Goal: Task Accomplishment & Management: Manage account settings

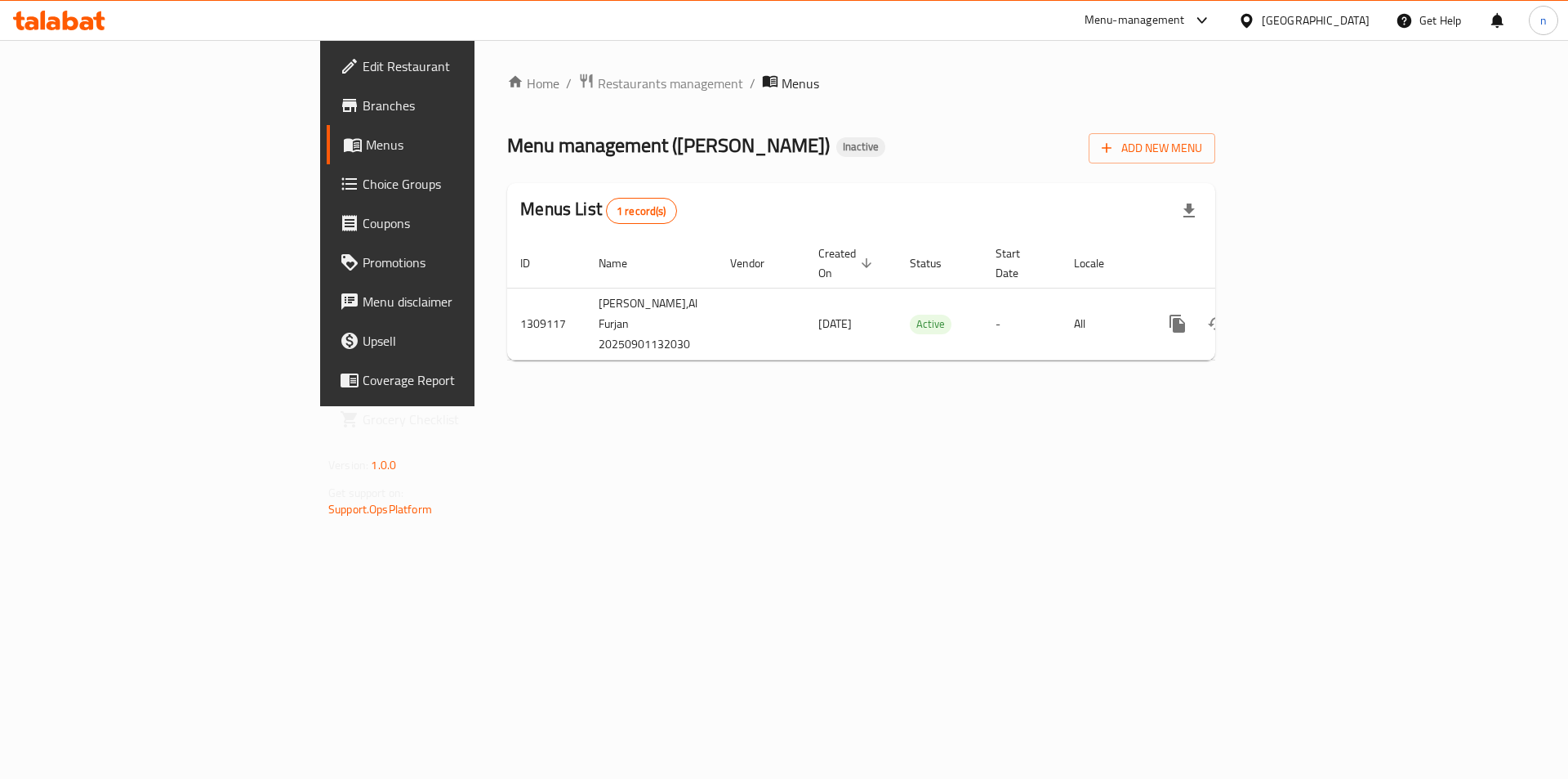
click at [363, 56] on span "Edit Restaurant" at bounding box center [466, 66] width 207 height 20
click at [1202, 150] on span "Add New Menu" at bounding box center [1152, 146] width 100 height 21
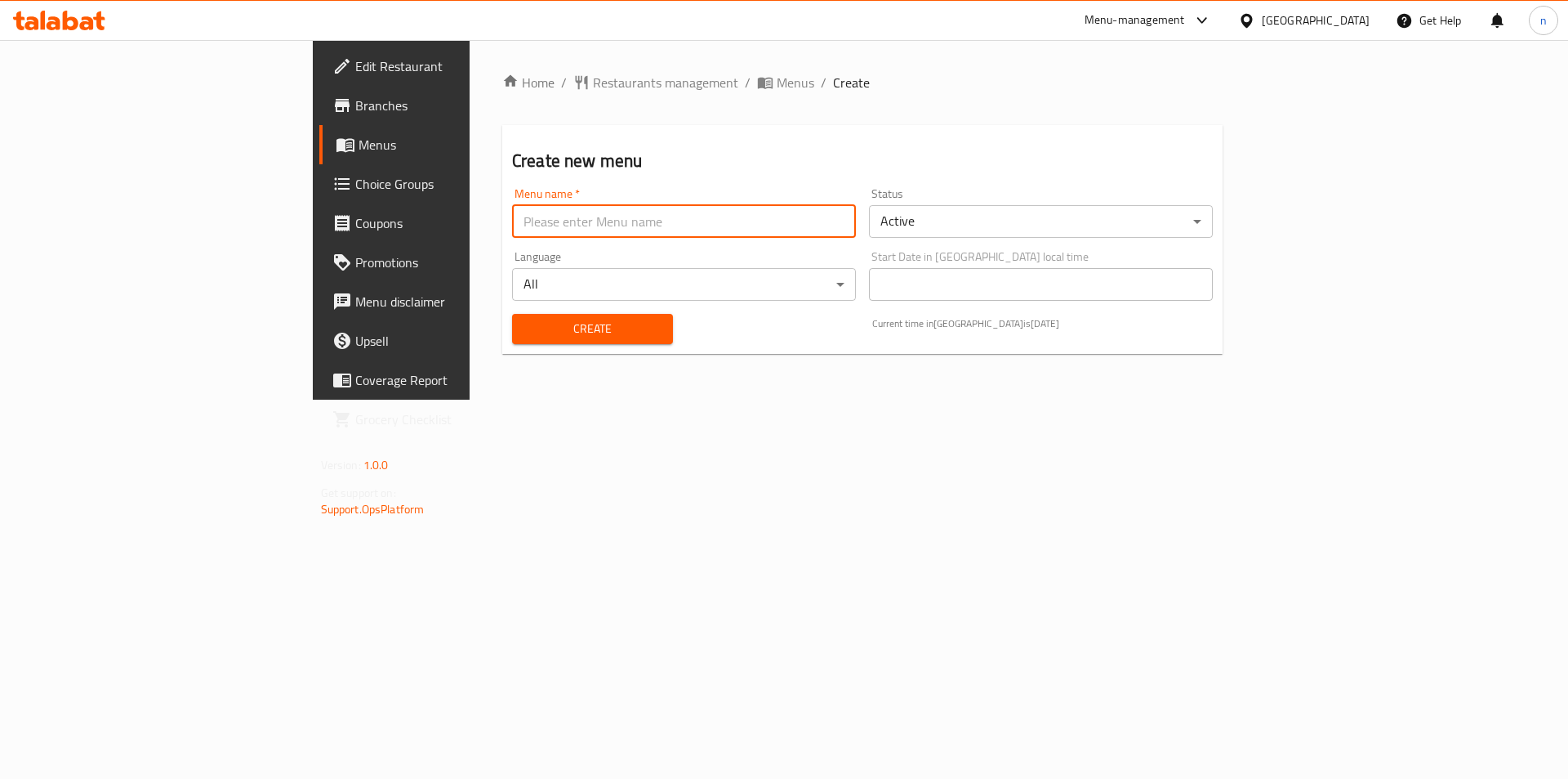
click at [512, 230] on input "text" at bounding box center [683, 221] width 344 height 32
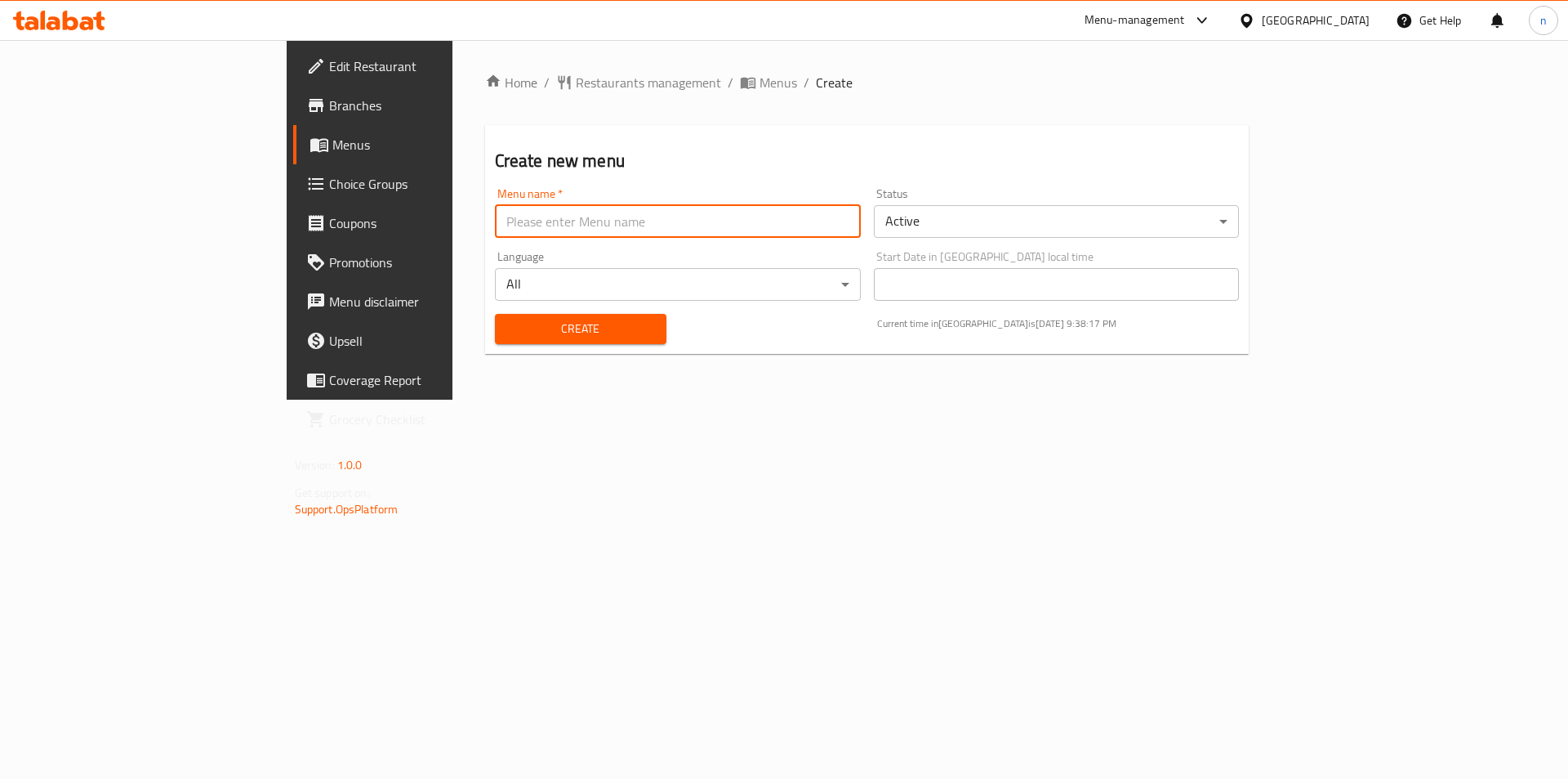
type input "nourhan 1/9"
click at [508, 322] on span "Create" at bounding box center [581, 329] width 145 height 21
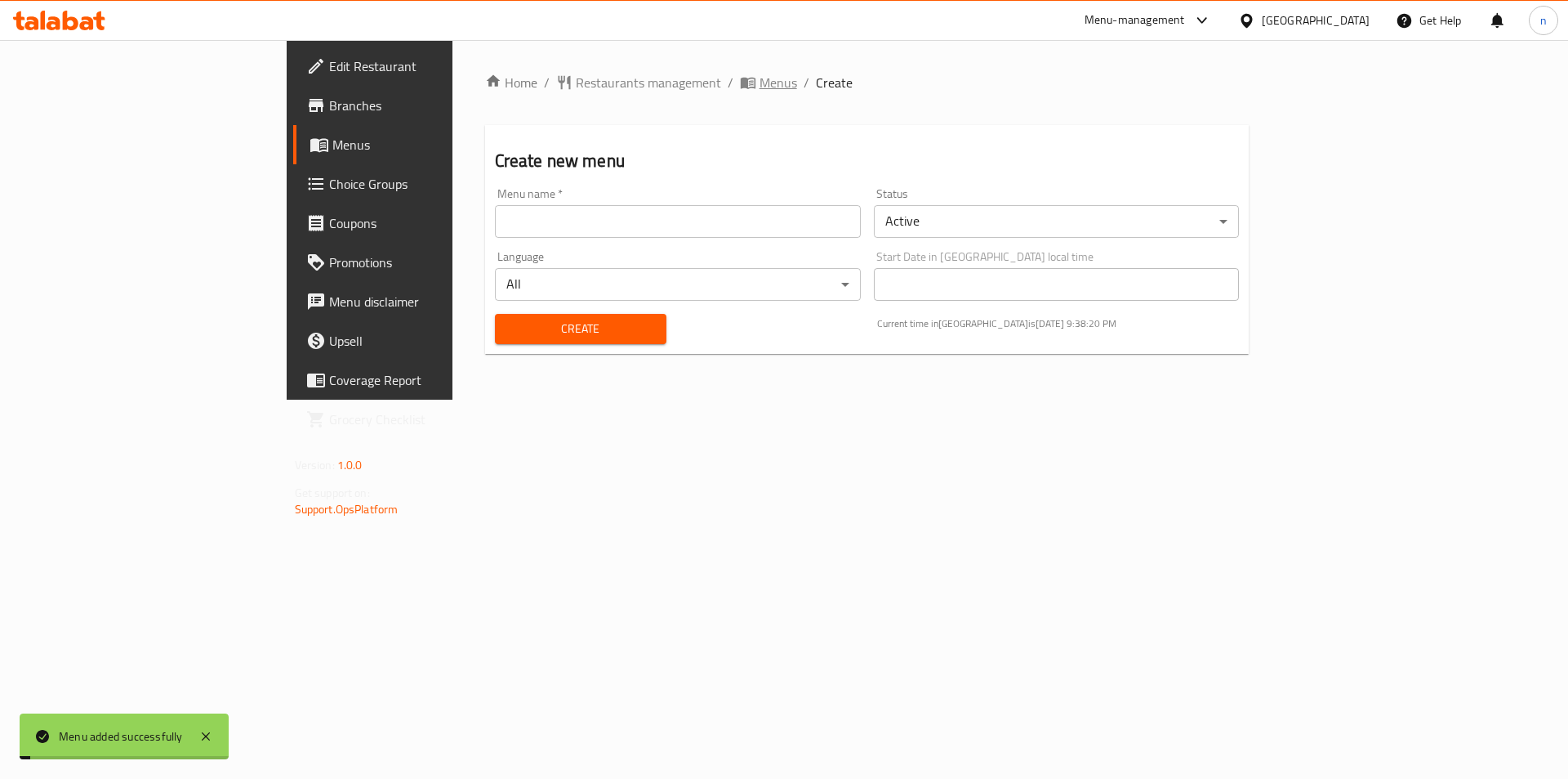
click at [760, 81] on span "Menus" at bounding box center [779, 82] width 37 height 20
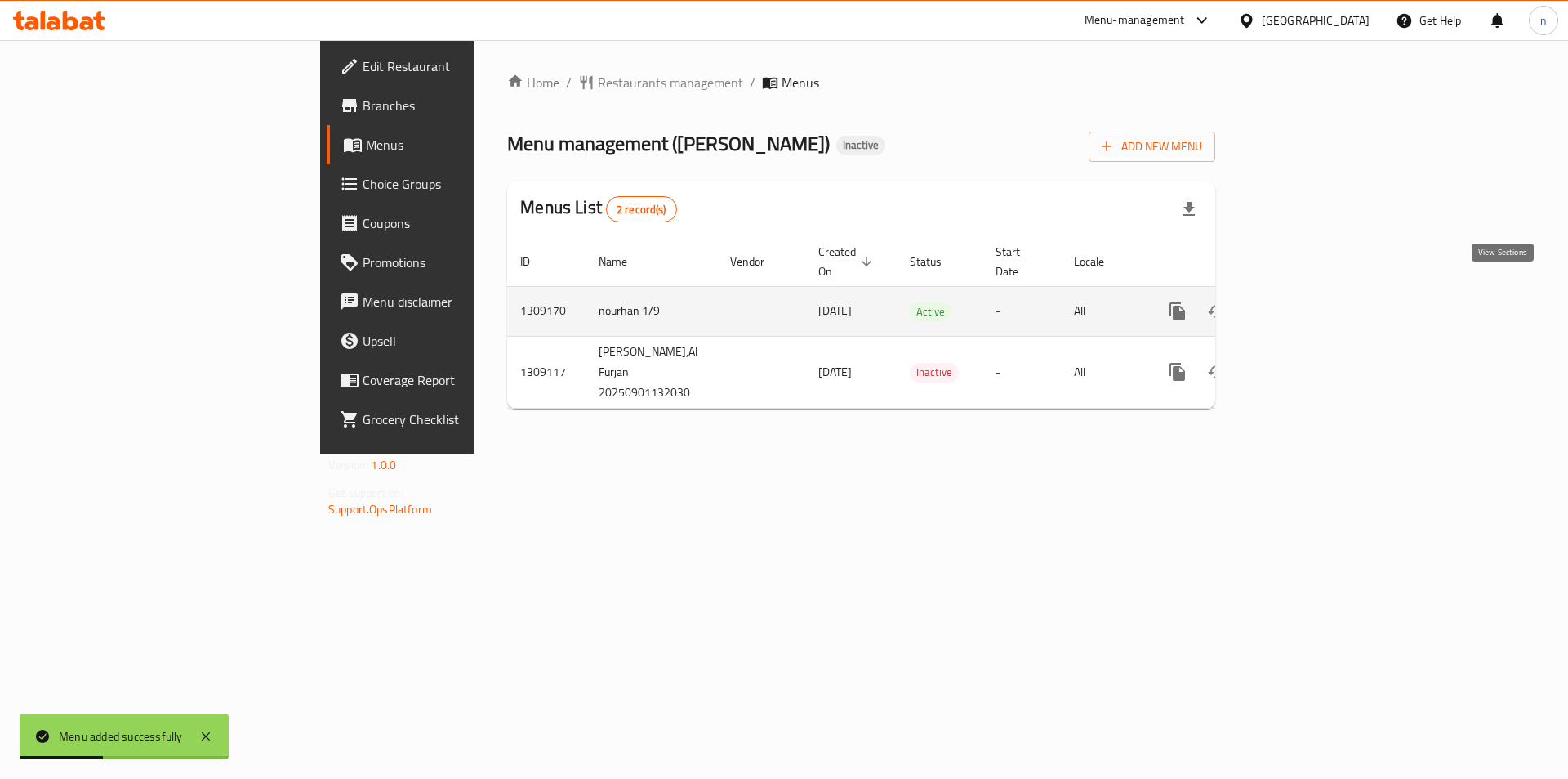
click at [1303, 304] on icon "enhanced table" at bounding box center [1295, 311] width 15 height 15
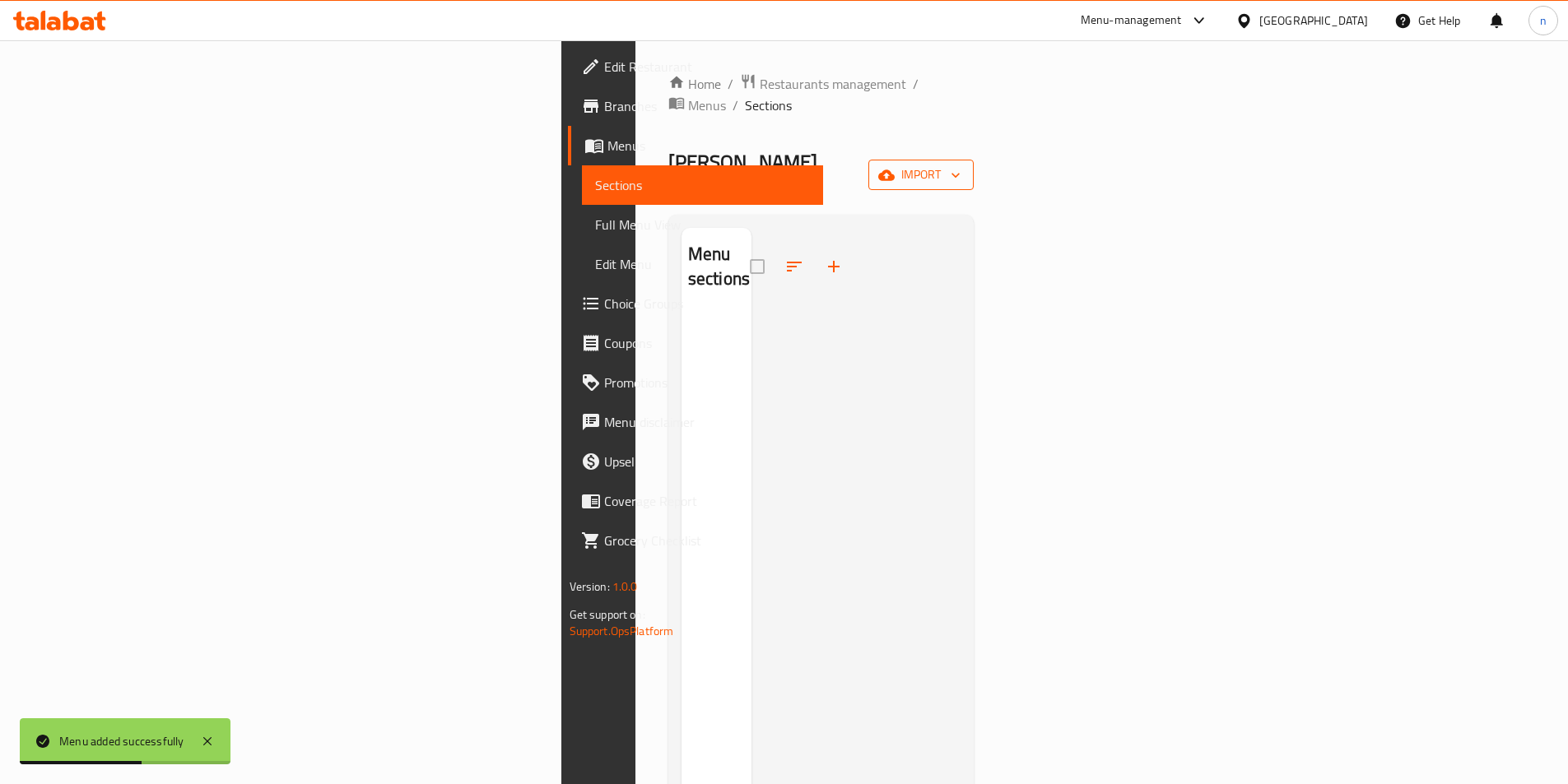
click at [973, 160] on button "import" at bounding box center [921, 175] width 106 height 31
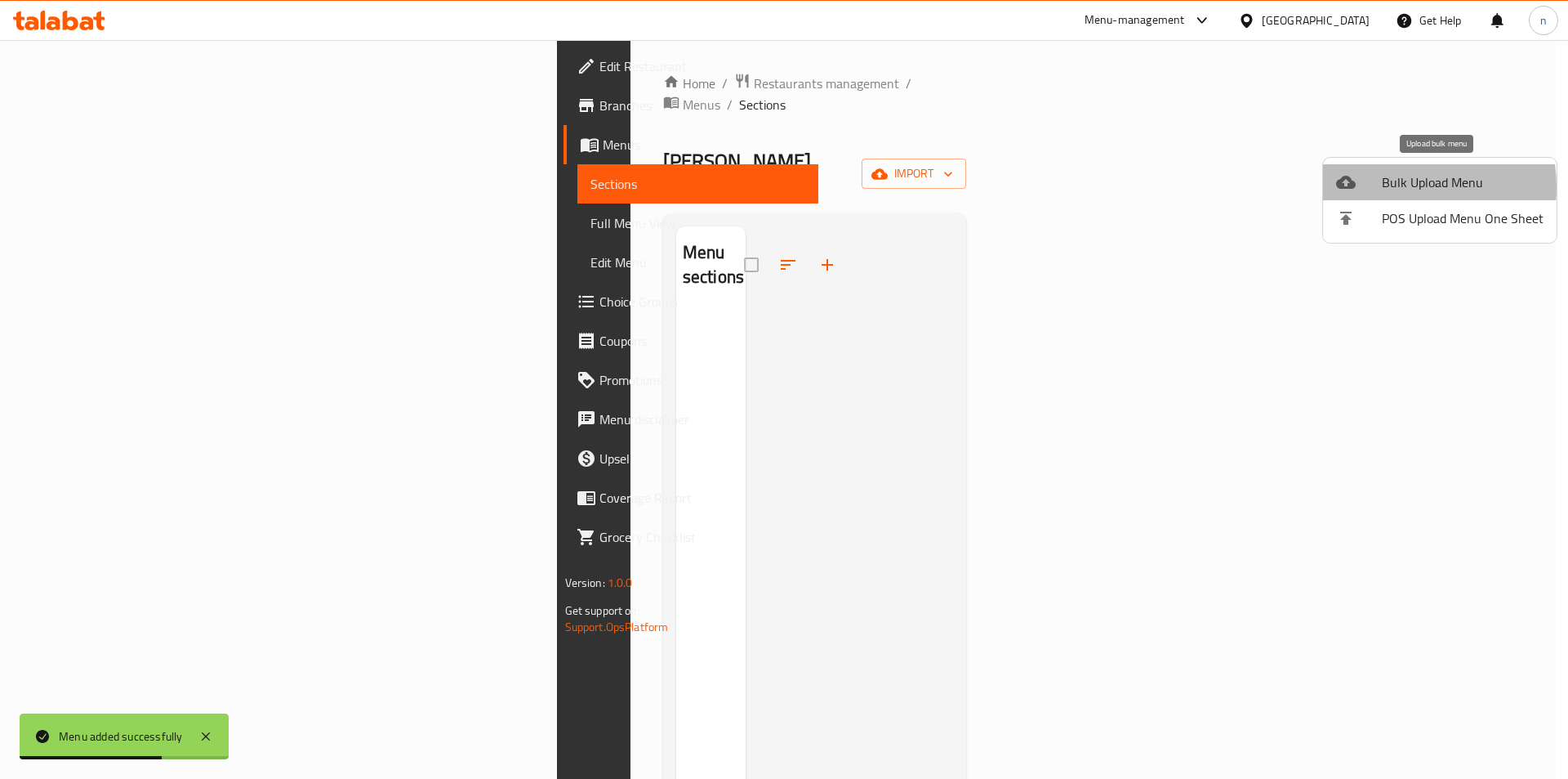
click at [1388, 187] on span "Bulk Upload Menu" at bounding box center [1463, 182] width 162 height 20
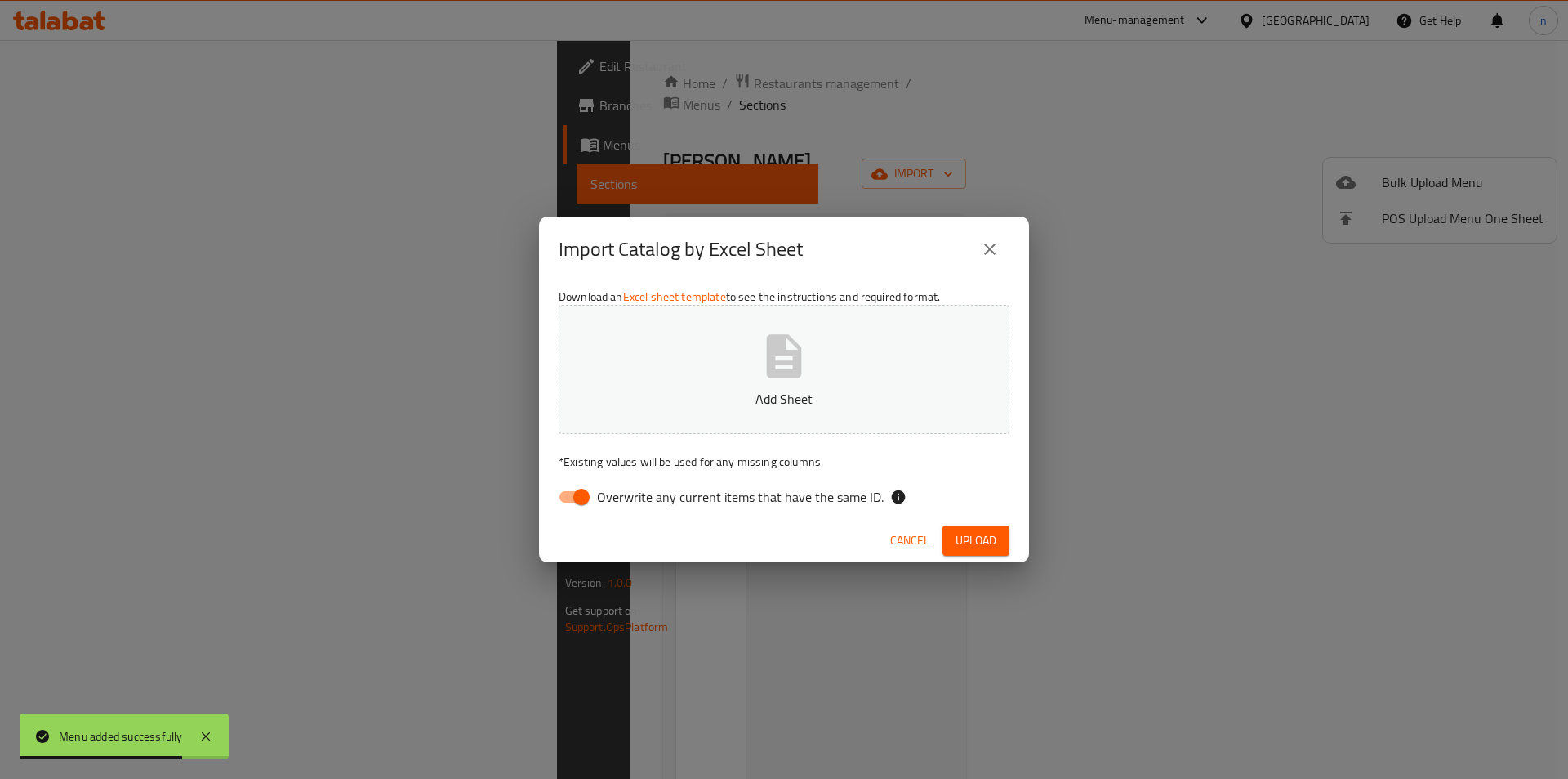
drag, startPoint x: 563, startPoint y: 495, endPoint x: 607, endPoint y: 441, distance: 69.7
click at [565, 495] on input "Overwrite any current items that have the same ID." at bounding box center [582, 497] width 93 height 31
checkbox input "false"
click at [697, 390] on p "Add Sheet" at bounding box center [784, 399] width 400 height 20
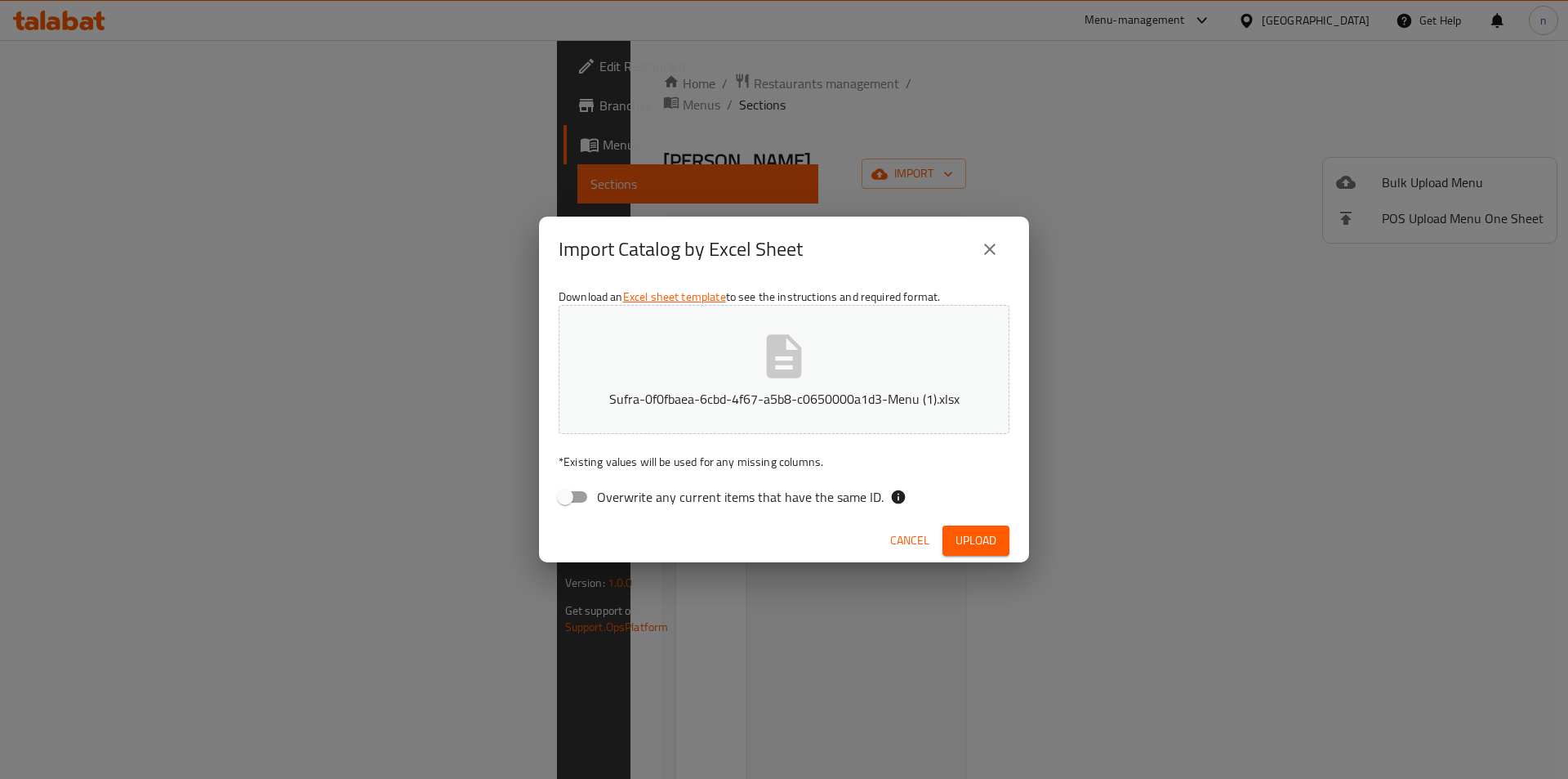
click at [981, 541] on span "Upload" at bounding box center [977, 541] width 41 height 21
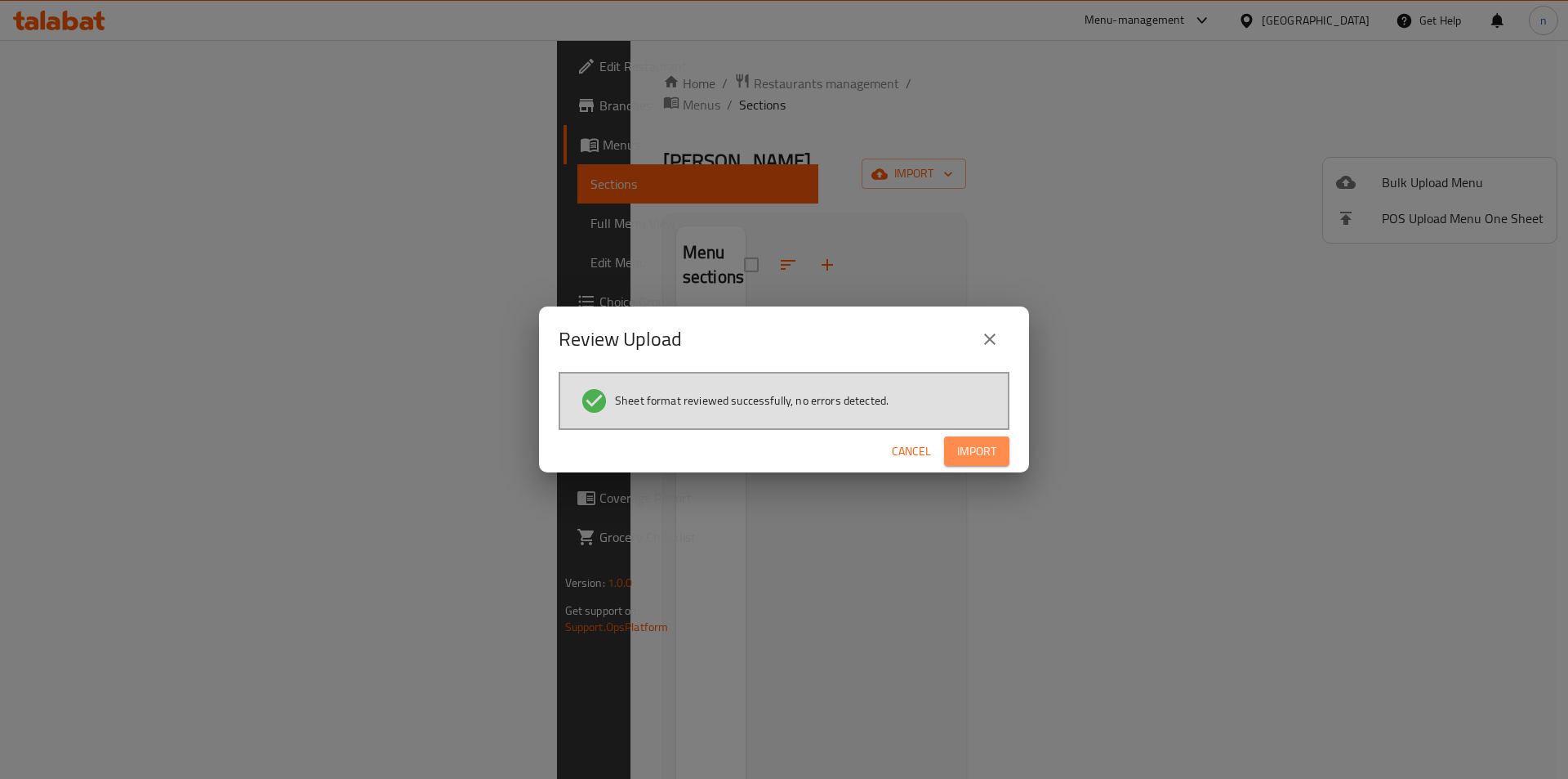
click at [980, 452] on span "Import" at bounding box center [977, 451] width 39 height 21
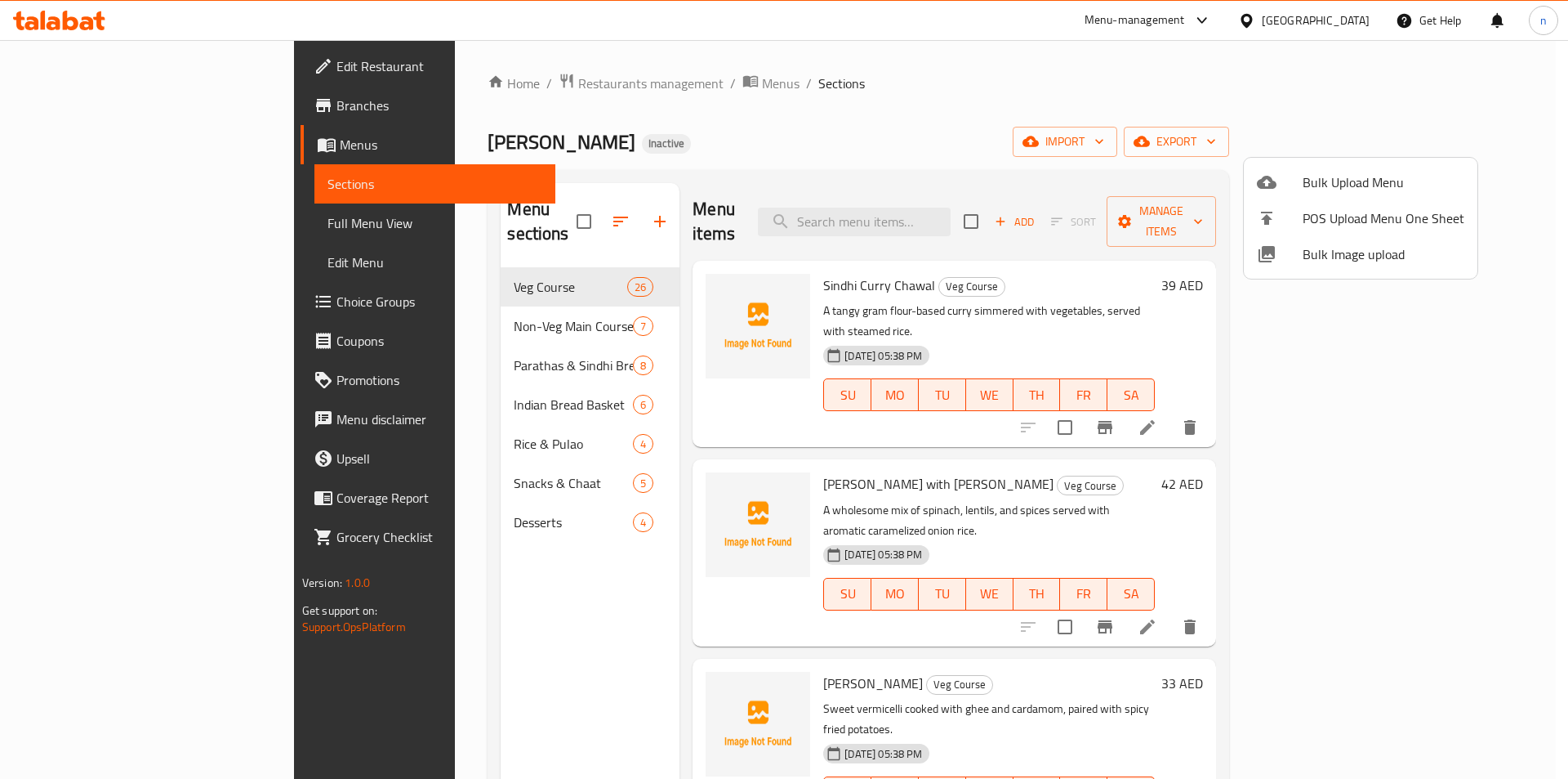
click at [139, 224] on div at bounding box center [784, 390] width 1568 height 779
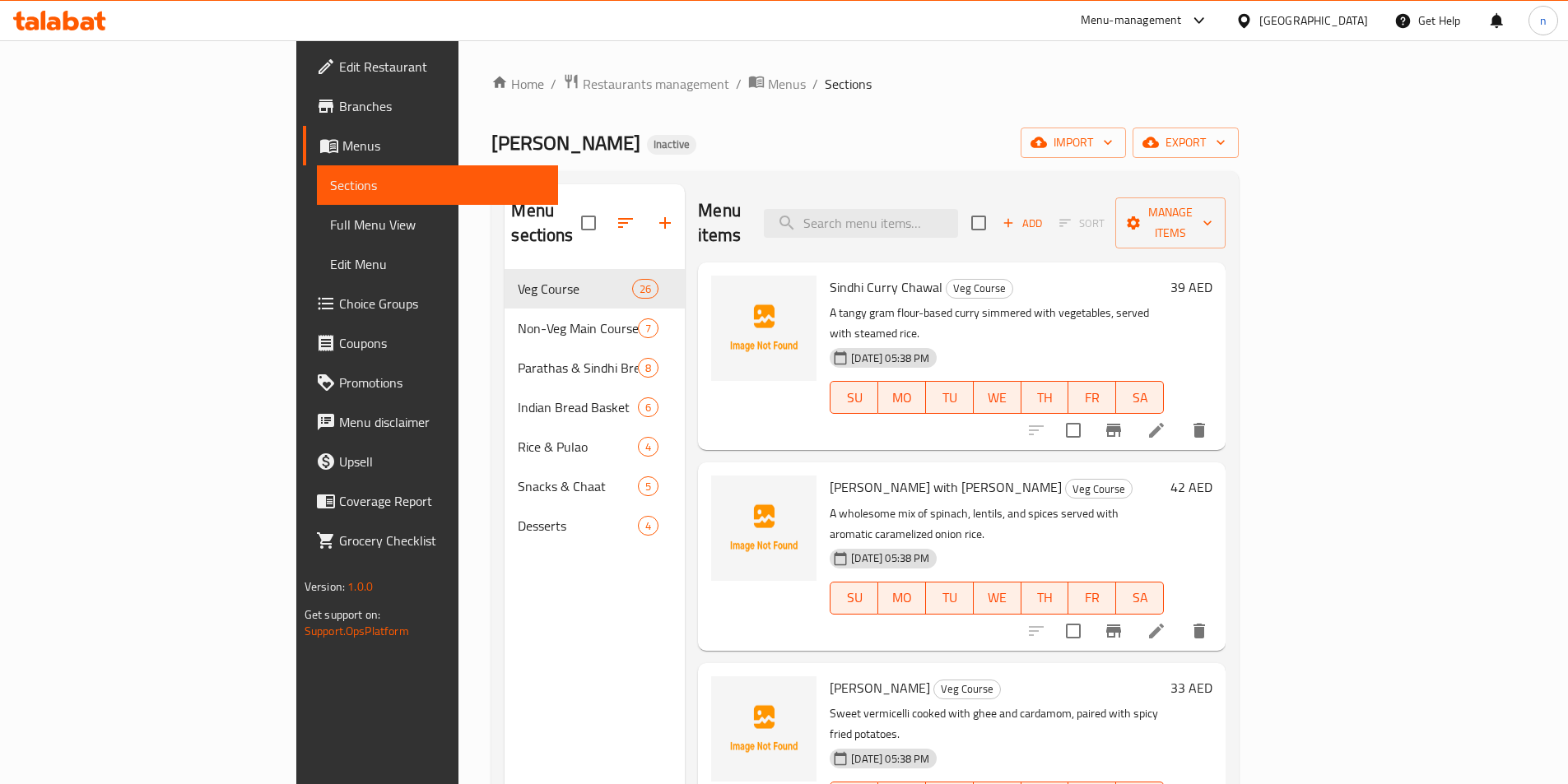
click at [330, 224] on span "Full Menu View" at bounding box center [437, 224] width 214 height 20
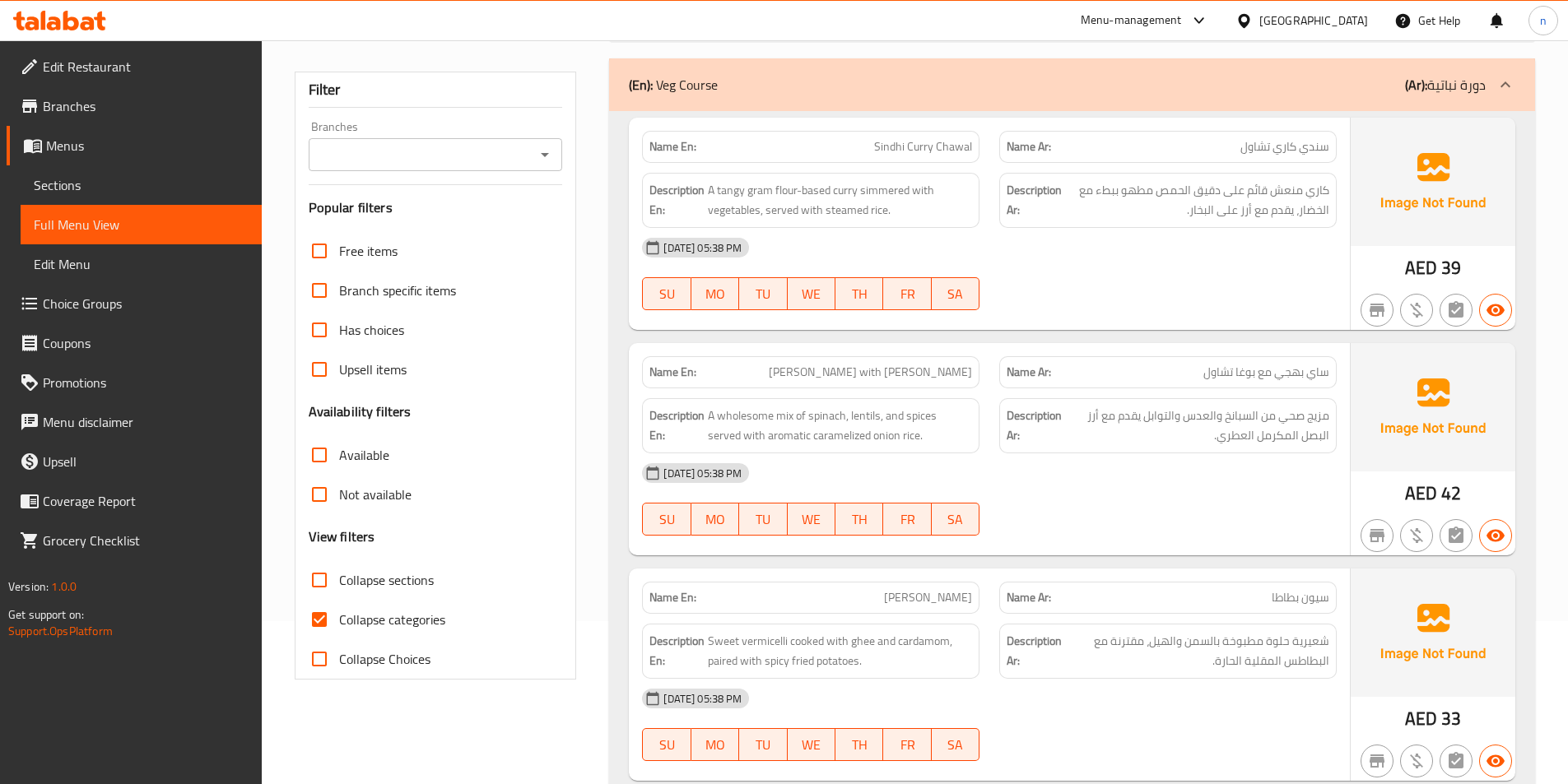
scroll to position [165, 0]
click at [317, 620] on input "Collapse categories" at bounding box center [319, 618] width 40 height 39
checkbox input "false"
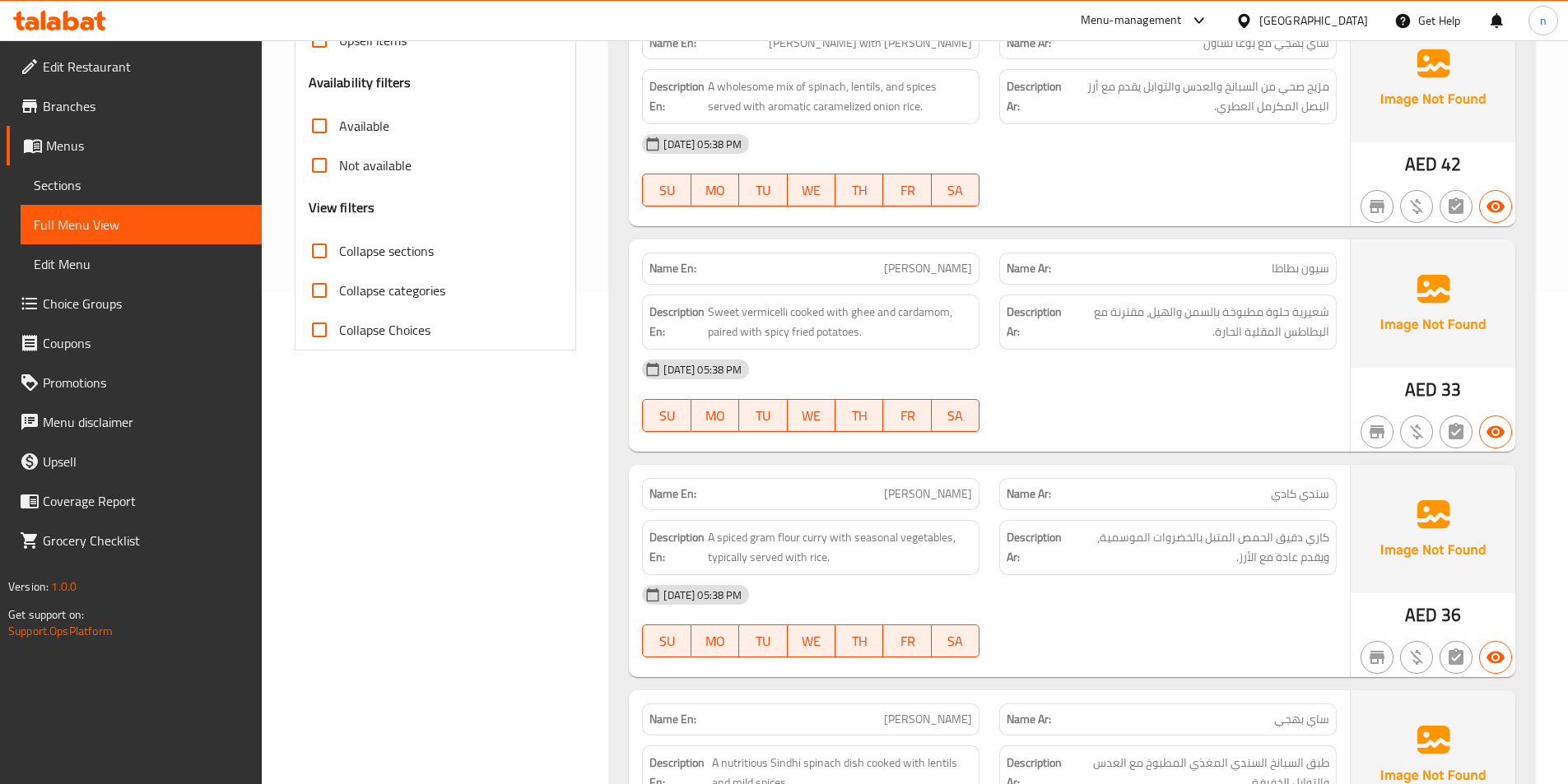
scroll to position [494, 0]
click at [1062, 380] on div "[DATE] 05:38 PM" at bounding box center [989, 367] width 714 height 39
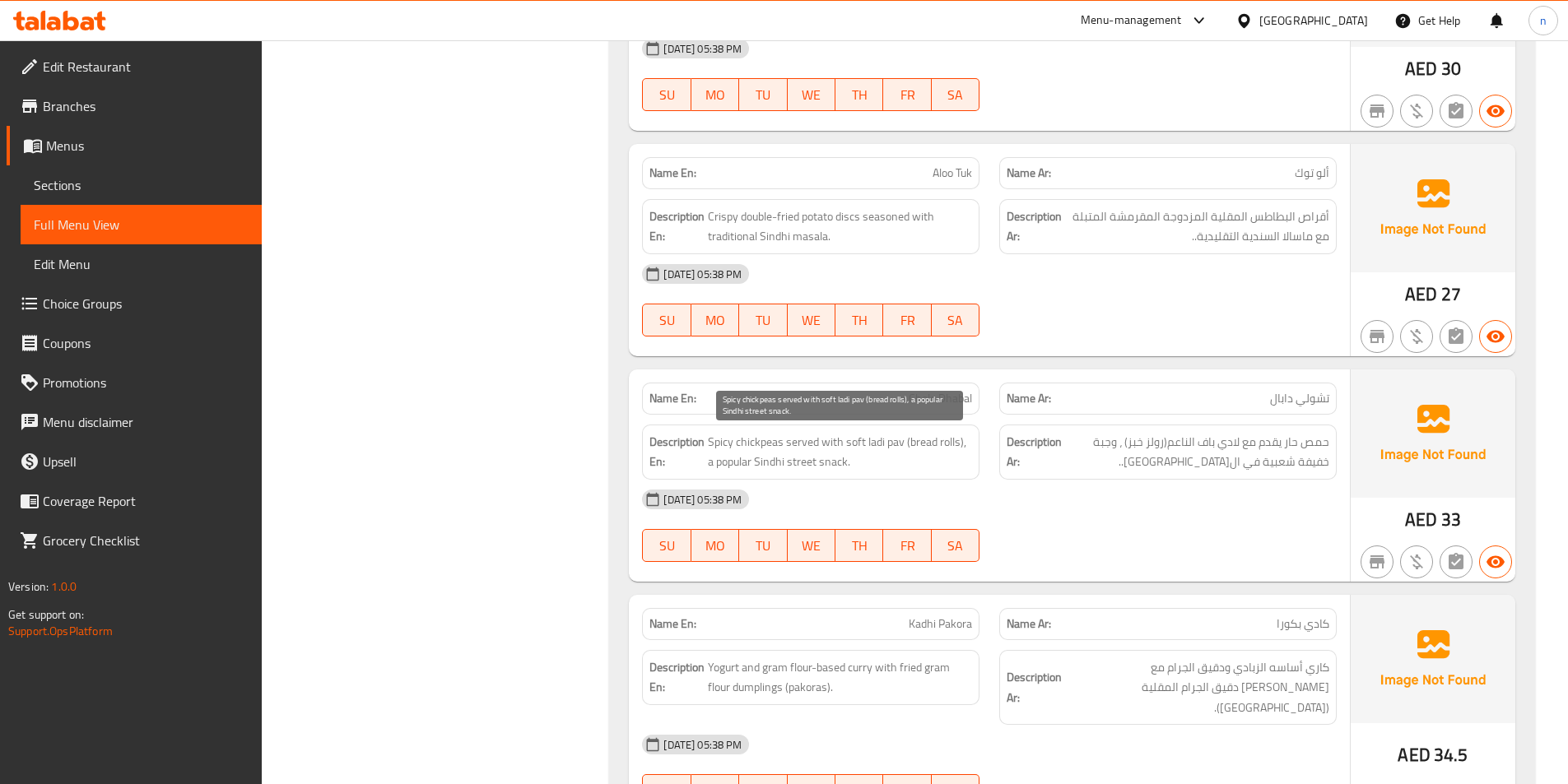
scroll to position [1316, 0]
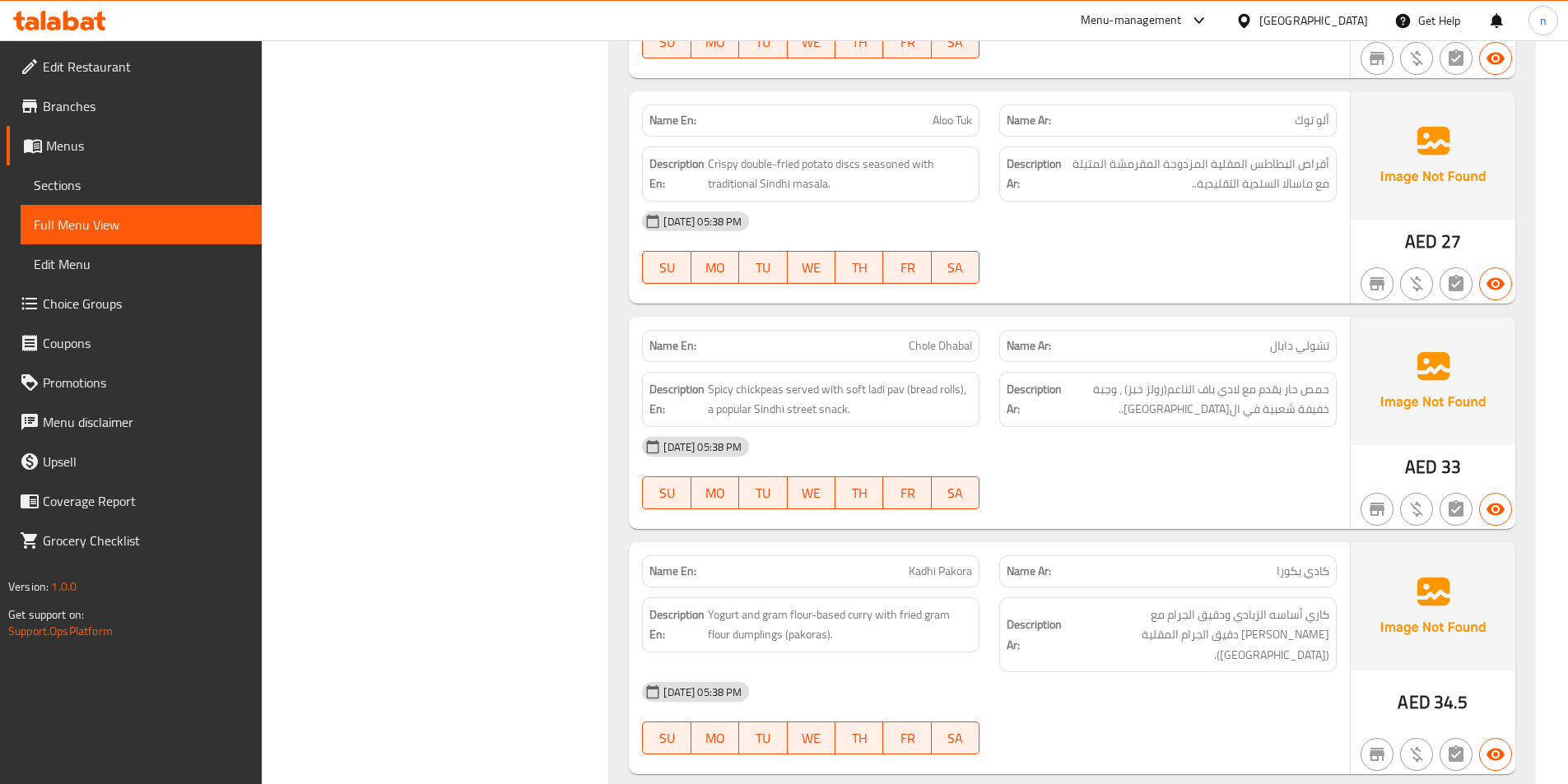
click at [1006, 461] on div "[DATE] 05:38 PM" at bounding box center [989, 446] width 714 height 39
click at [1117, 500] on div at bounding box center [1168, 510] width 358 height 20
click at [1088, 479] on div "01-09-2025 05:38 PM SU MO TU WE TH FR SA" at bounding box center [989, 472] width 714 height 92
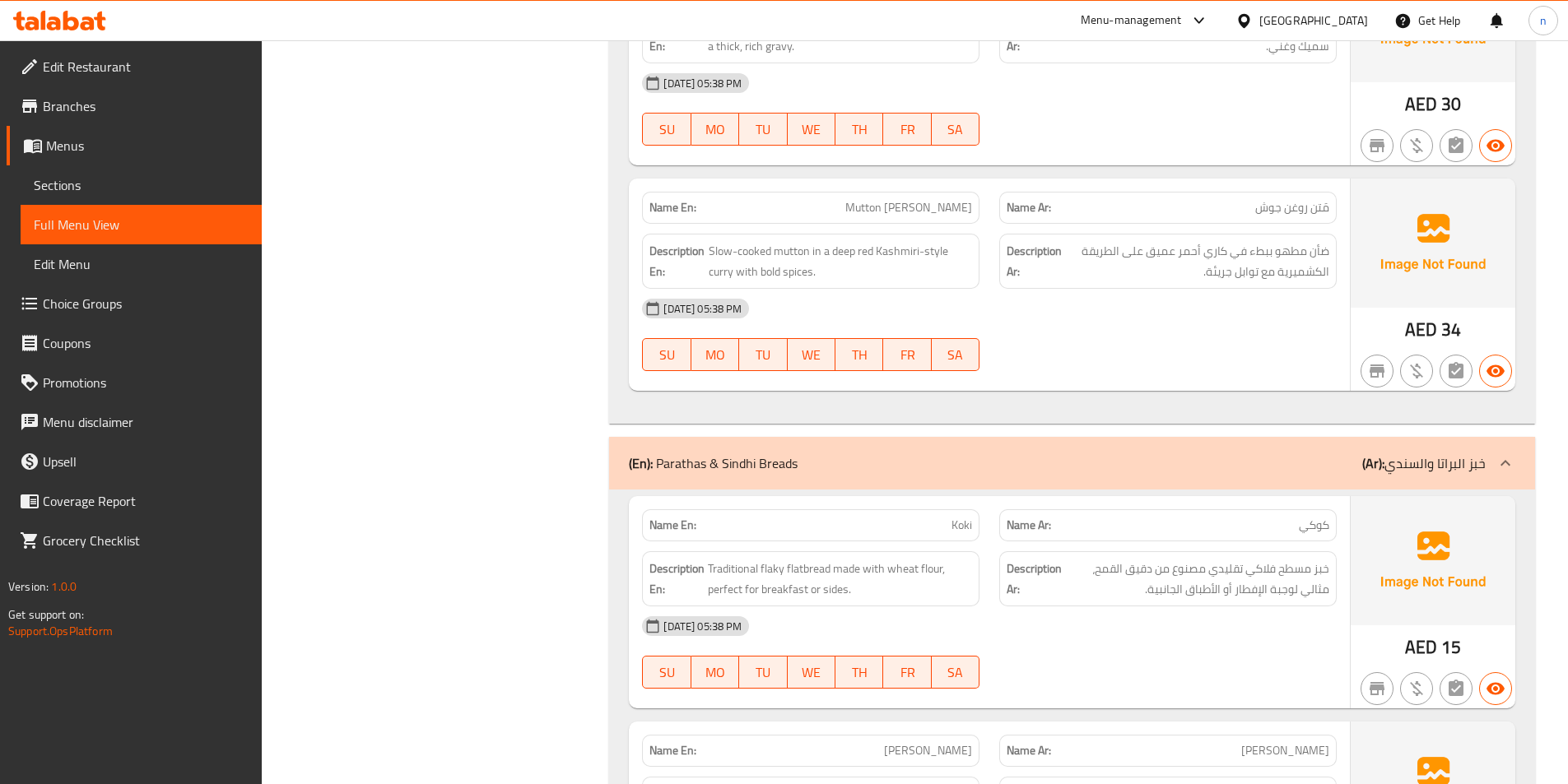
scroll to position [7239, 0]
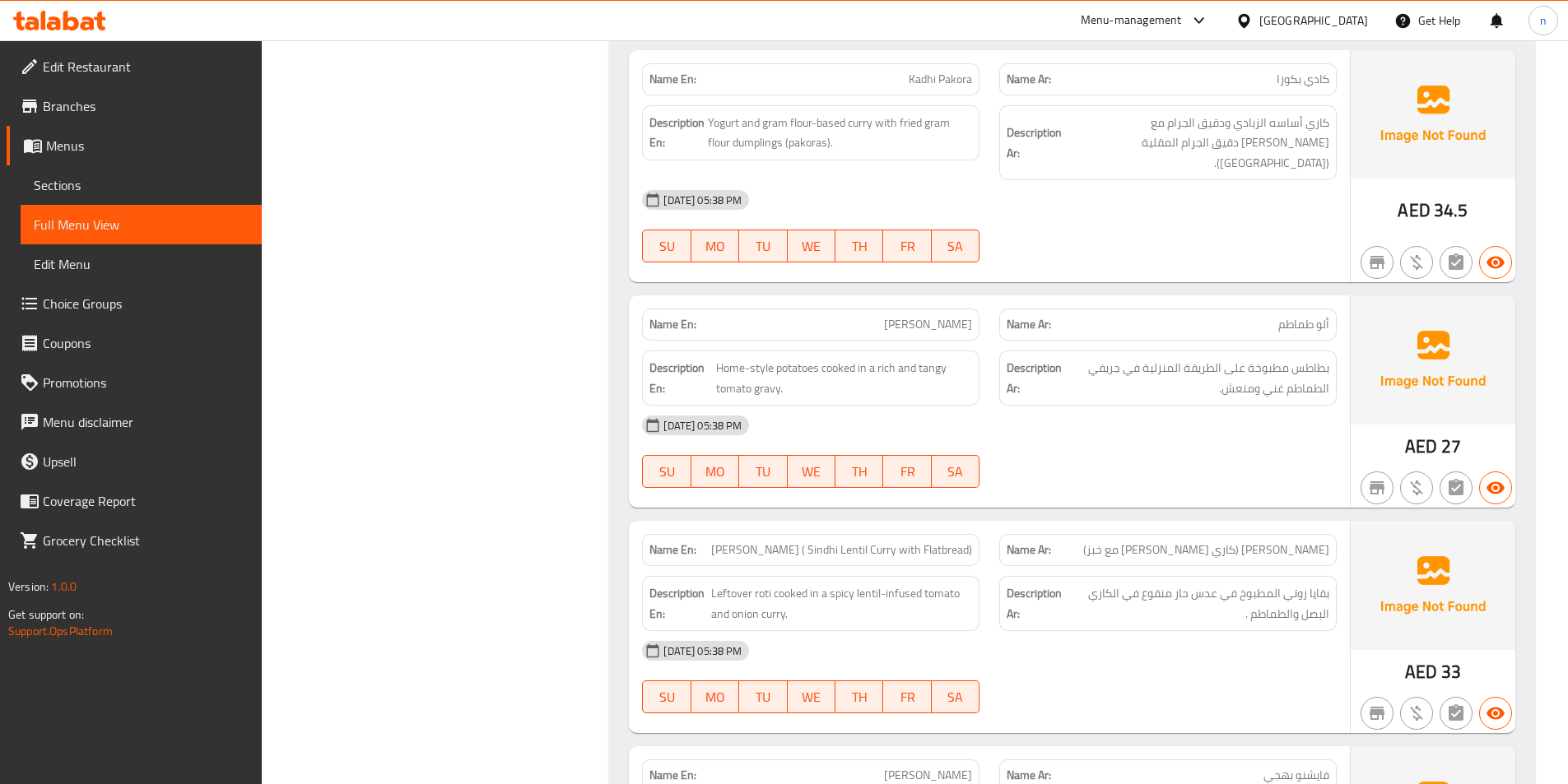
scroll to position [1810, 0]
click at [955, 314] on span "[PERSON_NAME]" at bounding box center [928, 322] width 88 height 17
copy span "Tamatar"
click at [909, 314] on span "[PERSON_NAME]" at bounding box center [928, 322] width 88 height 17
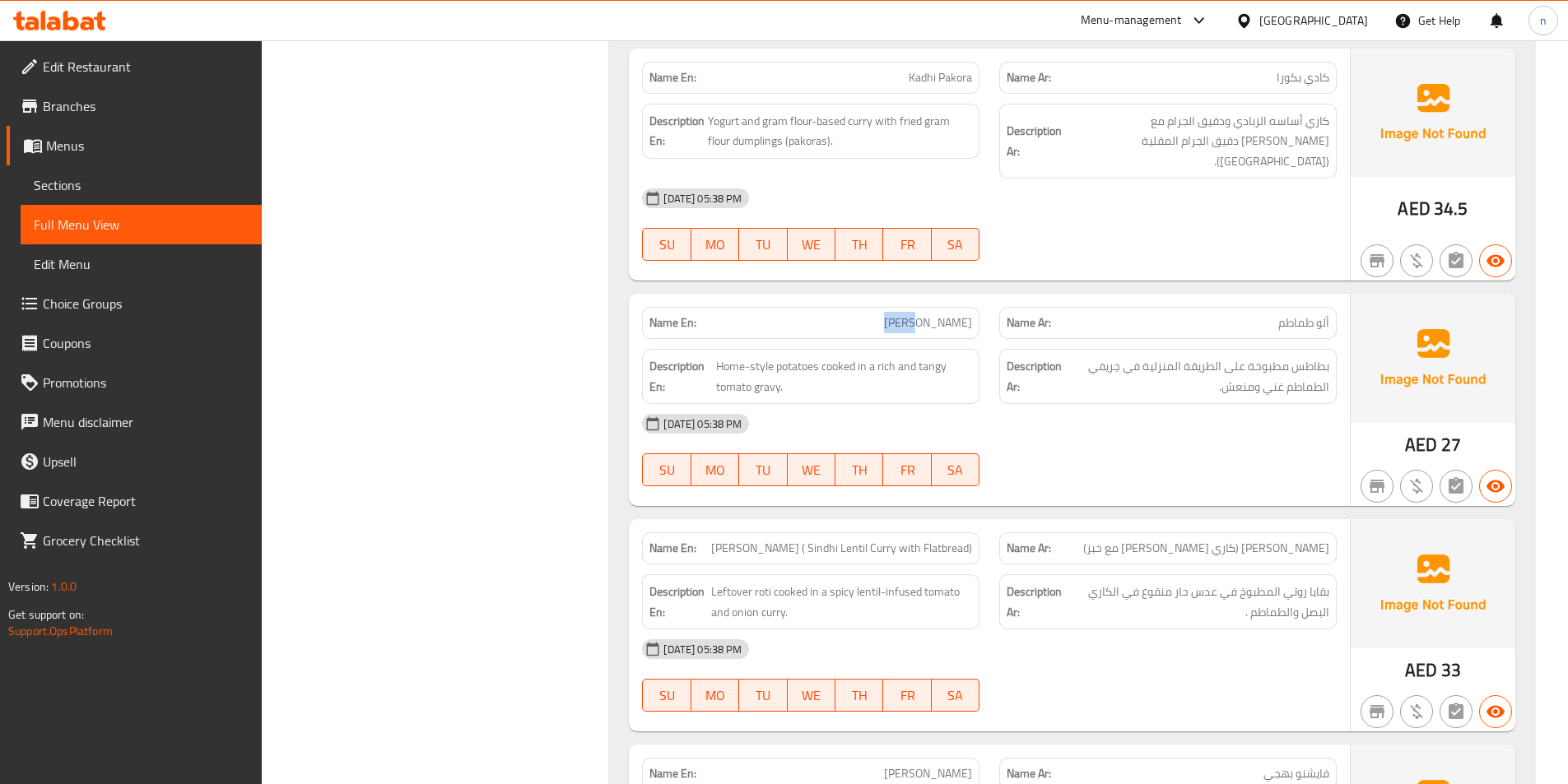
click at [909, 314] on span "[PERSON_NAME]" at bounding box center [928, 322] width 88 height 17
click at [1217, 314] on p "Name Ar: ألو طماطم" at bounding box center [1168, 322] width 323 height 17
click at [919, 314] on span "[PERSON_NAME]" at bounding box center [928, 322] width 88 height 17
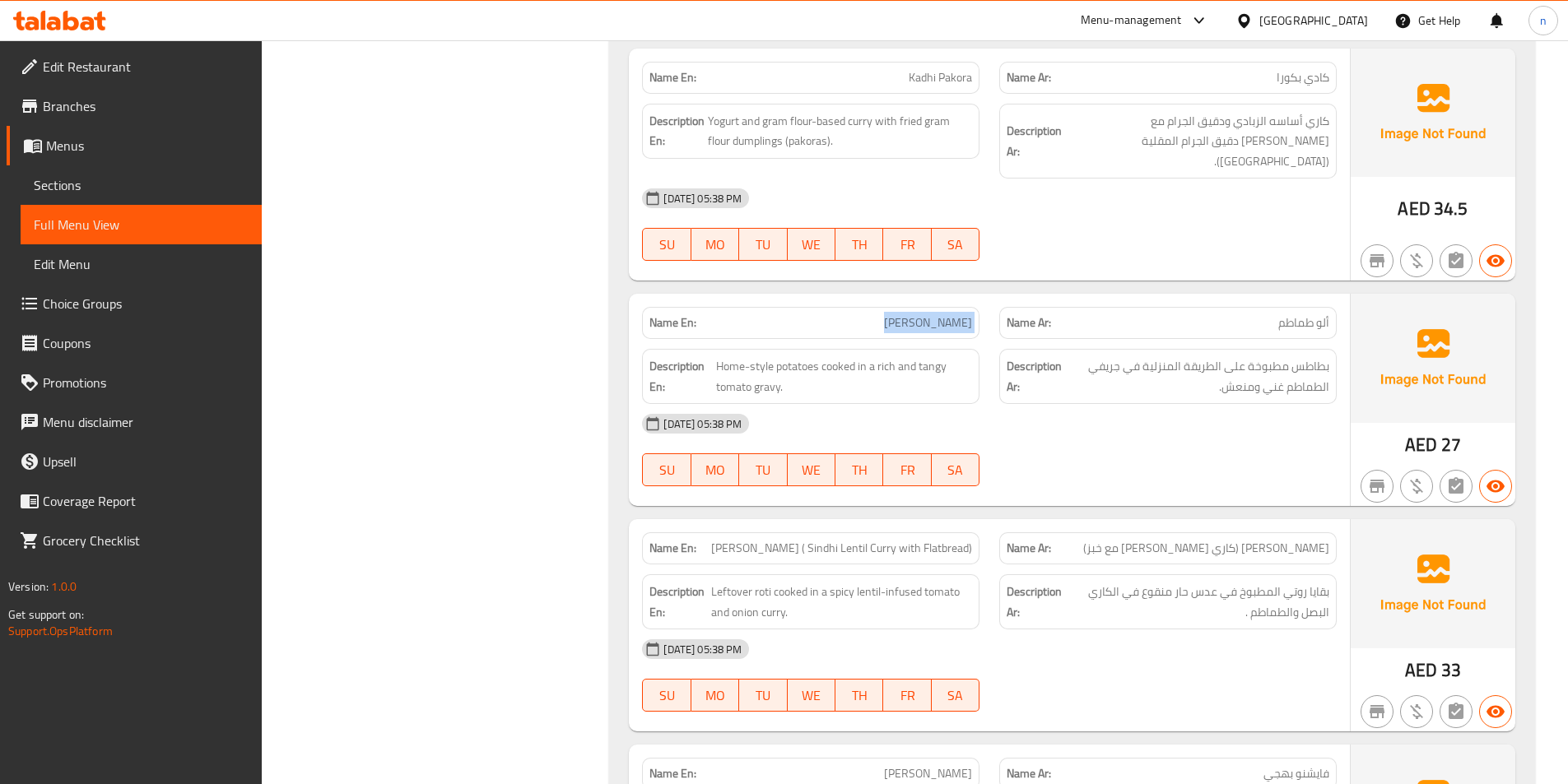
click at [919, 314] on span "[PERSON_NAME]" at bounding box center [928, 322] width 88 height 17
copy span "[PERSON_NAME]"
click at [1264, 418] on div "[DATE] 05:38 PM" at bounding box center [989, 424] width 714 height 39
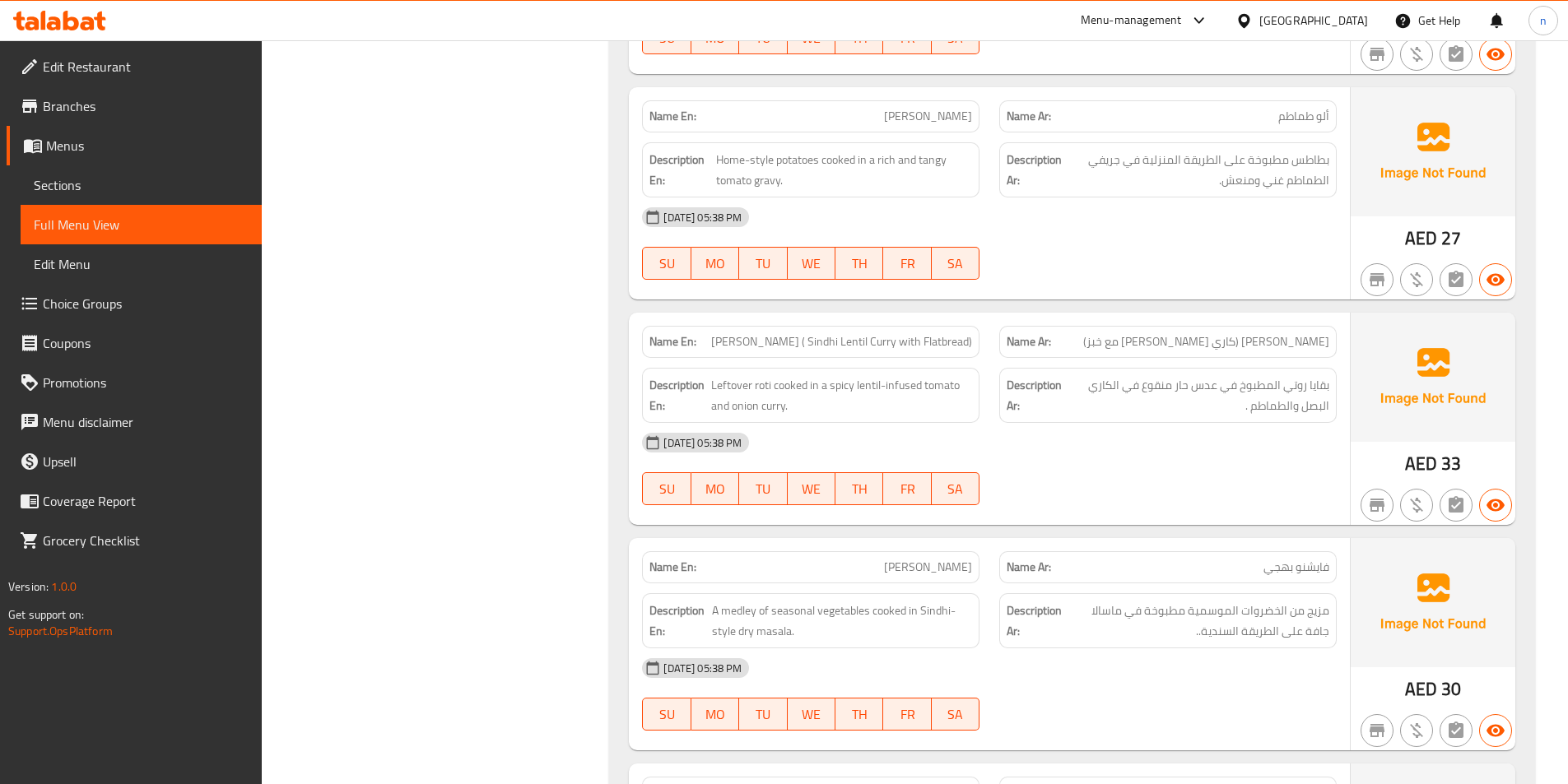
scroll to position [2057, 0]
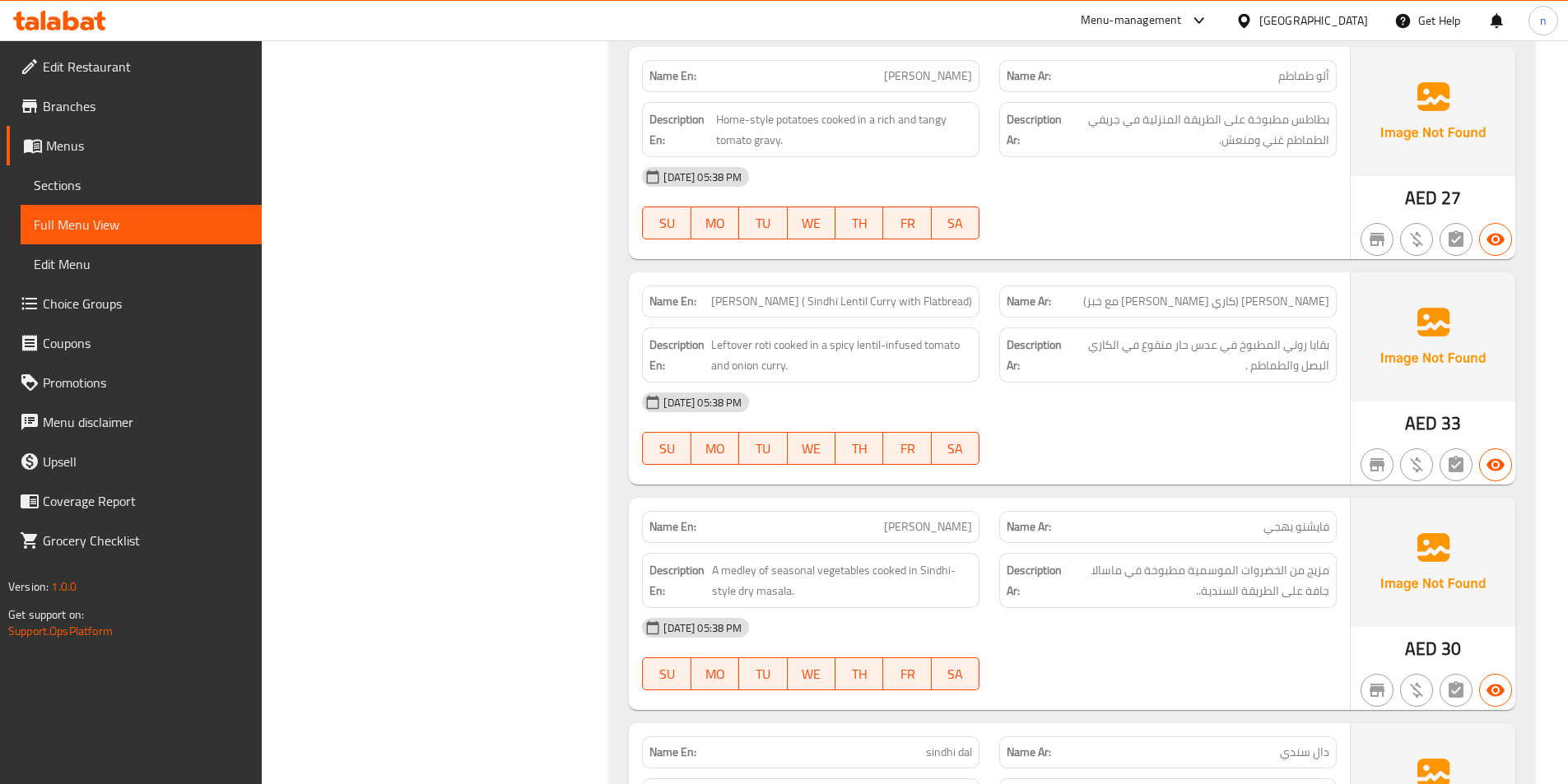
click at [951, 293] on span "[PERSON_NAME] ( Sindhi Lentil Curry with Flatbread)" at bounding box center [842, 301] width 261 height 17
copy span "[PERSON_NAME] ( Sindhi Lentil Curry with Flatbread)"
click at [1250, 431] on div "01-09-2025 05:38 PM SU MO TU WE TH FR SA" at bounding box center [989, 428] width 714 height 92
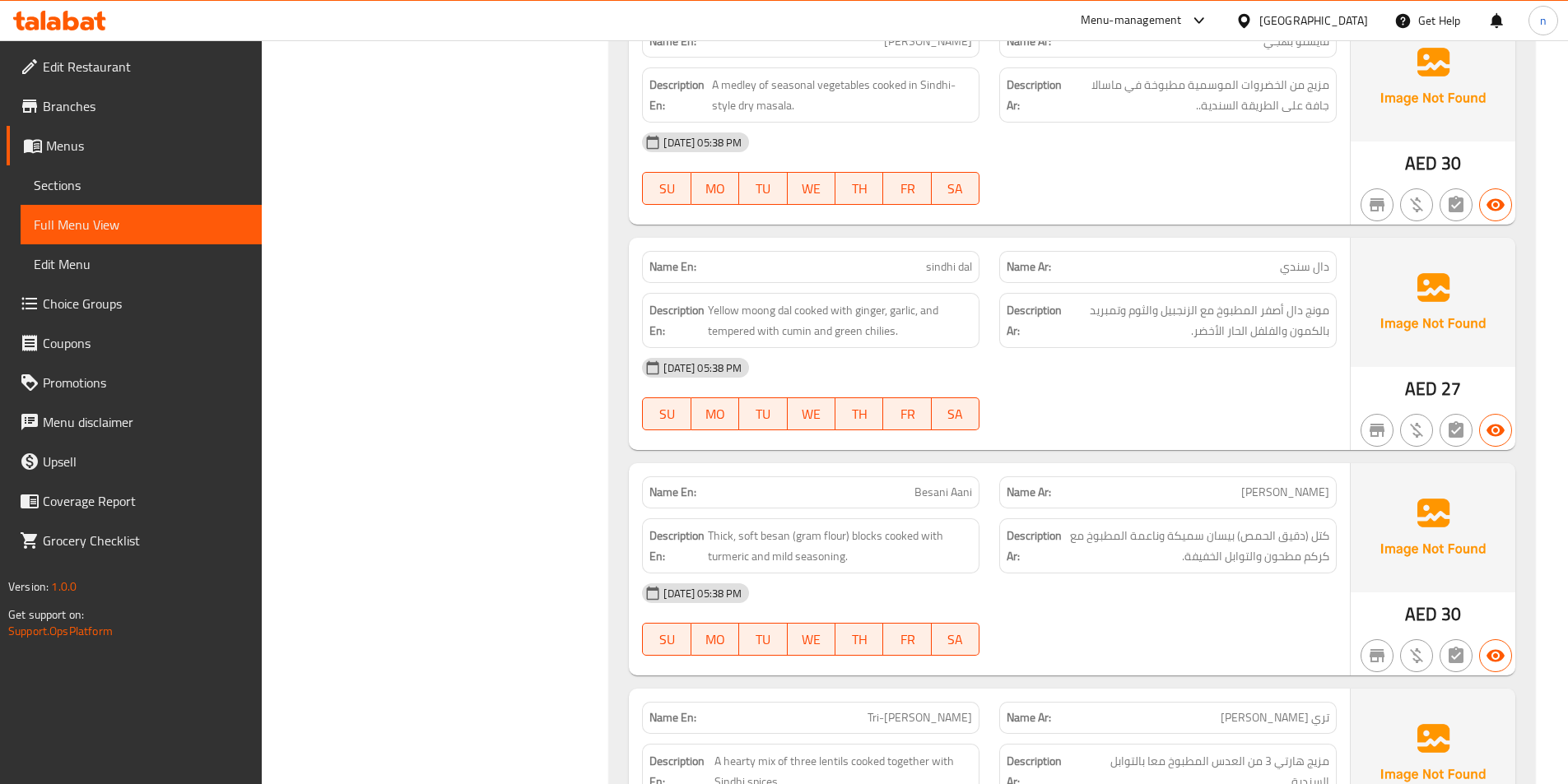
scroll to position [2549, 0]
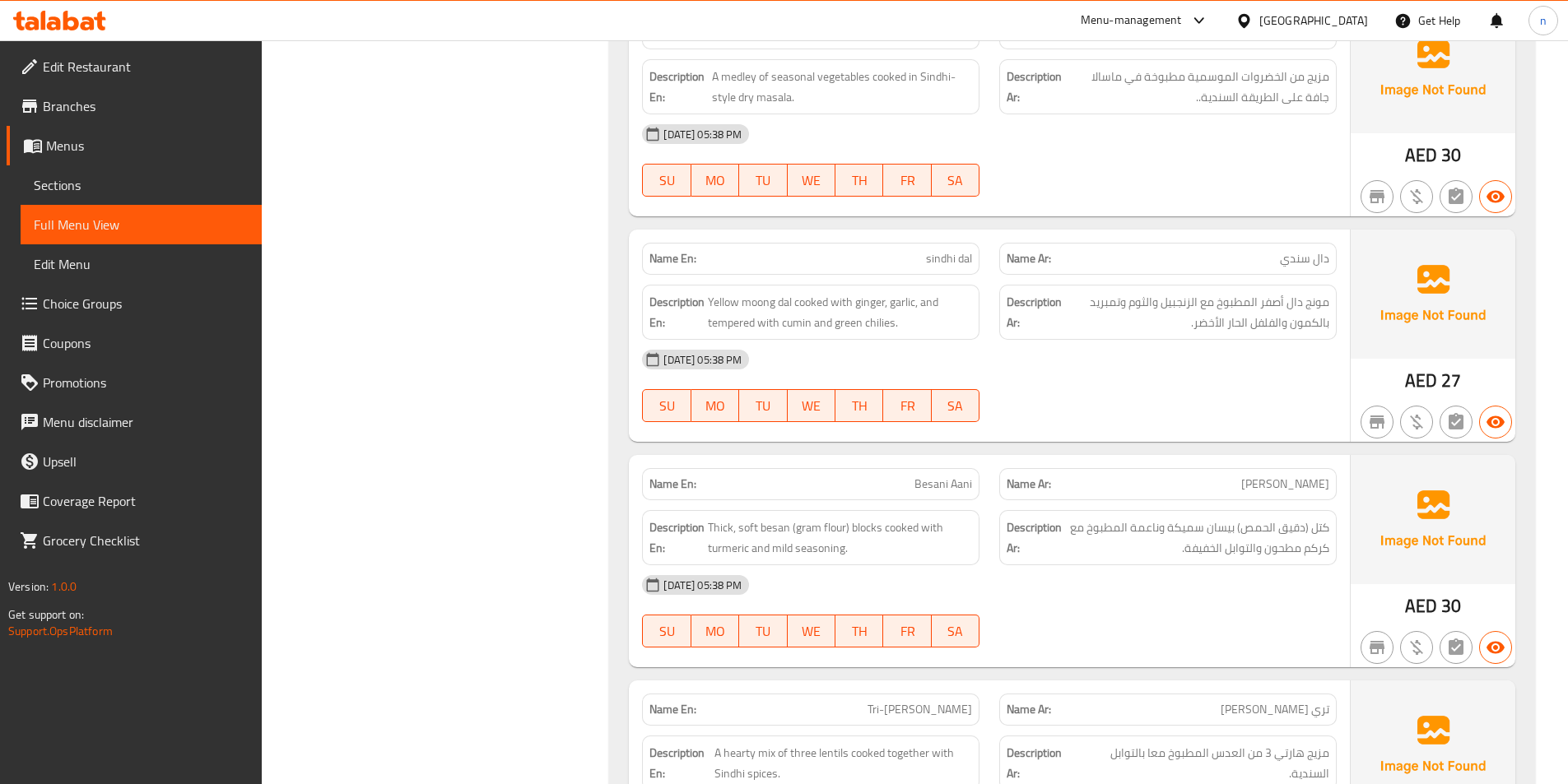
click at [1115, 387] on div "01-09-2025 05:38 PM SU MO TU WE TH FR SA" at bounding box center [989, 385] width 714 height 92
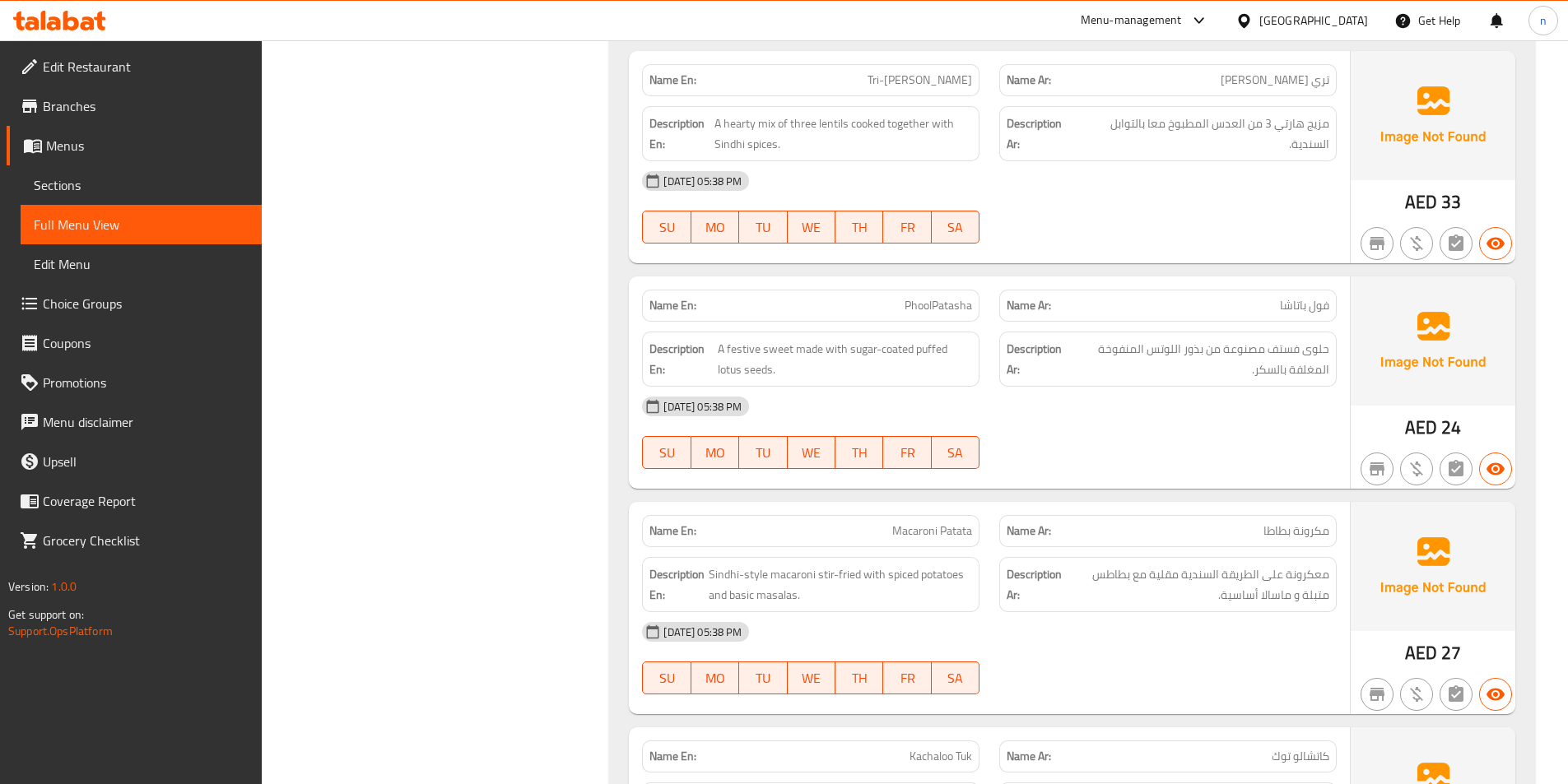
scroll to position [3208, 0]
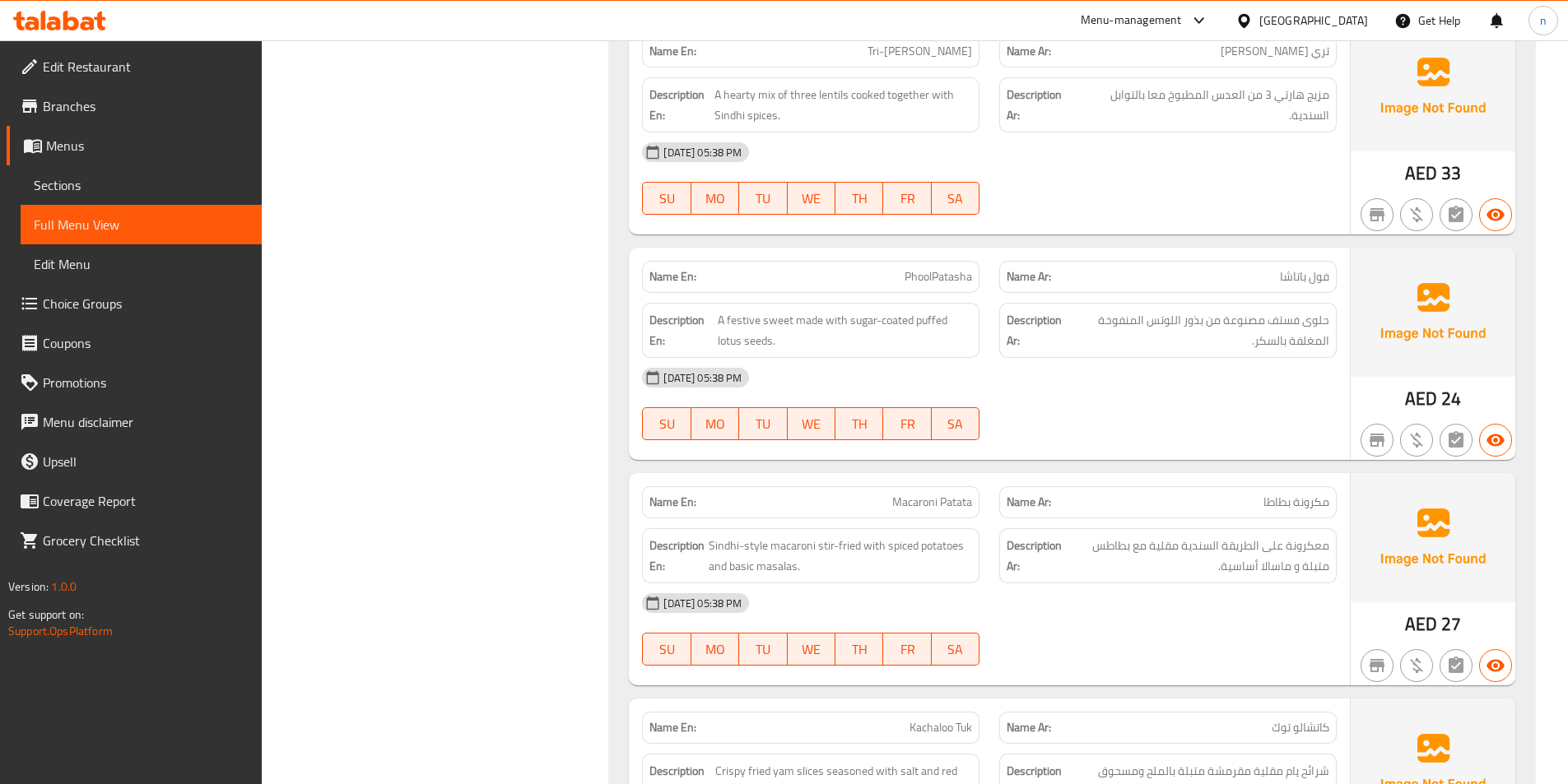
click at [921, 269] on span "PhoolPatasha" at bounding box center [939, 276] width 67 height 17
copy span "PhoolPatasha"
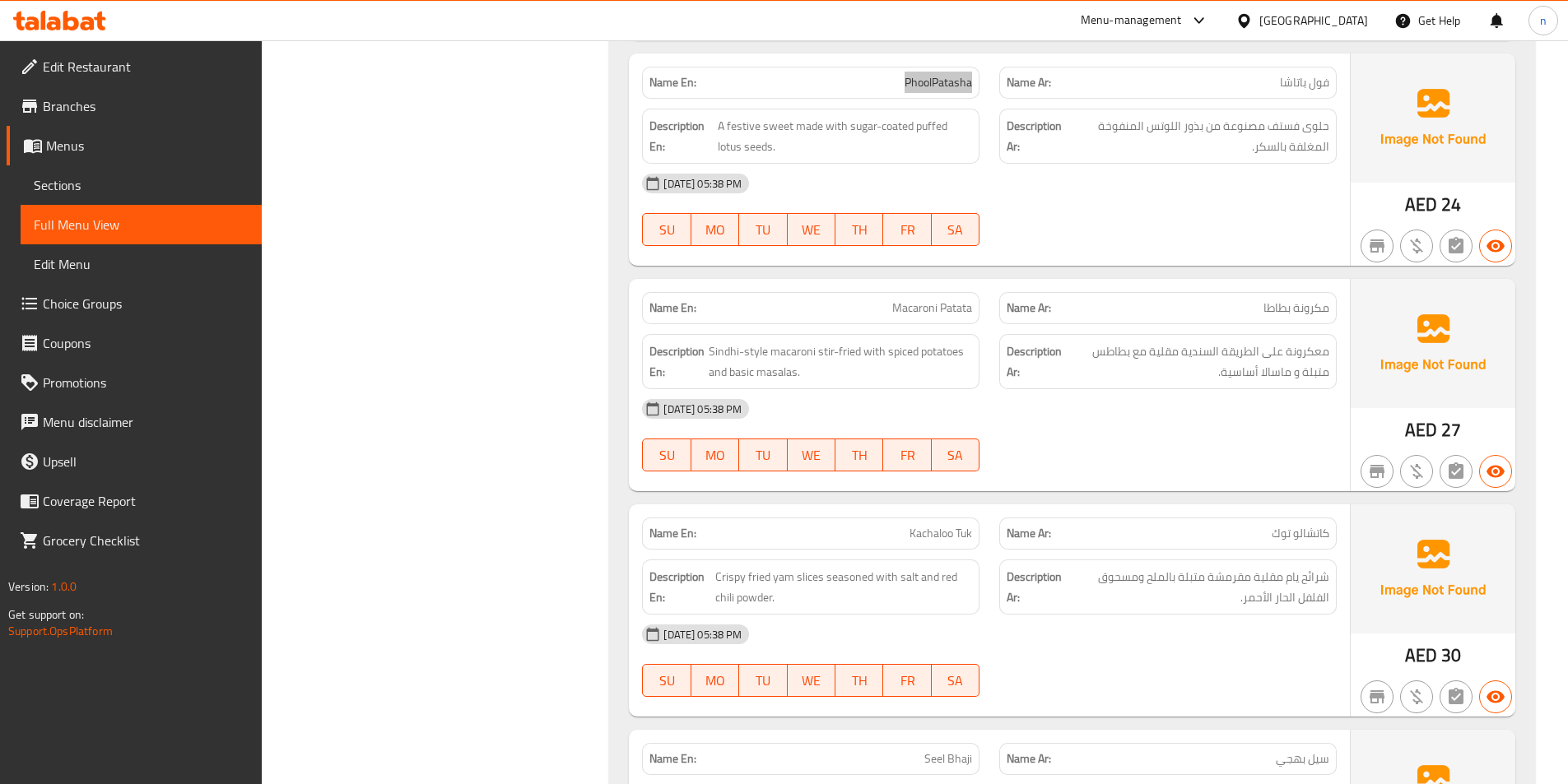
scroll to position [3372, 0]
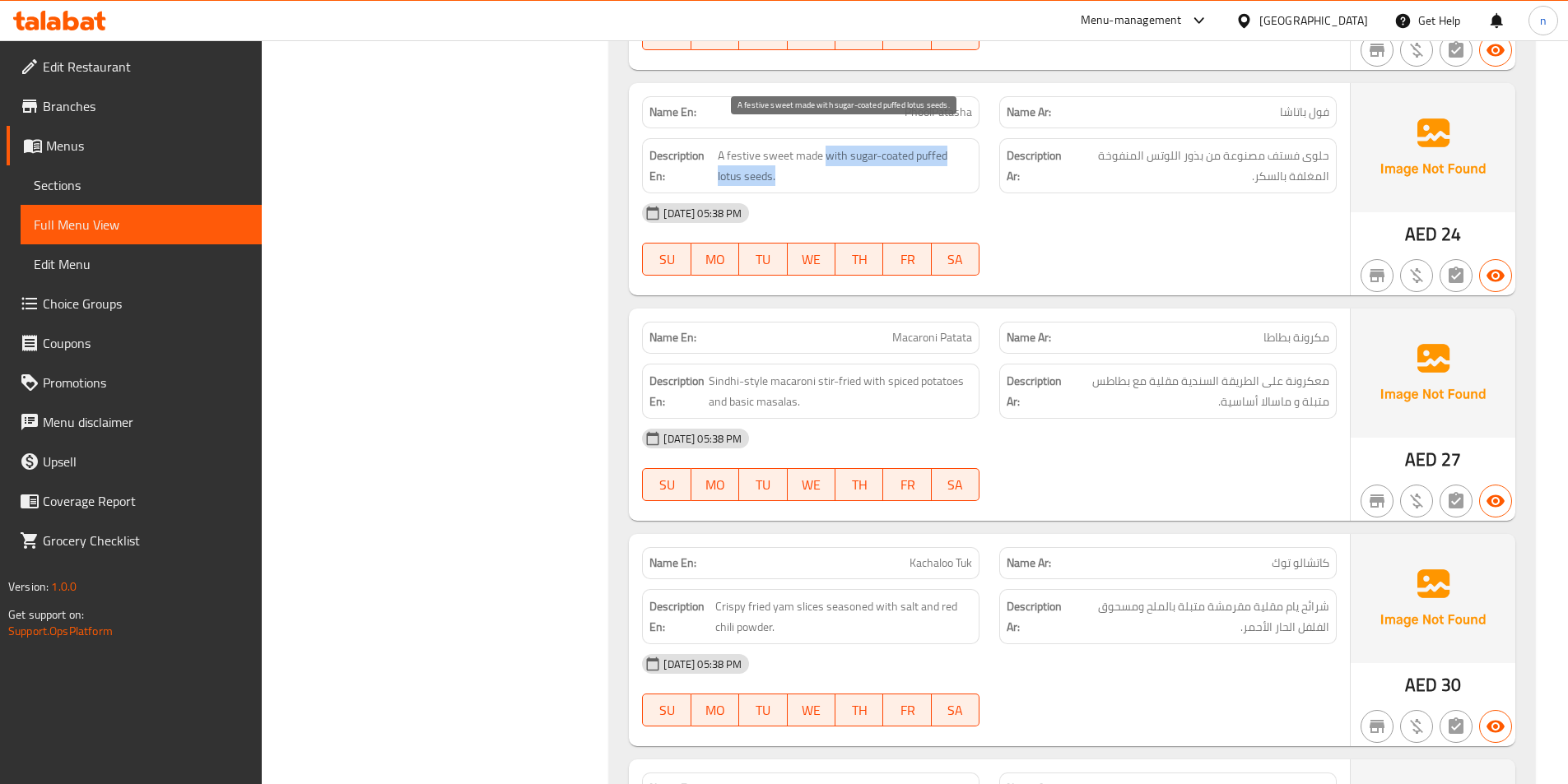
drag, startPoint x: 823, startPoint y: 138, endPoint x: 910, endPoint y: 162, distance: 90.2
click at [910, 162] on span "A festive sweet made with sugar-coated puffed lotus seeds." at bounding box center [845, 165] width 255 height 40
copy span "with sugar-coated puffed lotus seeds."
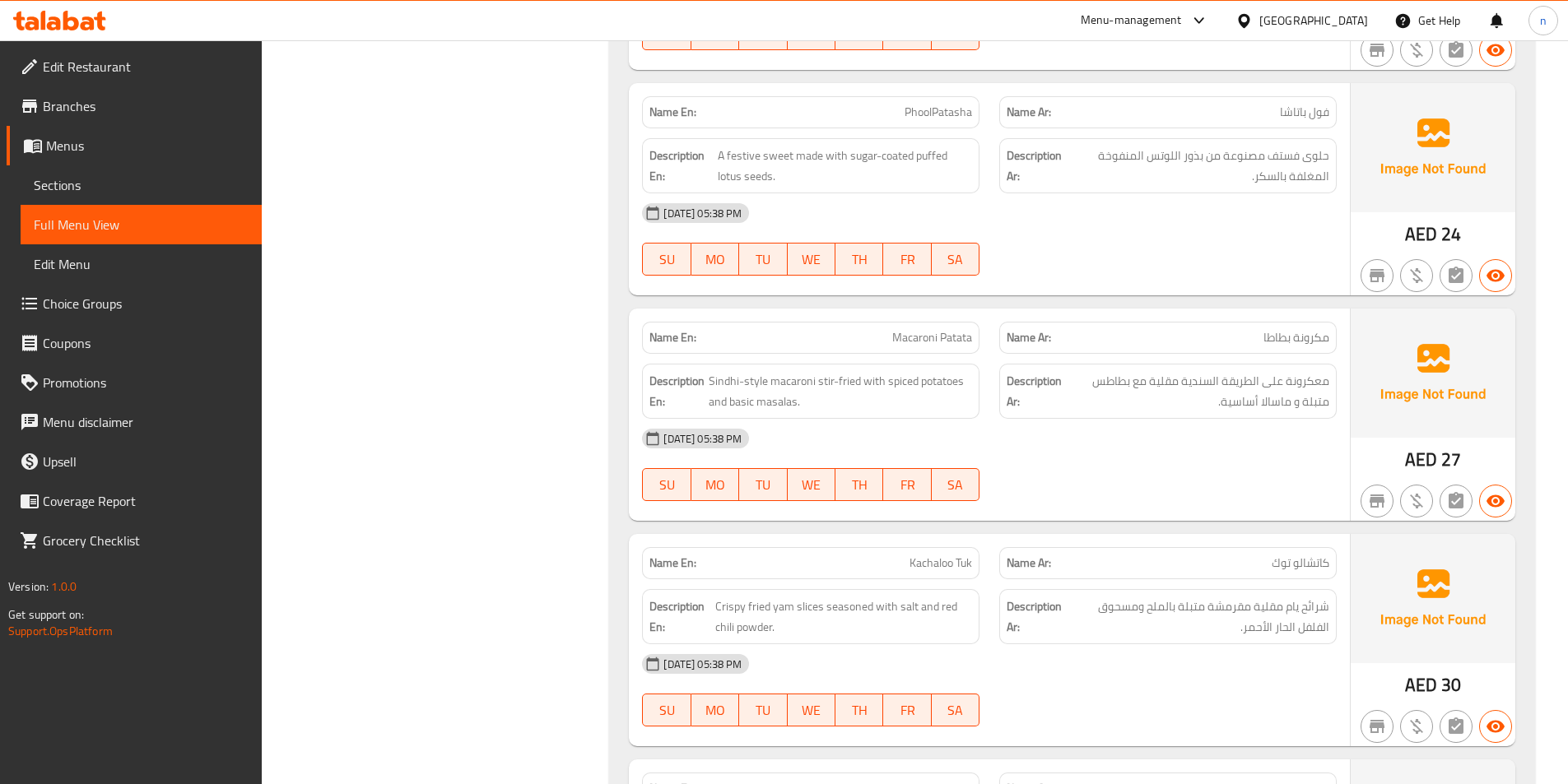
click at [1094, 194] on div "[DATE] 05:38 PM" at bounding box center [989, 213] width 714 height 39
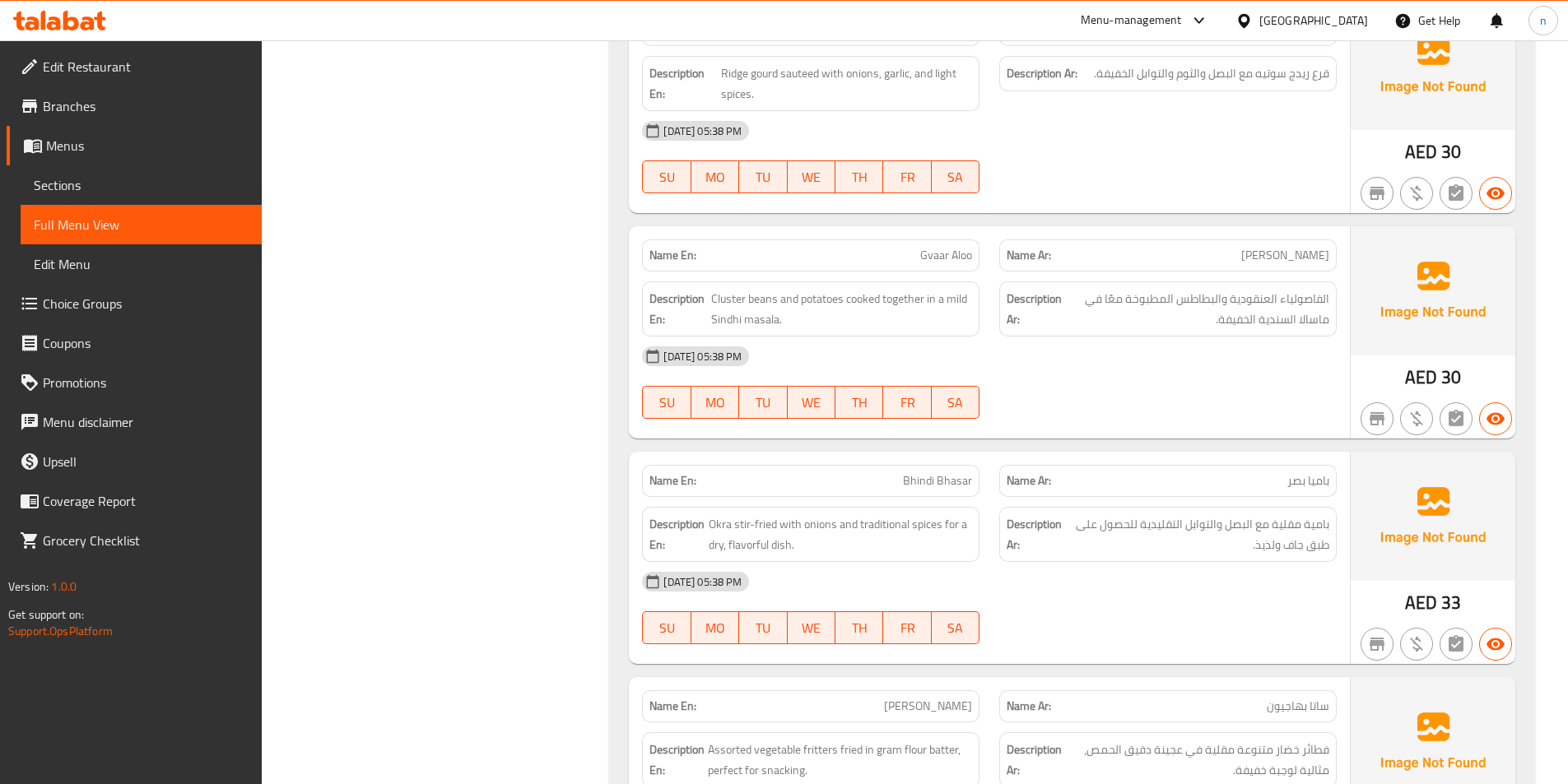
scroll to position [4359, 0]
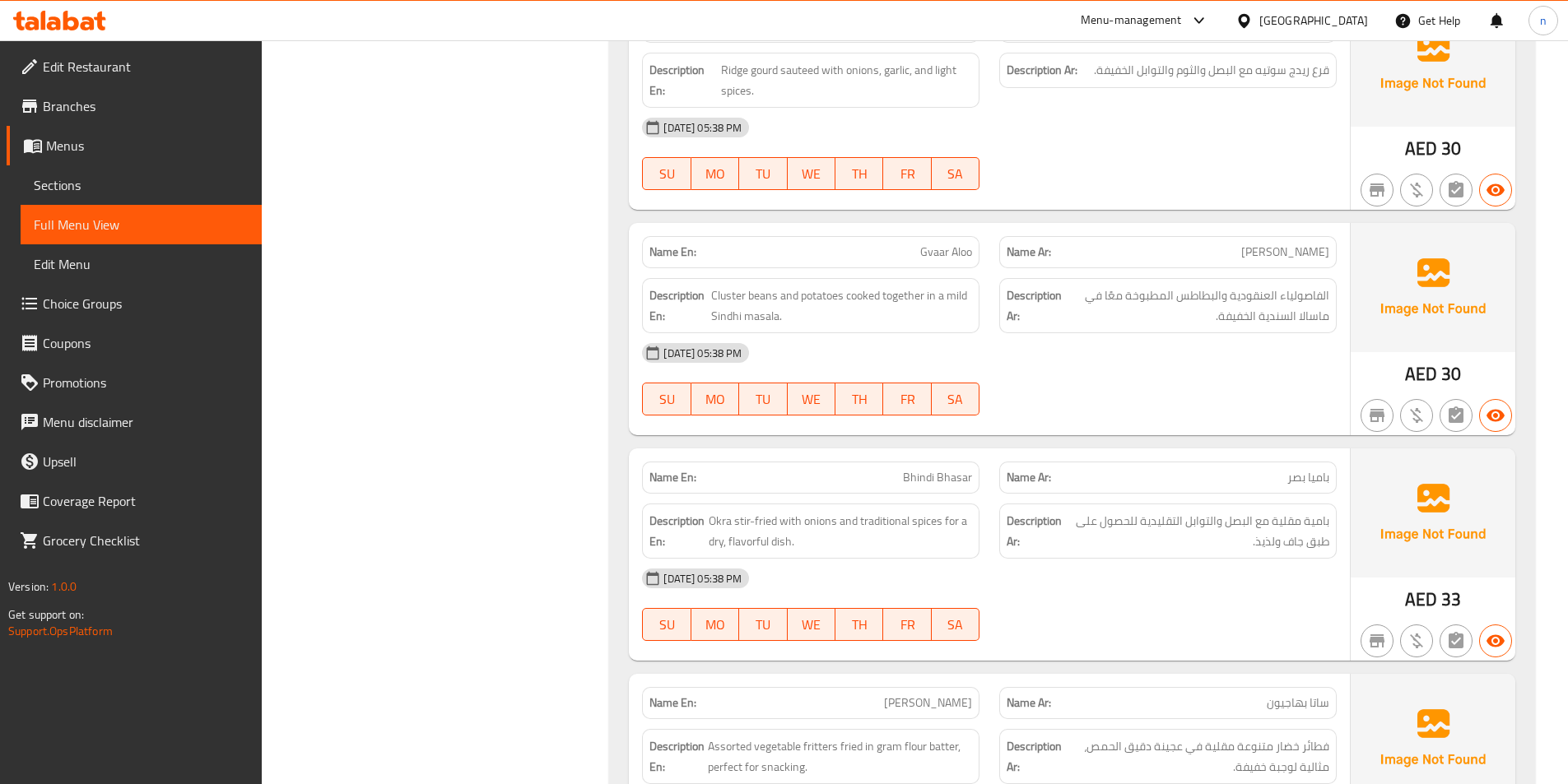
click at [1098, 357] on div "01-09-2025 05:38 PM SU MO TU WE TH FR SA" at bounding box center [989, 378] width 714 height 92
click at [762, 285] on span "Cluster beans and potatoes cooked together in a mild Sindhi masala." at bounding box center [842, 305] width 261 height 40
copy span "beans"
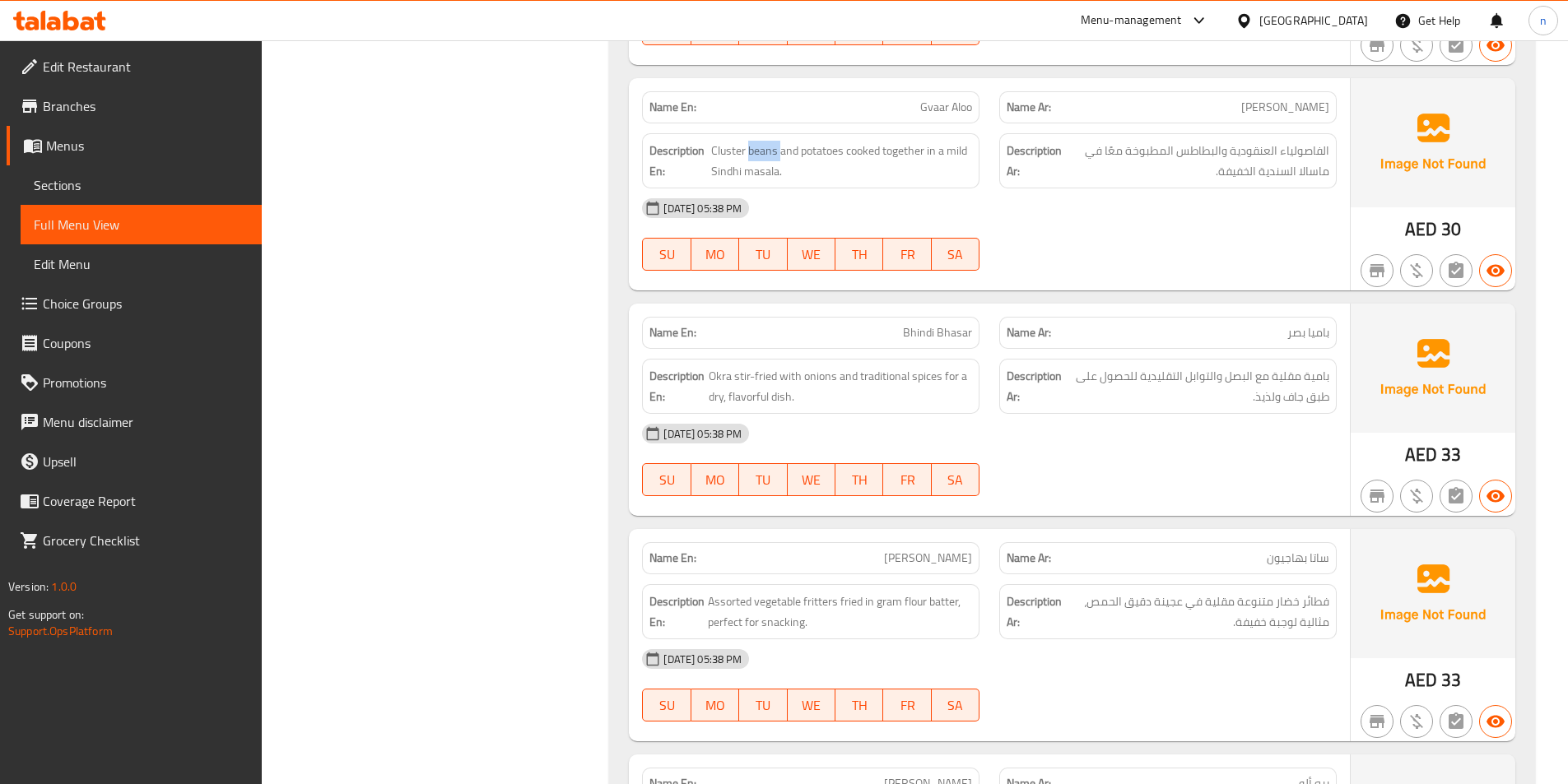
scroll to position [4524, 0]
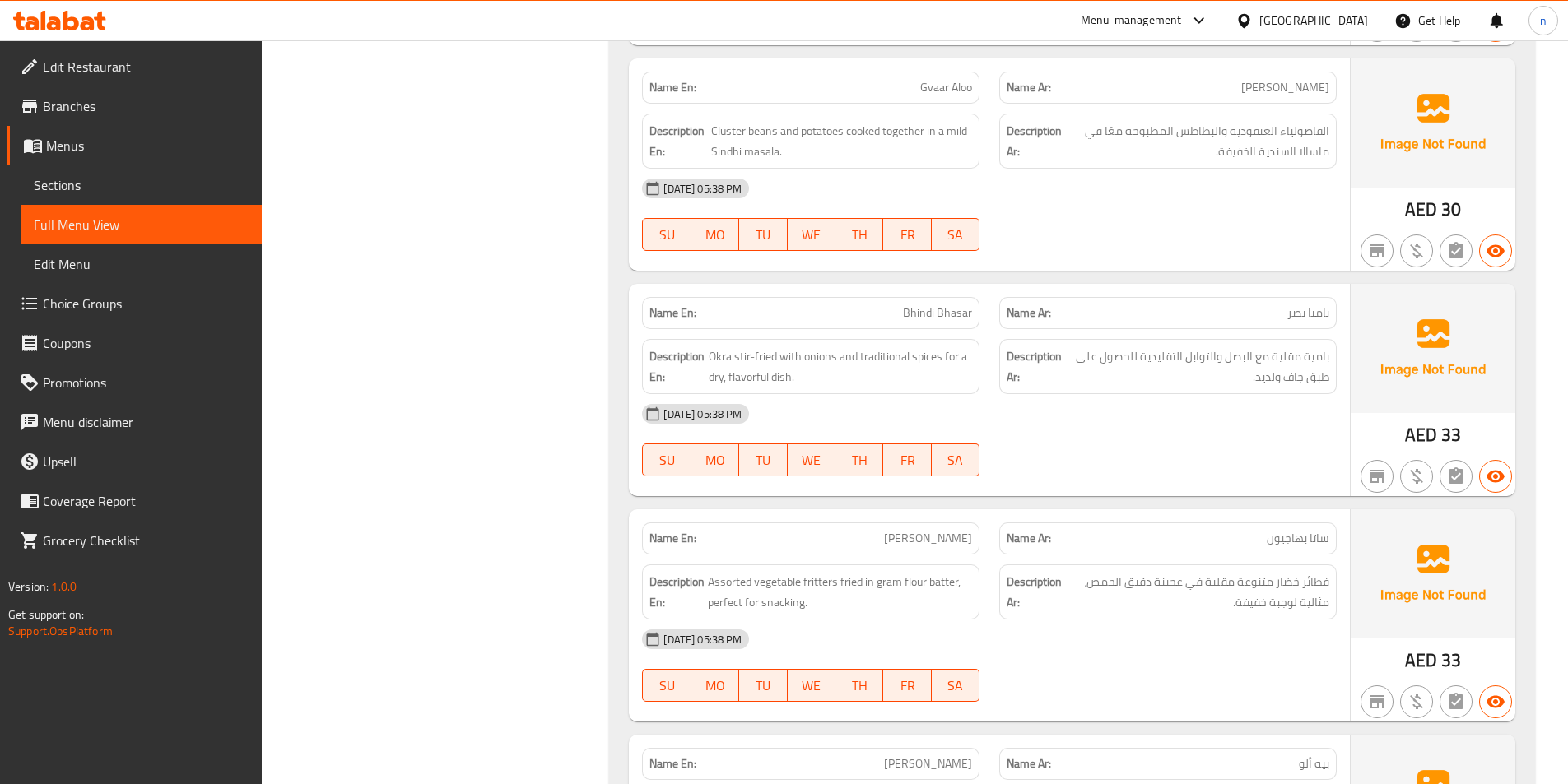
click at [938, 304] on span "Bhindi Bhasar" at bounding box center [938, 312] width 69 height 17
click at [902, 304] on p "Name En: Bhindi Bhasar" at bounding box center [810, 312] width 323 height 17
click at [901, 304] on p "Name En: Bhindi Bhasar" at bounding box center [810, 312] width 323 height 17
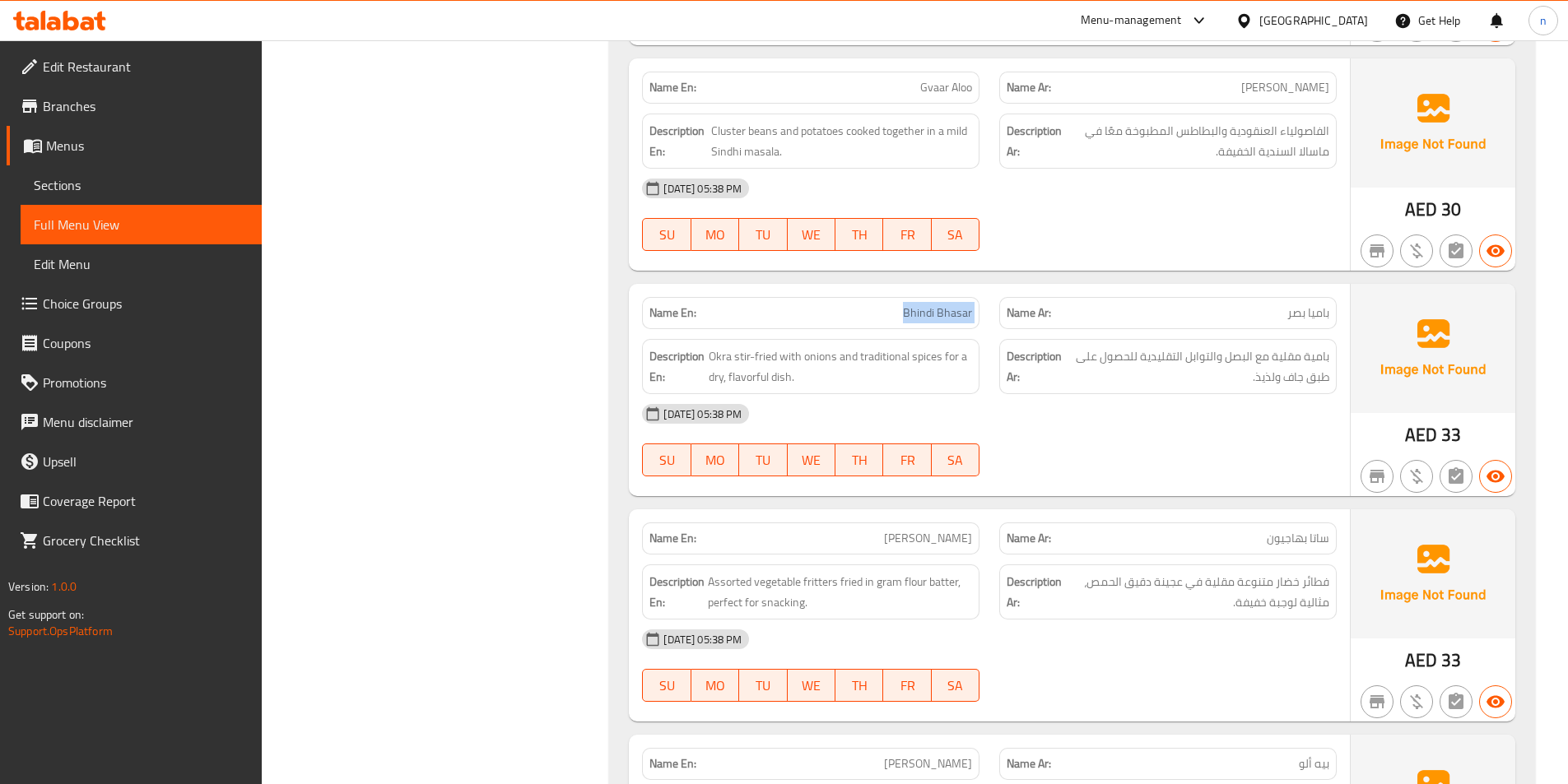
copy span "Bhindi Bhasar"
click at [869, 304] on p "Name En: Bhindi Bhasar" at bounding box center [810, 312] width 323 height 17
click at [952, 304] on span "Bhindi Bhasar" at bounding box center [938, 312] width 69 height 17
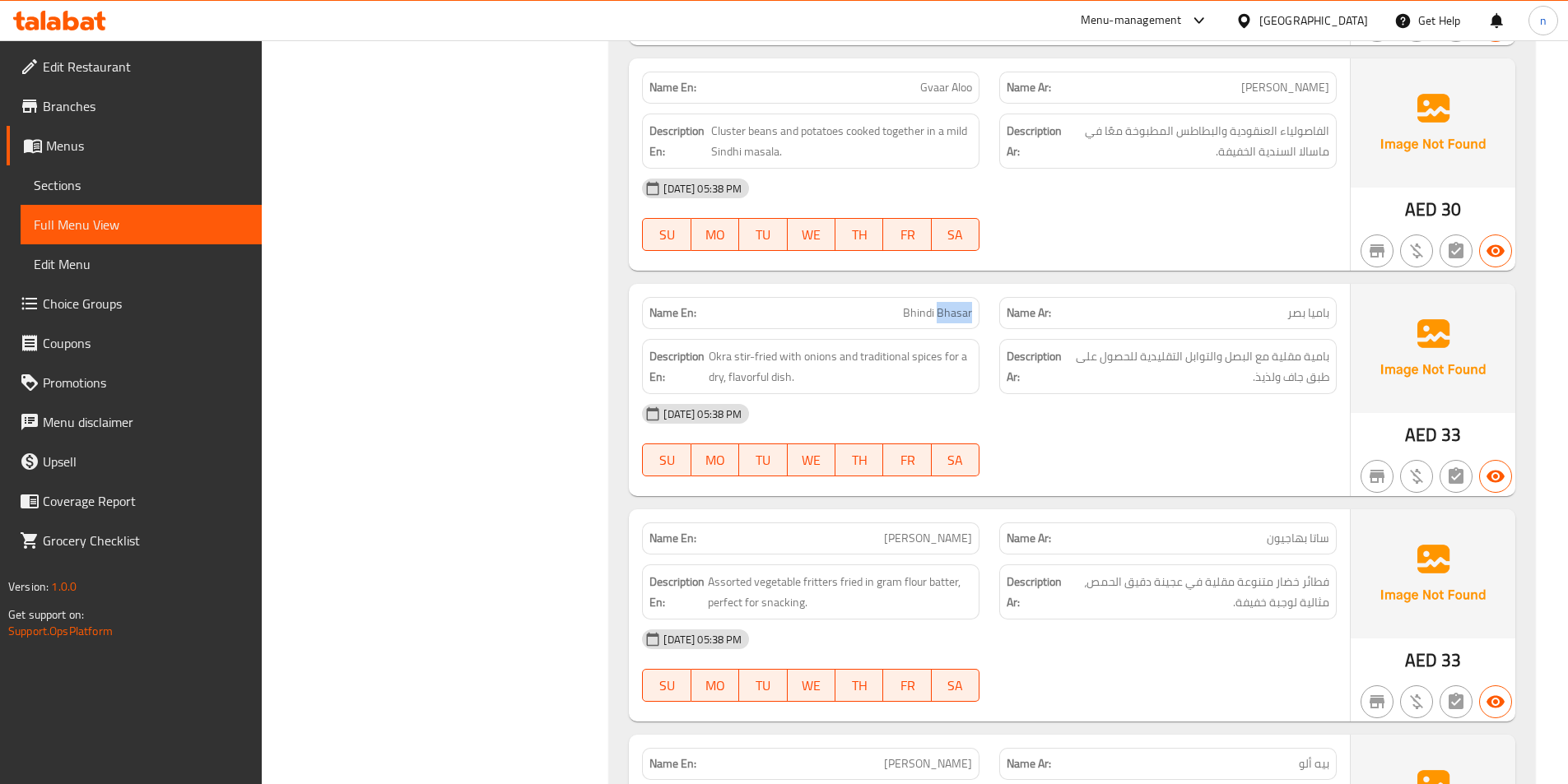
click at [952, 304] on span "Bhindi Bhasar" at bounding box center [938, 312] width 69 height 17
click at [1091, 422] on div "01-09-2025 05:38 PM SU MO TU WE TH FR SA" at bounding box center [989, 439] width 714 height 92
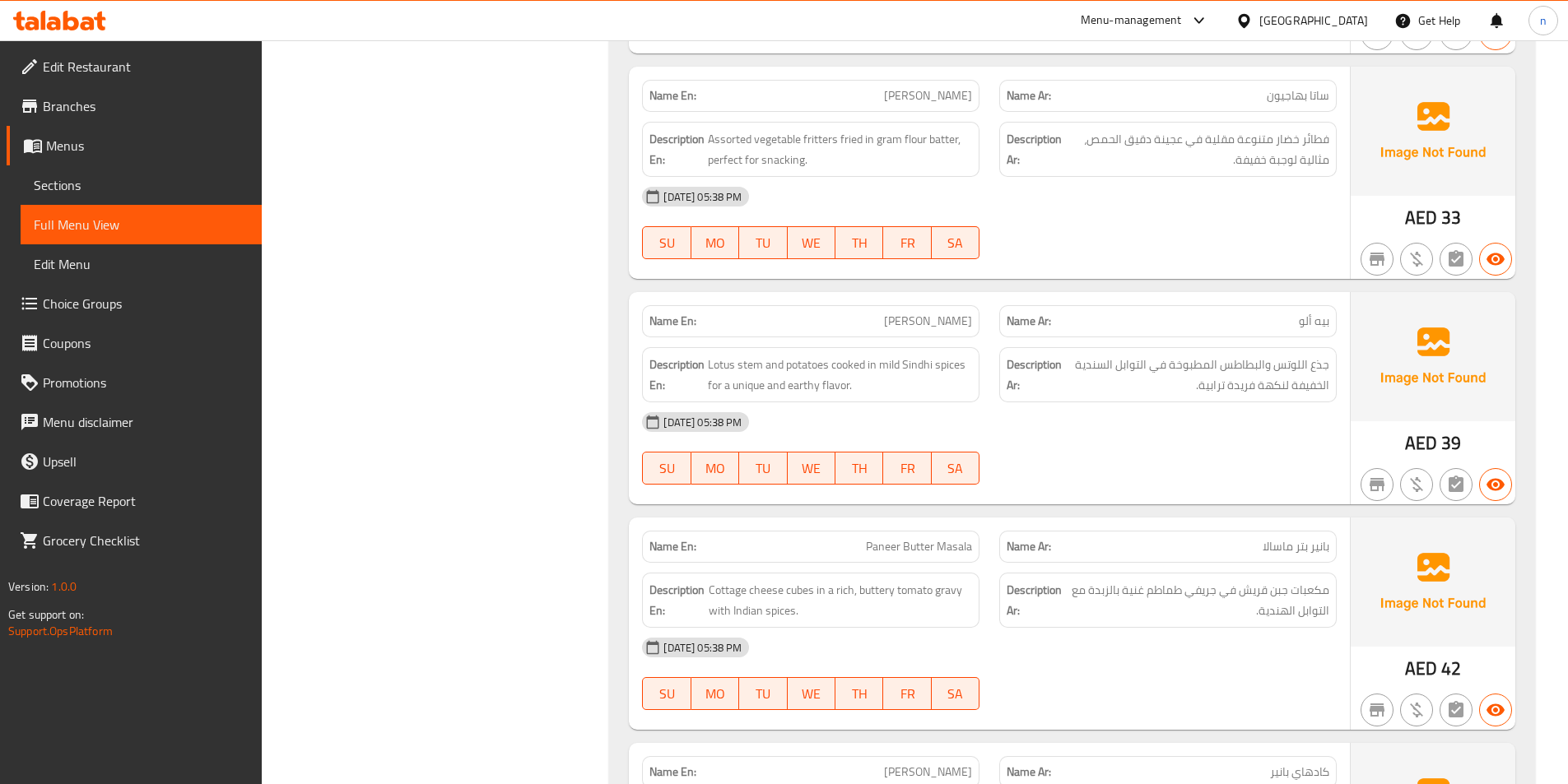
scroll to position [5018, 0]
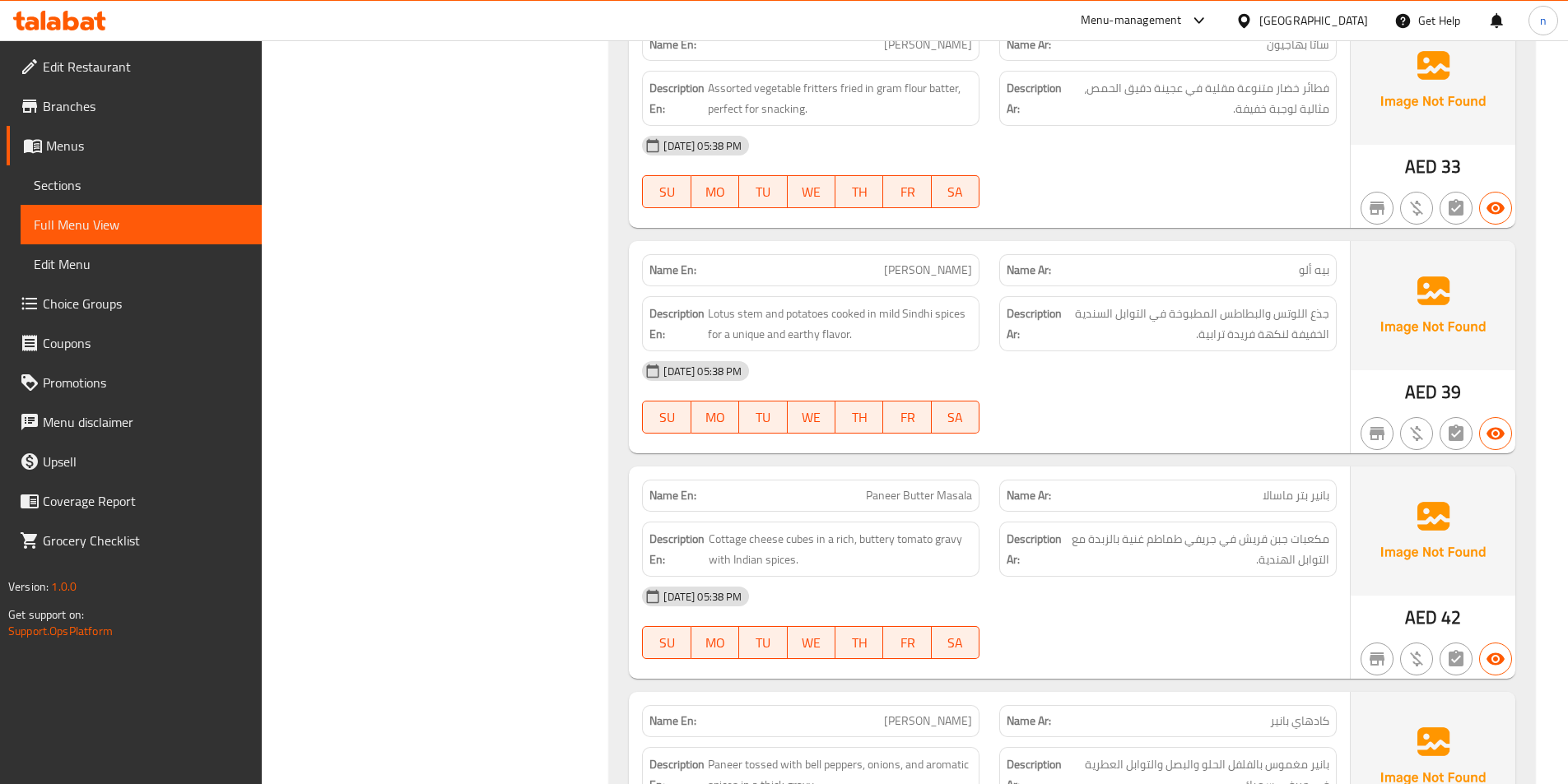
click at [1232, 377] on div "01-09-2025 05:38 PM SU MO TU WE TH FR SA" at bounding box center [989, 397] width 714 height 92
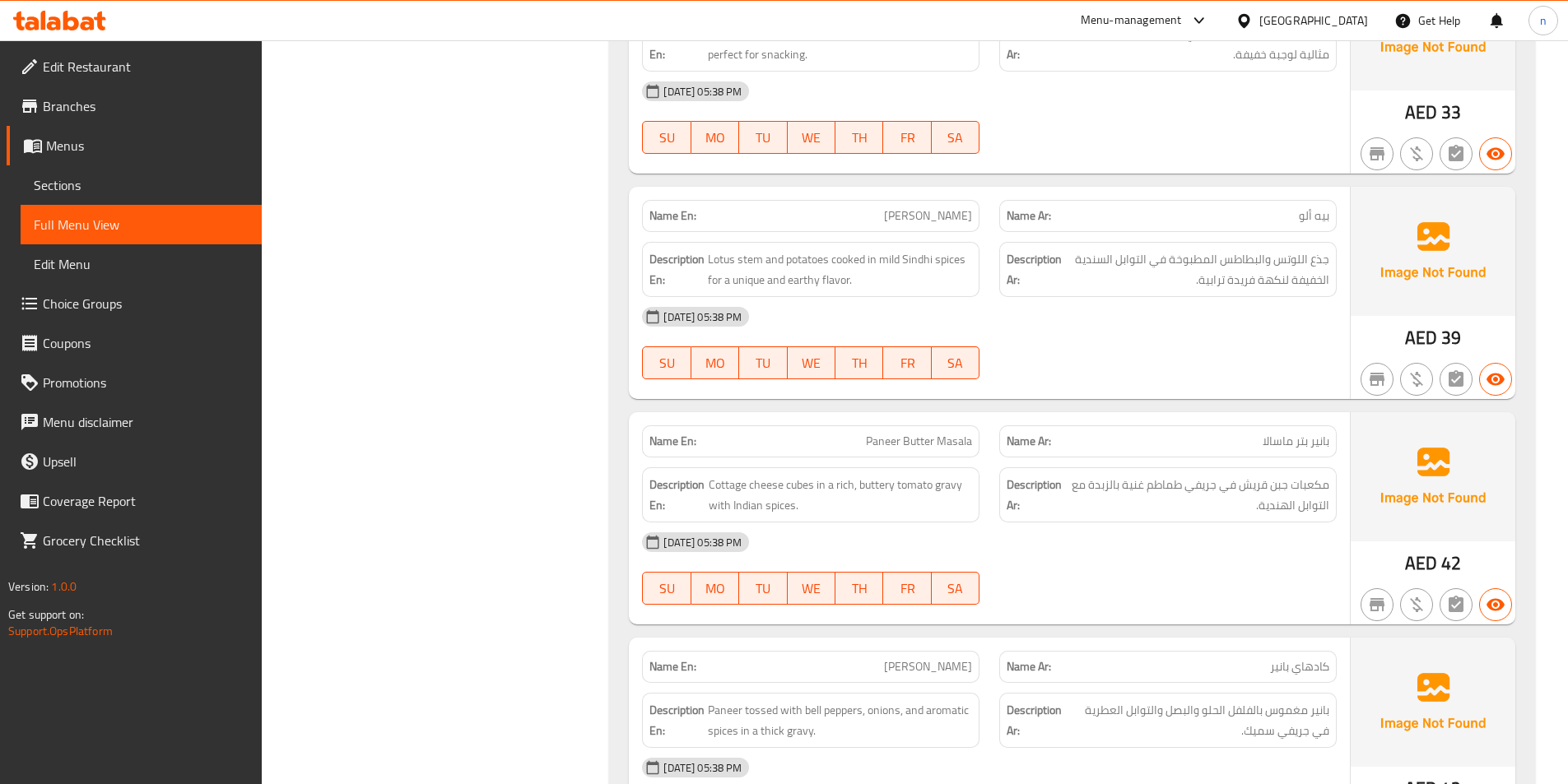
scroll to position [5100, 0]
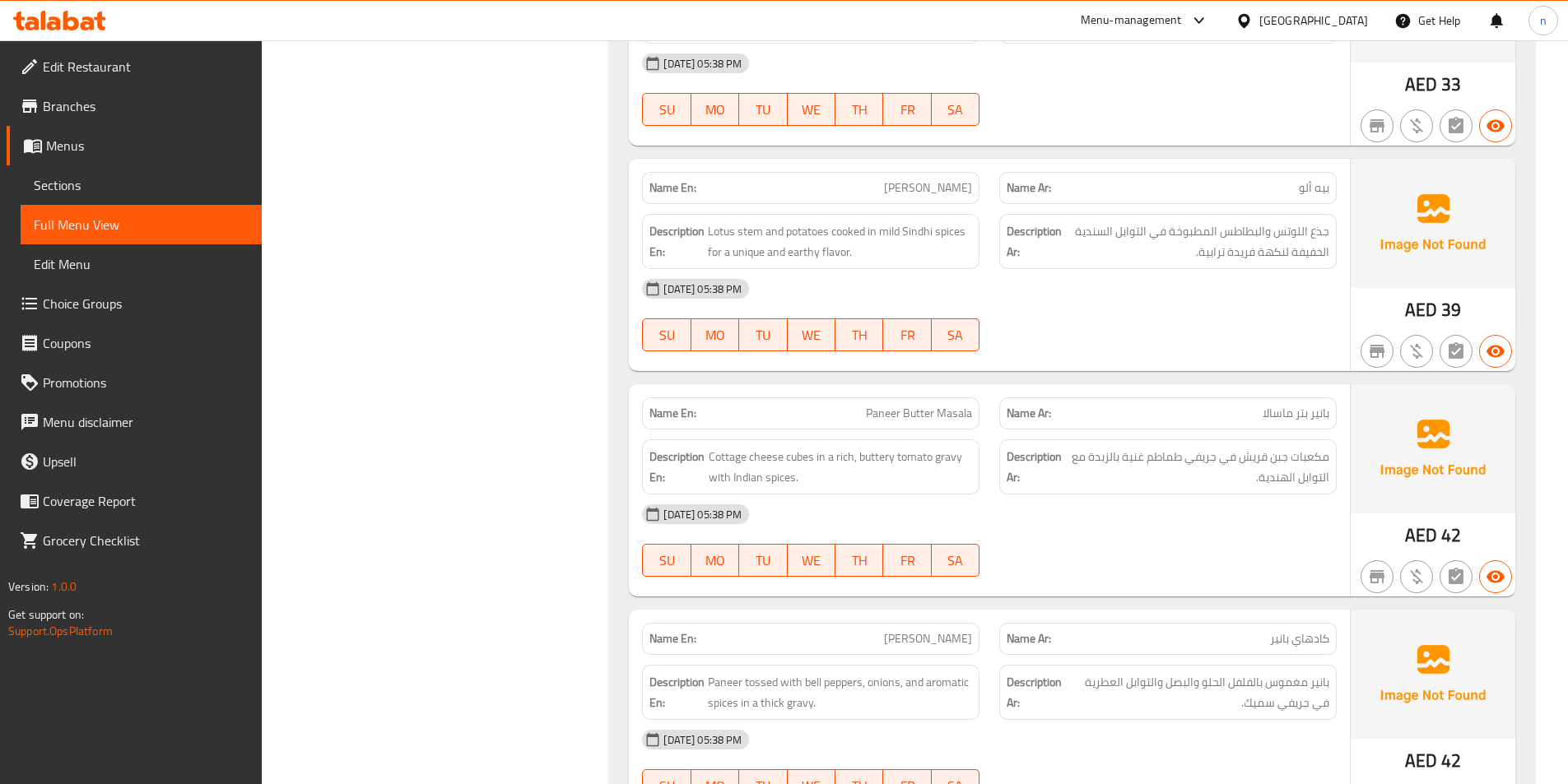
click at [1175, 290] on div "01-09-2025 05:38 PM SU MO TU WE TH FR SA" at bounding box center [989, 314] width 714 height 92
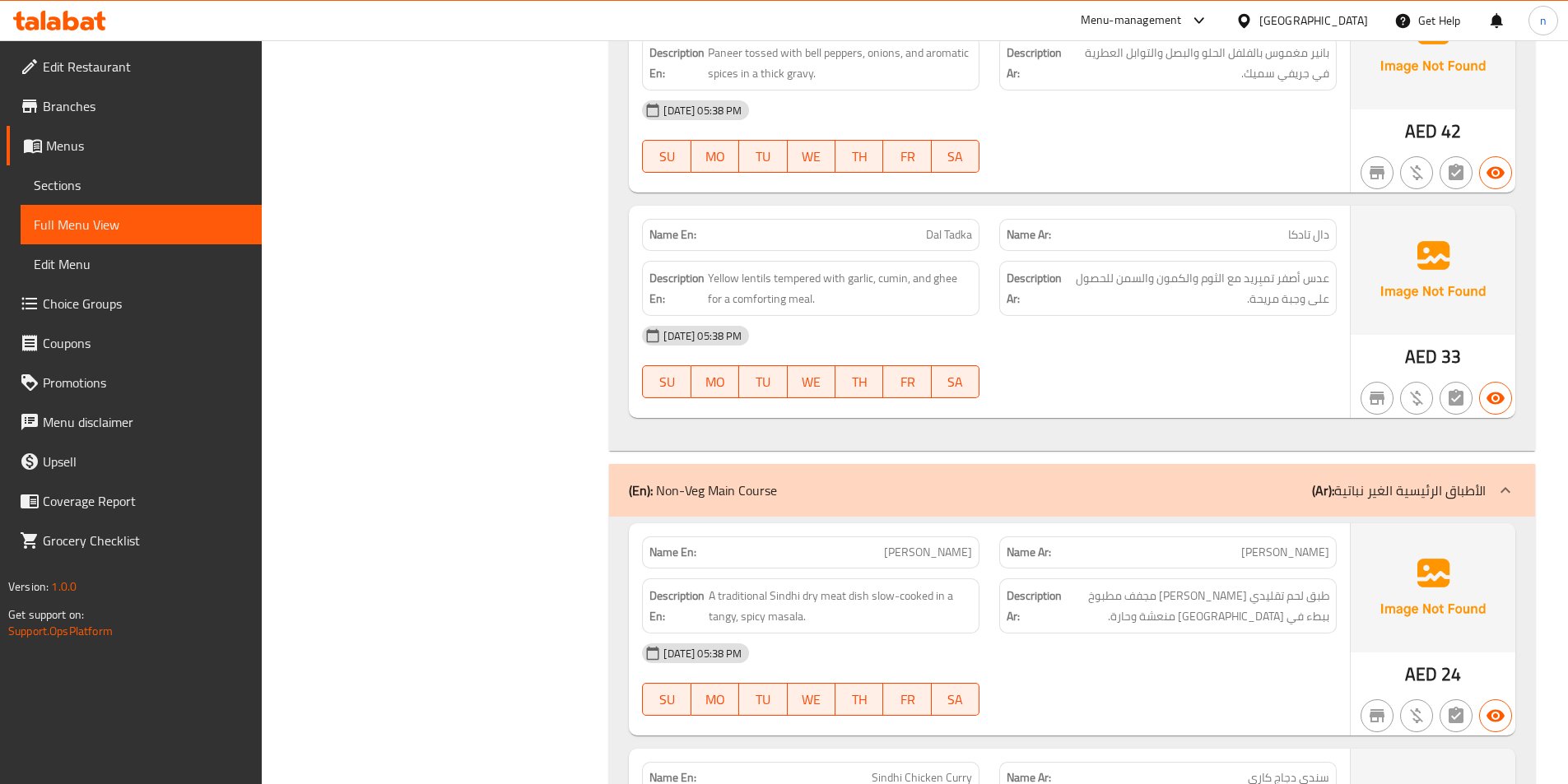
scroll to position [5758, 0]
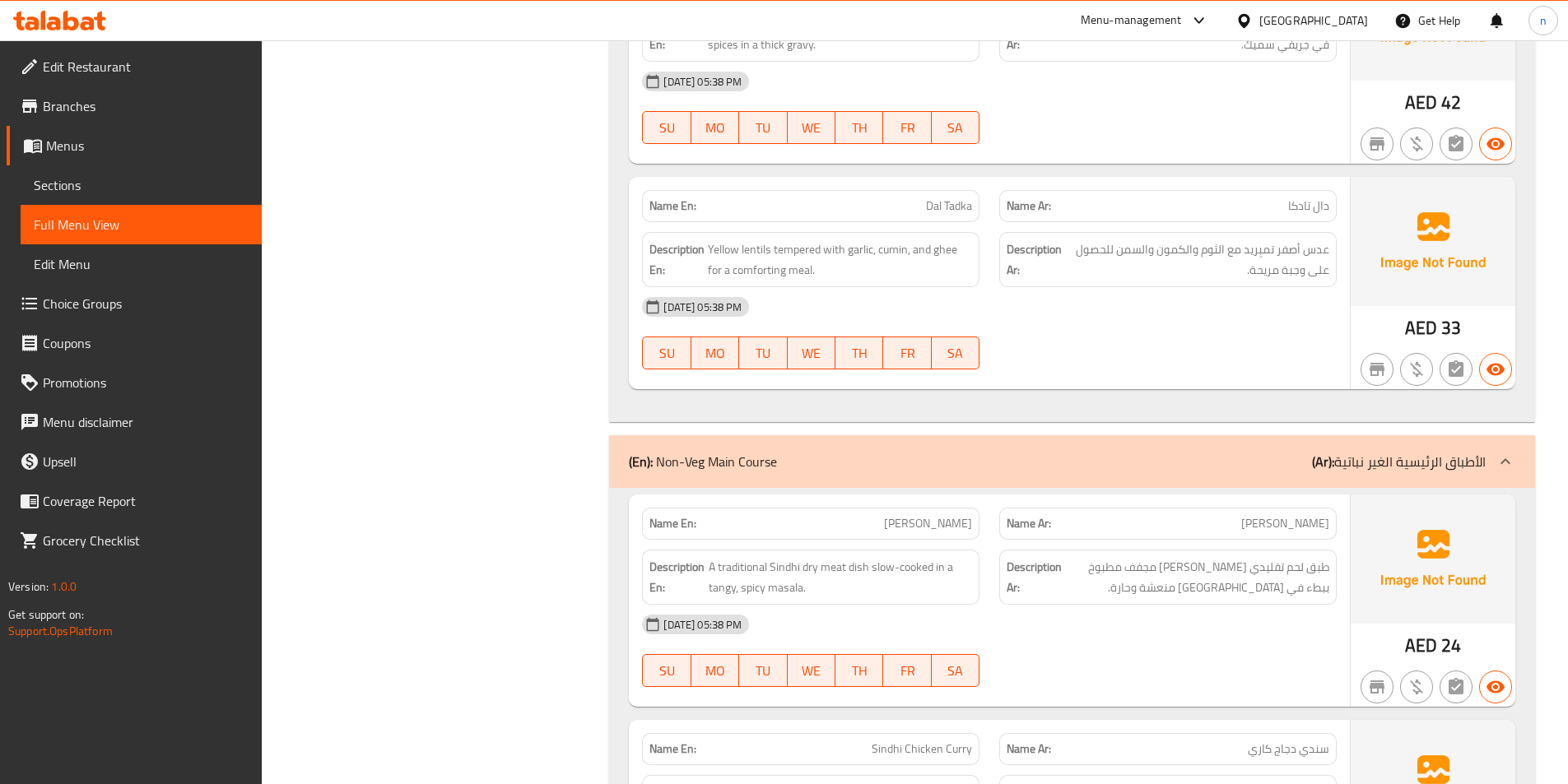
click at [949, 197] on span "Dal Tadka" at bounding box center [949, 205] width 46 height 17
copy span "Dal Tadka"
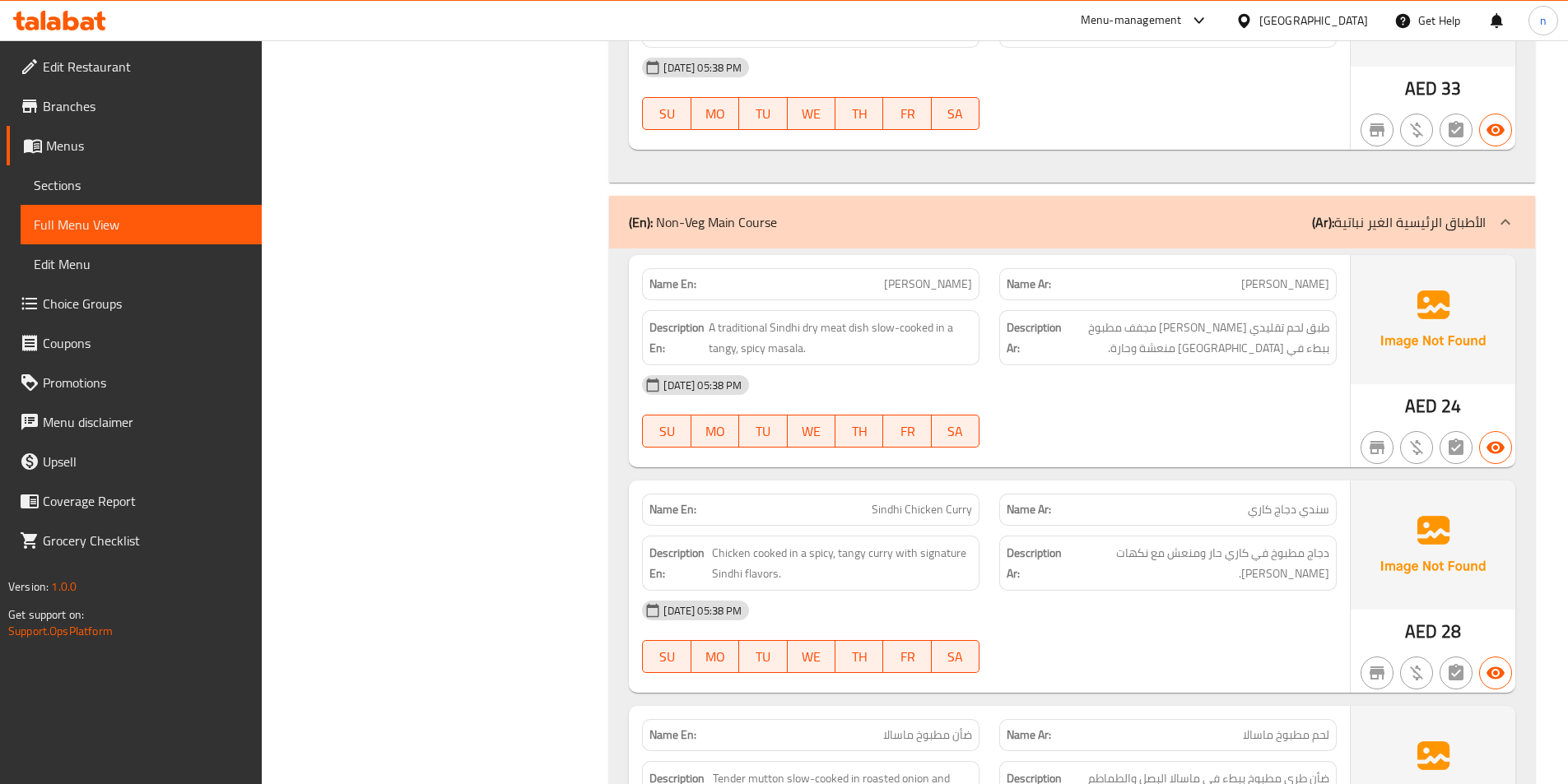
scroll to position [6004, 0]
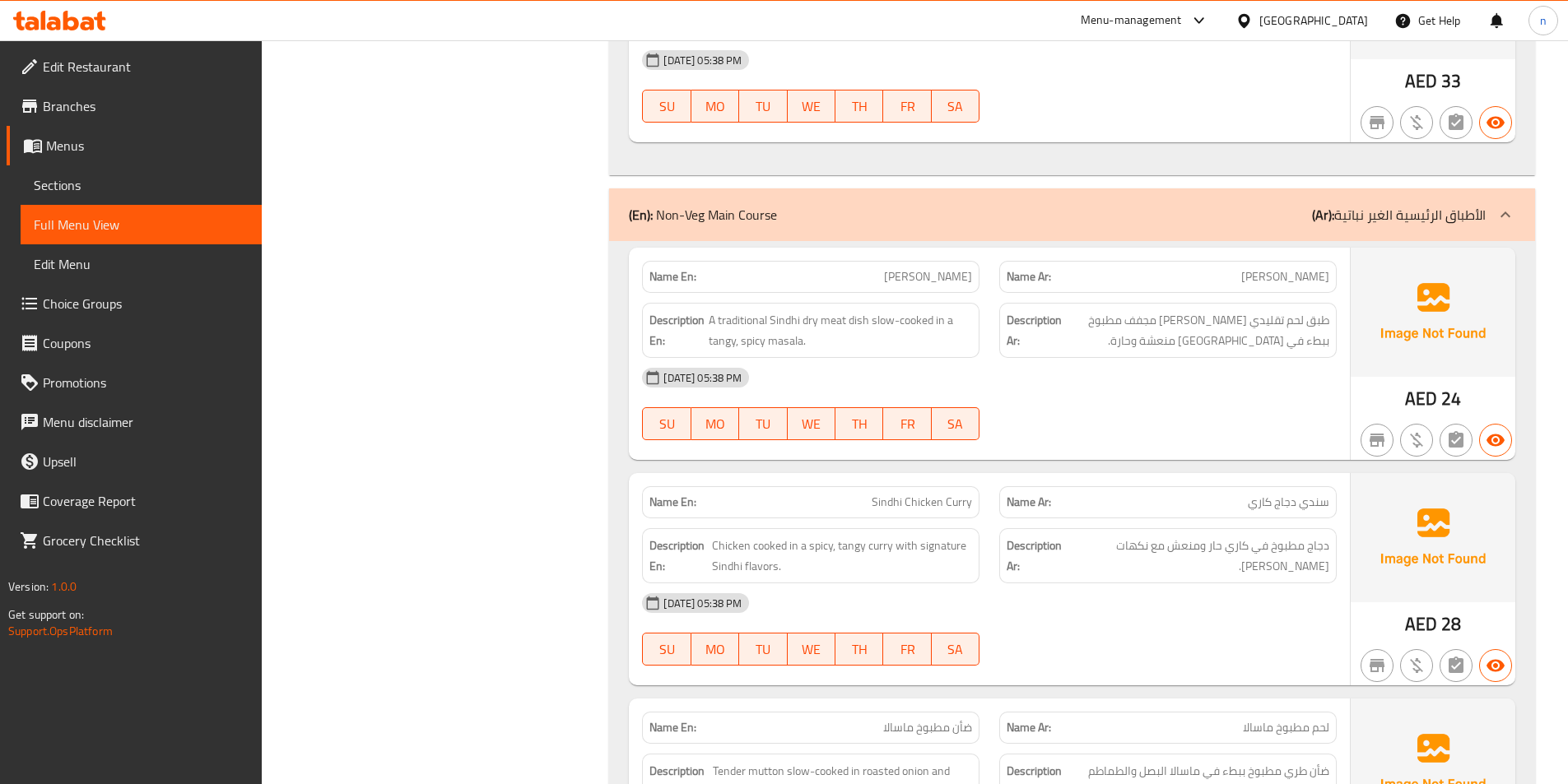
copy span "[PERSON_NAME]"
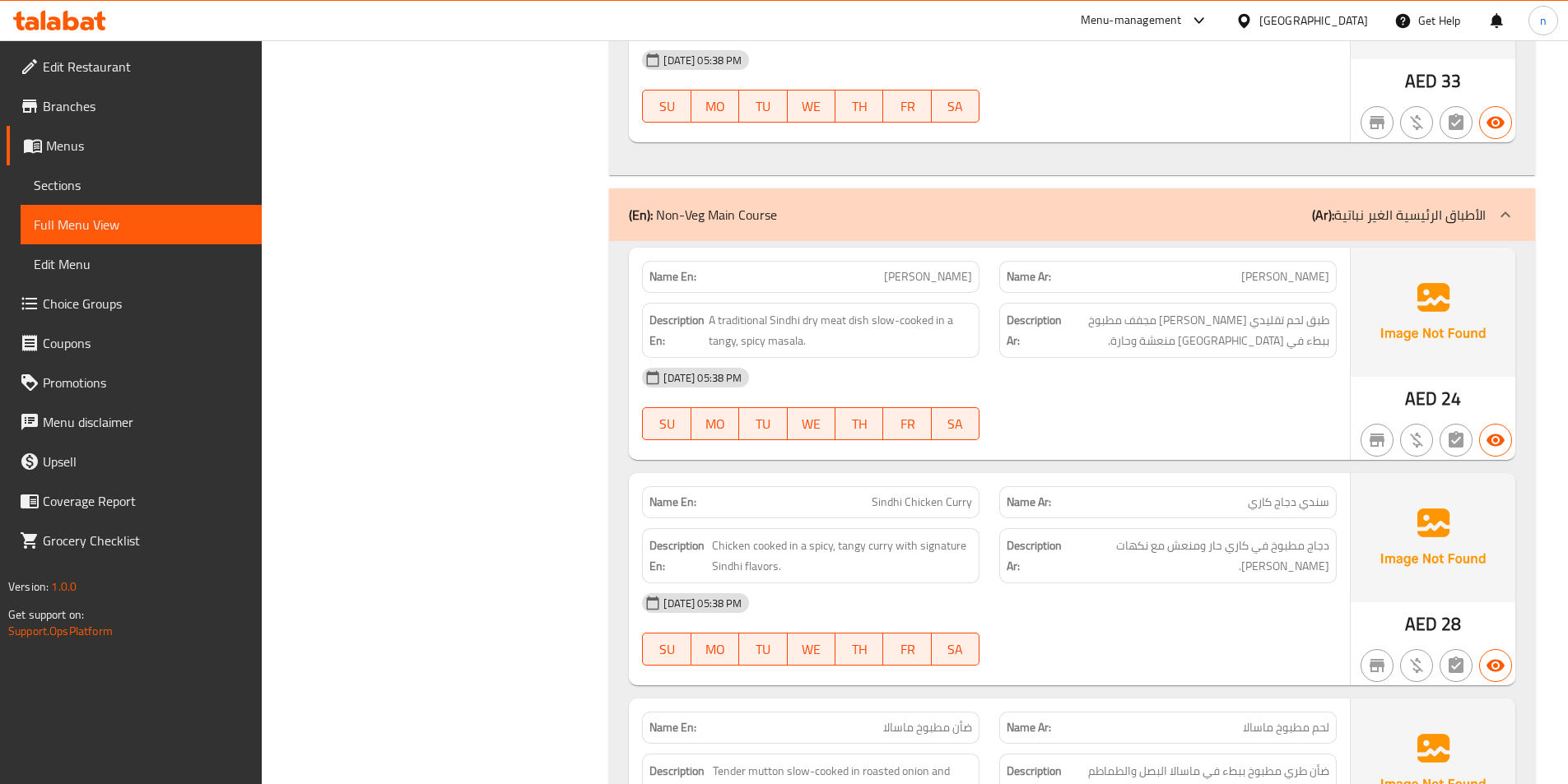
copy span "[PERSON_NAME]"
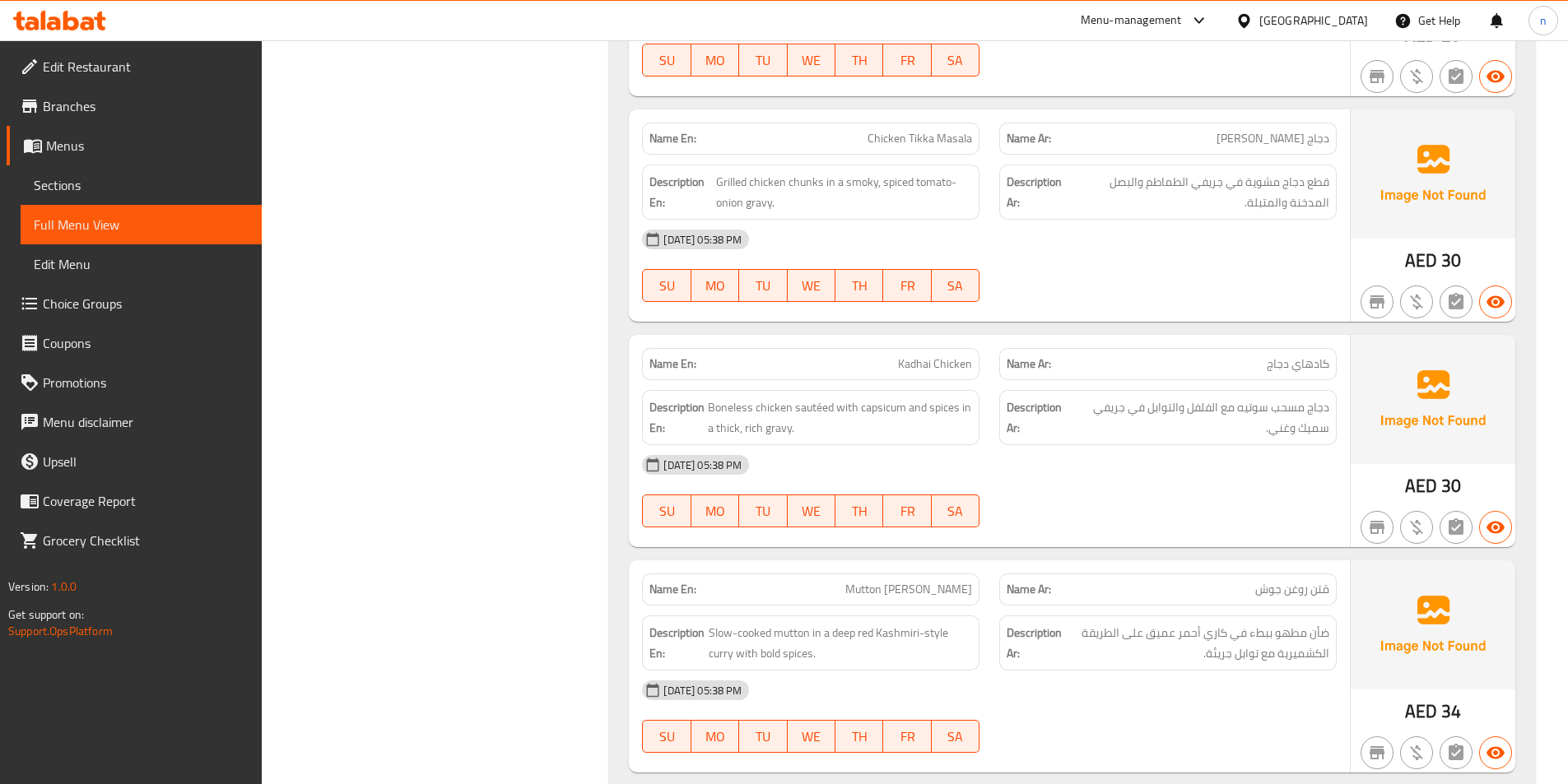
scroll to position [7074, 0]
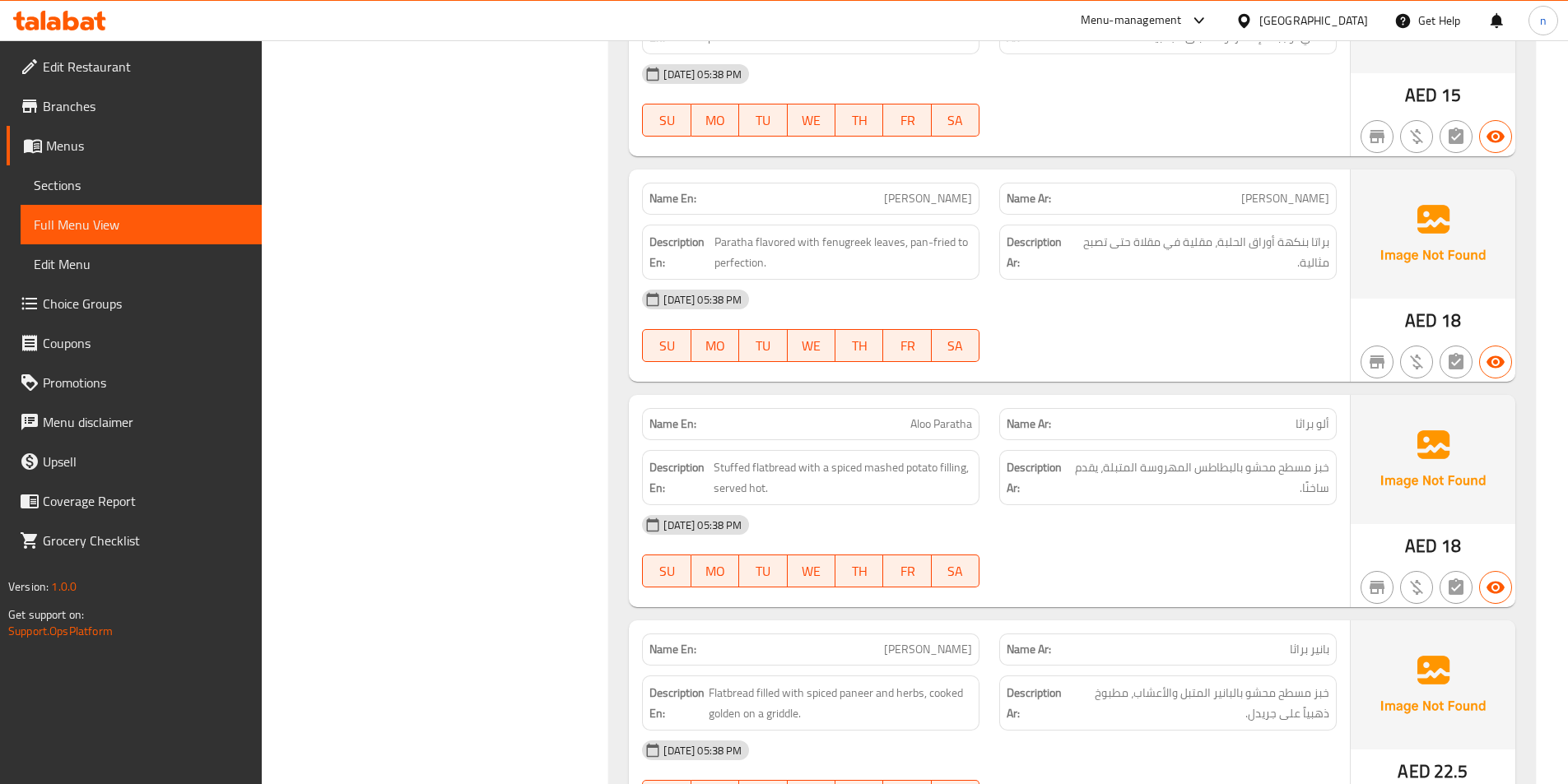
scroll to position [7978, 0]
click at [826, 231] on span "Paratha flavored with fenugreek leaves, pan-fried to perfection." at bounding box center [843, 251] width 258 height 40
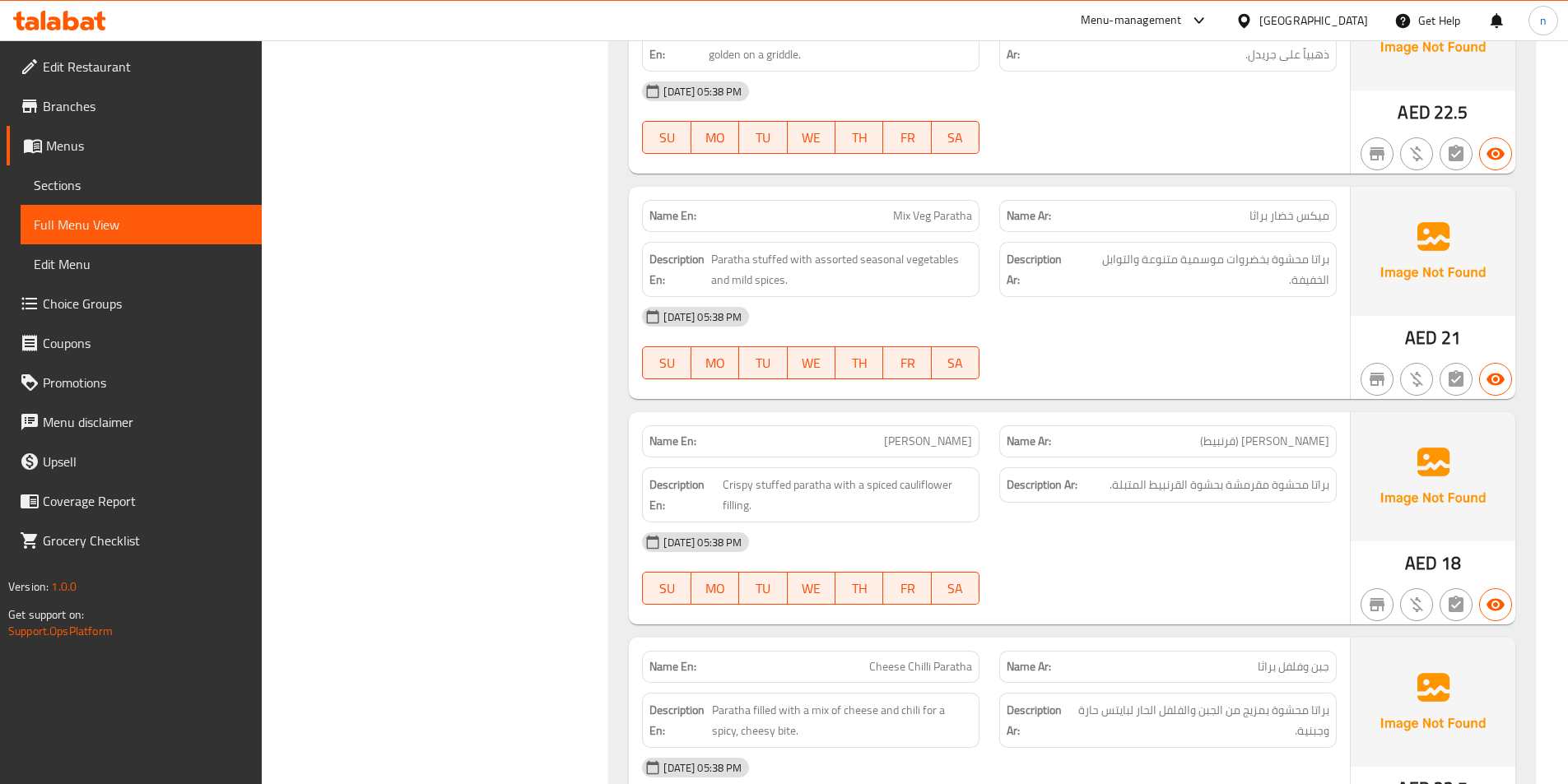
scroll to position [8719, 0]
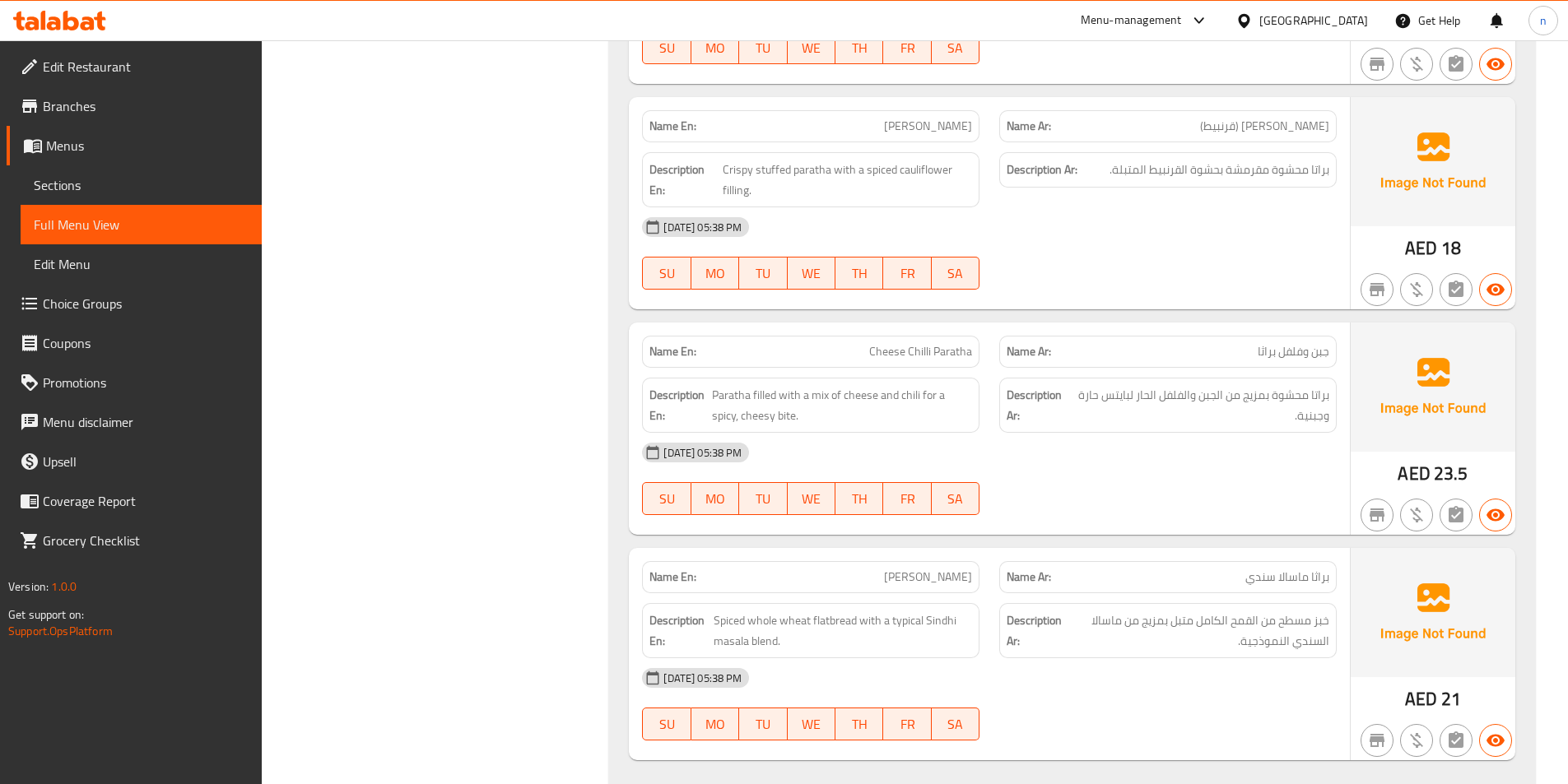
scroll to position [8966, 0]
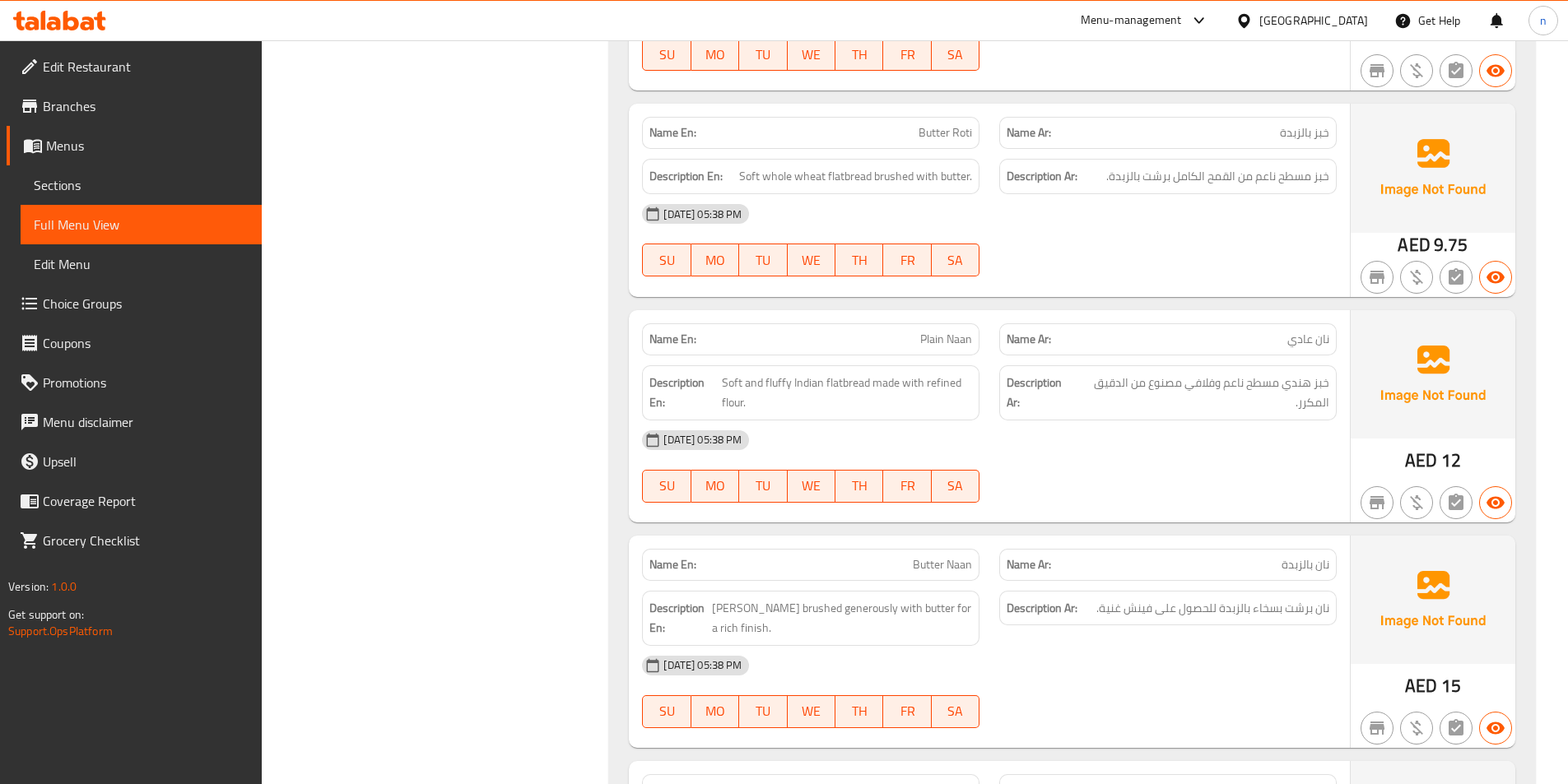
scroll to position [9953, 0]
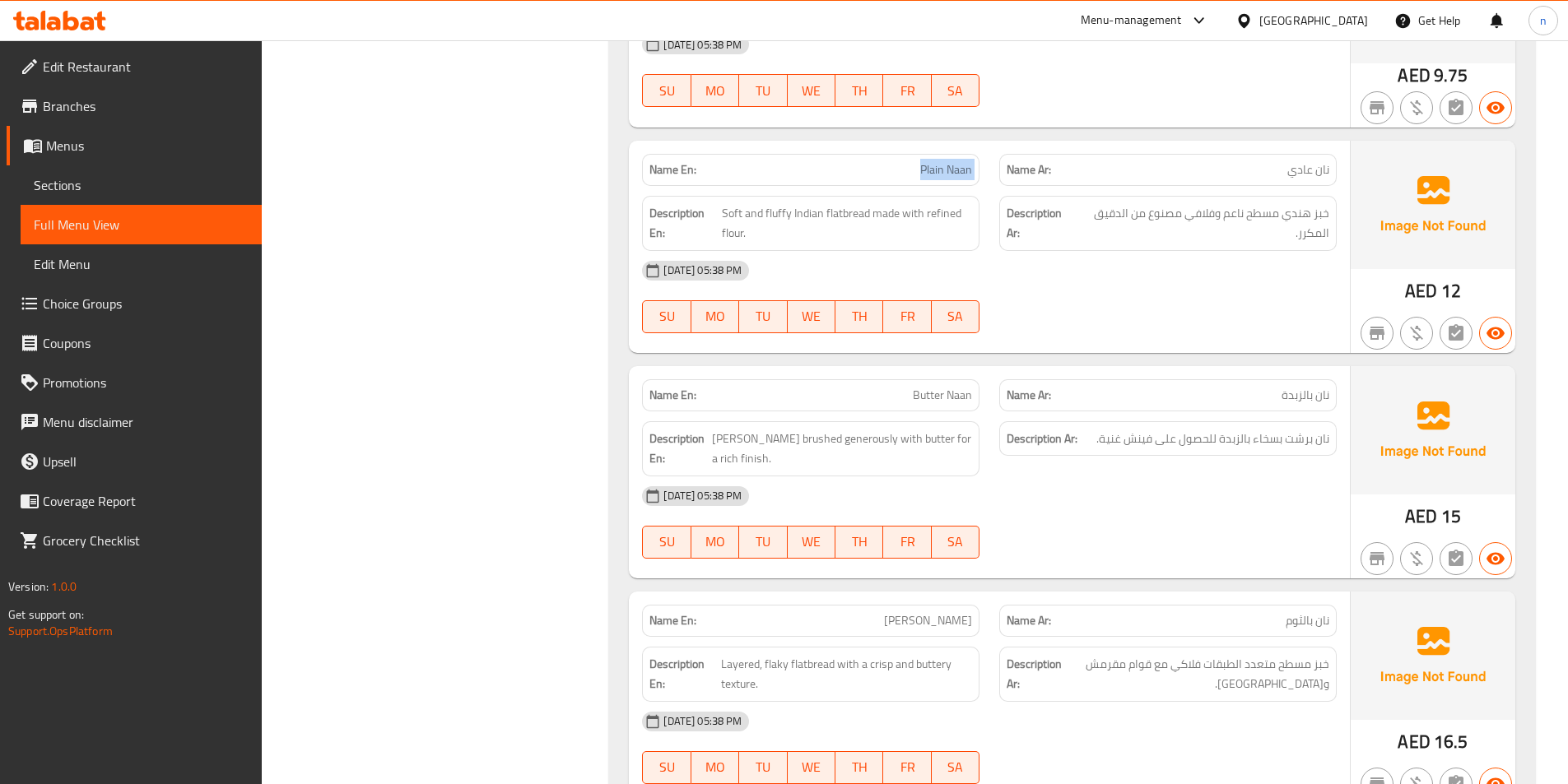
scroll to position [10117, 0]
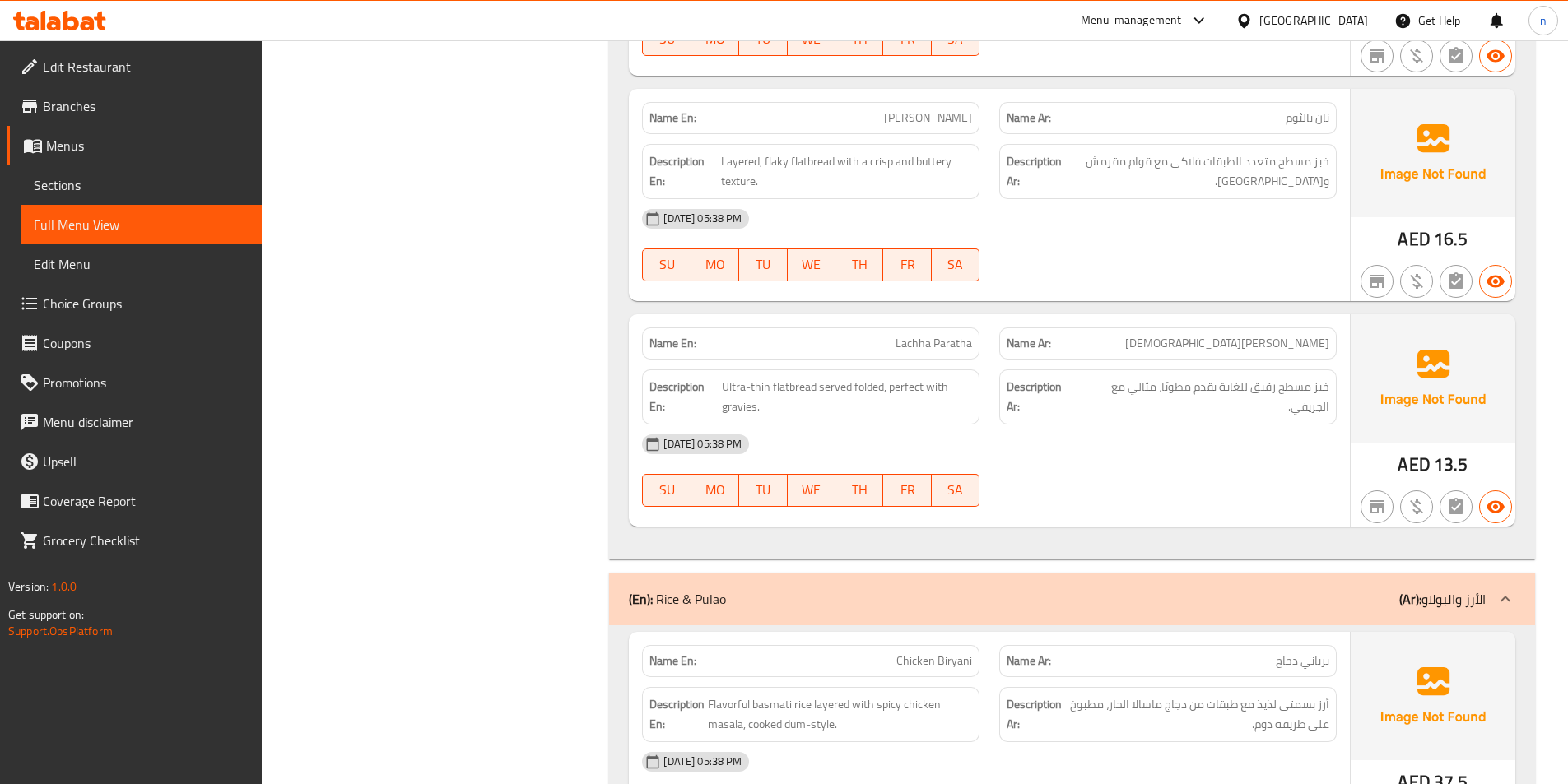
scroll to position [10694, 0]
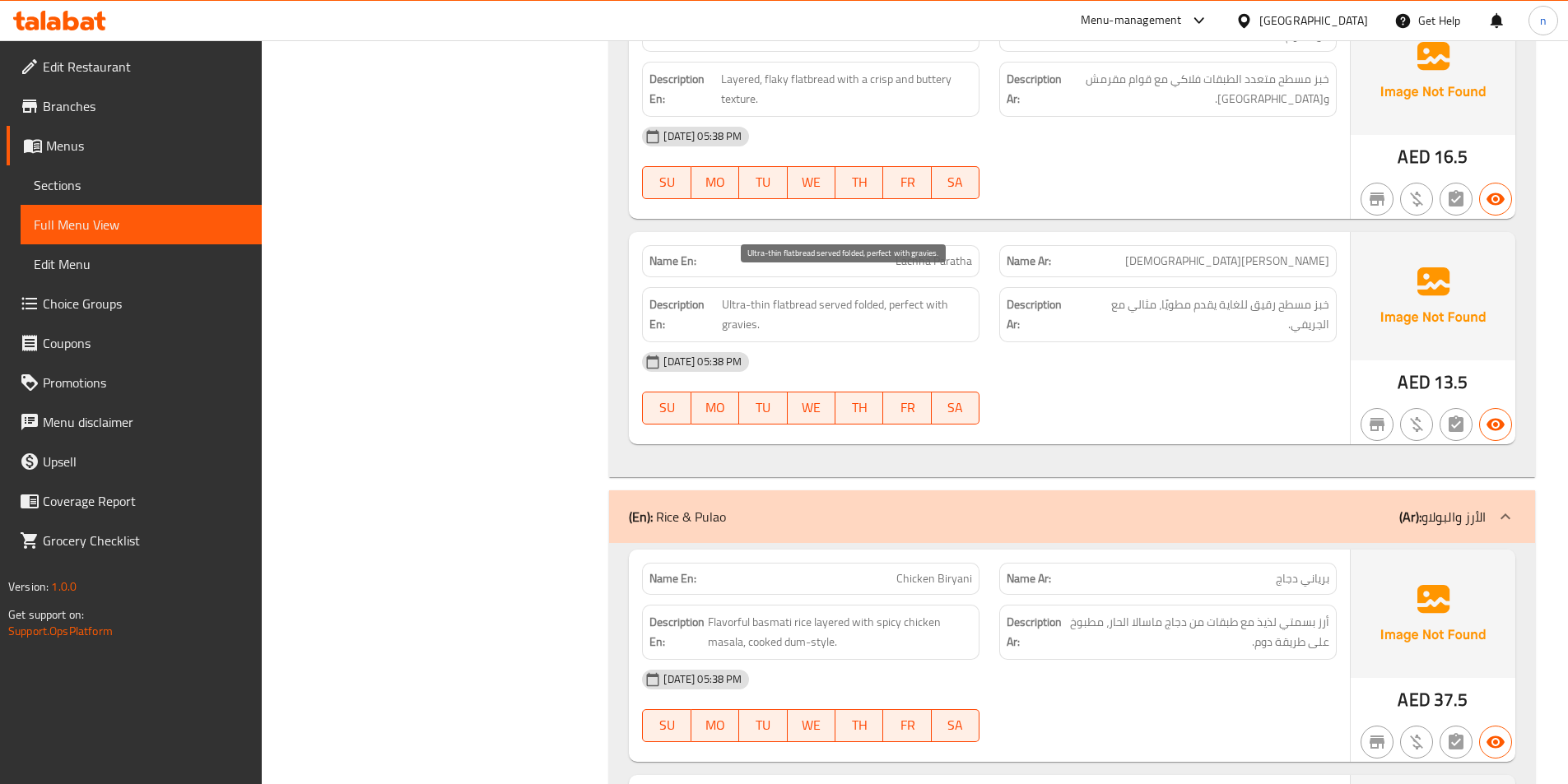
click at [741, 302] on span "Ultra-thin flatbread served folded, perfect with gravies." at bounding box center [847, 314] width 250 height 40
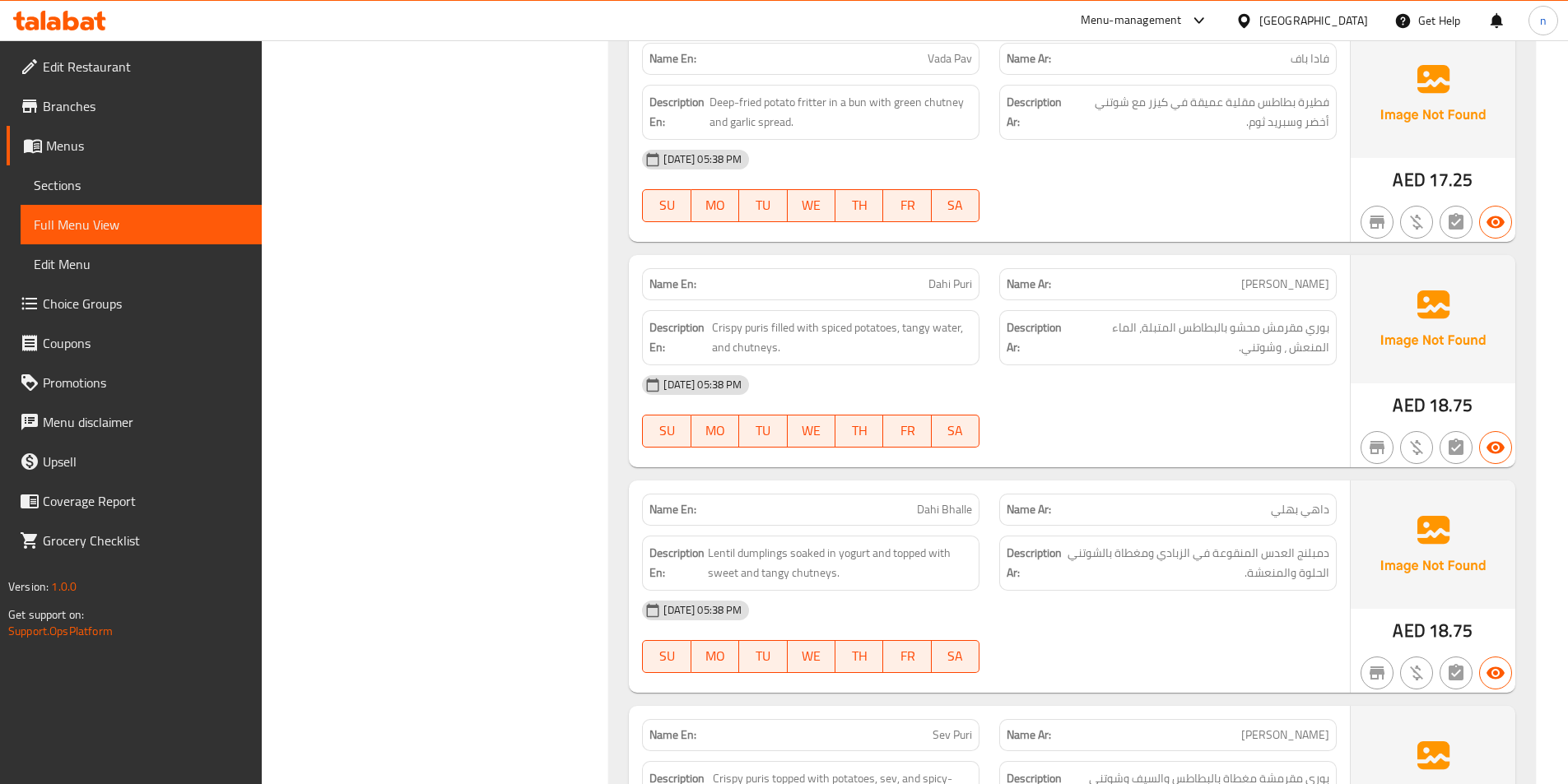
scroll to position [12256, 0]
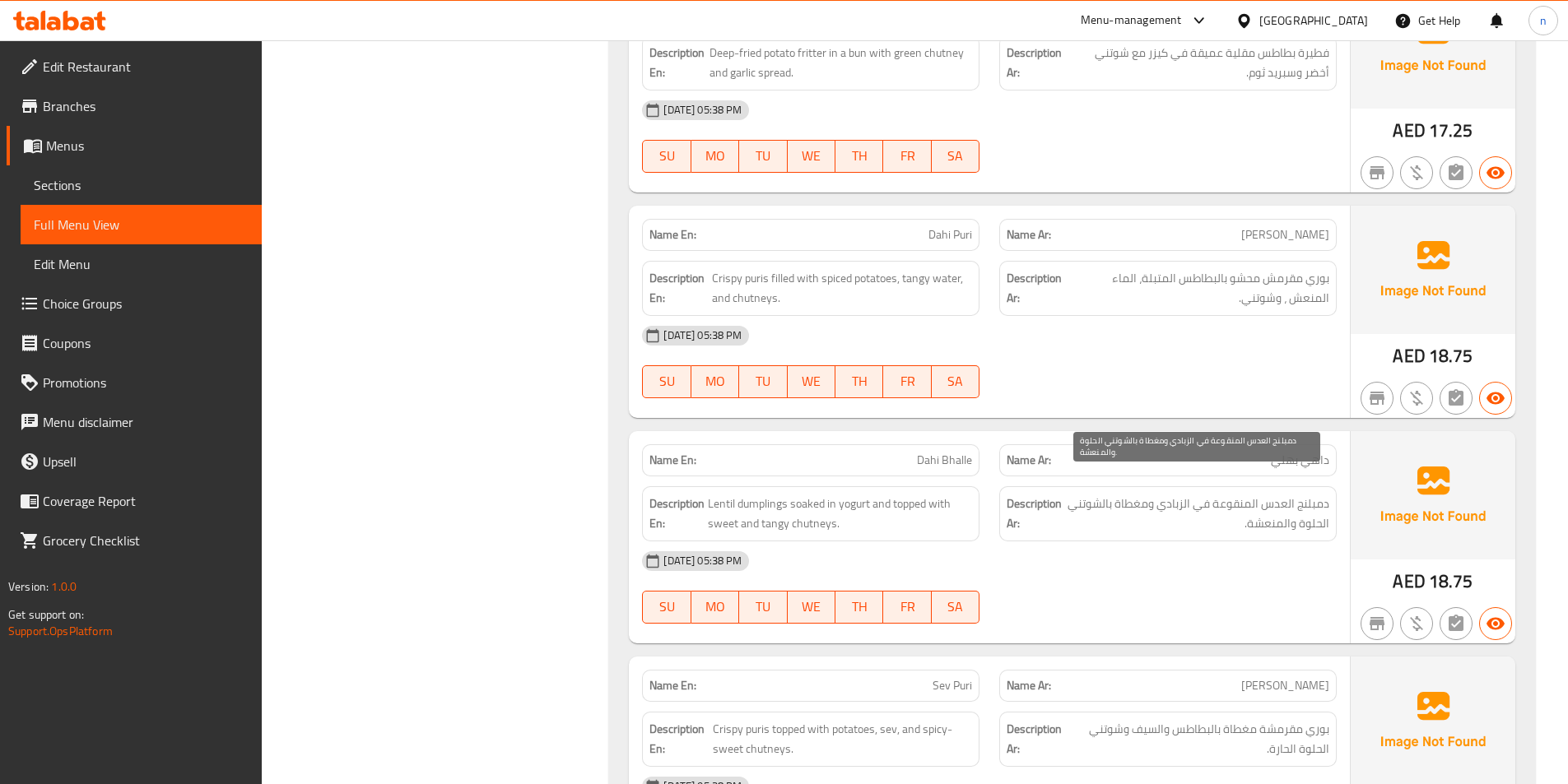
click at [1299, 494] on span "دمبلنج العدس المنقوعة في الزبادي ومغطاة بالشوتني الحلوة والمنعشة." at bounding box center [1197, 513] width 264 height 40
click at [1321, 494] on span "دمبلنج العدس المنقوعة في الزبادي ومغطاة بالشوتني الحلوة والمنعشة." at bounding box center [1197, 513] width 264 height 40
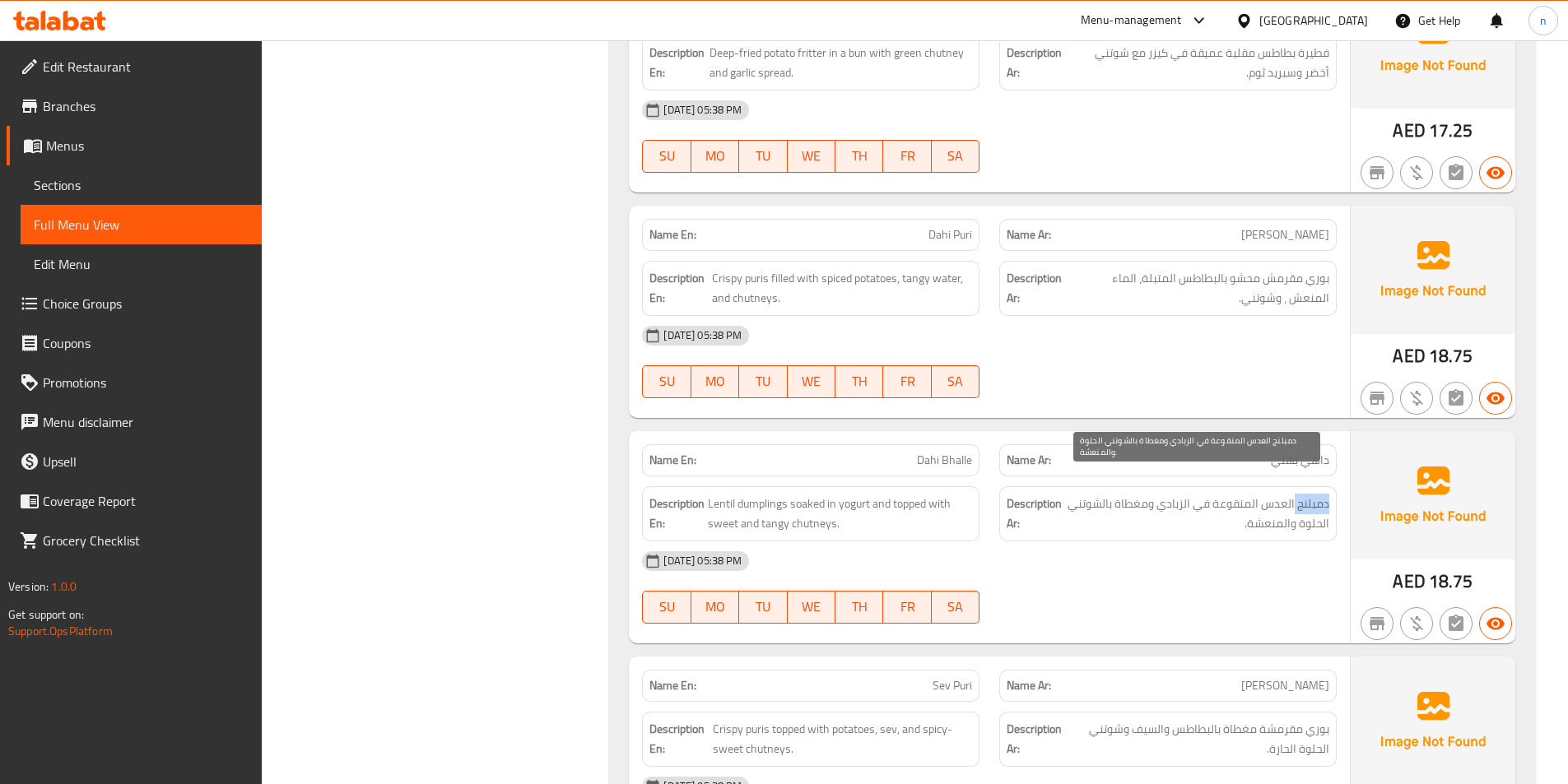
click at [1321, 494] on span "دمبلنج العدس المنقوعة في الزبادي ومغطاة بالشوتني الحلوة والمنعشة." at bounding box center [1197, 513] width 264 height 40
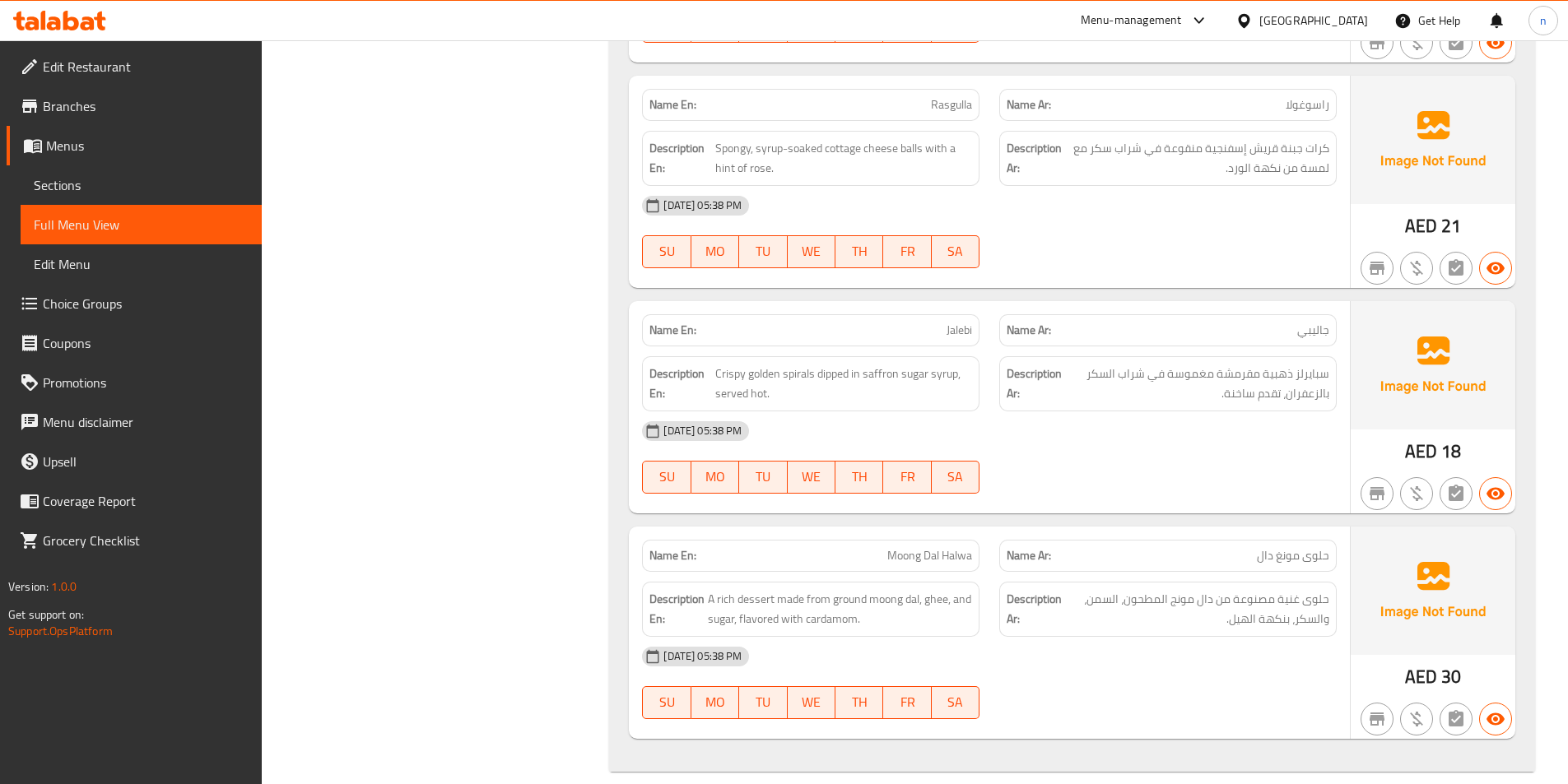
scroll to position [13359, 0]
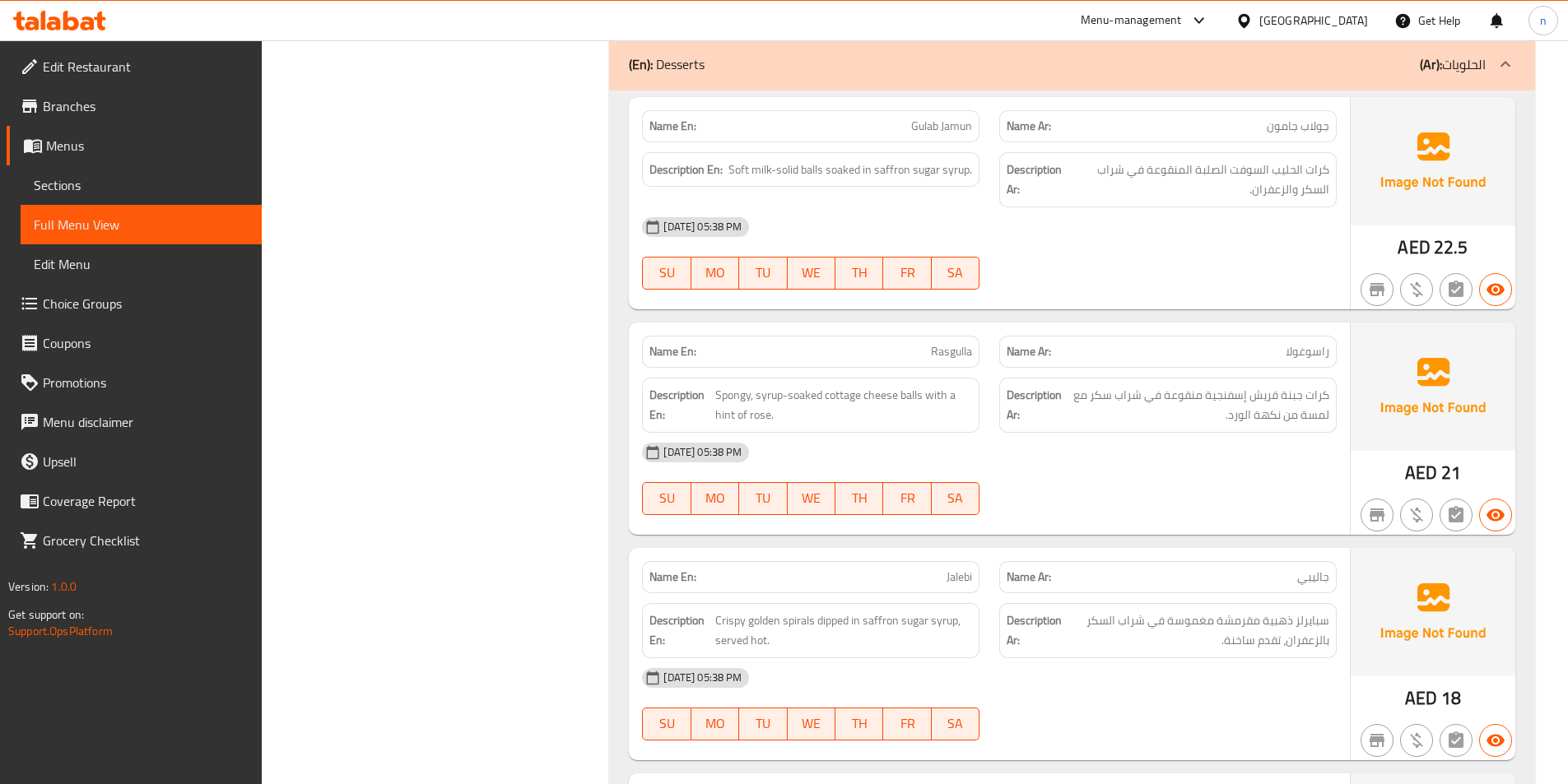
click at [1014, 30] on div "Menu-management United Arab Emirates Get Help n" at bounding box center [784, 21] width 1568 height 39
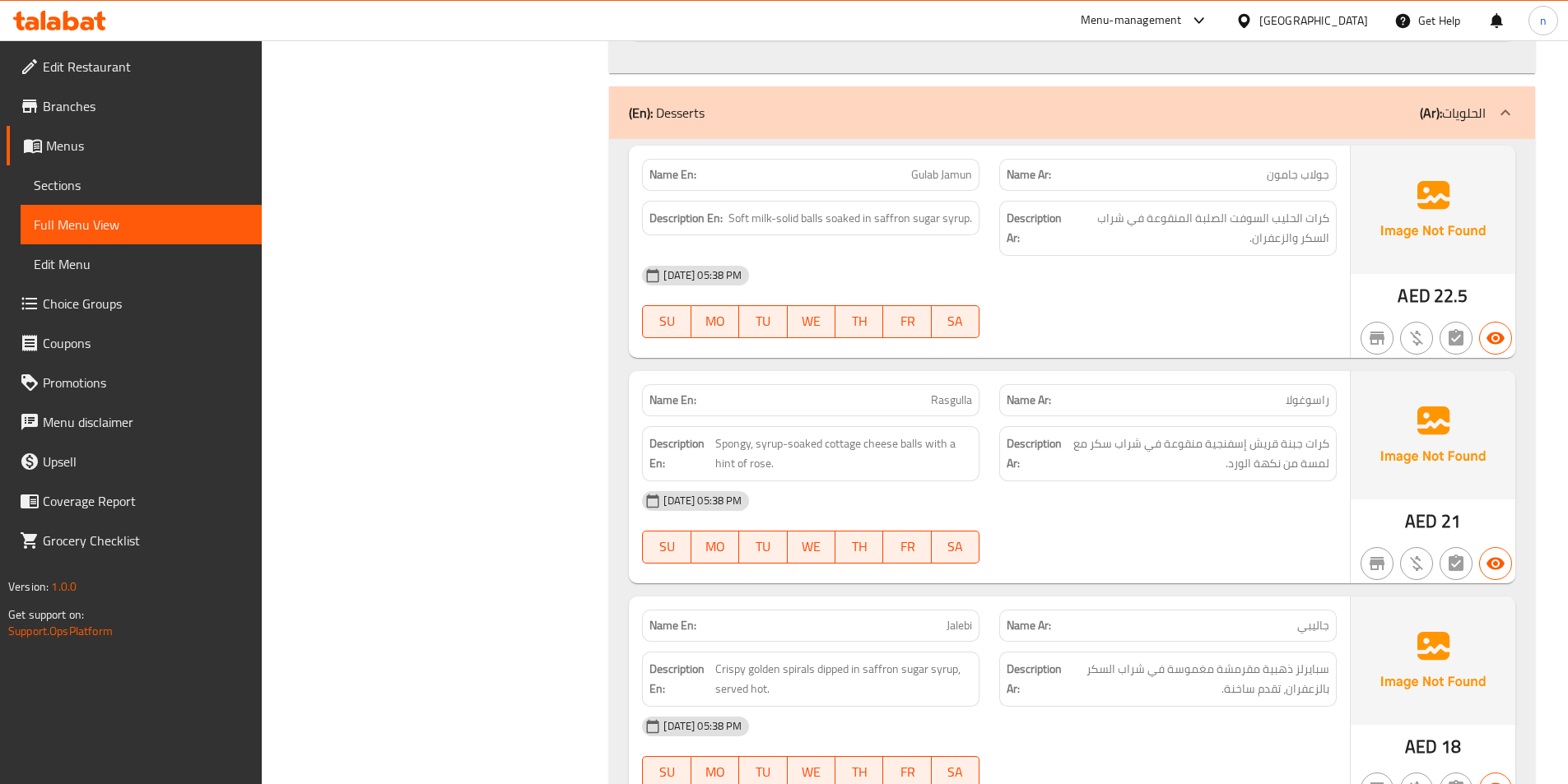
scroll to position [13276, 0]
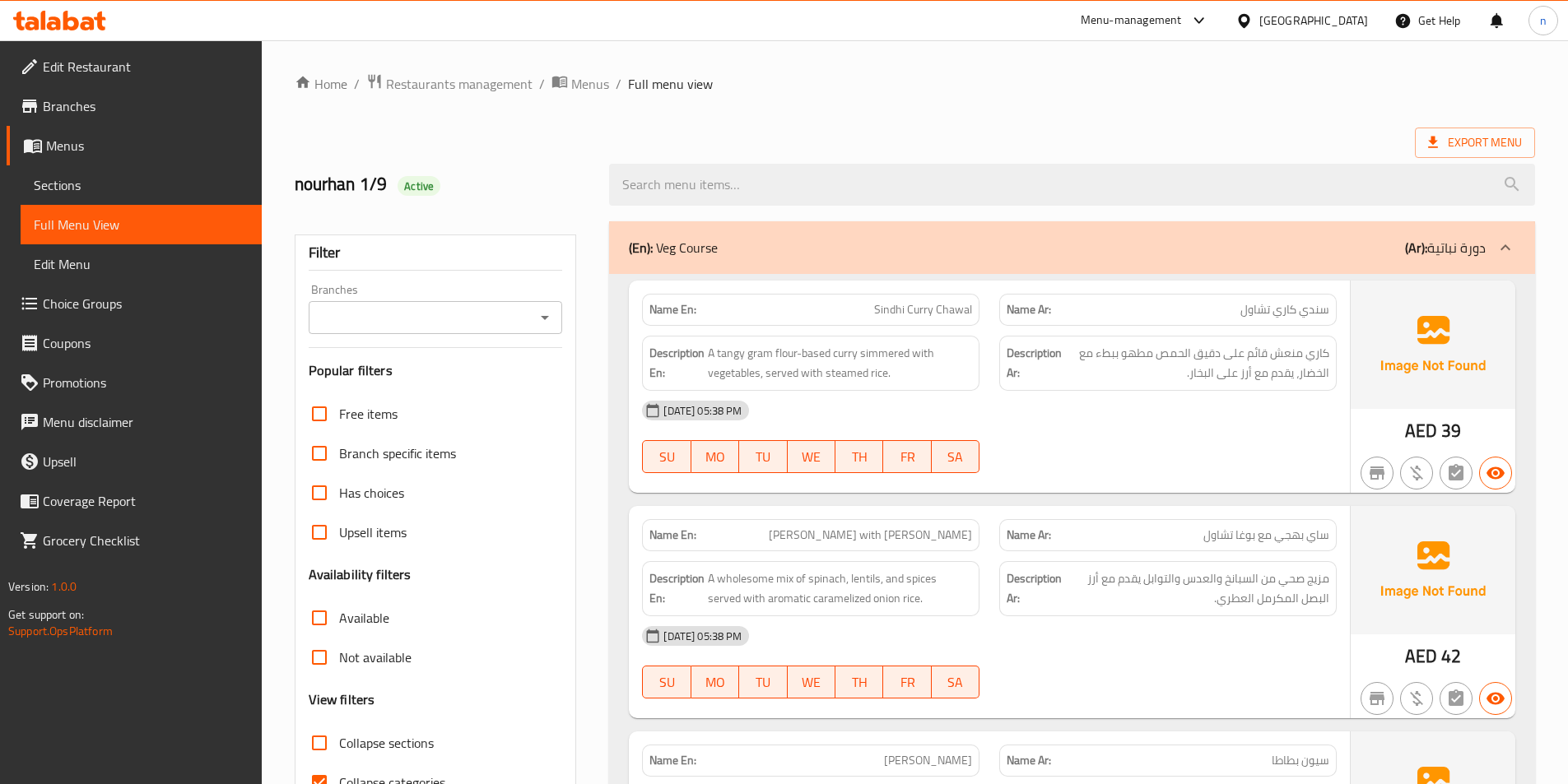
click at [141, 194] on span "Sections" at bounding box center [140, 185] width 214 height 20
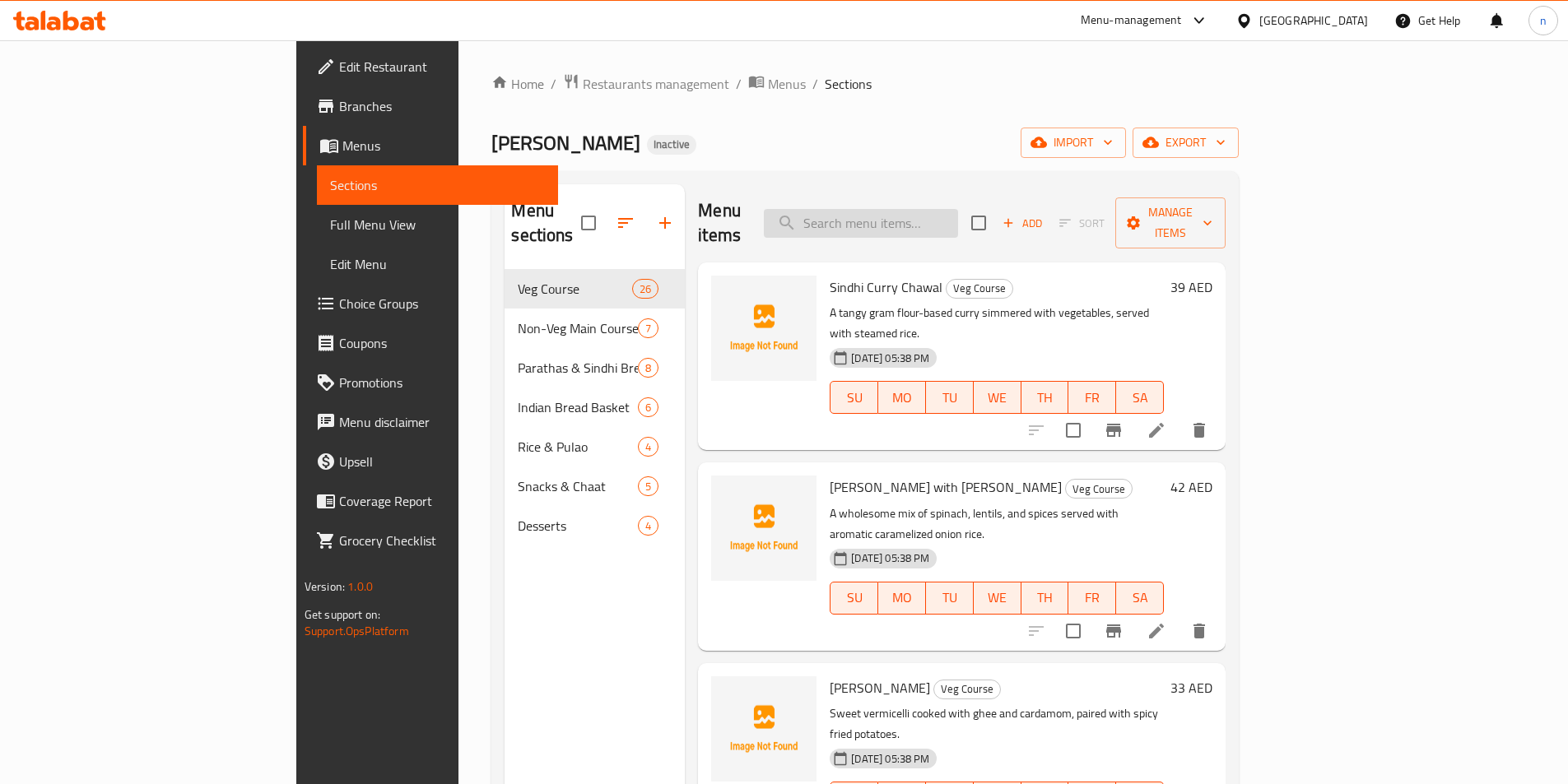
click at [916, 210] on input "search" at bounding box center [861, 223] width 195 height 29
paste input "ضأن مطبوخ ماسالا"
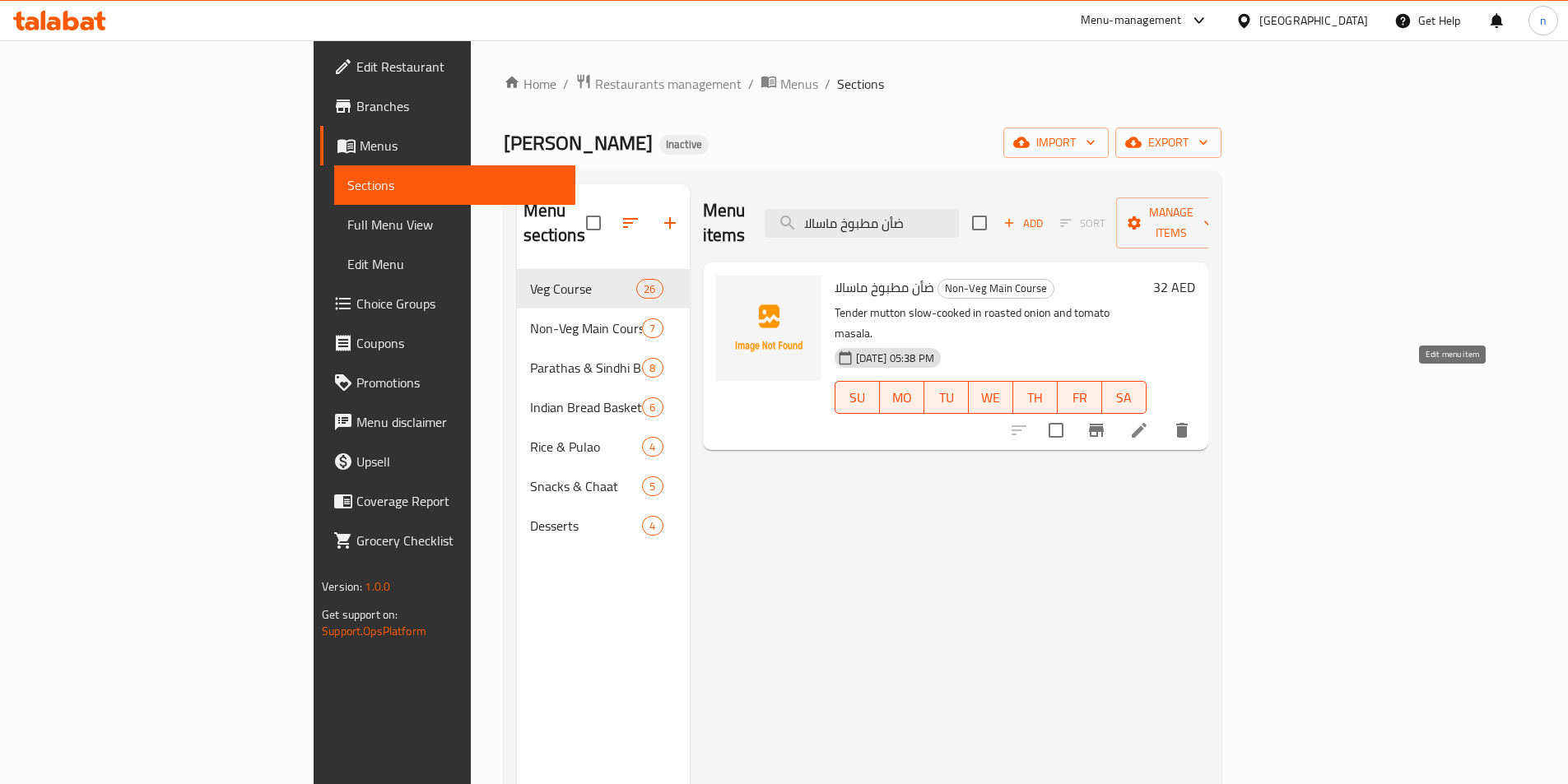
type input "ضأن مطبوخ ماسالا"
click at [1149, 421] on icon at bounding box center [1139, 431] width 20 height 20
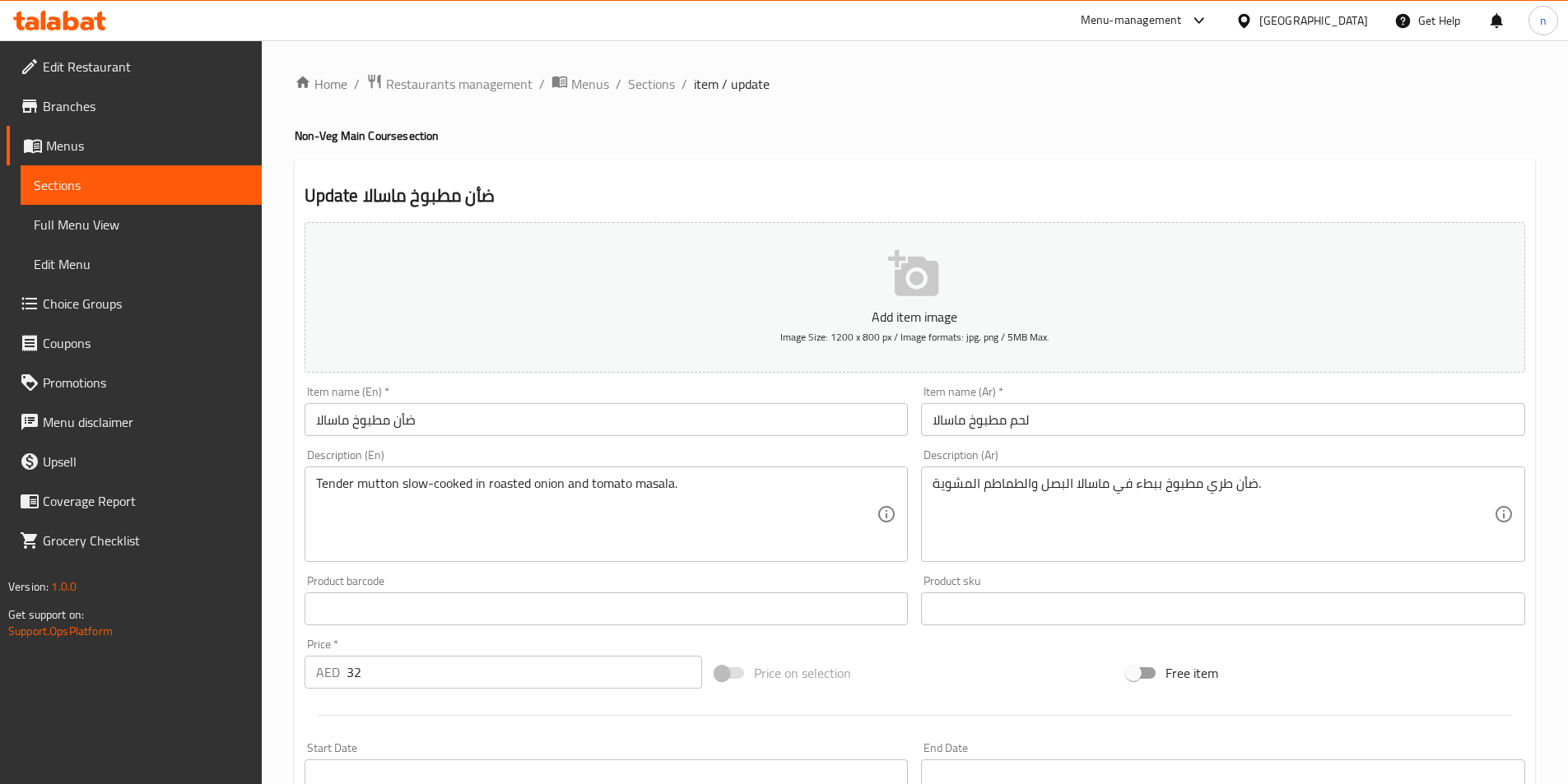
click at [444, 417] on input "ضأن مطبوخ ماسالا" at bounding box center [606, 419] width 604 height 33
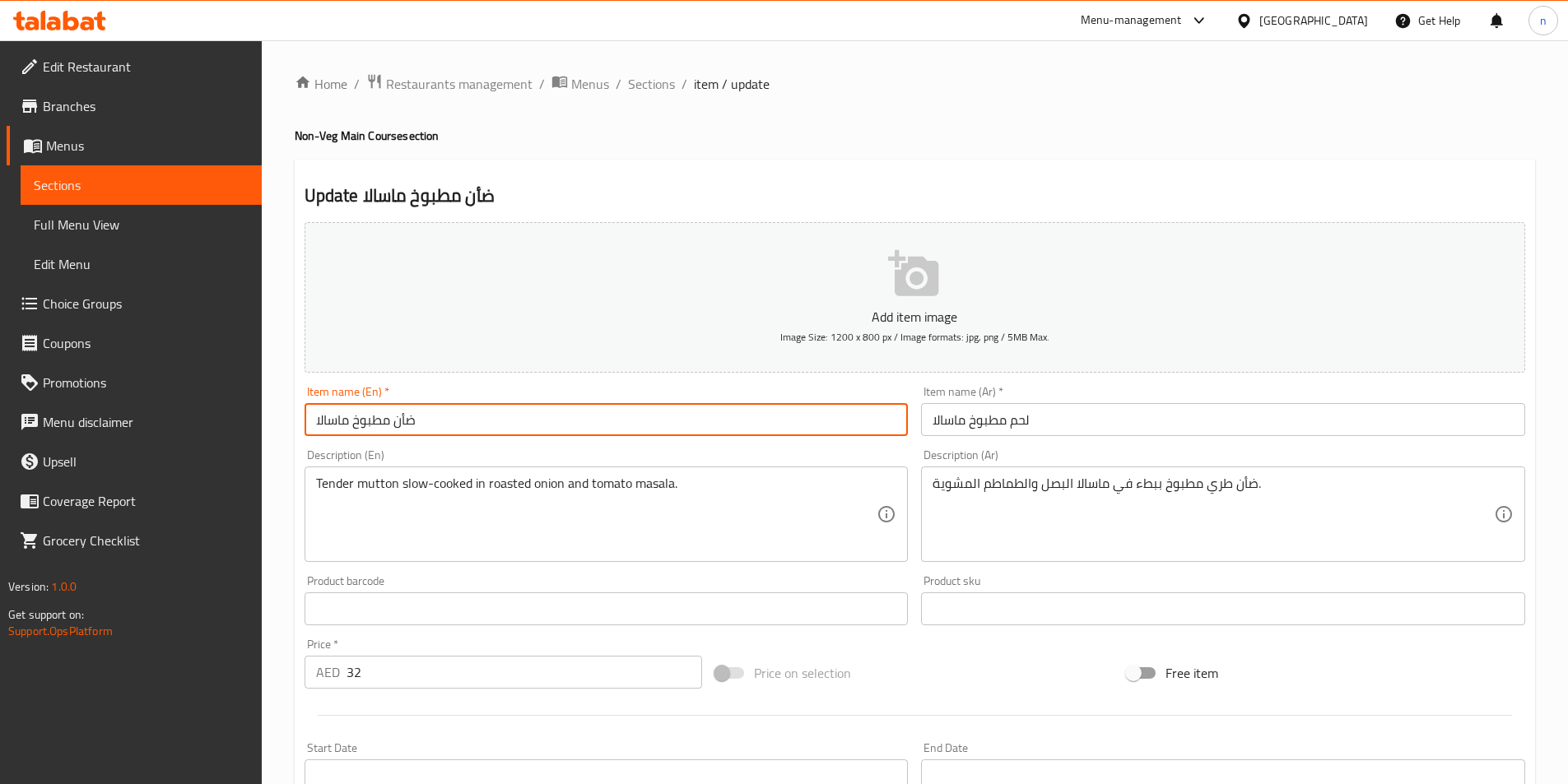
click at [444, 417] on input "ضأن مطبوخ ماسالا" at bounding box center [606, 419] width 604 height 33
paste input "[PERSON_NAME]"
click at [457, 417] on input "[PERSON_NAME]" at bounding box center [606, 419] width 604 height 33
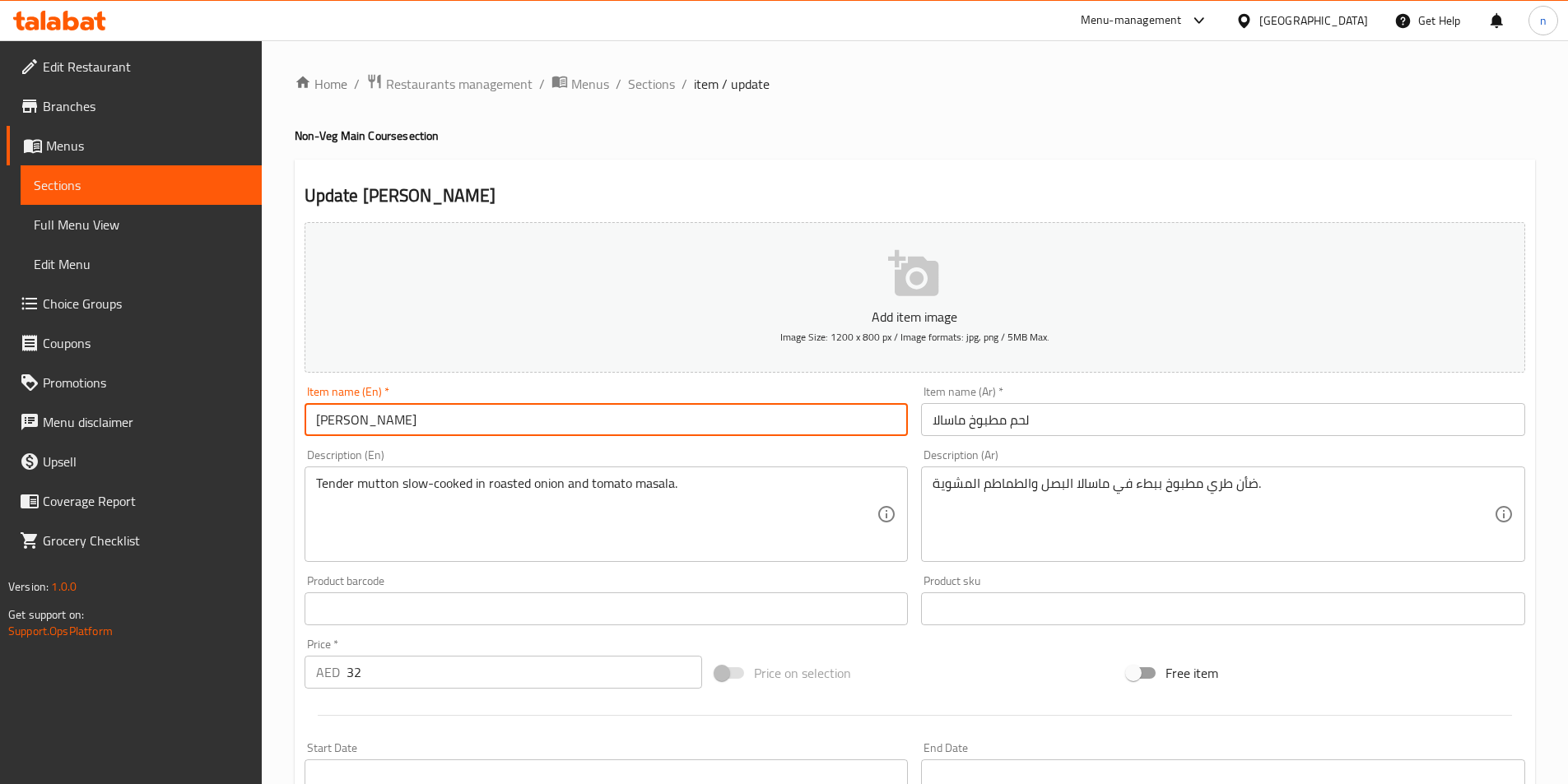
click at [457, 417] on input "[PERSON_NAME]" at bounding box center [606, 419] width 604 height 33
type input "[PERSON_NAME]"
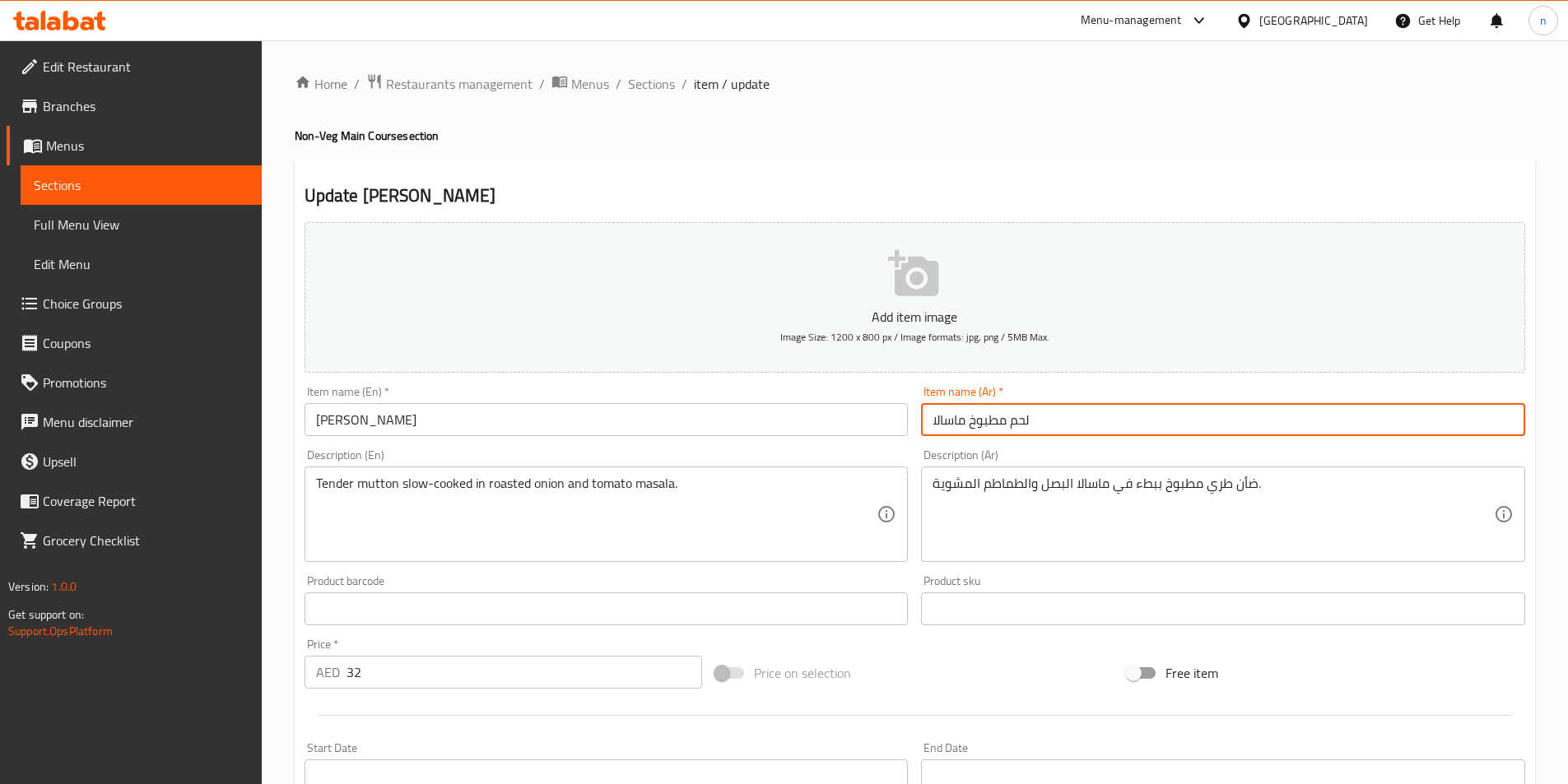
click at [974, 403] on input "لحم مطبوخ ماسالا" at bounding box center [1222, 419] width 604 height 33
click at [976, 417] on input "لحم مطبوخ ماسالا" at bounding box center [1222, 419] width 604 height 33
paste input "الضأن بهونا"
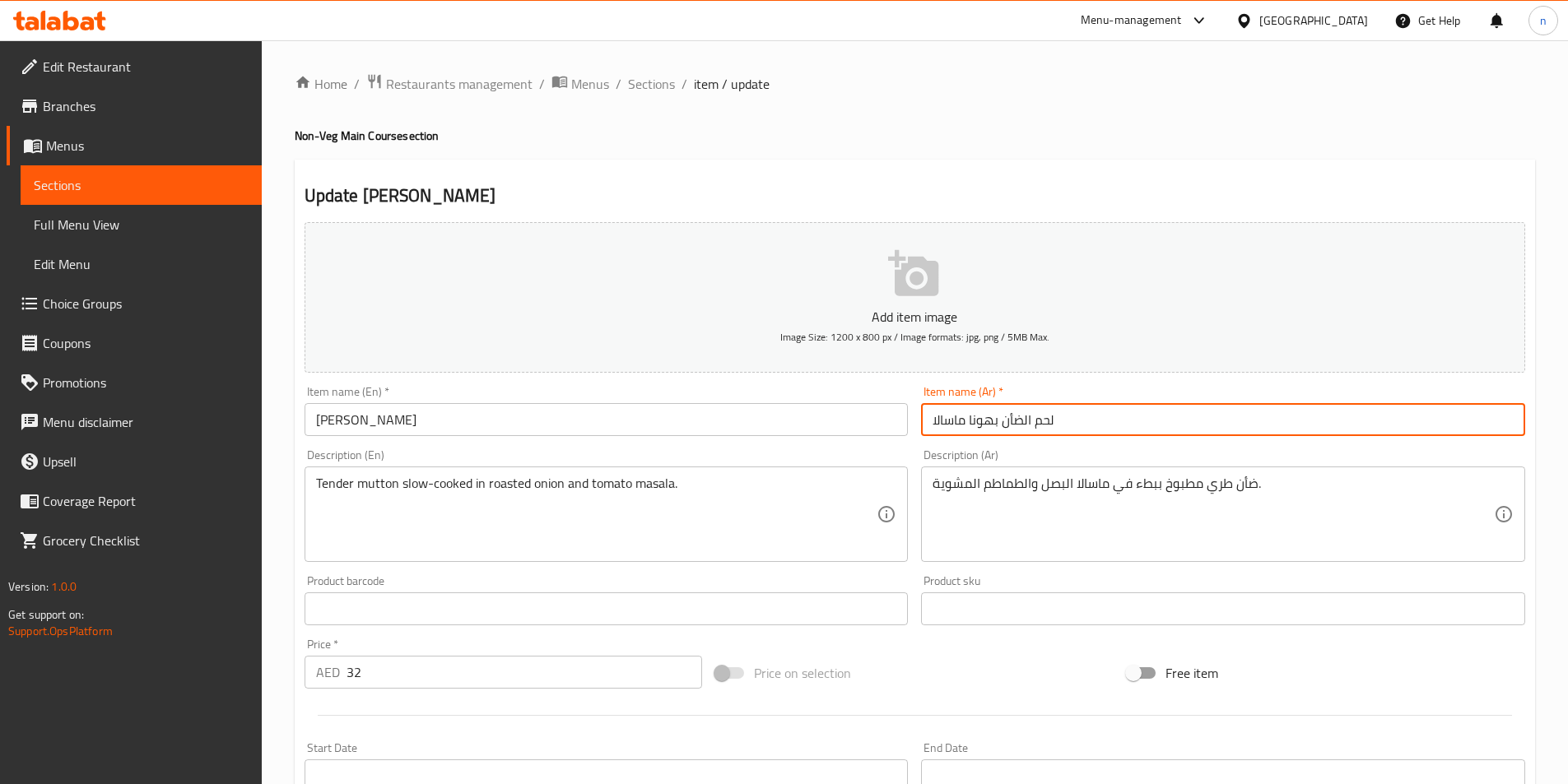
click at [1038, 423] on input "لحم الضأن بهونا ماسالا" at bounding box center [1222, 419] width 604 height 33
click at [1052, 421] on input "لحم الضأن بهونا ماسالا" at bounding box center [1222, 419] width 604 height 33
click at [1025, 424] on input "الضأن بهونا ماسالا" at bounding box center [1222, 419] width 604 height 33
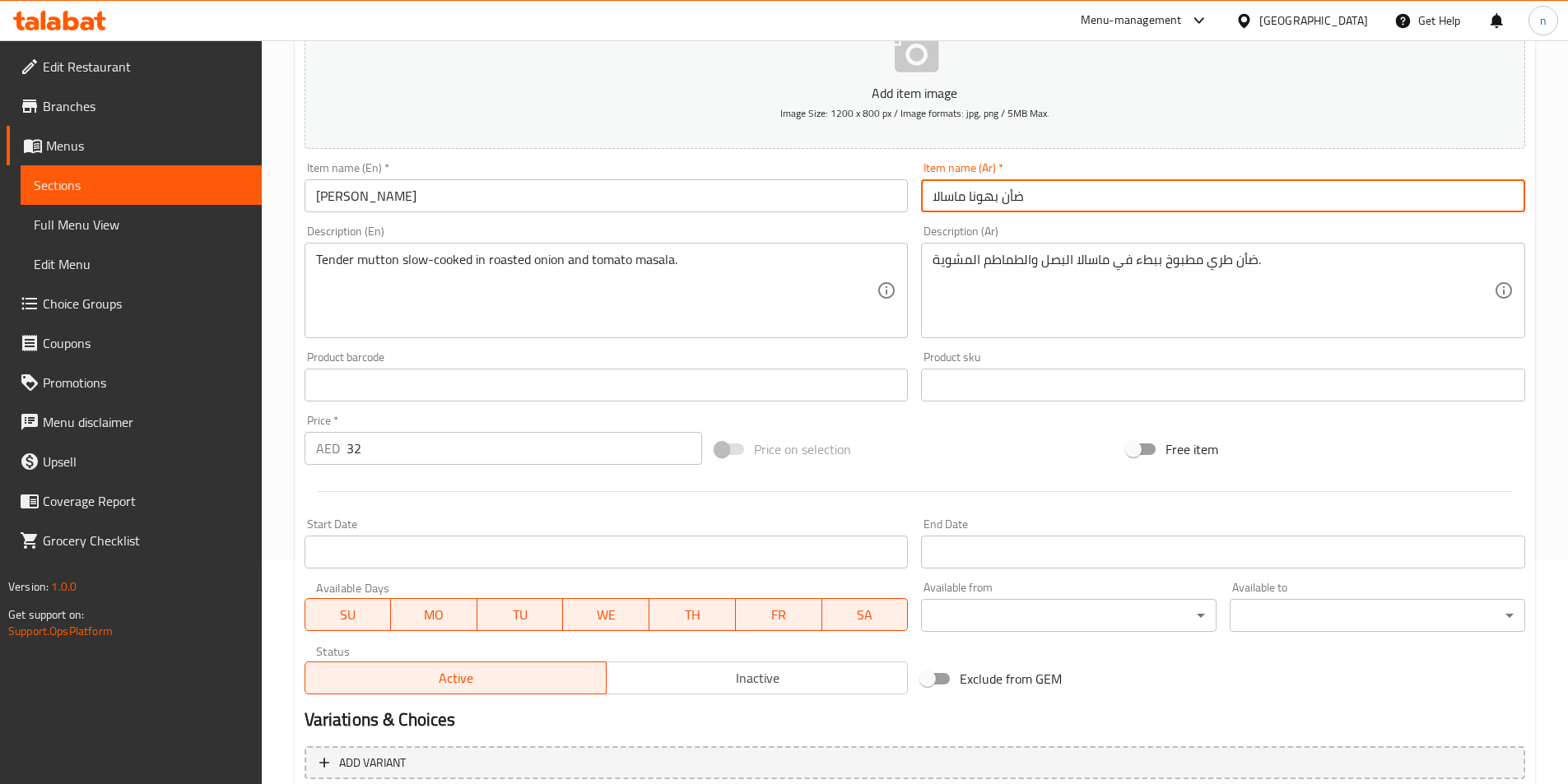
scroll to position [378, 0]
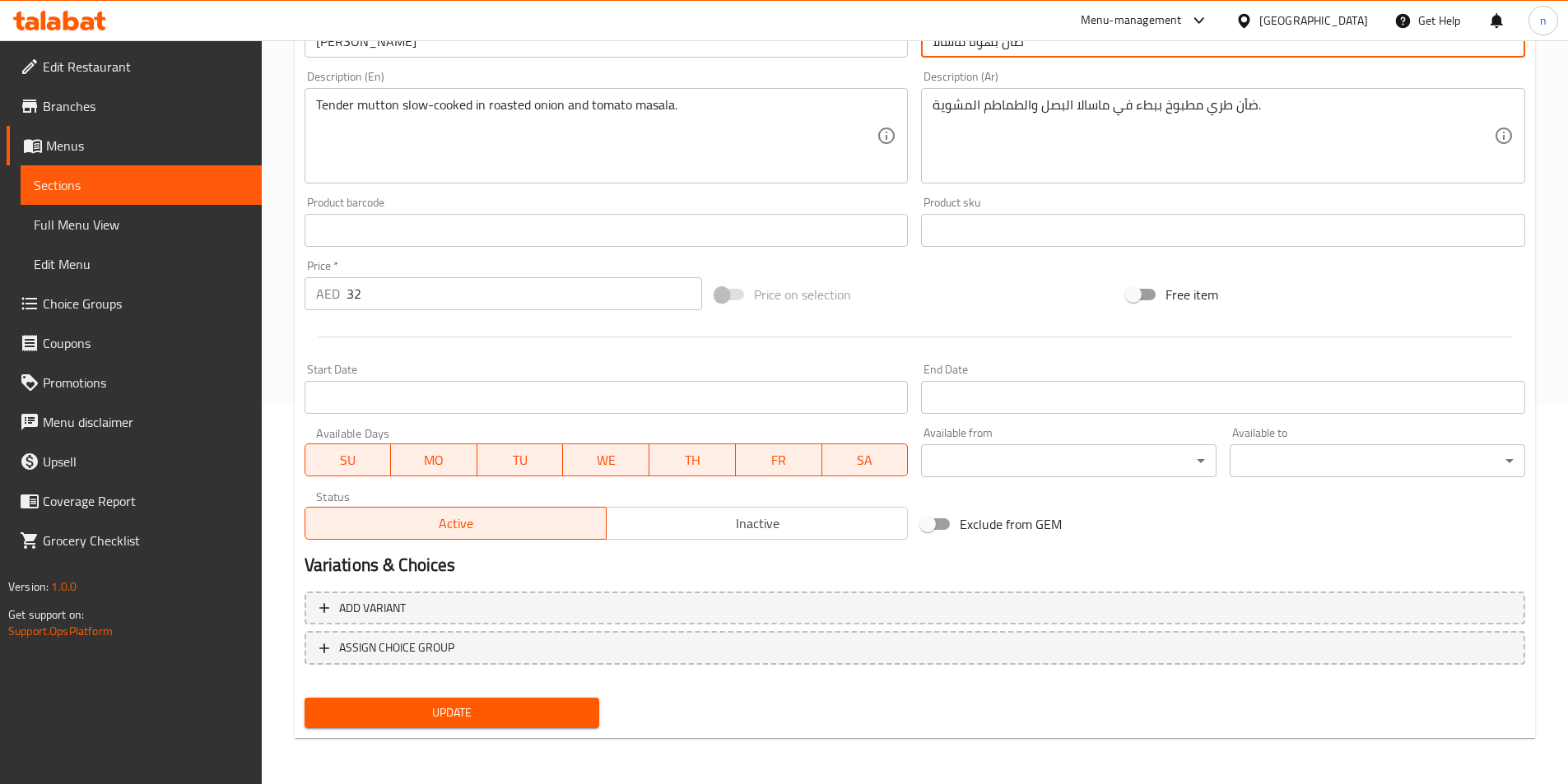
type input "ضأن بهونا ماسالا"
click at [448, 710] on span "Update" at bounding box center [453, 712] width 269 height 21
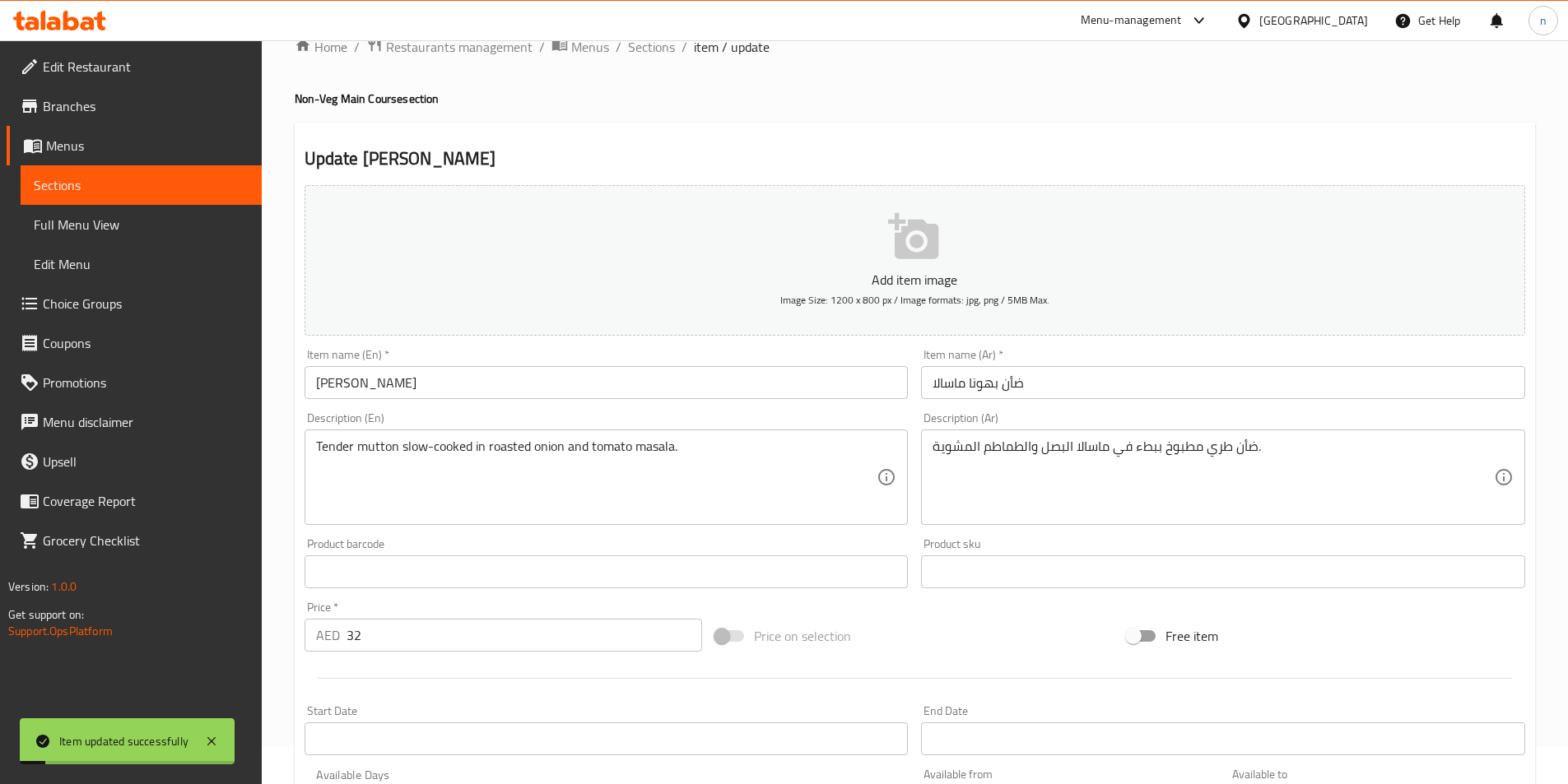
scroll to position [0, 0]
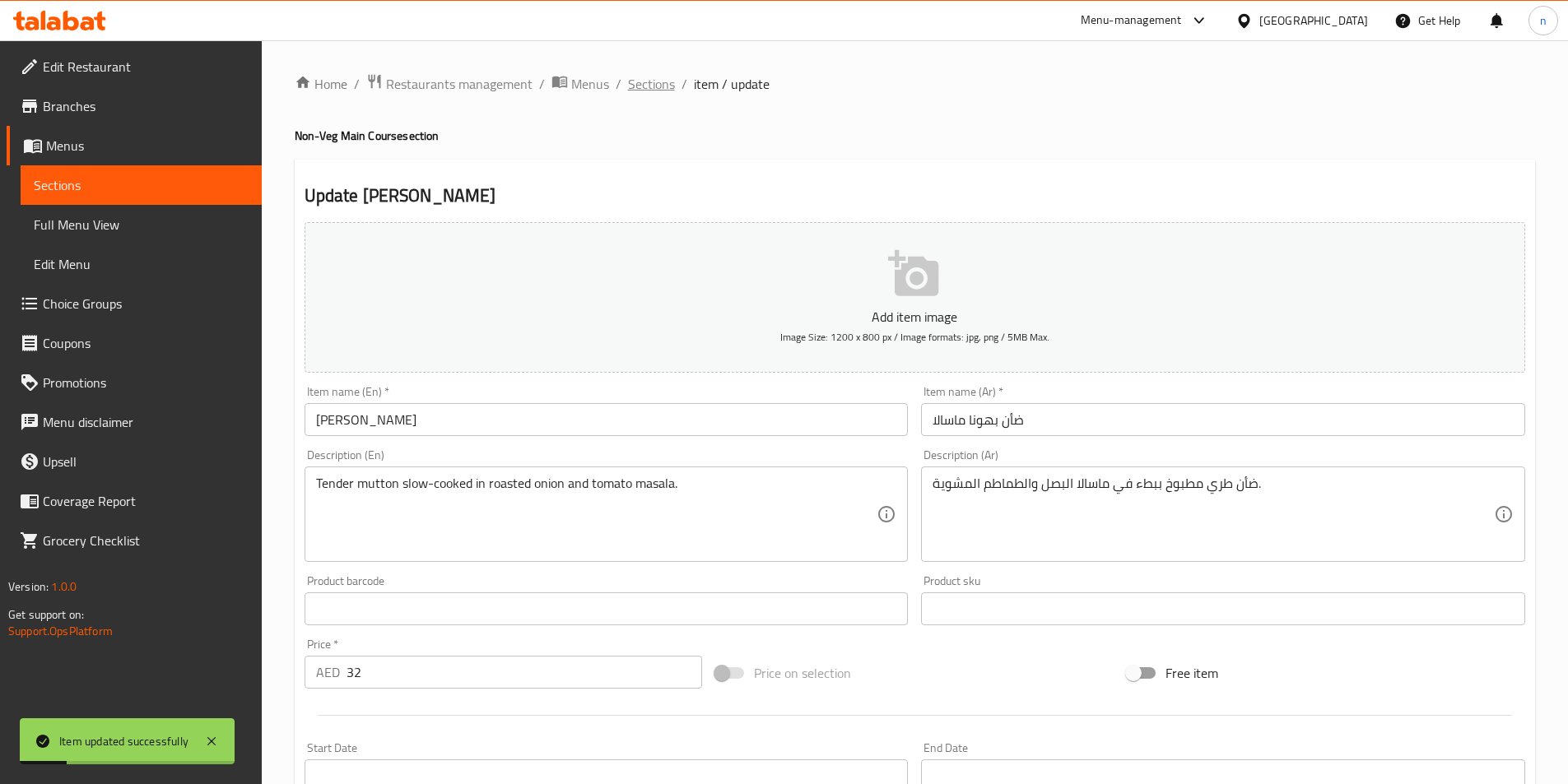
click at [650, 84] on span "Sections" at bounding box center [651, 84] width 46 height 20
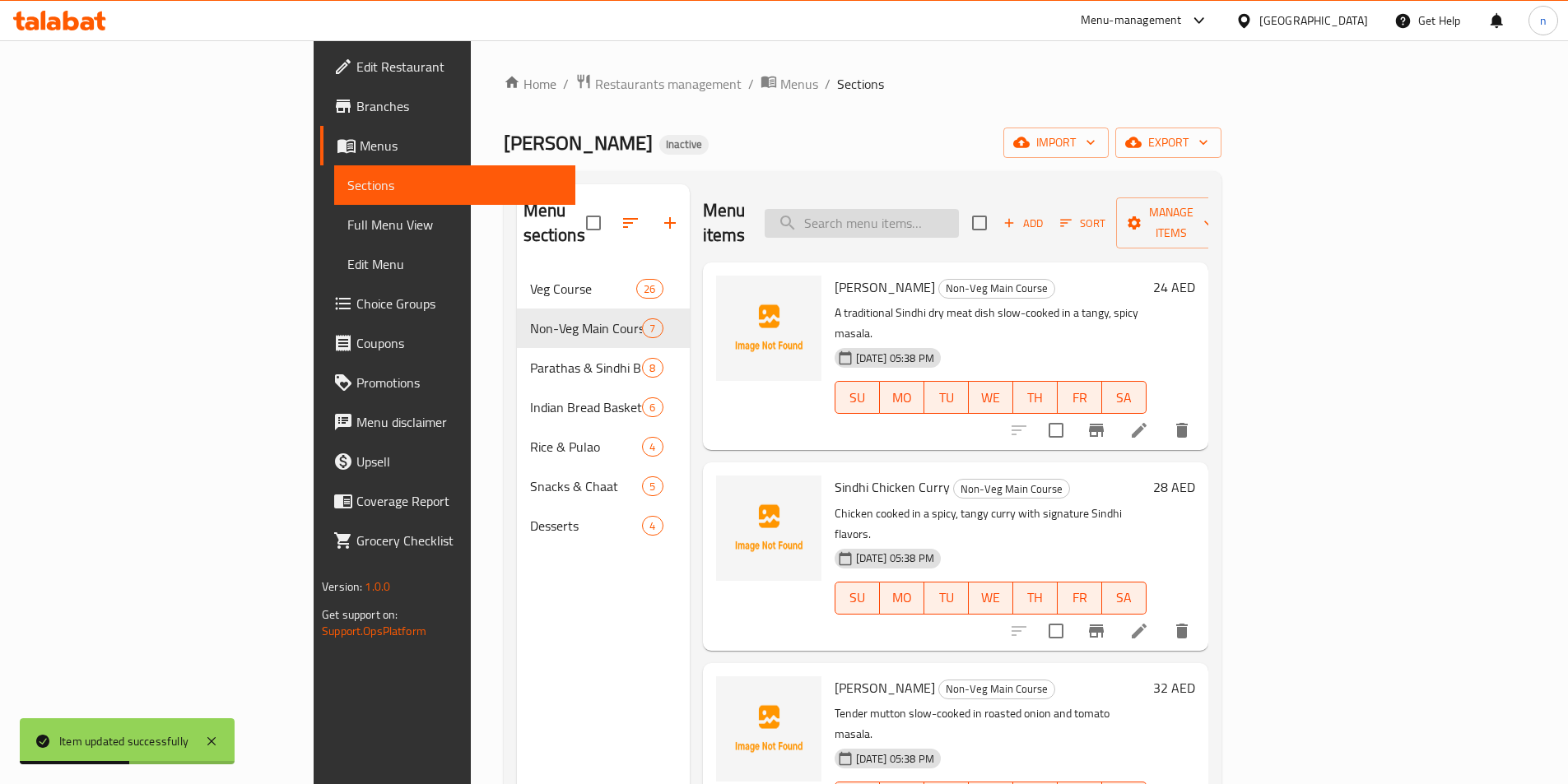
click at [939, 219] on input "search" at bounding box center [862, 223] width 195 height 29
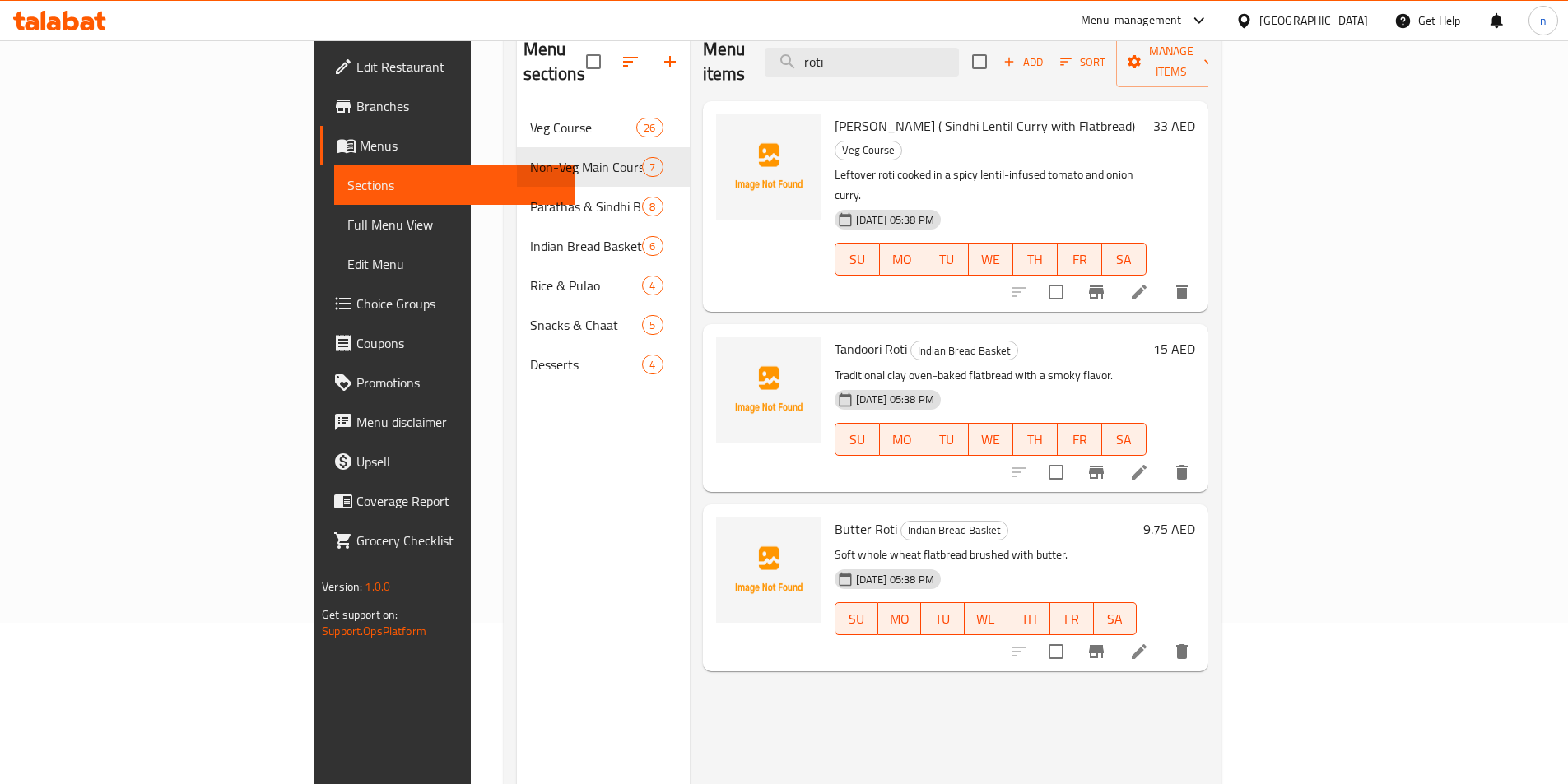
scroll to position [165, 0]
type input "roti"
click at [1146, 461] on icon at bounding box center [1138, 468] width 15 height 15
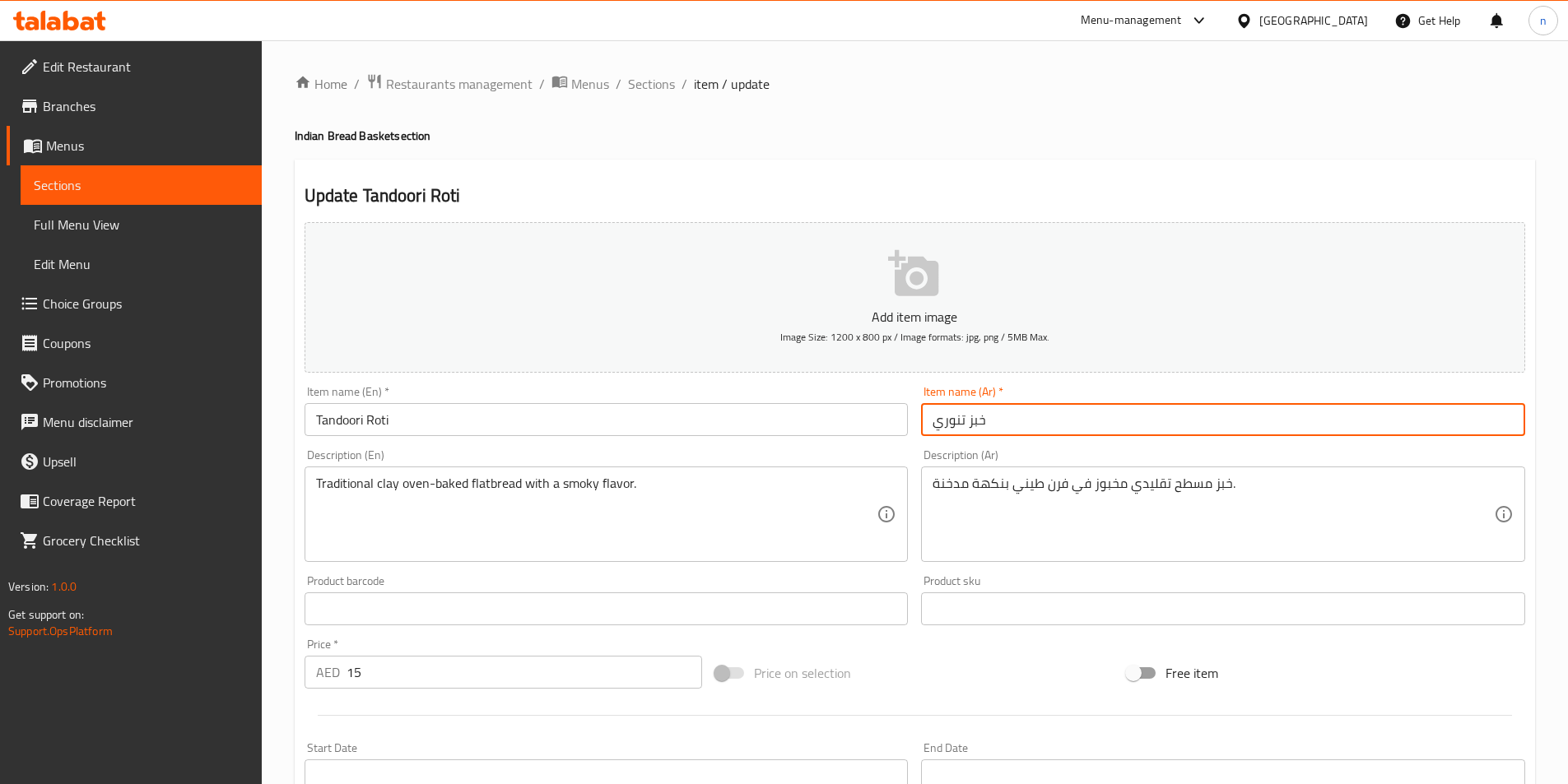
click at [977, 422] on input "خبز تنوري" at bounding box center [1222, 419] width 604 height 33
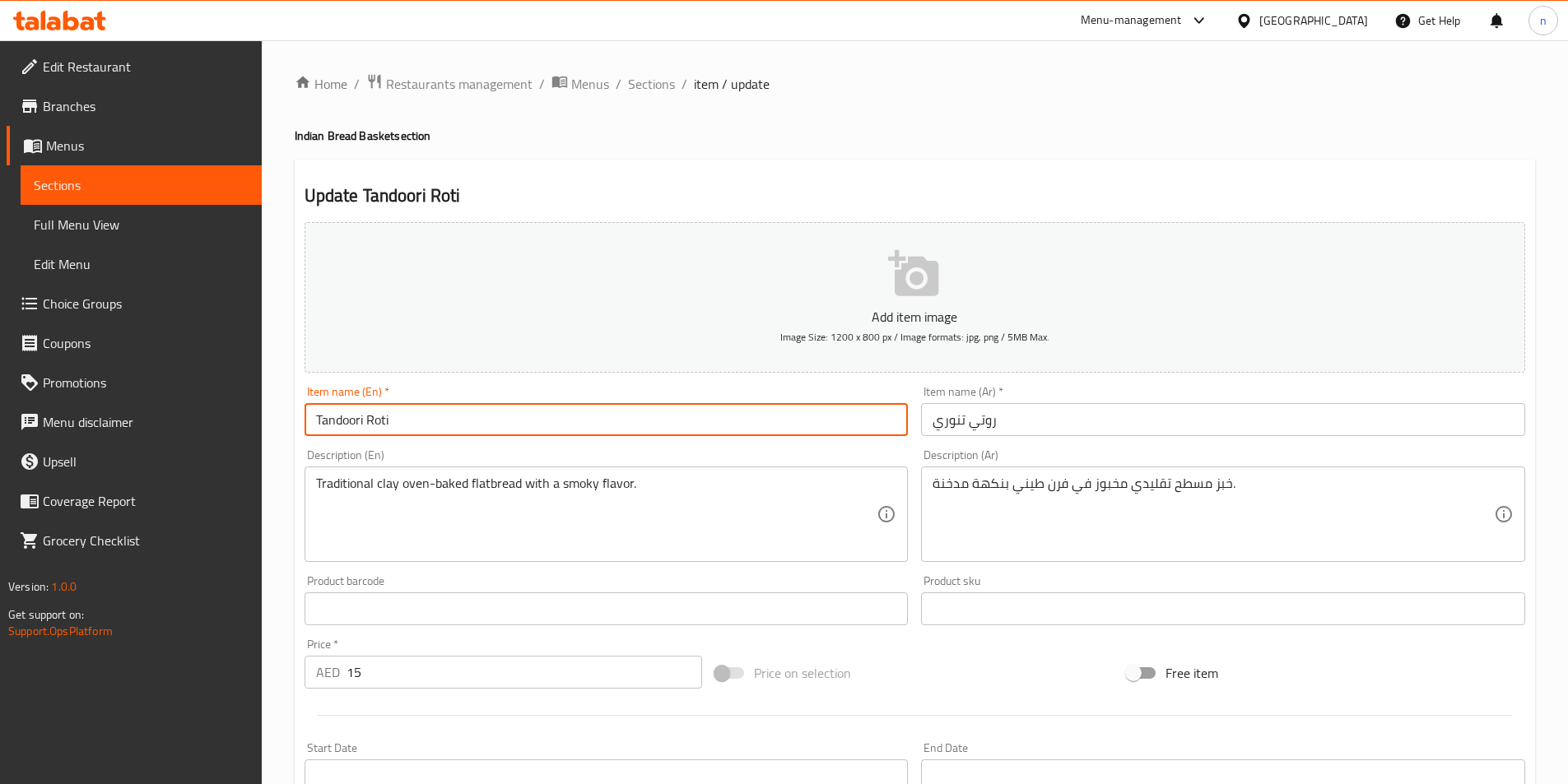
click at [371, 422] on input "Tandoori Roti" at bounding box center [606, 419] width 604 height 33
click at [981, 425] on input "روتي تنوري" at bounding box center [1222, 419] width 604 height 33
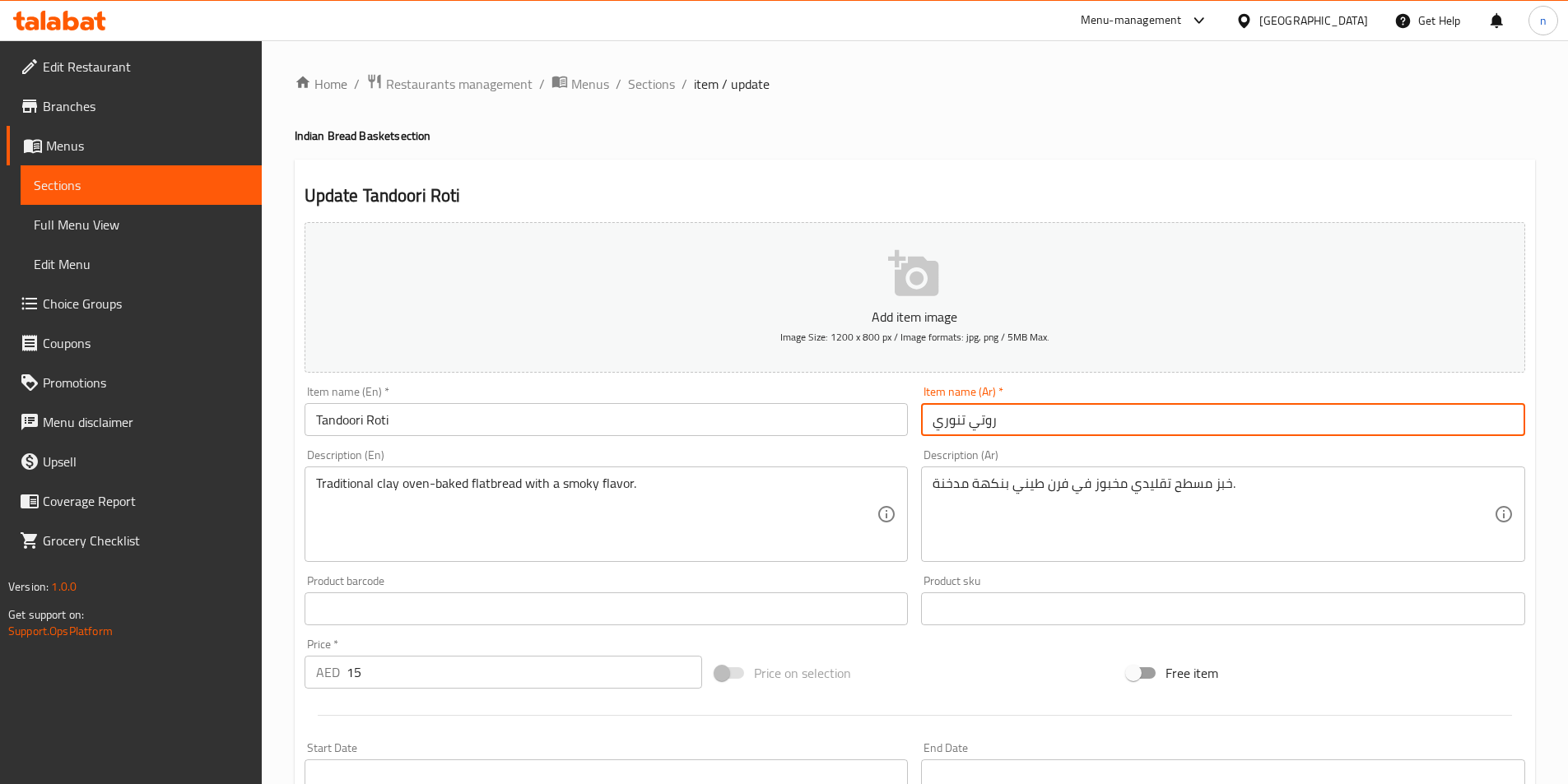
click at [981, 425] on input "روتي تنوري" at bounding box center [1222, 419] width 604 height 33
paste input "text"
type input "روتي تنوري"
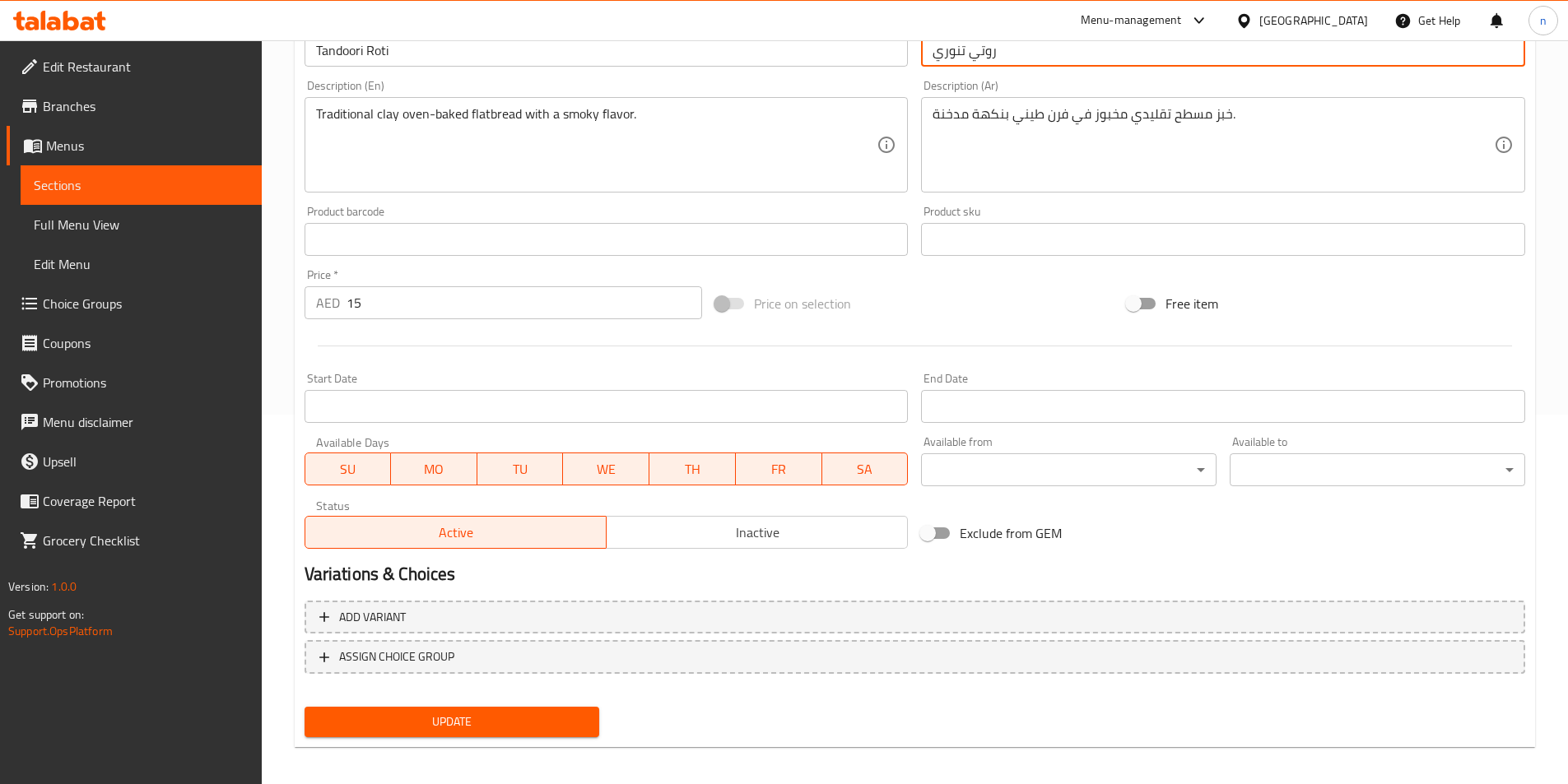
scroll to position [378, 0]
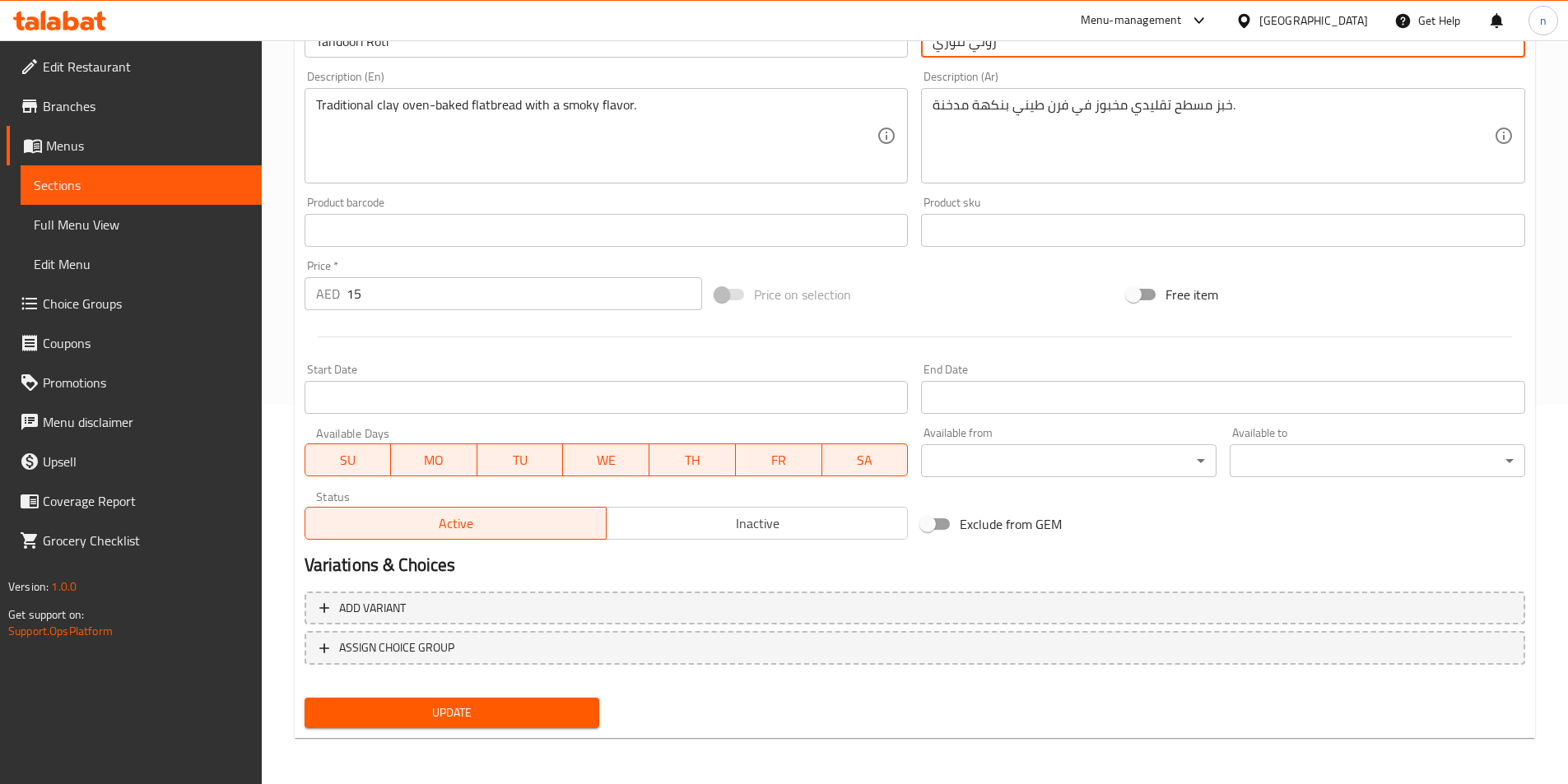
click at [477, 709] on span "Update" at bounding box center [453, 712] width 269 height 21
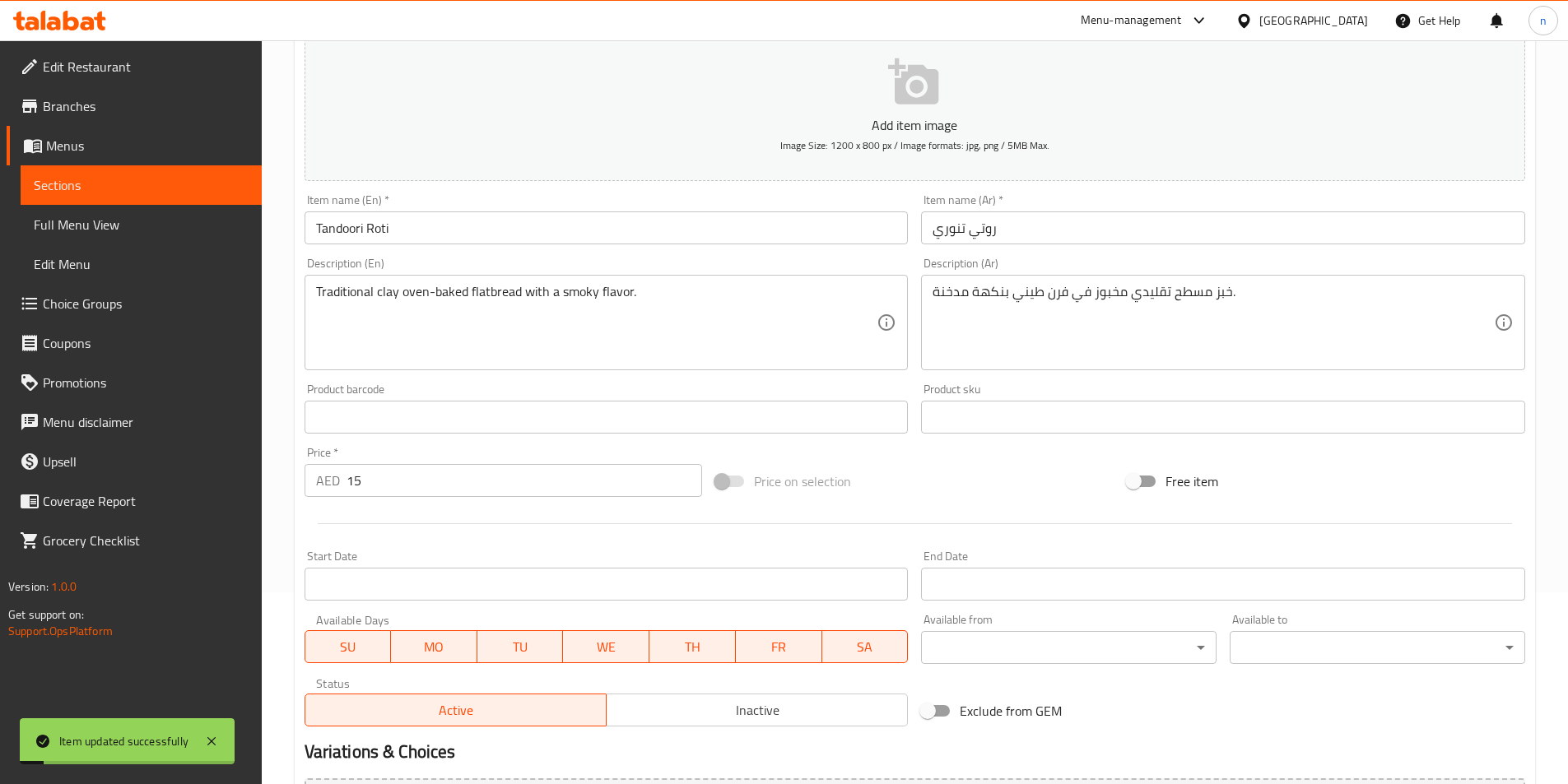
scroll to position [0, 0]
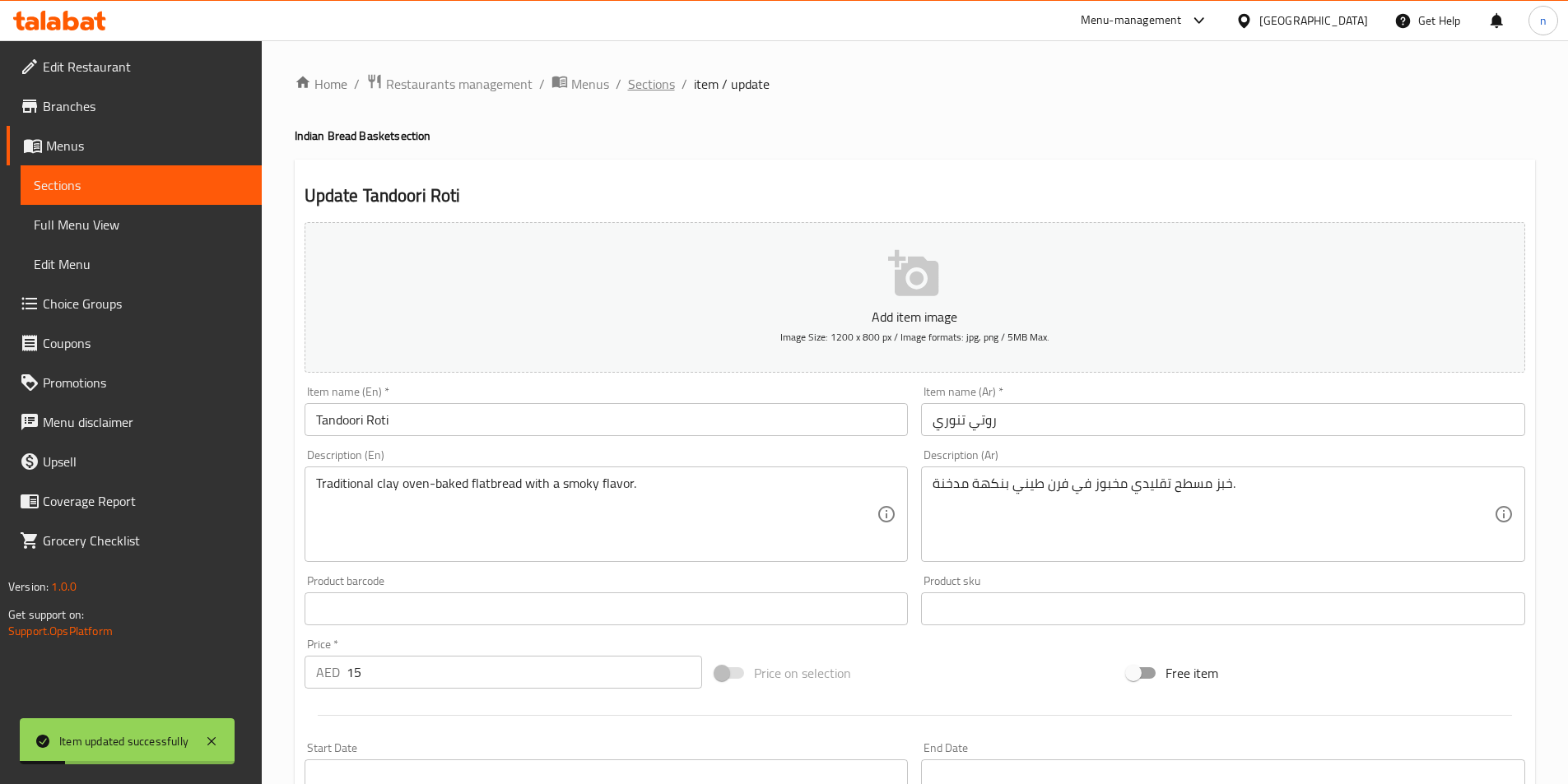
click at [646, 77] on span "Sections" at bounding box center [651, 84] width 46 height 20
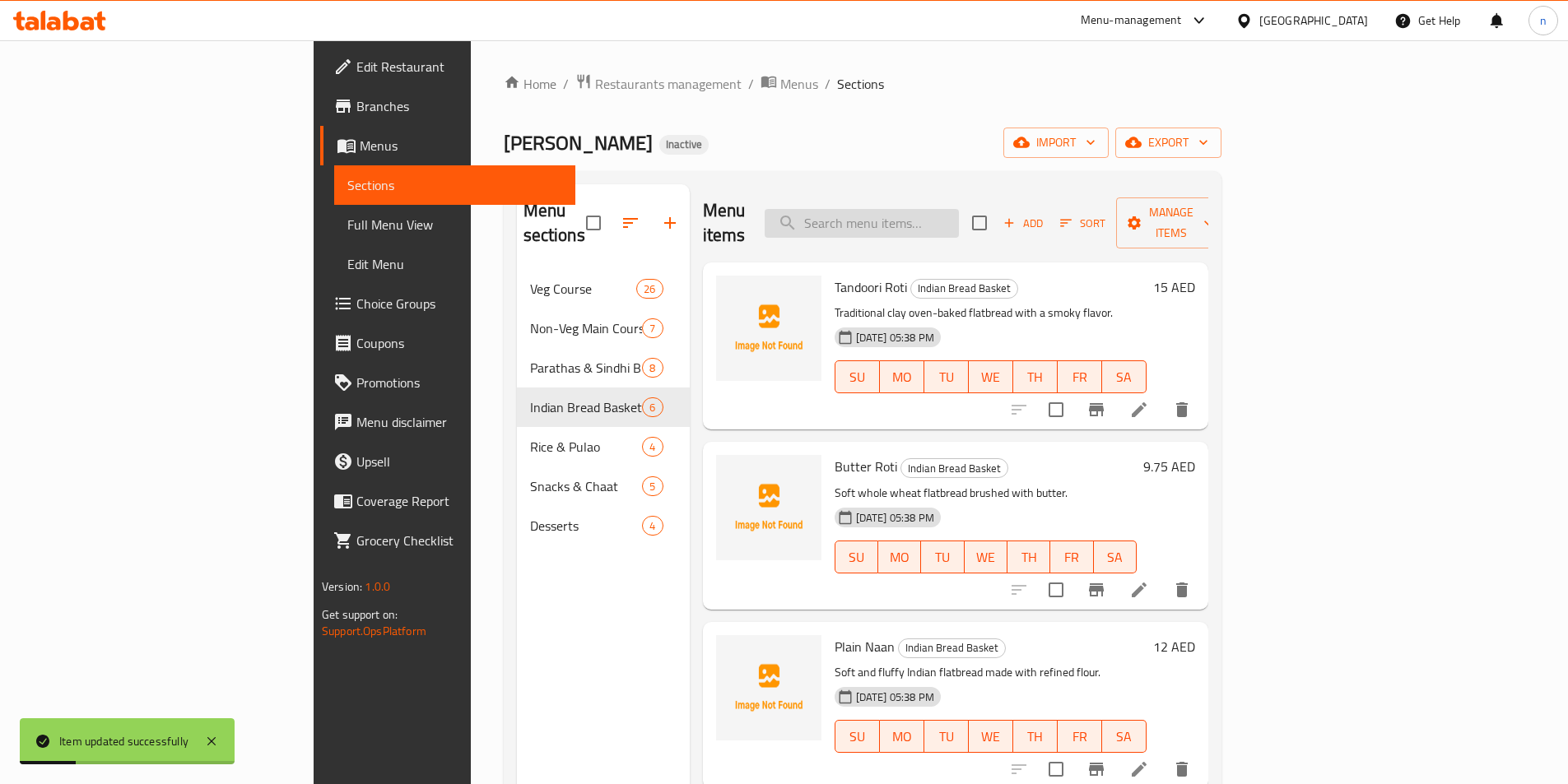
click at [958, 216] on input "search" at bounding box center [862, 223] width 195 height 29
paste input "روتي"
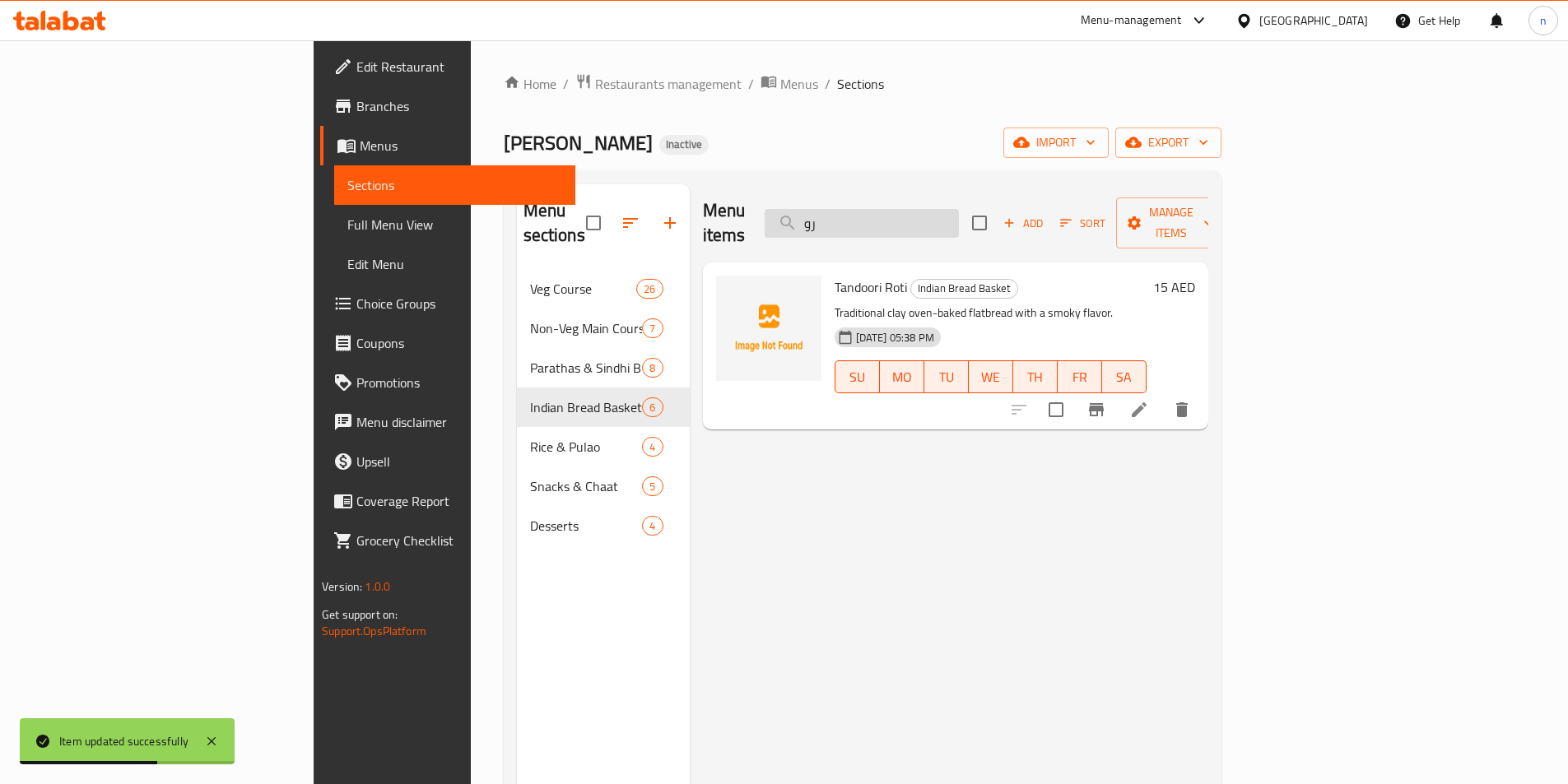
type input "ر"
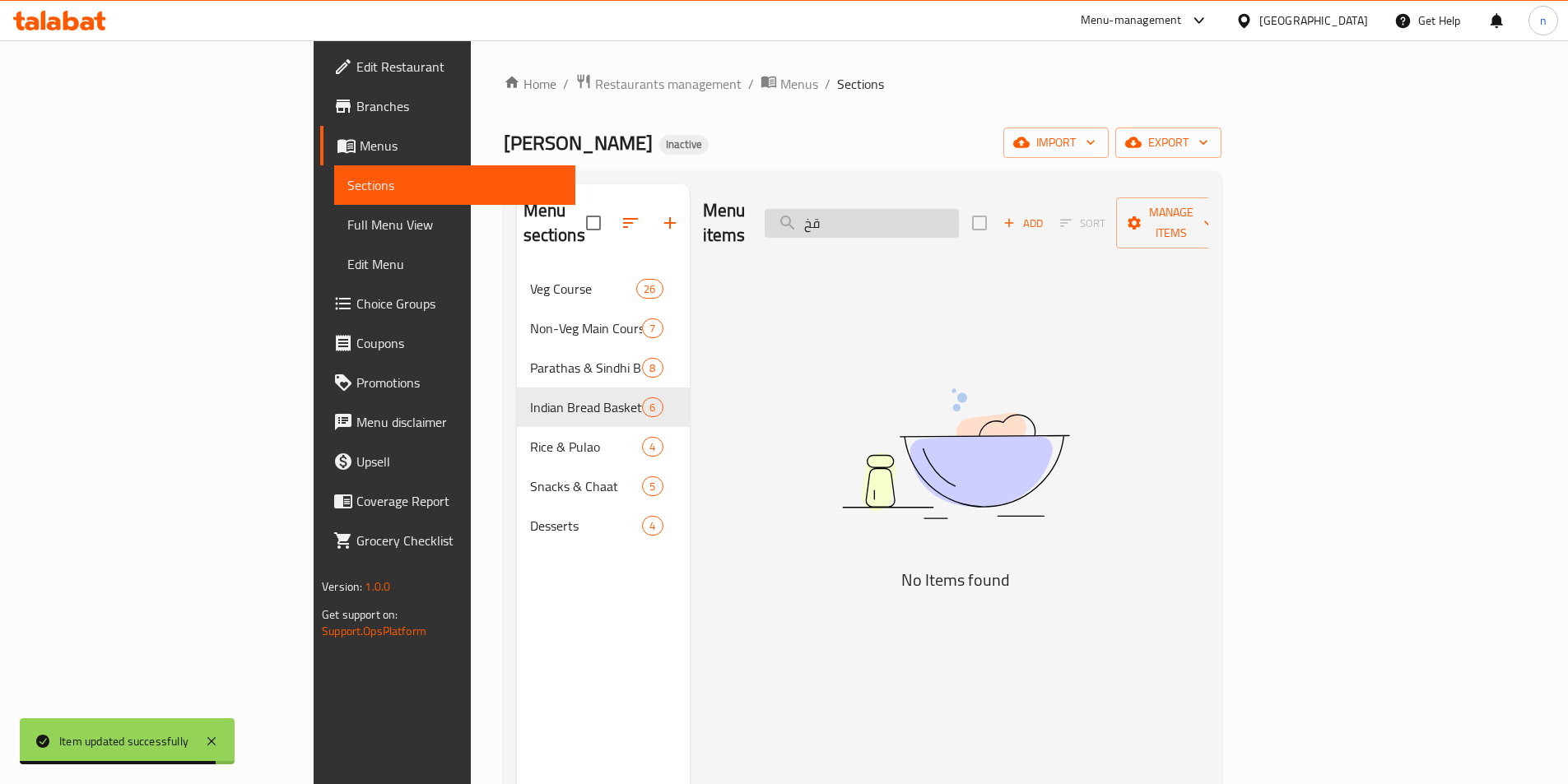
type input "ق"
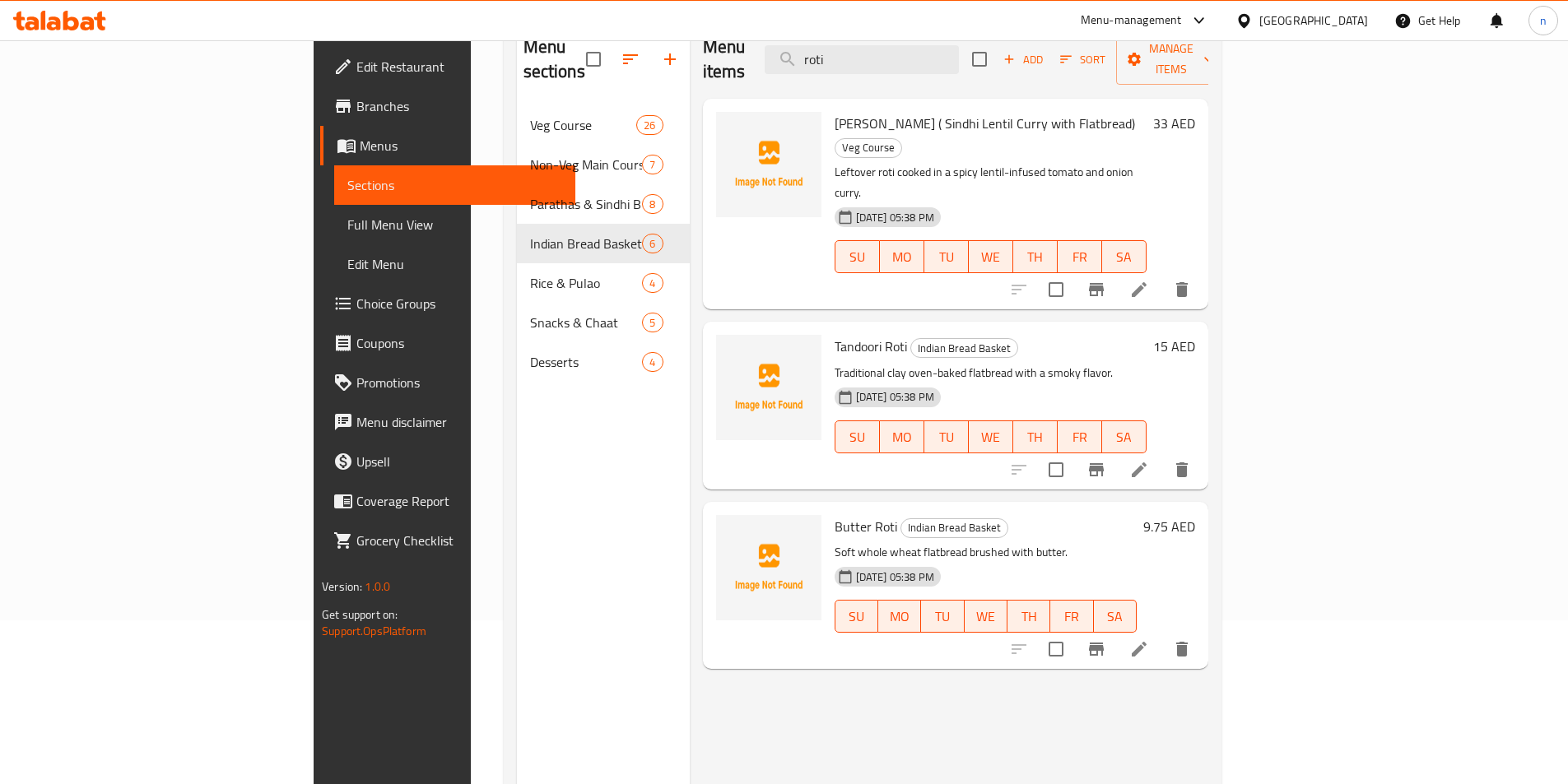
scroll to position [165, 0]
type input "roti"
click at [1149, 638] on icon at bounding box center [1139, 648] width 20 height 20
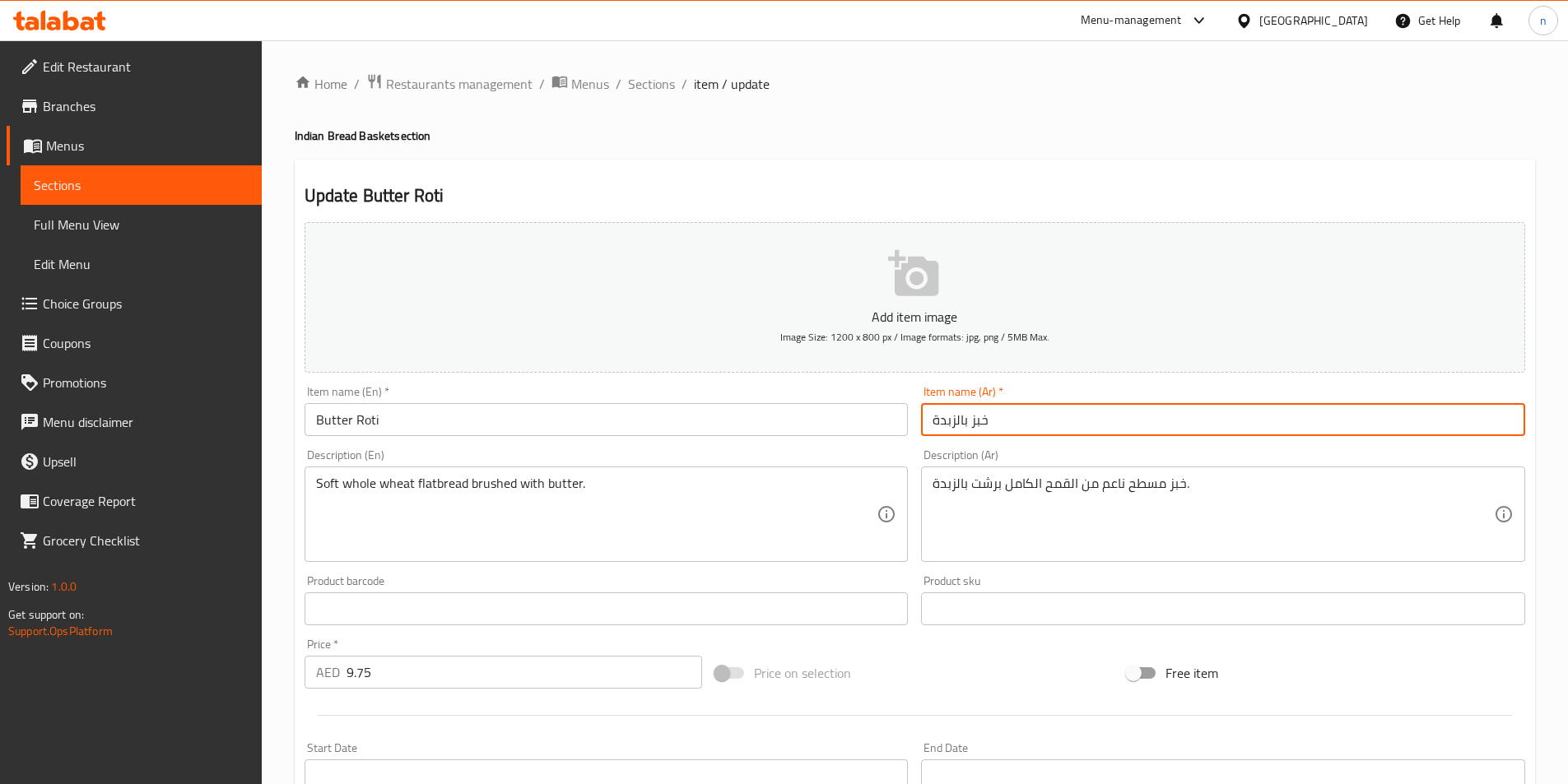
click at [983, 427] on input "خبز بالزبدة" at bounding box center [1222, 419] width 604 height 33
paste input "وتي"
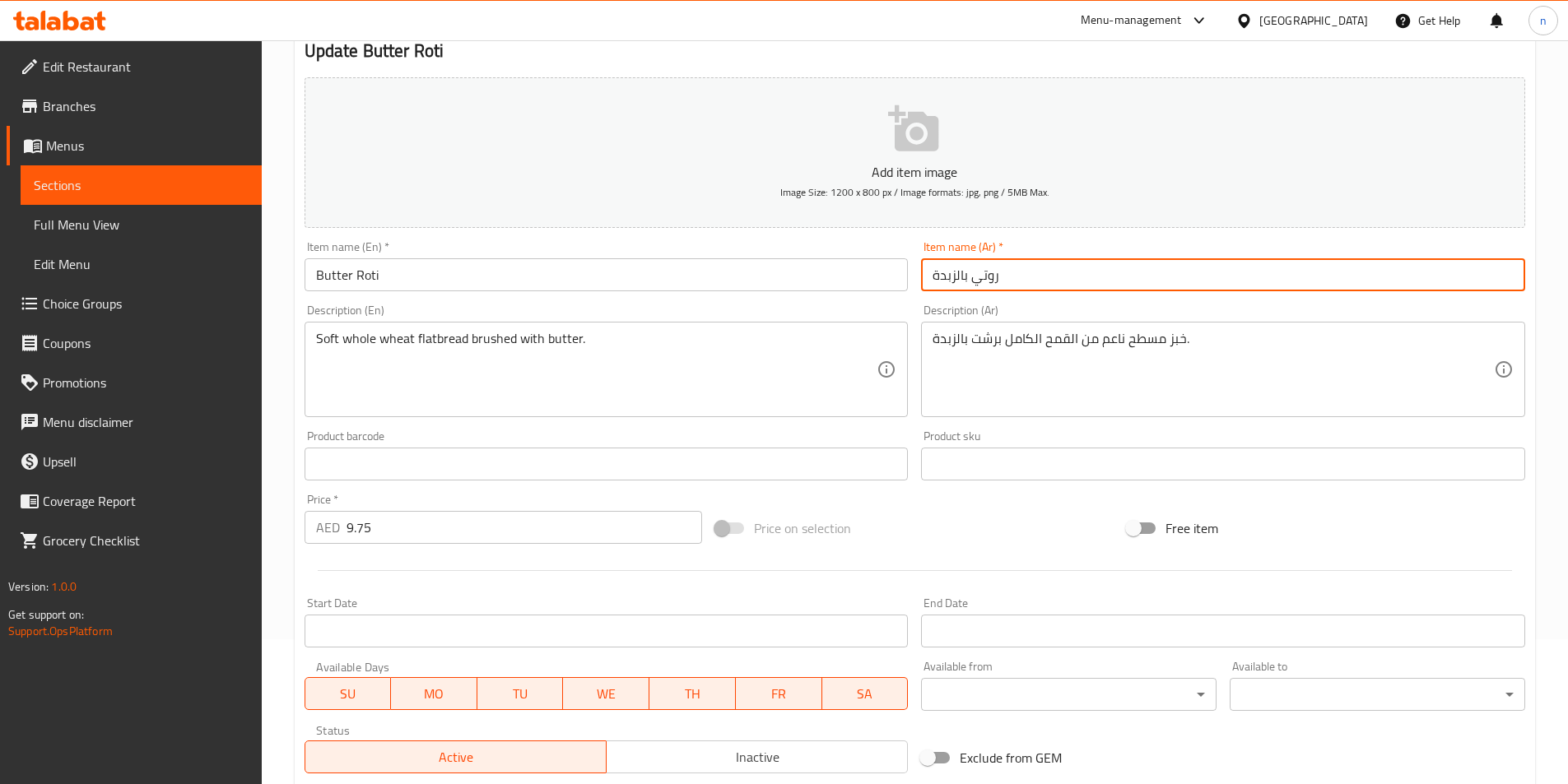
scroll to position [378, 0]
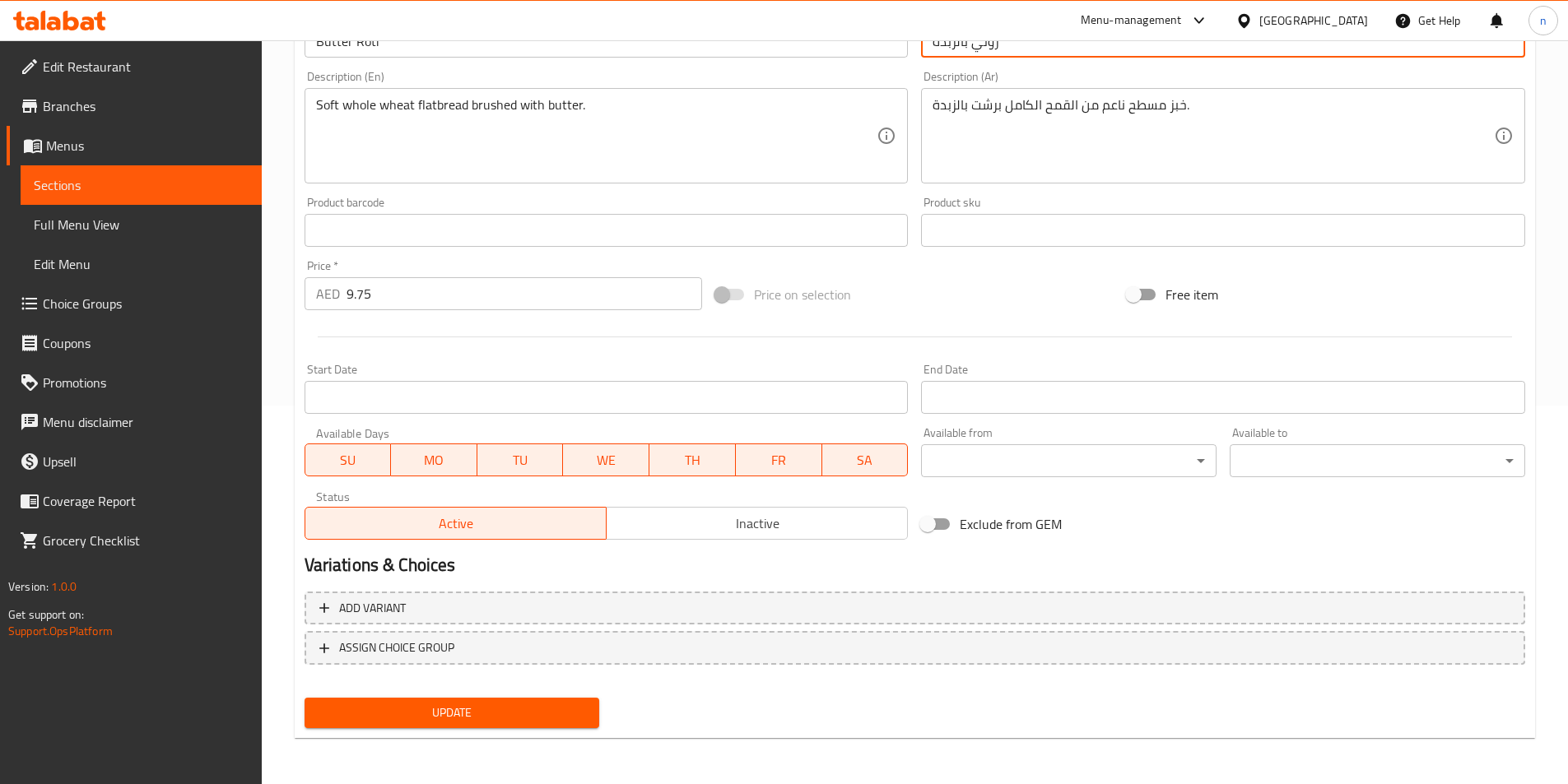
type input "روتي بالزبدة"
click at [515, 707] on span "Update" at bounding box center [453, 712] width 269 height 21
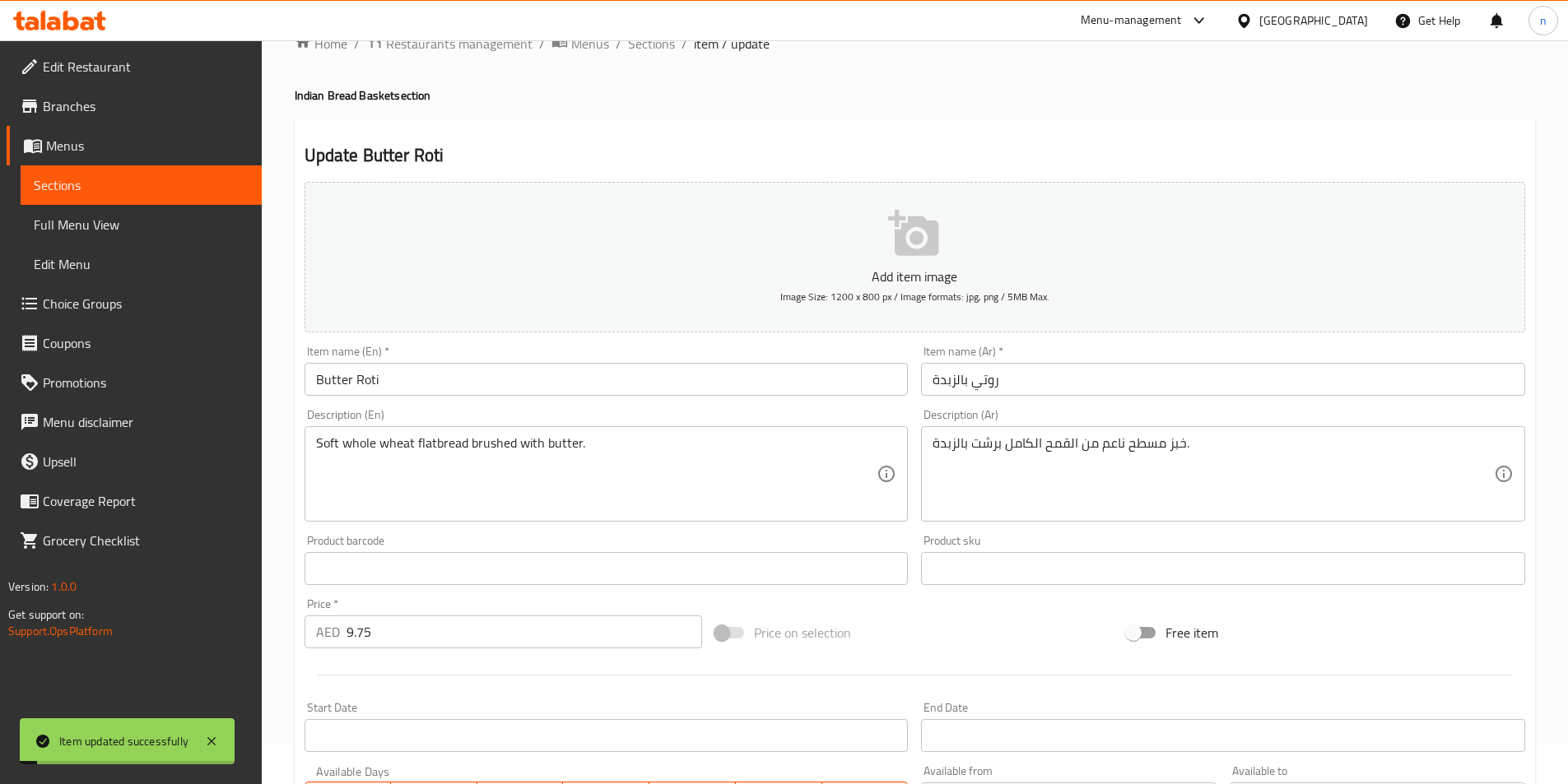
scroll to position [0, 0]
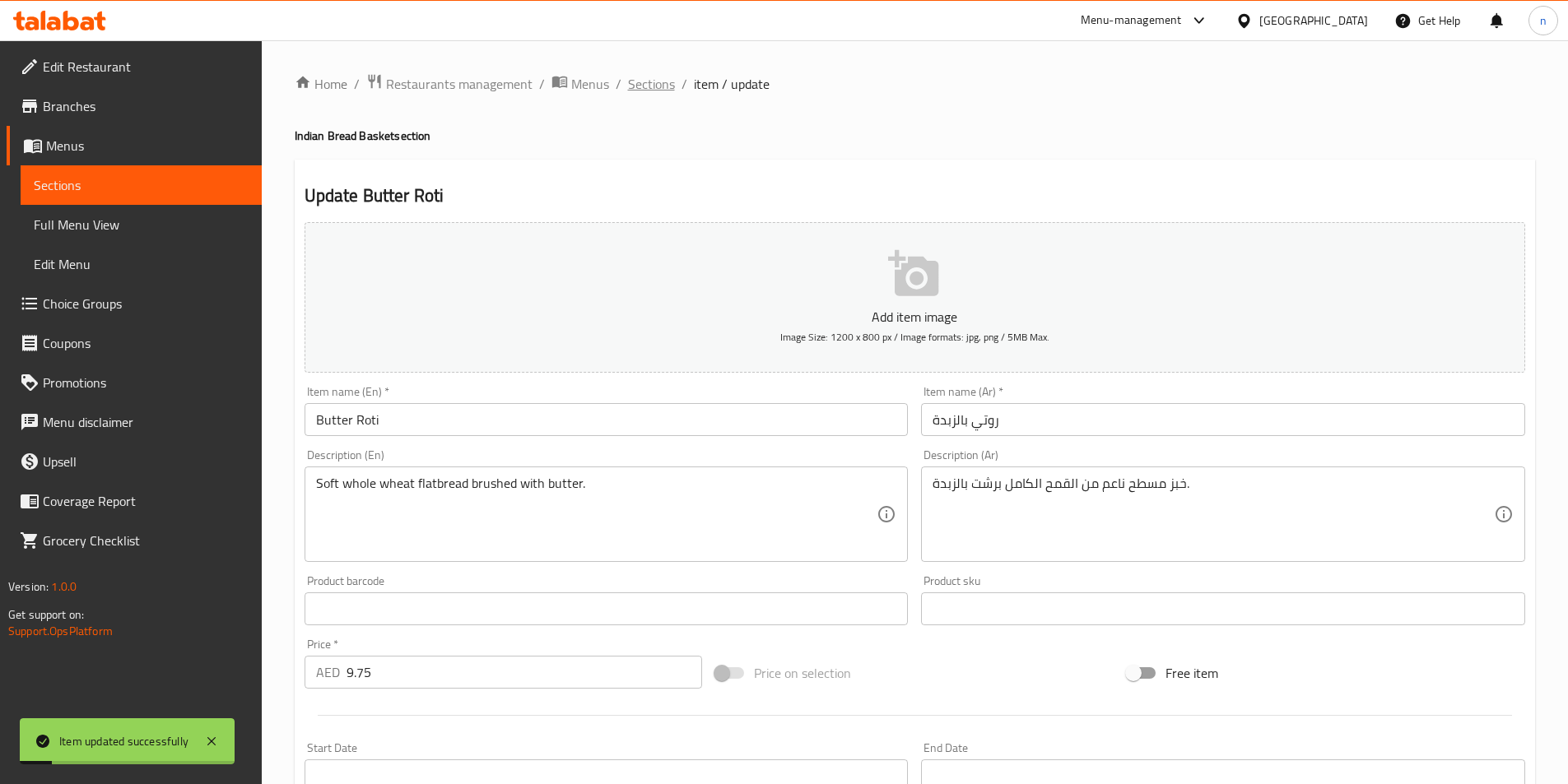
click at [647, 88] on span "Sections" at bounding box center [651, 84] width 46 height 20
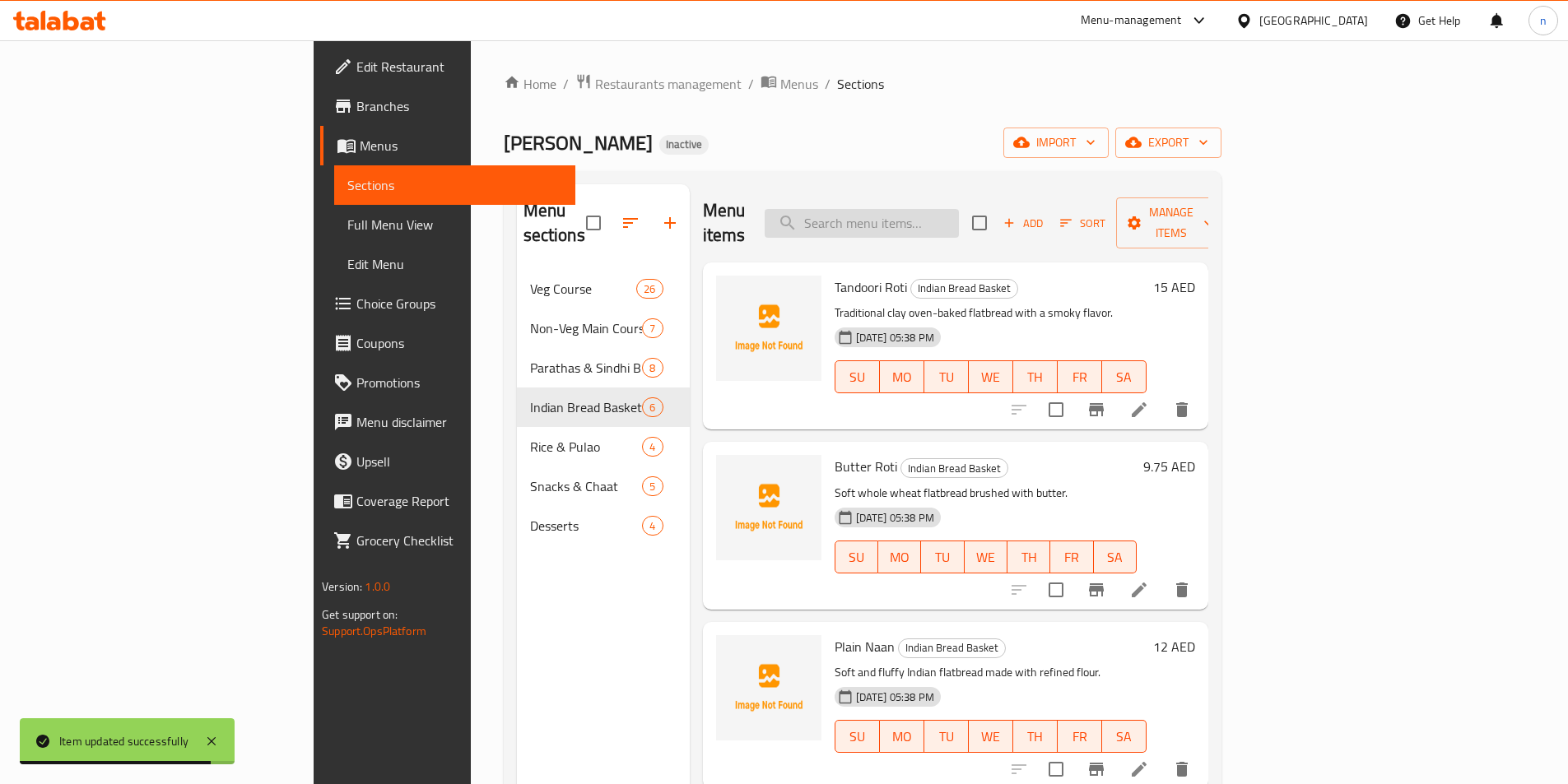
click at [931, 213] on input "search" at bounding box center [862, 223] width 195 height 29
paste input "[PERSON_NAME]"
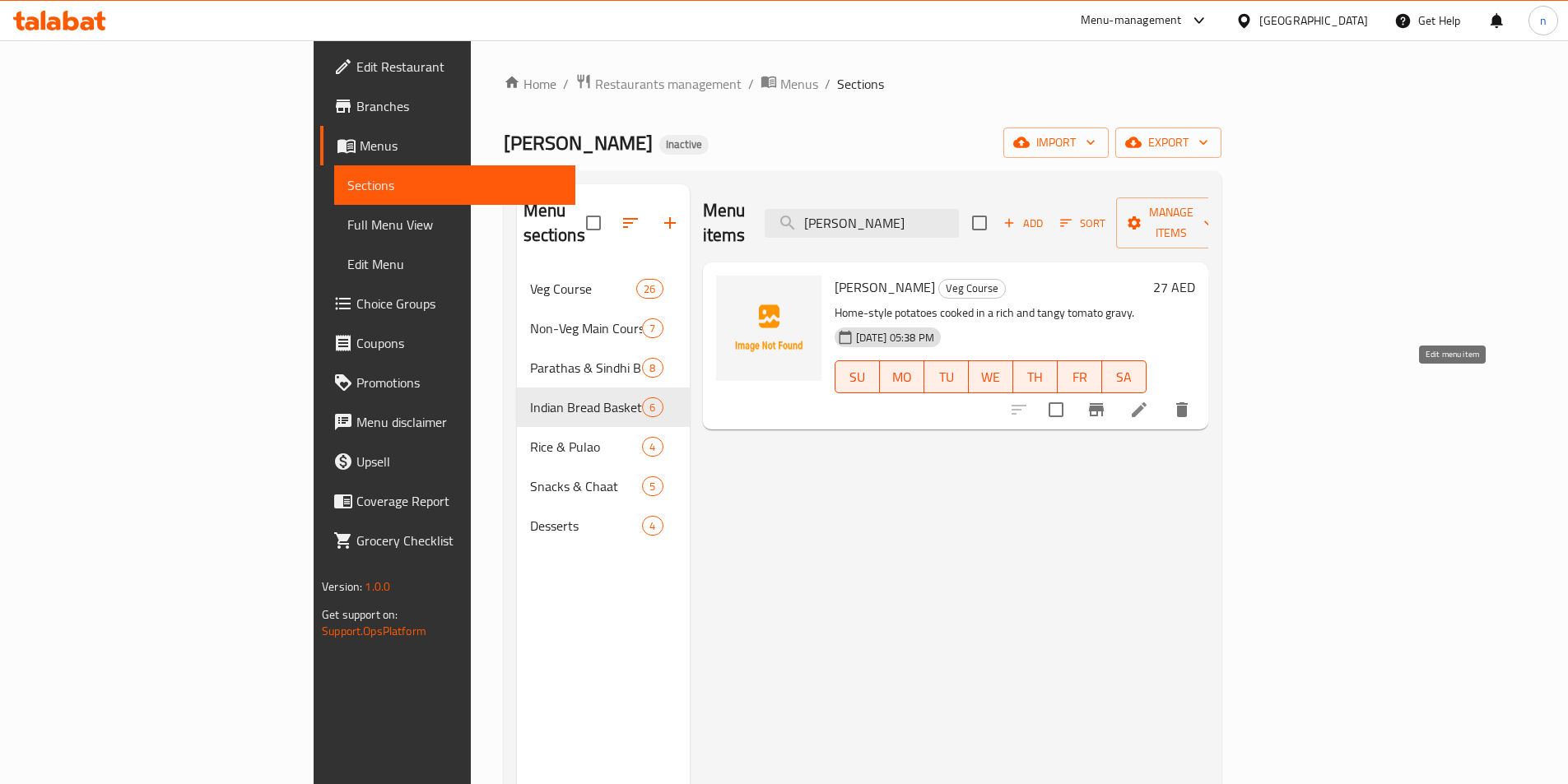
type input "[PERSON_NAME]"
click at [1149, 400] on icon at bounding box center [1139, 410] width 20 height 20
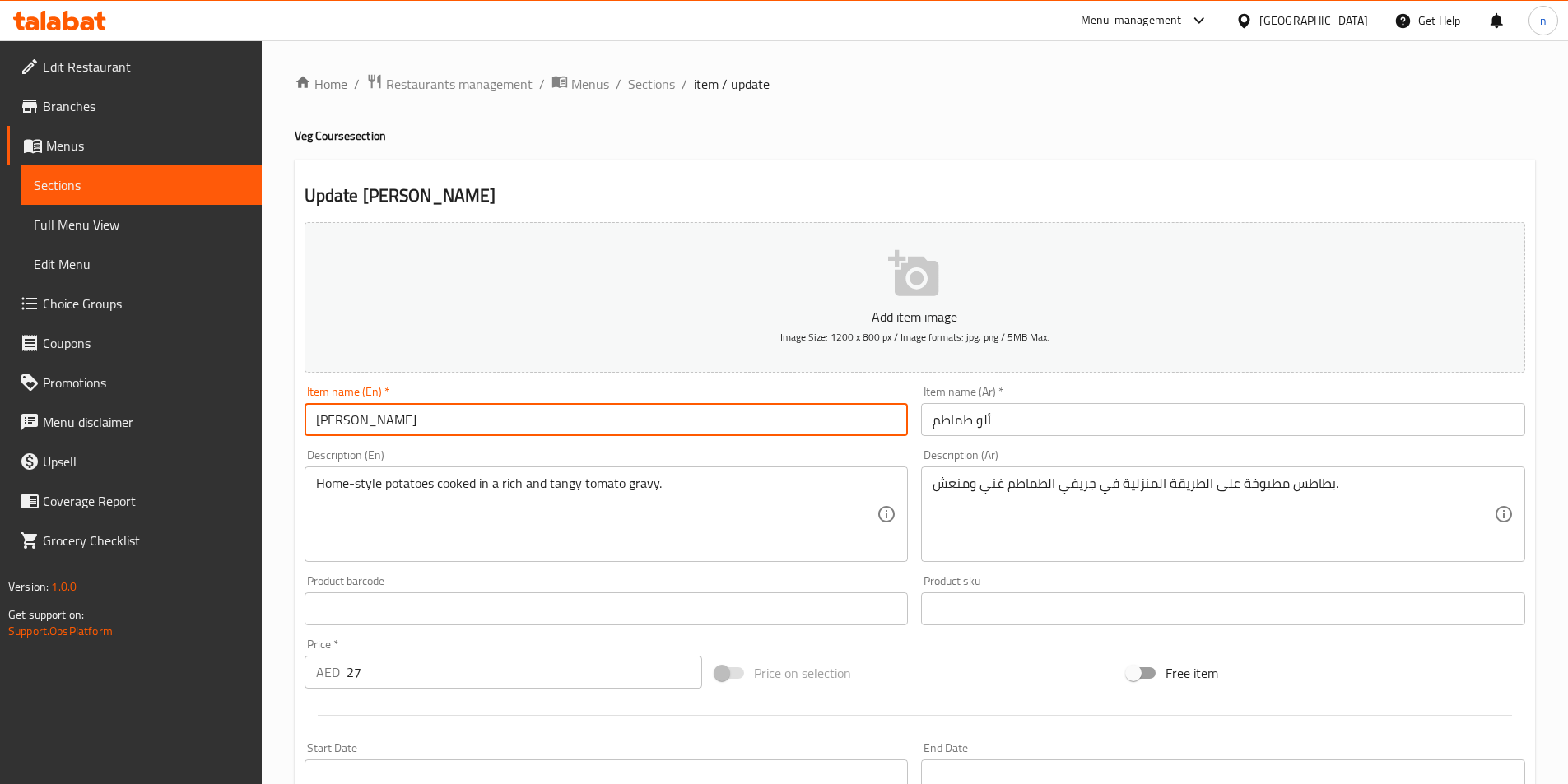
click at [400, 431] on input "[PERSON_NAME]" at bounding box center [606, 419] width 604 height 33
click at [399, 430] on input "[PERSON_NAME]" at bounding box center [606, 419] width 604 height 33
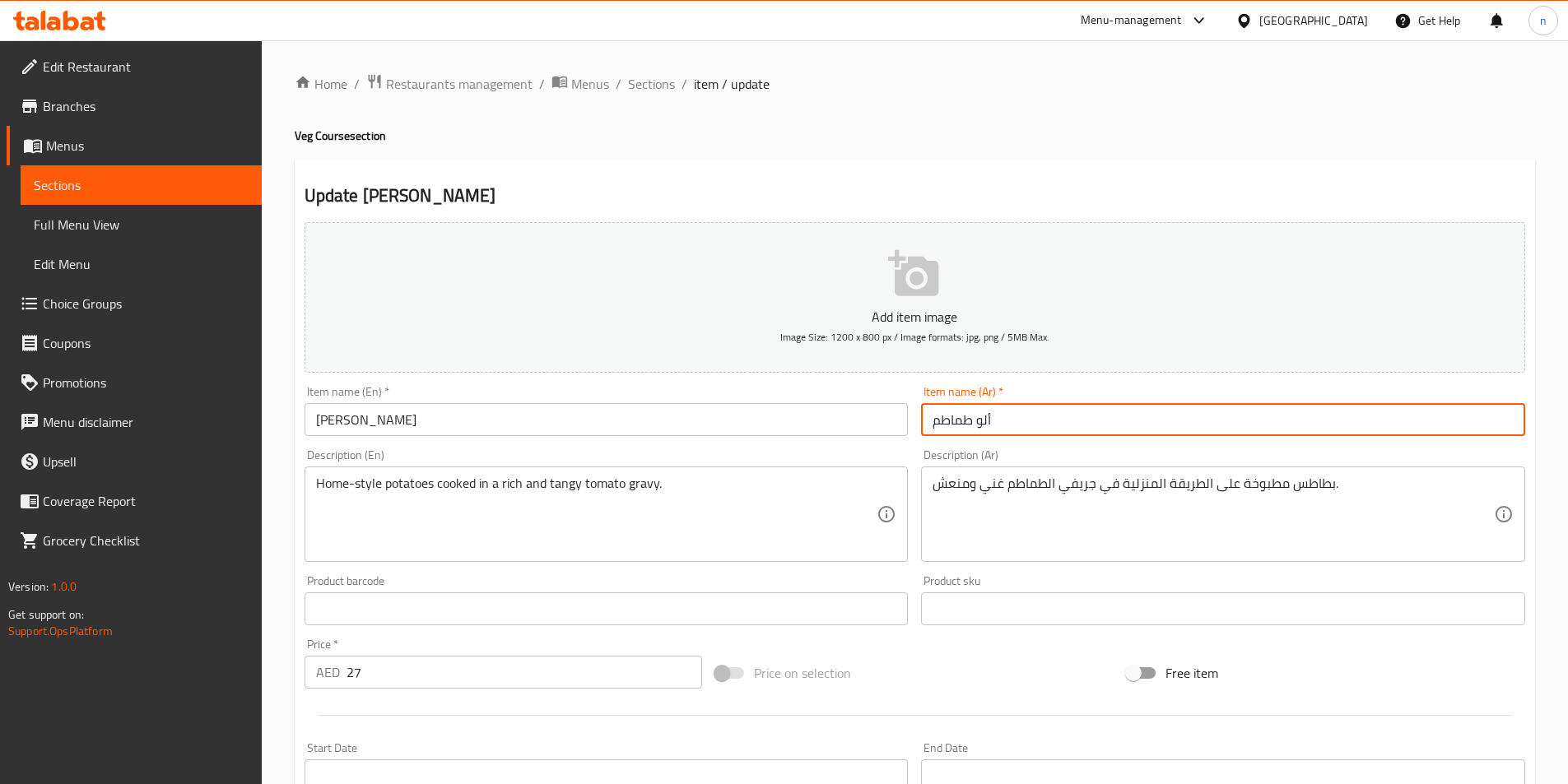
click at [953, 417] on input "ألو طماطم" at bounding box center [1222, 419] width 604 height 33
paste input "اماتار"
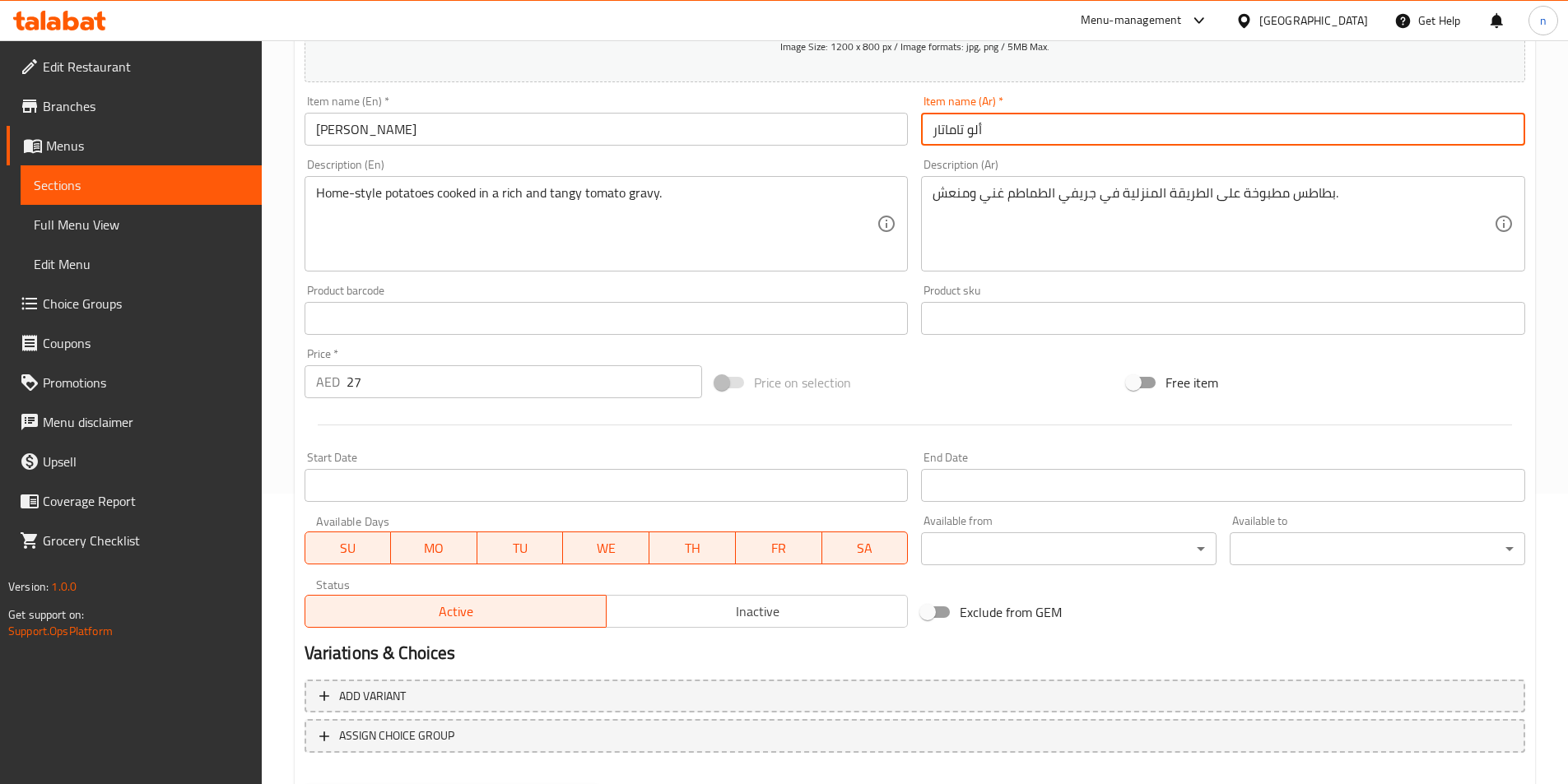
scroll to position [378, 0]
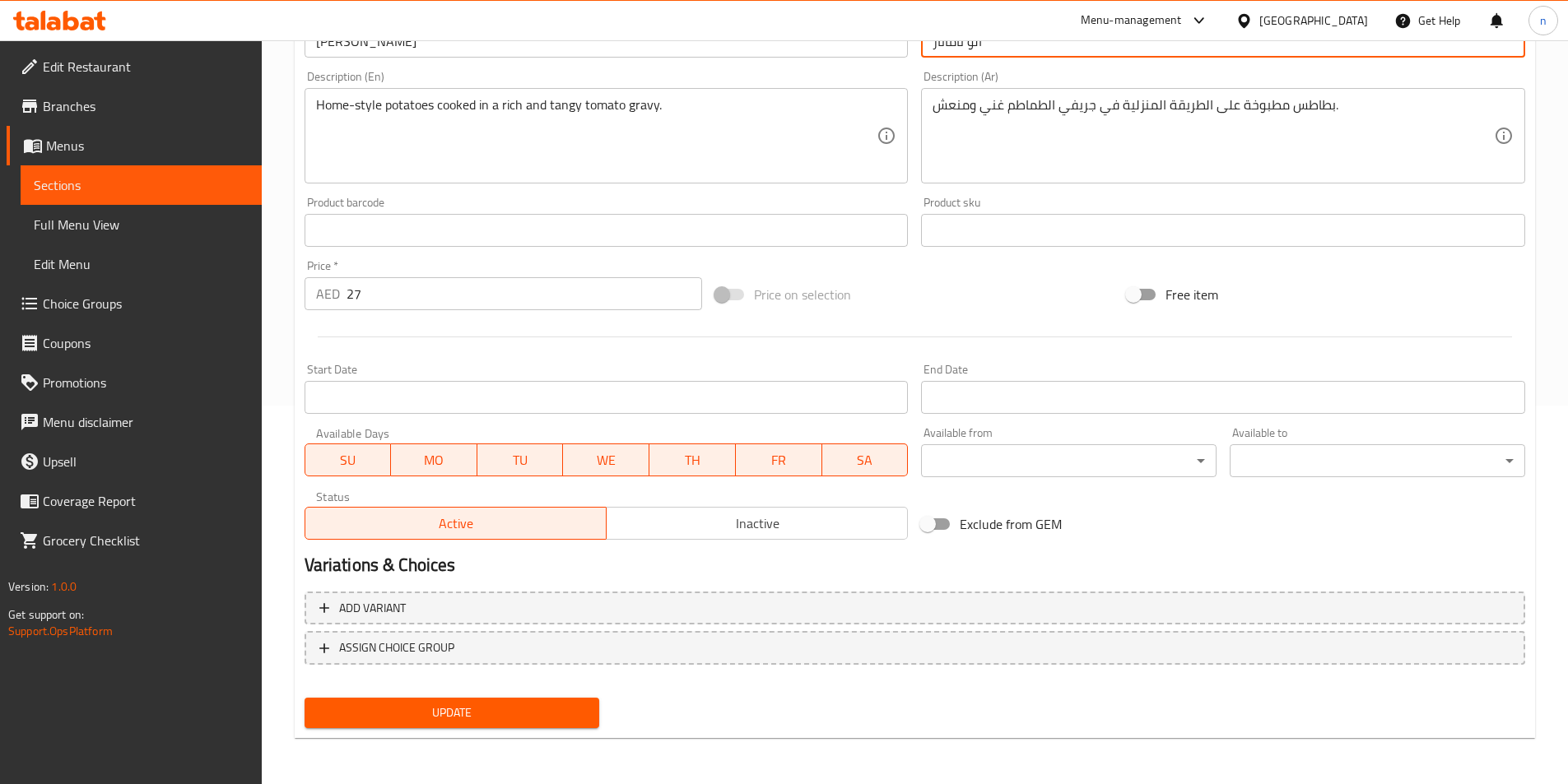
type input "ألو تاماتار"
click at [440, 717] on span "Update" at bounding box center [453, 712] width 269 height 21
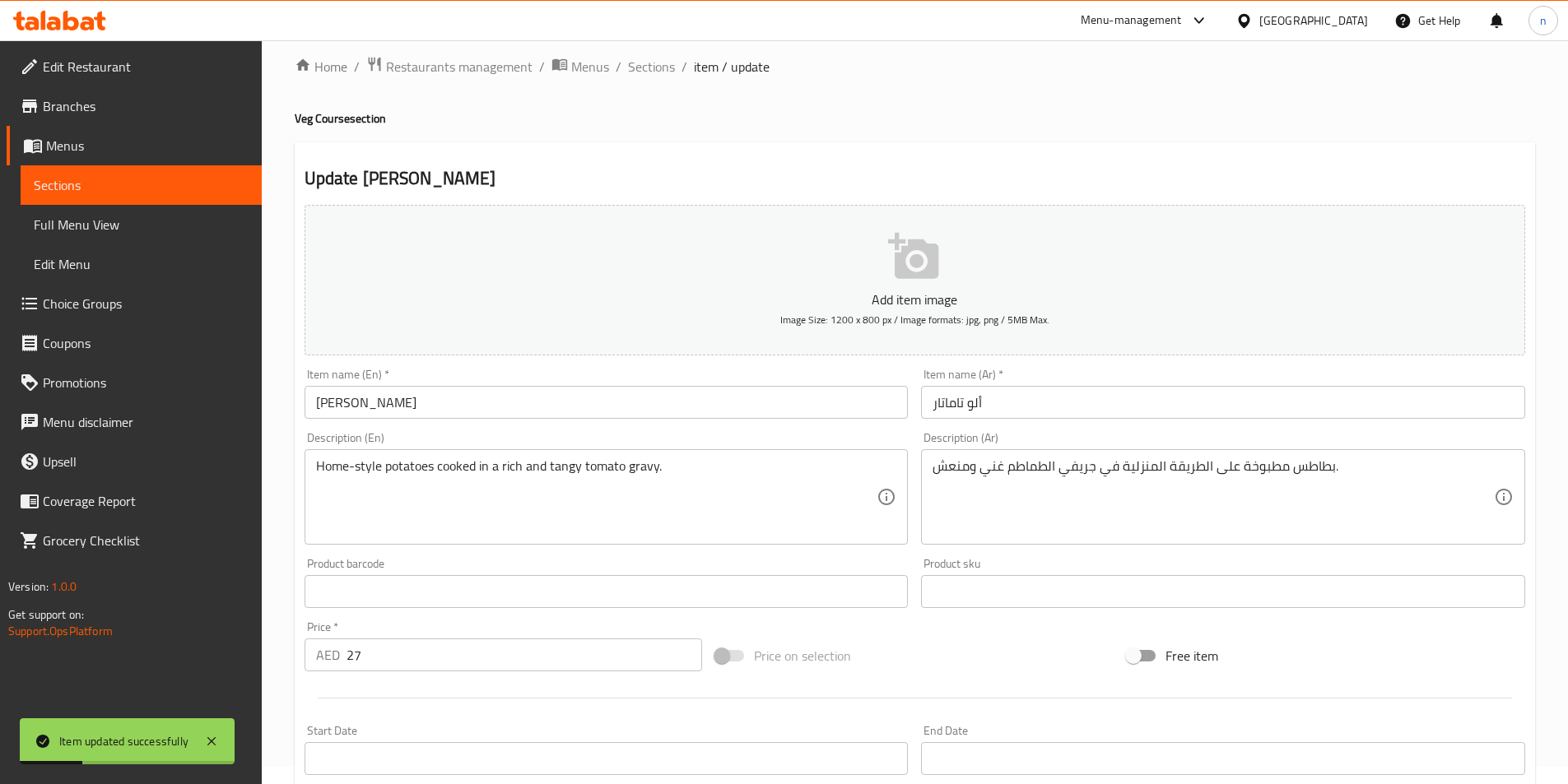
scroll to position [0, 0]
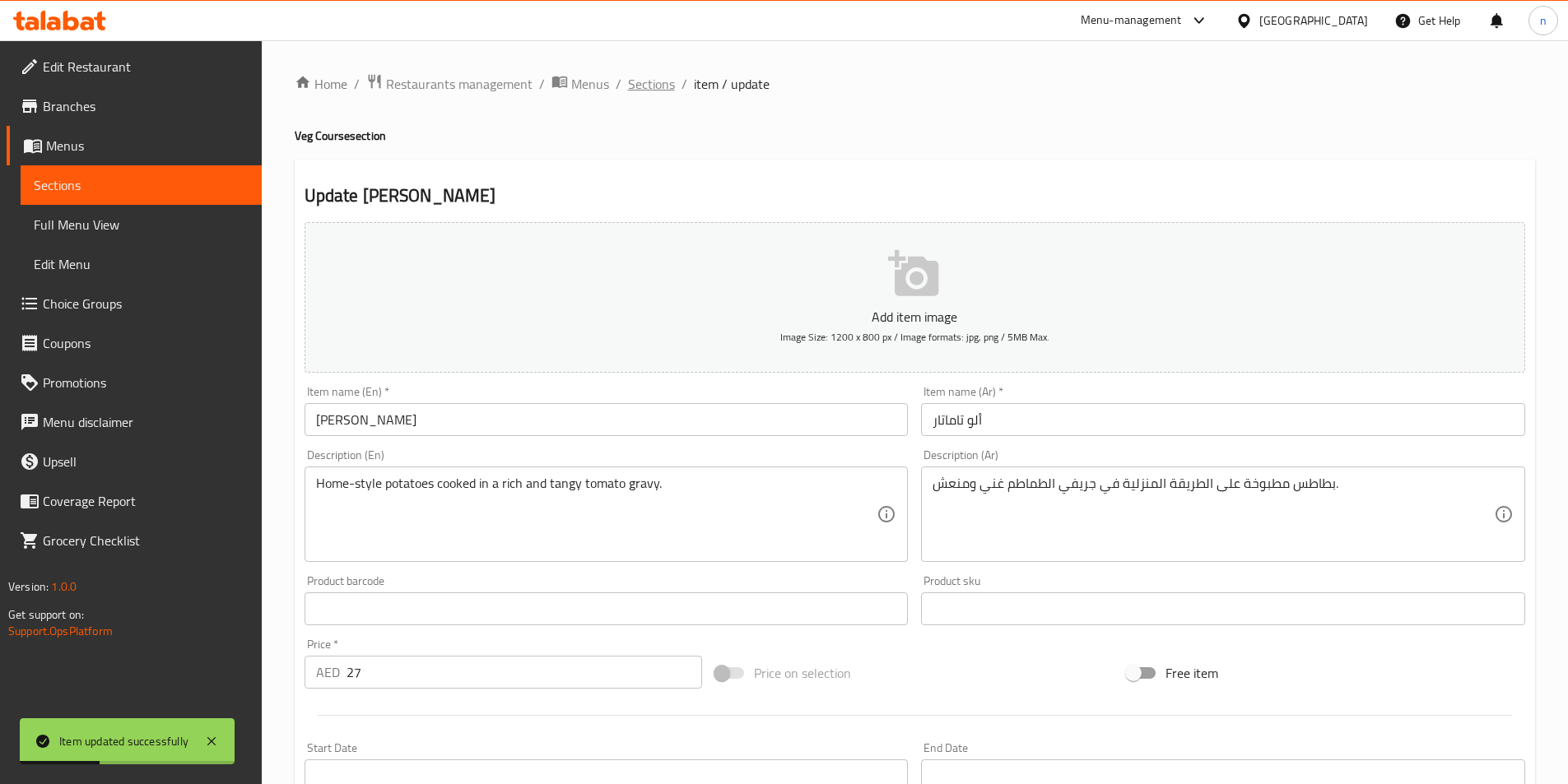
click at [644, 81] on span "Sections" at bounding box center [651, 84] width 46 height 20
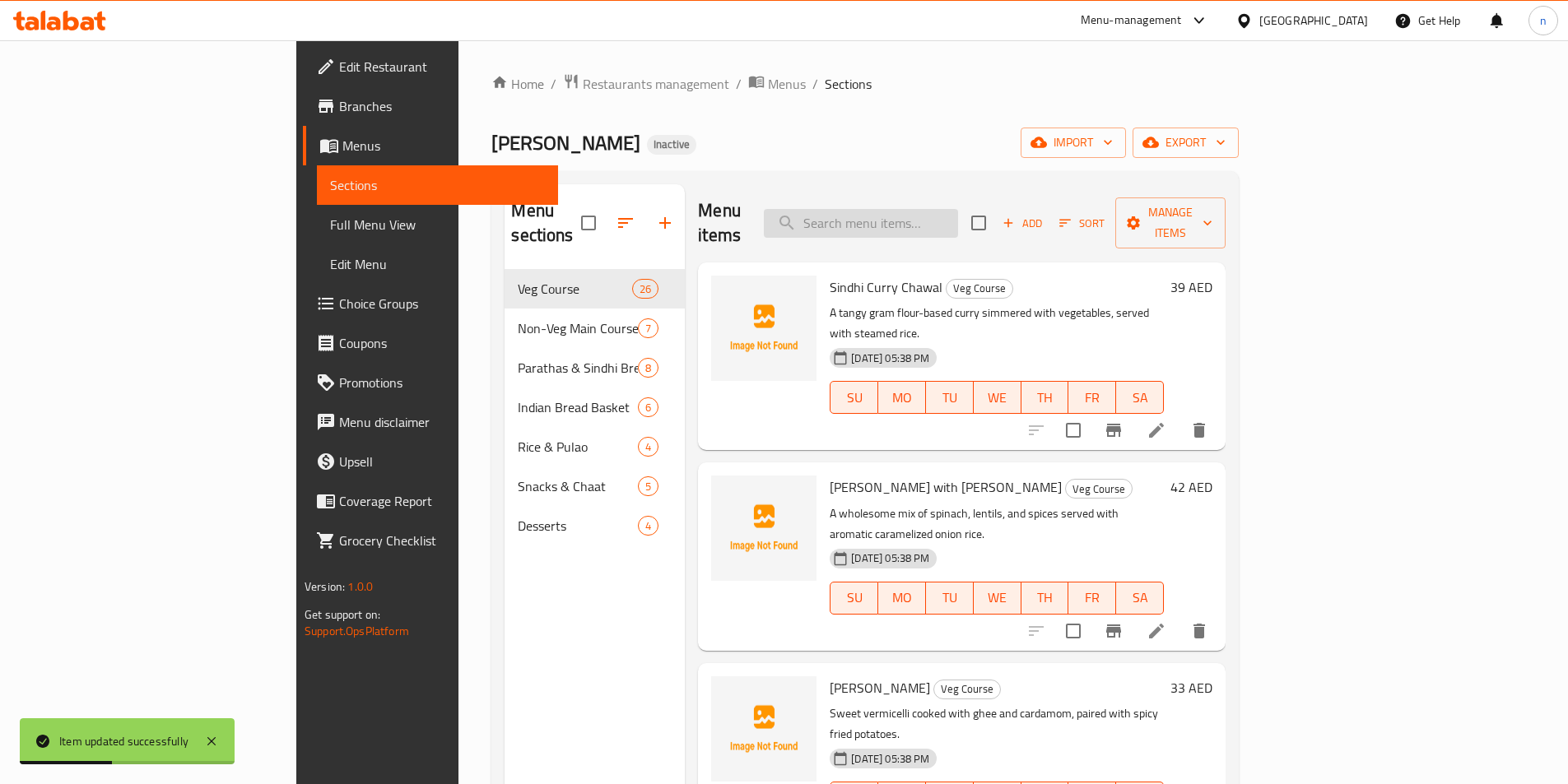
click at [958, 220] on input "search" at bounding box center [861, 223] width 195 height 29
paste input "[PERSON_NAME] ( Sindhi Lentil Curry with Flatbread)"
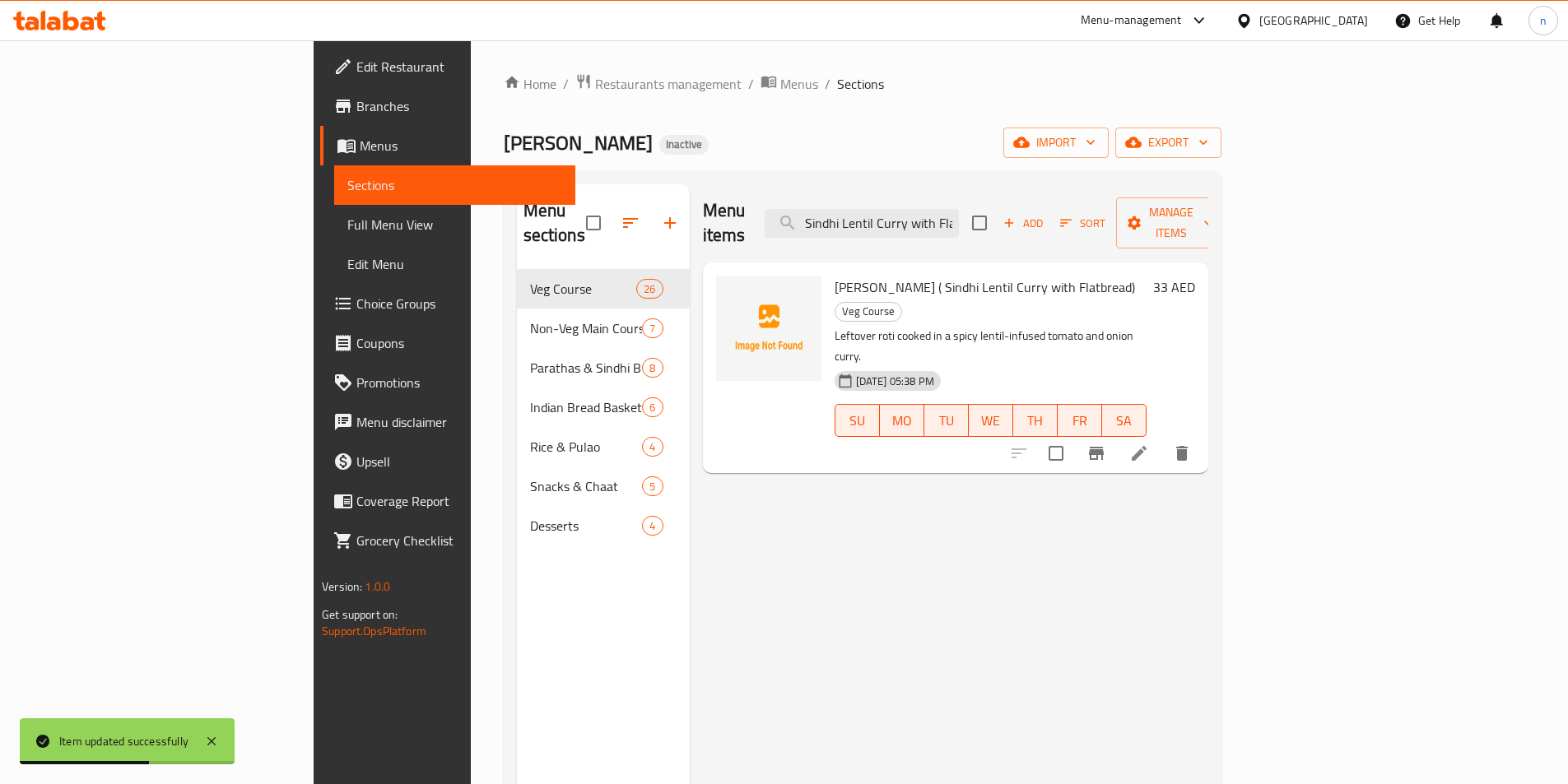
type input "[PERSON_NAME] ( Sindhi Lentil Curry with Flatbread)"
click at [1149, 443] on icon at bounding box center [1139, 453] width 20 height 20
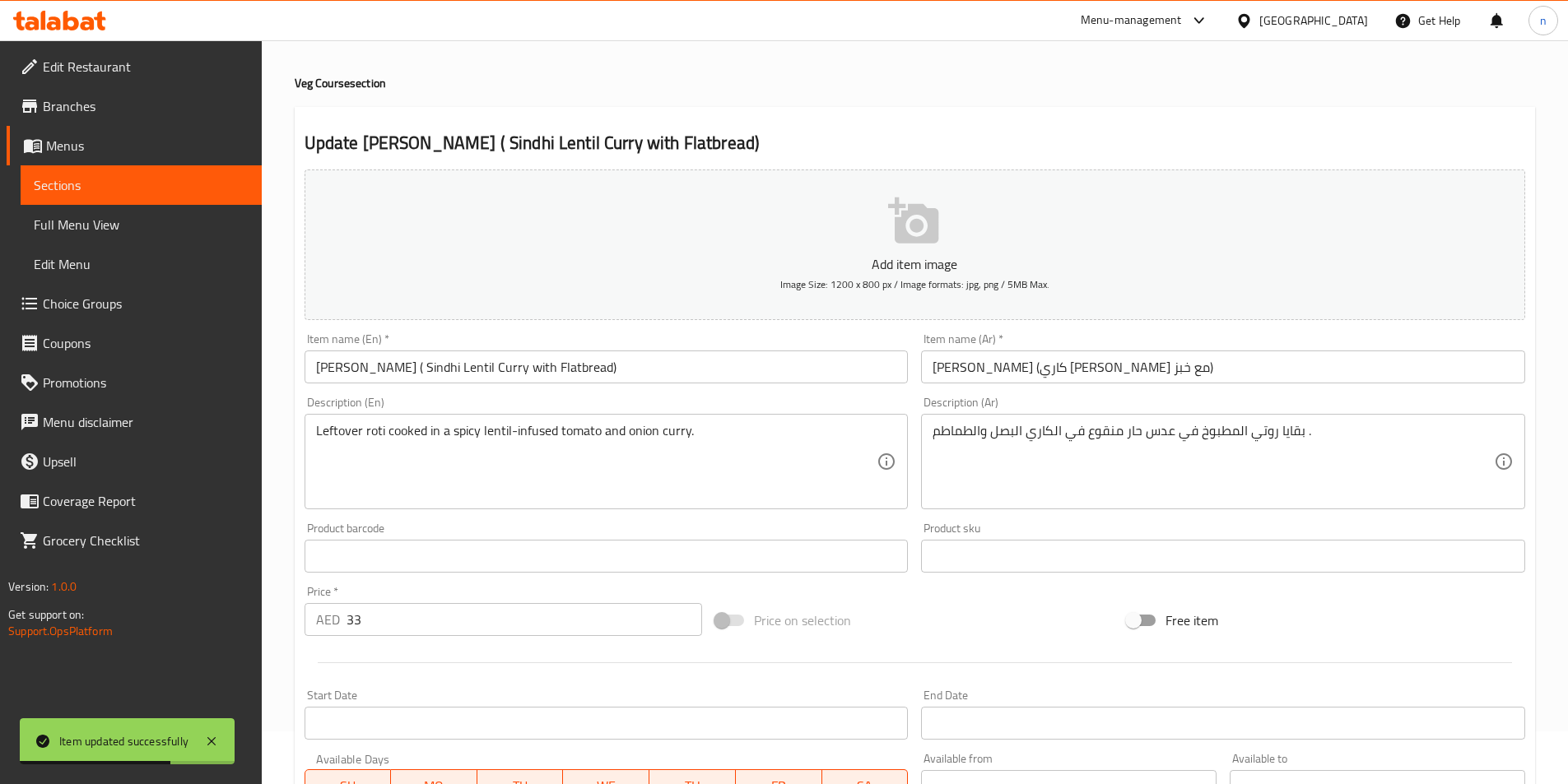
scroll to position [82, 0]
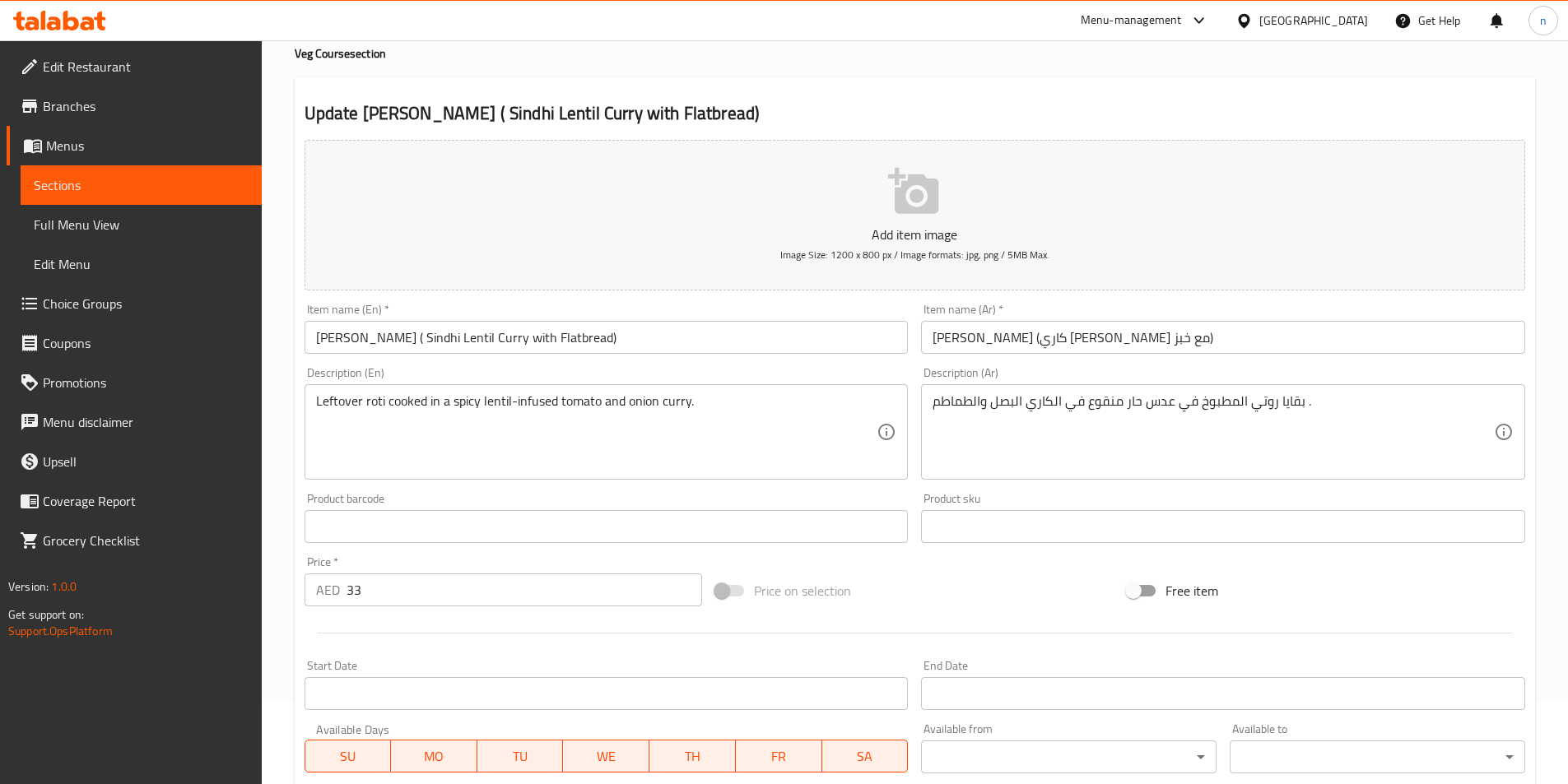
click at [937, 342] on input "[PERSON_NAME] (كاري [PERSON_NAME] مع خبز)" at bounding box center [1222, 337] width 604 height 33
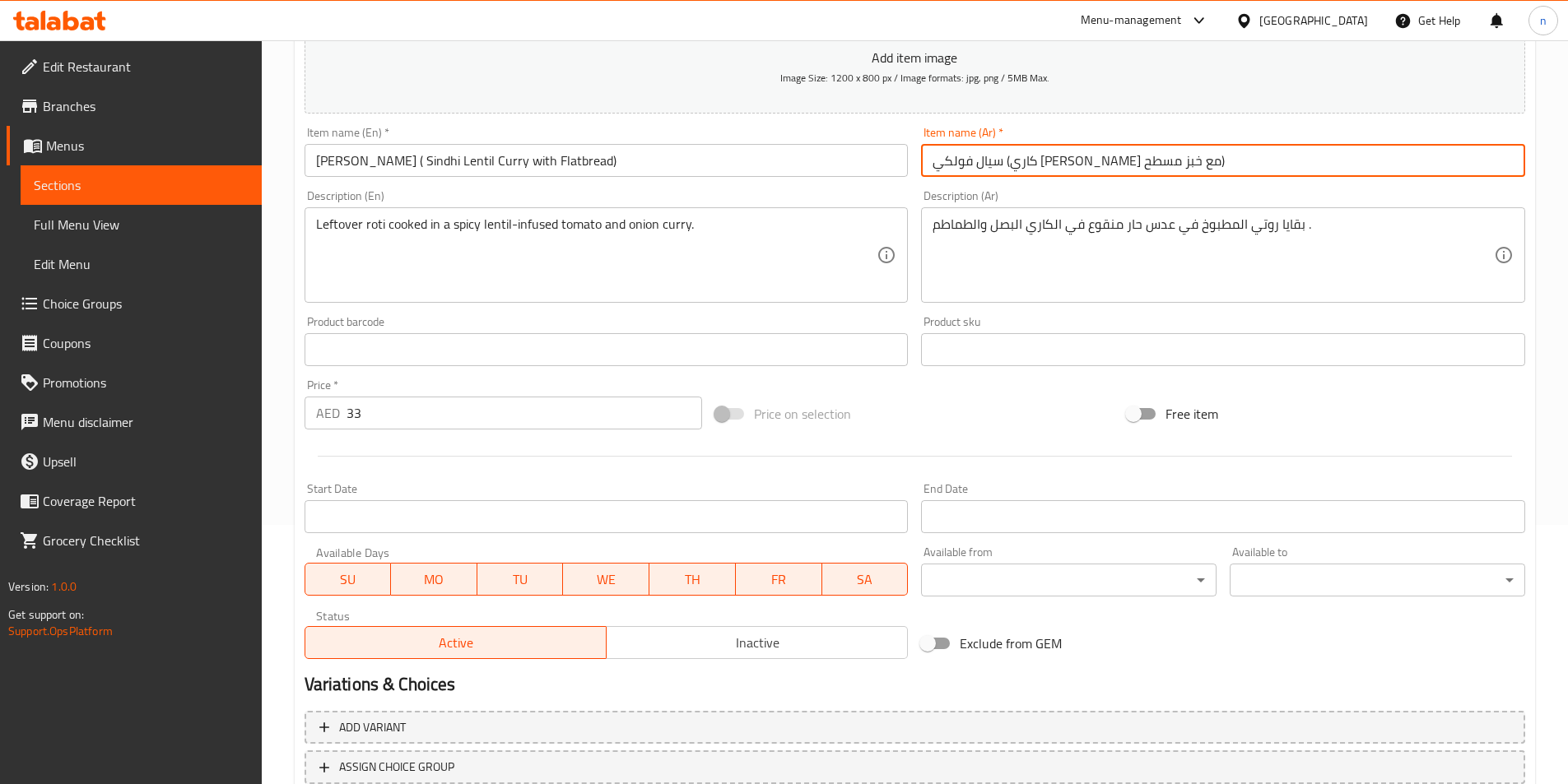
scroll to position [378, 0]
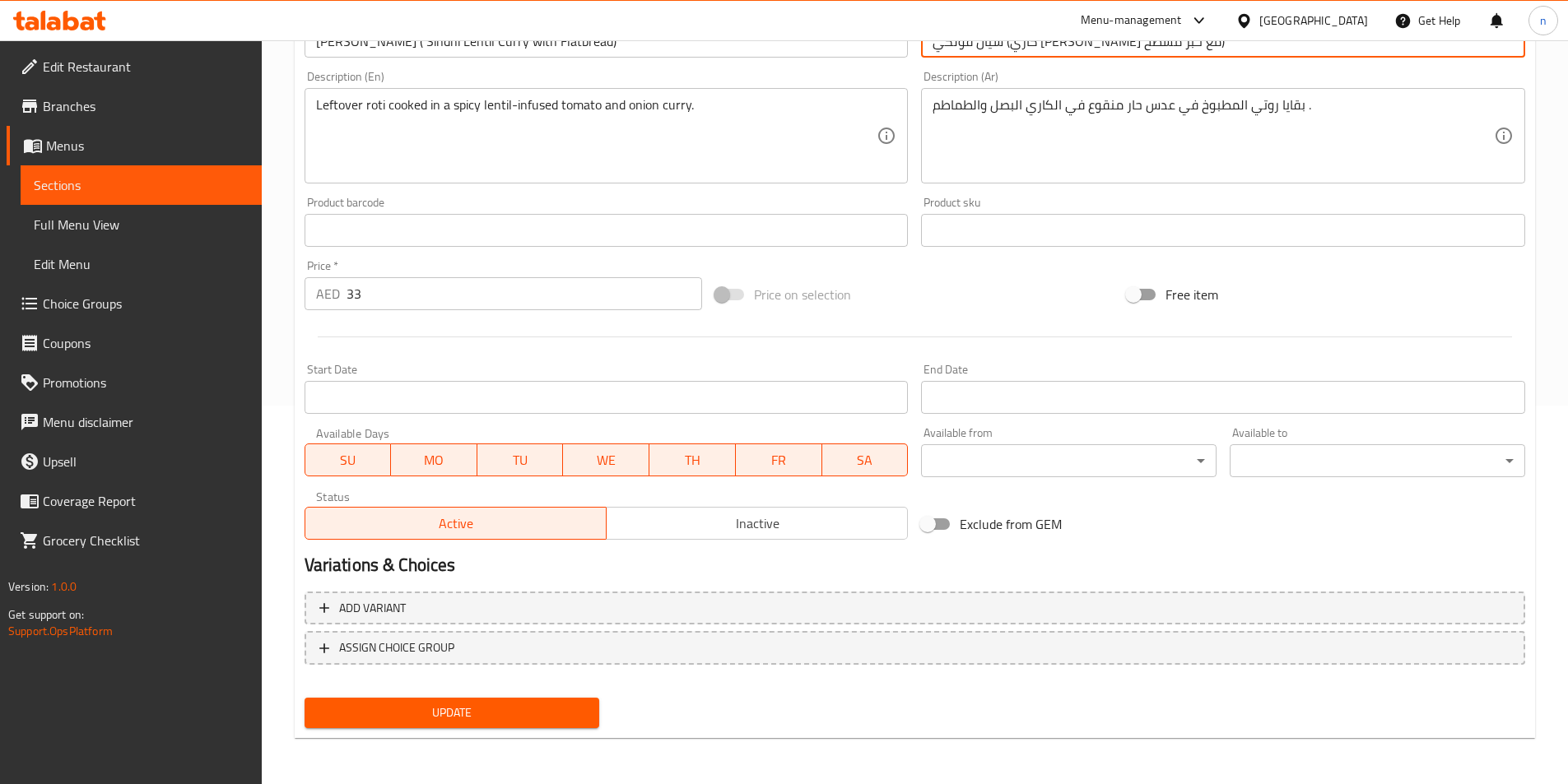
type input "سيال فولكي (كاري [PERSON_NAME] مع خبز مسطح)"
click at [404, 704] on span "Update" at bounding box center [453, 712] width 269 height 21
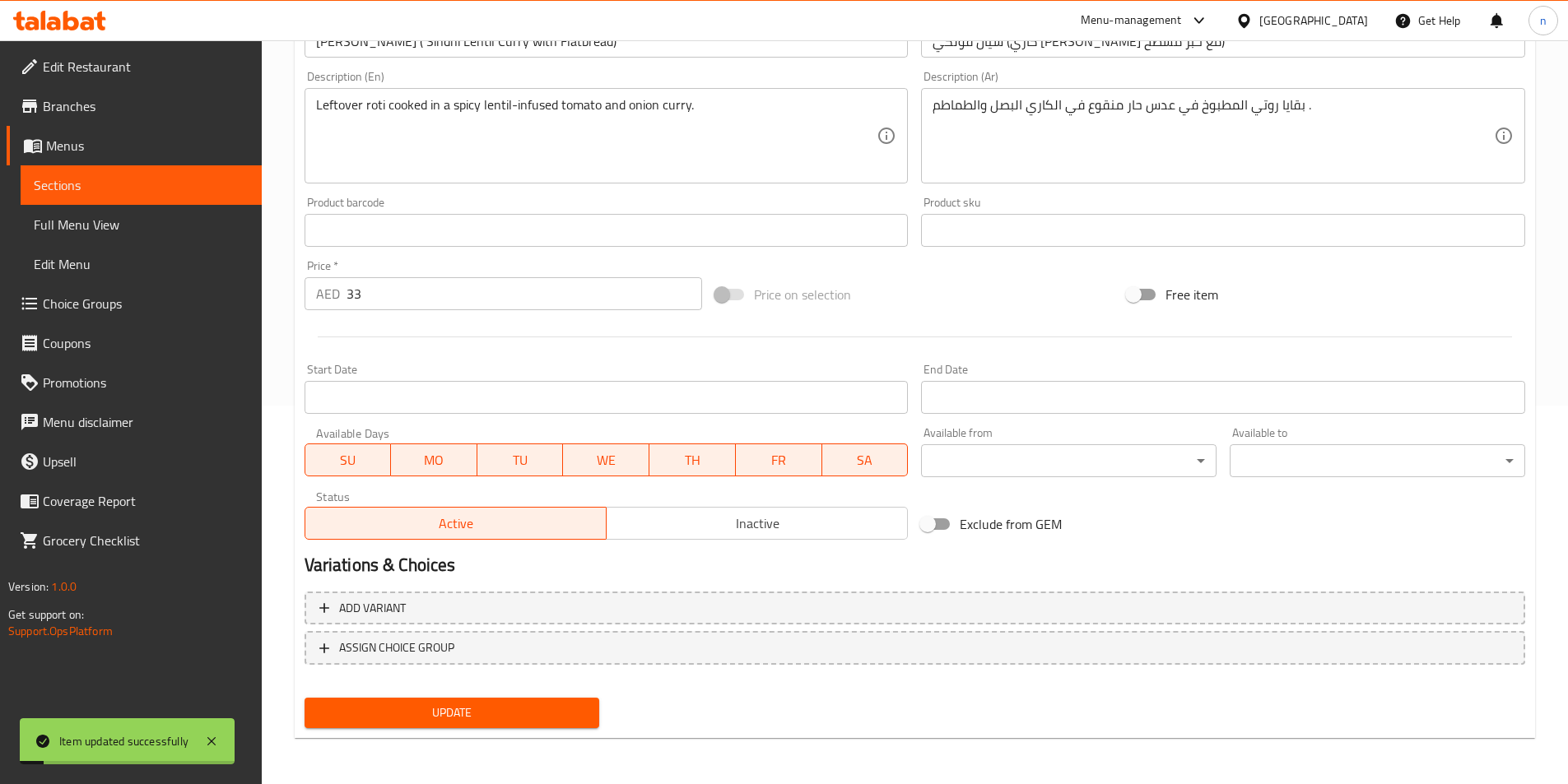
scroll to position [0, 0]
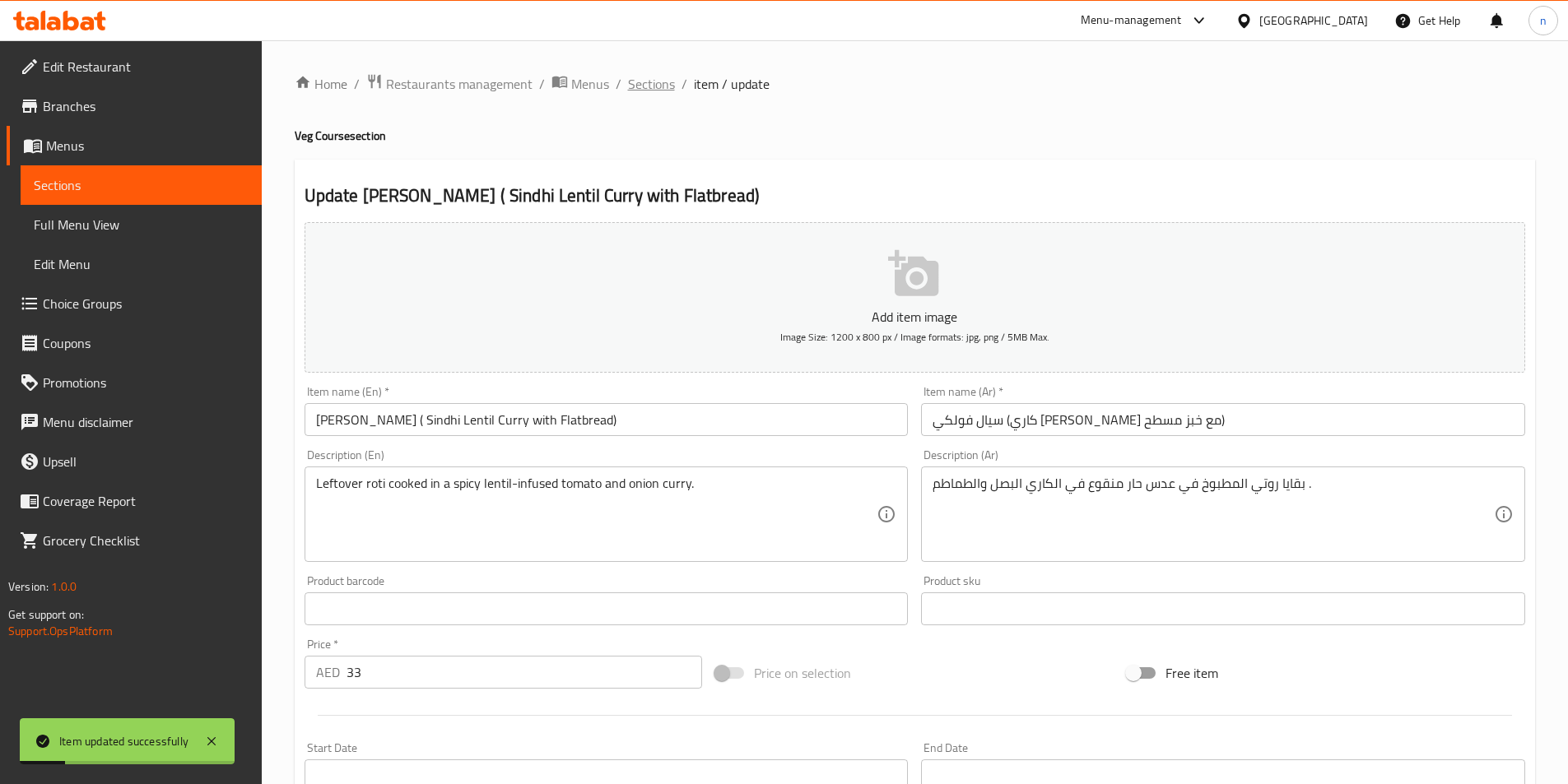
click at [643, 81] on span "Sections" at bounding box center [651, 84] width 46 height 20
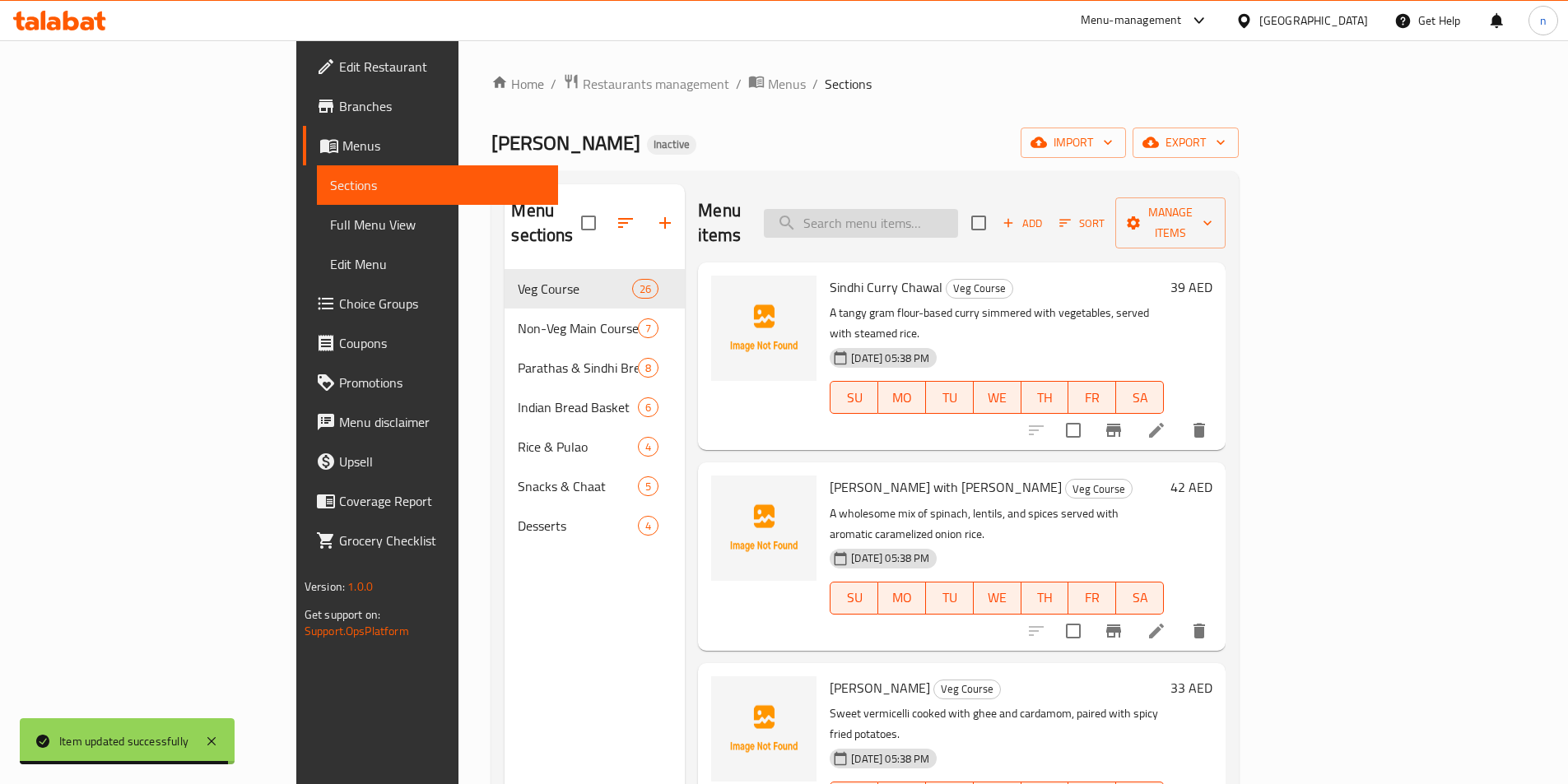
click at [958, 209] on input "search" at bounding box center [861, 223] width 195 height 29
paste input "Bhindi Bhasar"
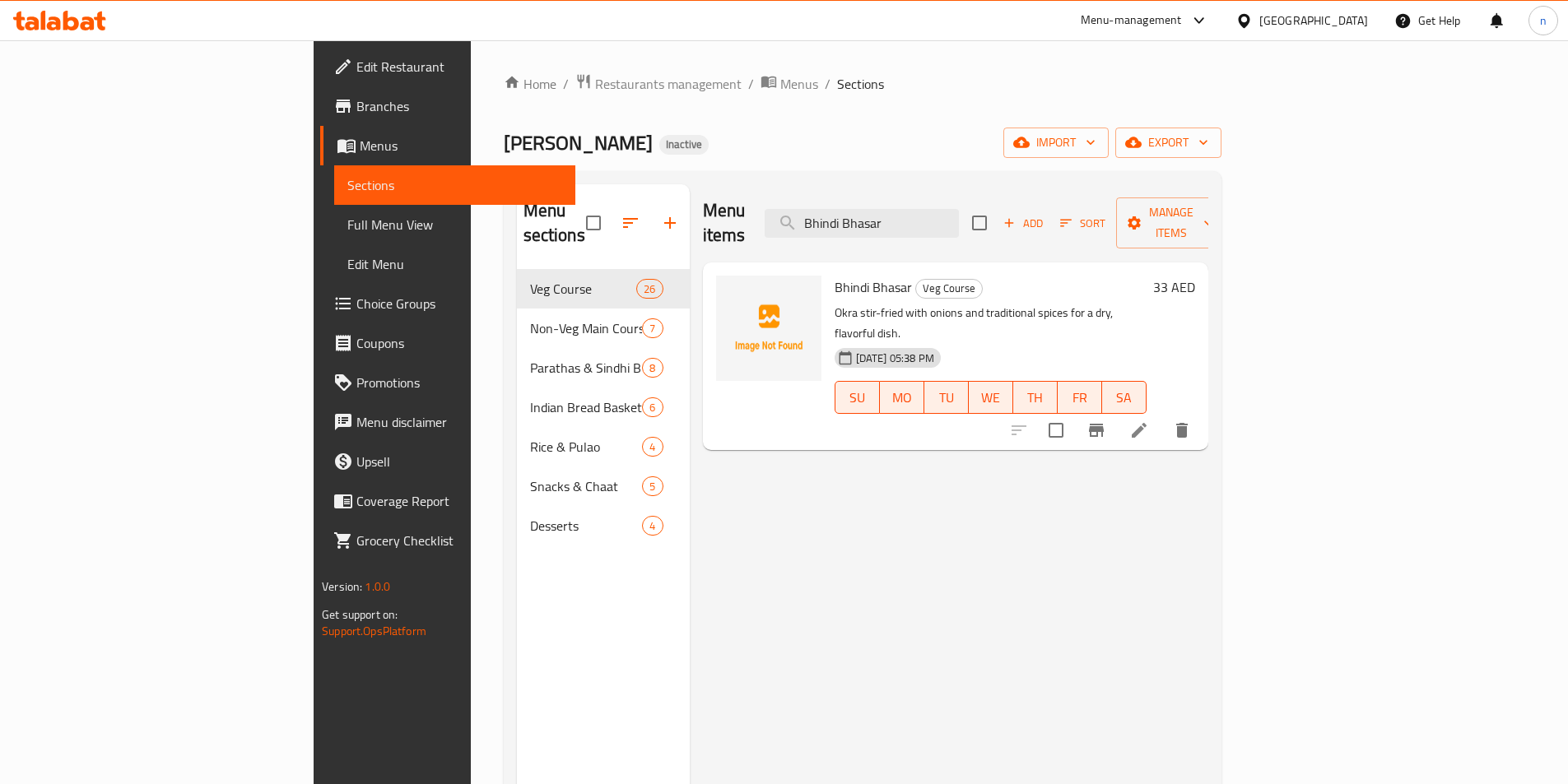
type input "Bhindi Bhasar"
click at [1149, 421] on icon at bounding box center [1139, 431] width 20 height 20
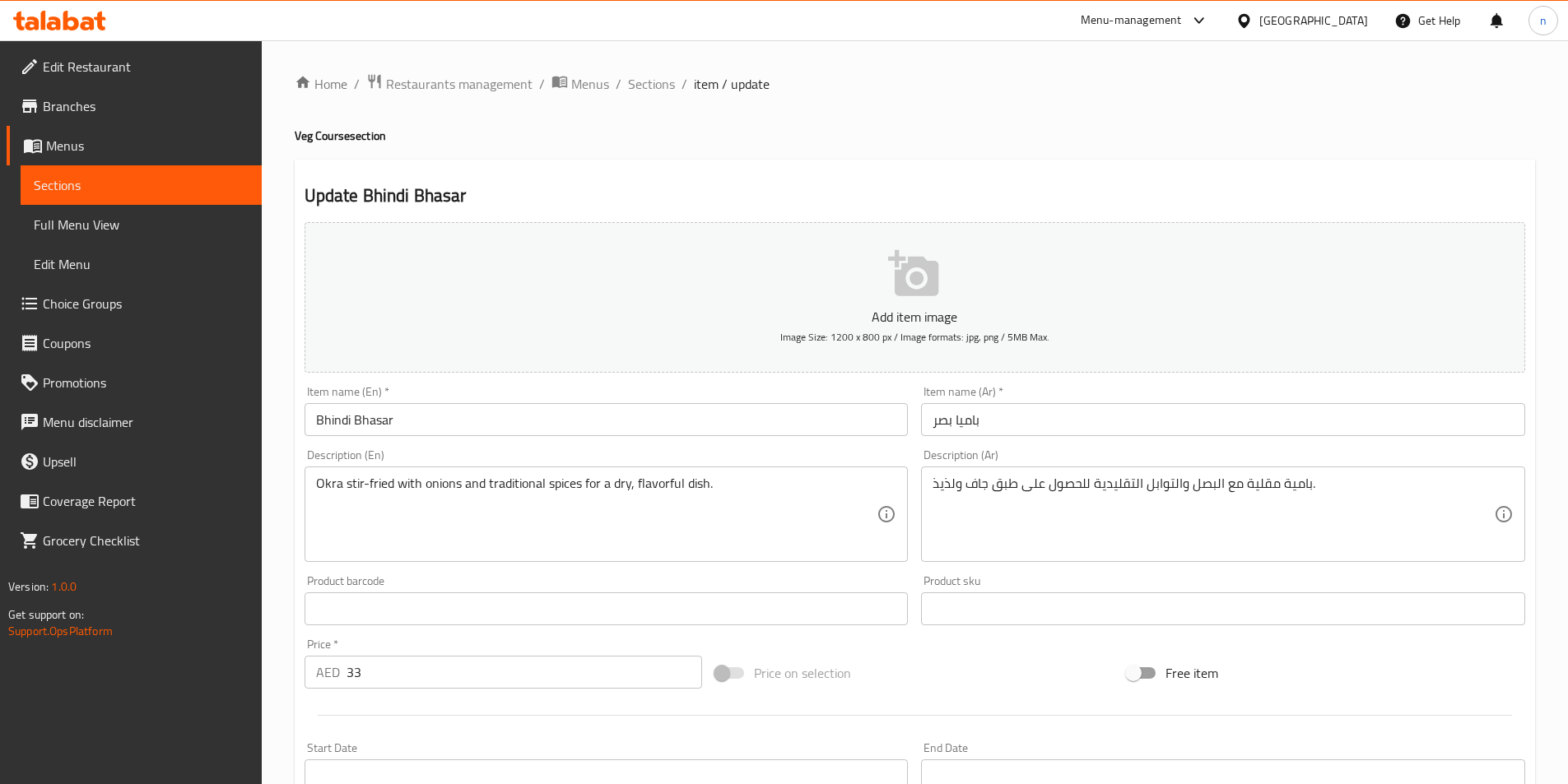
click at [1003, 426] on input "باميا بصر" at bounding box center [1222, 419] width 604 height 33
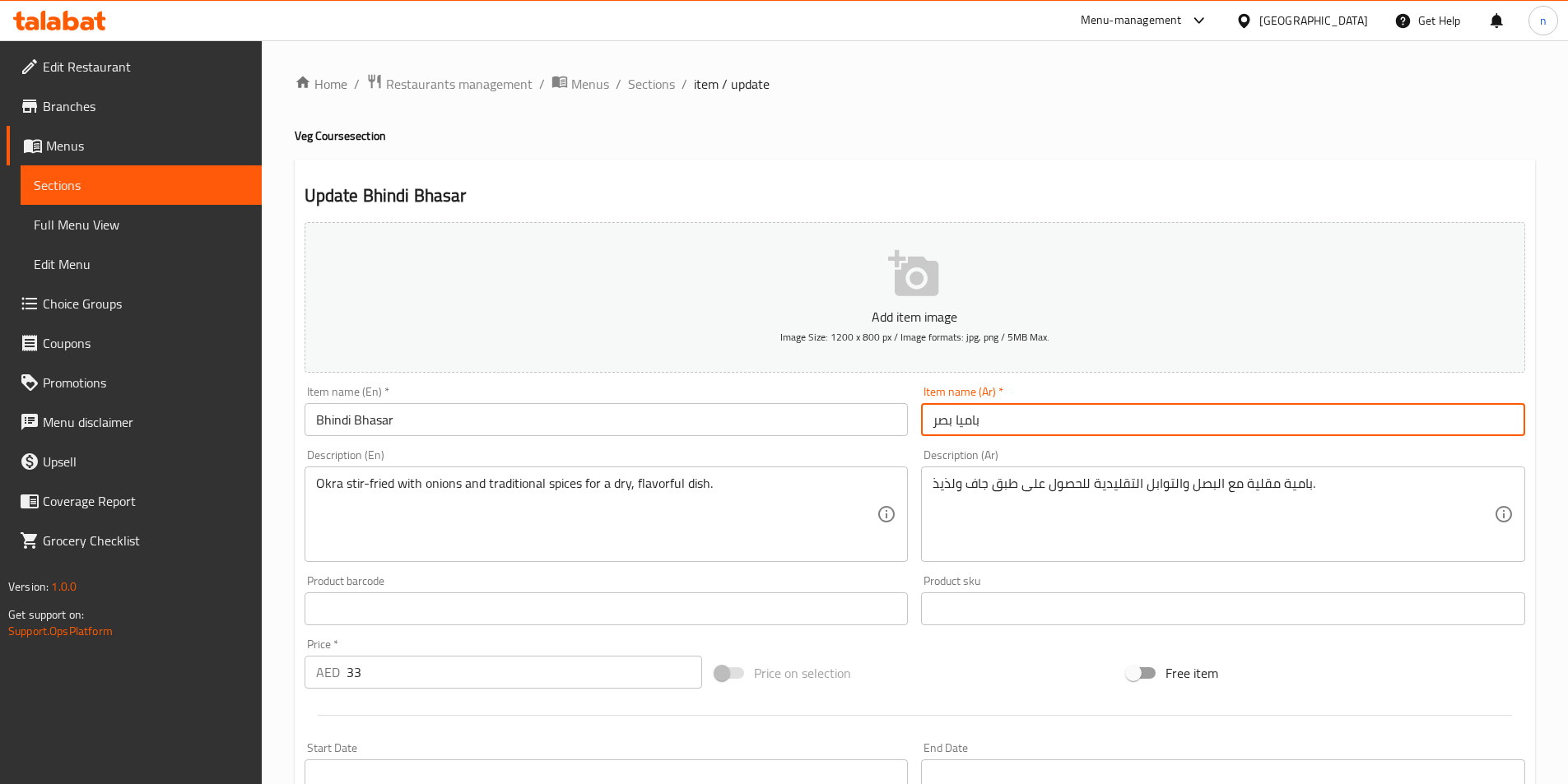
click at [1003, 426] on input "باميا بصر" at bounding box center [1222, 419] width 604 height 33
paste input "هيندي بهاسا"
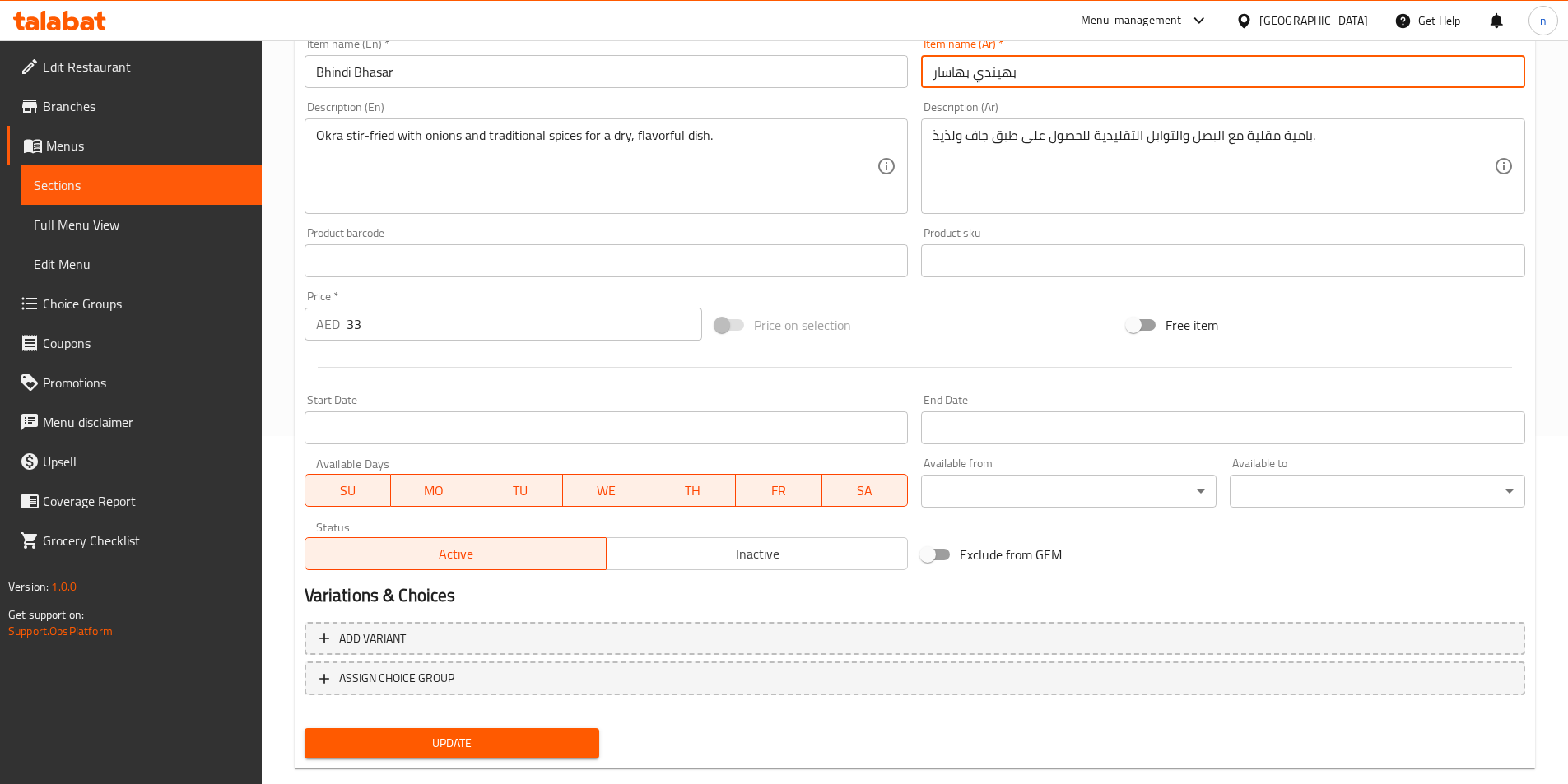
scroll to position [378, 0]
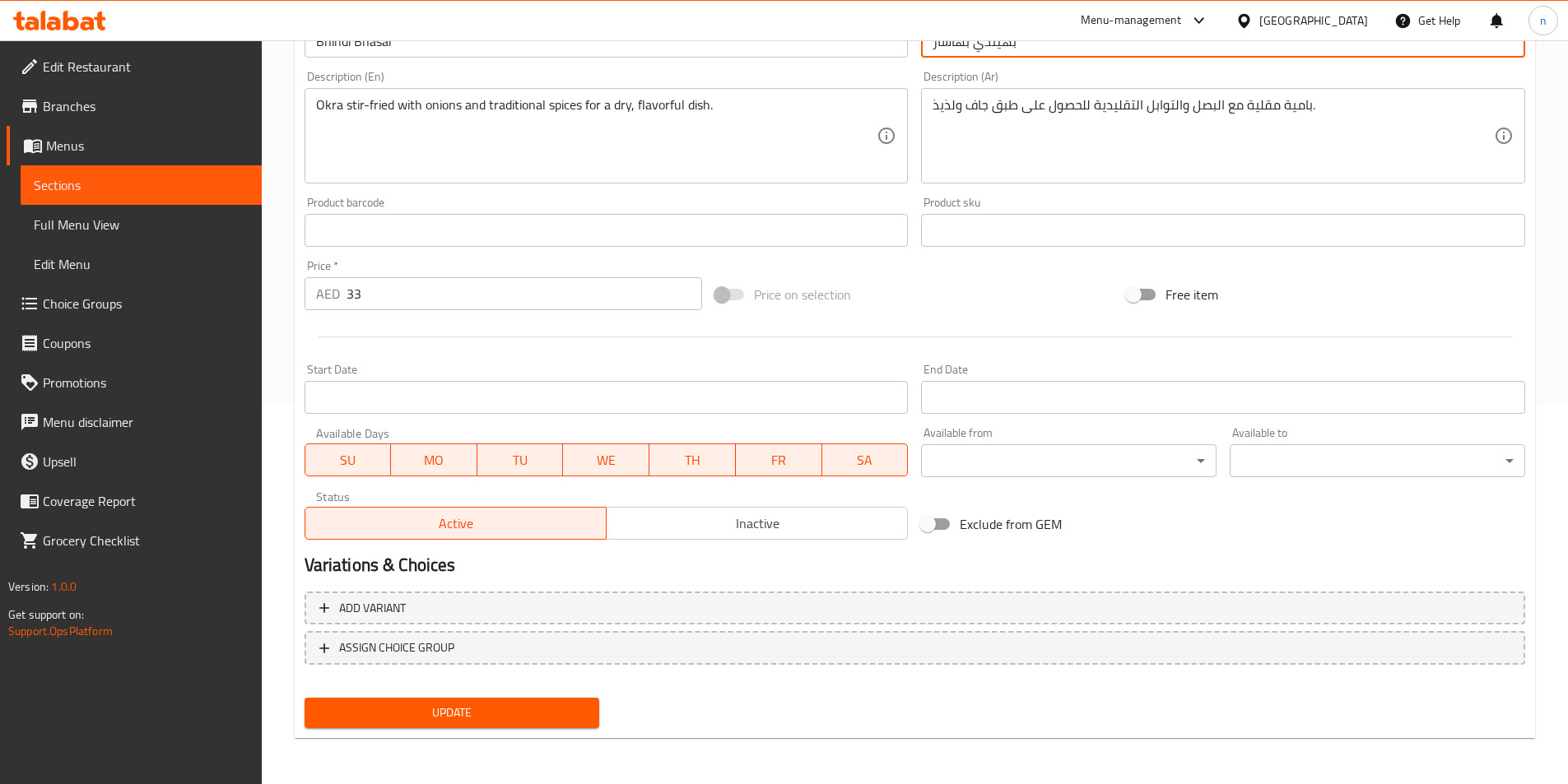
type input "بهيندي بهاسار"
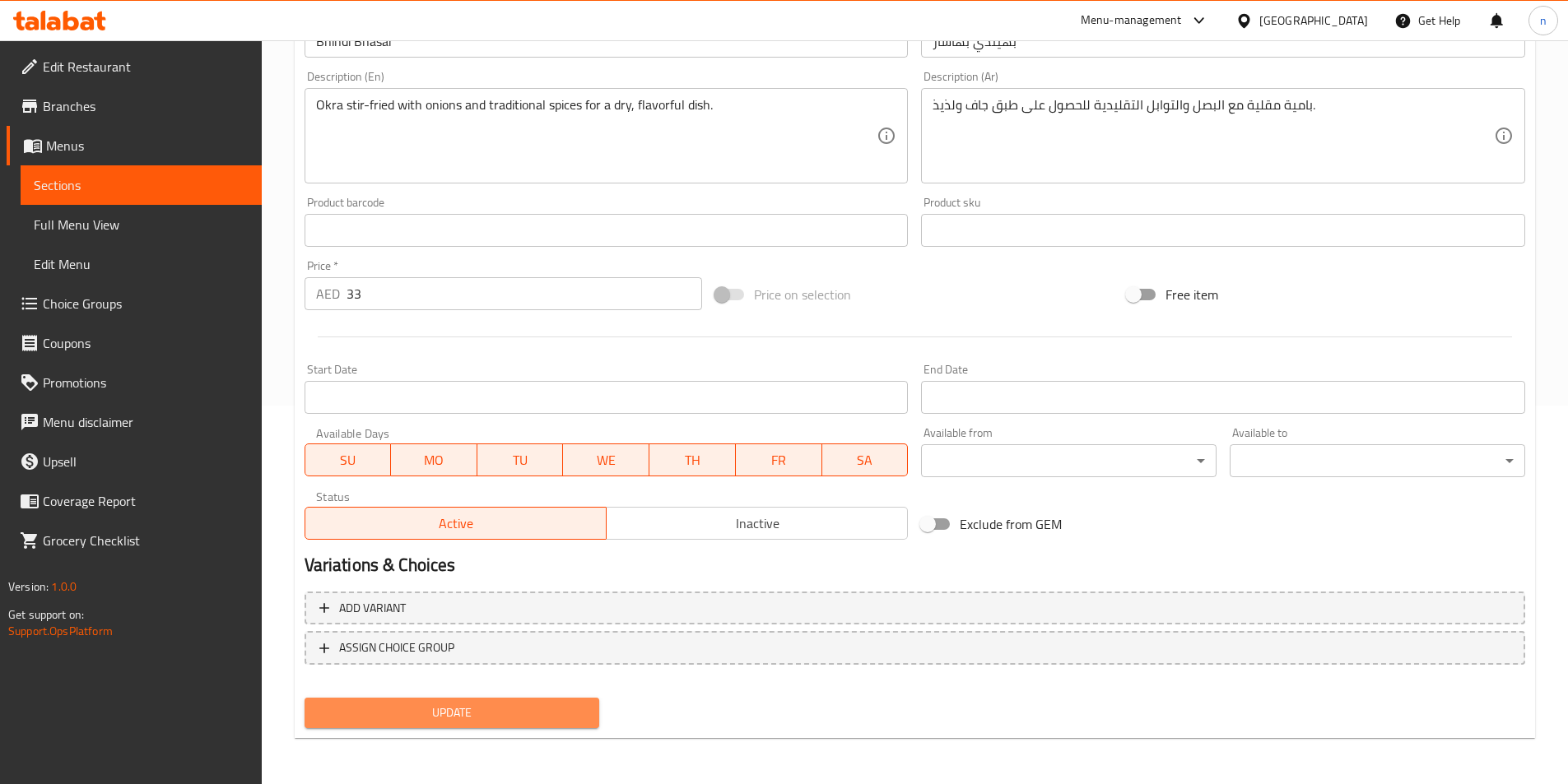
click at [504, 712] on span "Update" at bounding box center [453, 712] width 269 height 21
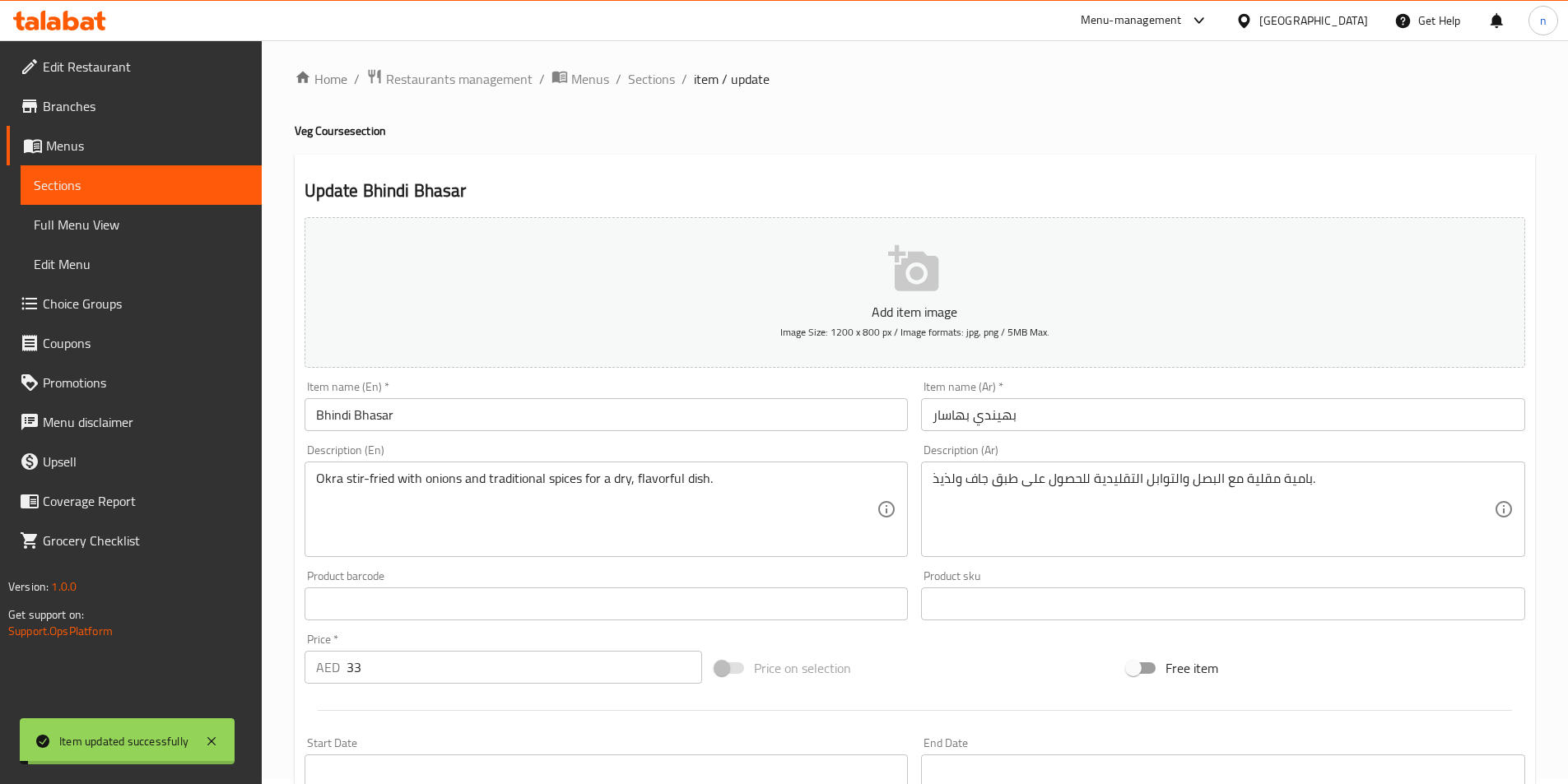
scroll to position [0, 0]
click at [646, 84] on span "Sections" at bounding box center [651, 84] width 46 height 20
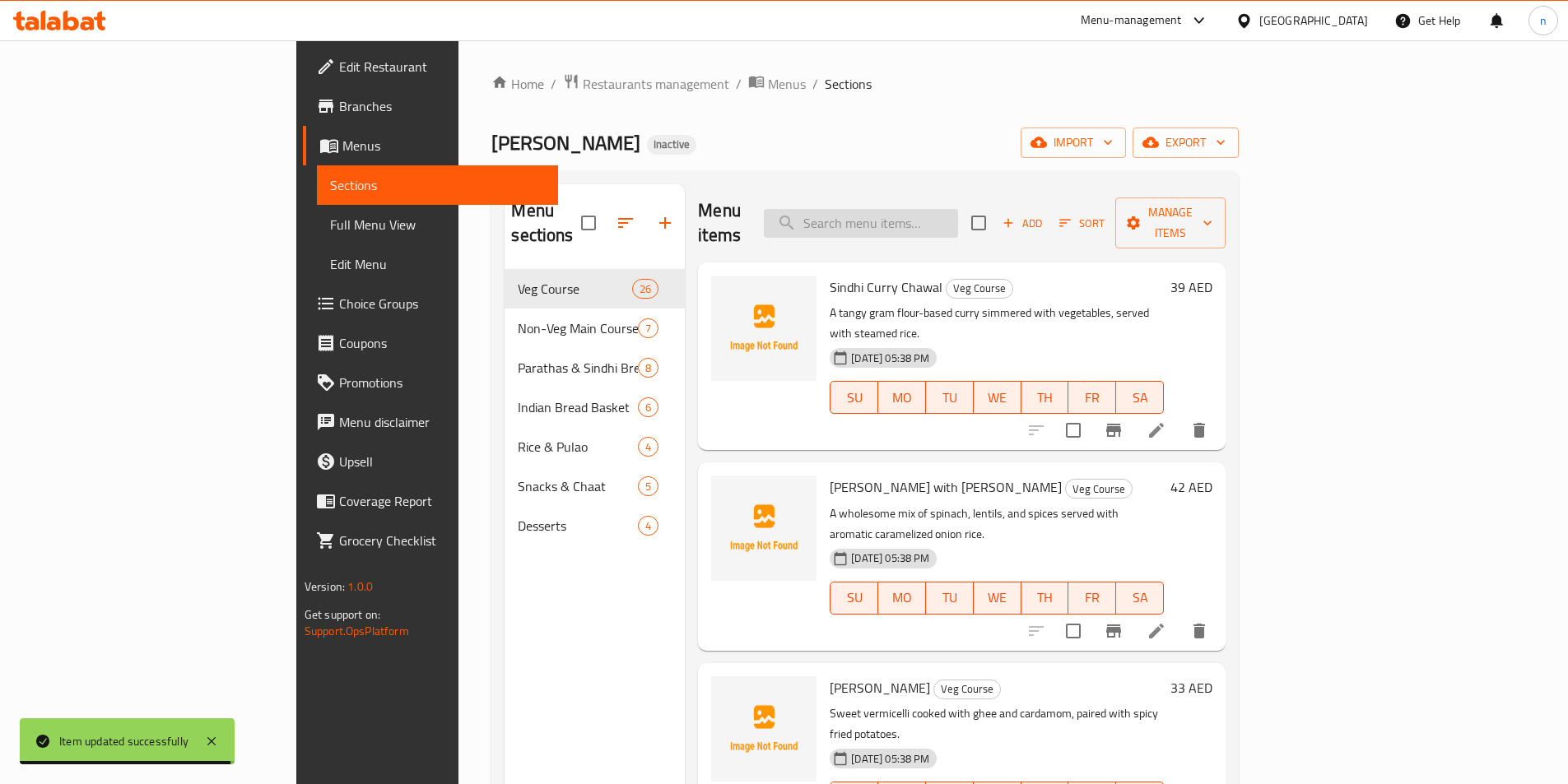
click at [916, 212] on input "search" at bounding box center [861, 223] width 195 height 29
paste input "Dal Tadka"
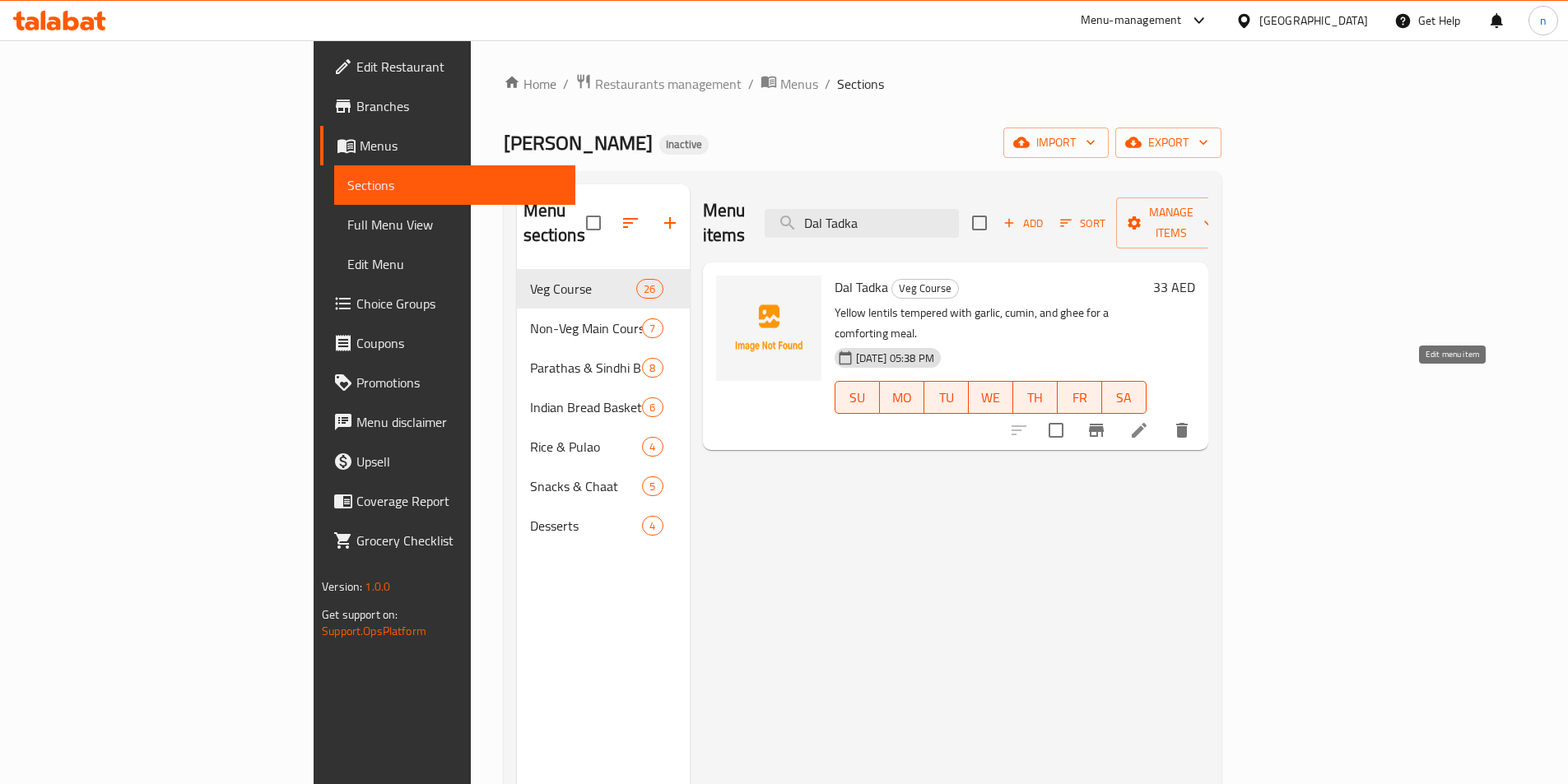
type input "Dal Tadka"
click at [1149, 421] on icon at bounding box center [1139, 431] width 20 height 20
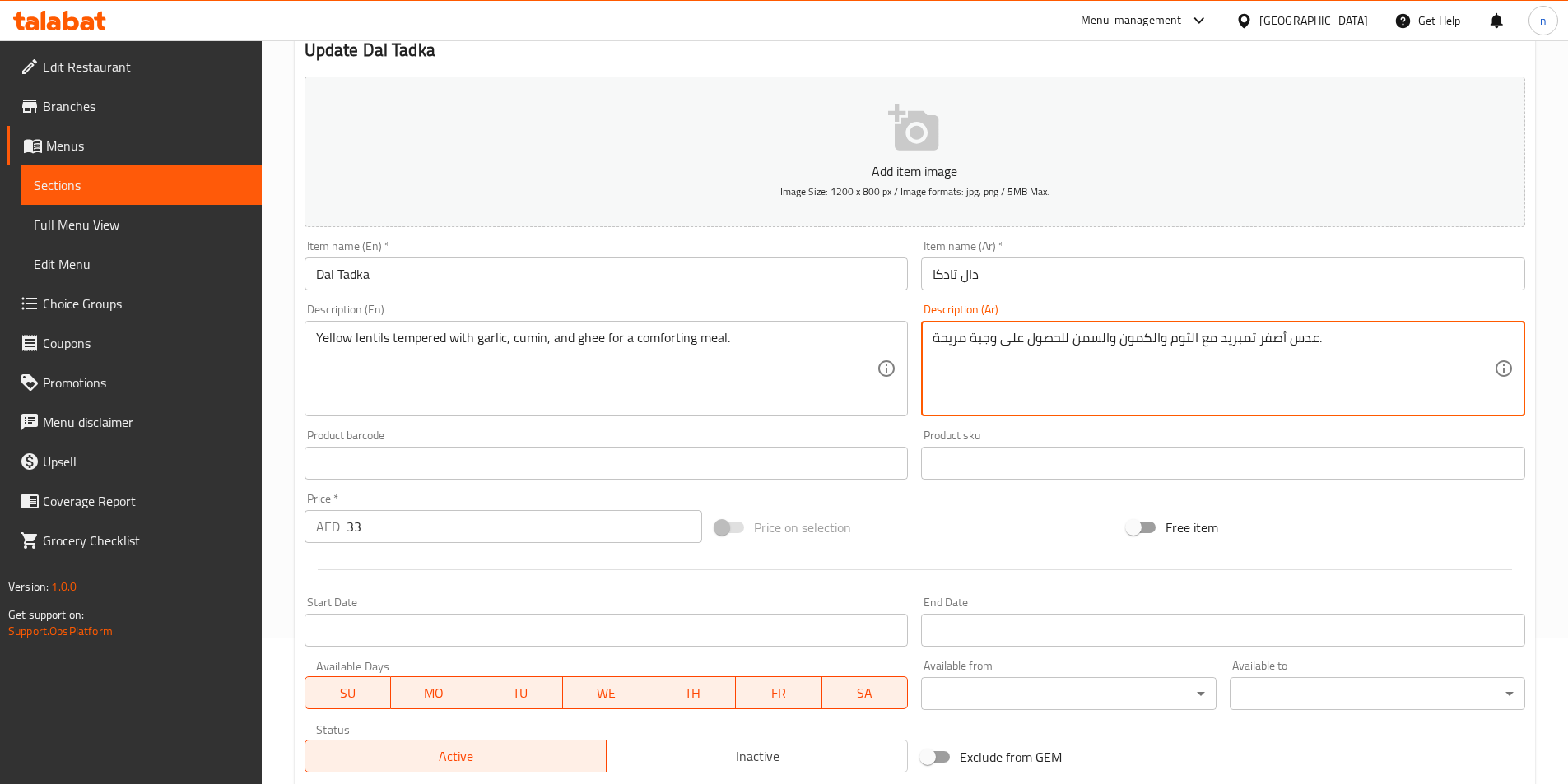
scroll to position [378, 0]
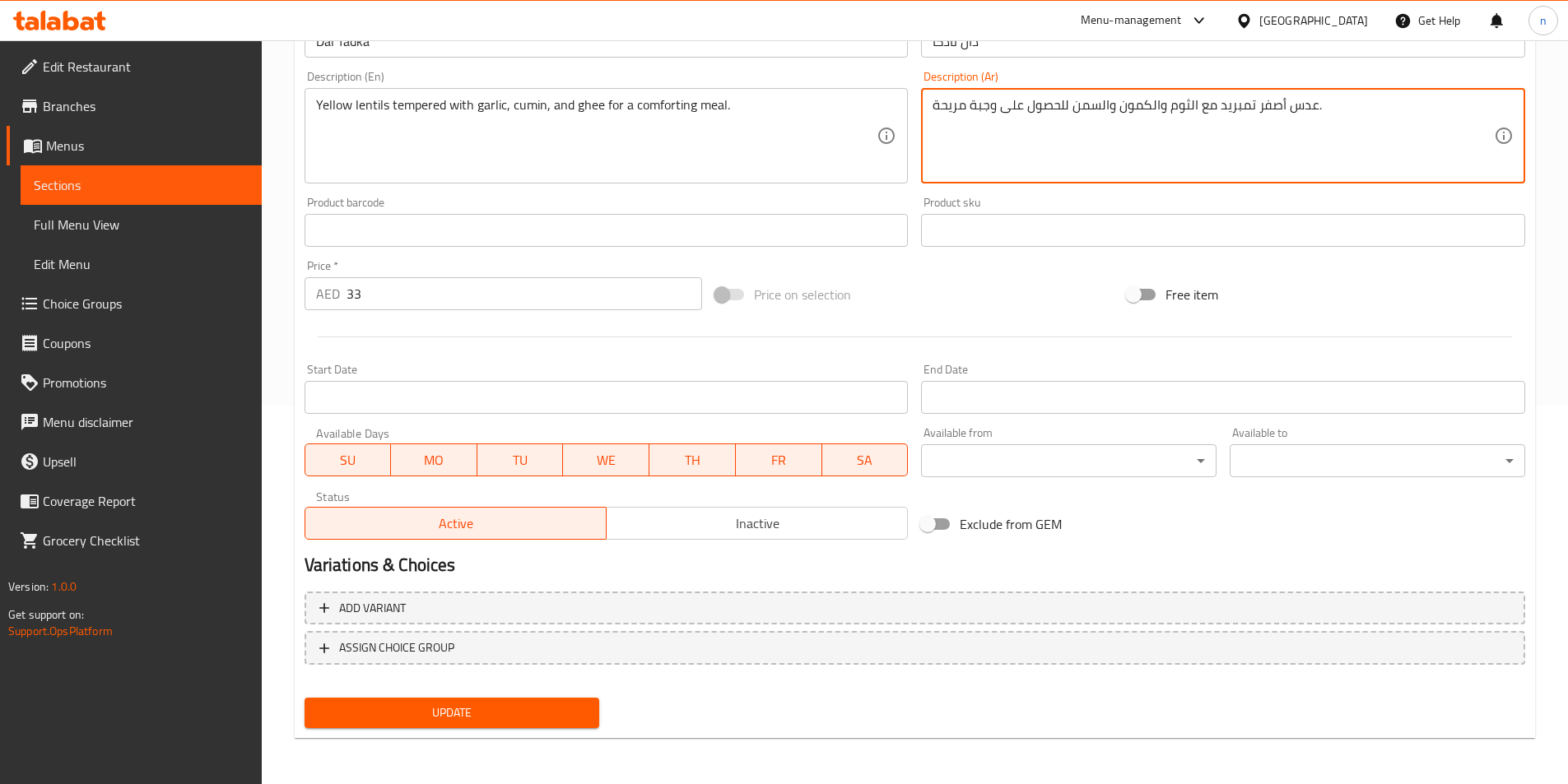
type textarea "عدس أصفر تمبريد مع الثوم والكمون والسمن للحصول على وجبة مريحة."
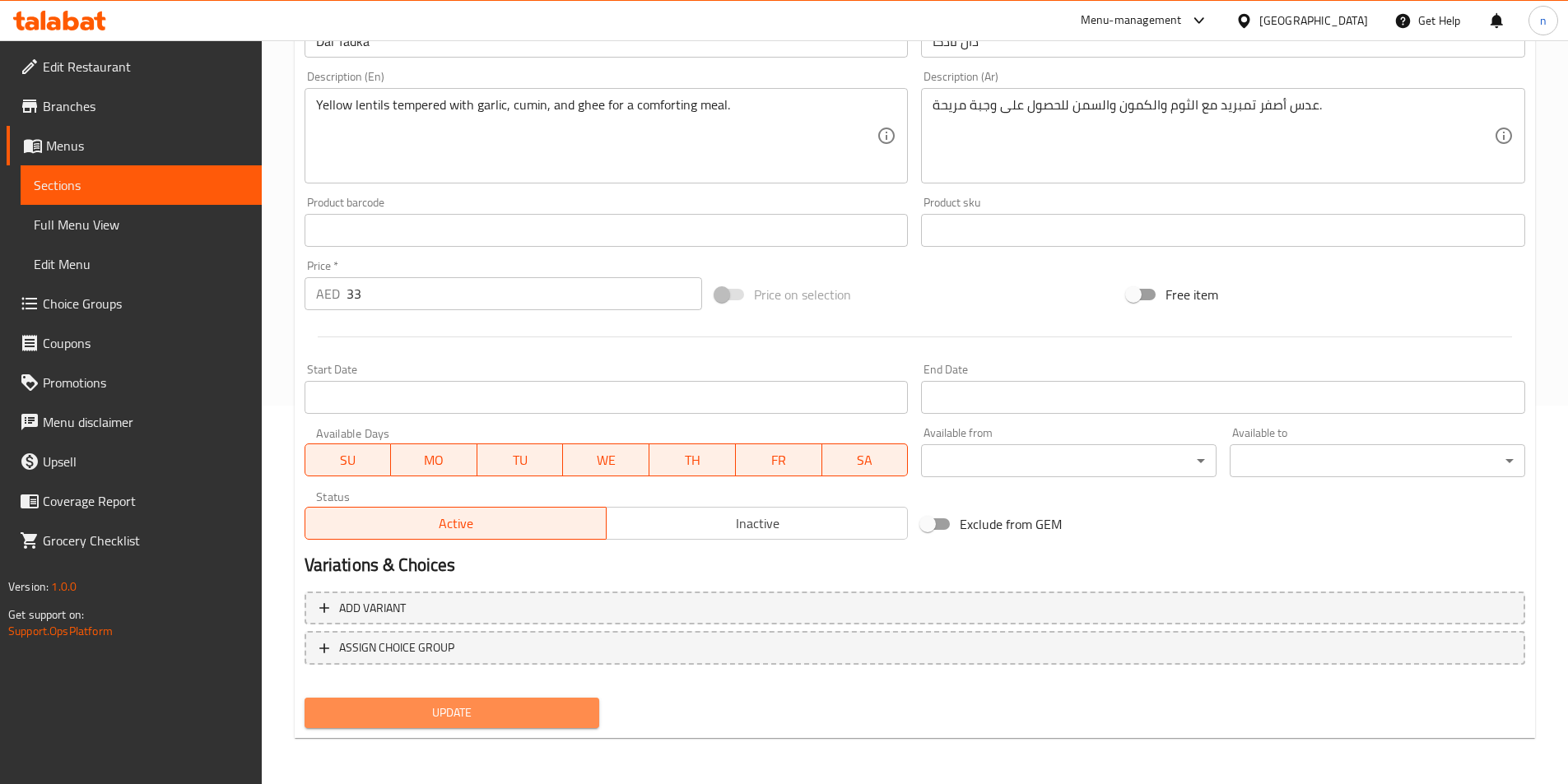
click at [399, 703] on span "Update" at bounding box center [453, 712] width 269 height 21
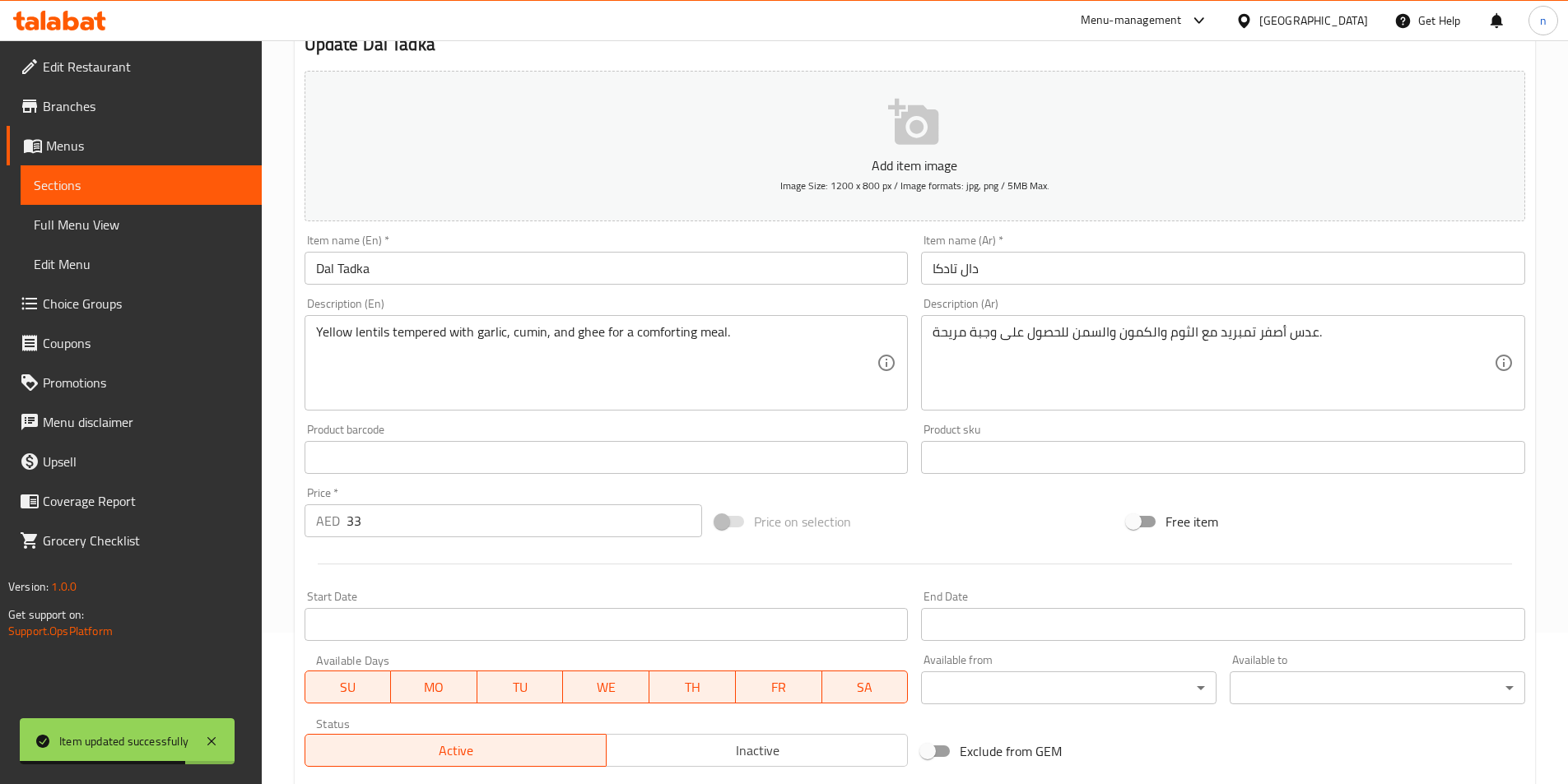
scroll to position [0, 0]
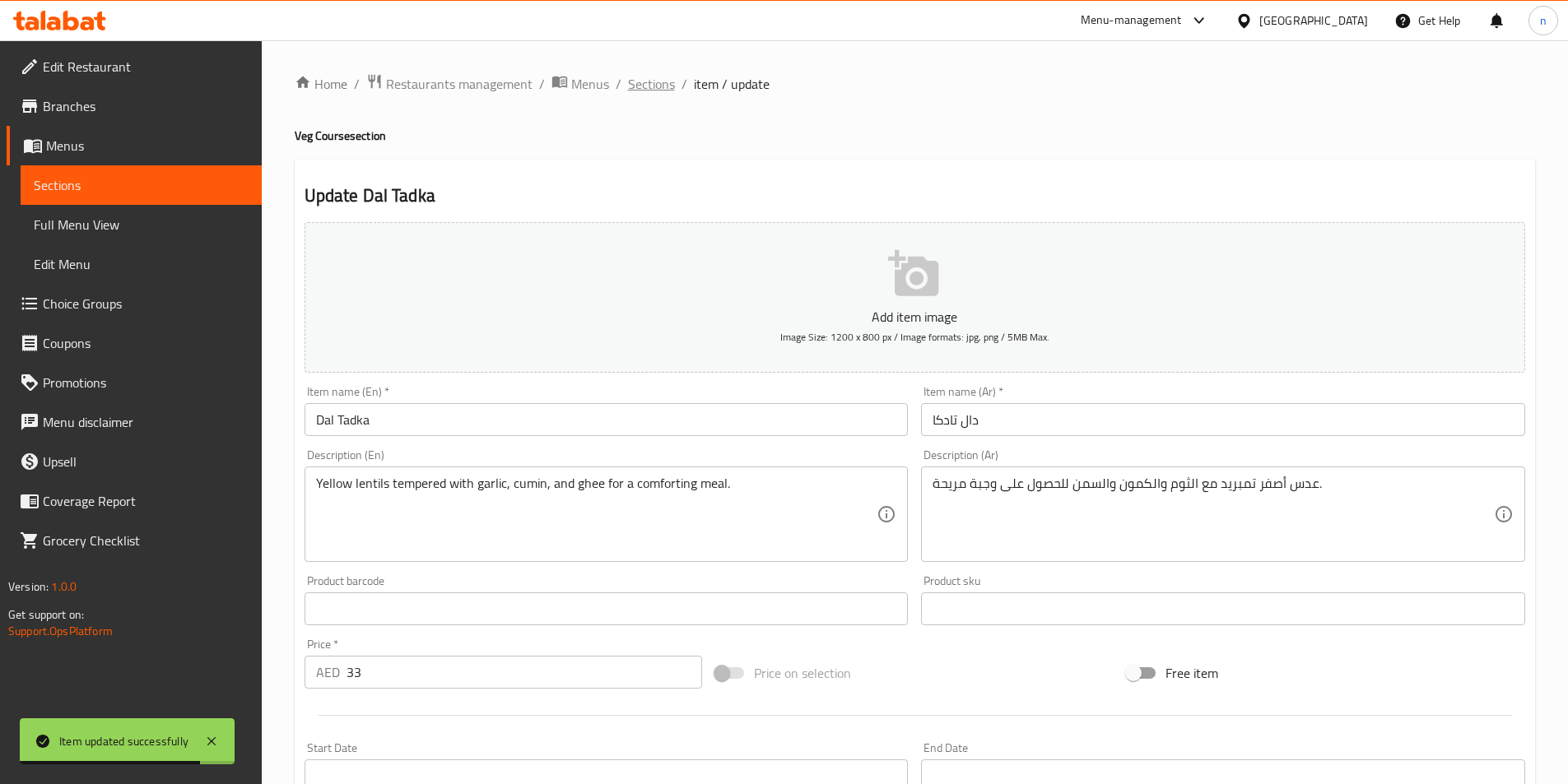
click at [648, 81] on span "Sections" at bounding box center [651, 84] width 46 height 20
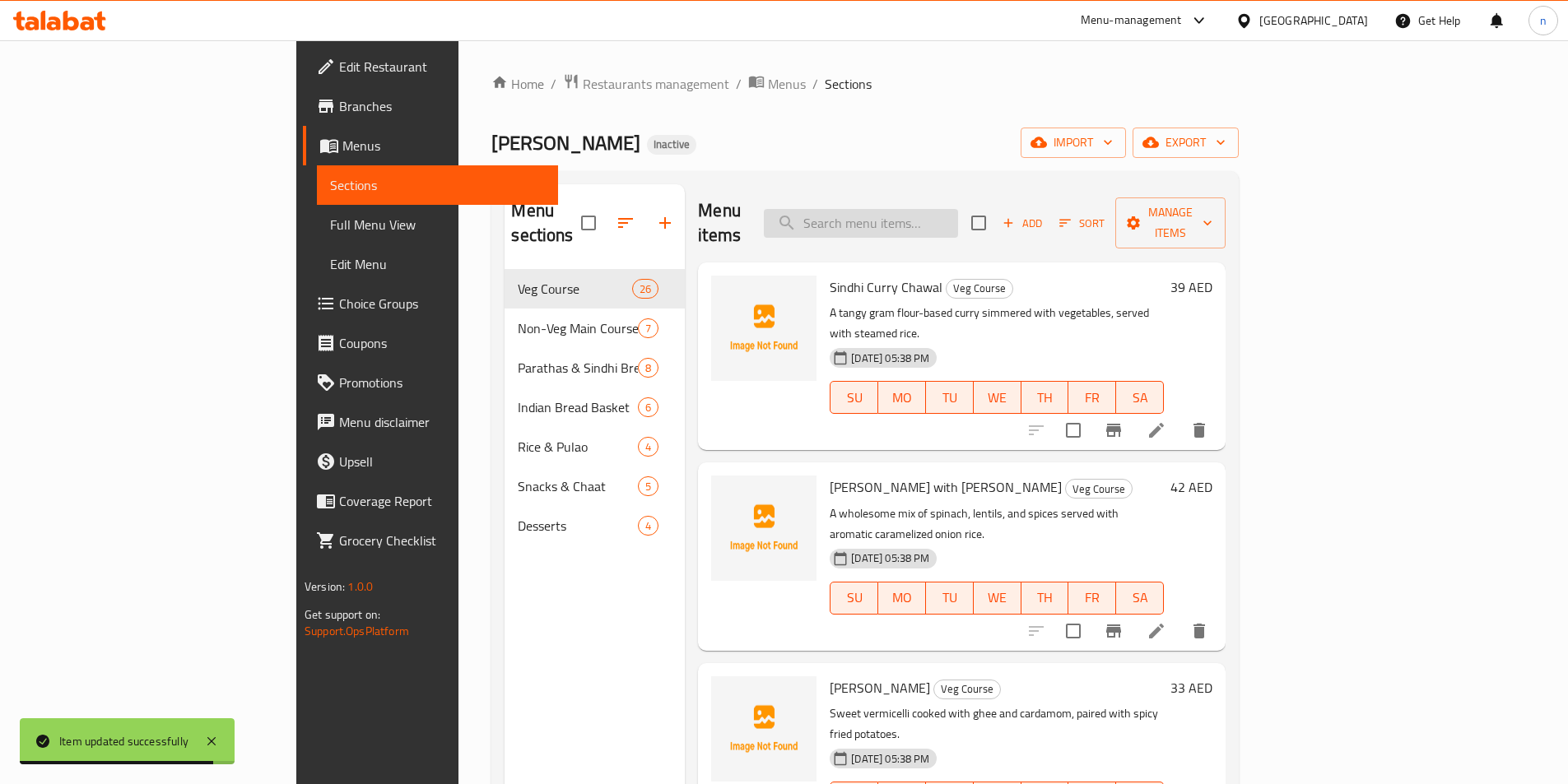
click at [956, 209] on input "search" at bounding box center [861, 223] width 195 height 29
paste input "[PERSON_NAME]"
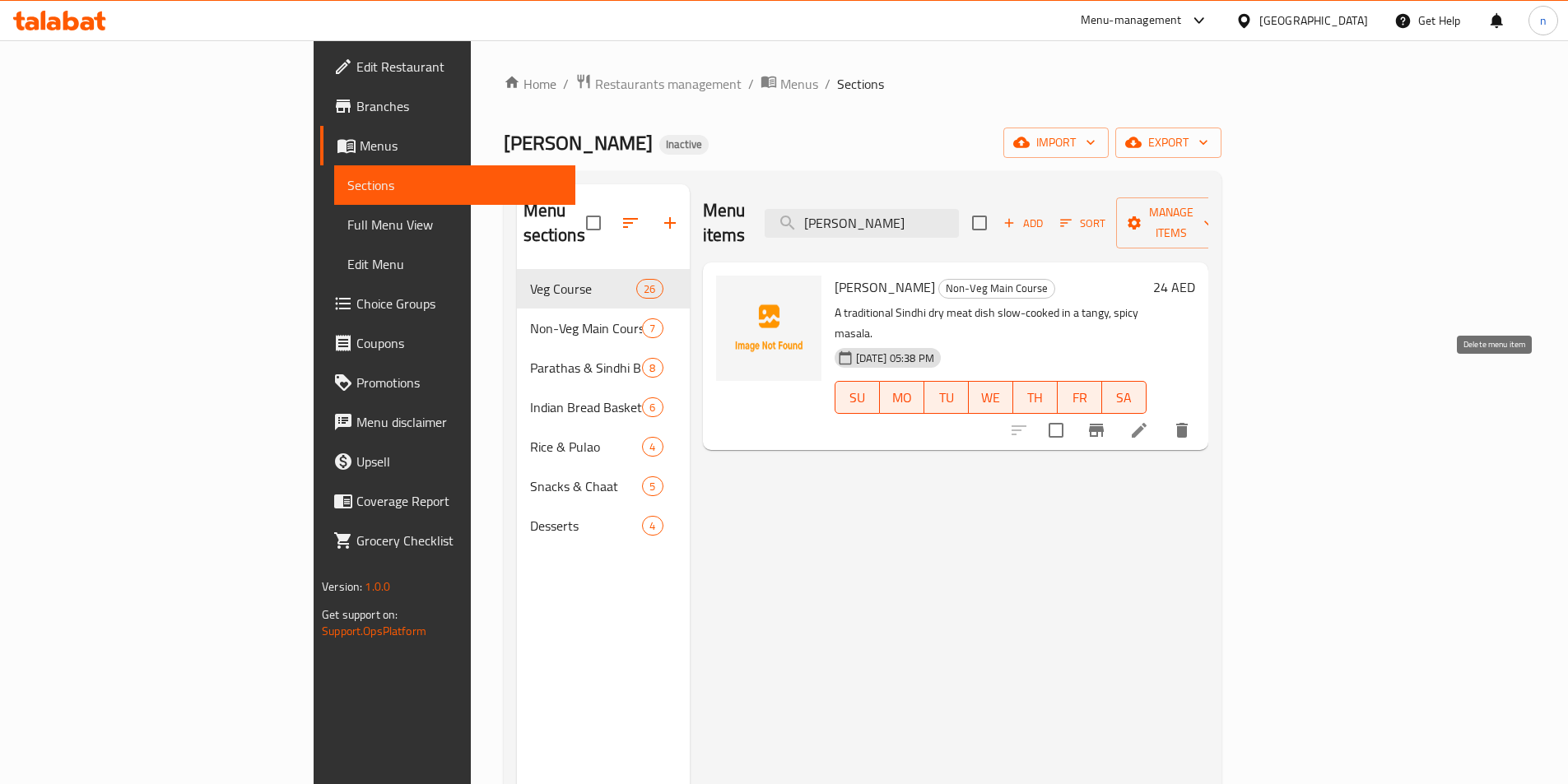
type input "[PERSON_NAME]"
click at [1149, 421] on icon at bounding box center [1139, 431] width 20 height 20
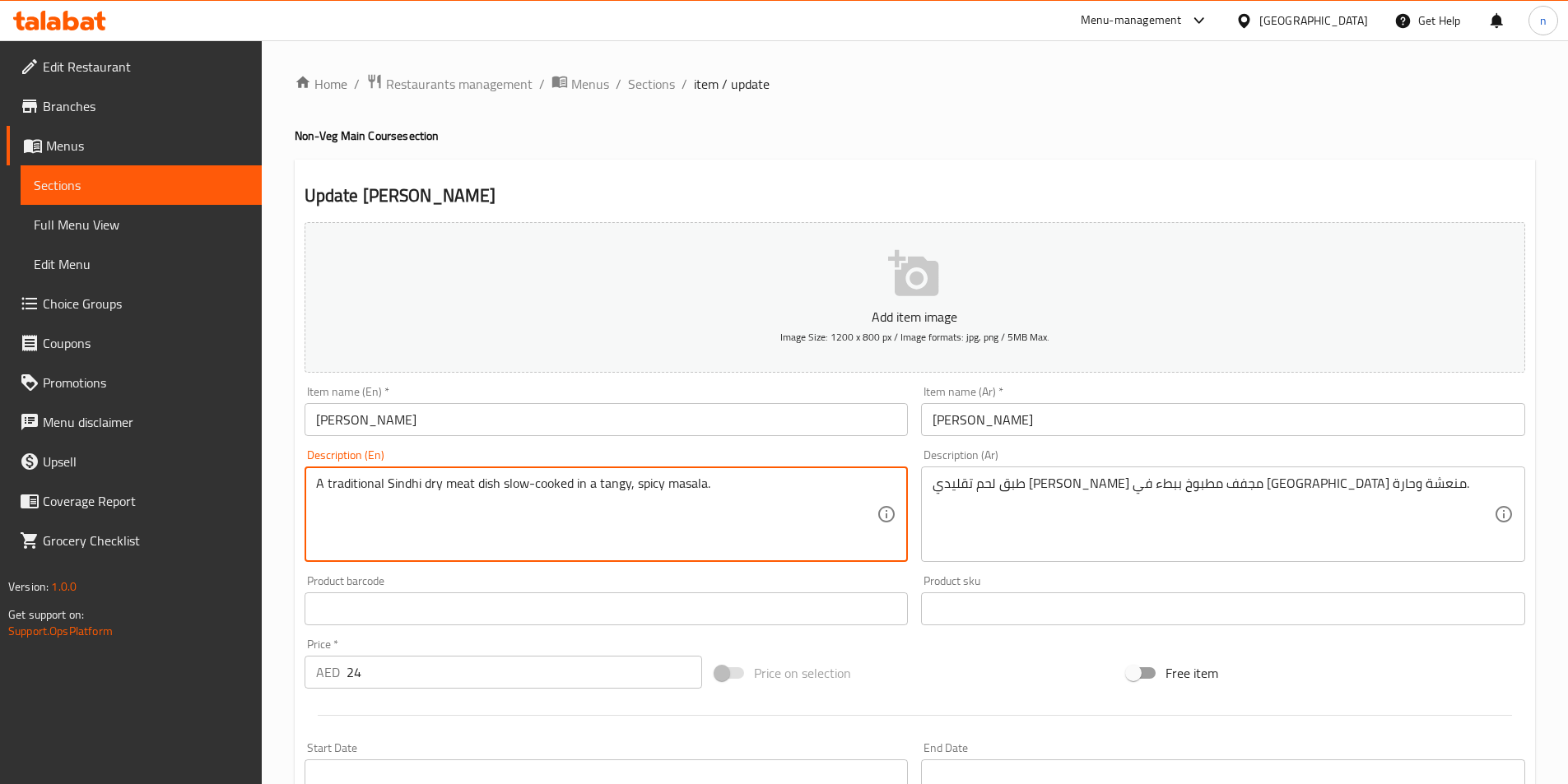
click at [410, 480] on textarea "A traditional Sindhi dry meat dish slow-cooked in a tangy, spicy masala." at bounding box center [597, 513] width 561 height 78
drag, startPoint x: 469, startPoint y: 486, endPoint x: 320, endPoint y: 503, distance: 150.0
click at [417, 549] on textarea "A traditional Sindhi dry meat dish slow-cooked in a tangy, spicy masala." at bounding box center [597, 513] width 561 height 78
drag, startPoint x: 495, startPoint y: 486, endPoint x: 310, endPoint y: 482, distance: 185.0
click at [310, 482] on div "A traditional Sindhi dry meat dish slow-cooked in a tangy, spicy masala. Descri…" at bounding box center [606, 513] width 604 height 96
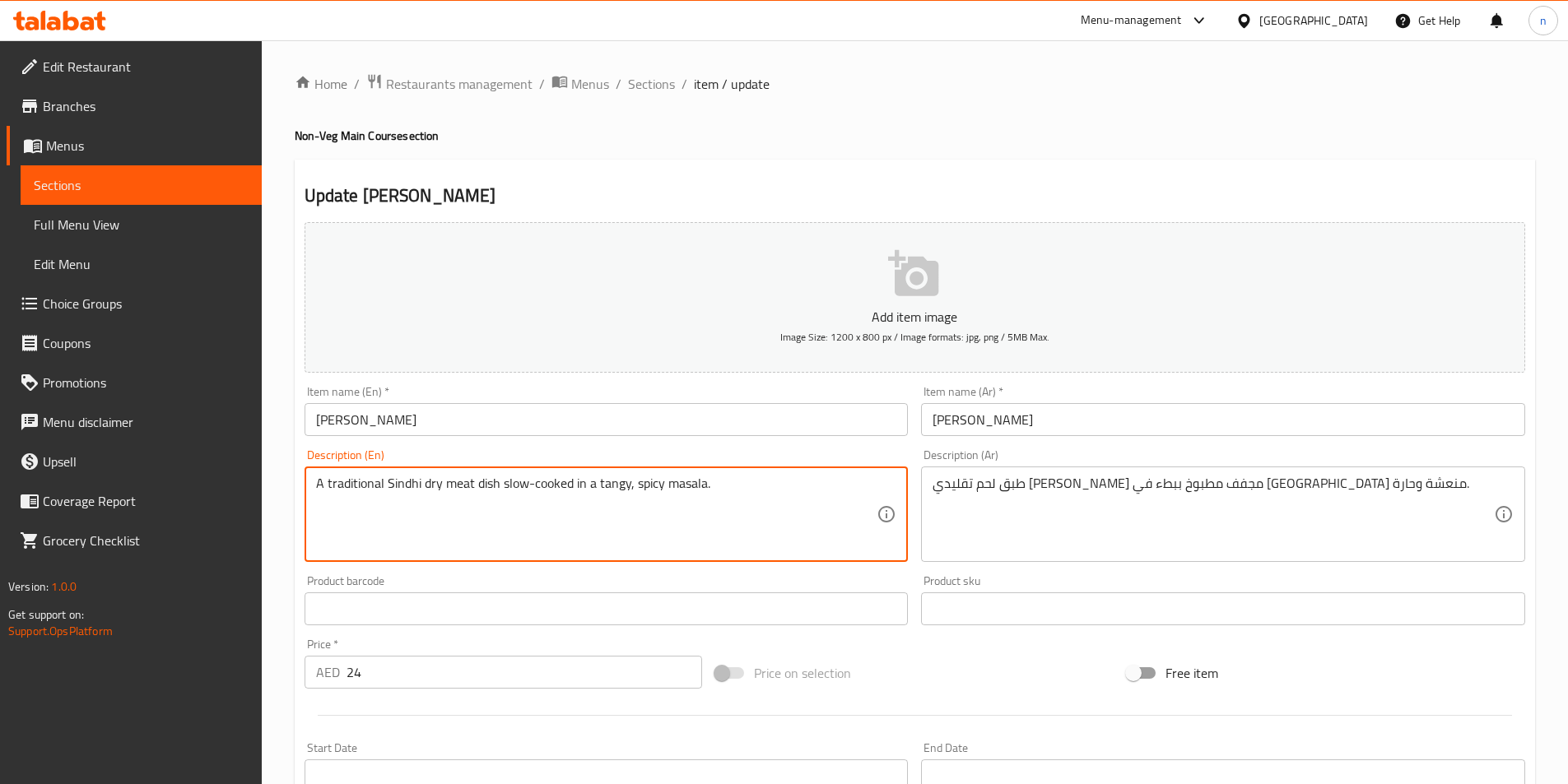
click at [392, 495] on textarea "A traditional Sindhi dry meat dish slow-cooked in a tangy, spicy masala." at bounding box center [597, 513] width 561 height 78
drag, startPoint x: 495, startPoint y: 485, endPoint x: 272, endPoint y: 478, distance: 223.1
click at [272, 478] on div "Home / Restaurants management / Menus / Sections / item / update Non-Veg Main C…" at bounding box center [915, 601] width 1306 height 1122
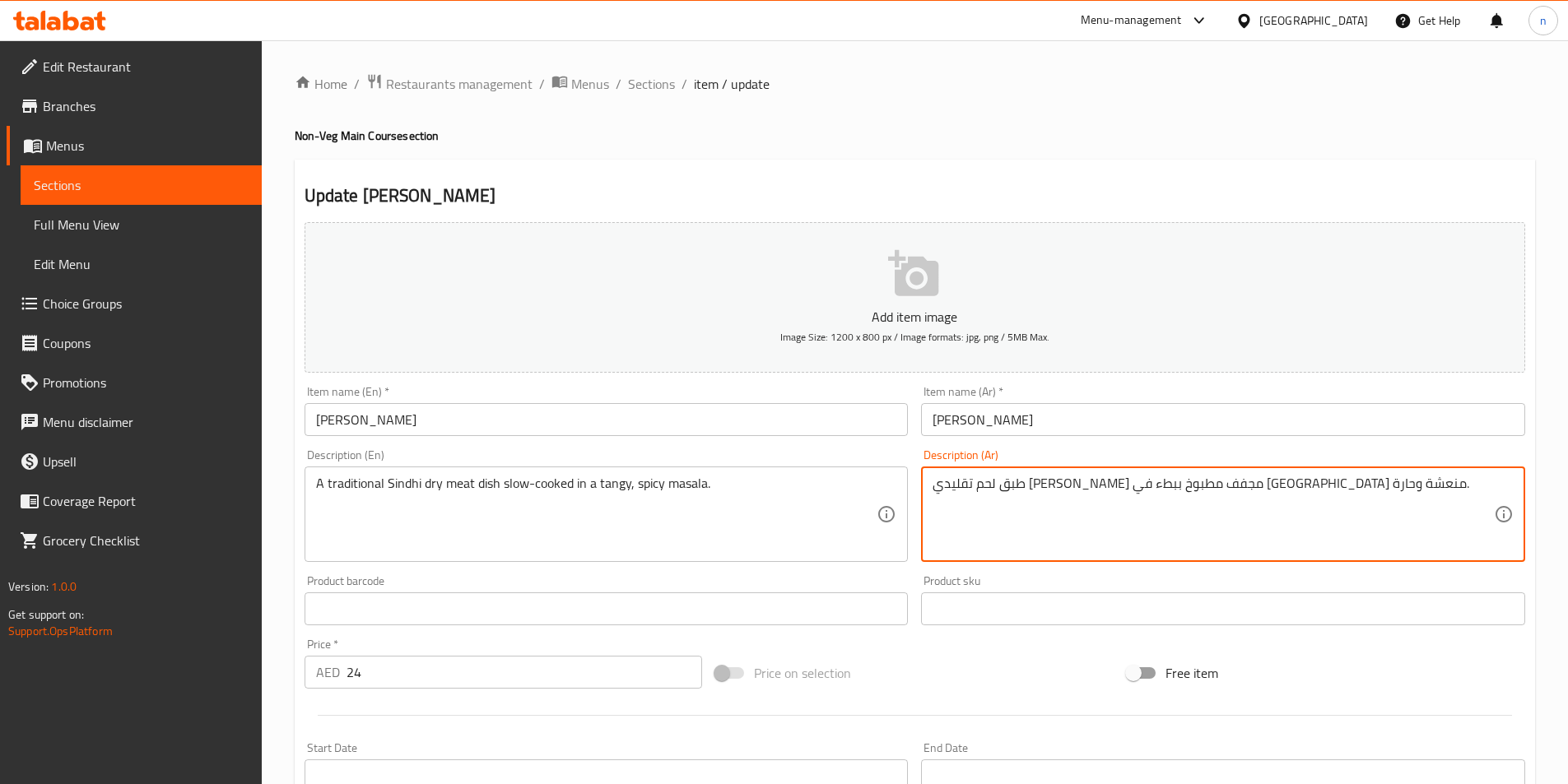
click at [1205, 486] on textarea "طبق لحم تقليدي [PERSON_NAME] مجفف مطبوخ ببطء في [GEOGRAPHIC_DATA] منعشة وحارة." at bounding box center [1213, 513] width 561 height 78
paste textarea "لسندية"
click at [1215, 484] on textarea "طبق لحم تقليدي السندية مجفف مطبوخ ببطء في [GEOGRAPHIC_DATA] منعشة وحارة." at bounding box center [1213, 513] width 561 height 78
click at [1210, 486] on textarea "طبق لحم تقليدي لسندية مجفف مطبوخ ببطء في [GEOGRAPHIC_DATA] منعشة وحارة." at bounding box center [1213, 513] width 561 height 78
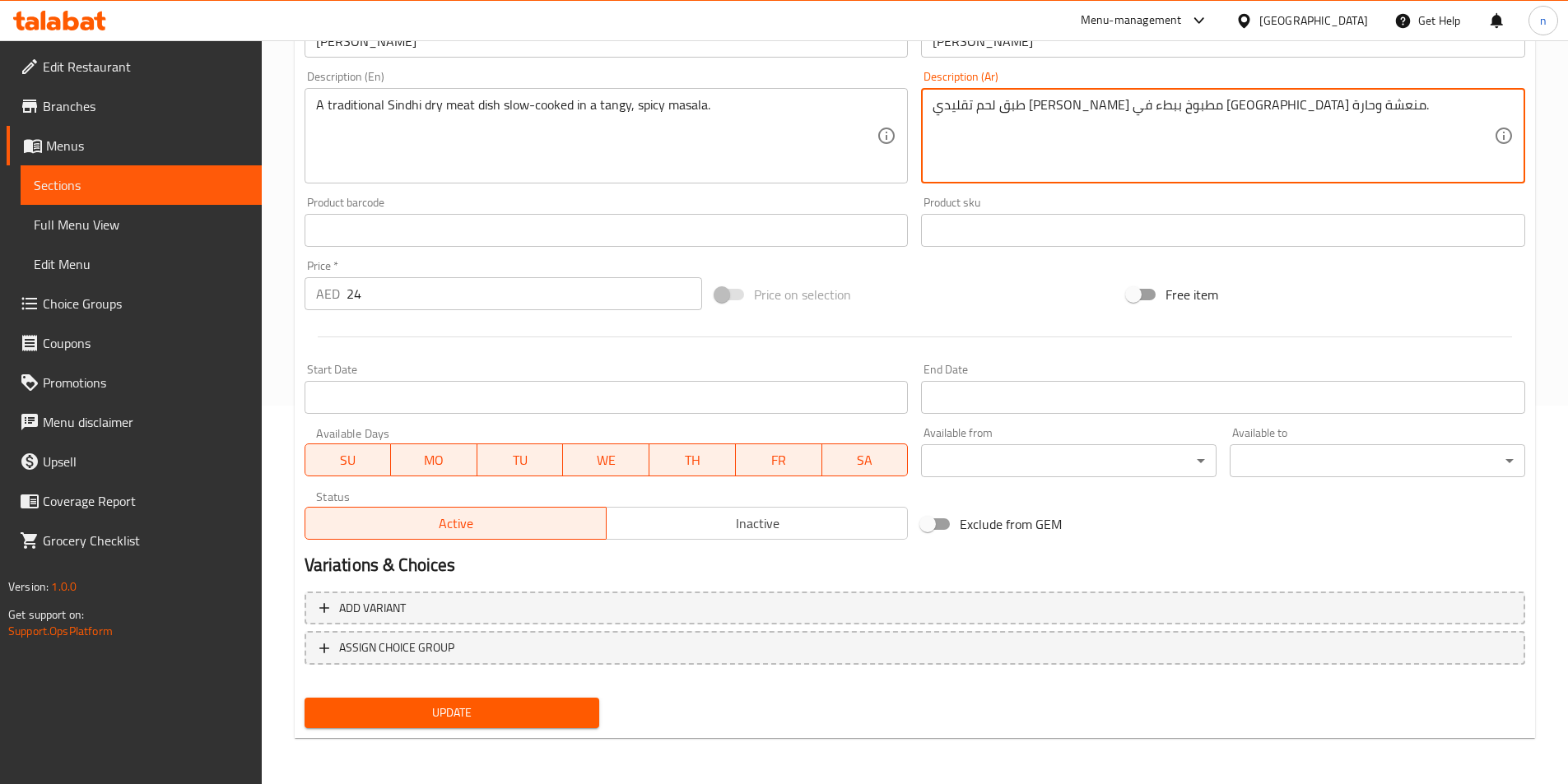
type textarea "طبق لحم تقليدي [PERSON_NAME] مطبوخ ببطء في [GEOGRAPHIC_DATA] منعشة وحارة."
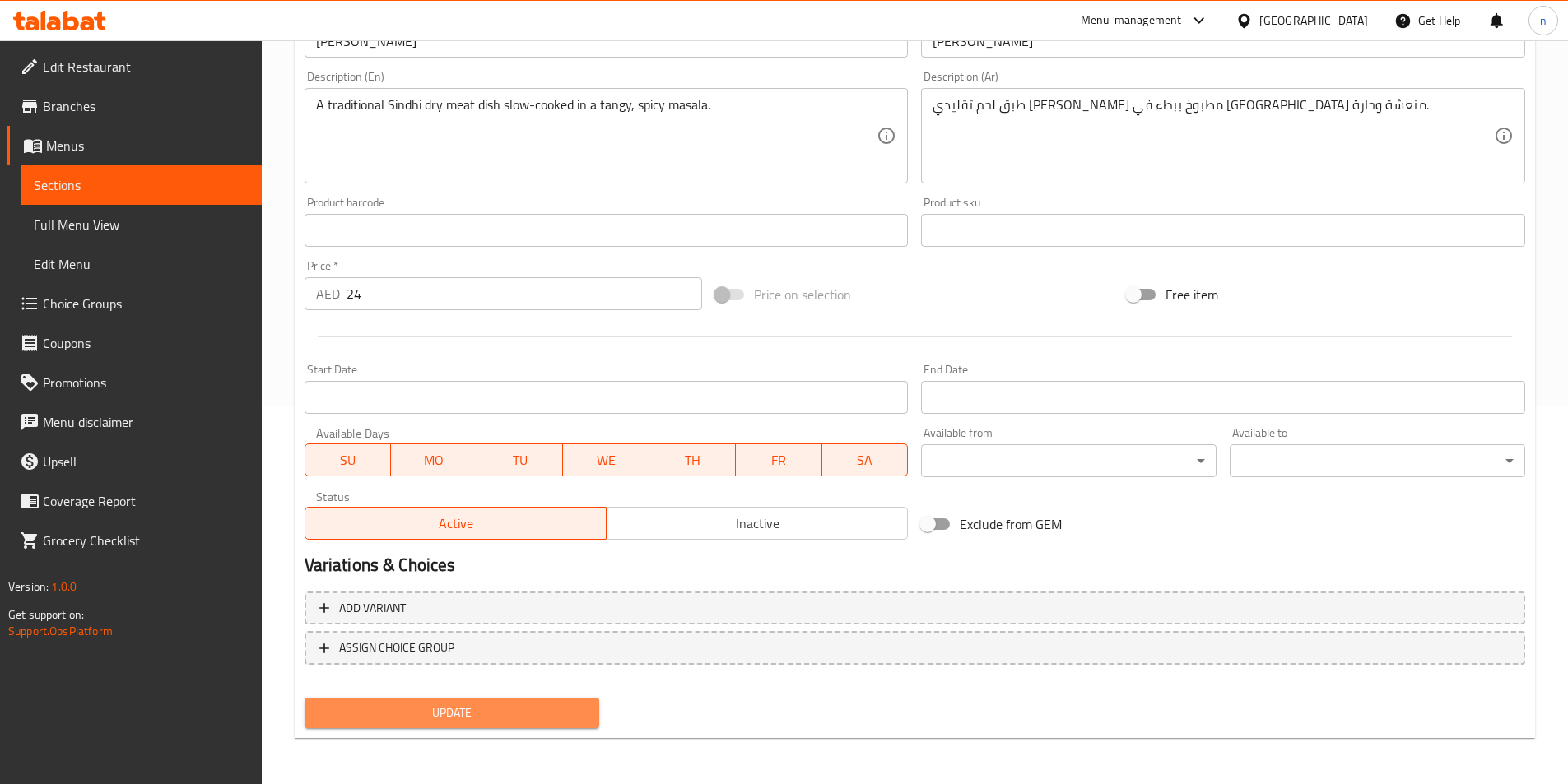
click at [353, 726] on button "Update" at bounding box center [452, 712] width 295 height 31
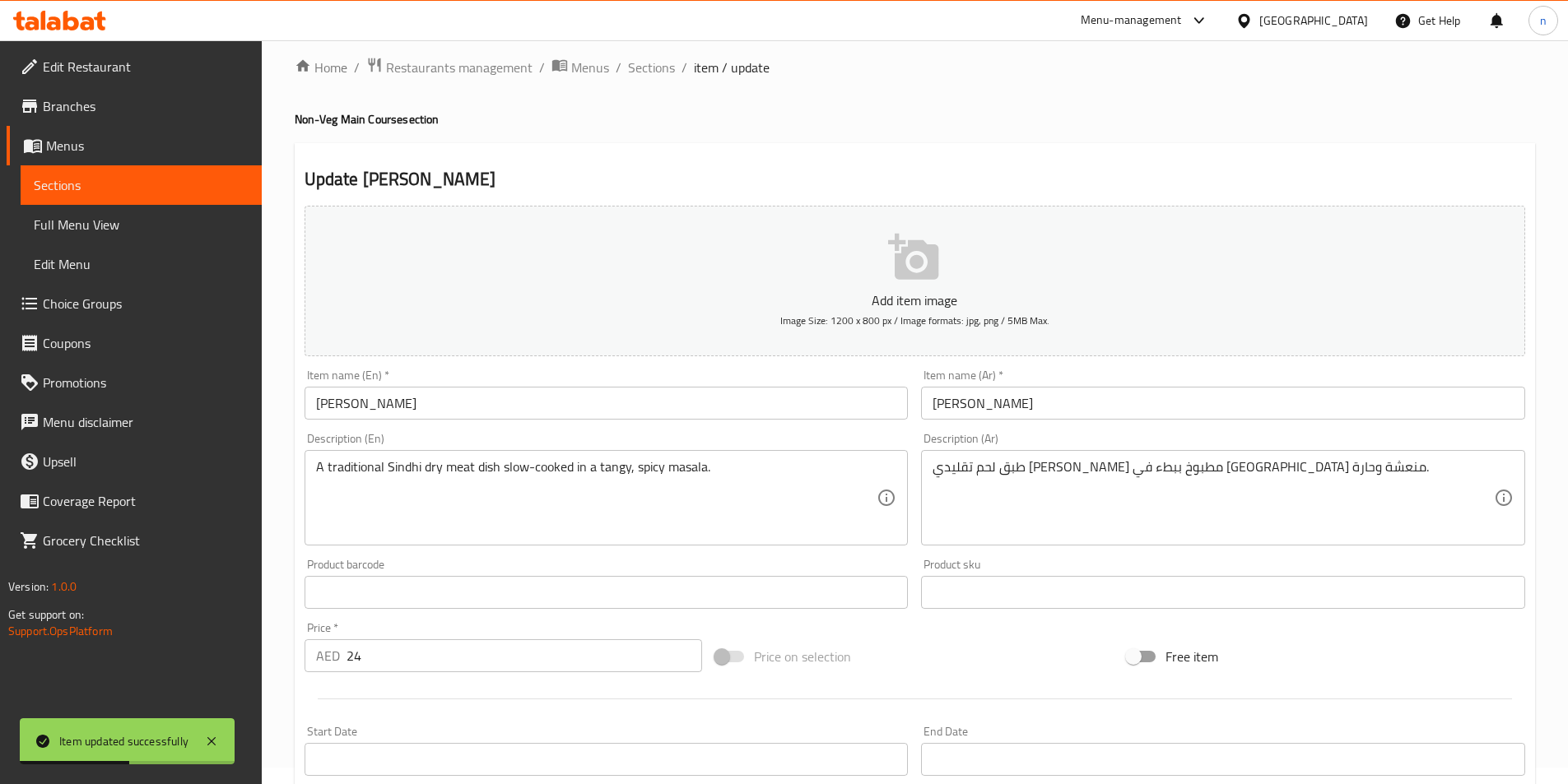
scroll to position [0, 0]
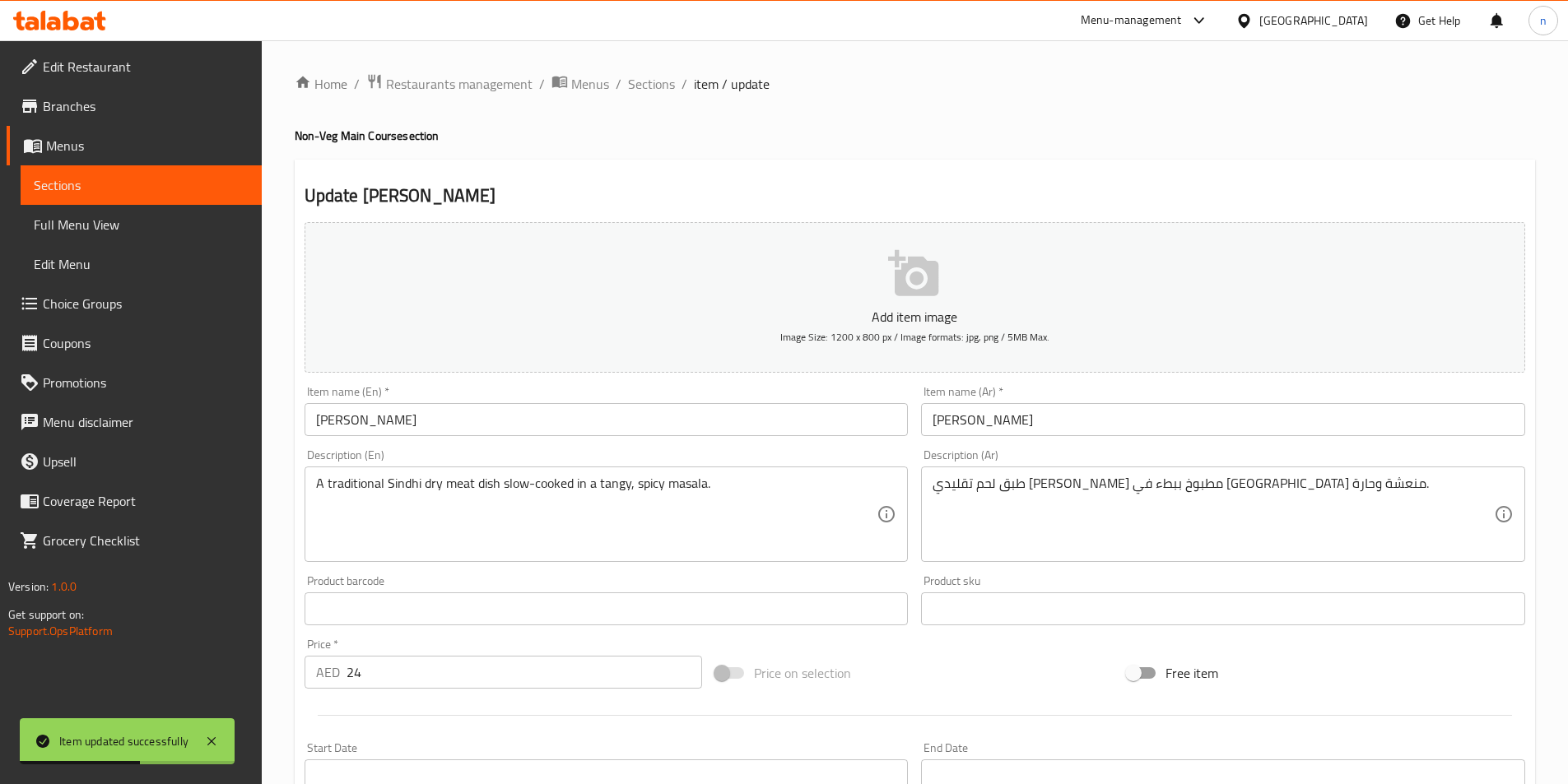
click at [651, 70] on div "Home / Restaurants management / Menus / Sections / item / update Non-Veg Main C…" at bounding box center [915, 601] width 1306 height 1122
click at [653, 78] on span "Sections" at bounding box center [651, 84] width 46 height 20
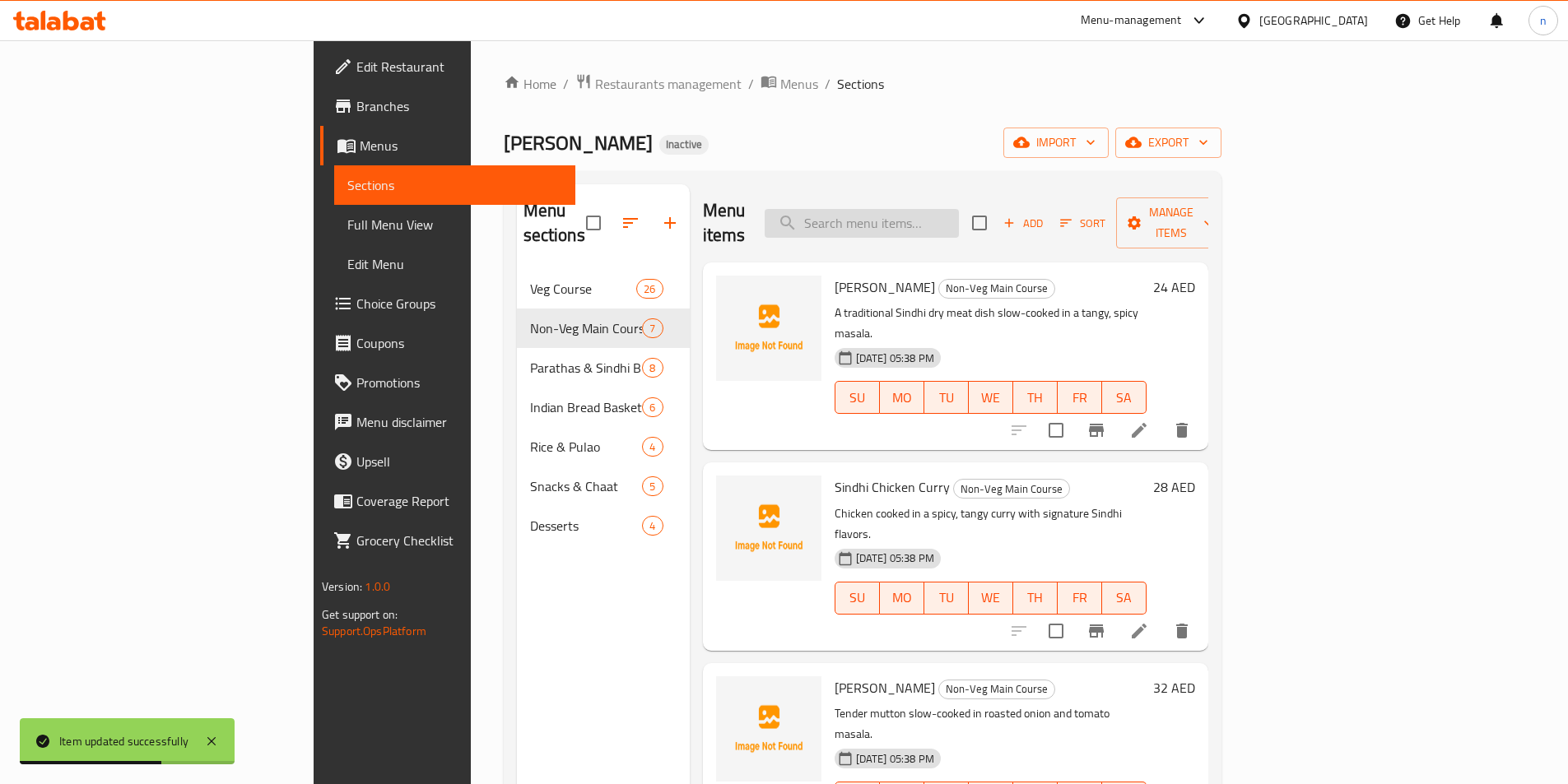
click at [958, 224] on input "search" at bounding box center [862, 223] width 195 height 29
paste input "Kadhai Chicken"
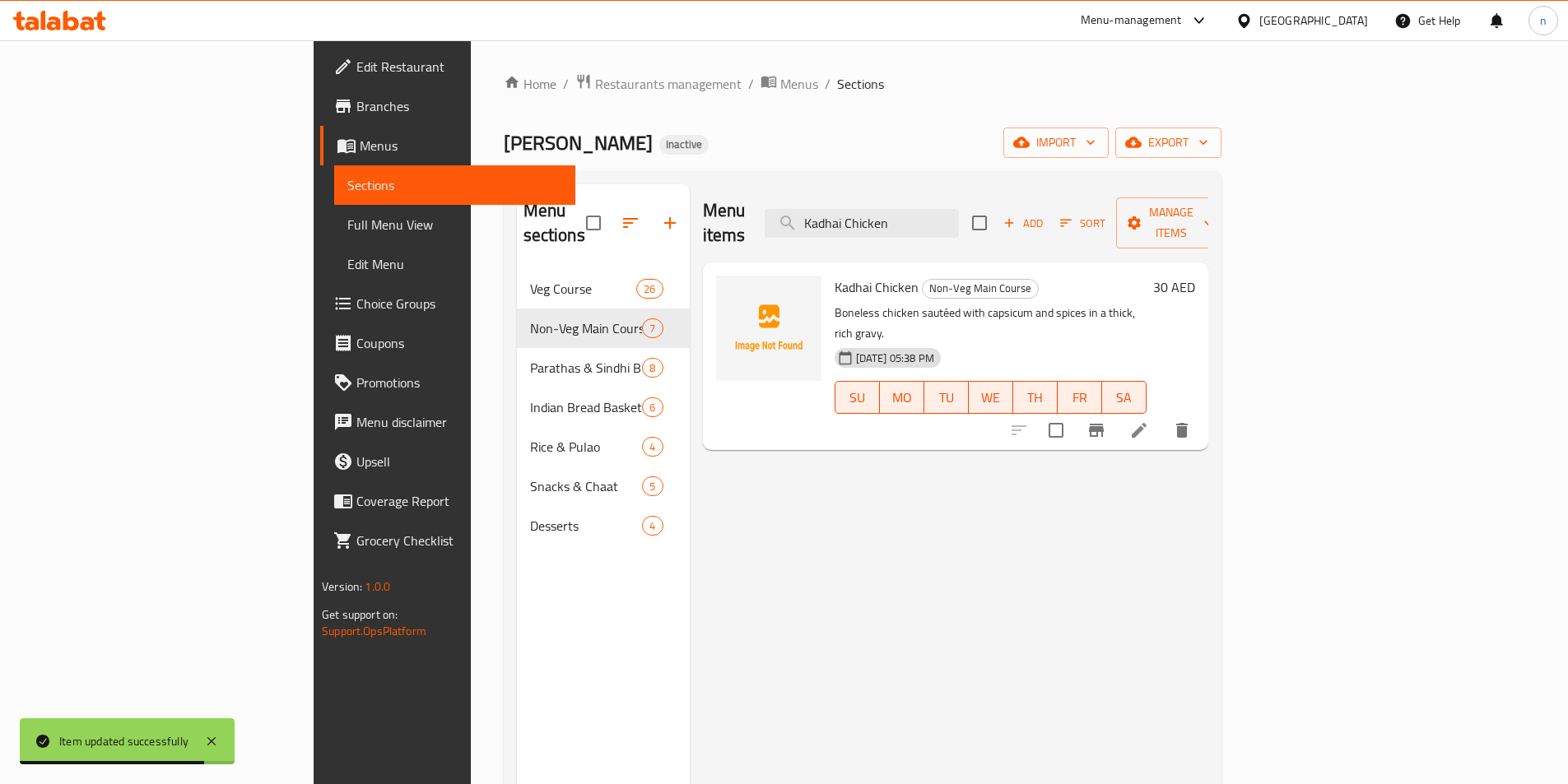
type input "Kadhai Chicken"
click at [1162, 416] on li at bounding box center [1139, 431] width 46 height 30
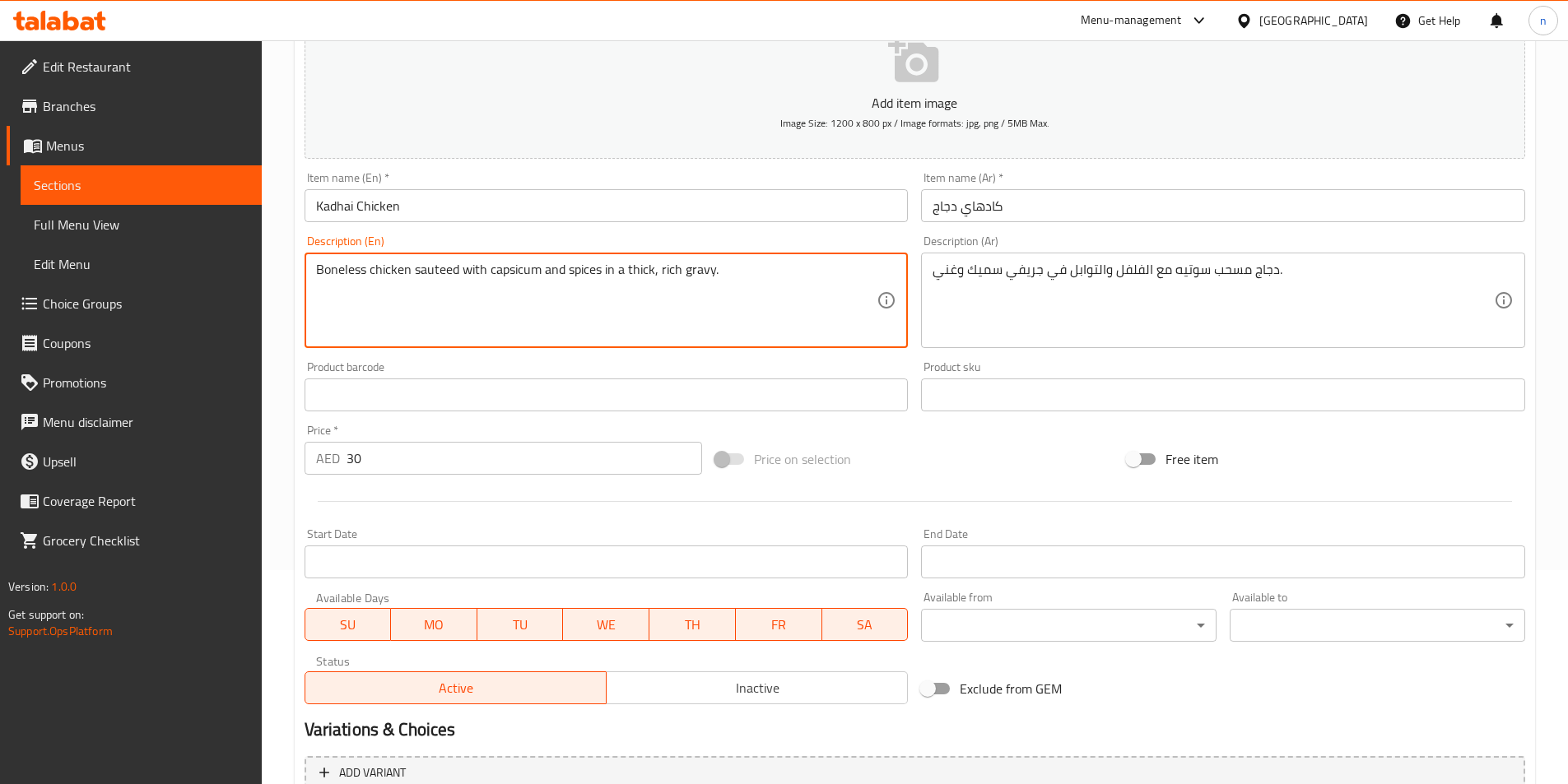
scroll to position [378, 0]
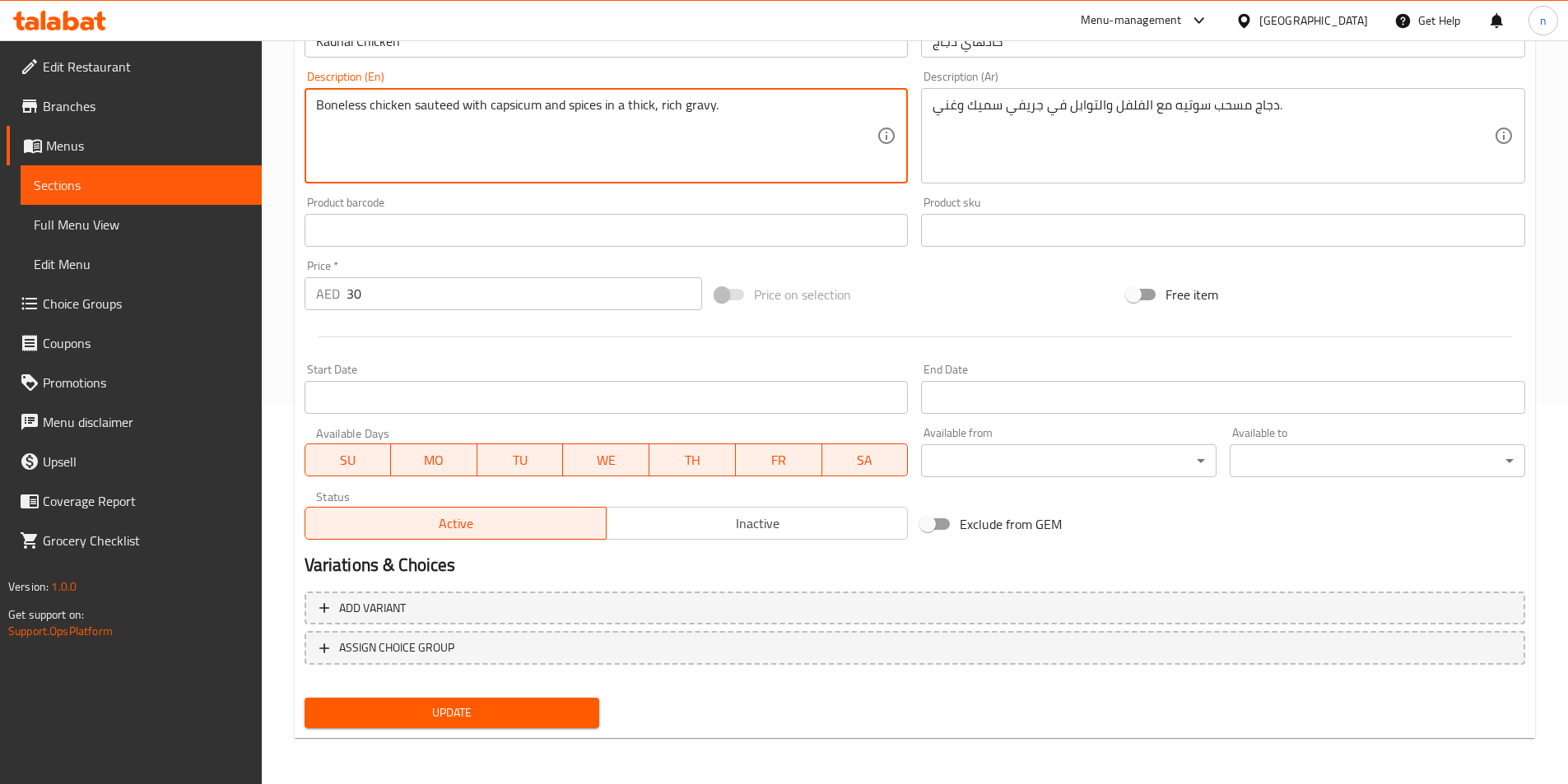
type textarea "Boneless chicken sauteed with capsicum and spices in a thick, rich gravy."
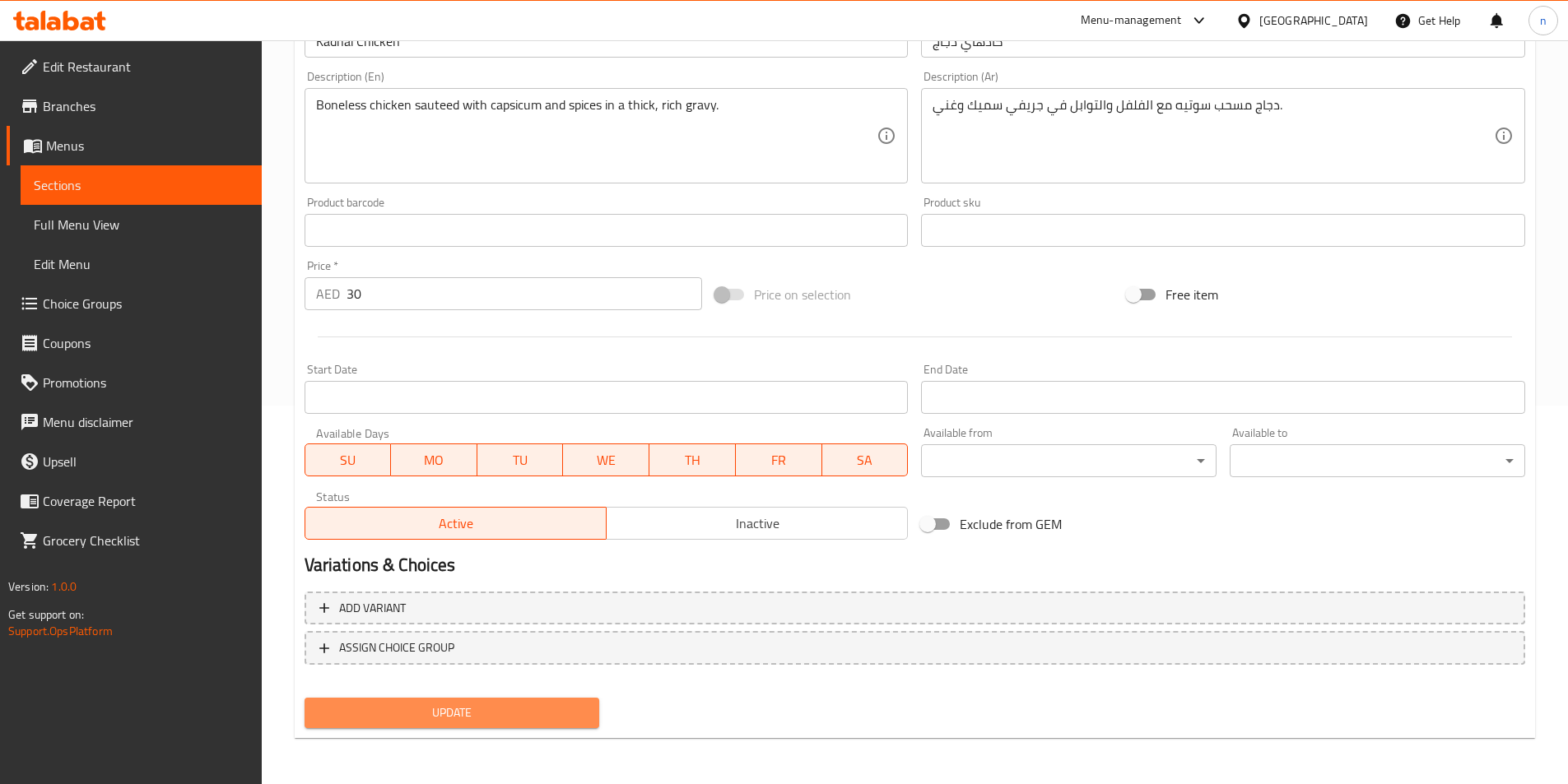
click at [397, 710] on span "Update" at bounding box center [453, 712] width 269 height 21
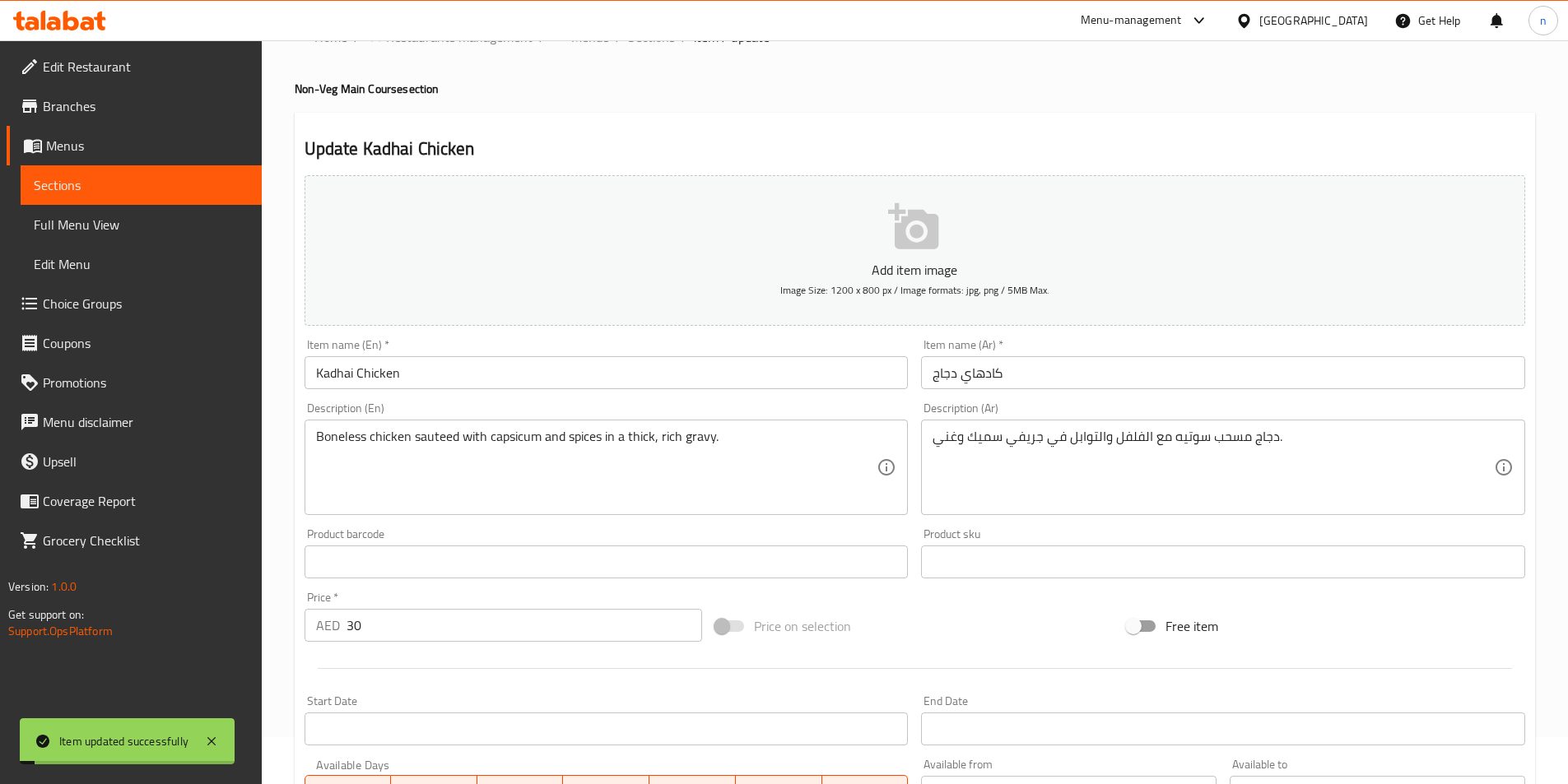
scroll to position [0, 0]
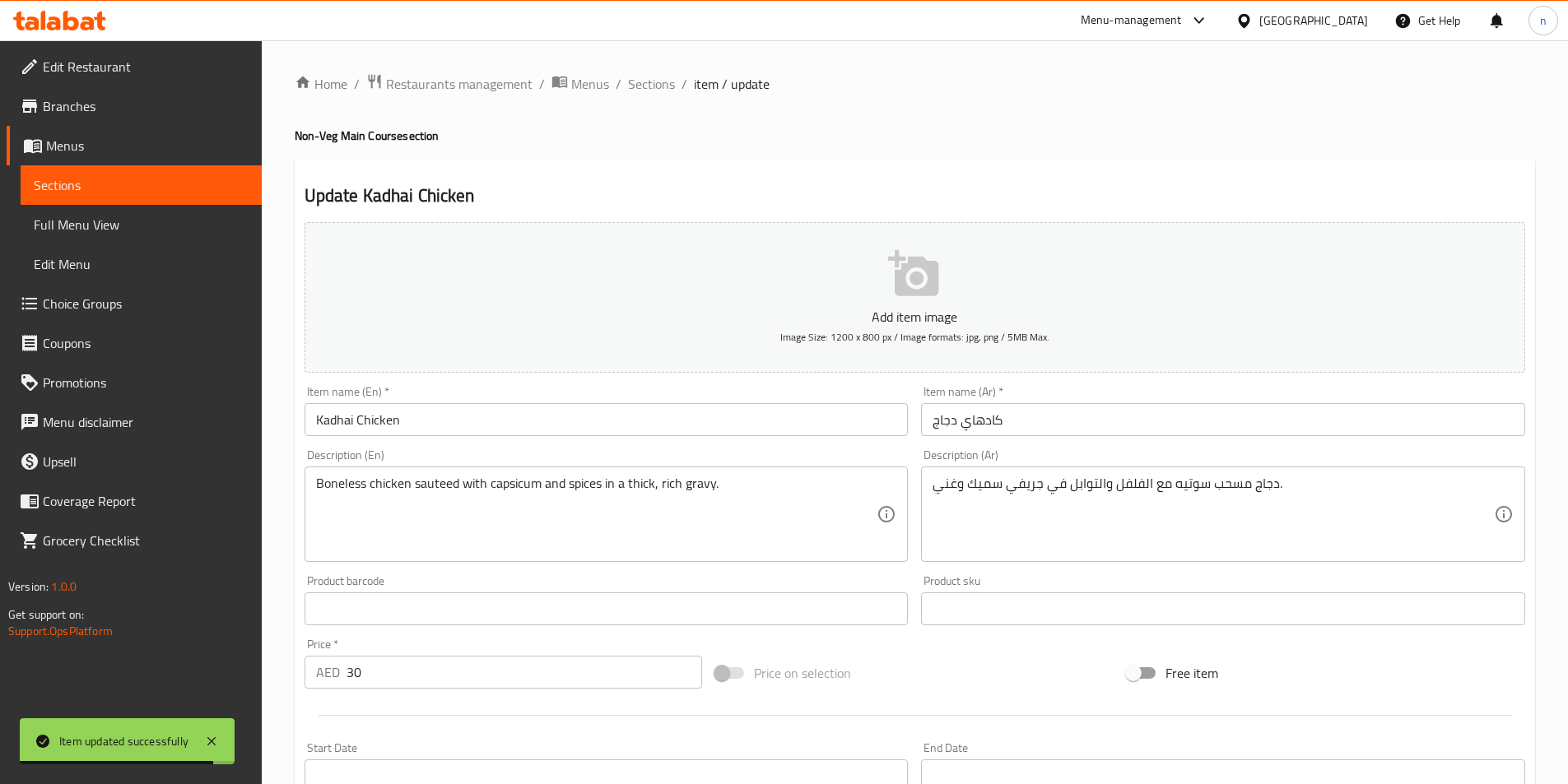
drag, startPoint x: 653, startPoint y: 81, endPoint x: 766, endPoint y: 158, distance: 136.7
click at [653, 81] on span "Sections" at bounding box center [651, 84] width 46 height 20
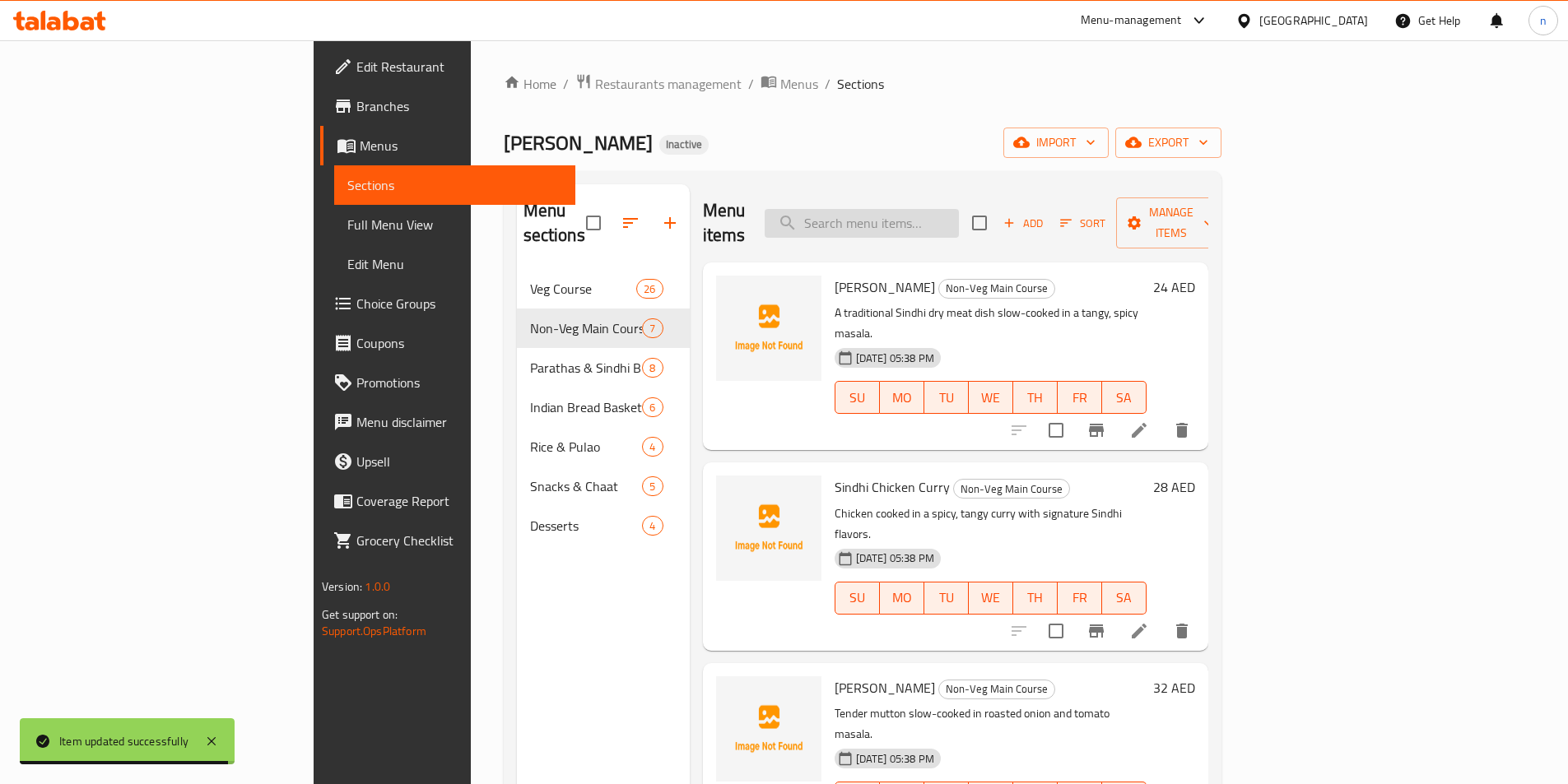
click at [934, 209] on input "search" at bounding box center [862, 223] width 195 height 29
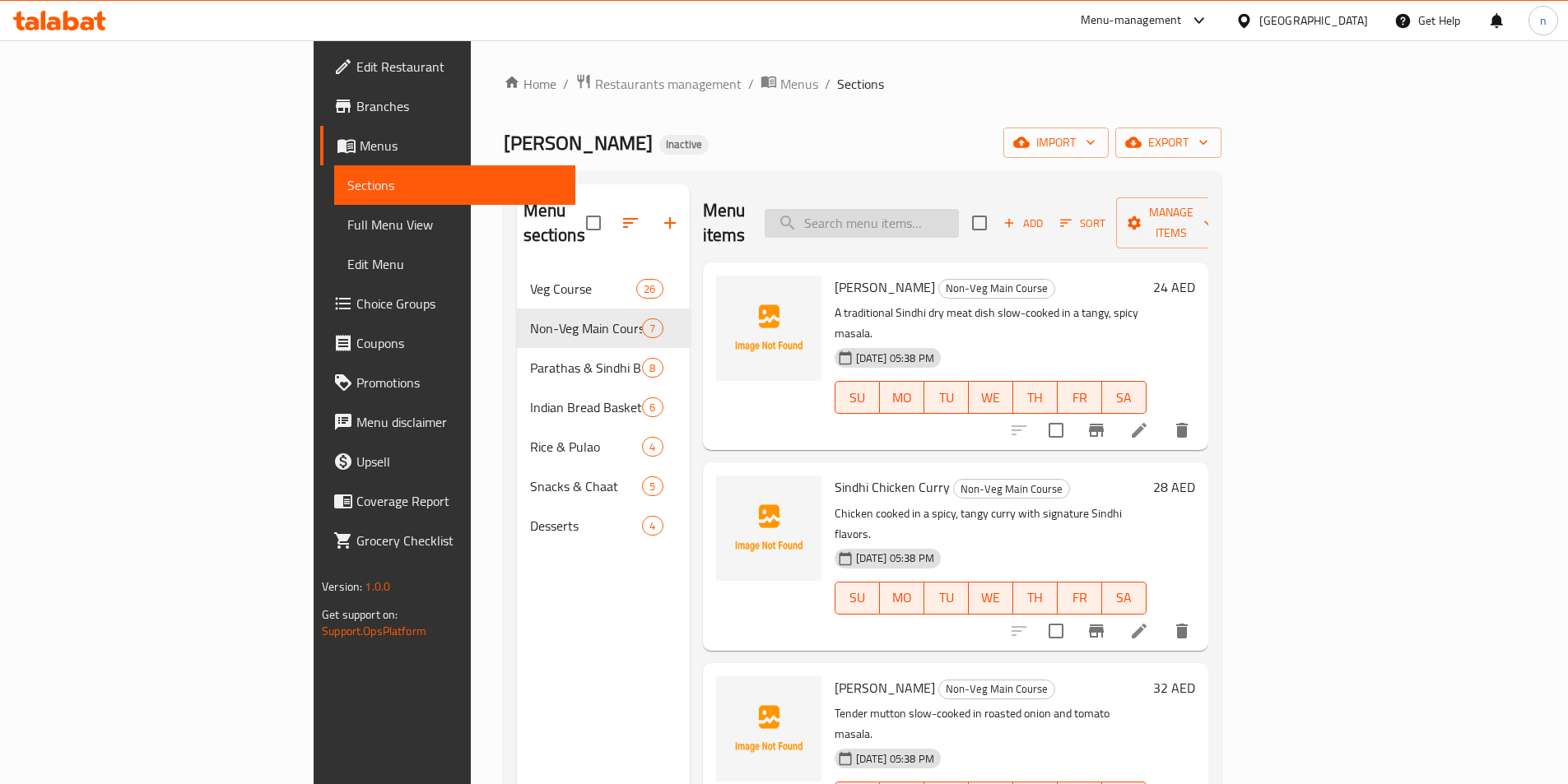
paste input "[PERSON_NAME]"
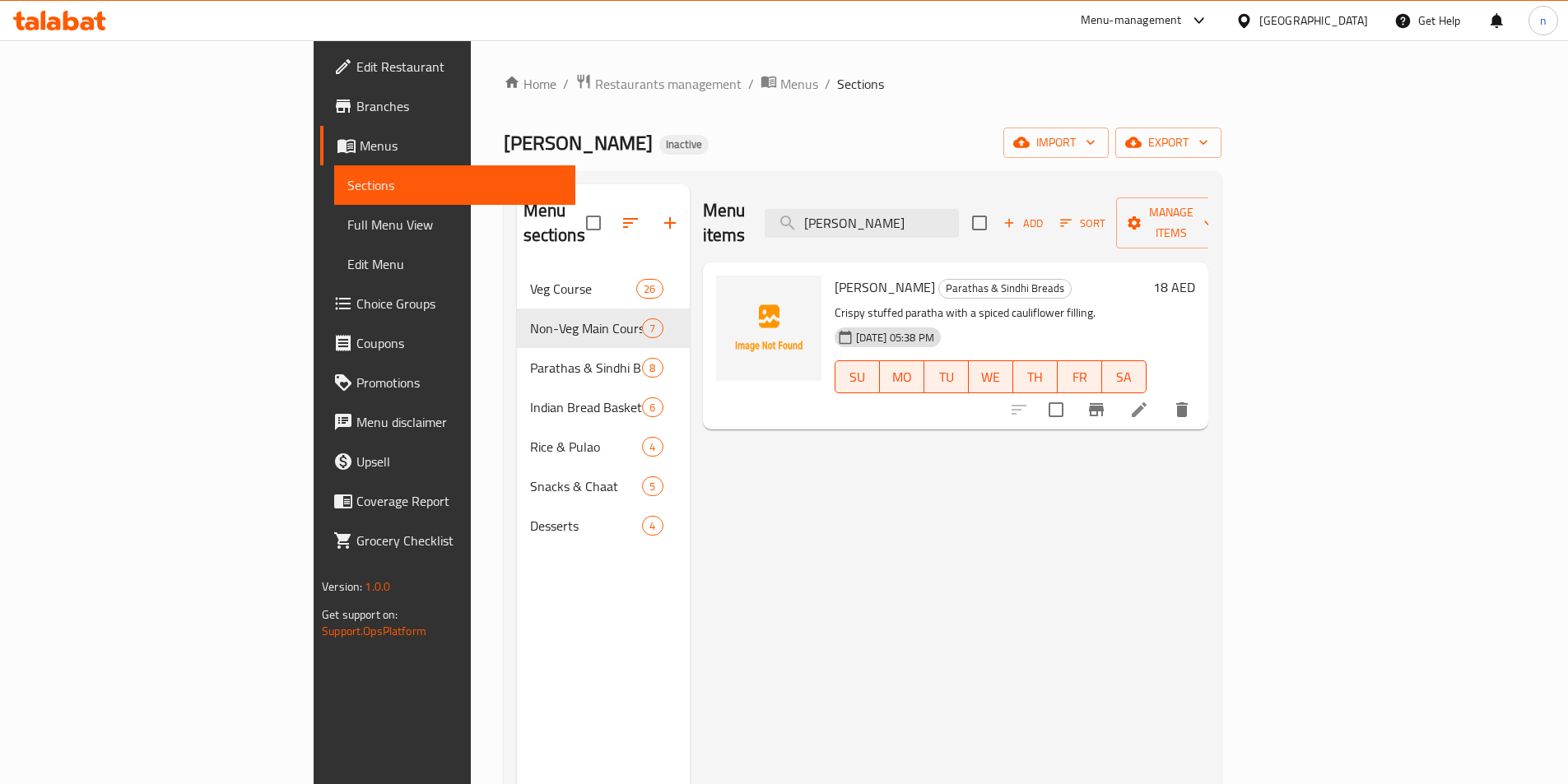
type input "[PERSON_NAME]"
click at [1149, 400] on icon at bounding box center [1139, 410] width 20 height 20
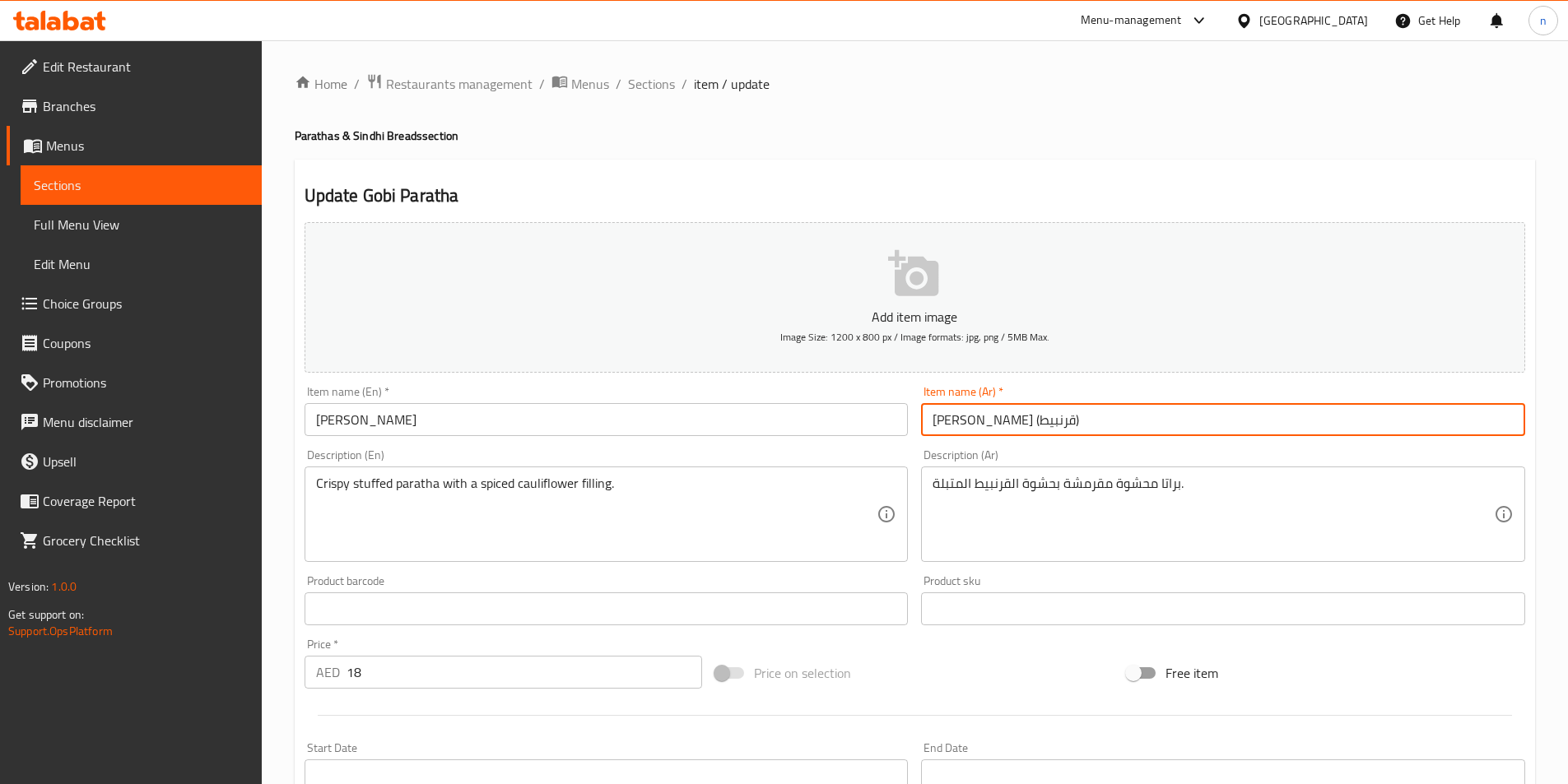
click at [951, 420] on input "[PERSON_NAME] (قرنبيط)" at bounding box center [1222, 419] width 604 height 33
click at [951, 423] on input "[PERSON_NAME] (قرنبيط)" at bounding box center [1222, 419] width 604 height 33
drag, startPoint x: 932, startPoint y: 422, endPoint x: 977, endPoint y: 441, distance: 48.8
click at [977, 441] on div "Item name (Ar)   * [PERSON_NAME] (قرنبيط) Item name (Ar) *" at bounding box center [1223, 411] width 618 height 63
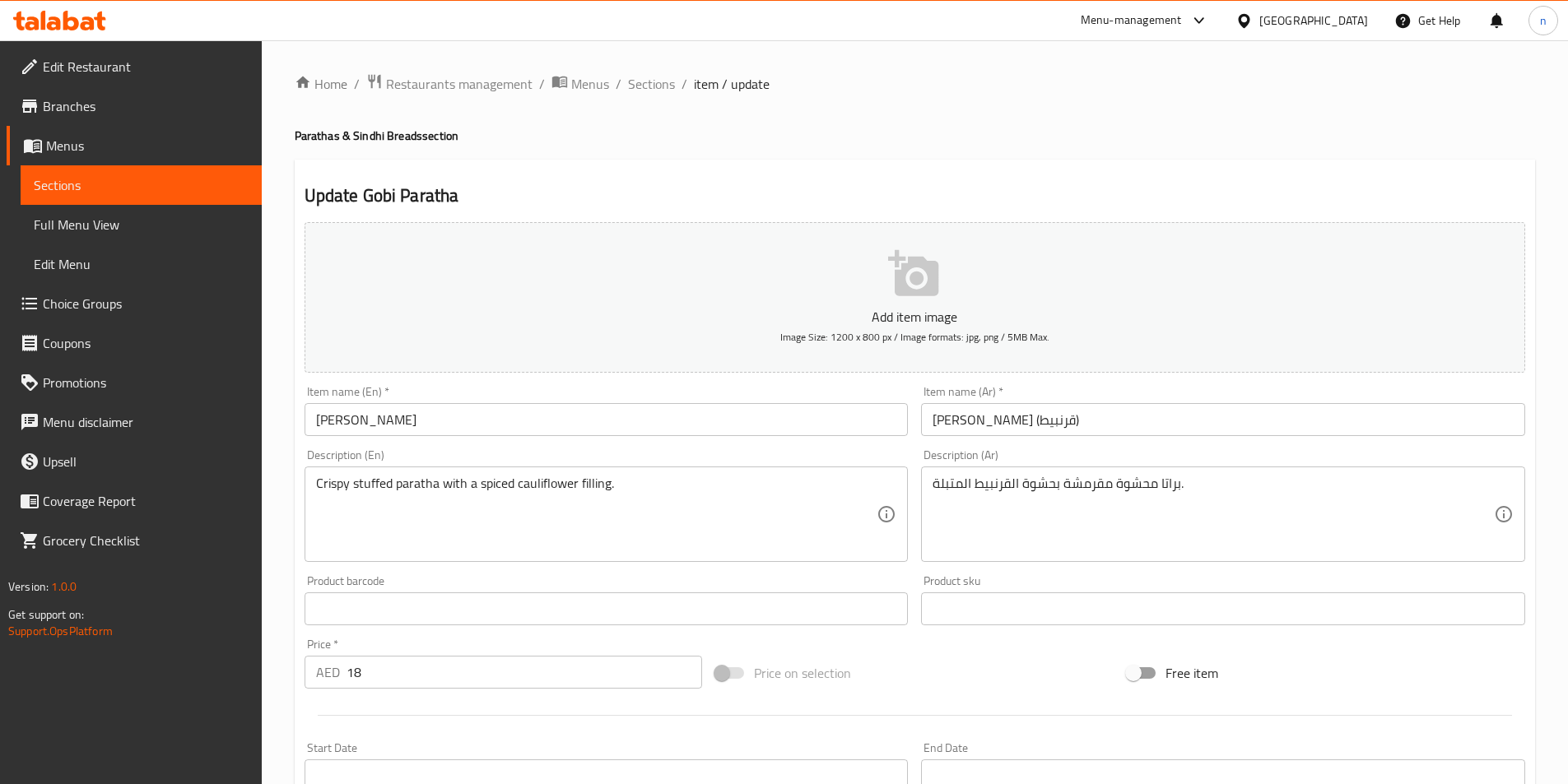
click at [423, 424] on input "[PERSON_NAME]" at bounding box center [606, 419] width 604 height 33
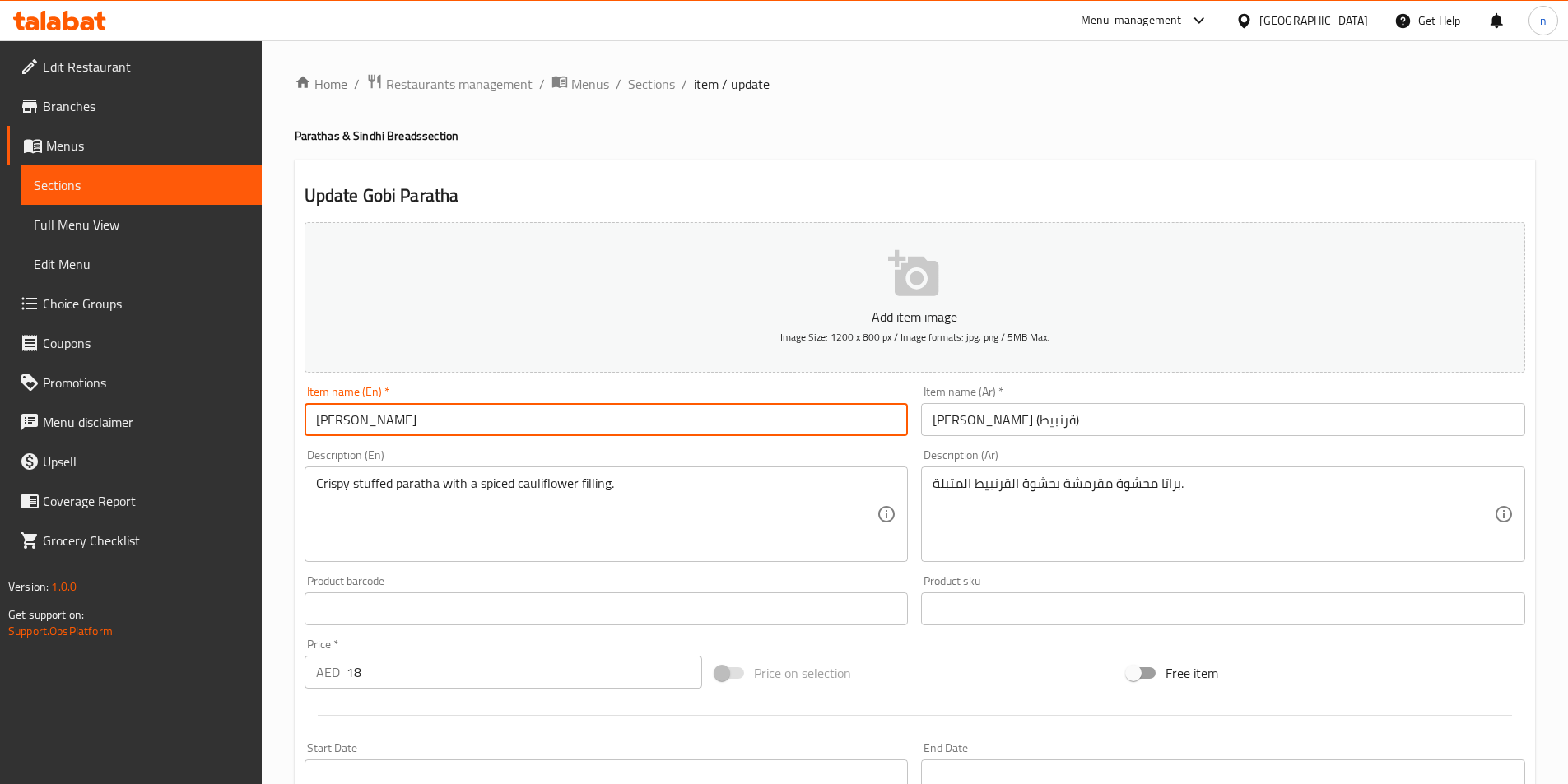
paste input "(cauliflower)"
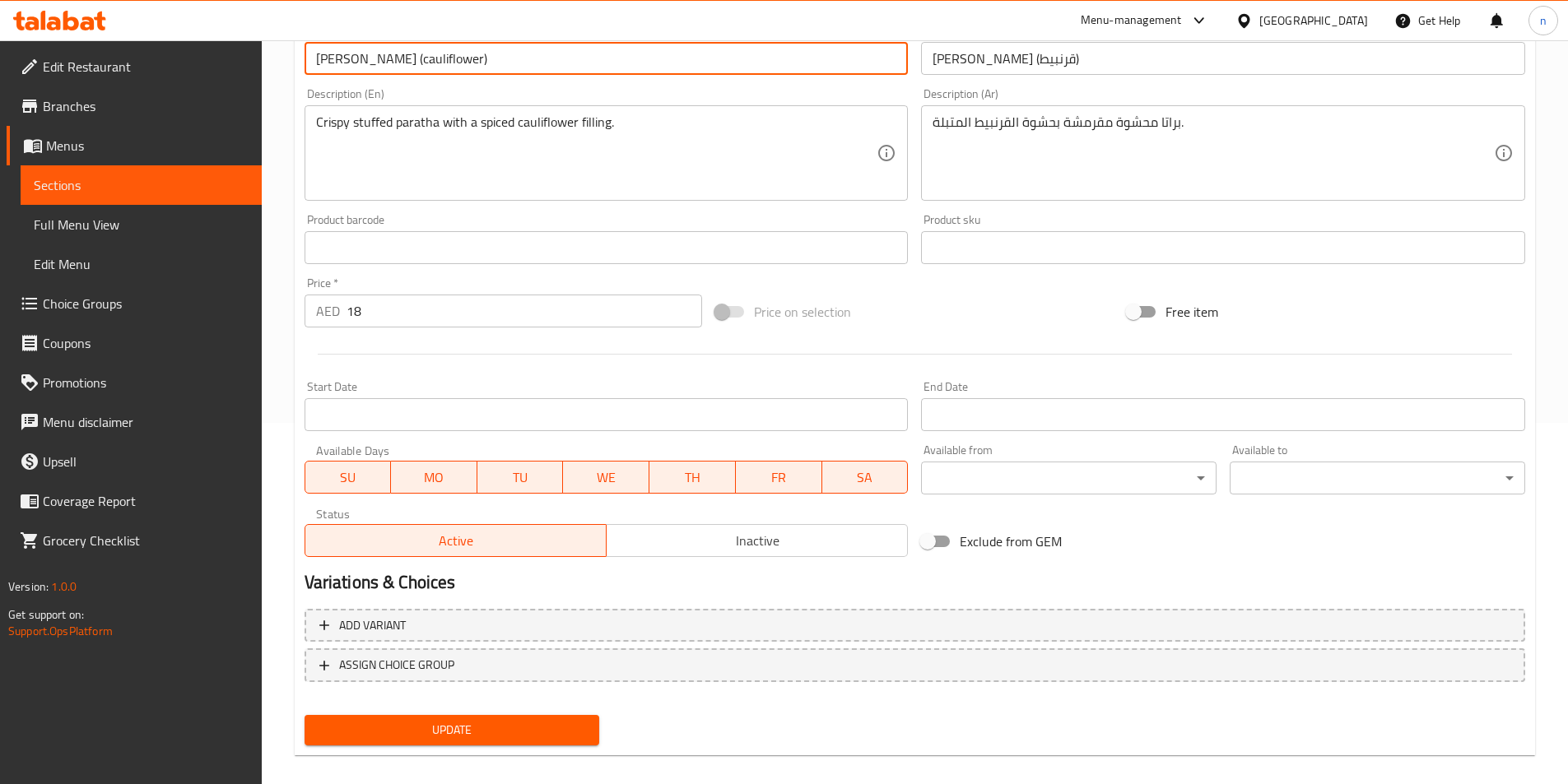
scroll to position [378, 0]
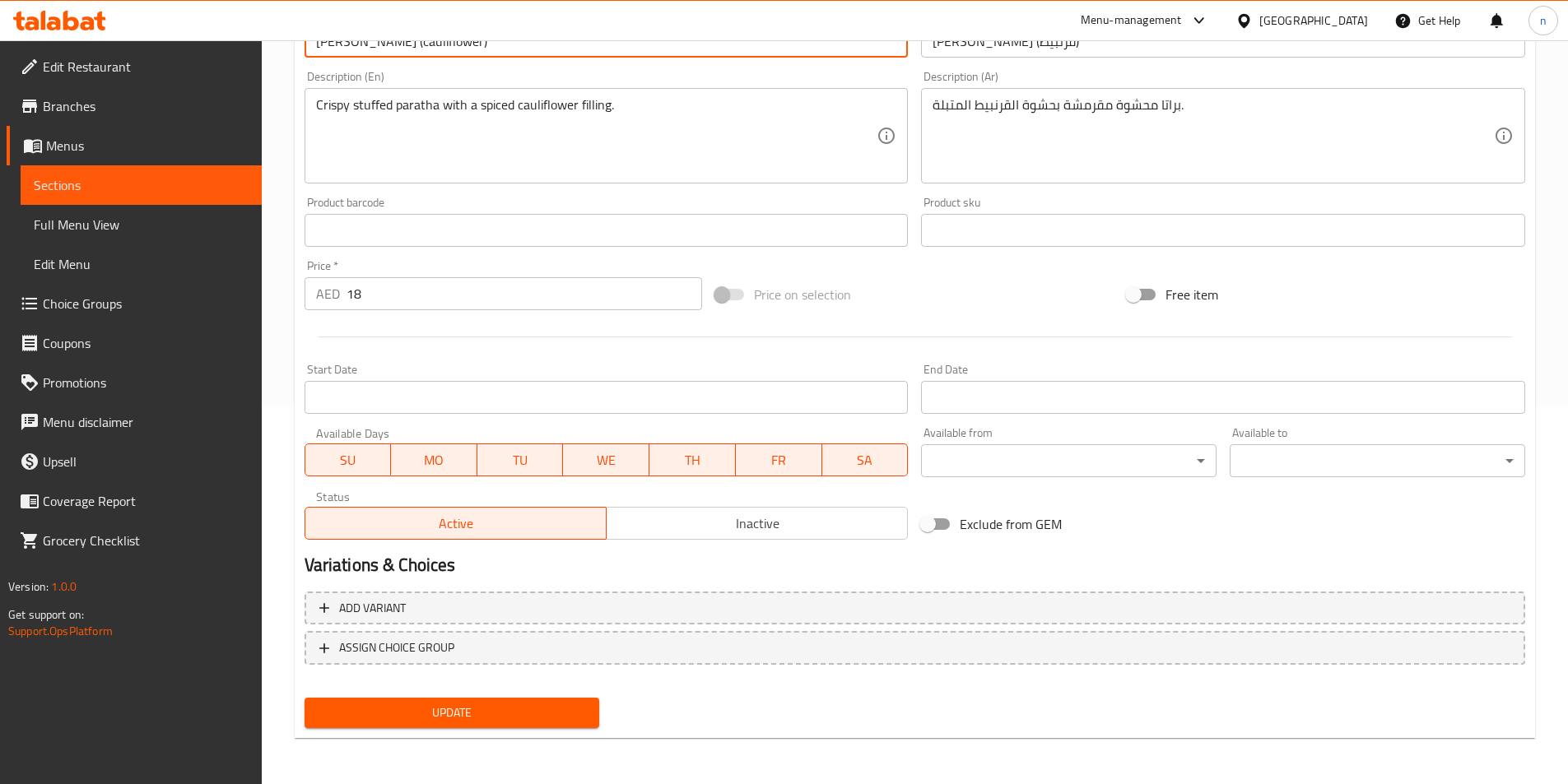
type input "[PERSON_NAME] (cauliflower)"
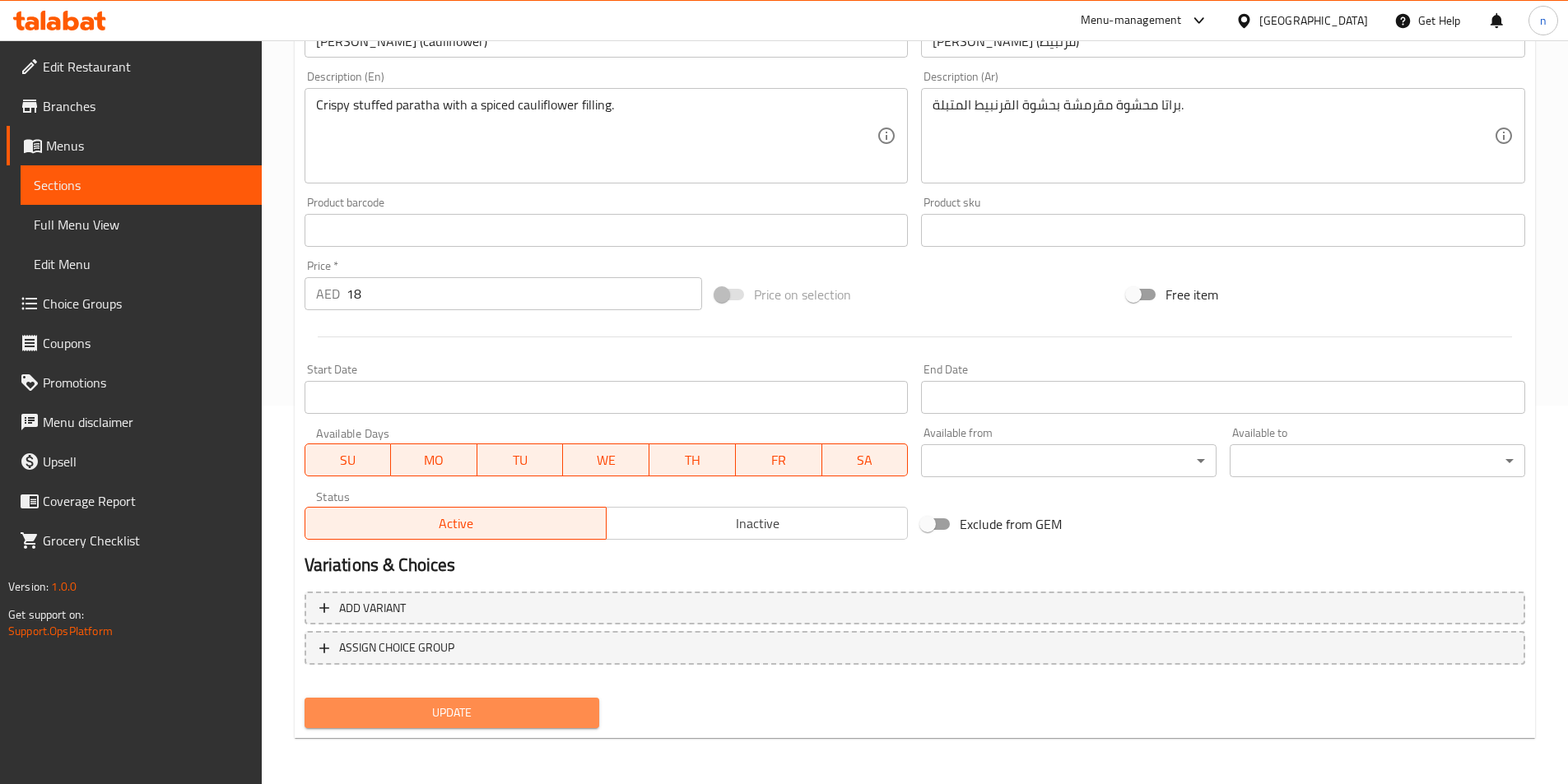
click at [412, 721] on span "Update" at bounding box center [453, 712] width 269 height 21
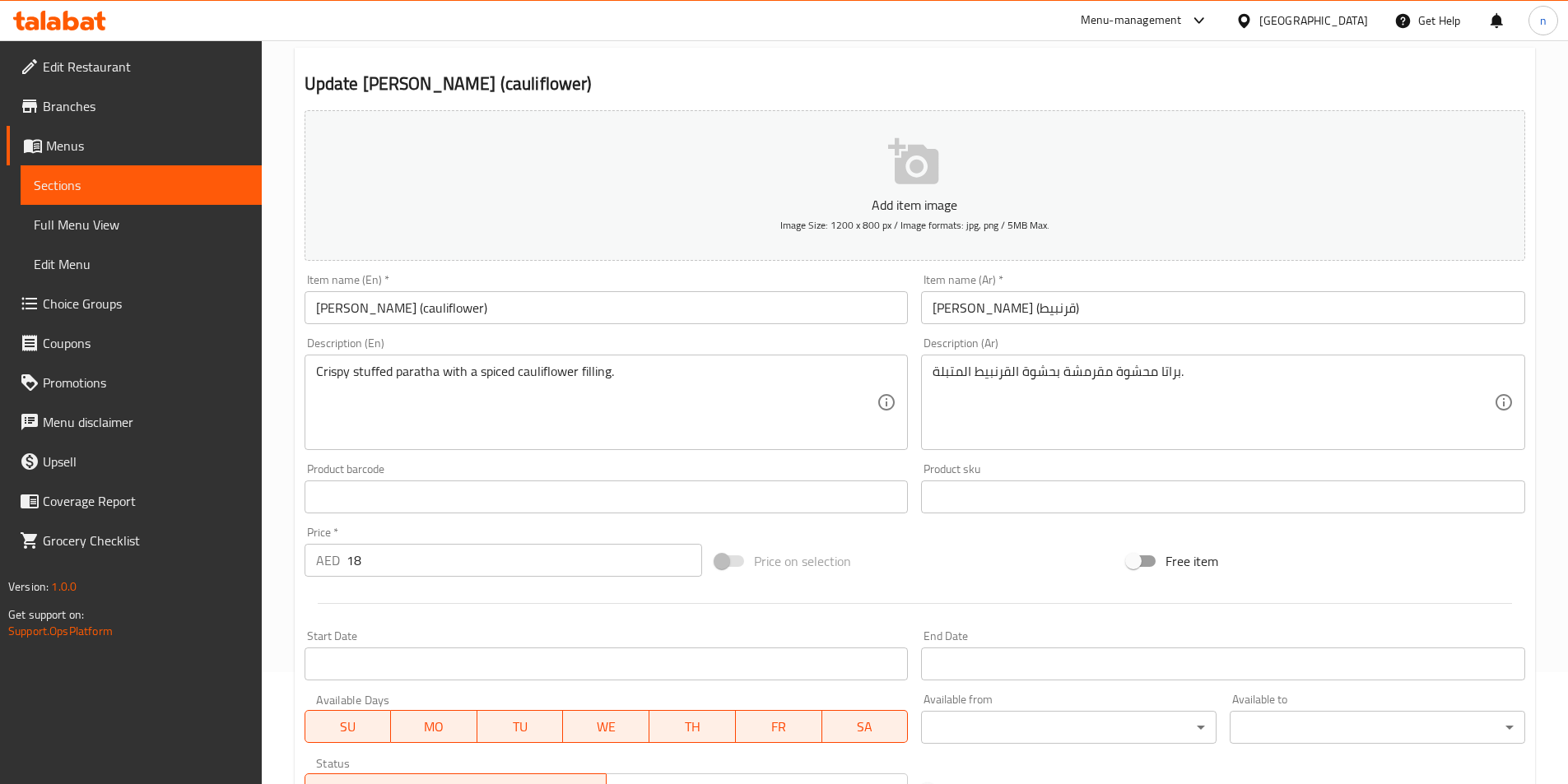
scroll to position [0, 0]
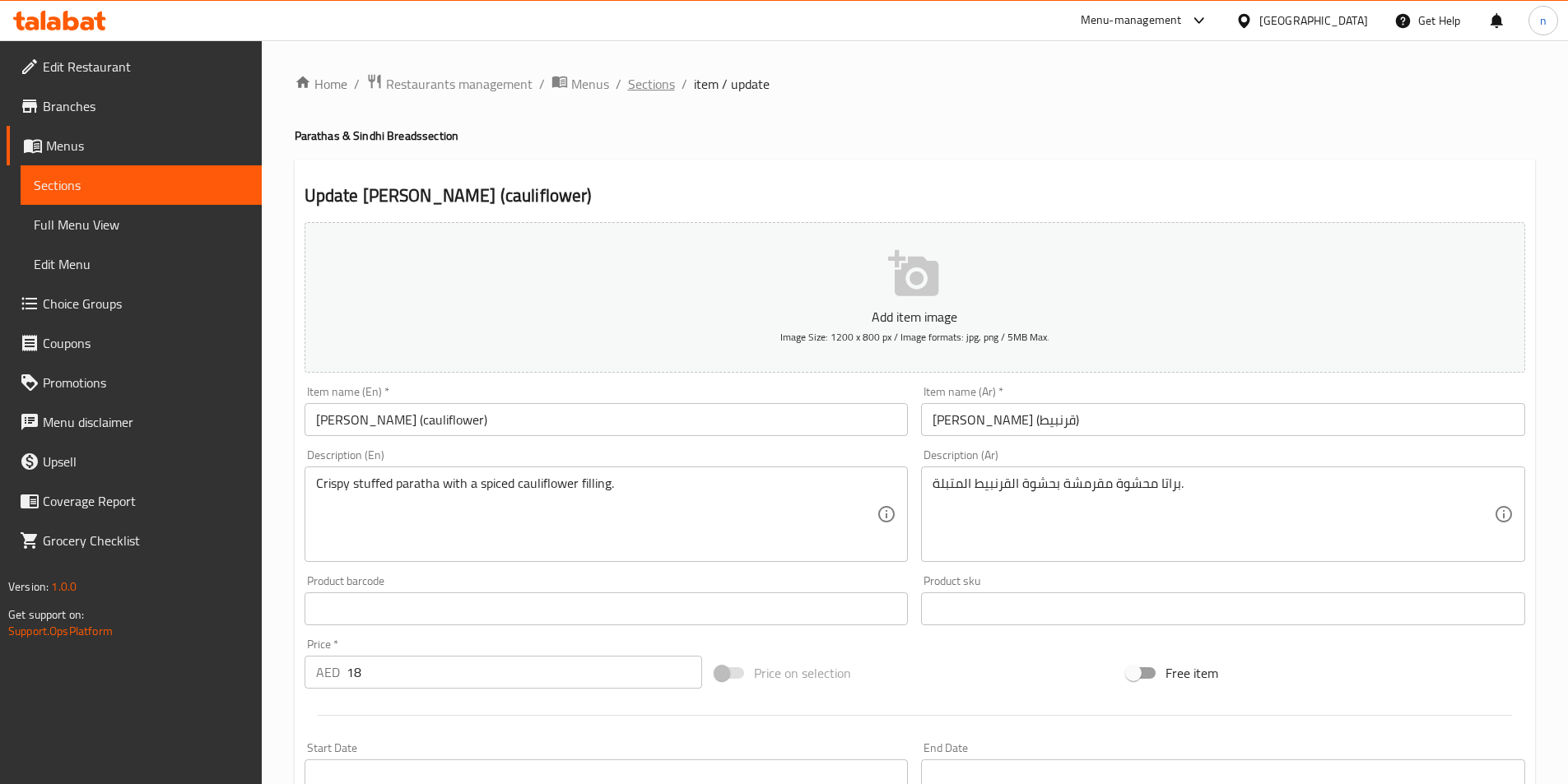
click at [650, 78] on span "Sections" at bounding box center [651, 84] width 46 height 20
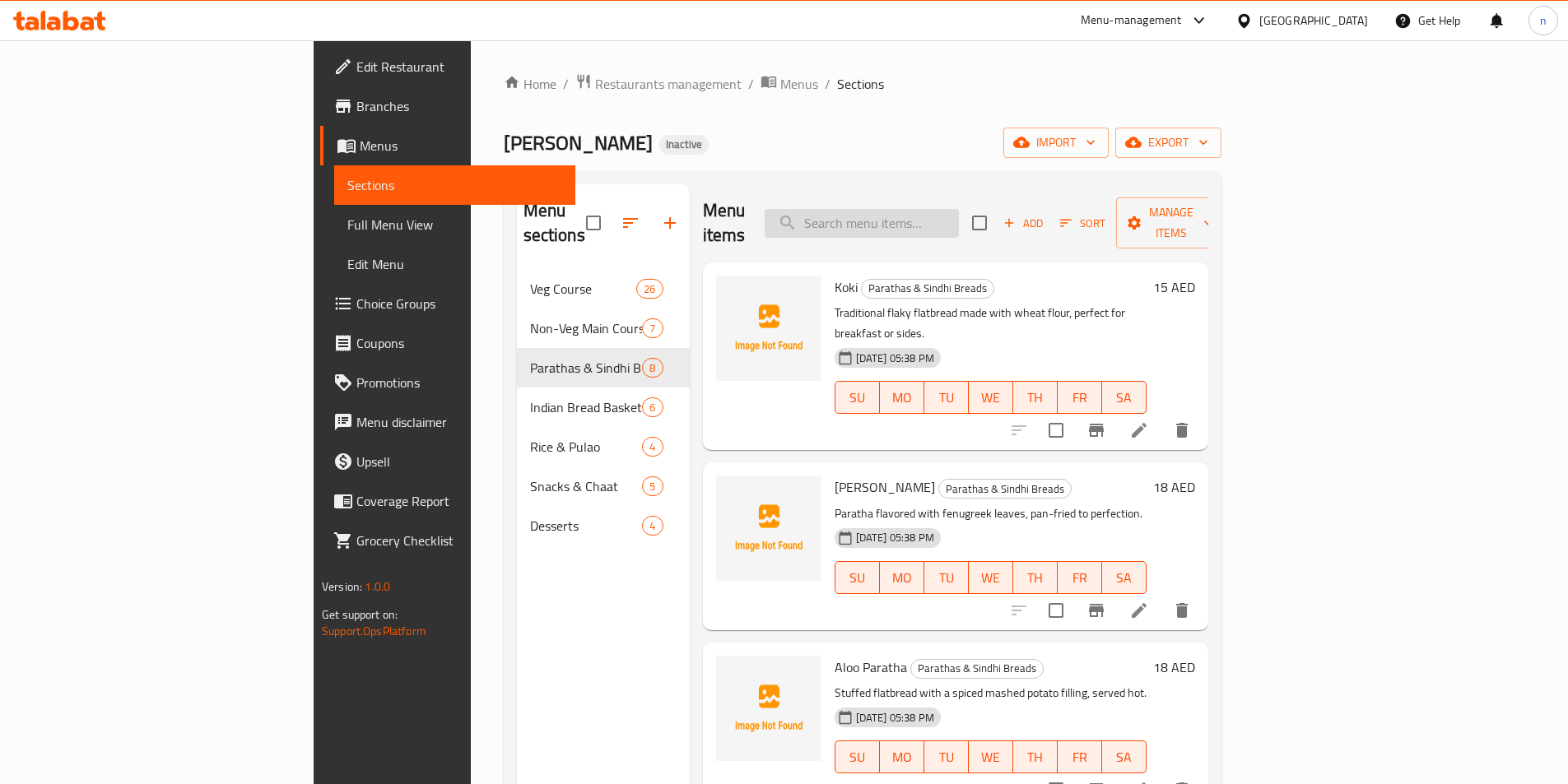
click at [942, 209] on input "search" at bounding box center [862, 223] width 195 height 29
paste input "Cheese Chilli Paratha"
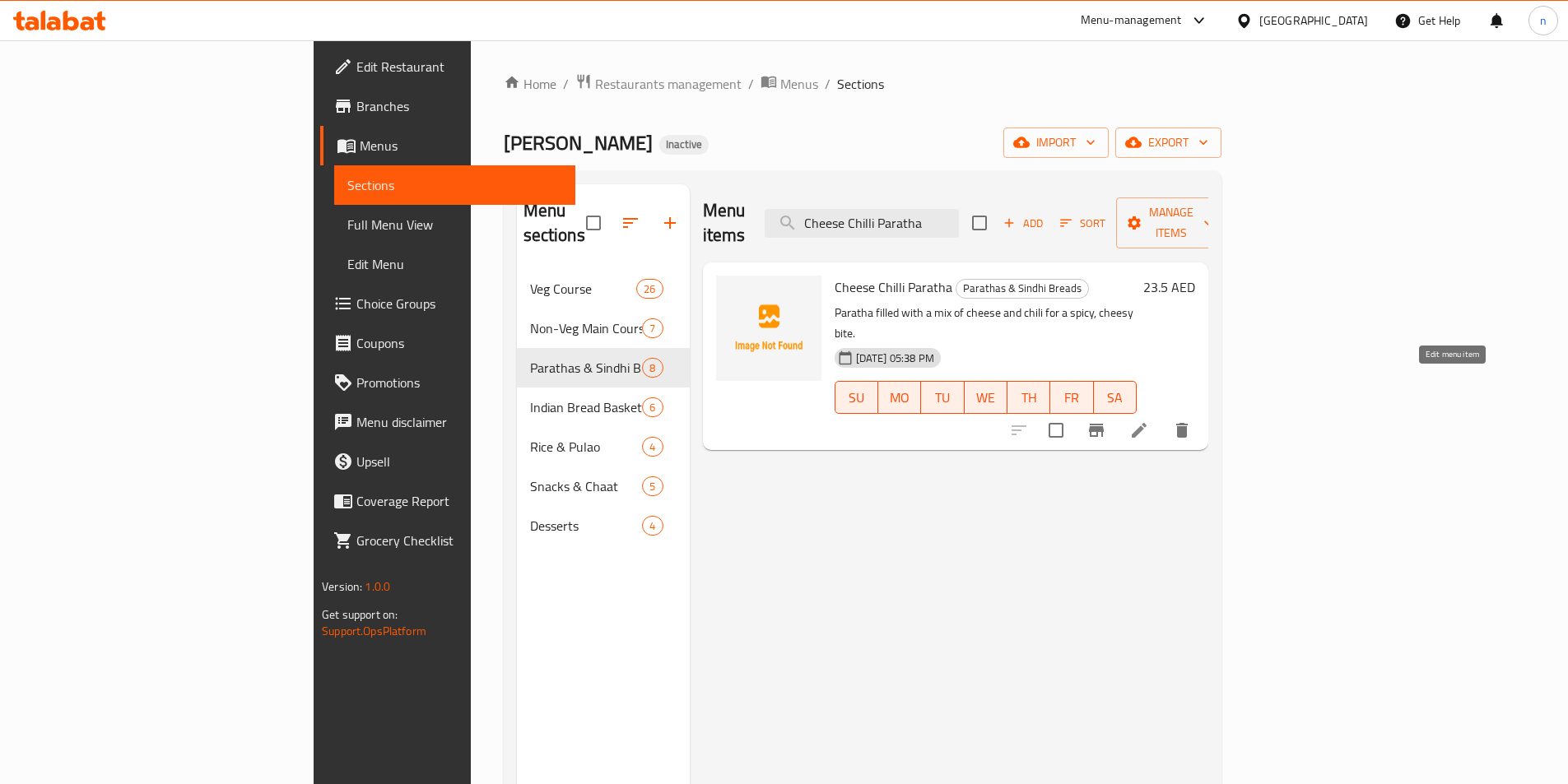
type input "Cheese Chilli Paratha"
click at [1146, 423] on icon at bounding box center [1138, 430] width 15 height 15
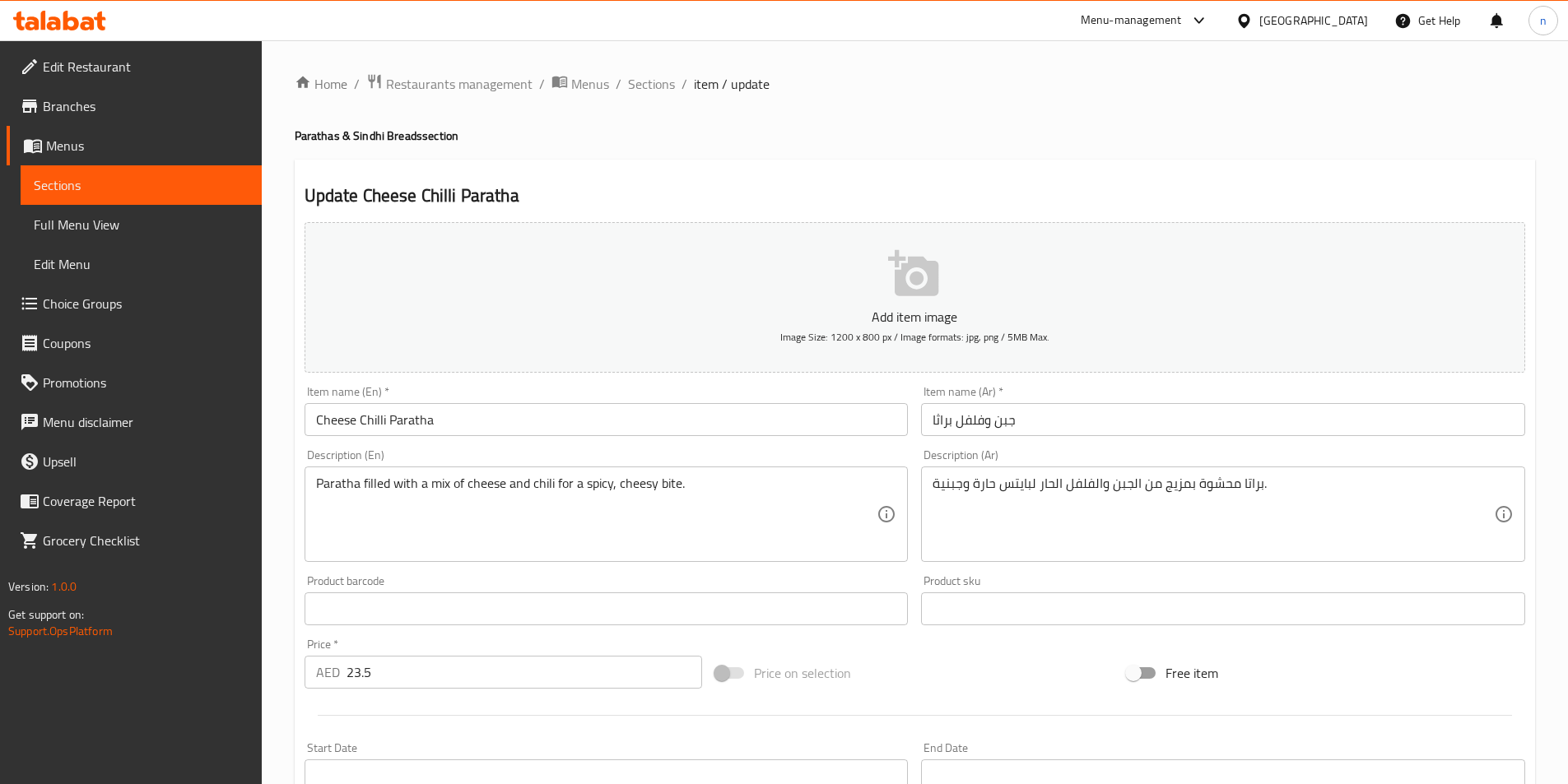
click at [953, 423] on input "جبن وفلفل براثا" at bounding box center [1222, 419] width 604 height 33
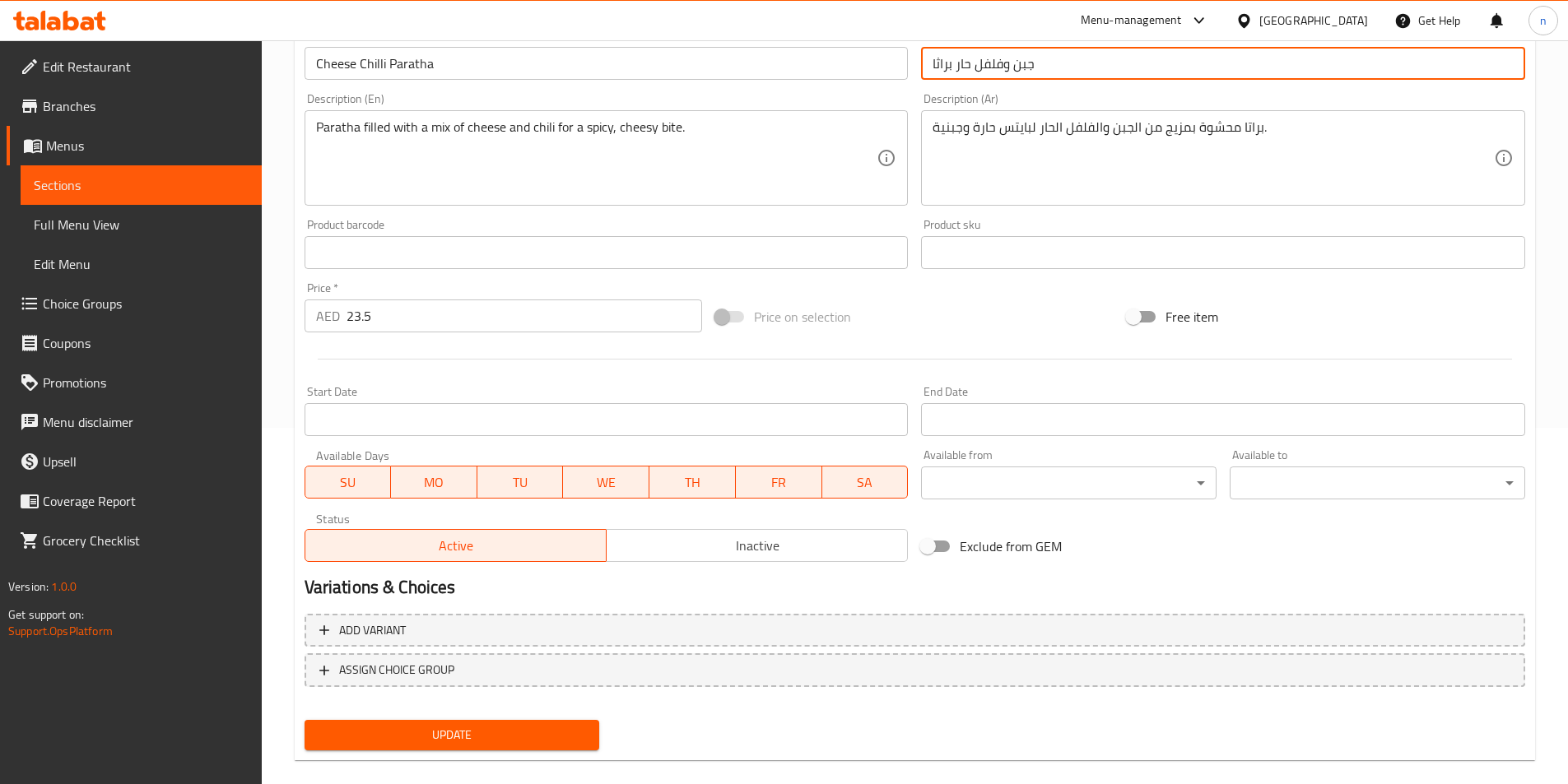
scroll to position [378, 0]
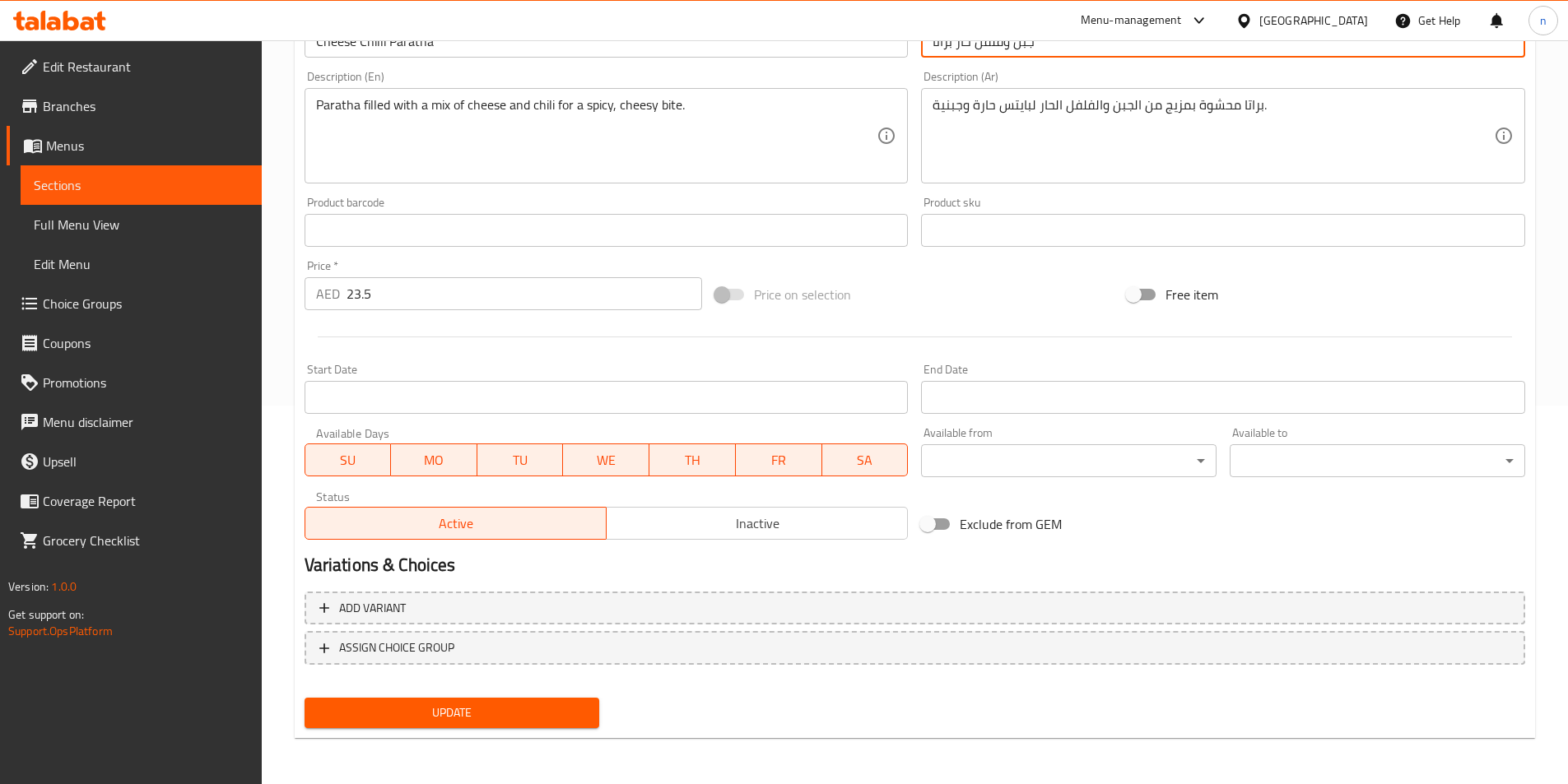
type input "جبن وفلفل حار براثا"
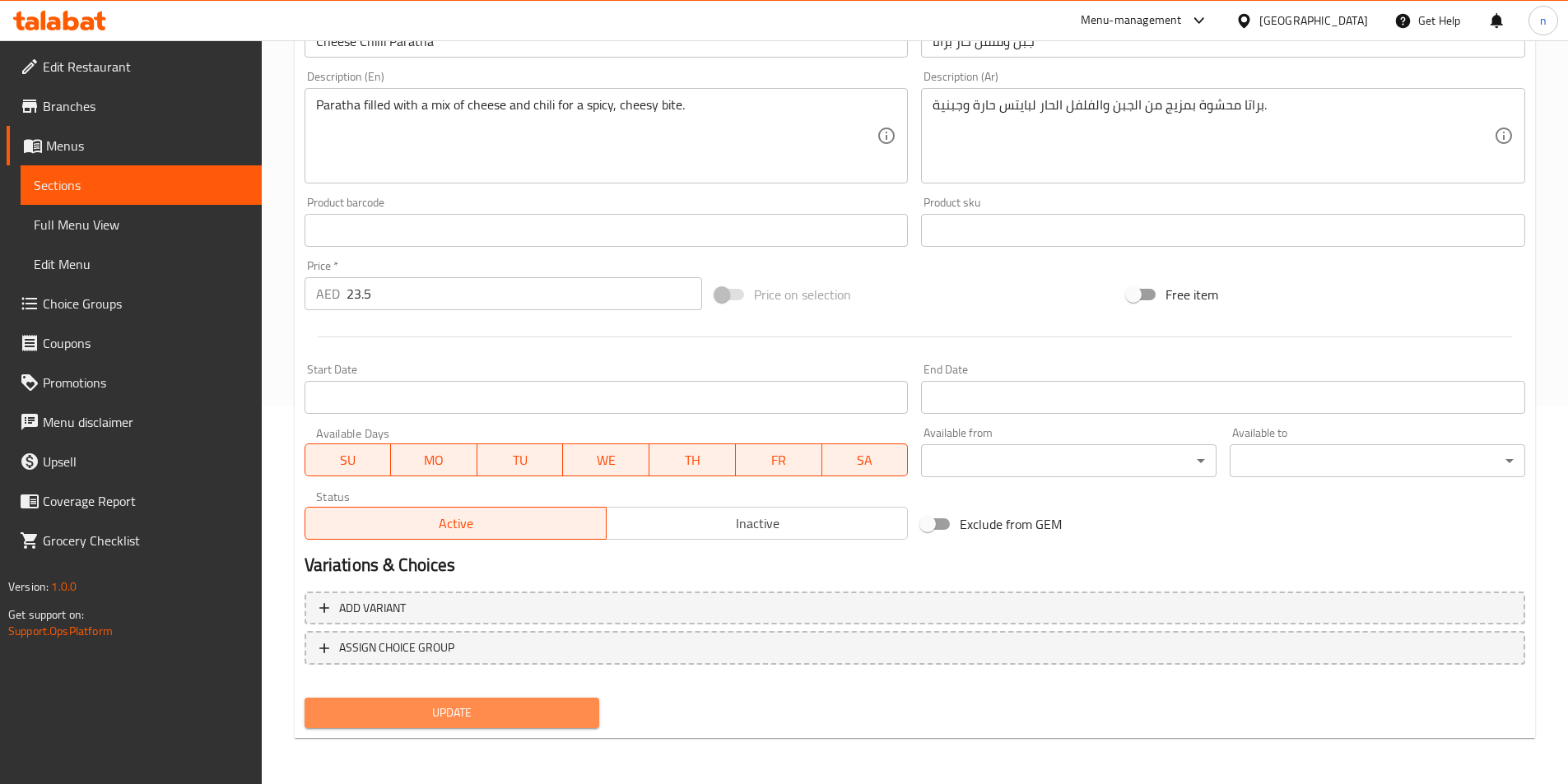
click at [341, 710] on span "Update" at bounding box center [453, 712] width 269 height 21
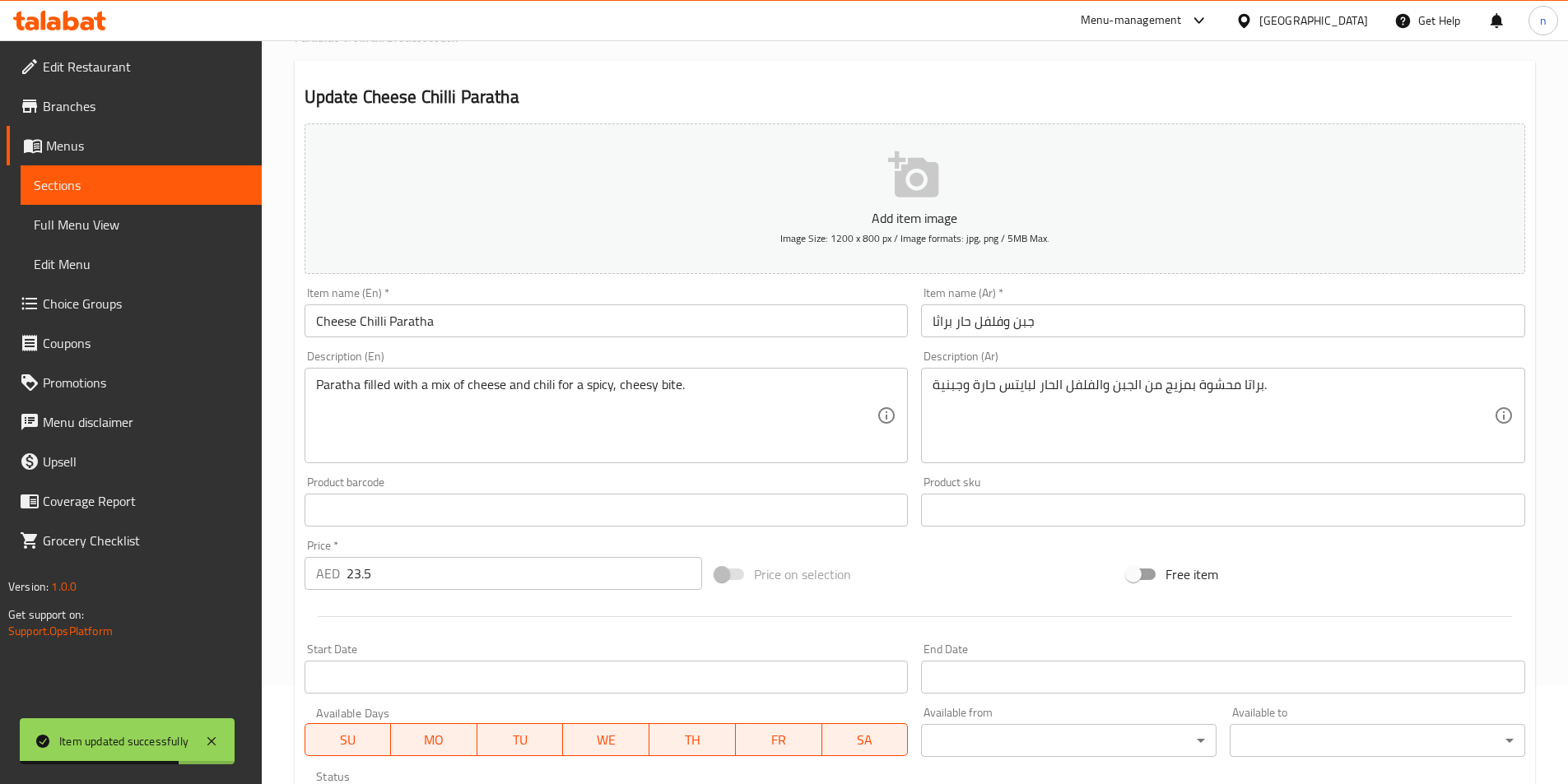
scroll to position [0, 0]
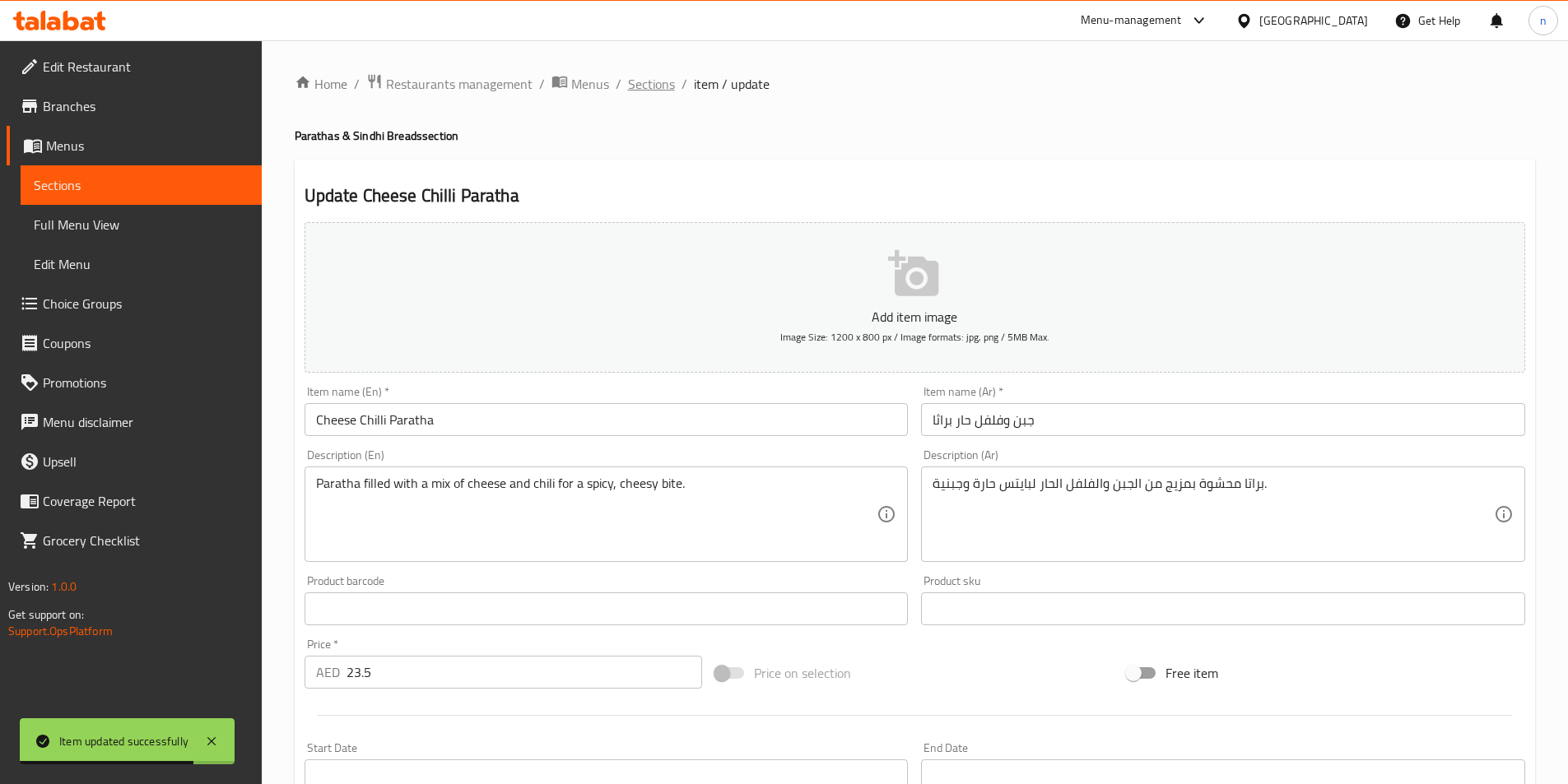
click at [645, 81] on span "Sections" at bounding box center [651, 84] width 46 height 20
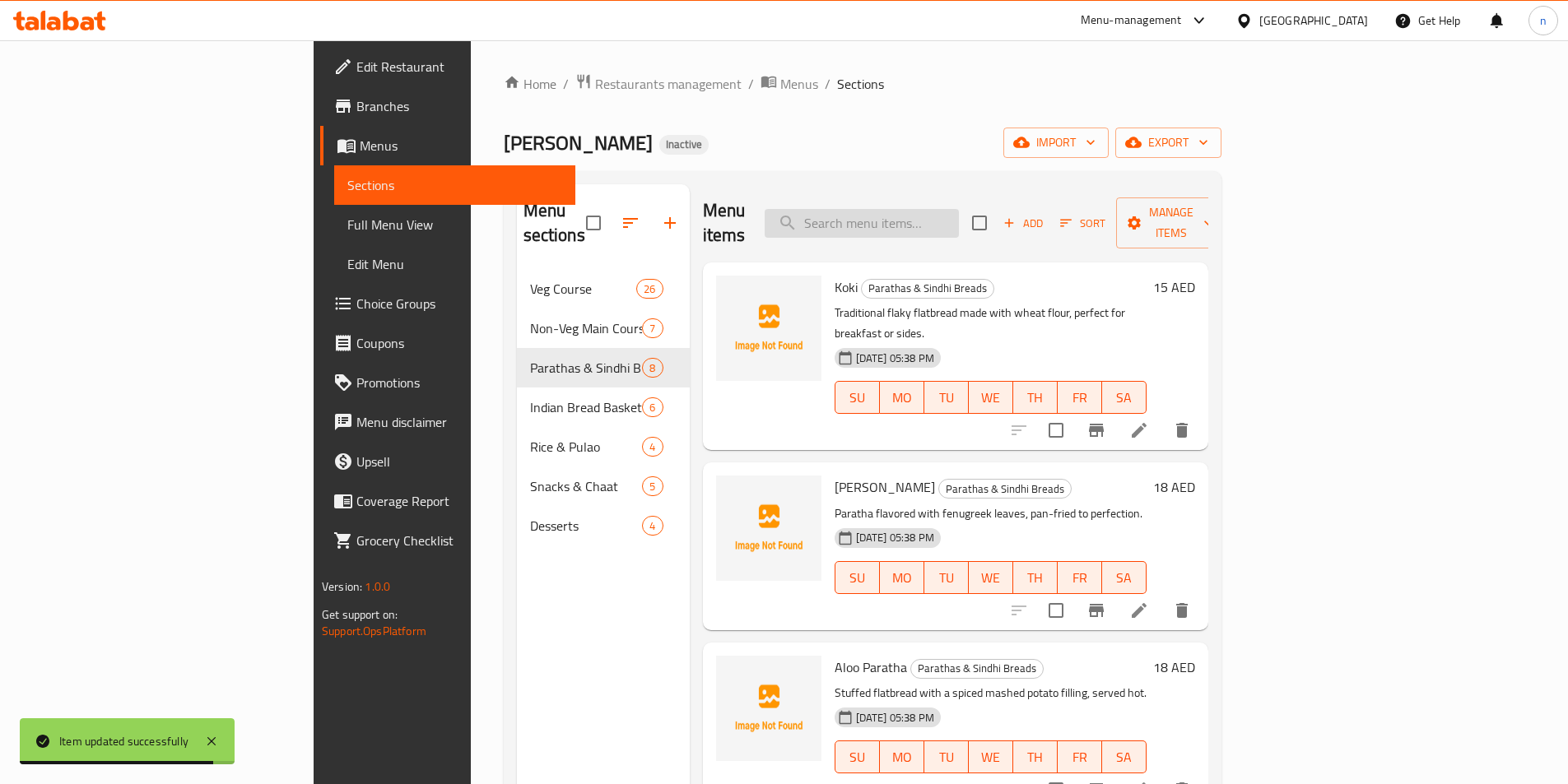
click at [912, 224] on input "search" at bounding box center [862, 223] width 195 height 29
paste input "Plain Naan"
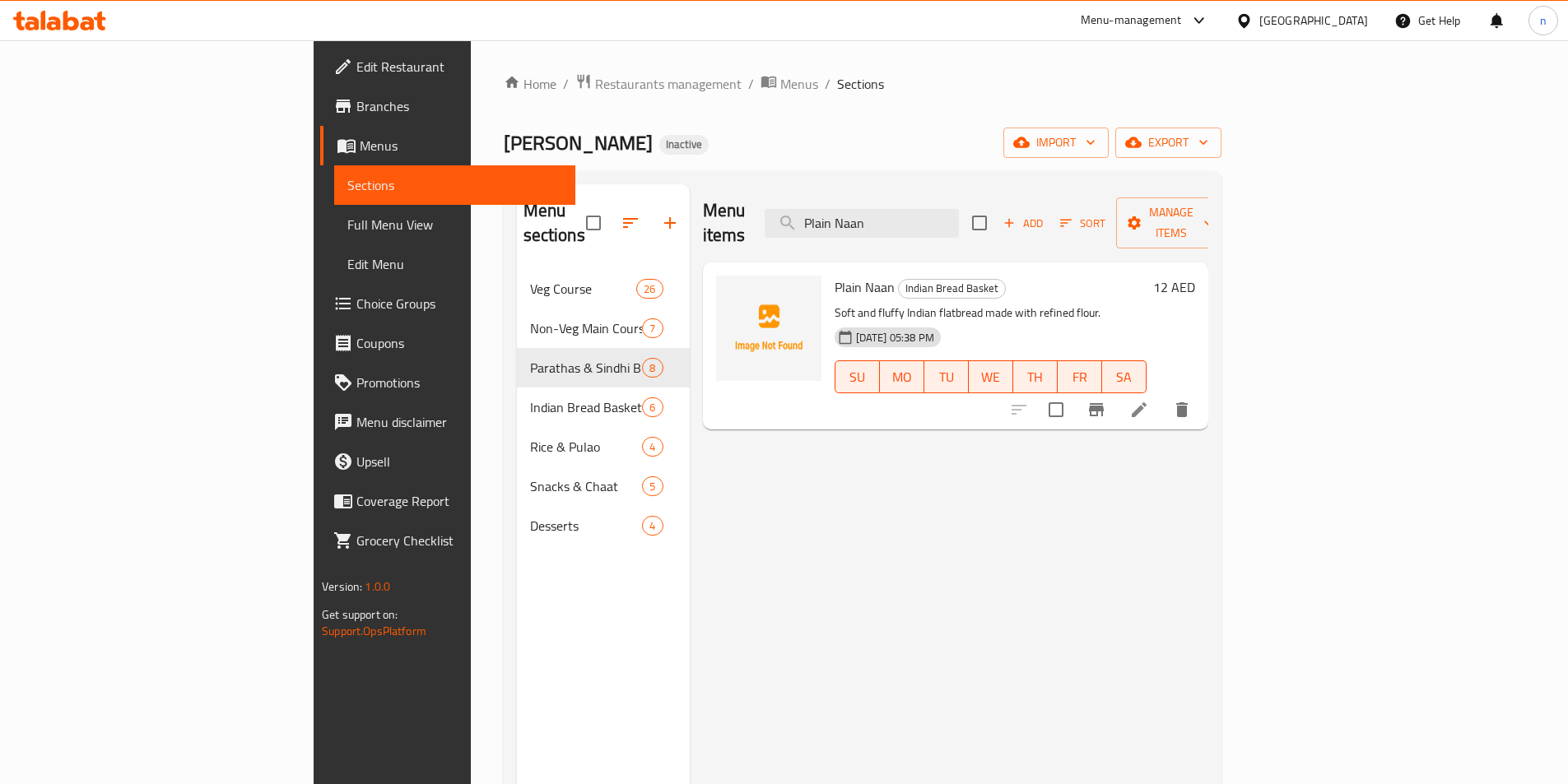
type input "Plain Naan"
click at [1149, 400] on icon at bounding box center [1139, 410] width 20 height 20
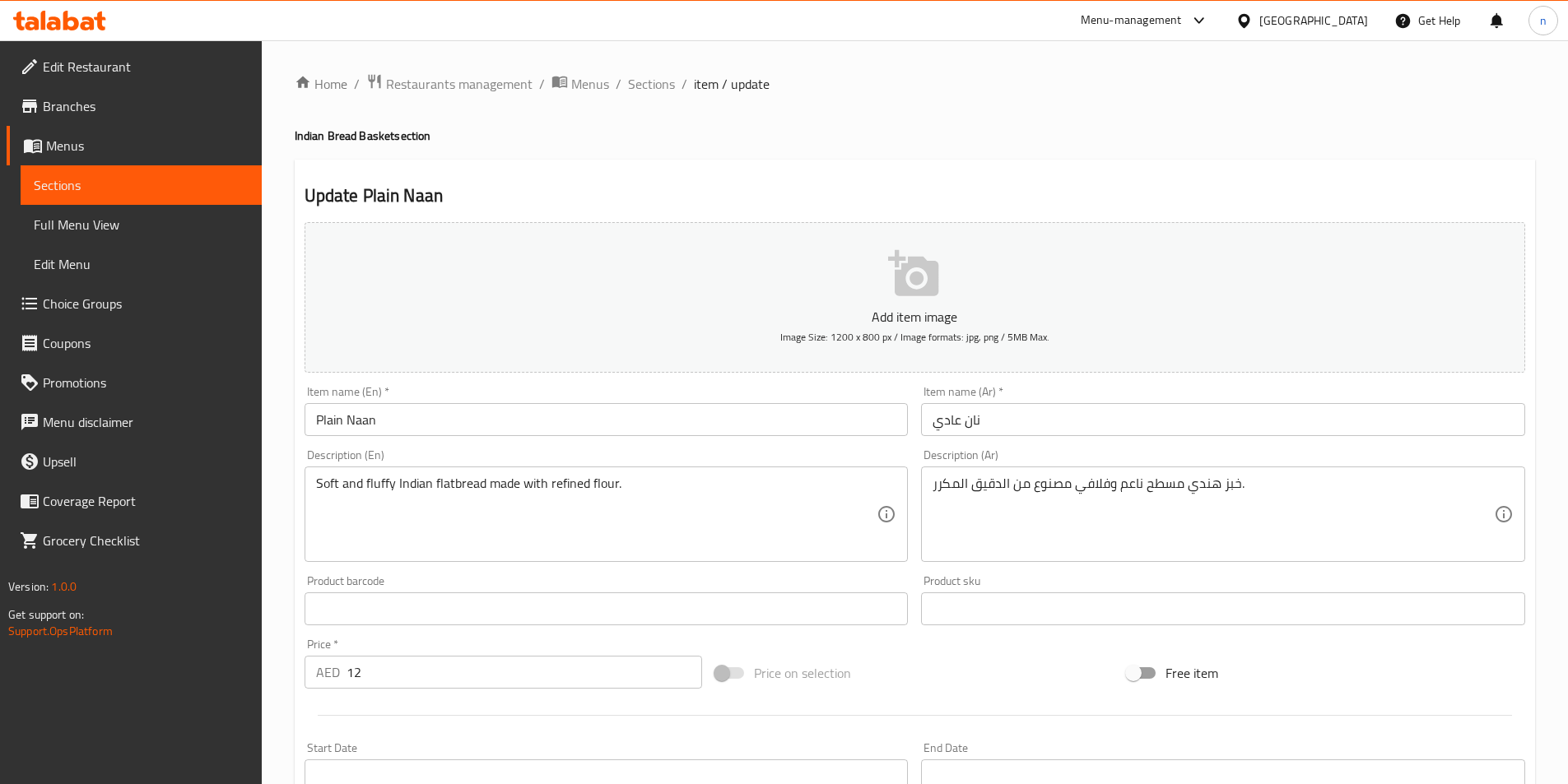
click at [944, 422] on input "نان عادي" at bounding box center [1222, 419] width 604 height 33
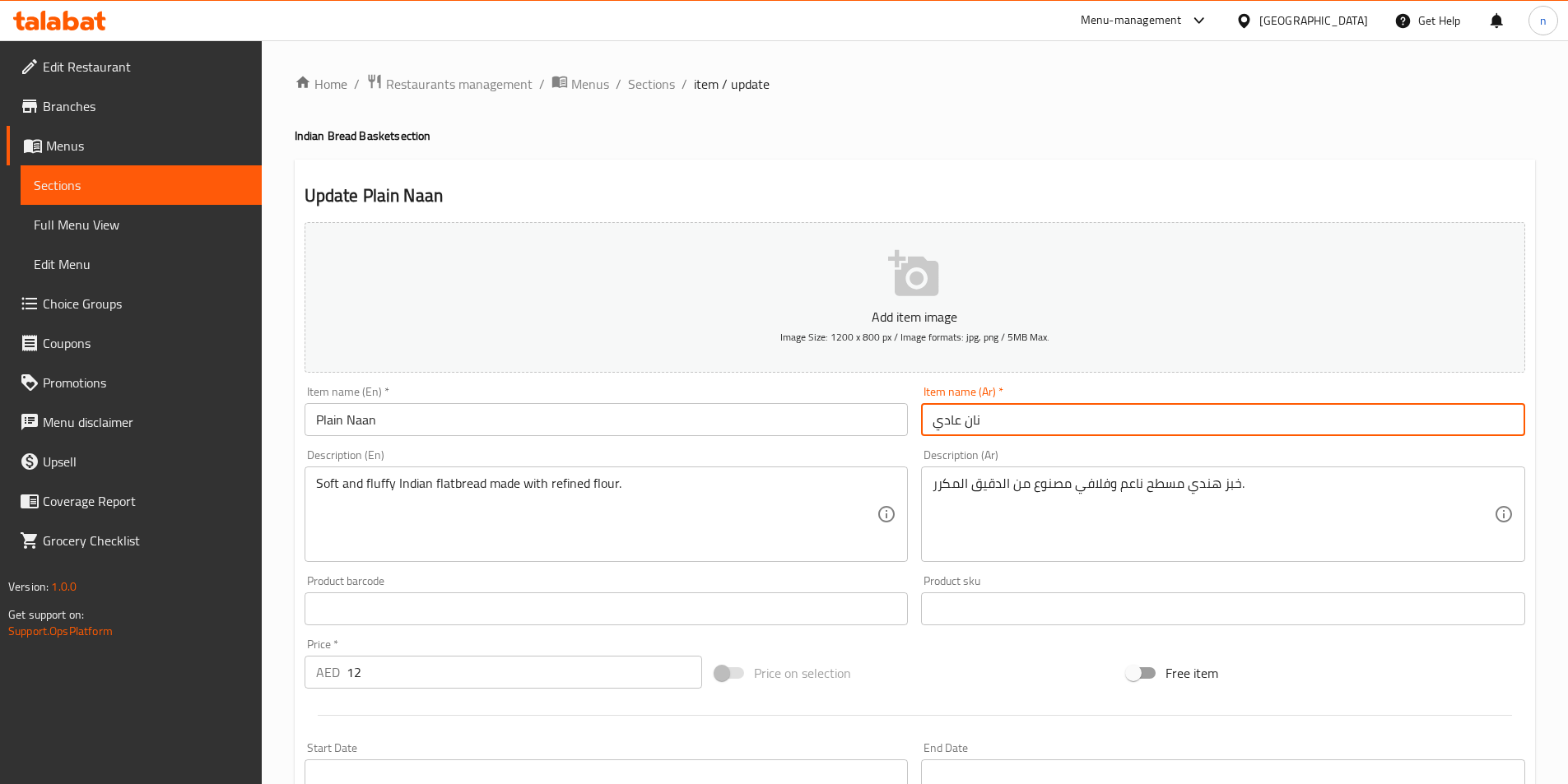
click at [944, 422] on input "نان عادي" at bounding box center [1222, 419] width 604 height 33
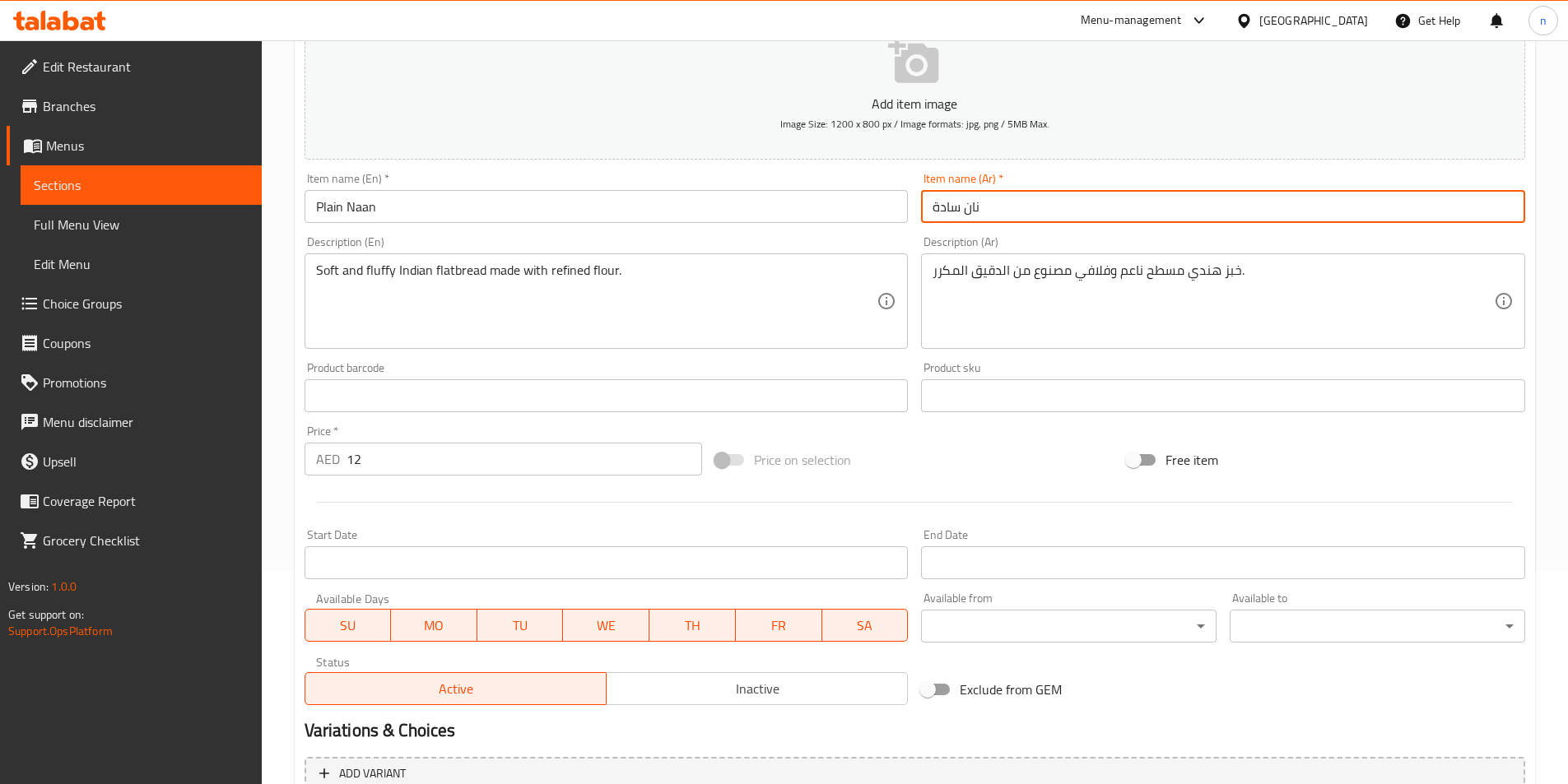
scroll to position [378, 0]
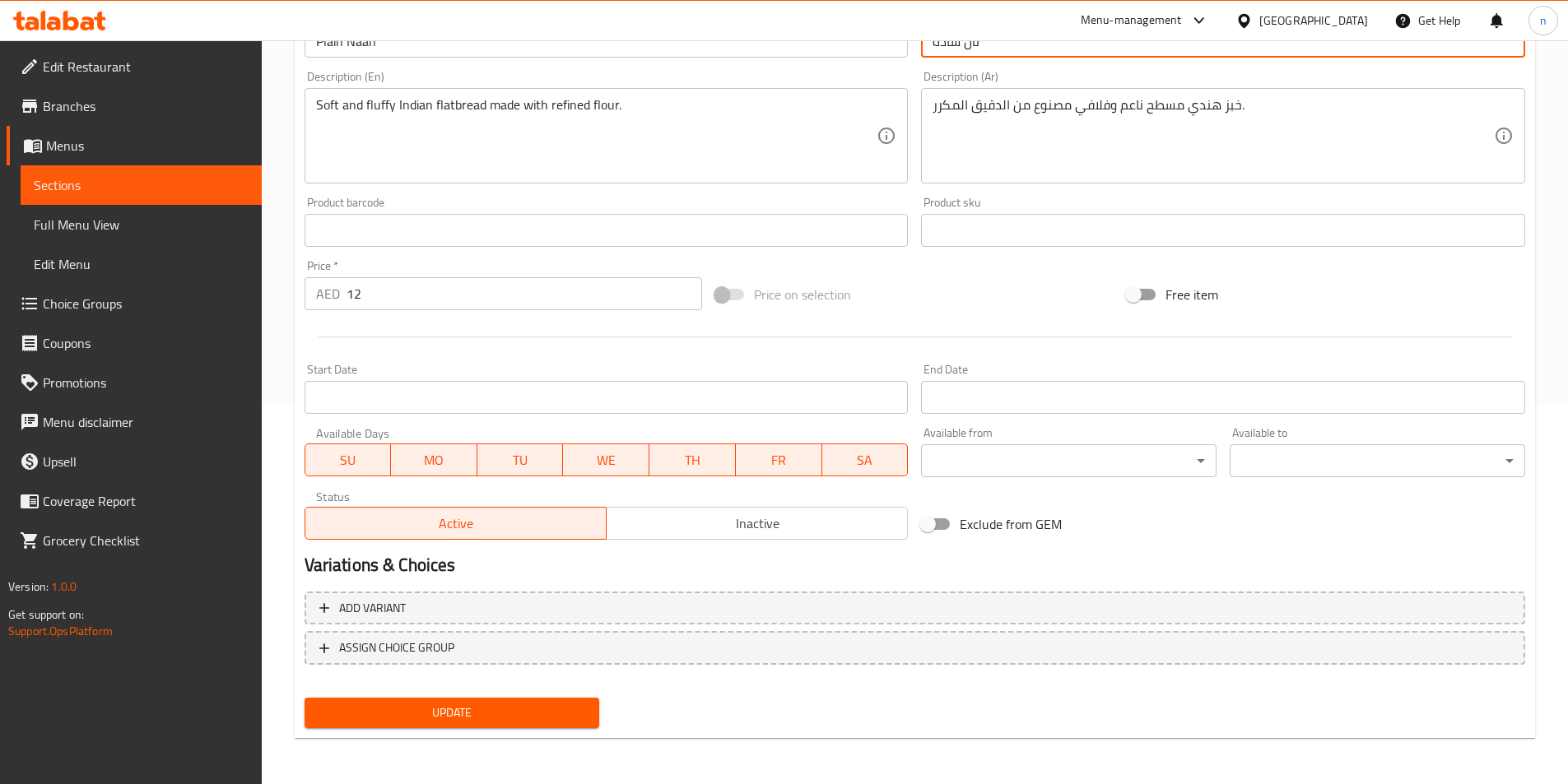
type input "نان سادة"
click at [363, 714] on span "Update" at bounding box center [453, 712] width 269 height 21
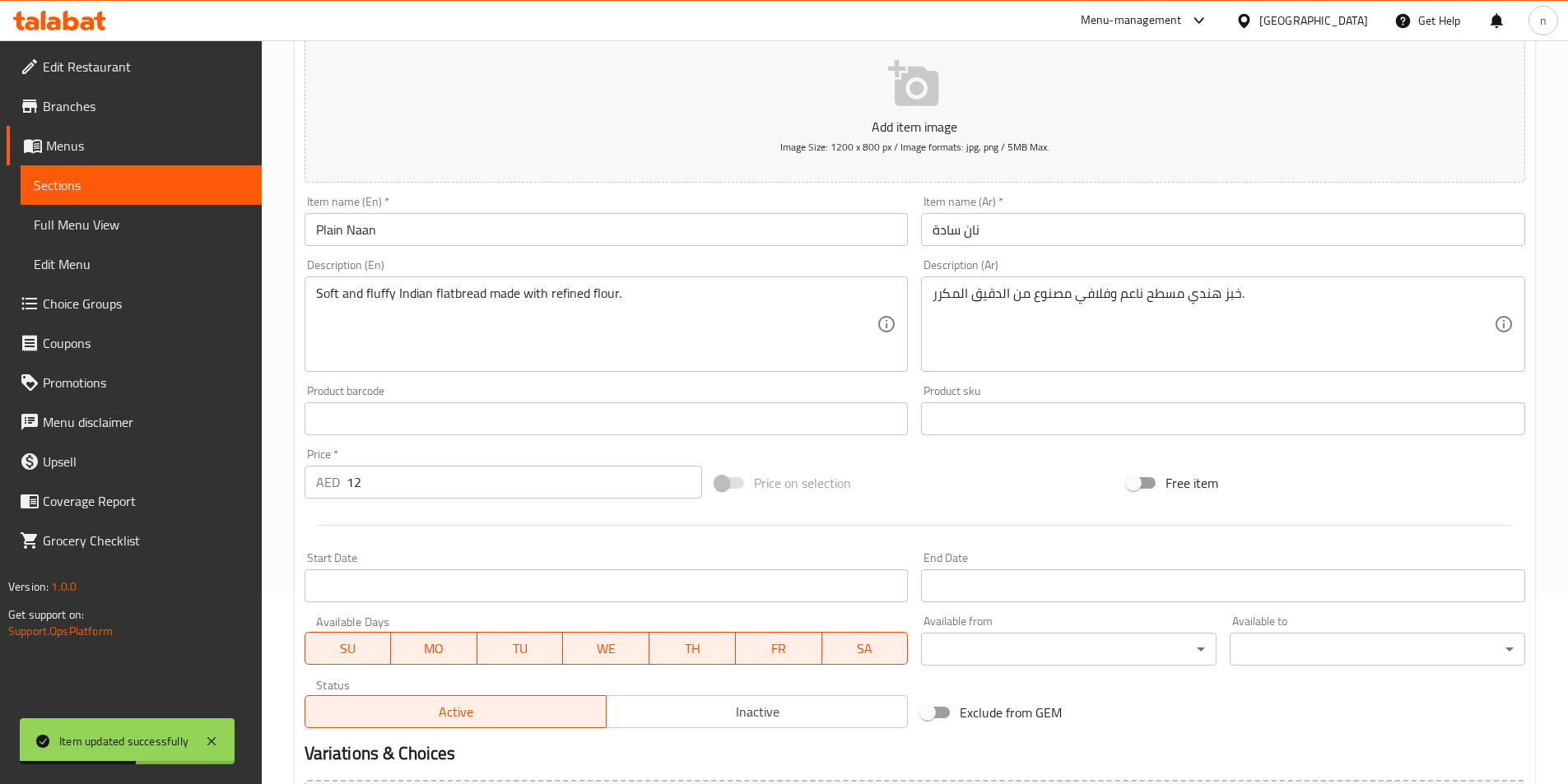
scroll to position [0, 0]
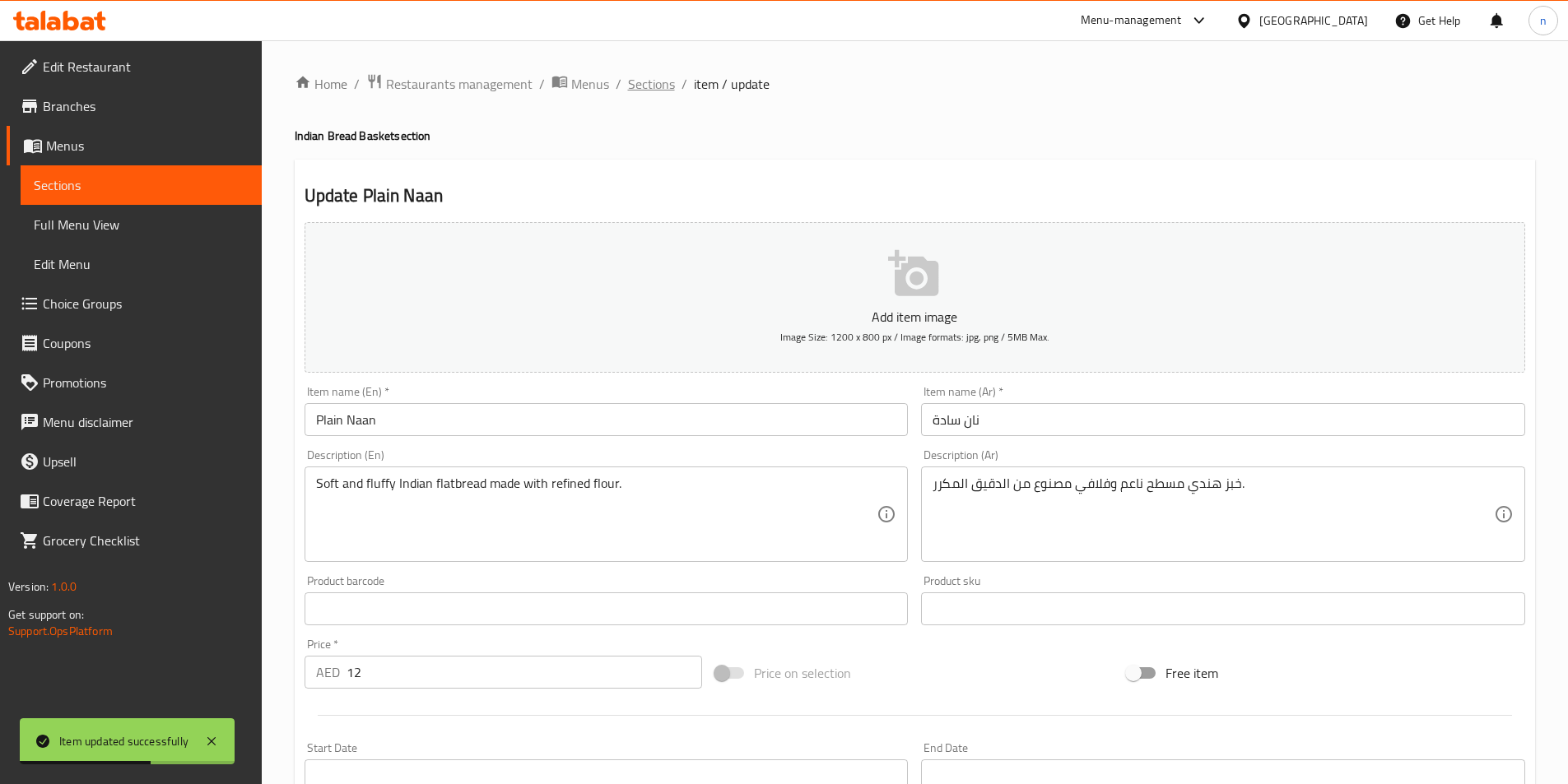
click at [645, 78] on span "Sections" at bounding box center [651, 84] width 46 height 20
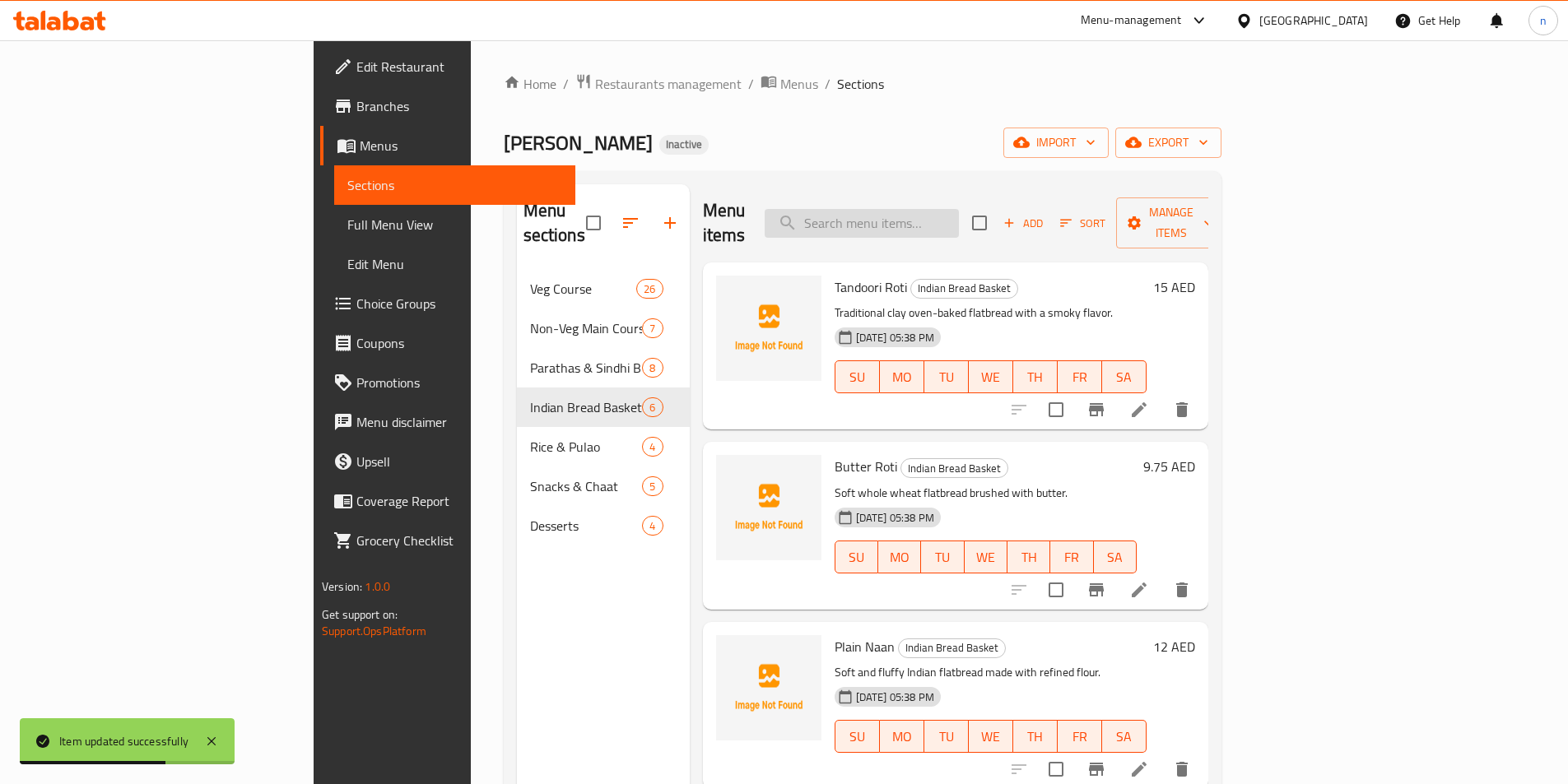
click at [919, 219] on input "search" at bounding box center [862, 223] width 195 height 29
paste input "Lachha Paratha"
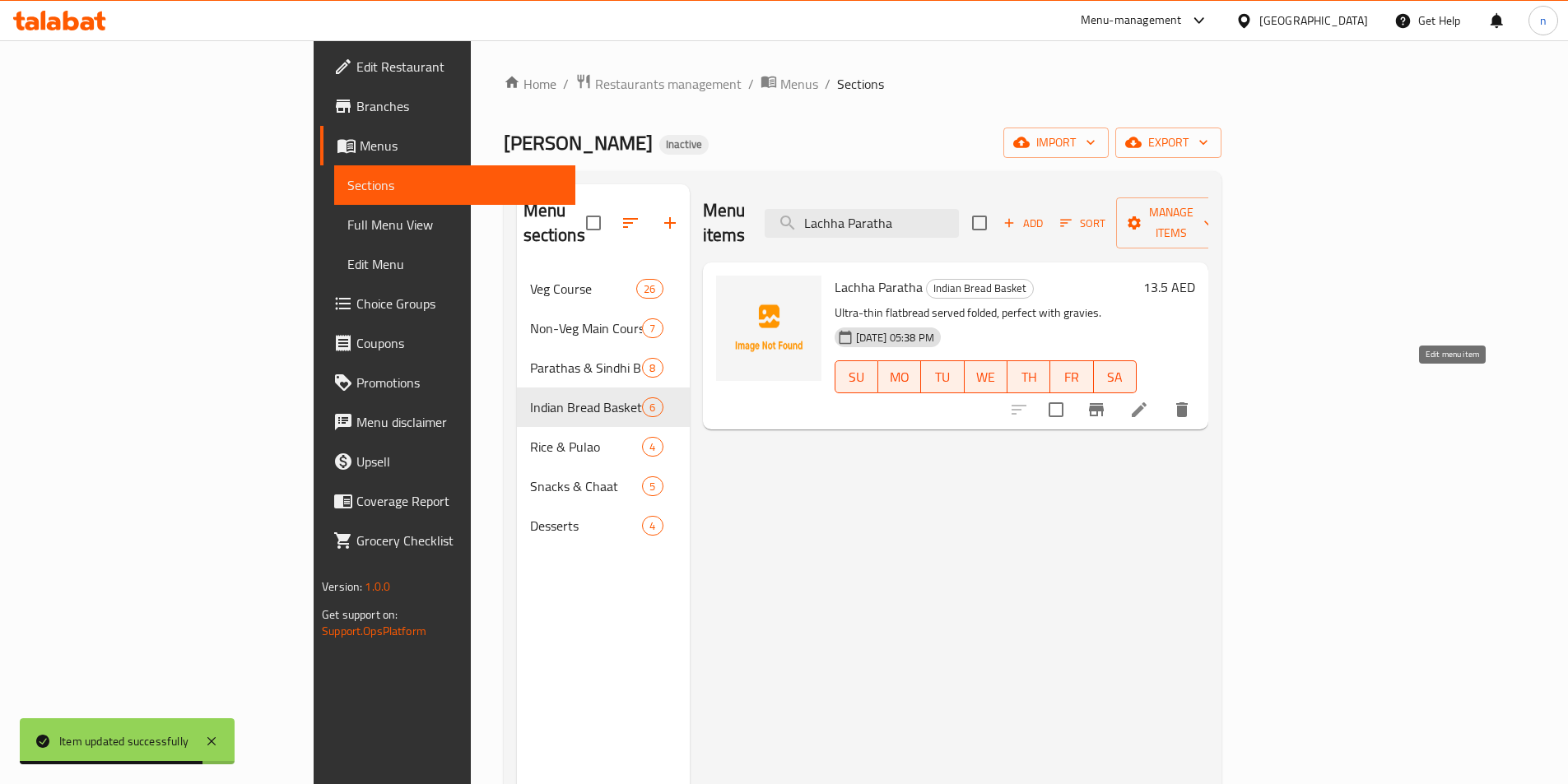
type input "Lachha Paratha"
click at [1149, 400] on icon at bounding box center [1139, 410] width 20 height 20
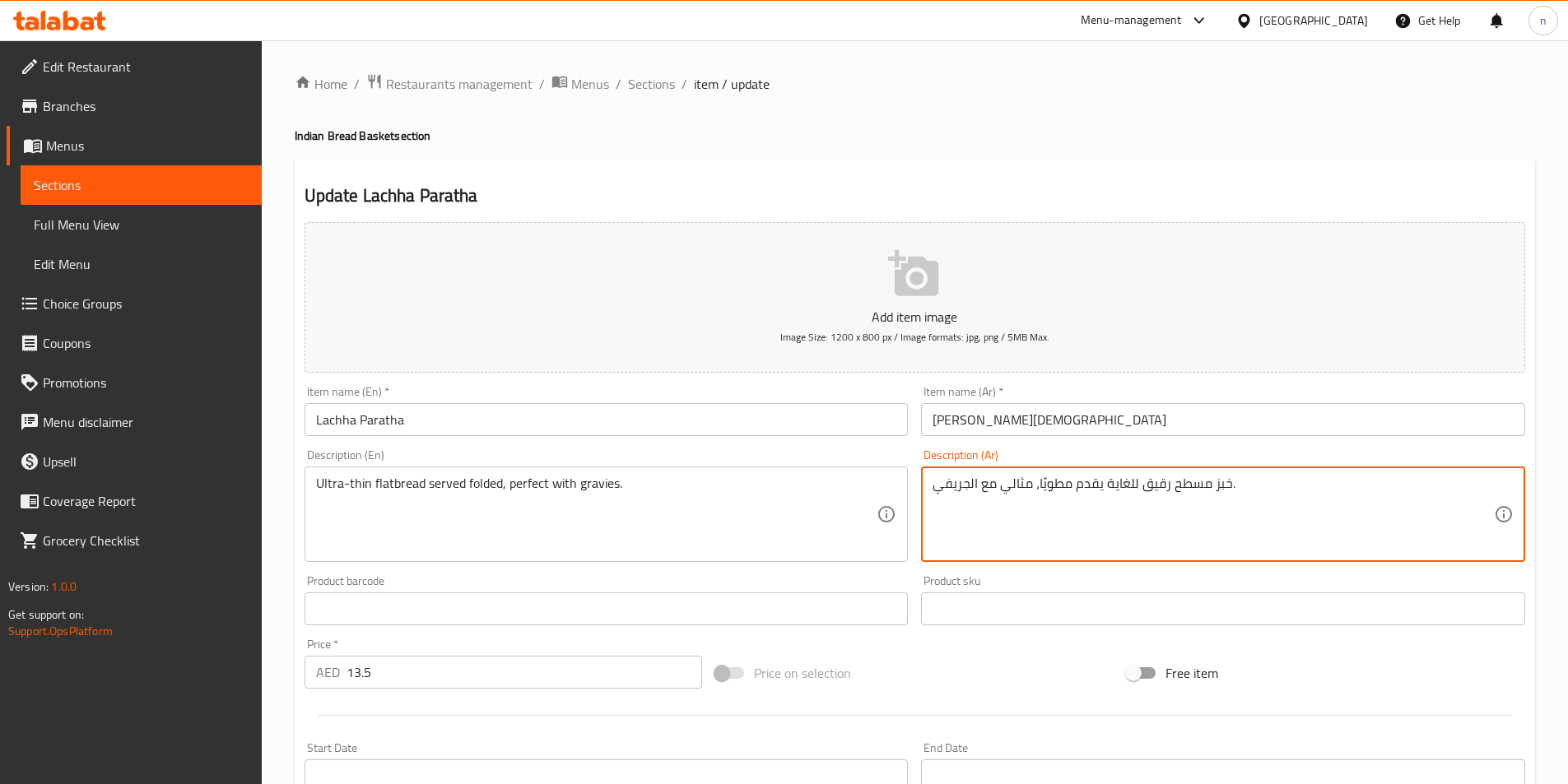
click at [1234, 486] on textarea "خبز مسطح رقيق للغاية يقدم مطويًا، مثالي مع الجريفي." at bounding box center [1213, 513] width 561 height 78
click at [1225, 486] on textarea "خبز مسطح رقيق للغاية يقدم مطويًا، مثالي مع الجريفي." at bounding box center [1213, 513] width 561 height 78
click at [1226, 486] on textarea "خبز مسطح رقيق للغاية يقدم مطويًا، مثالي مع الجريفي." at bounding box center [1213, 513] width 561 height 78
click at [949, 494] on textarea "خبز مسطح رقيق للغاية يقدم مطويًا، مثالي مع الجريفيز." at bounding box center [1213, 513] width 561 height 78
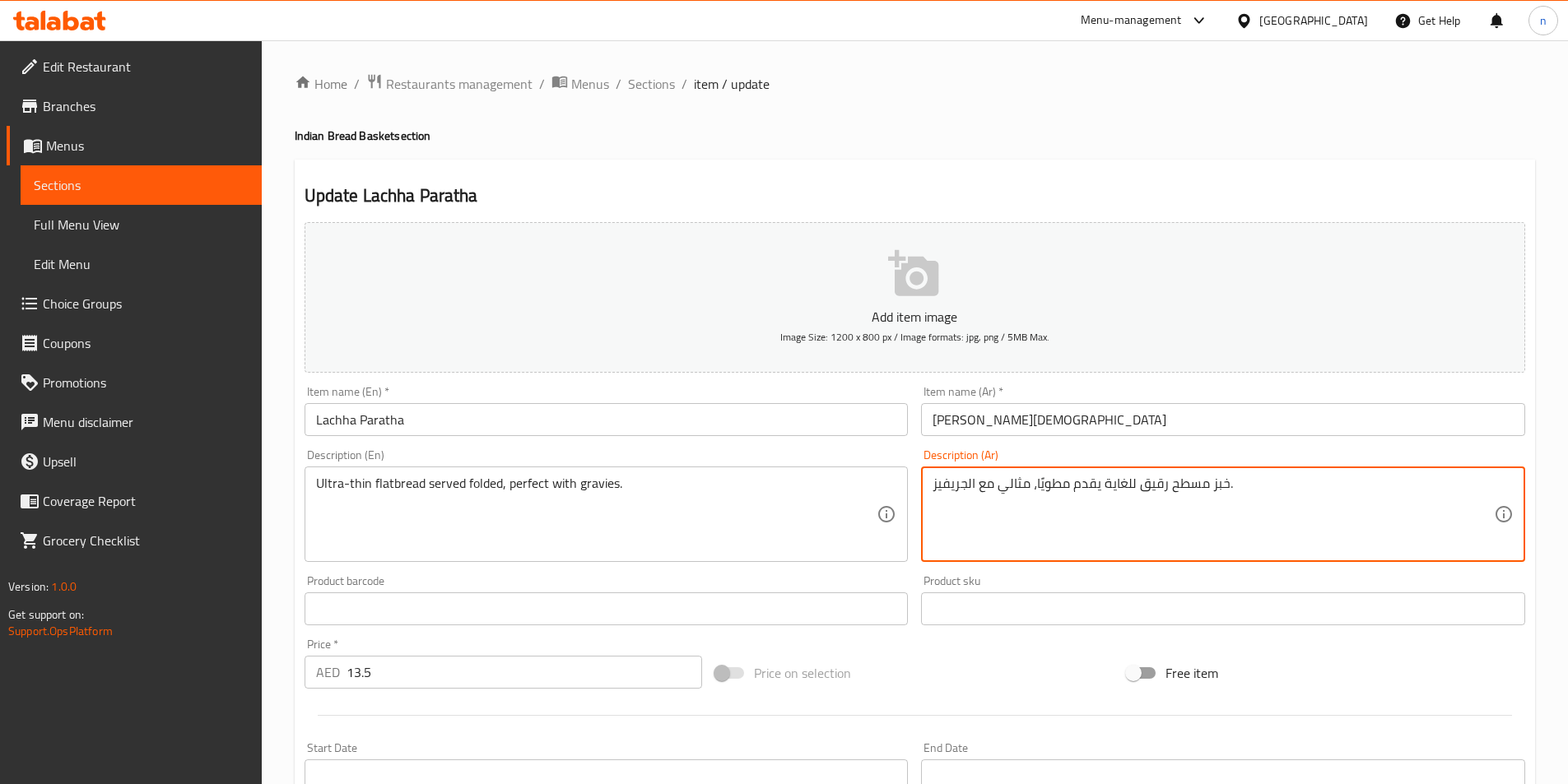
type textarea "خبز مسطح رقيق للغاية يقدم مطويًا، مثالي مع الجريفيز."
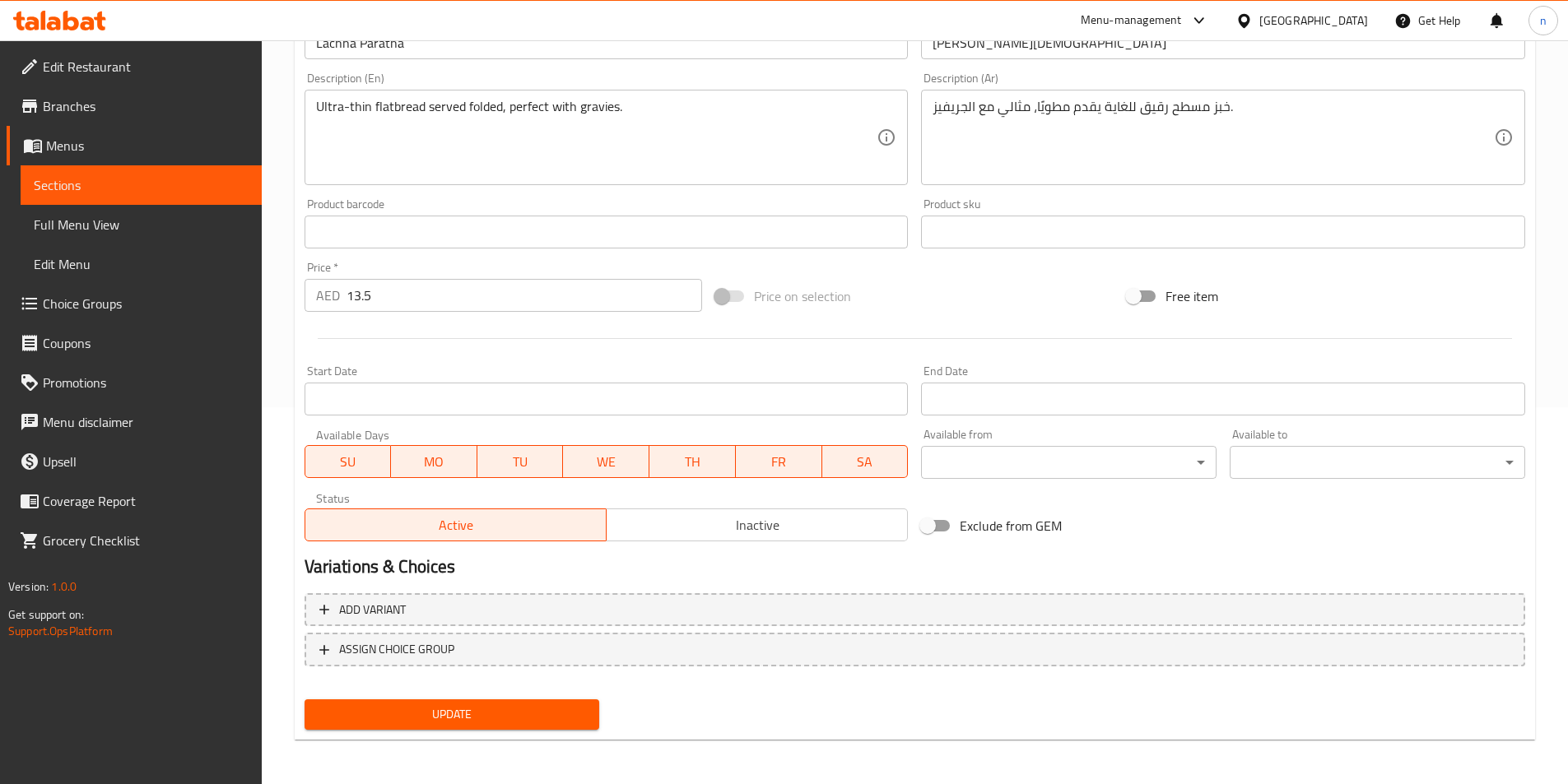
scroll to position [378, 0]
click at [514, 703] on span "Update" at bounding box center [453, 712] width 269 height 21
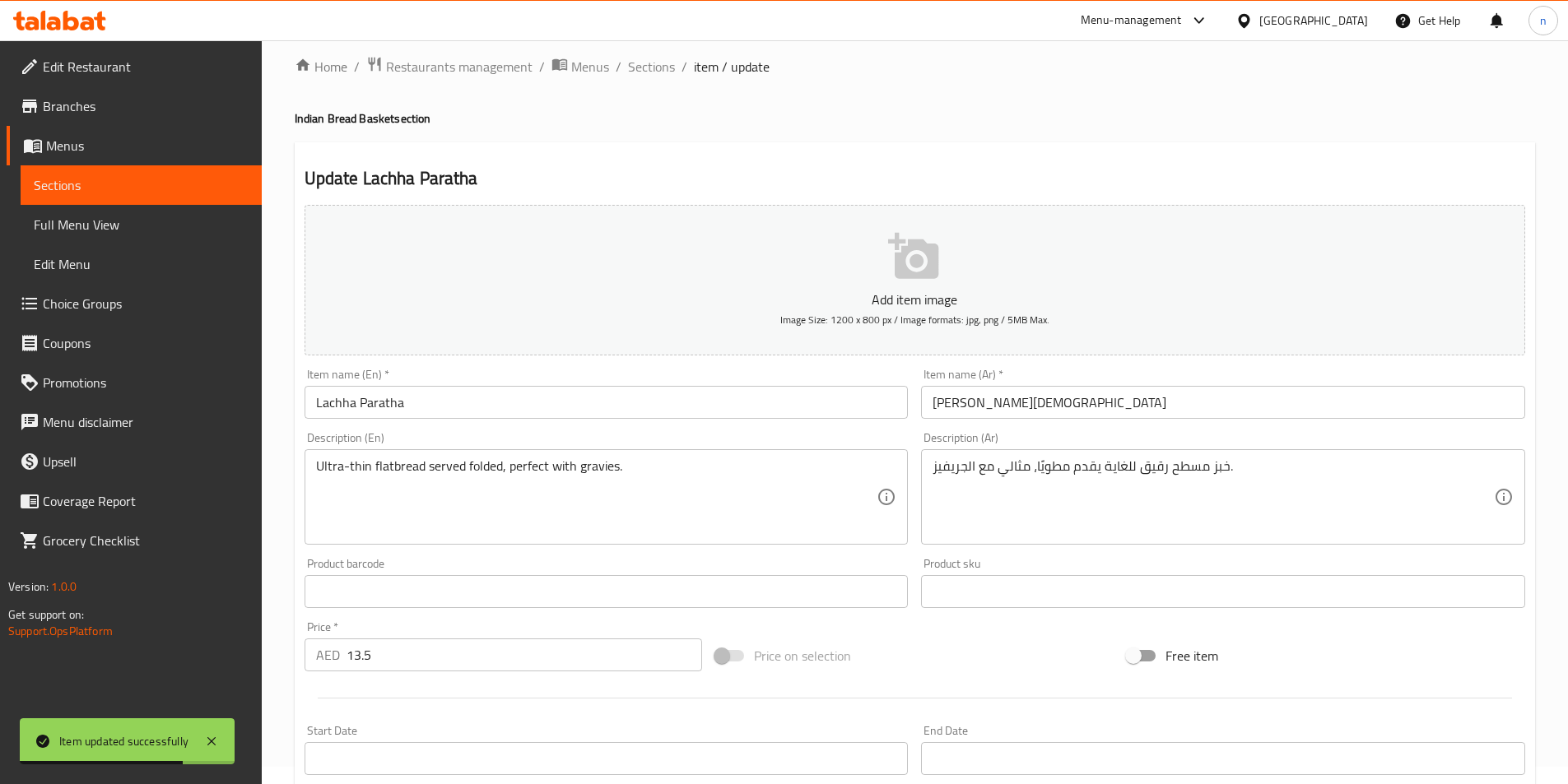
scroll to position [0, 0]
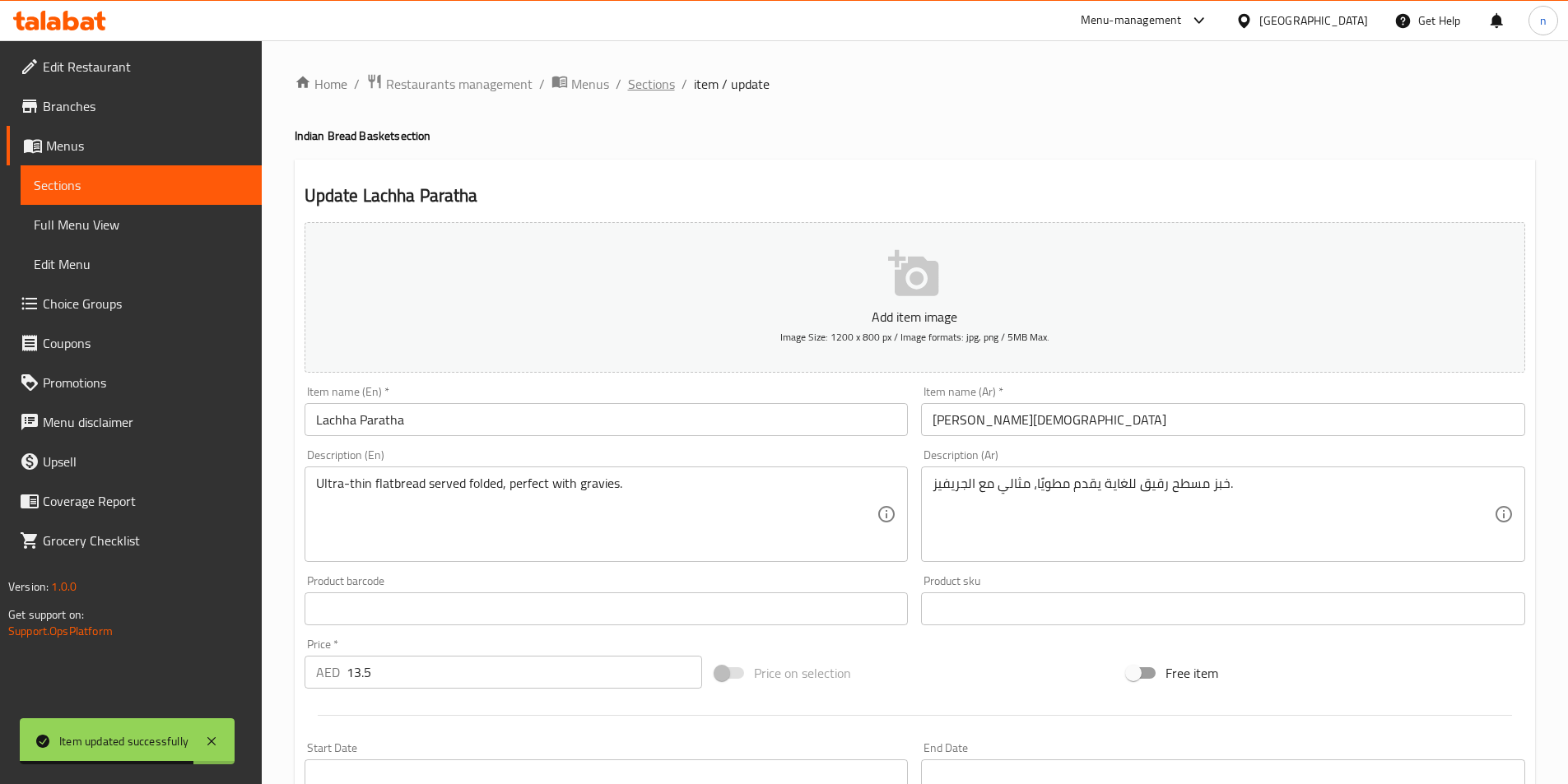
click at [638, 80] on span "Sections" at bounding box center [651, 84] width 46 height 20
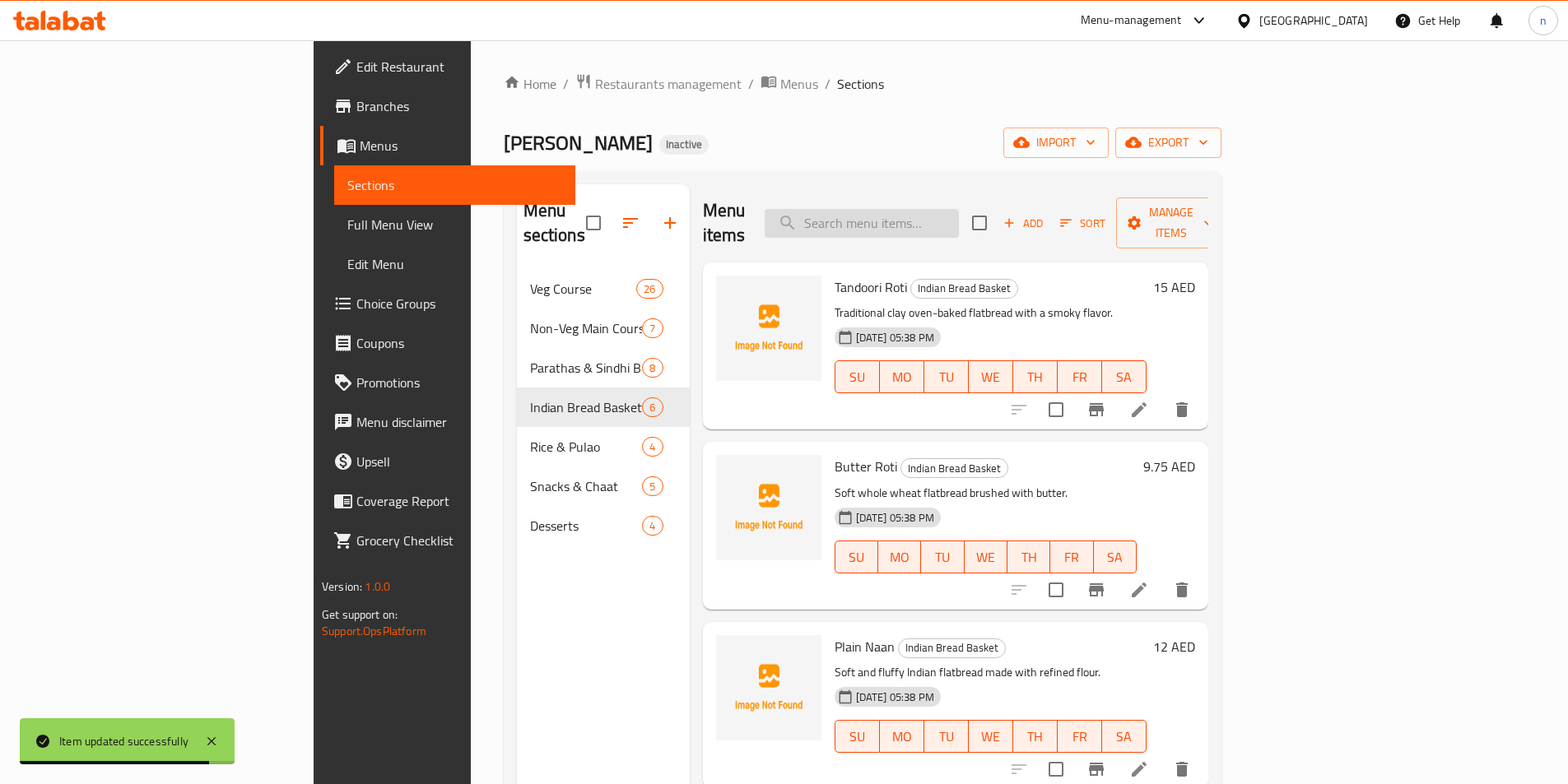
click at [941, 209] on input "search" at bounding box center [862, 223] width 195 height 29
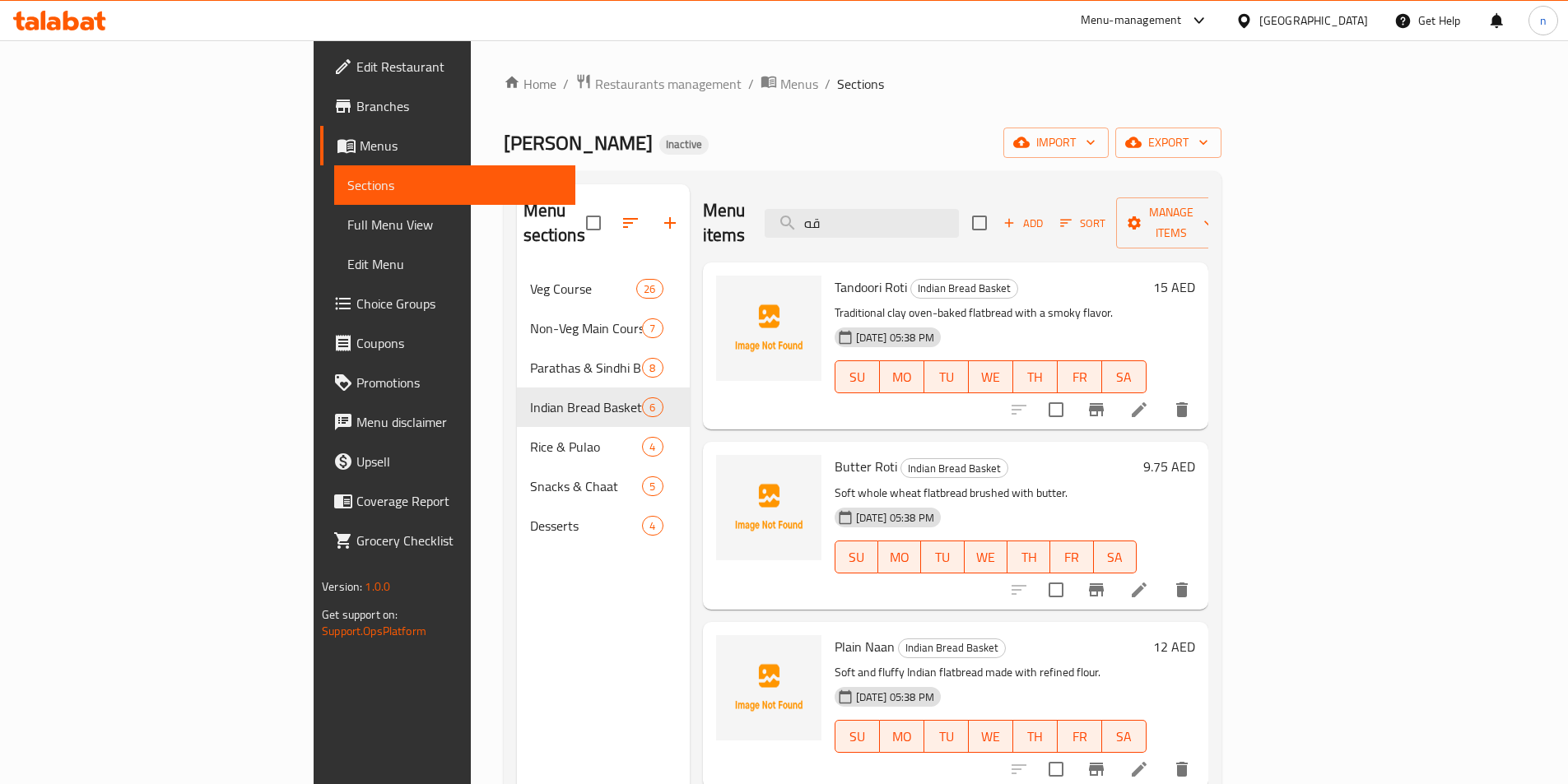
type input "ق"
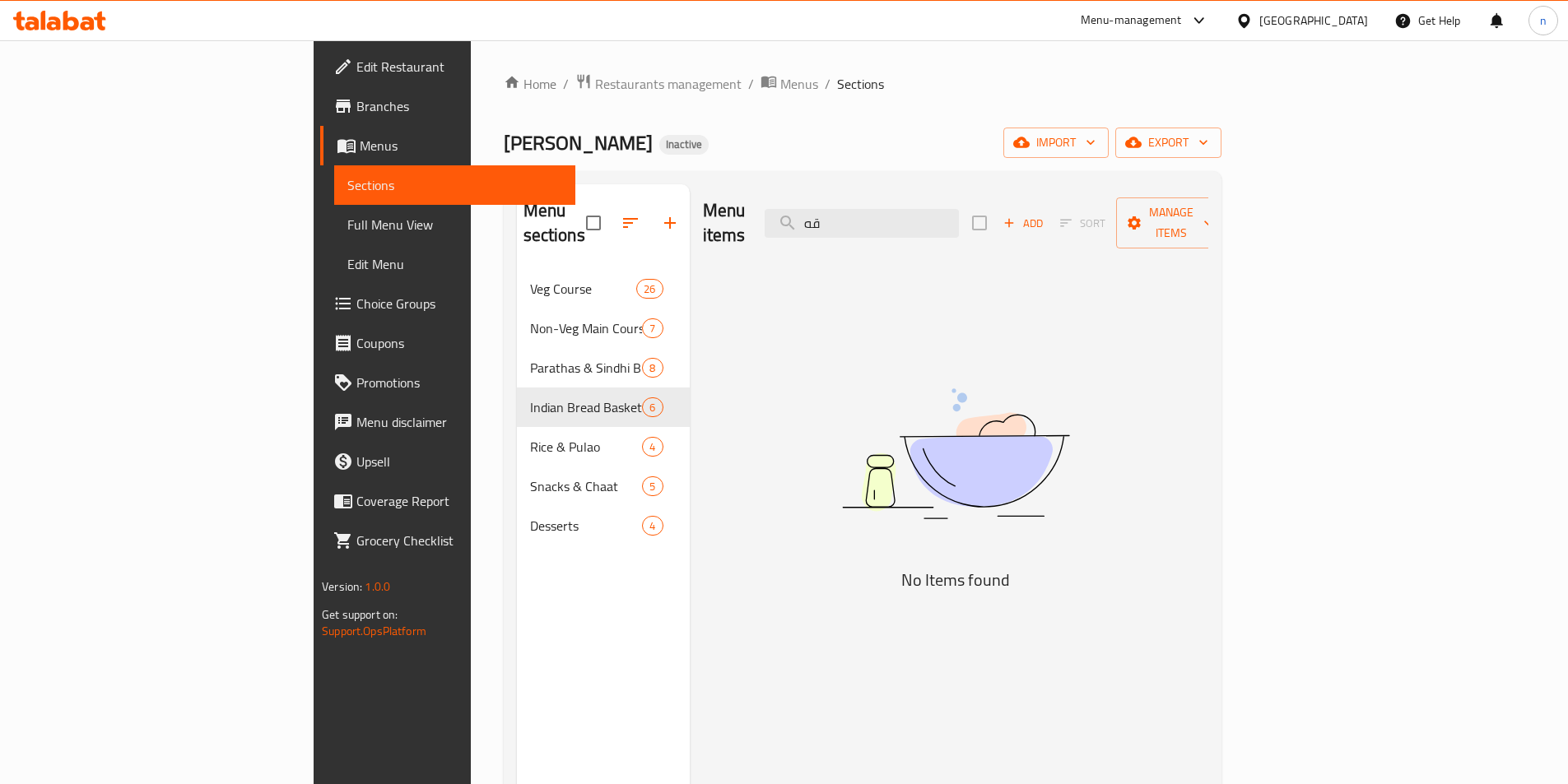
type input "ق"
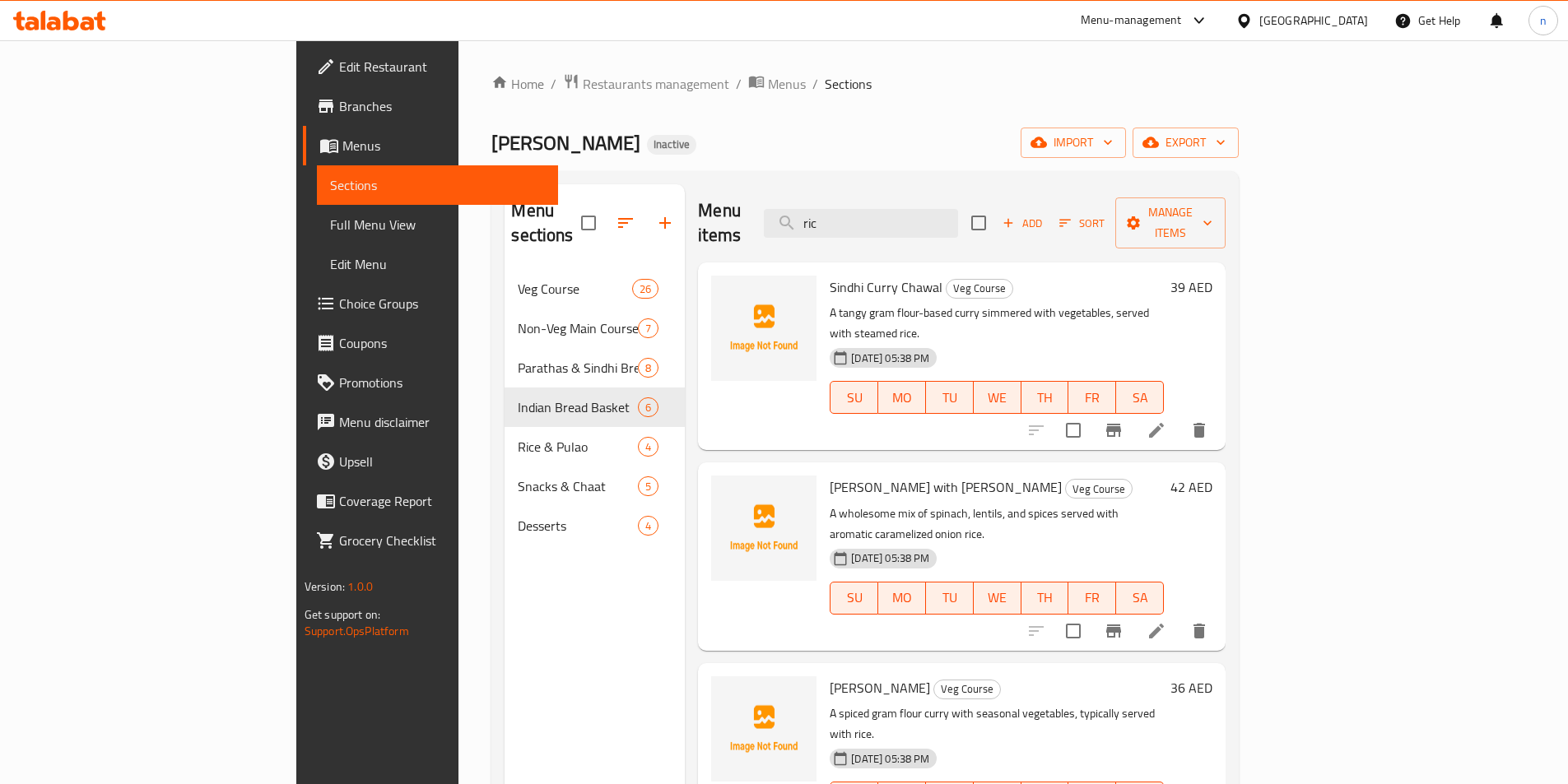
type input "rice"
drag, startPoint x: 957, startPoint y: 218, endPoint x: 892, endPoint y: 228, distance: 65.8
click at [892, 228] on div "Menu items rice Add Sort Manage items" at bounding box center [961, 223] width 528 height 78
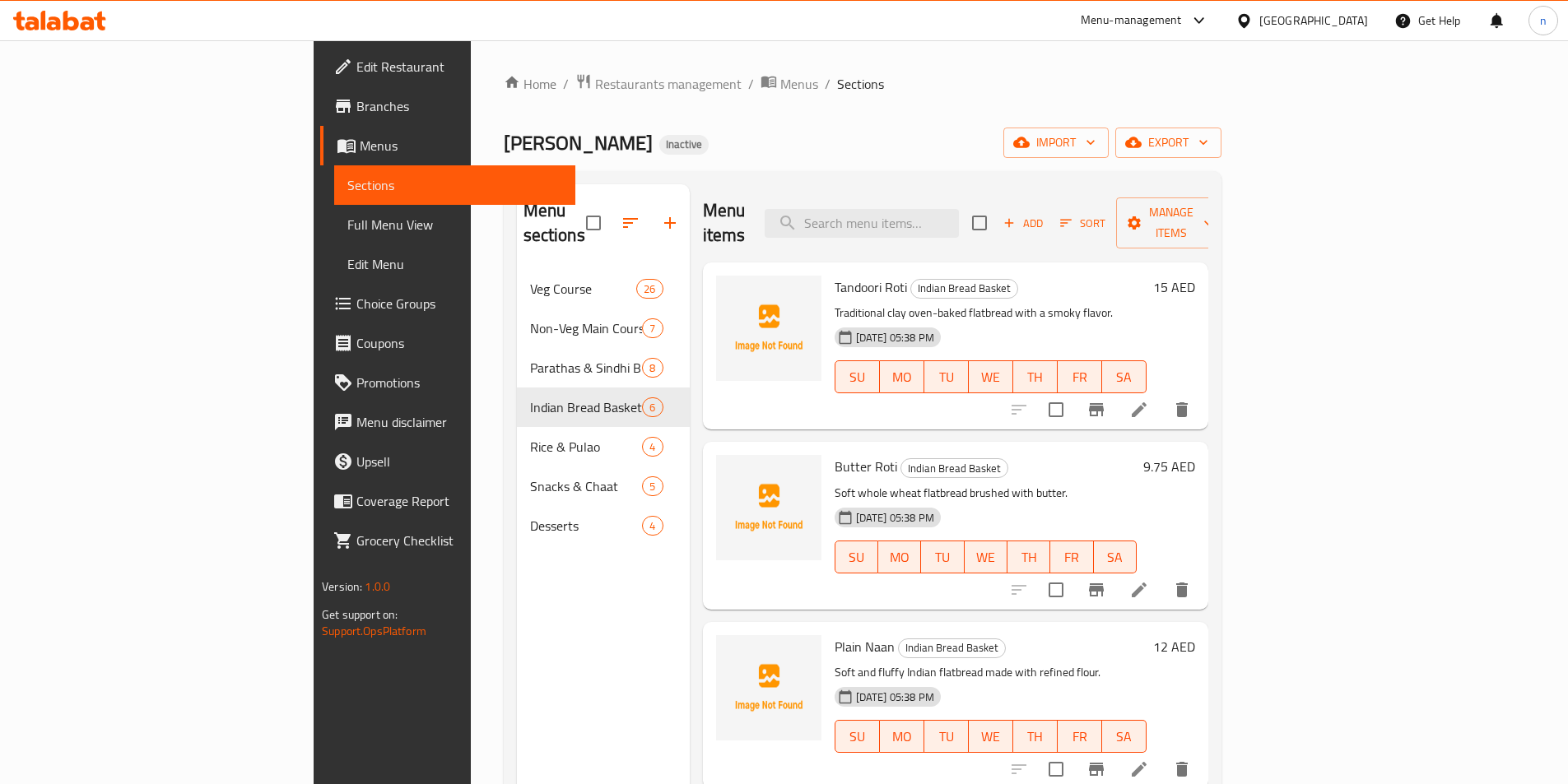
type input "H"
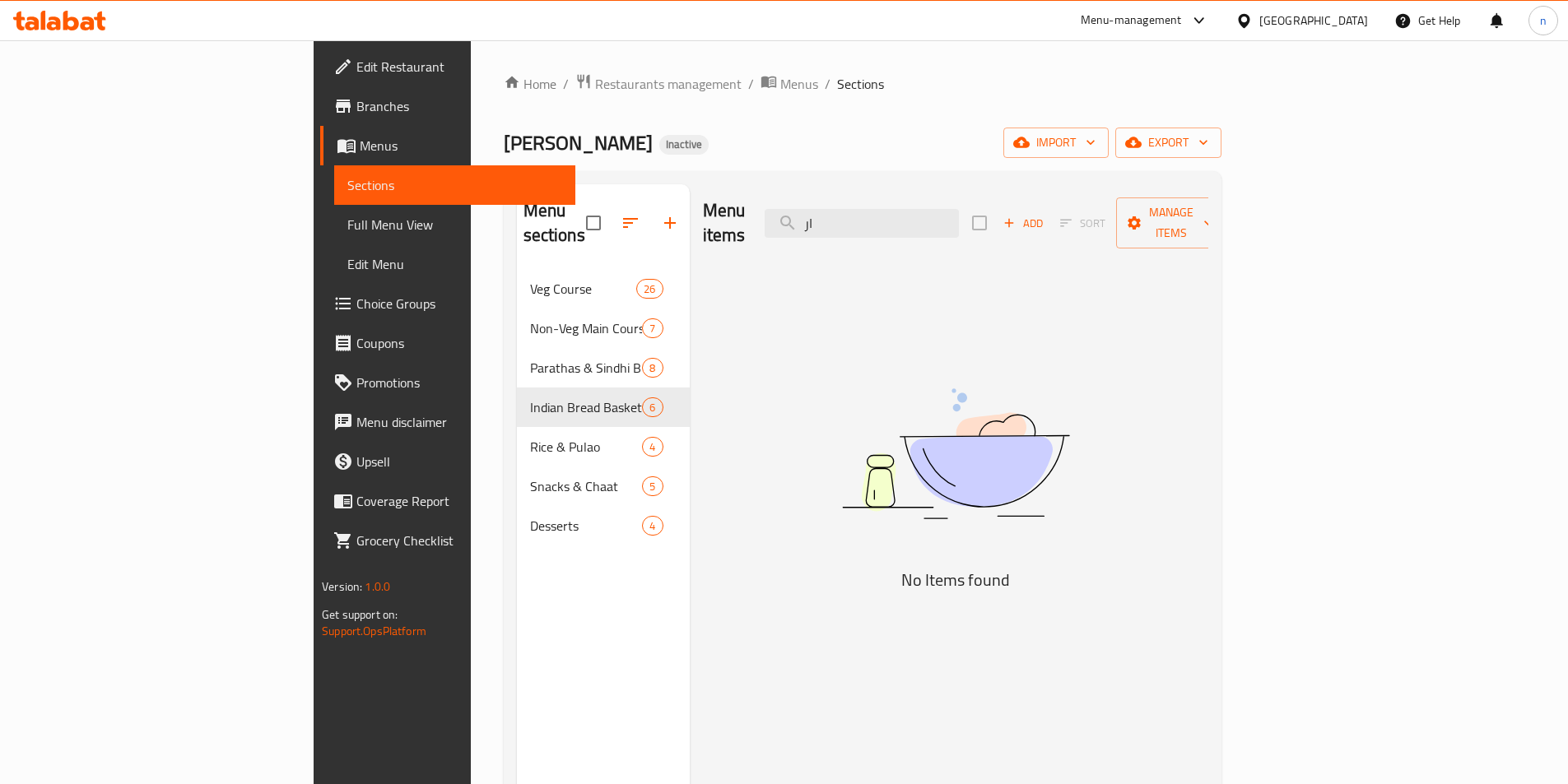
type input "ا"
click at [950, 217] on input "je" at bounding box center [862, 223] width 195 height 29
paste input "[PERSON_NAME]"
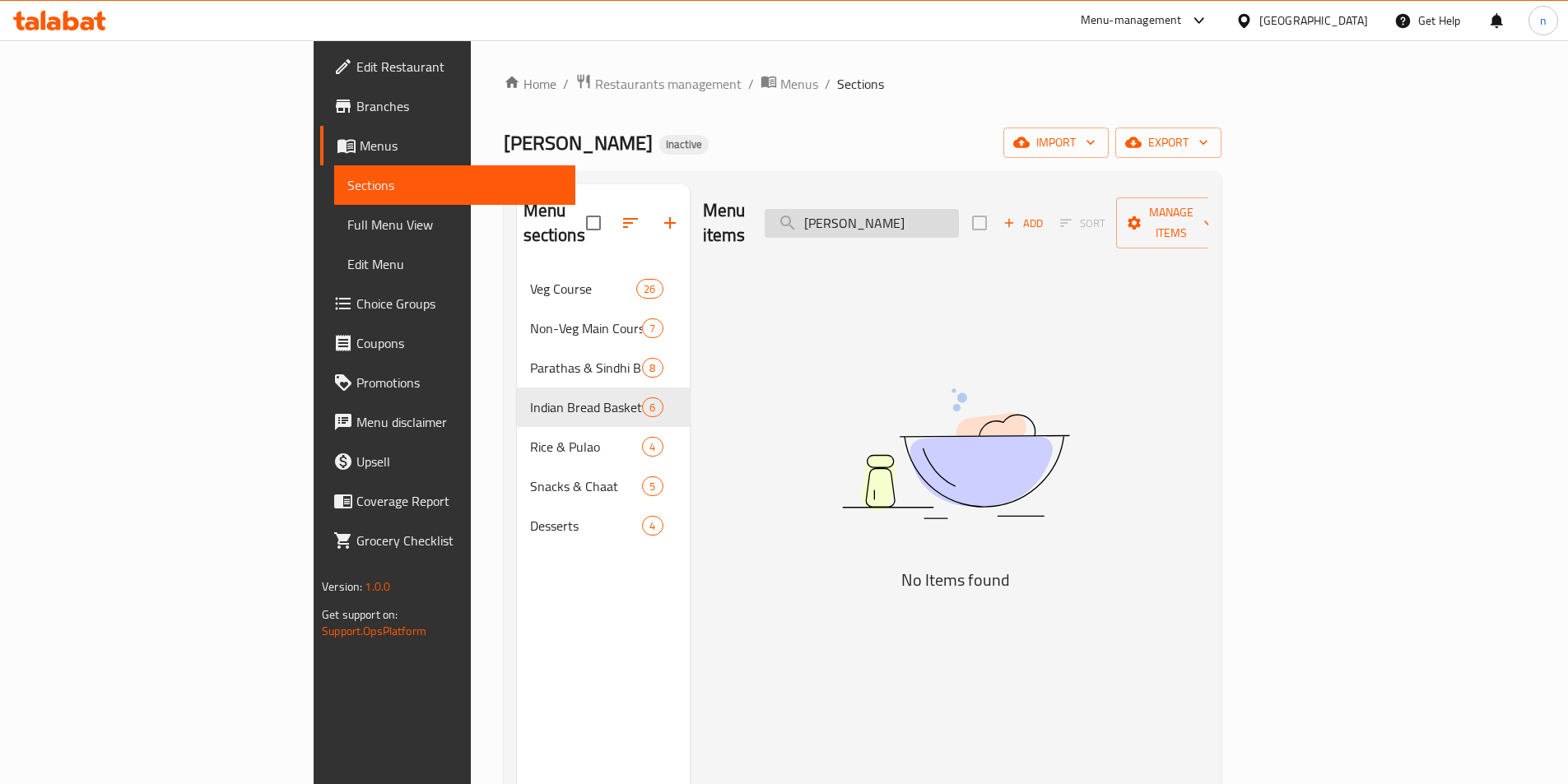
click at [958, 209] on input "[PERSON_NAME]" at bounding box center [862, 223] width 195 height 29
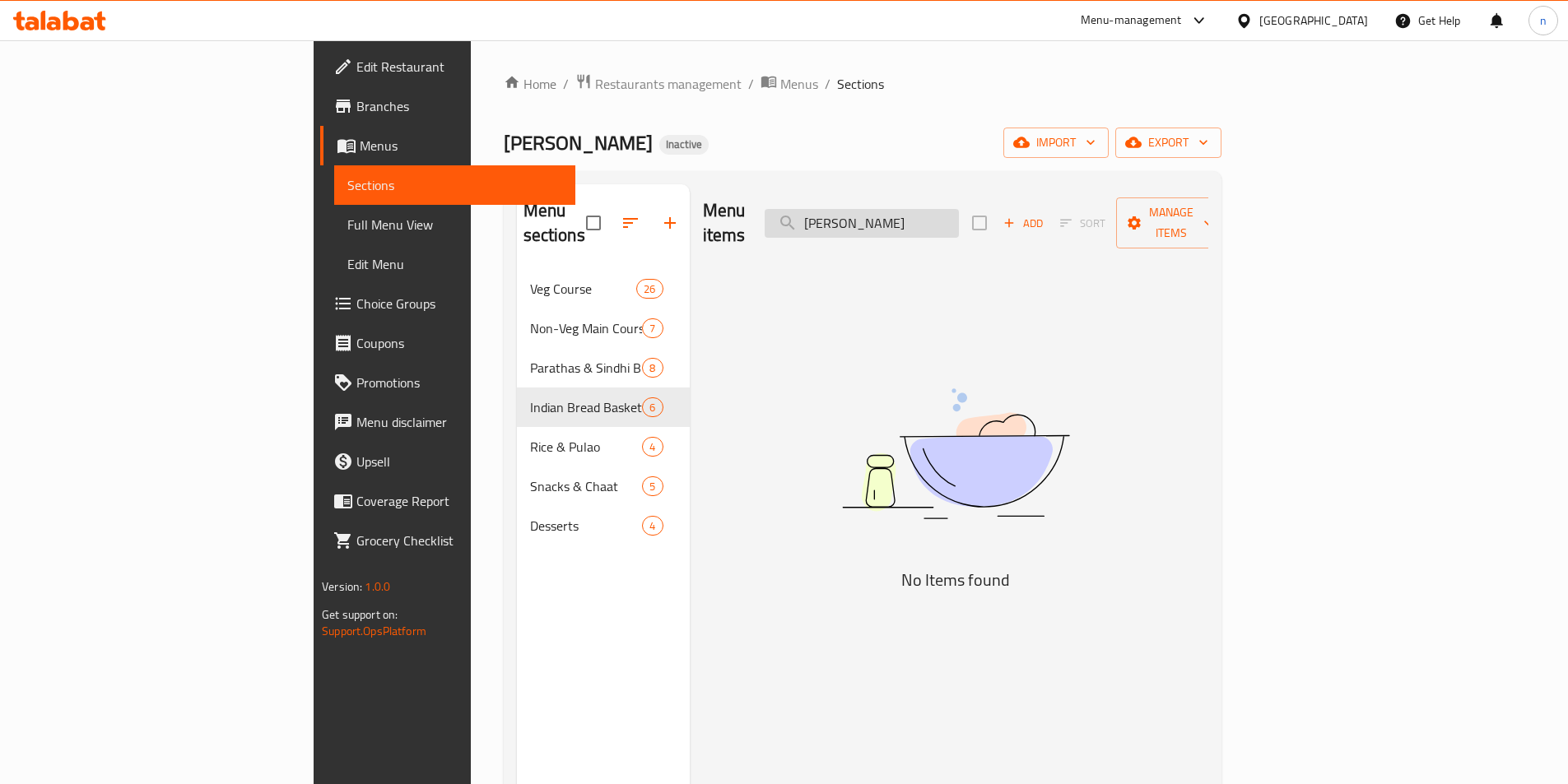
click at [958, 214] on input "[PERSON_NAME]" at bounding box center [862, 223] width 195 height 29
type input "[PERSON_NAME]"
click at [717, 161] on div "Home / Restaurants management / Menus / Sections Sindhi Zaika Inactive import e…" at bounding box center [863, 527] width 717 height 908
click at [958, 216] on input "[PERSON_NAME]" at bounding box center [862, 223] width 195 height 29
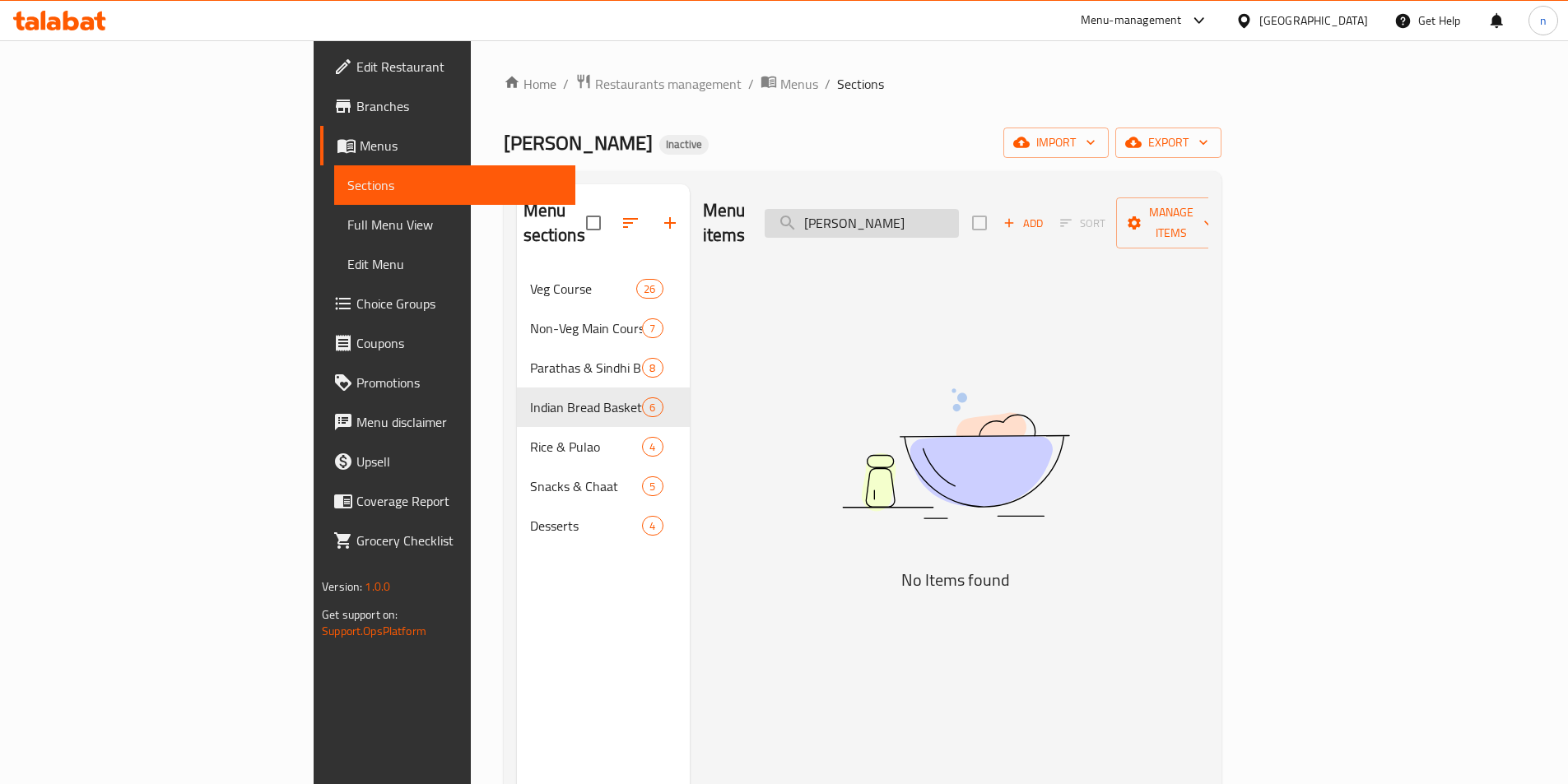
click at [958, 216] on input "[PERSON_NAME]" at bounding box center [862, 223] width 195 height 29
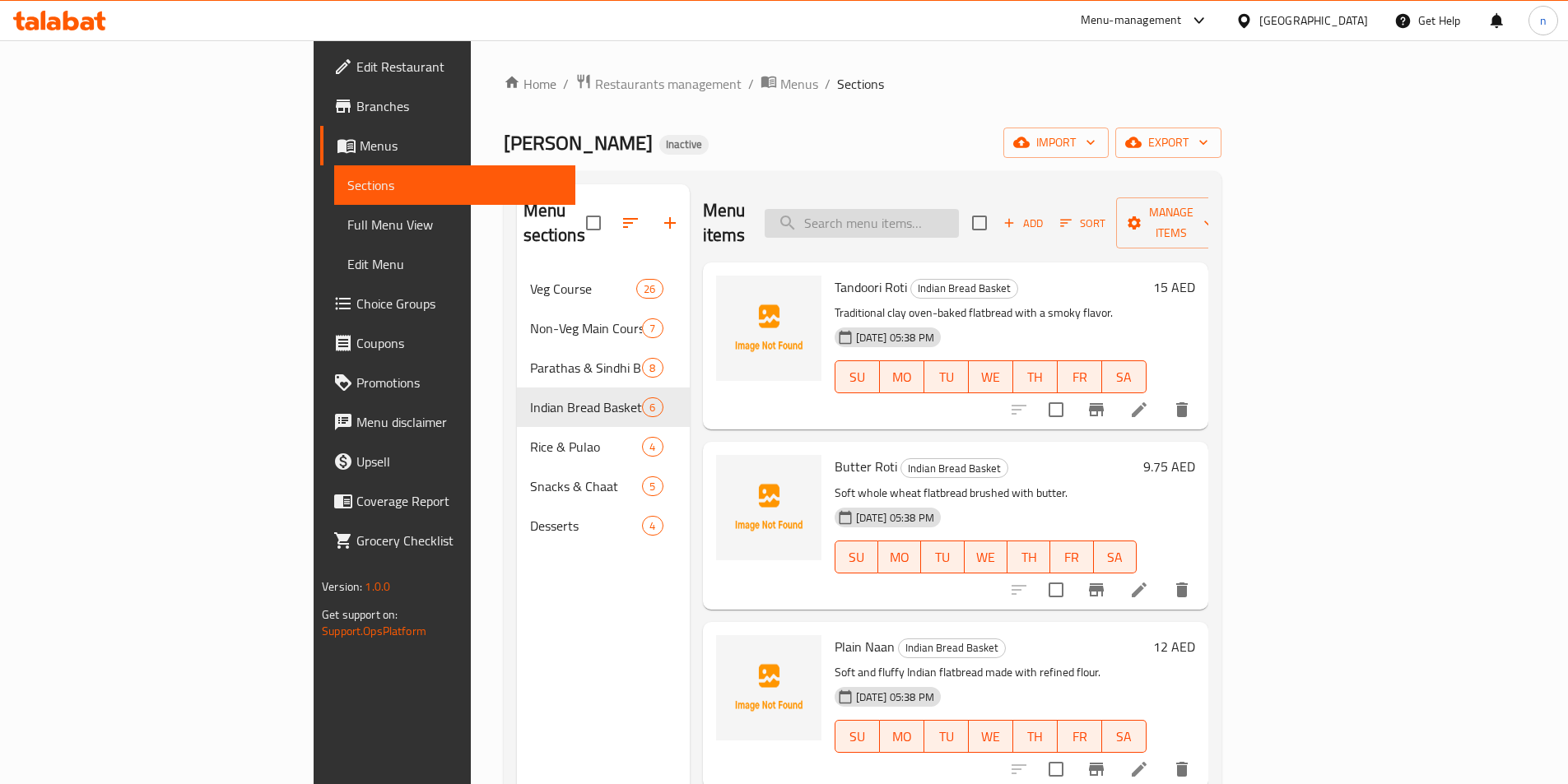
click at [958, 210] on input "search" at bounding box center [862, 223] width 195 height 29
paste input "[PERSON_NAME]"
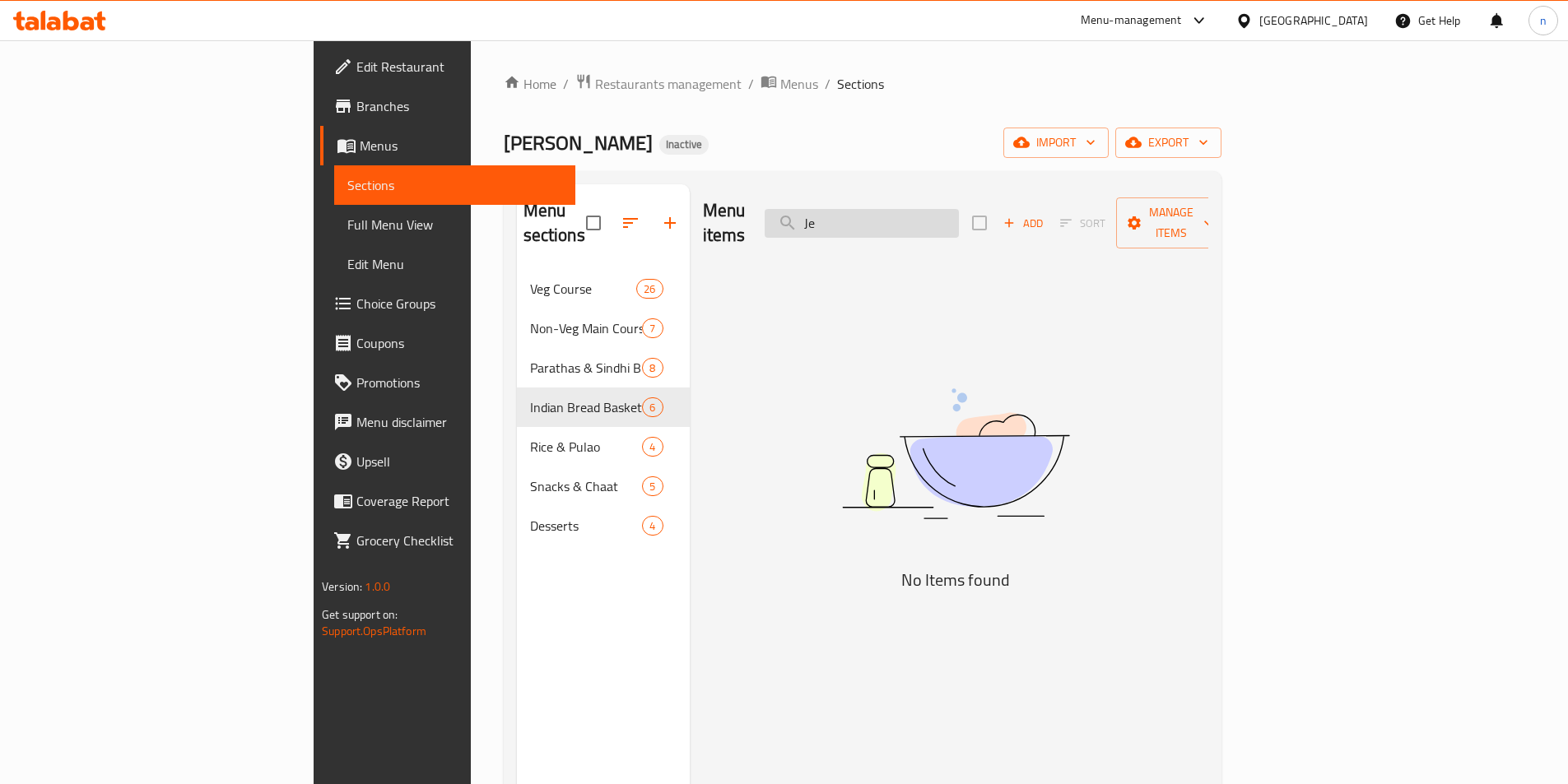
type input "J"
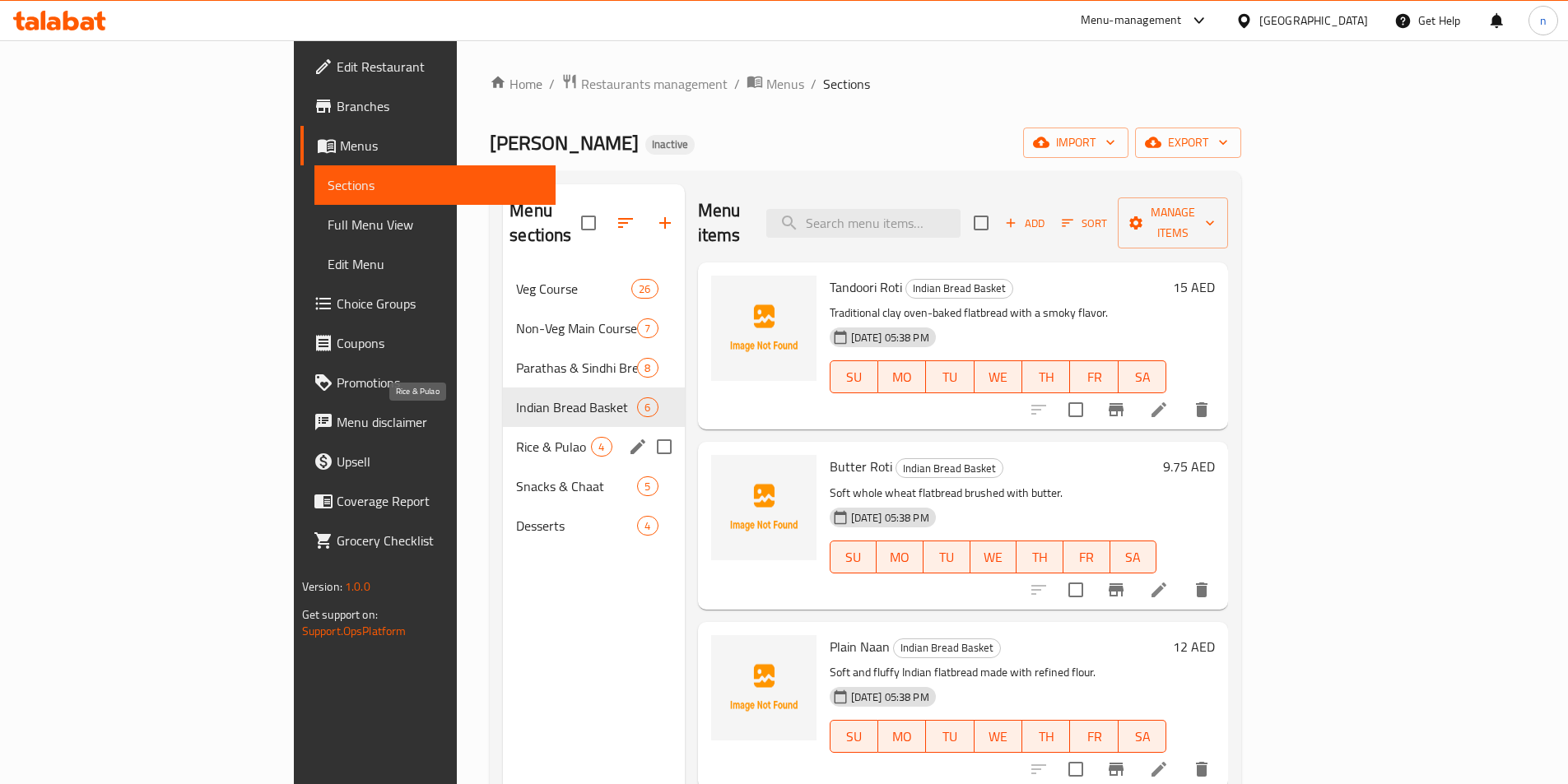
click at [516, 436] on span "Rice & Pulao" at bounding box center [553, 446] width 75 height 20
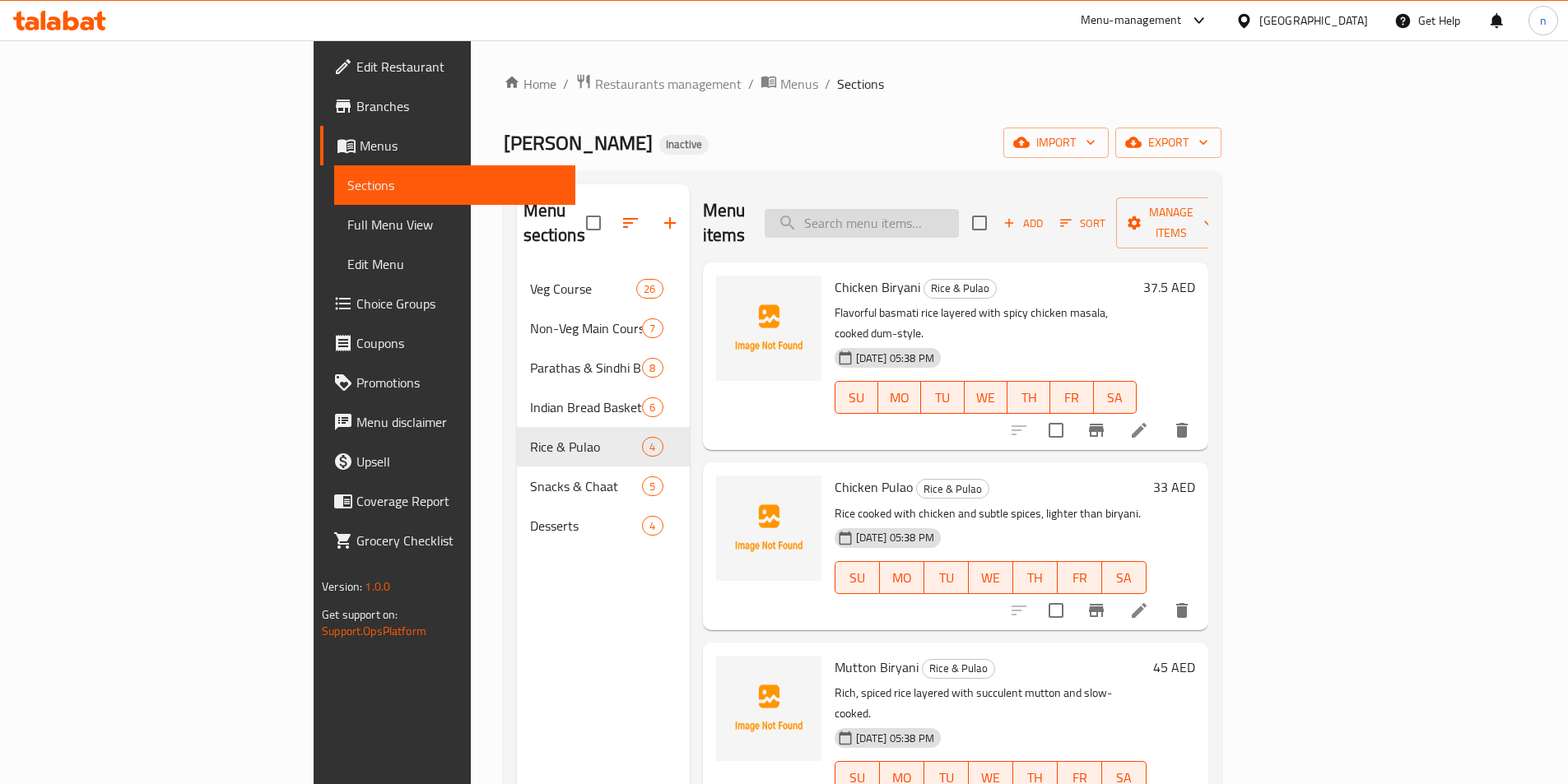
click at [958, 209] on input "search" at bounding box center [862, 223] width 195 height 29
paste input "[PERSON_NAME]"
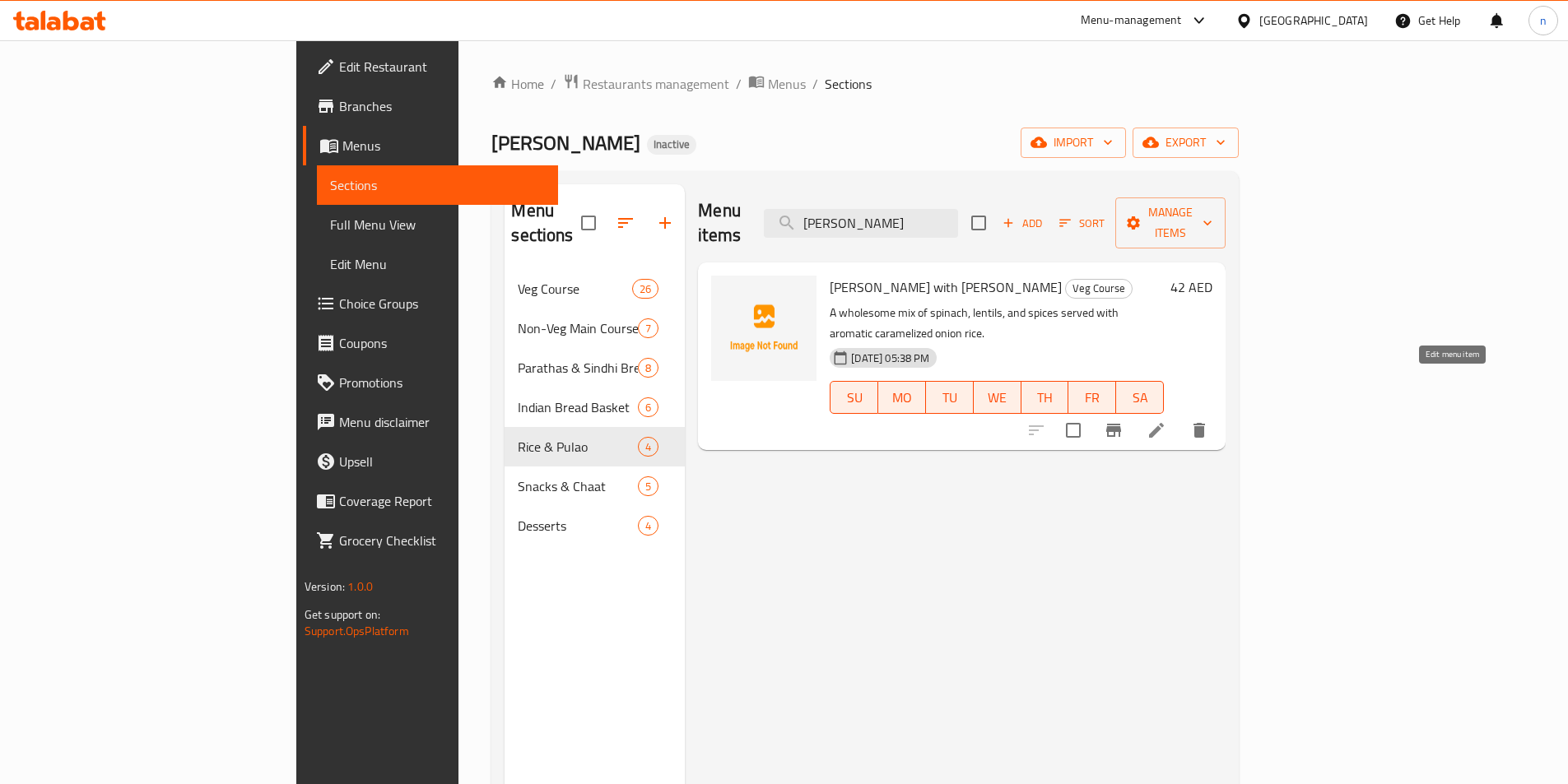
type input "[PERSON_NAME]"
click at [1164, 423] on icon at bounding box center [1156, 430] width 15 height 15
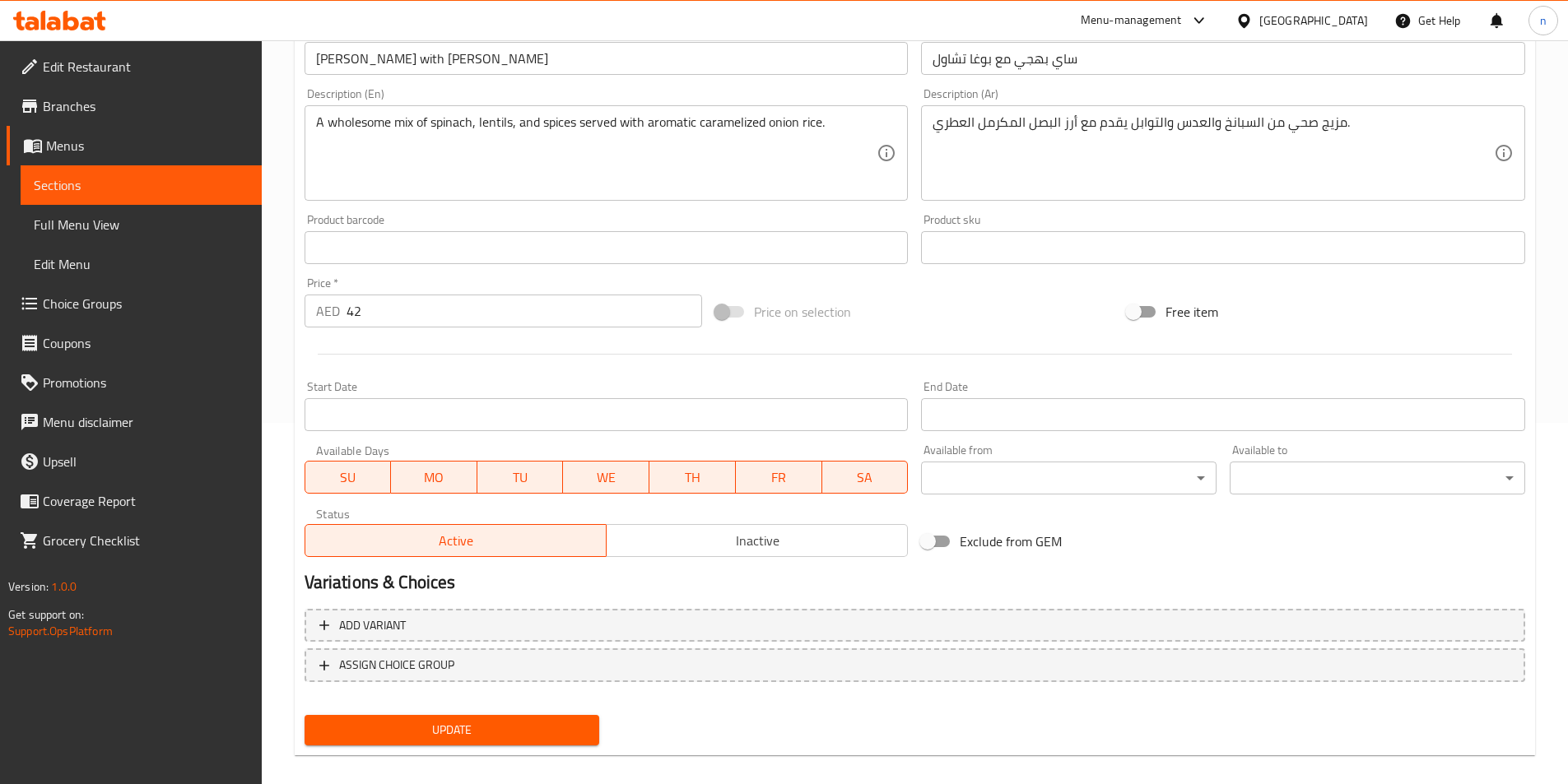
scroll to position [378, 0]
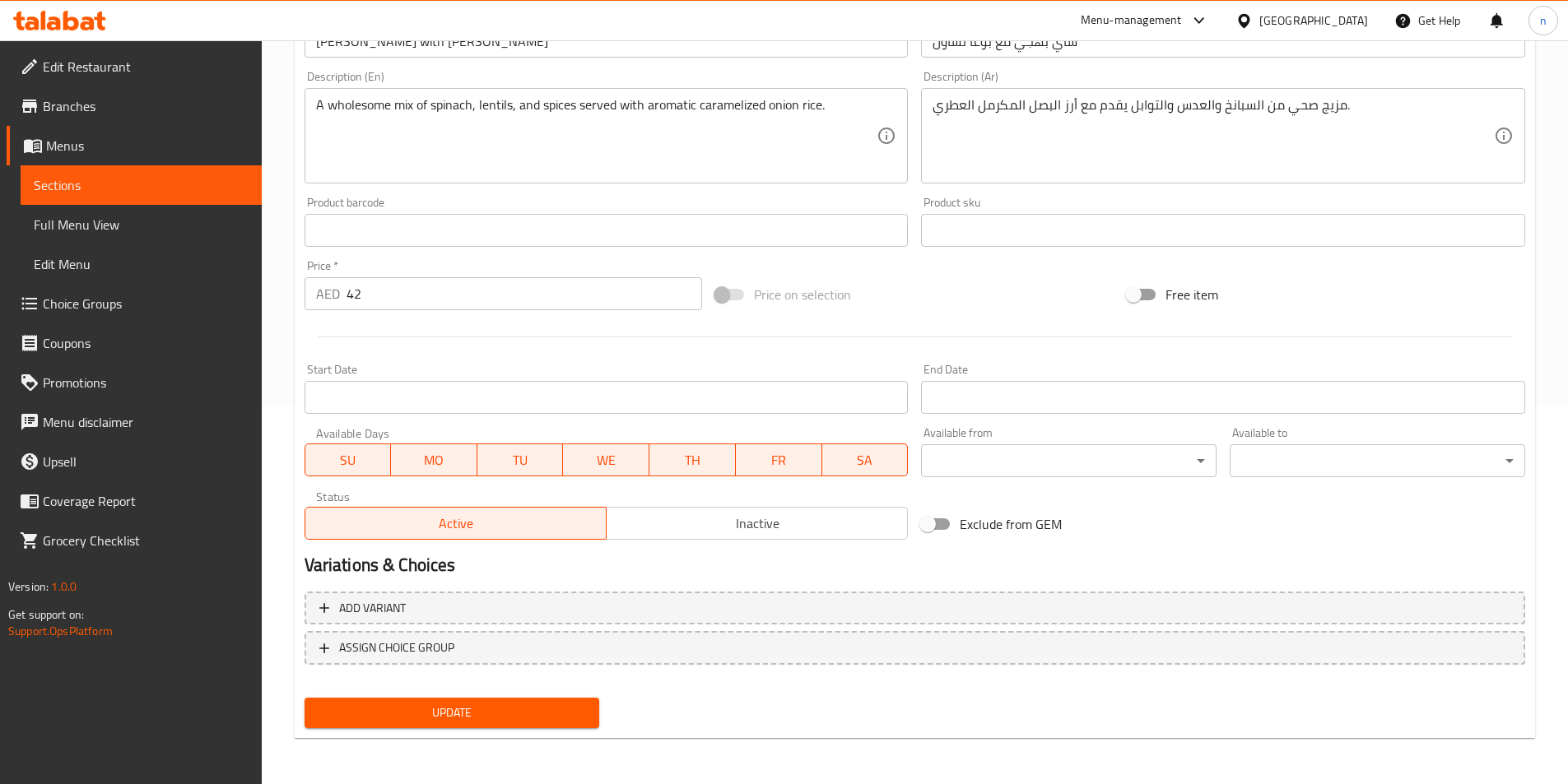
click at [401, 717] on span "Update" at bounding box center [453, 712] width 269 height 21
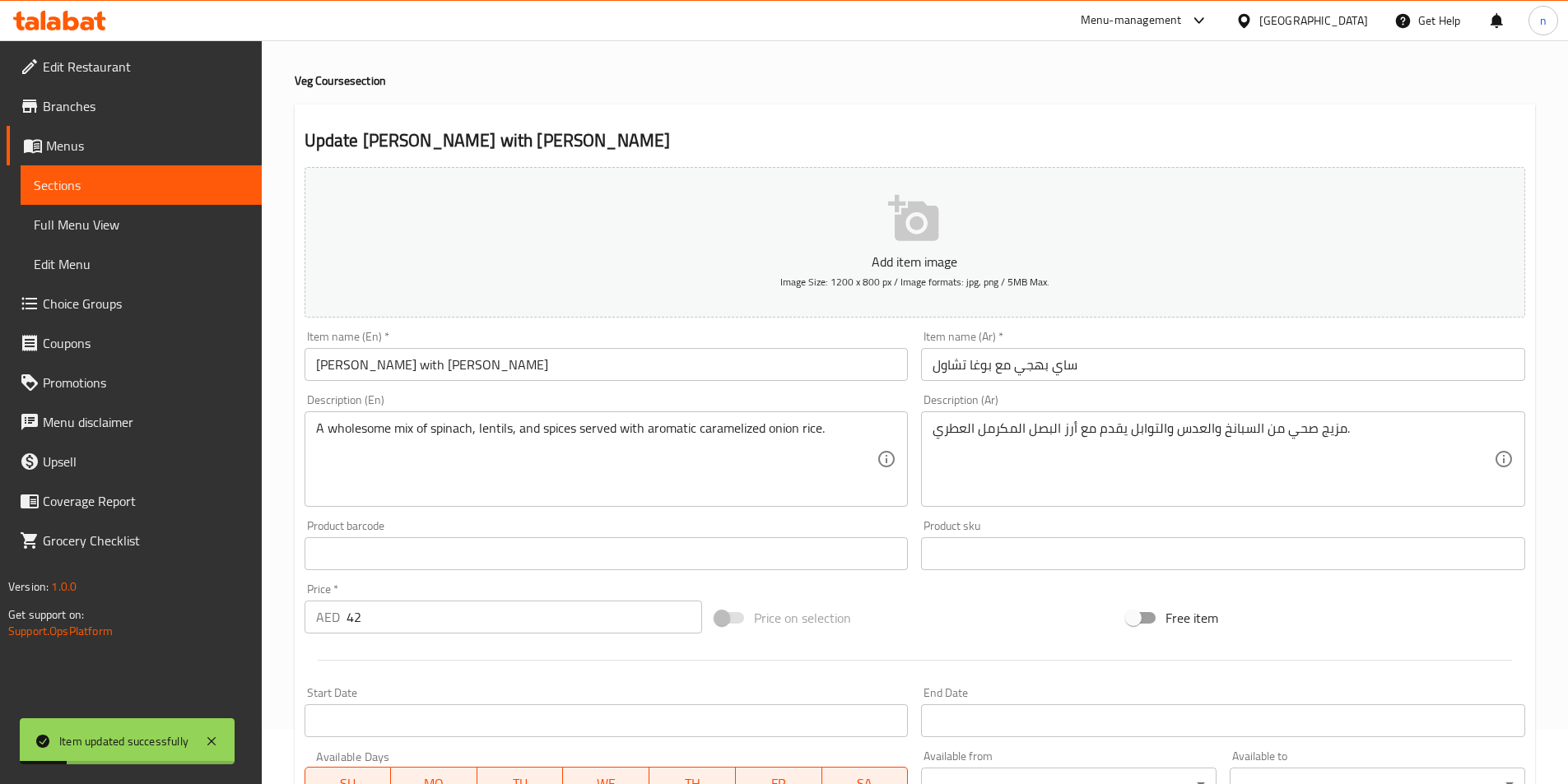
scroll to position [0, 0]
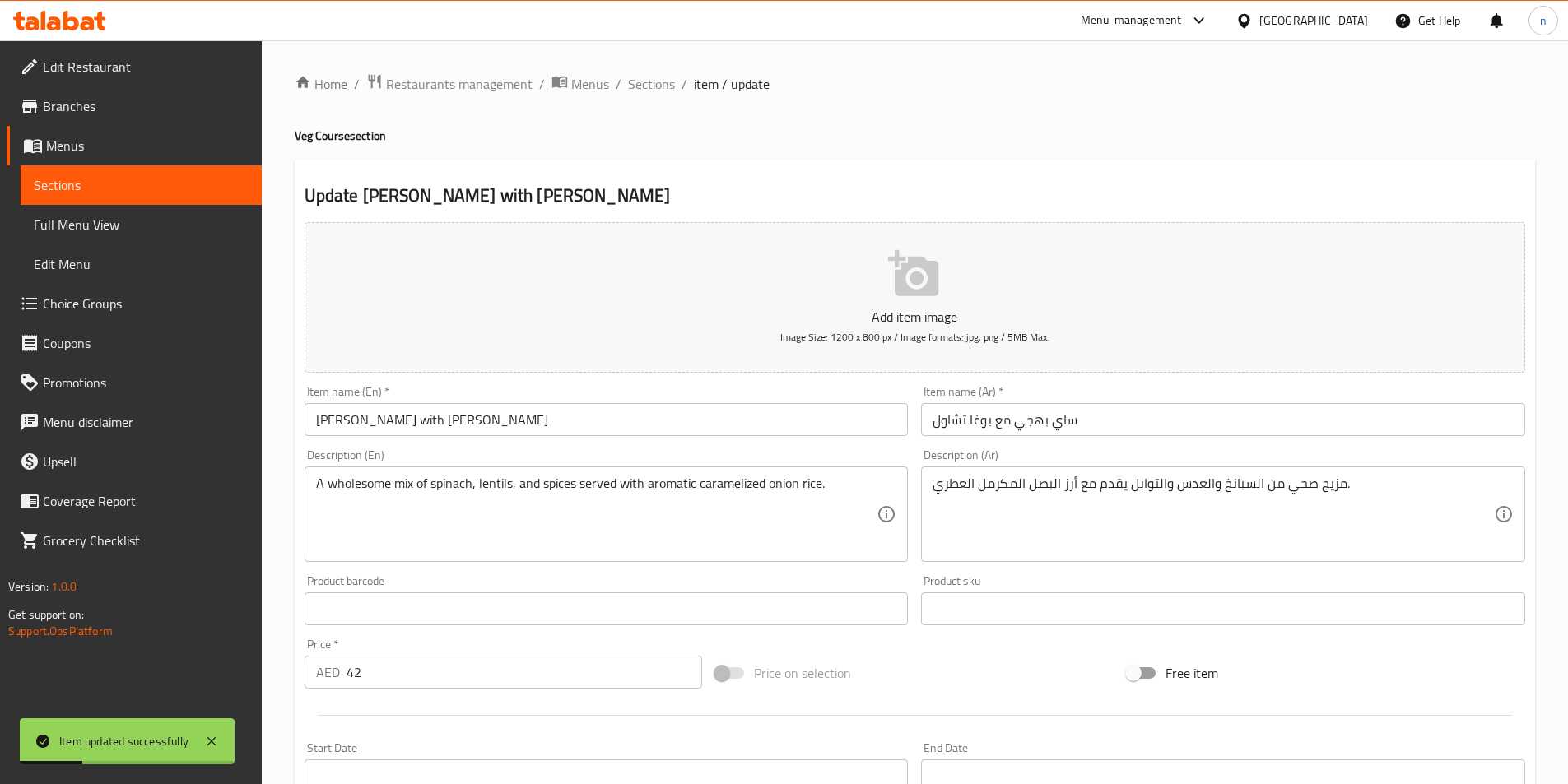
click at [662, 78] on span "Sections" at bounding box center [651, 84] width 46 height 20
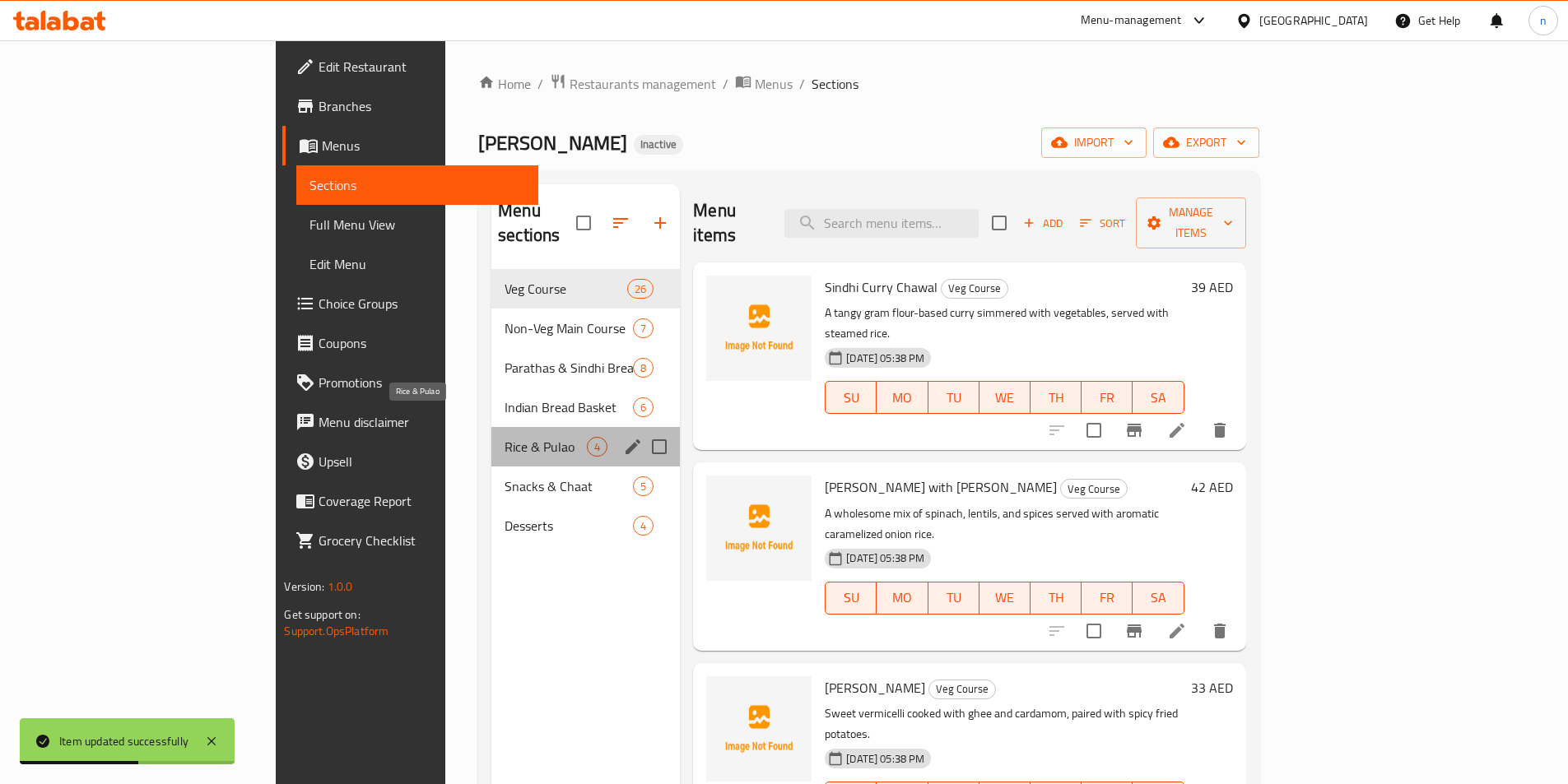
click at [505, 436] on span "Rice & Pulao" at bounding box center [545, 446] width 82 height 20
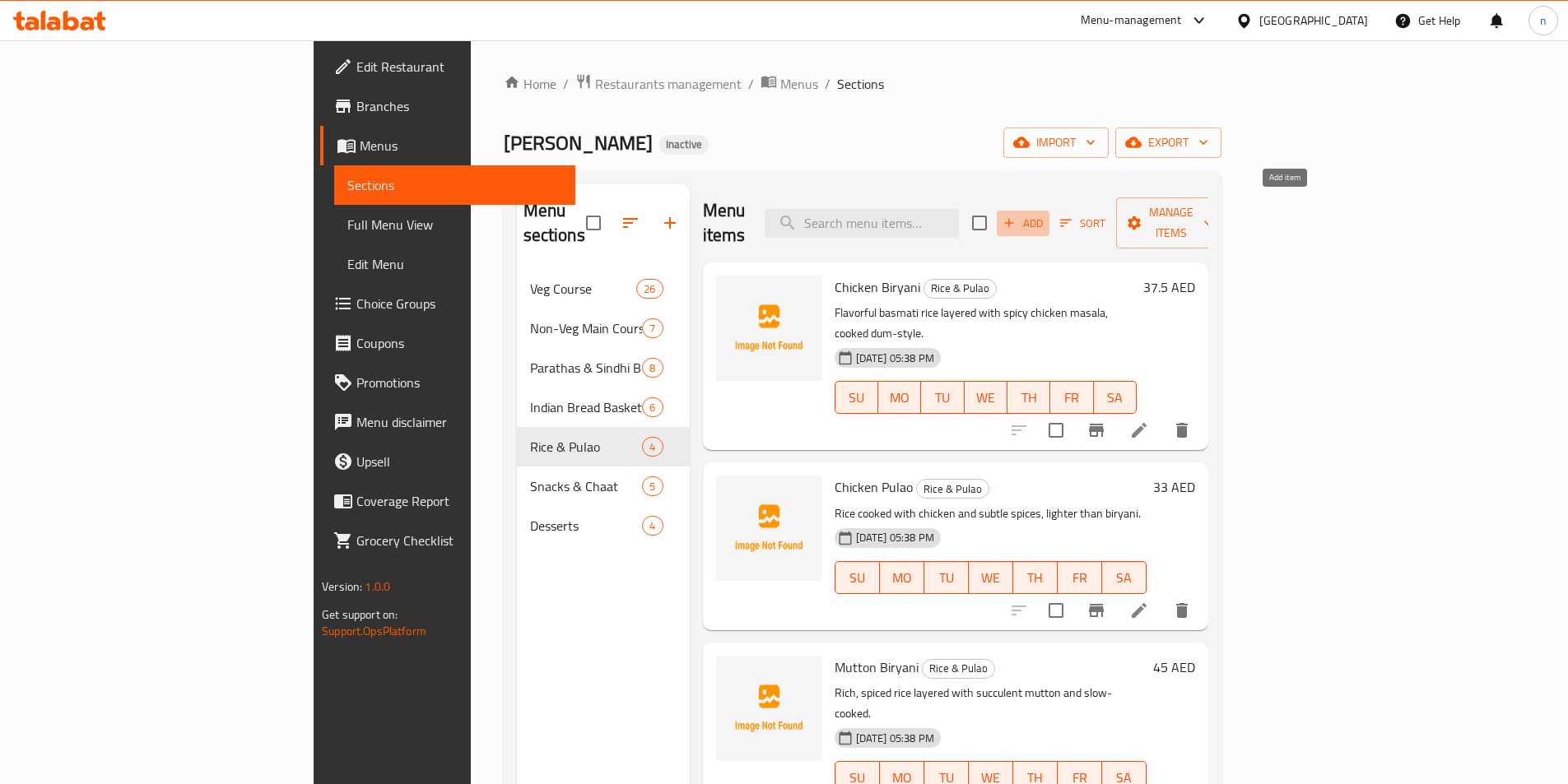
click at [1045, 217] on span "Add" at bounding box center [1023, 223] width 44 height 19
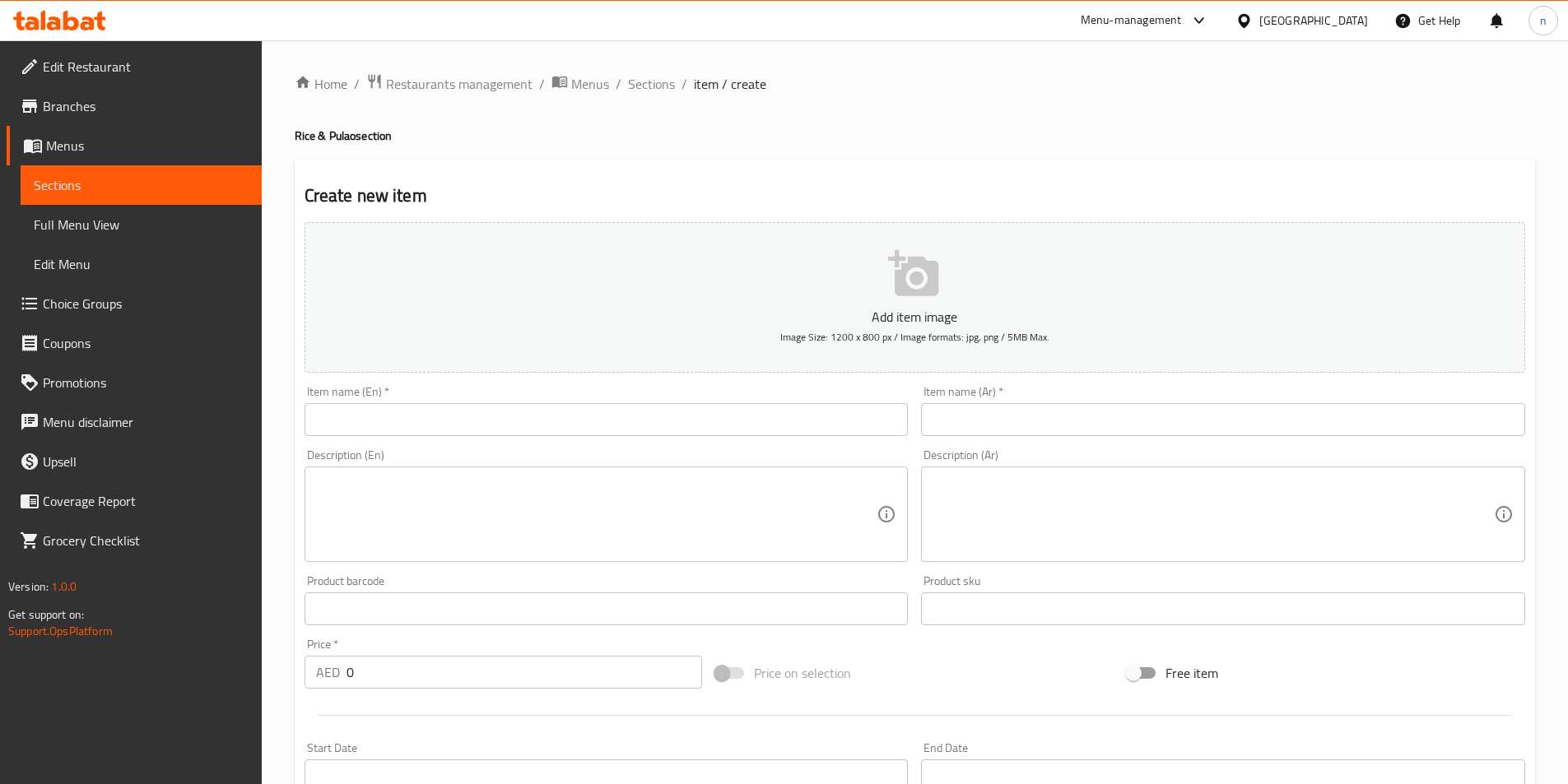
click at [508, 404] on input "text" at bounding box center [606, 419] width 604 height 33
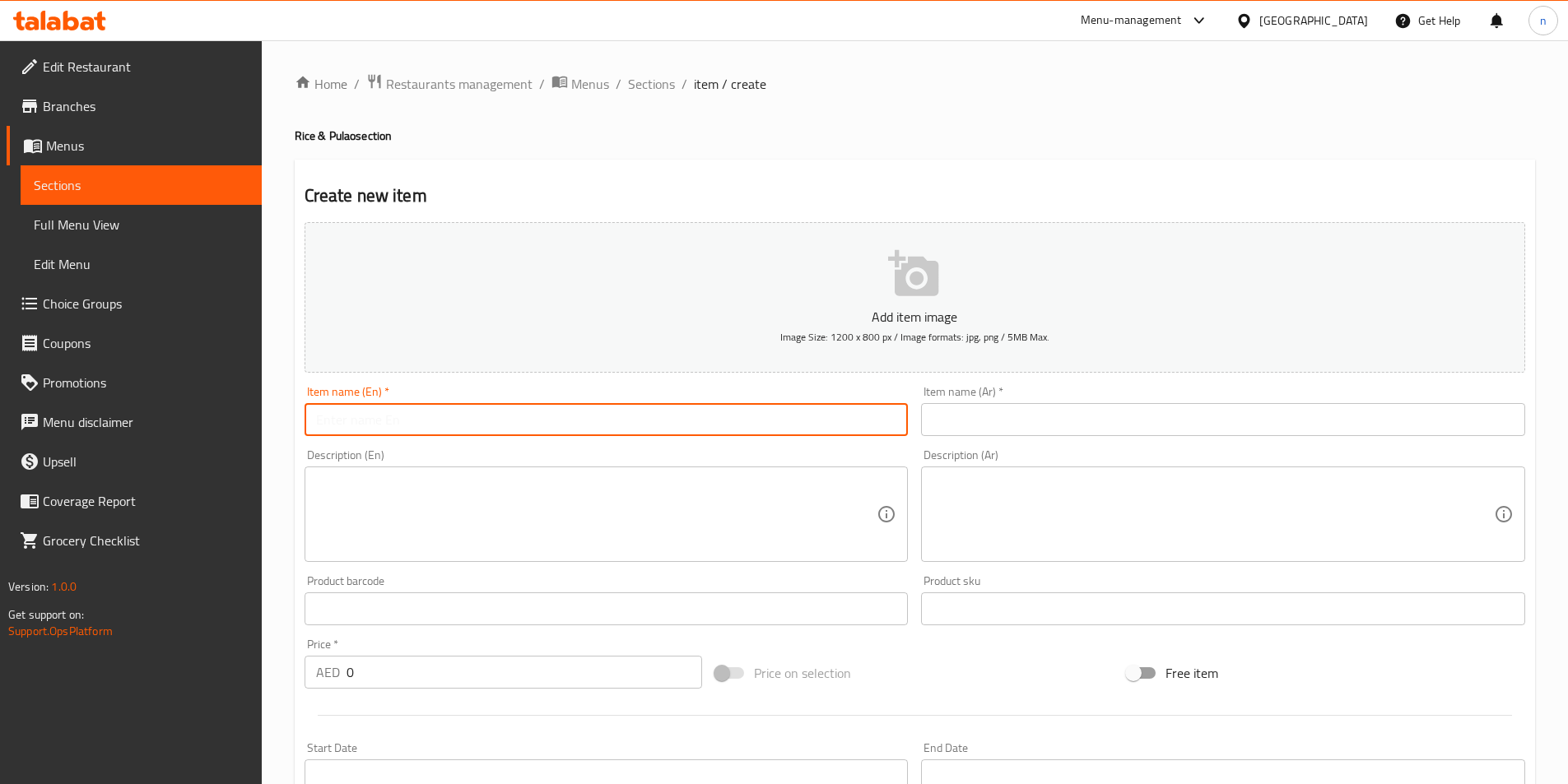
paste input "[PERSON_NAME]"
type input "[PERSON_NAME]"
click at [998, 422] on input "text" at bounding box center [1222, 419] width 604 height 33
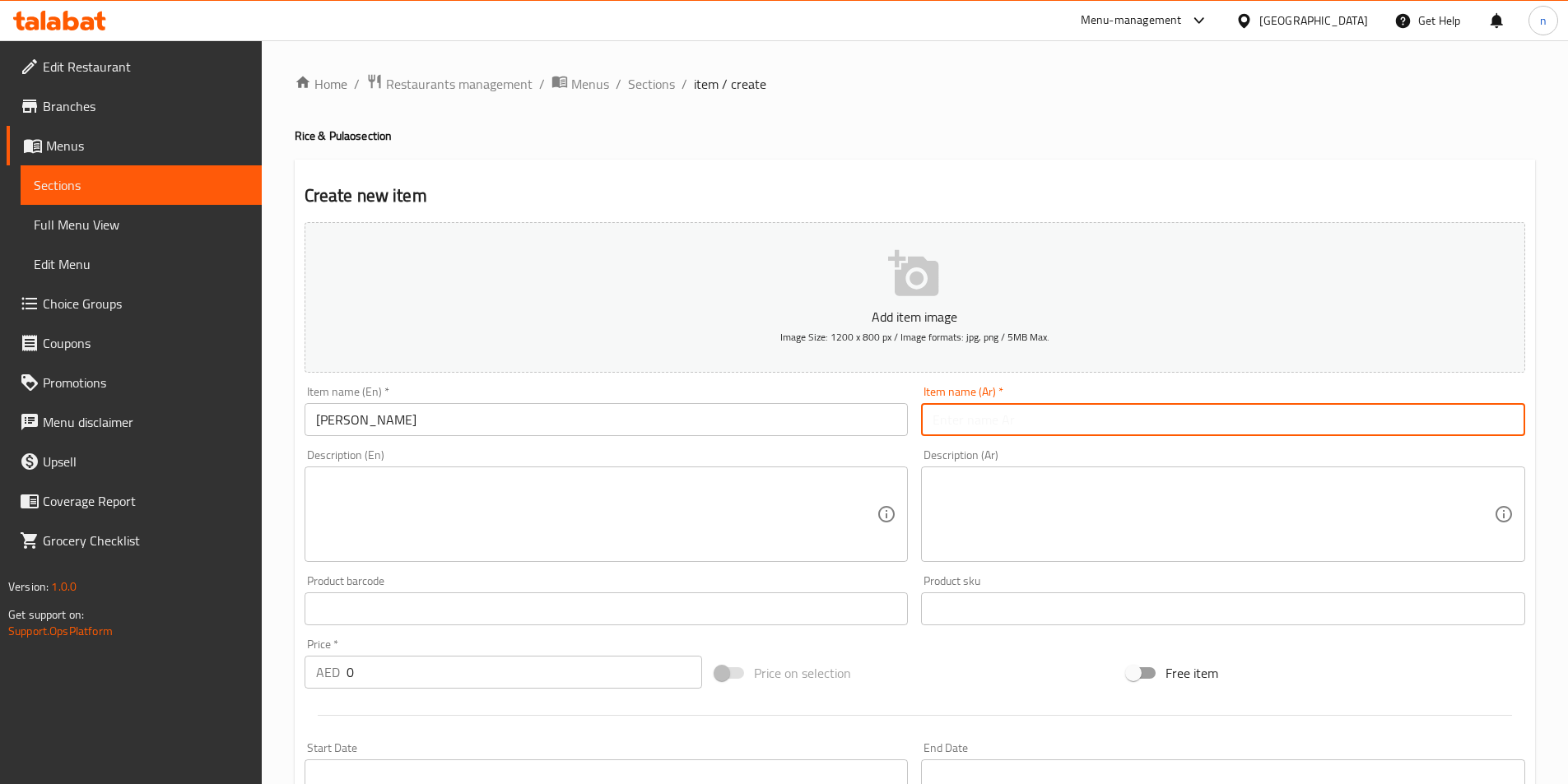
paste input "بوغا تشاول"
type input "بوغا تشاول"
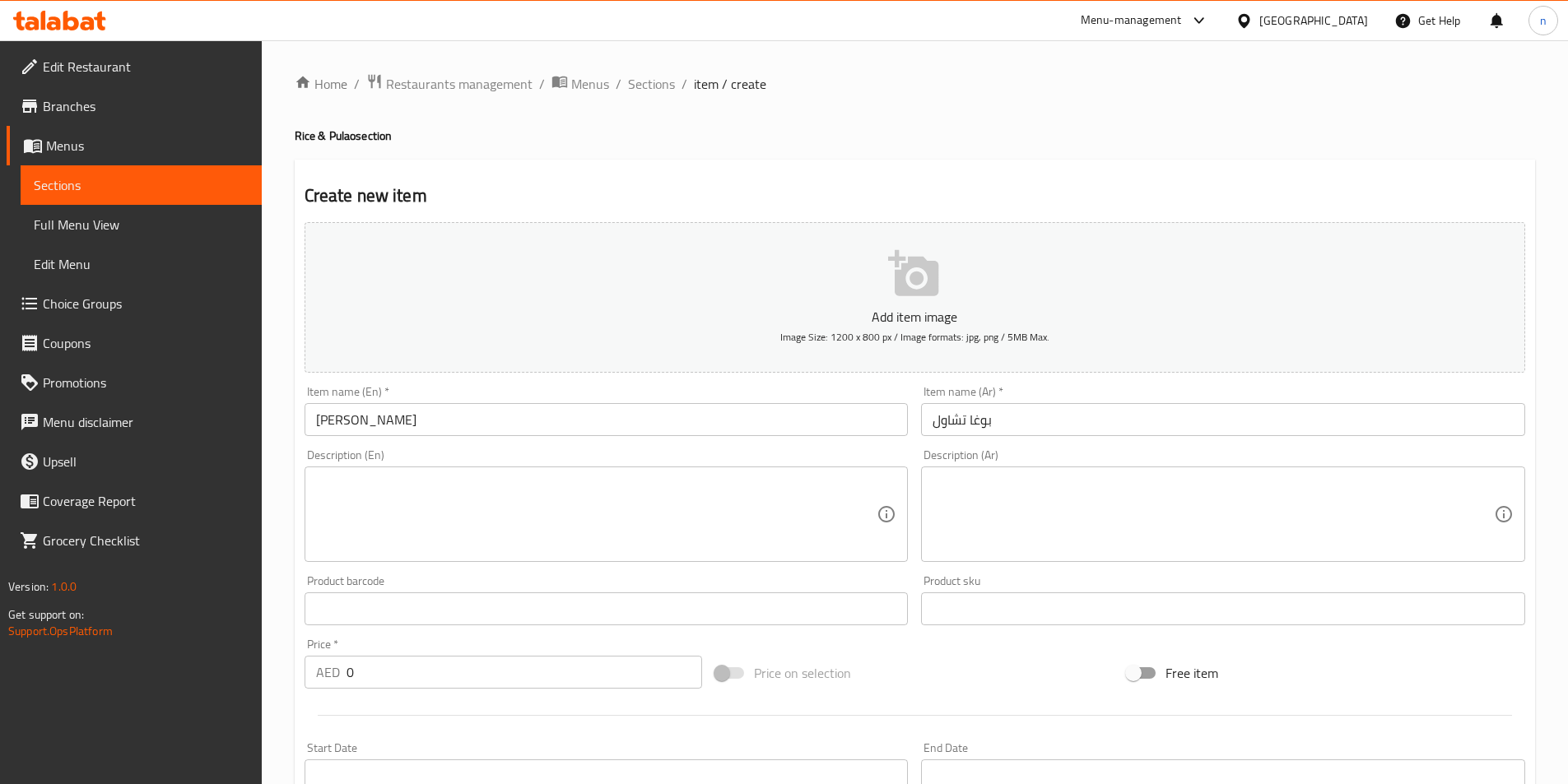
click at [318, 484] on textarea at bounding box center [597, 513] width 561 height 78
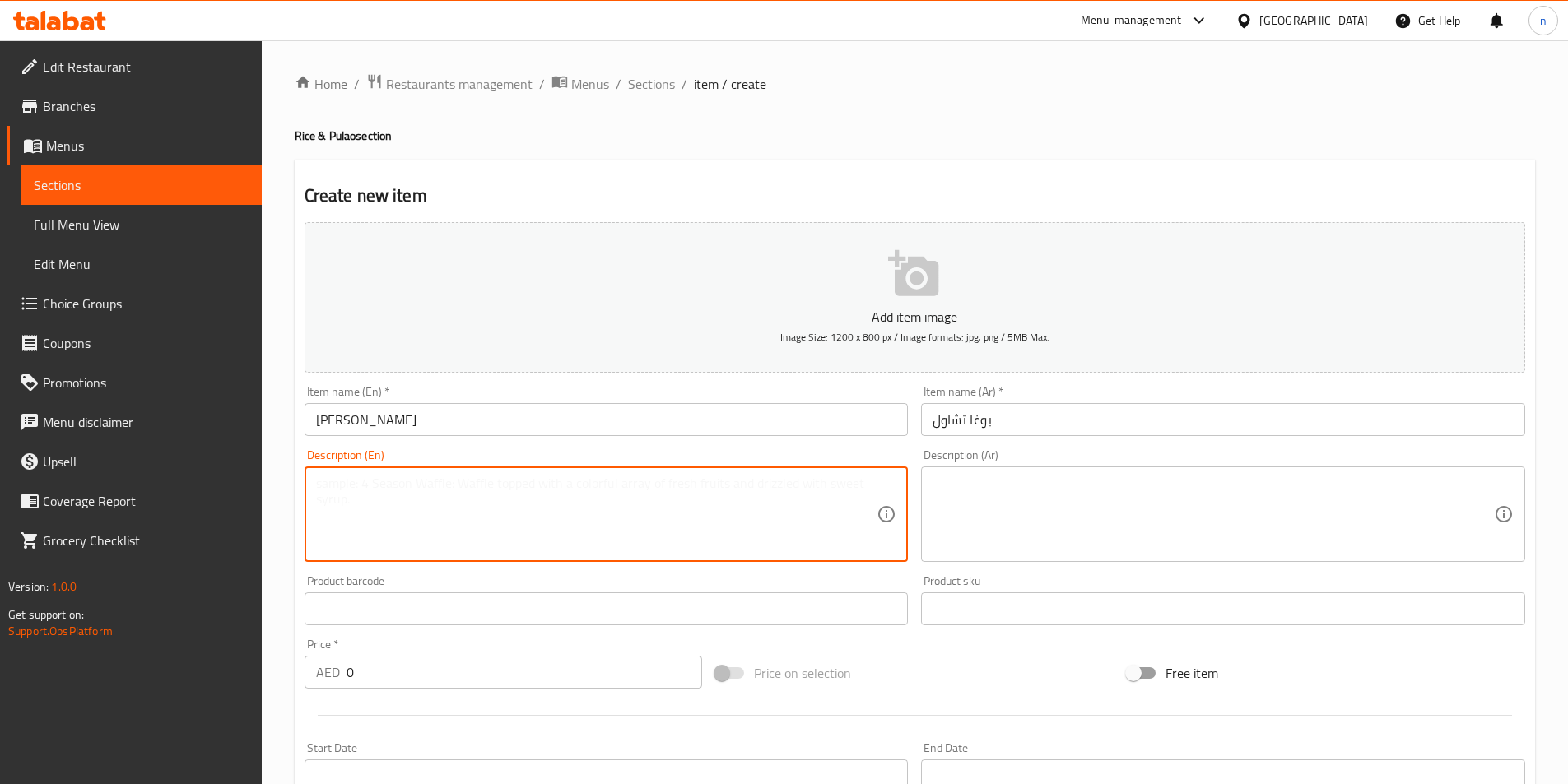
paste textarea "Aromatic caramelized onion rice with whole spices, a Sindhi classic."
type textarea "Aromatic caramelized onion rice with whole spices, a Sindhi classic."
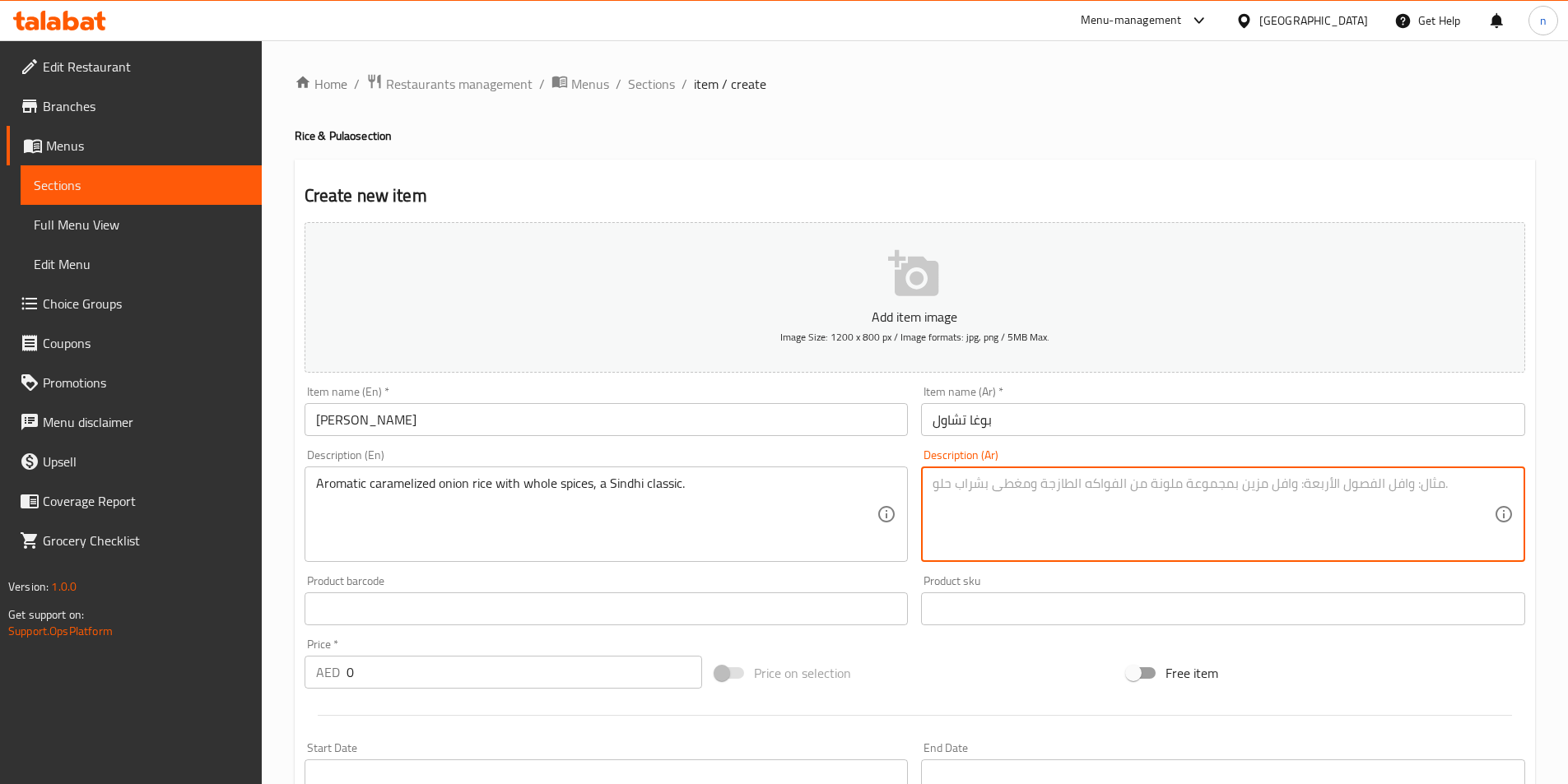
click at [1025, 490] on textarea at bounding box center [1213, 513] width 561 height 78
paste textarea "أرز بالبصل المكرمل العطري مع التوابل الكاملة، [PERSON_NAME]."
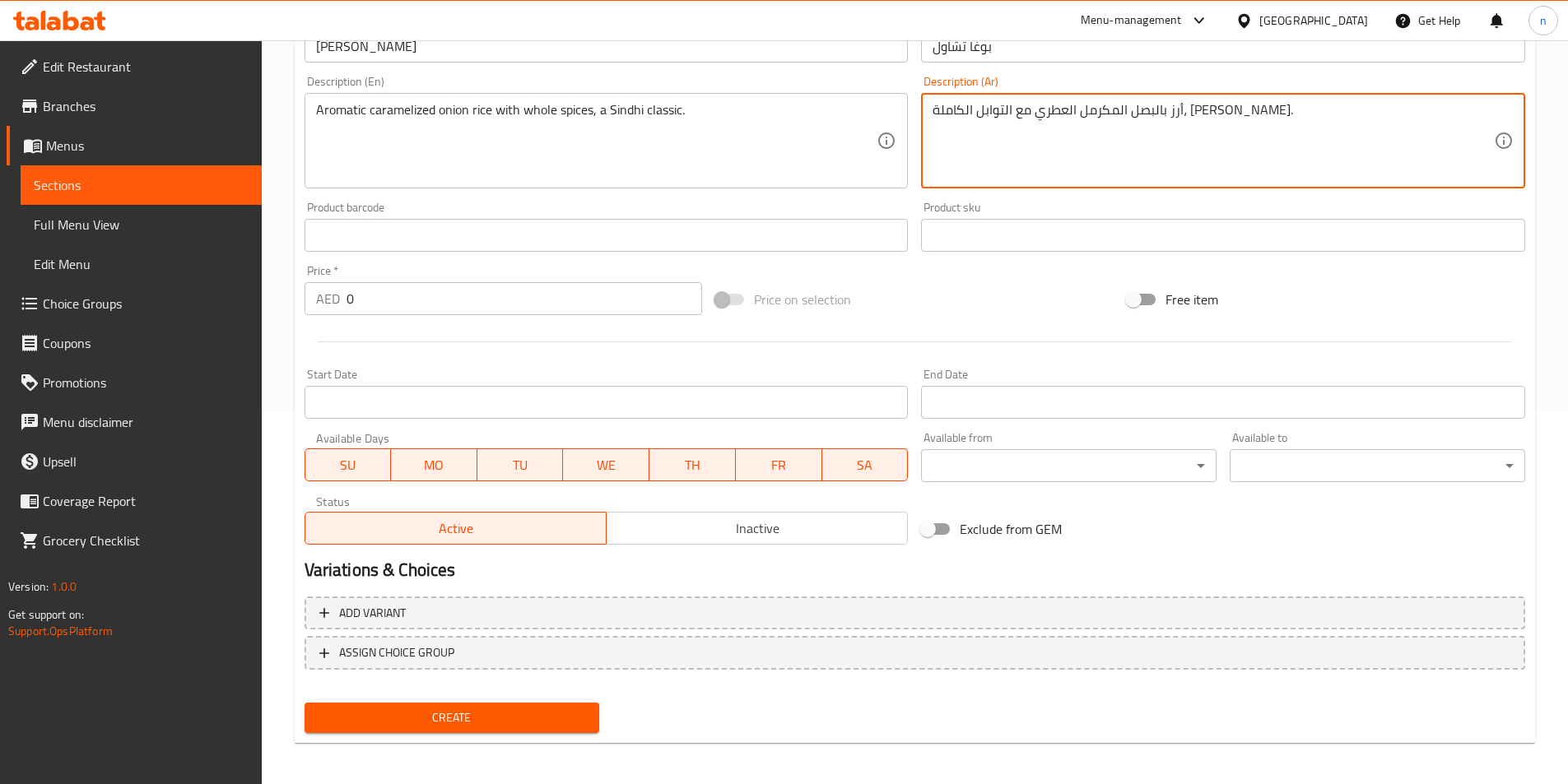
scroll to position [378, 0]
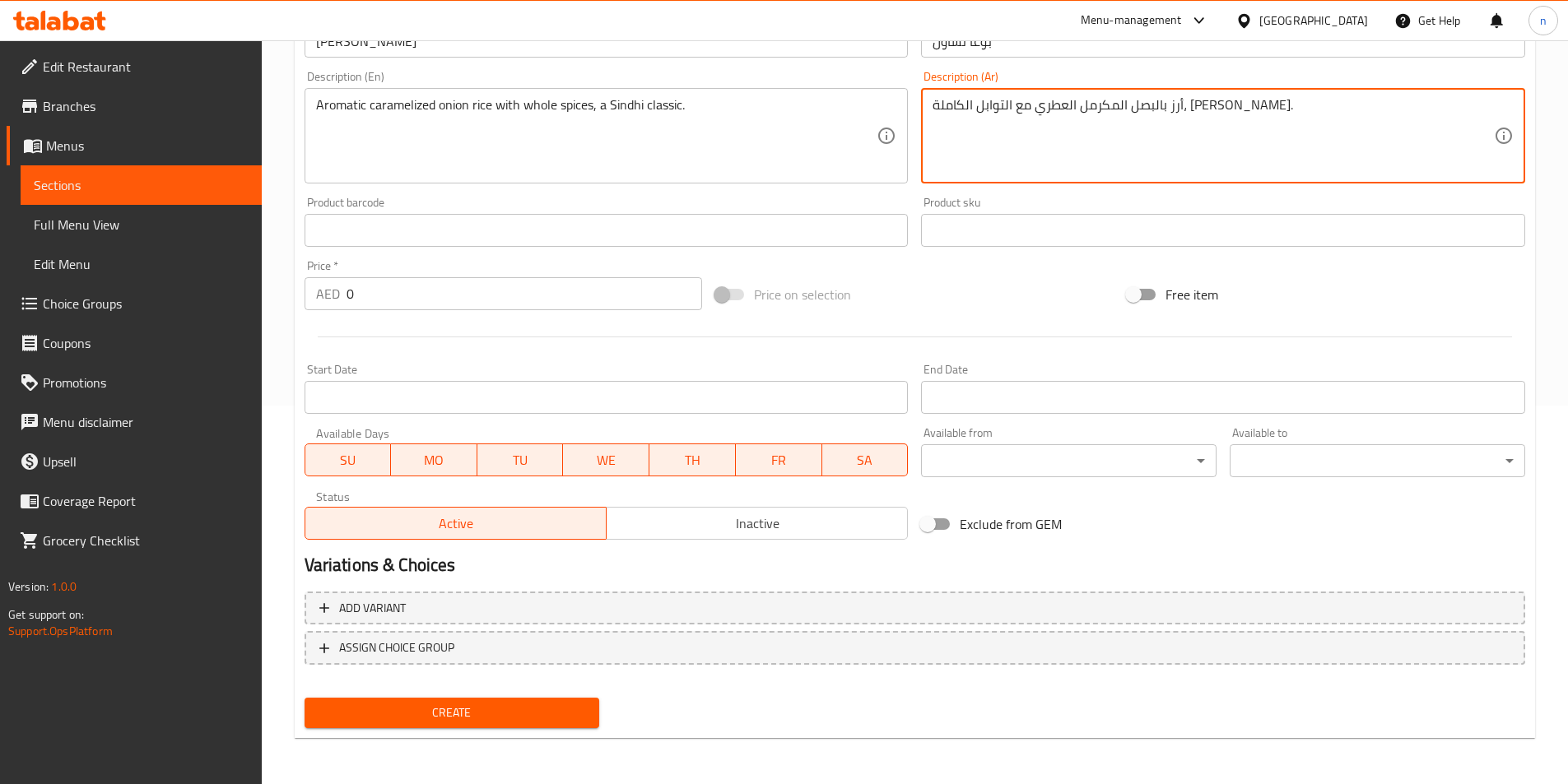
type textarea "أرز بالبصل المكرمل العطري مع التوابل الكاملة، [PERSON_NAME]."
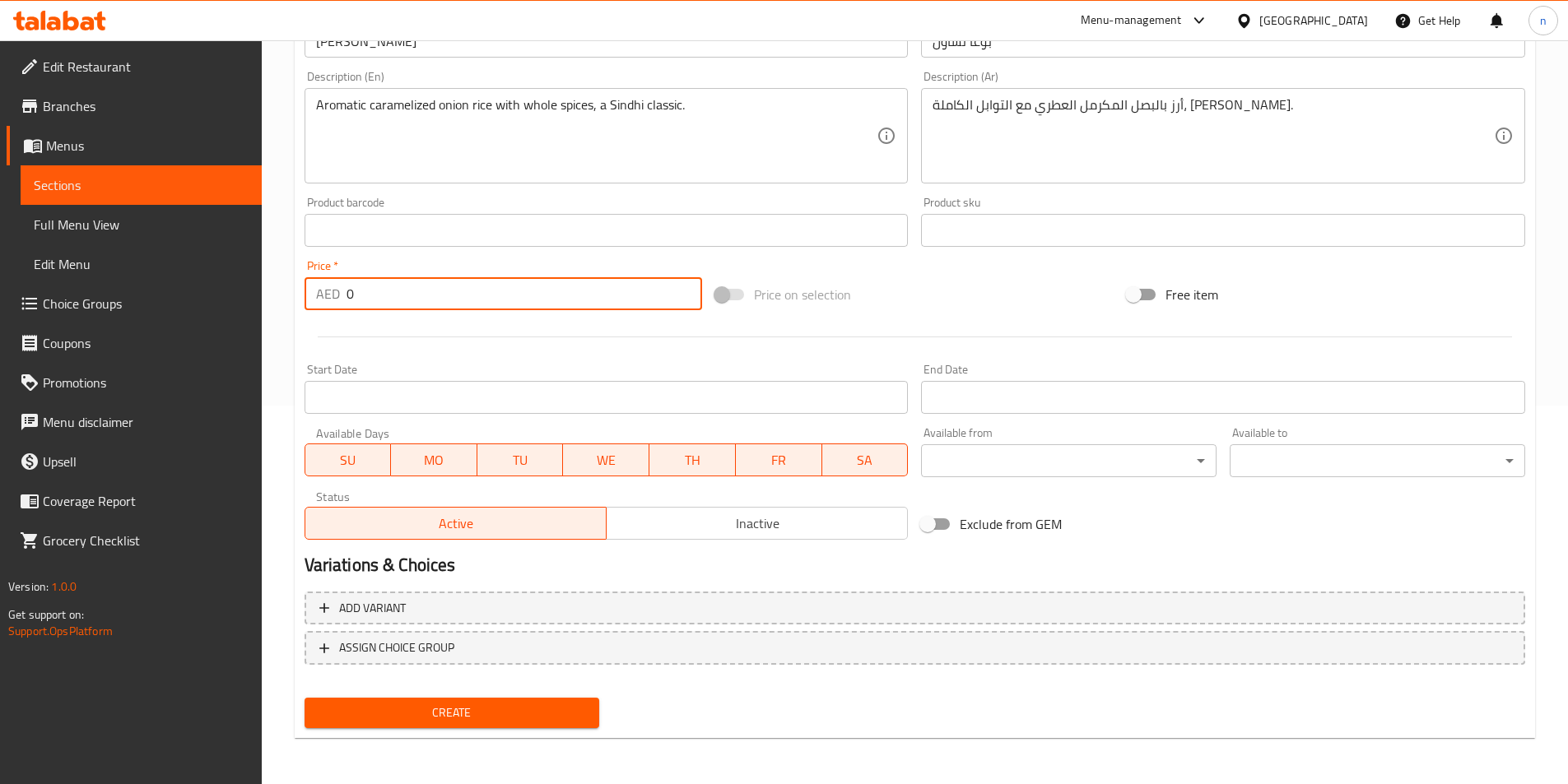
drag, startPoint x: 377, startPoint y: 298, endPoint x: 328, endPoint y: 308, distance: 50.0
click at [328, 308] on div "AED 0 Price *" at bounding box center [503, 293] width 398 height 33
type input "27"
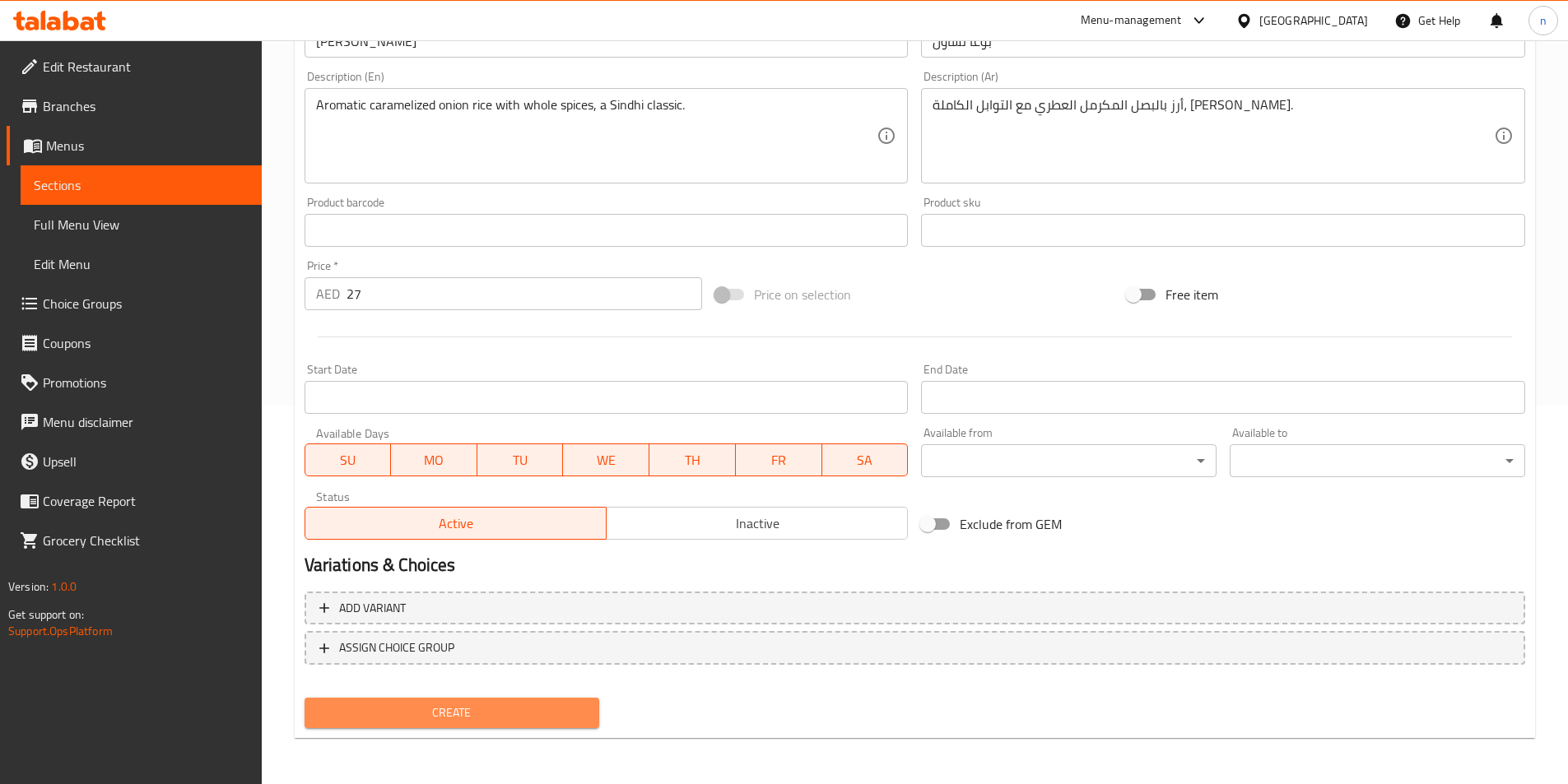
click at [402, 712] on span "Create" at bounding box center [453, 712] width 269 height 21
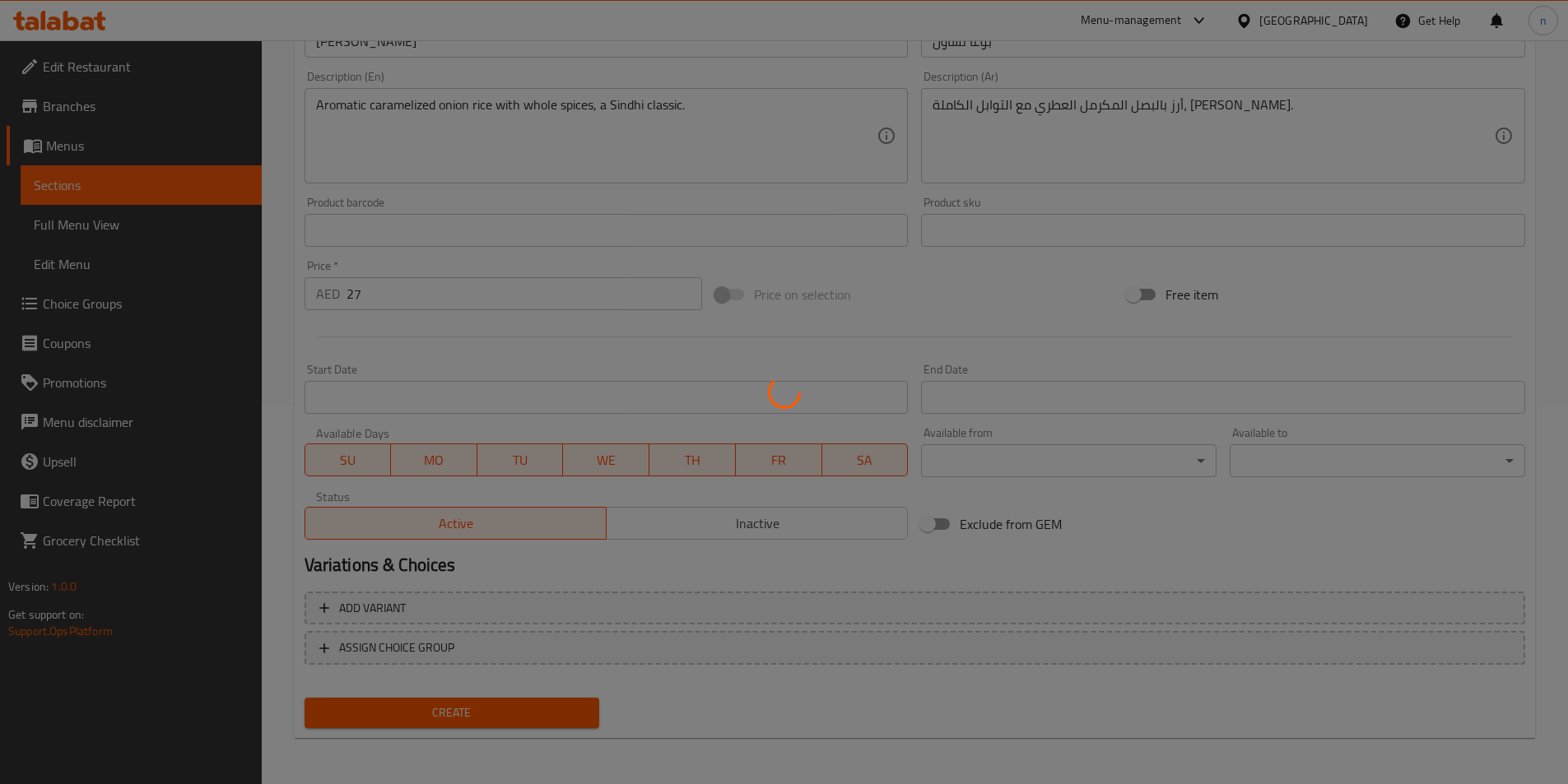
type input "0"
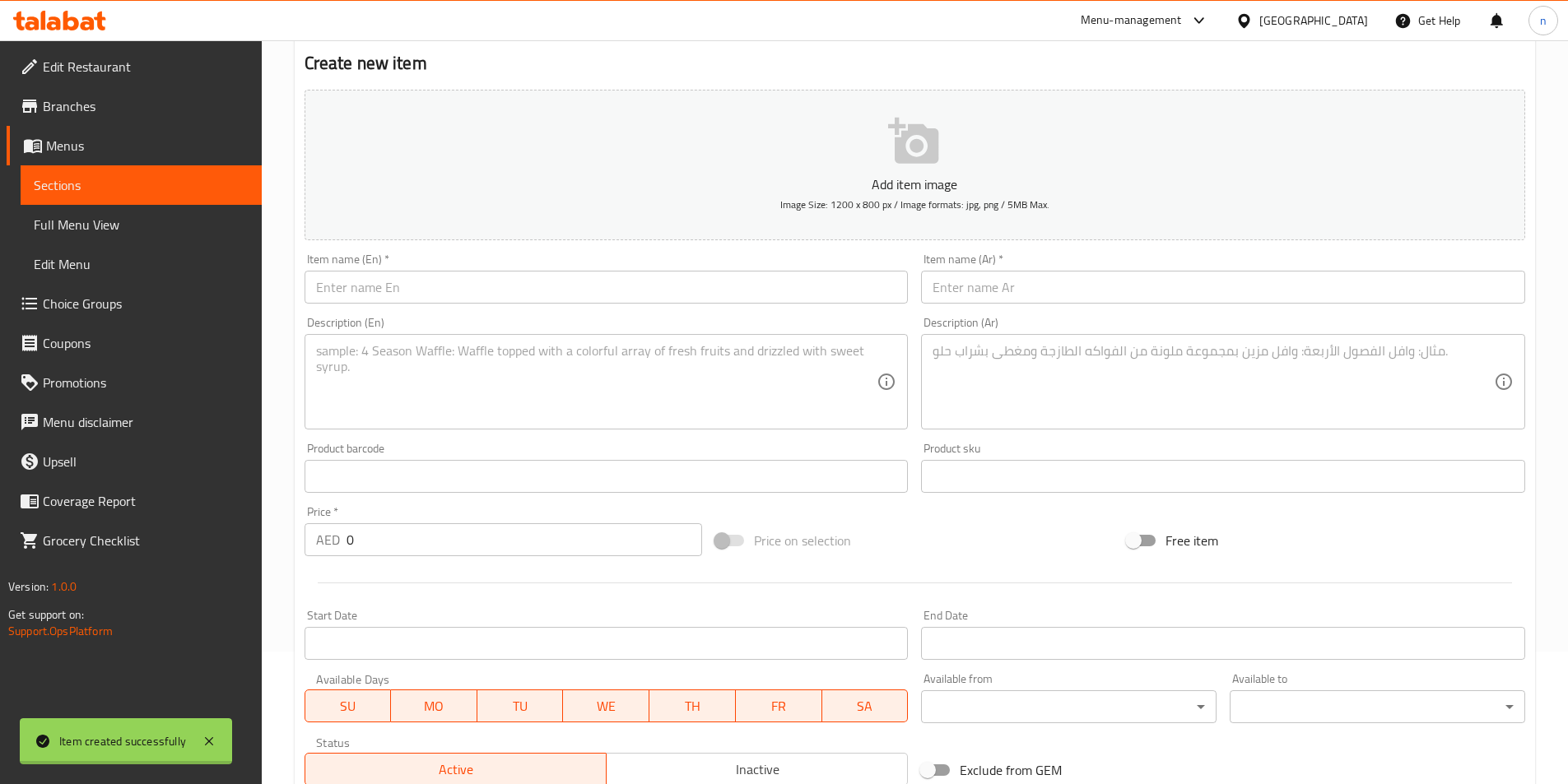
scroll to position [0, 0]
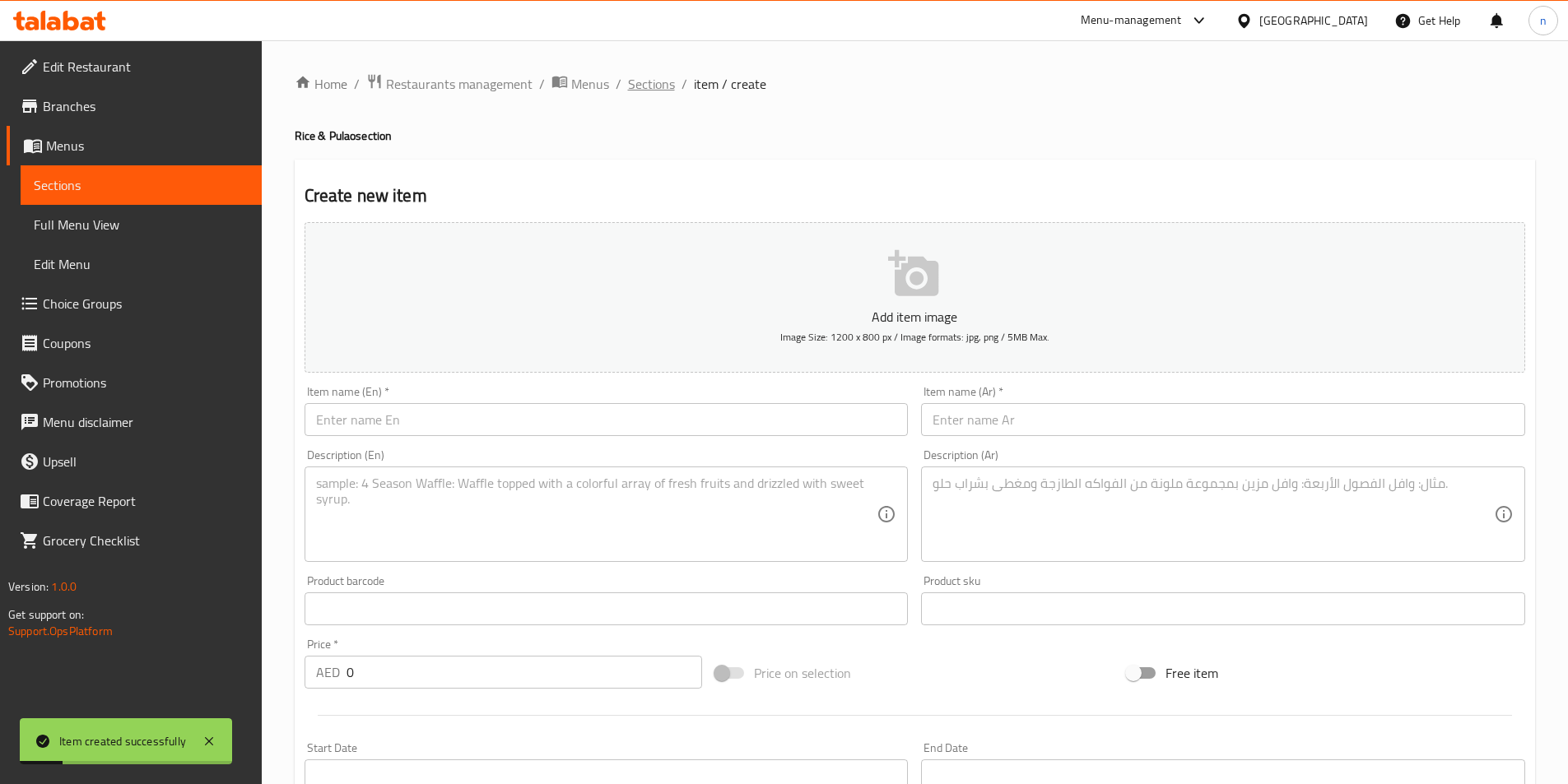
click at [647, 82] on span "Sections" at bounding box center [651, 84] width 46 height 20
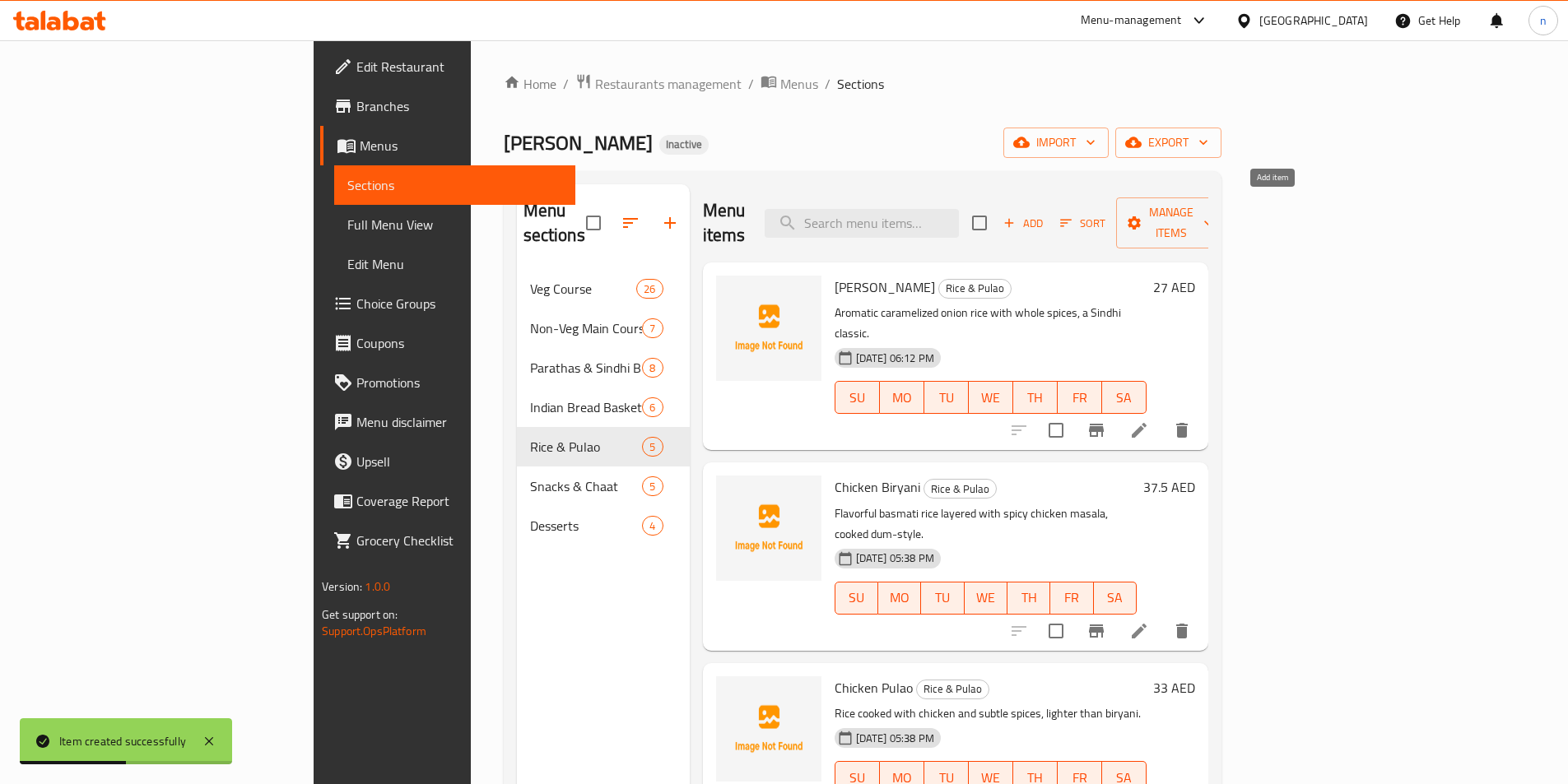
click at [1017, 215] on icon "button" at bounding box center [1009, 222] width 15 height 15
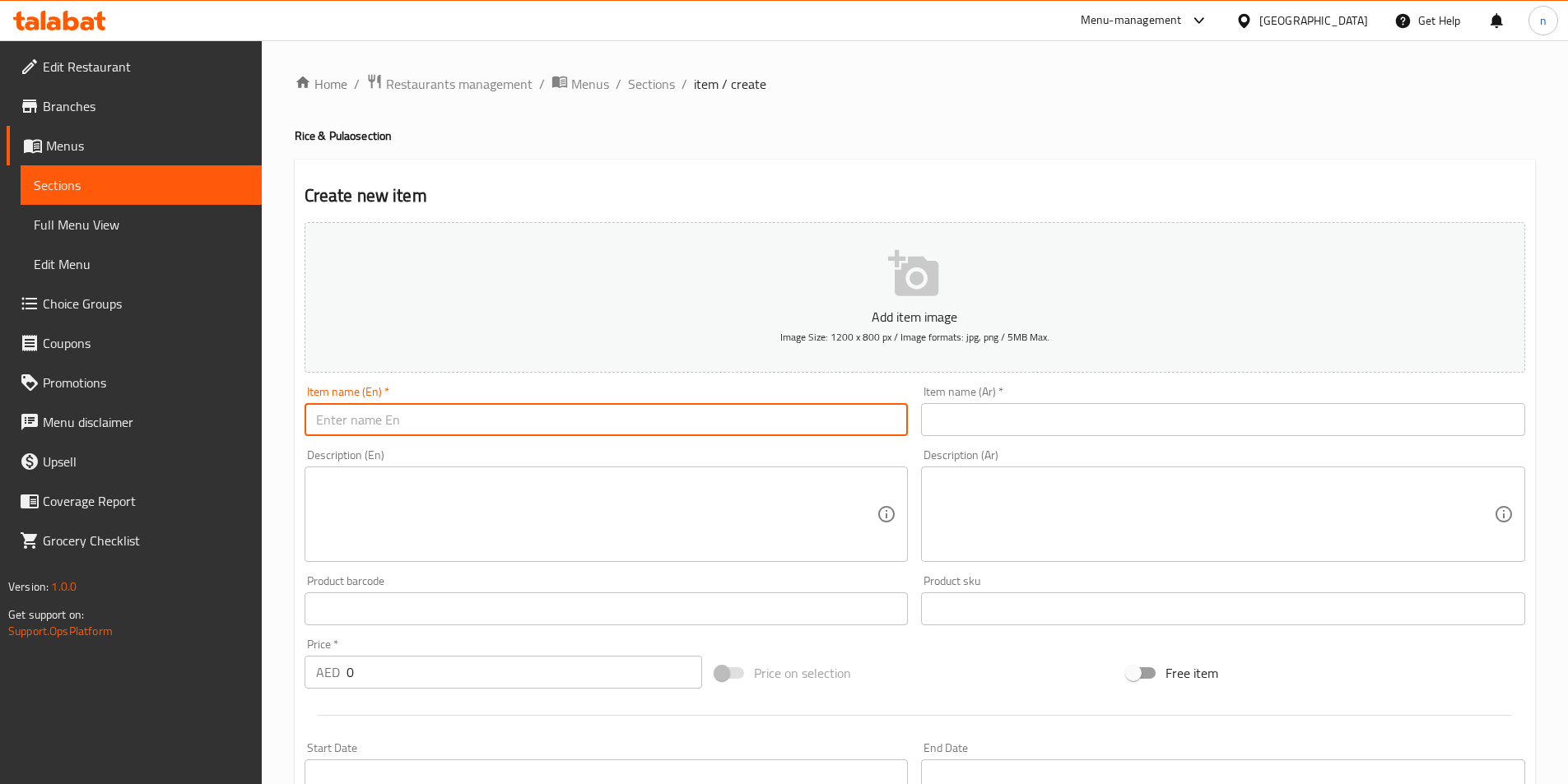
click at [463, 412] on input "text" at bounding box center [606, 419] width 604 height 33
paste input "[PERSON_NAME]"
type input "[PERSON_NAME]"
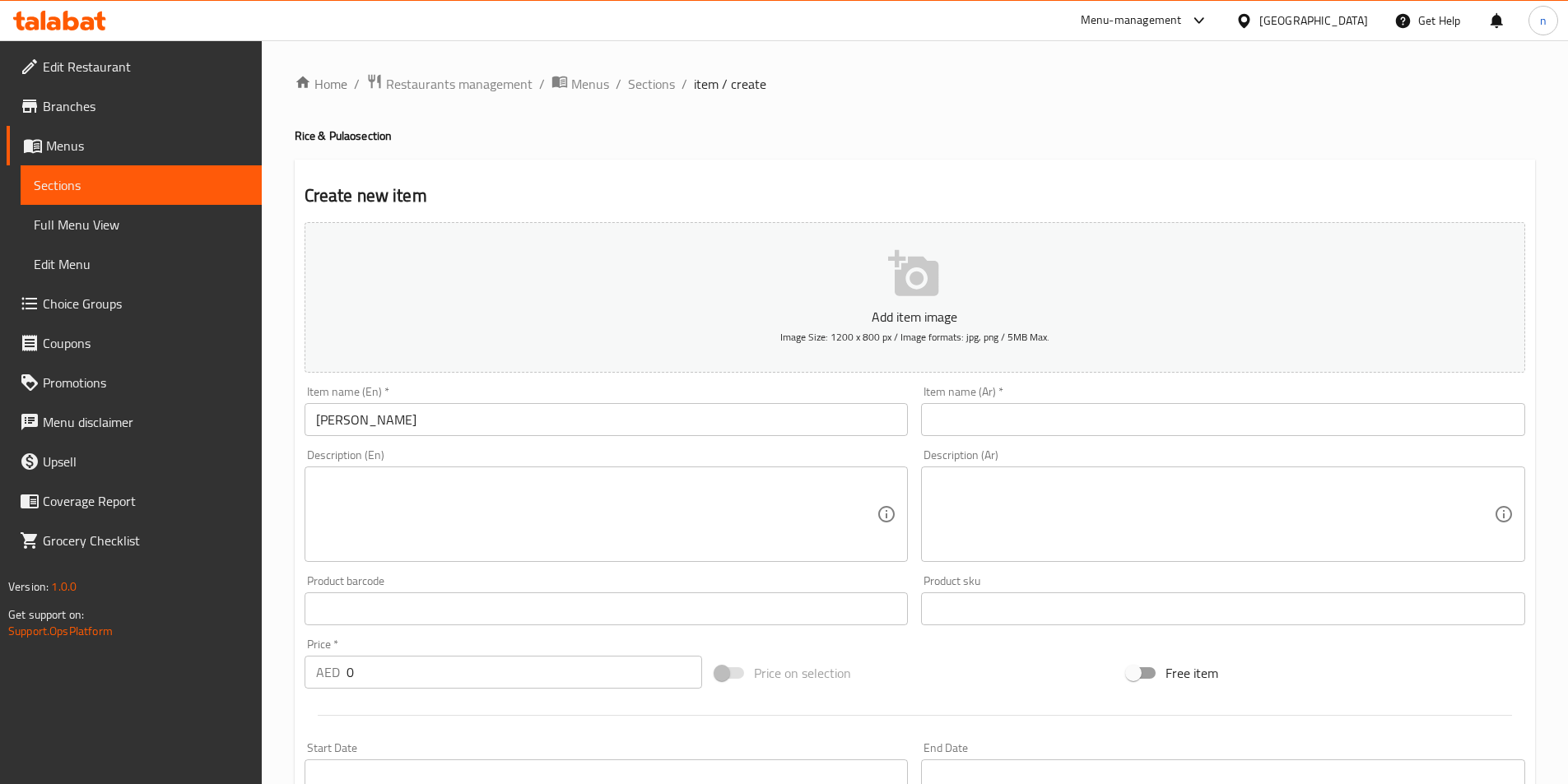
click at [1002, 427] on input "text" at bounding box center [1222, 419] width 604 height 33
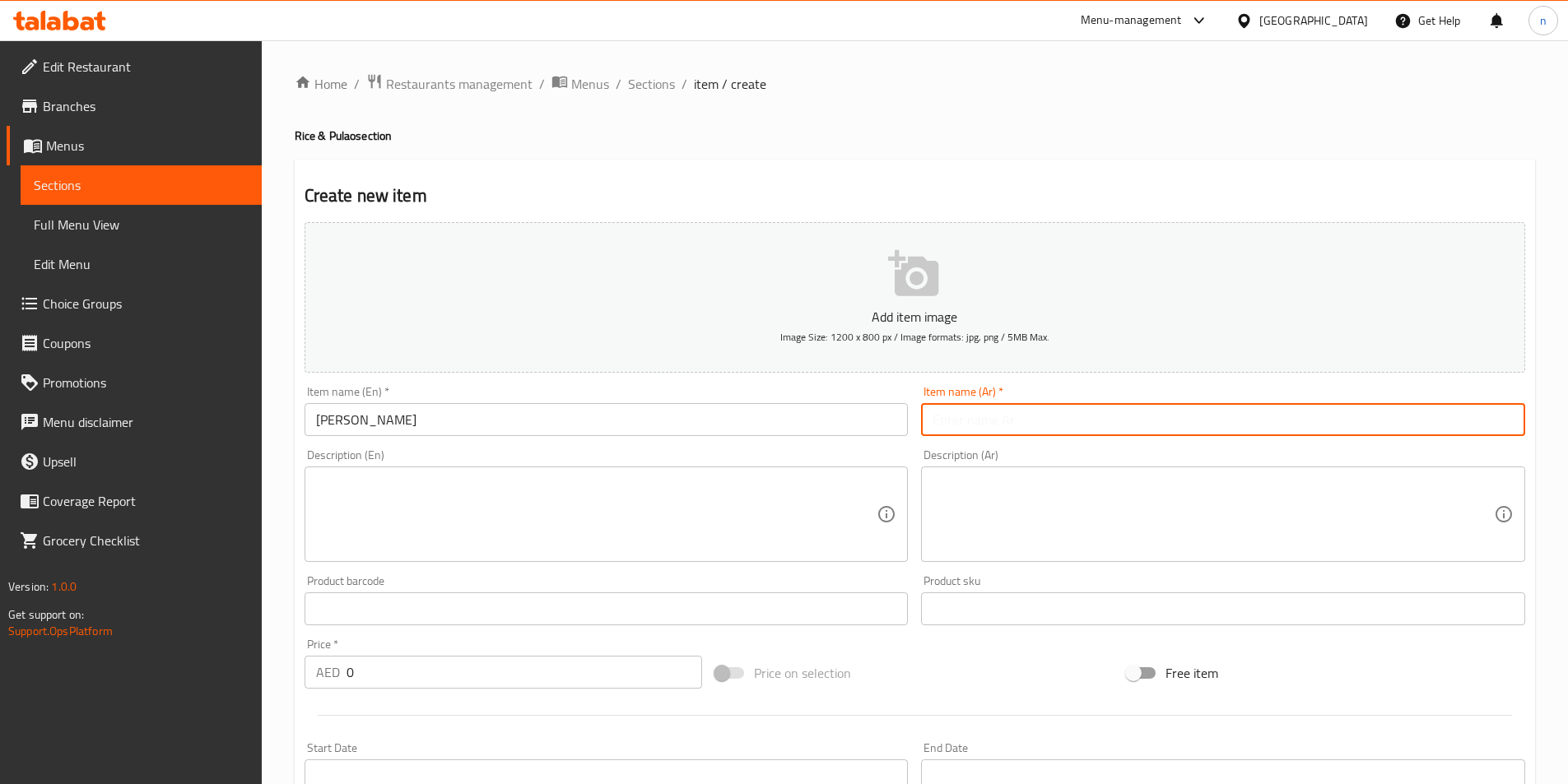
paste input "أرز بالكمون"
click at [949, 417] on input "أرز بالكمون" at bounding box center [1222, 419] width 604 height 33
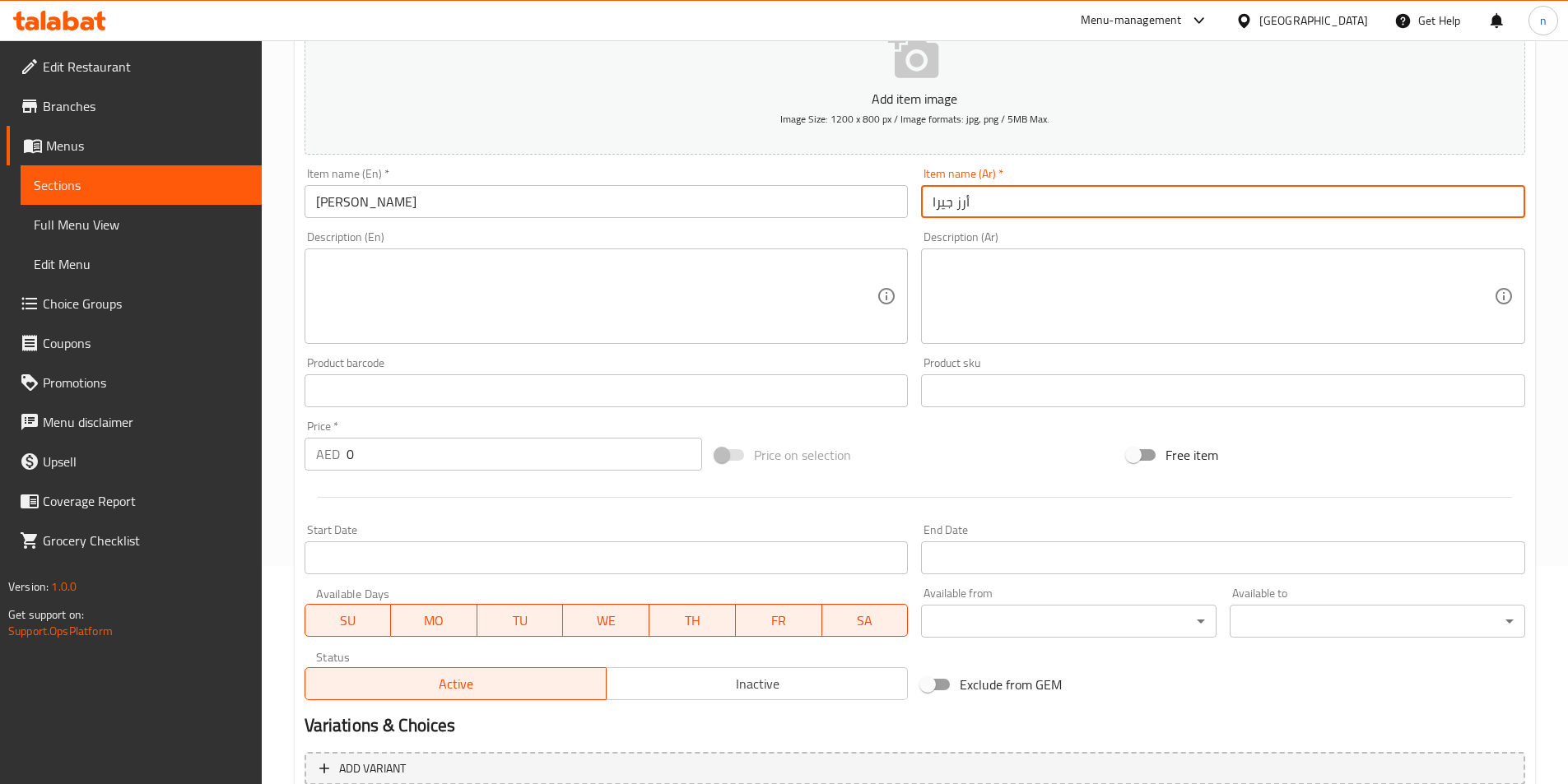
scroll to position [49, 0]
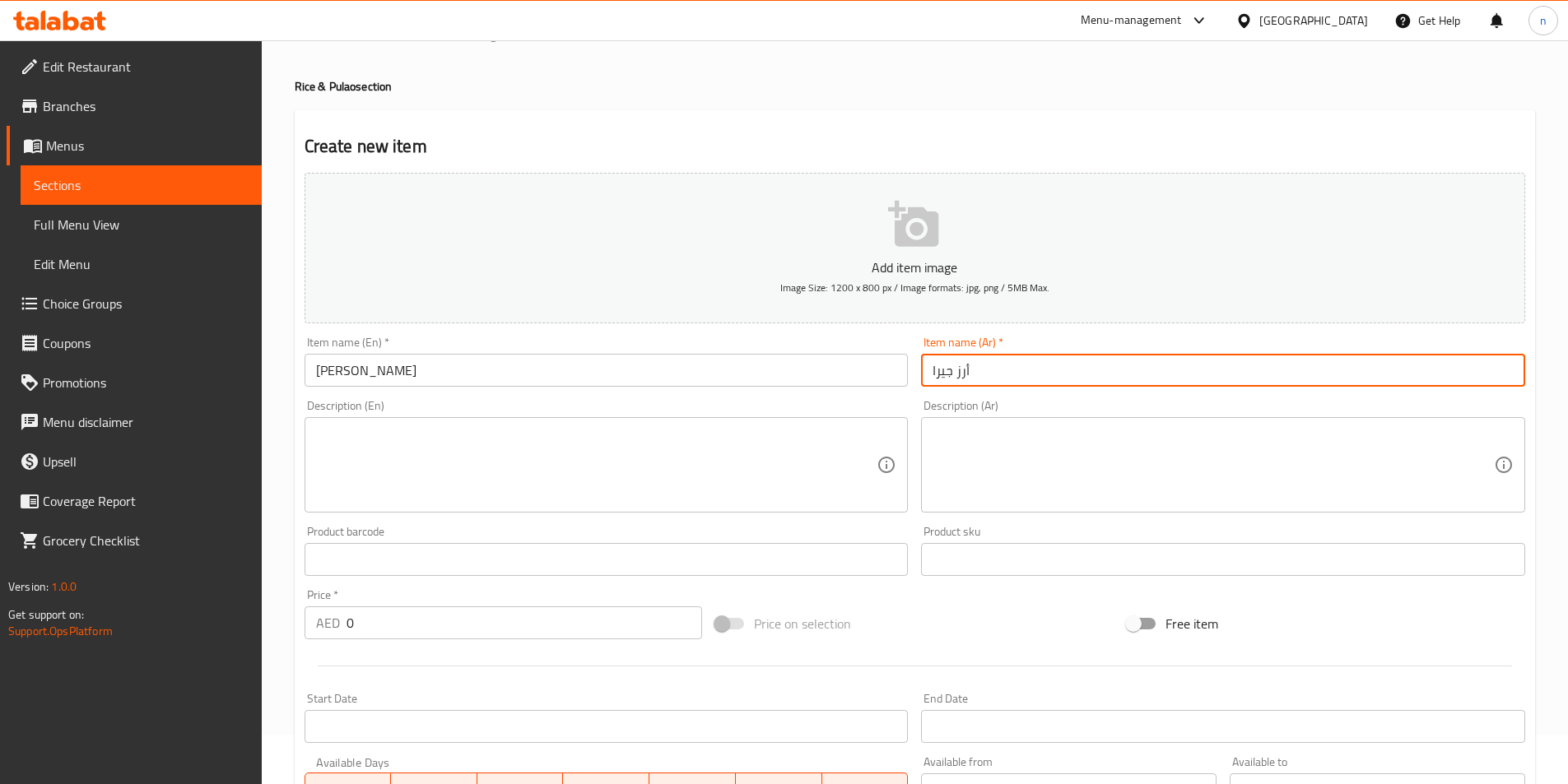
click at [983, 374] on input "أرز جيرا" at bounding box center [1222, 369] width 604 height 33
paste input "أرز"
click at [978, 374] on input "أرز أرز جيرا" at bounding box center [1222, 369] width 604 height 33
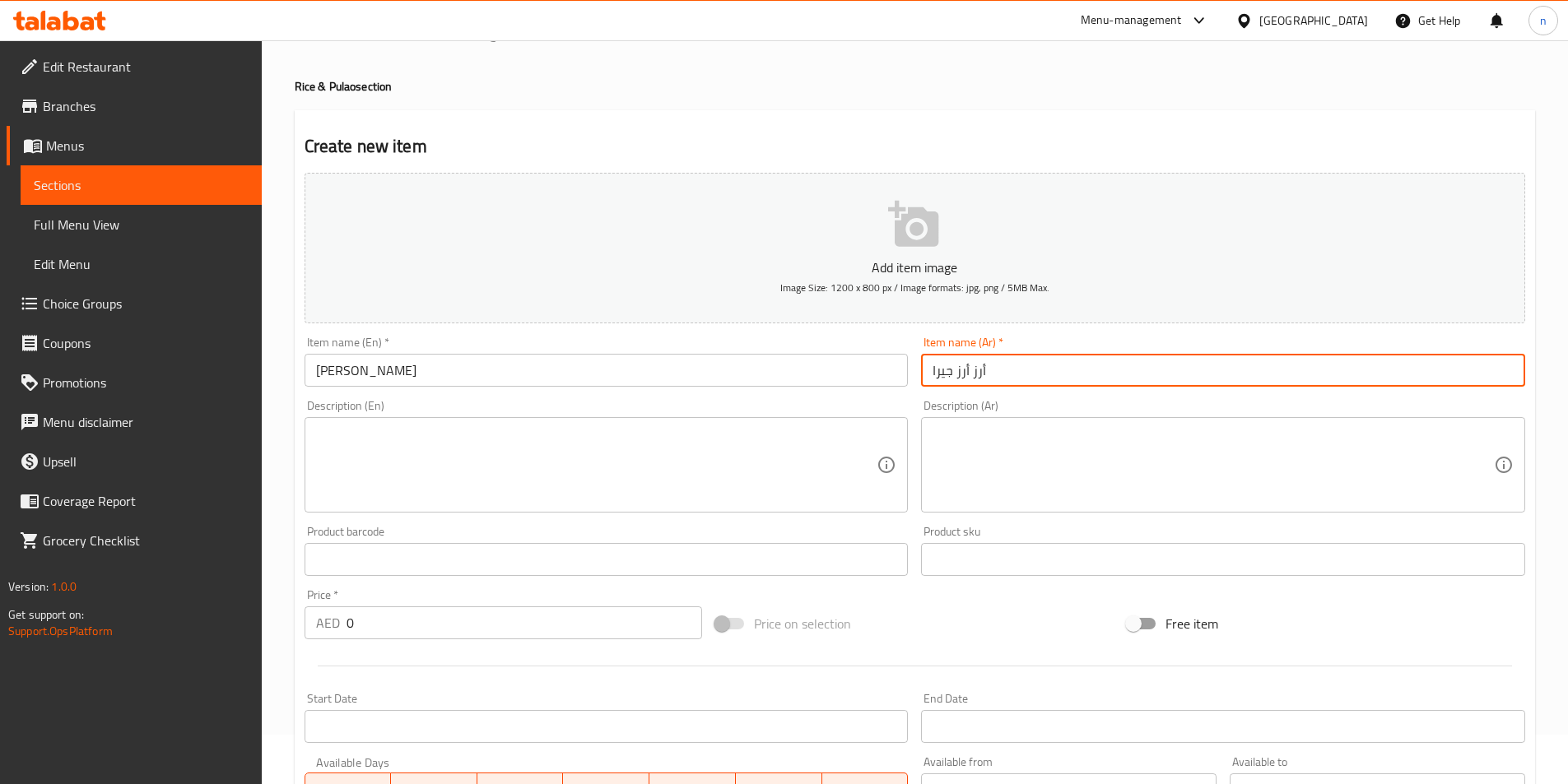
type input "أرز جيرا"
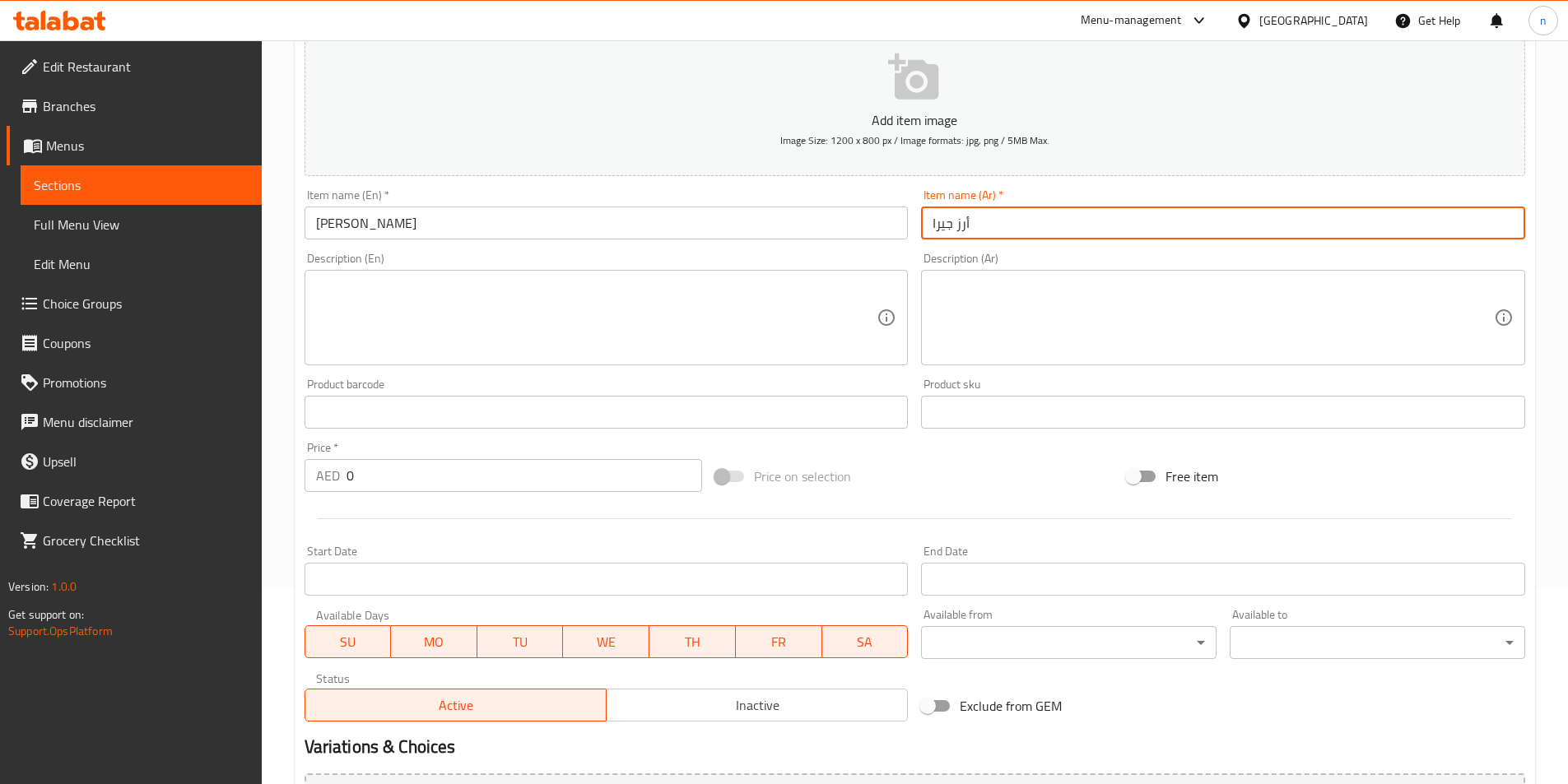
scroll to position [296, 0]
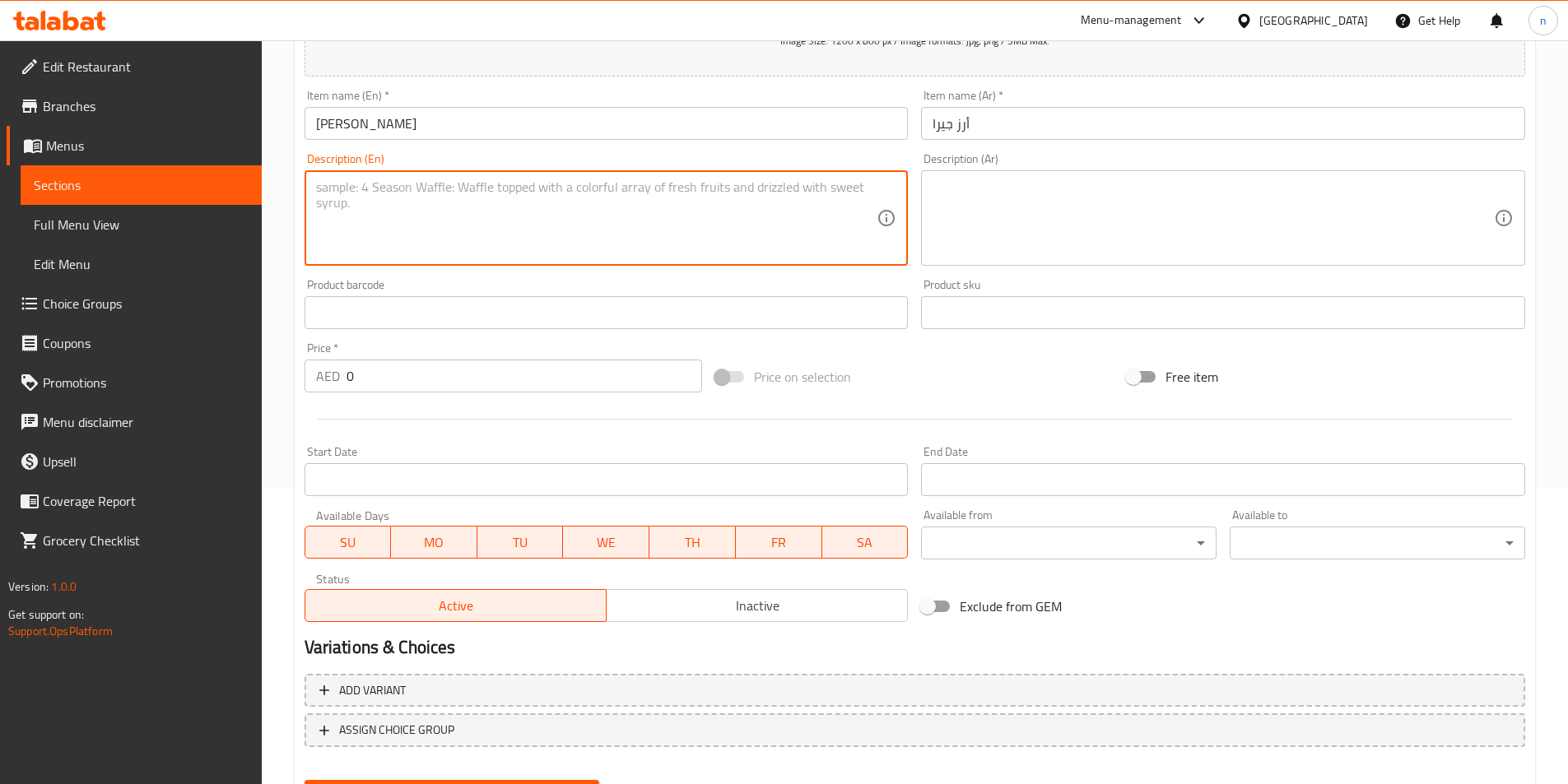
click at [333, 195] on textarea at bounding box center [597, 218] width 561 height 78
paste textarea "Steamed cumin-flavored rice for a simple yet flavorful pairing."
type textarea "Steamed cumin-flavored rice for a simple yet flavorful pairing."
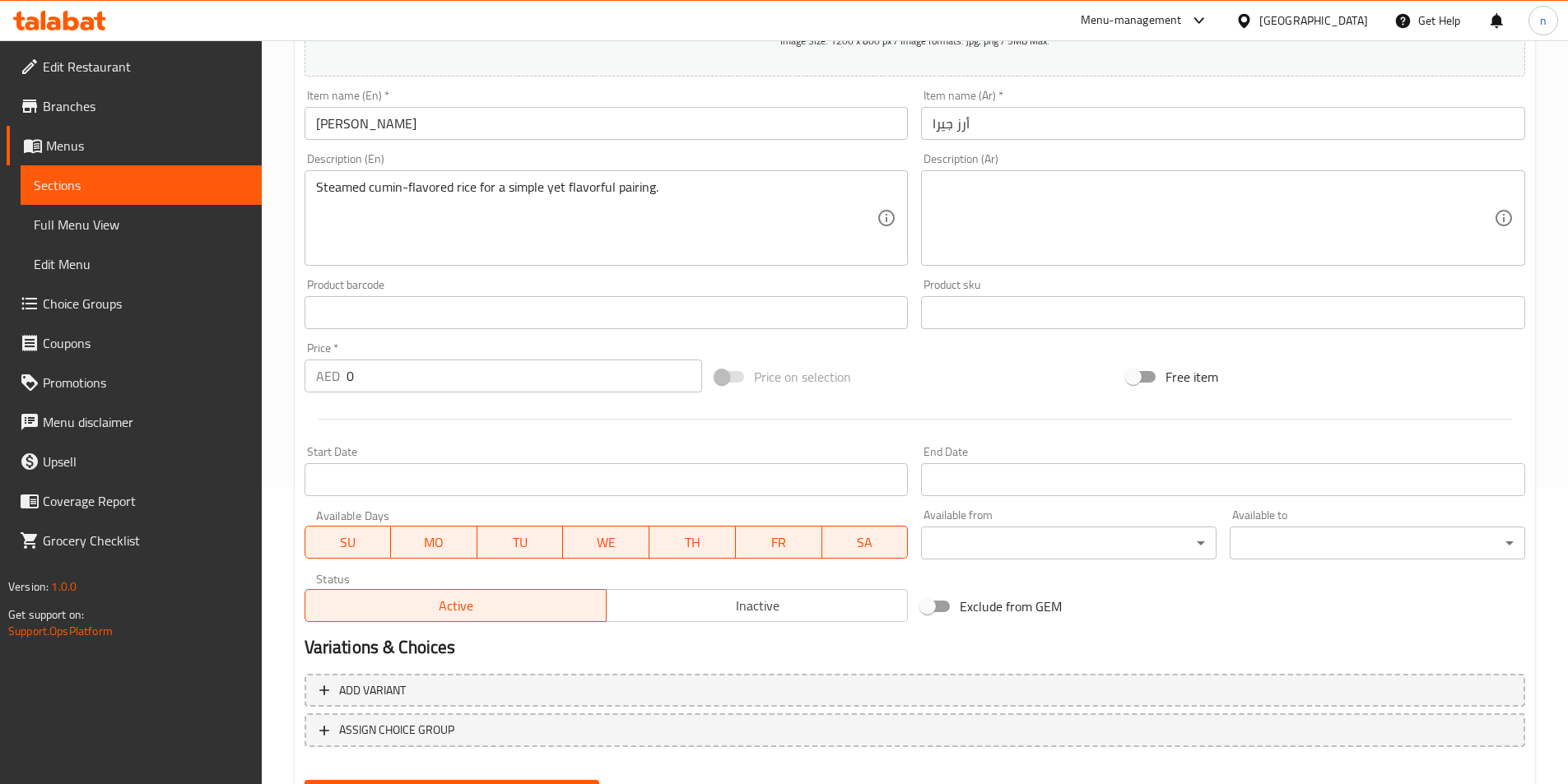
click at [1043, 183] on textarea at bounding box center [1213, 218] width 561 height 78
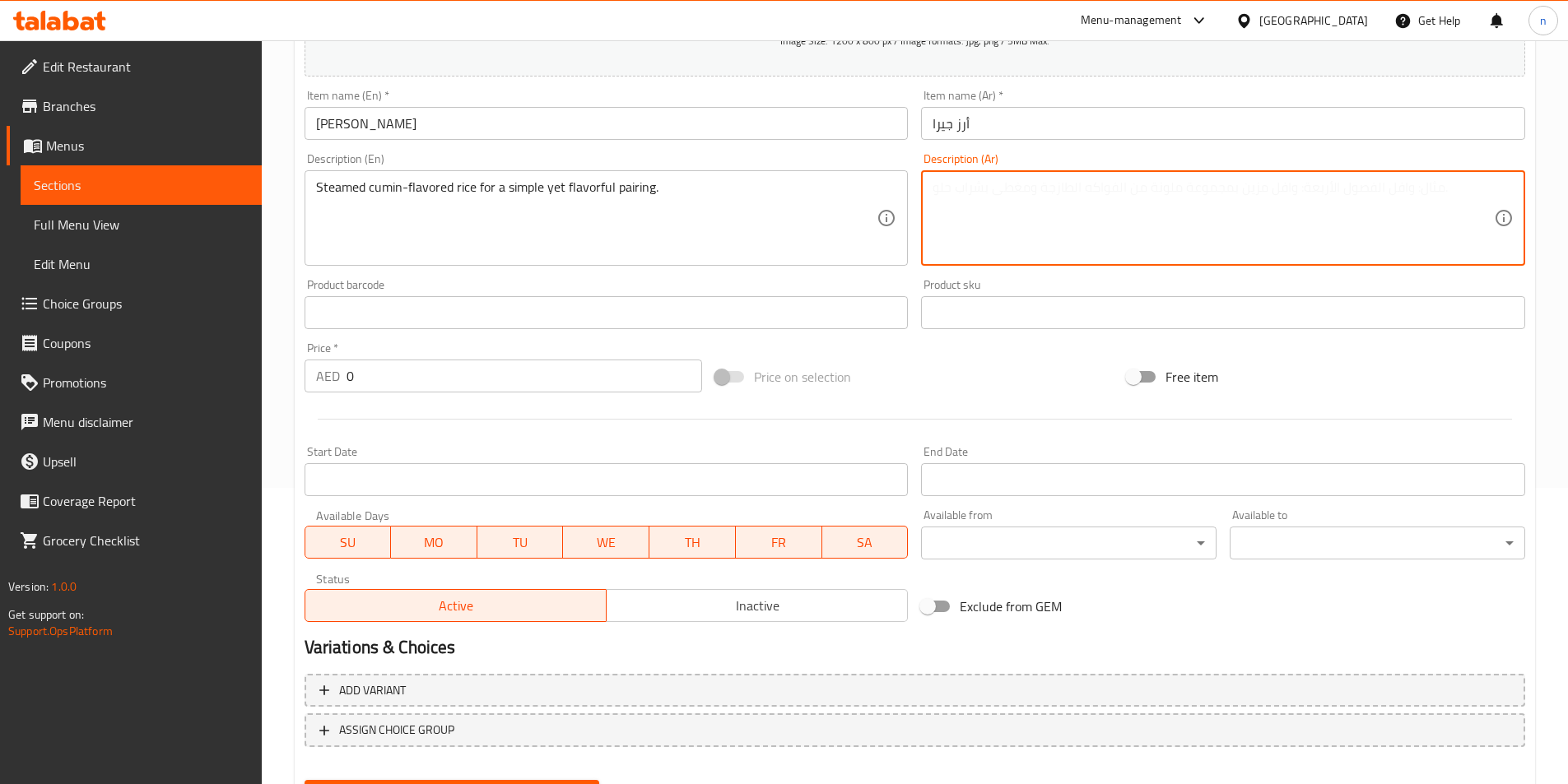
paste textarea "أرز مطهو على البخار بنكهة الكمون لتحضير طبق بسيط ولذيذ."
click at [1009, 189] on textarea "أرز مطهو على البخار بنكهة الكمون لتحضير طبق بسيط ولذيذ." at bounding box center [1213, 218] width 561 height 78
click at [1053, 185] on textarea "أرز مطهو على البخار بنكهة الكمون لتحضير طبق بسيط ولذيذ." at bounding box center [1213, 218] width 561 height 78
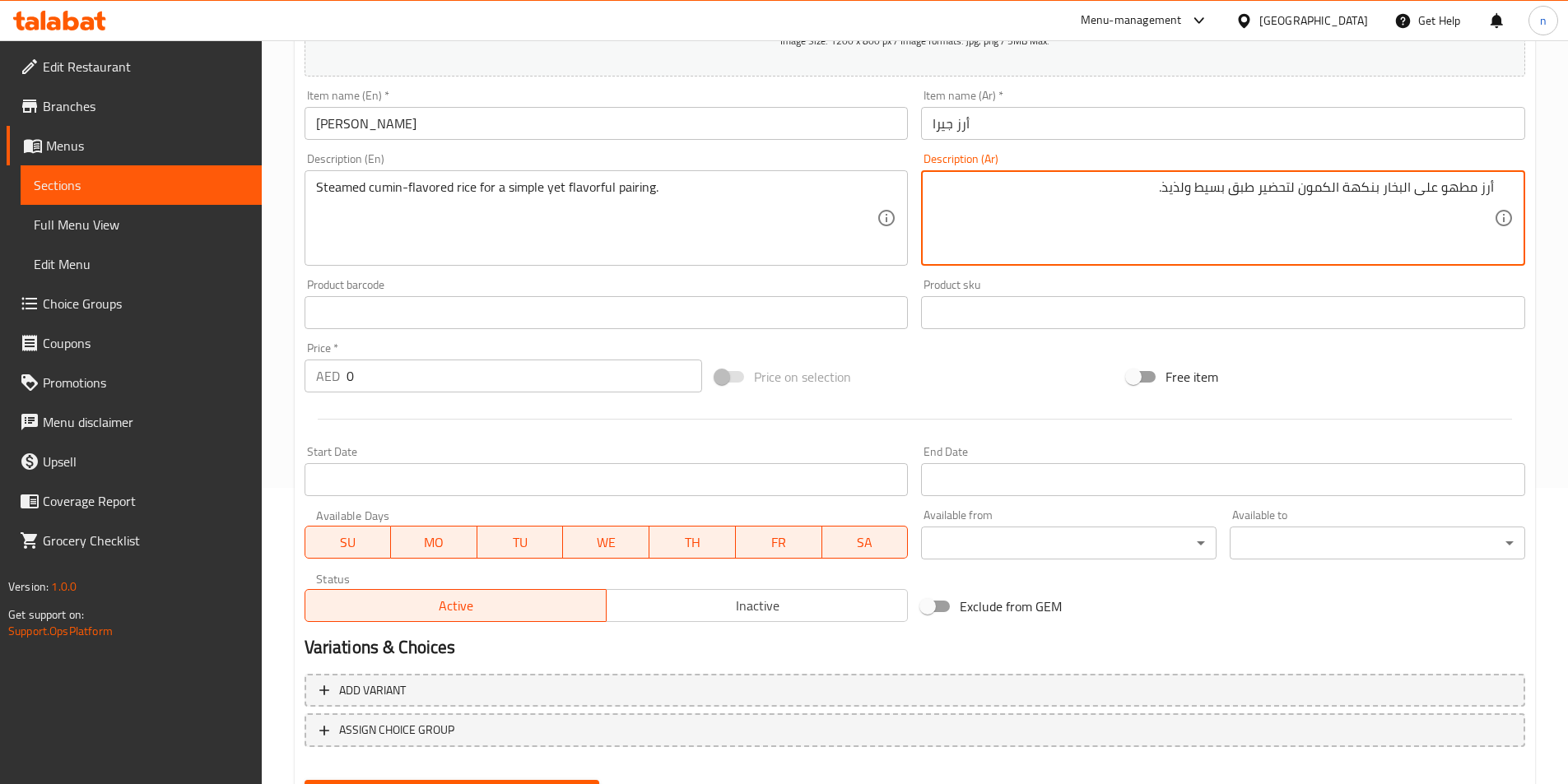
click at [1270, 186] on textarea "أرز مطهو على البخار بنكهة الكمون لتحضير طبق بسيط ولذيذ." at bounding box center [1213, 218] width 561 height 78
click at [1251, 186] on textarea "أرز مطهو على البخار بنكهة الكمون اقتران طبق بسيط ولذيذ." at bounding box center [1213, 218] width 561 height 78
click at [1223, 189] on textarea "أرز مطهو على البخار بنكهة الكمون اقتران بسيط ولذيذ." at bounding box center [1213, 218] width 561 height 78
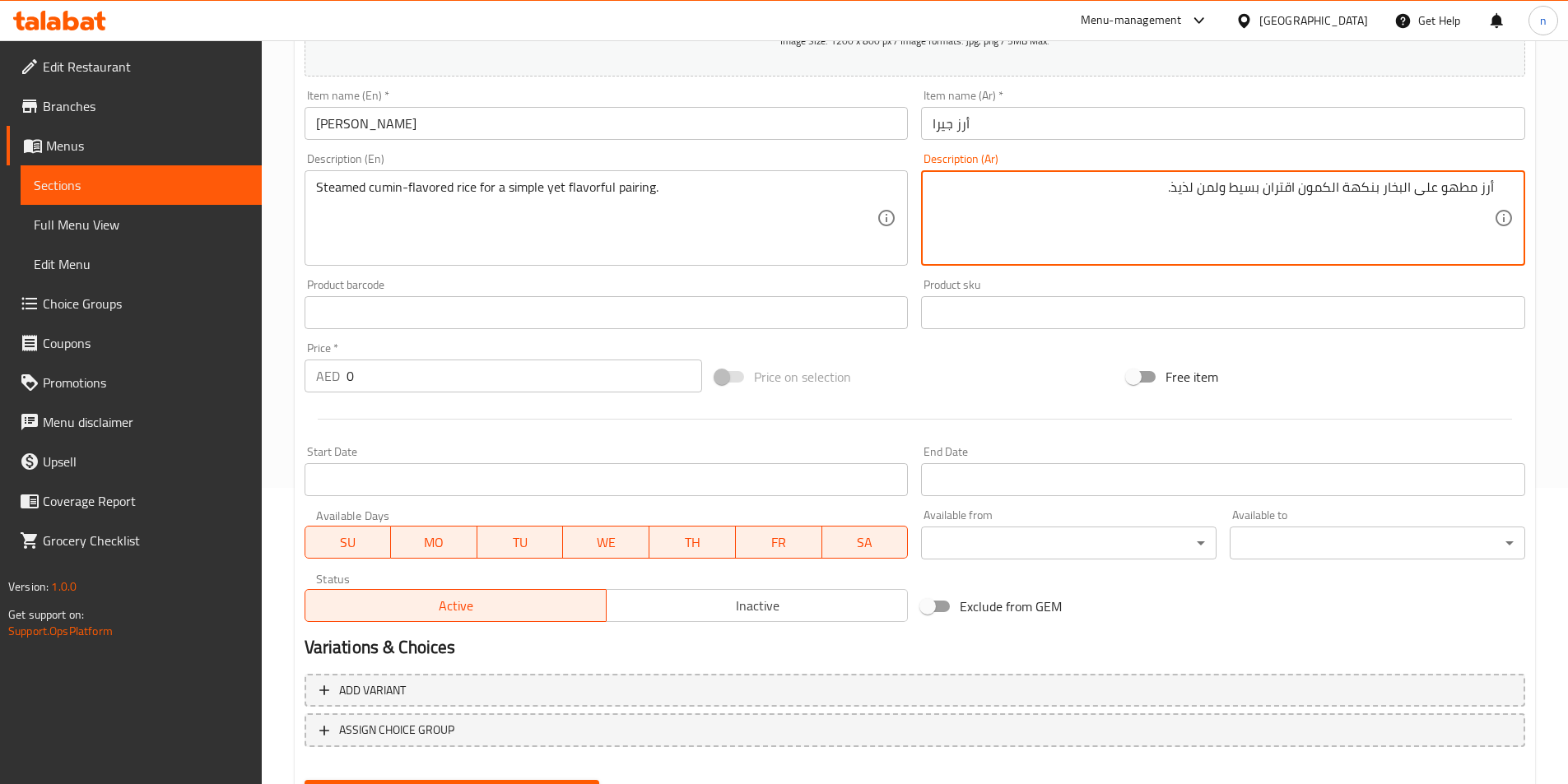
click at [1209, 193] on textarea "أرز مطهو على البخار بنكهة الكمون اقتران بسيط ولمن لذيذ." at bounding box center [1213, 218] width 561 height 78
click at [1295, 190] on textarea "أرز مطهو على البخار بنكهة الكمون اقتران بسيط ولكن لذيذ." at bounding box center [1213, 218] width 561 height 78
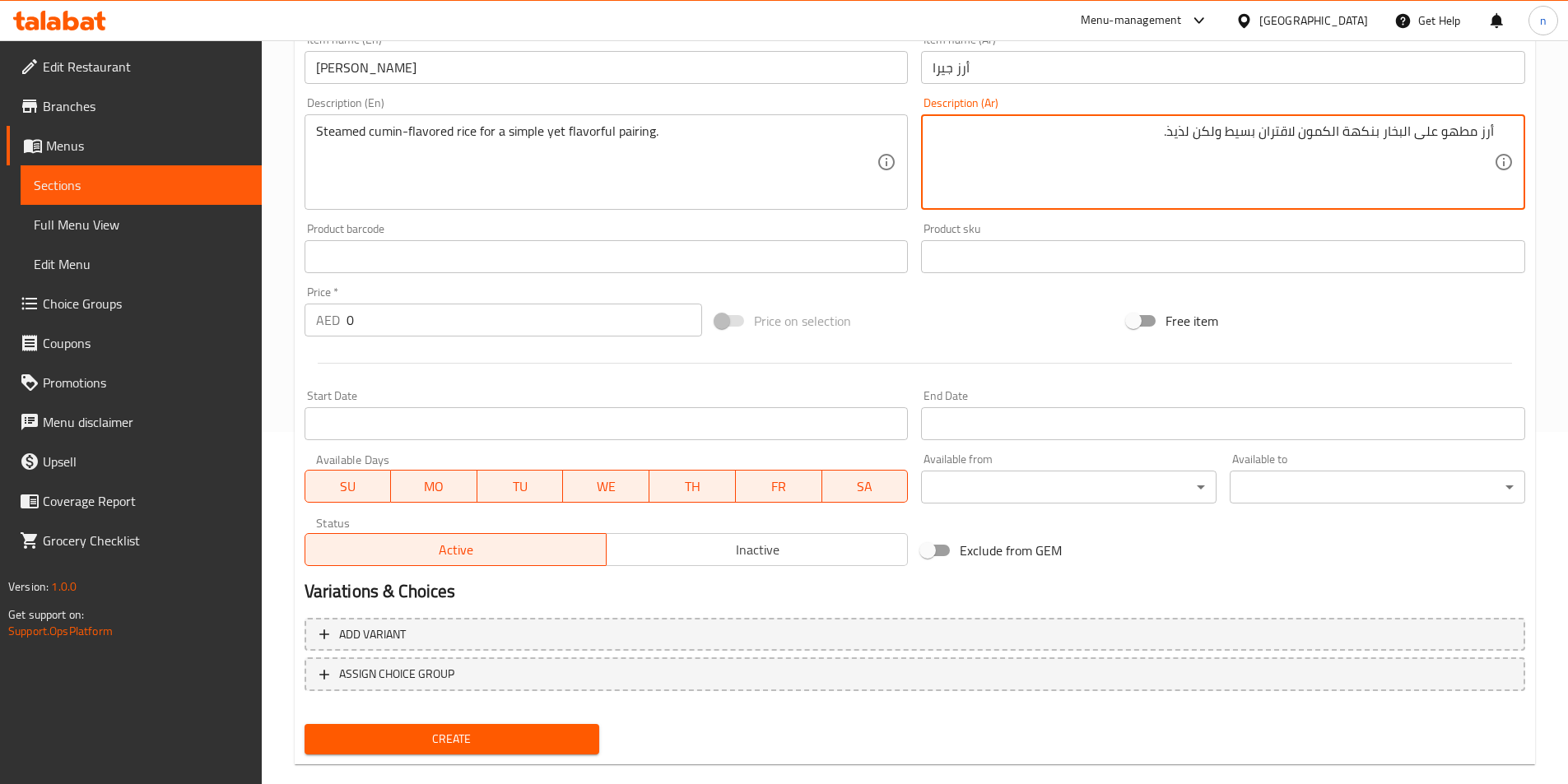
scroll to position [378, 0]
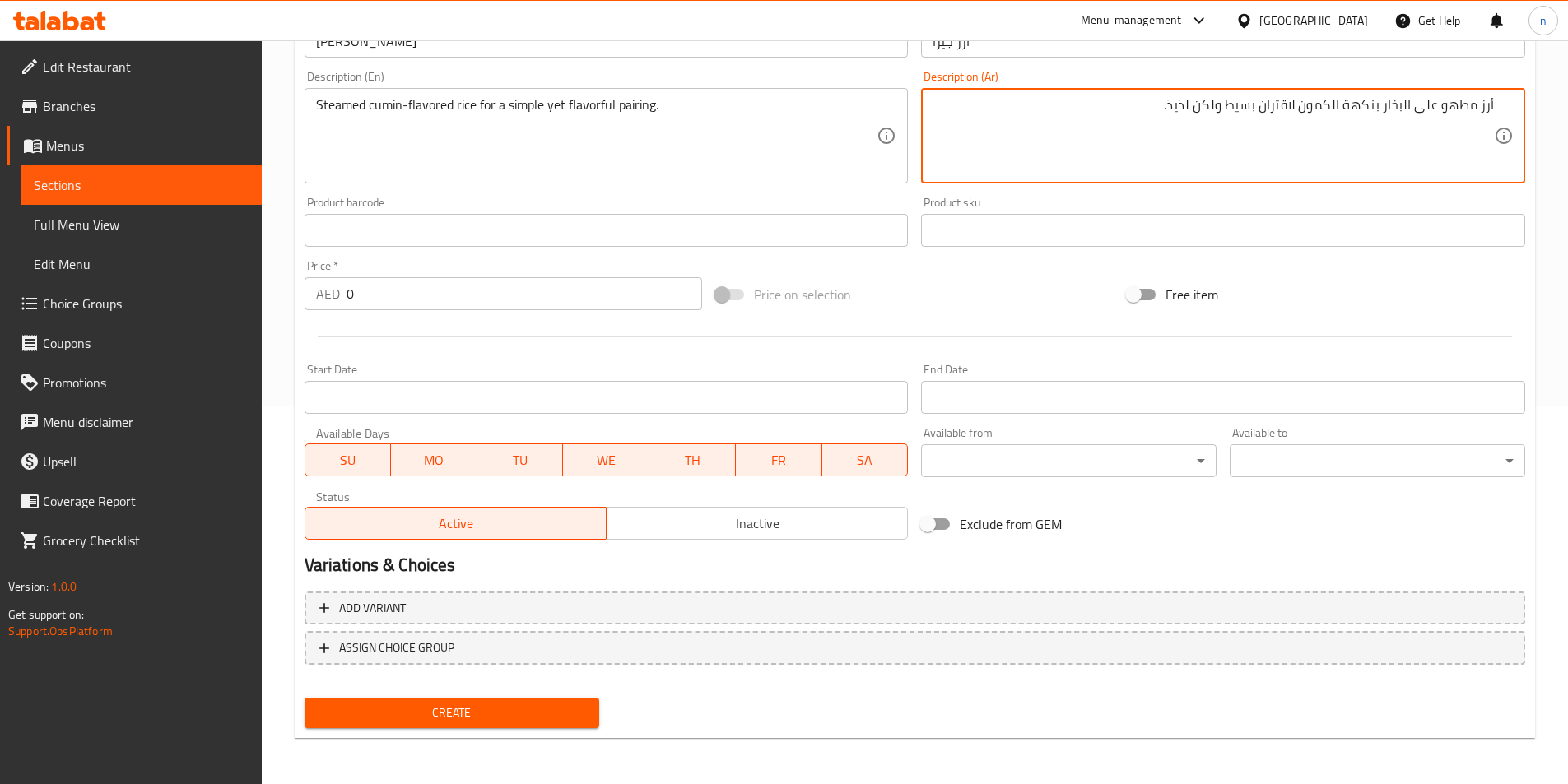
type textarea "أرز مطهو على البخار بنكهة الكمون لاقتران بسيط ولكن لذيذ."
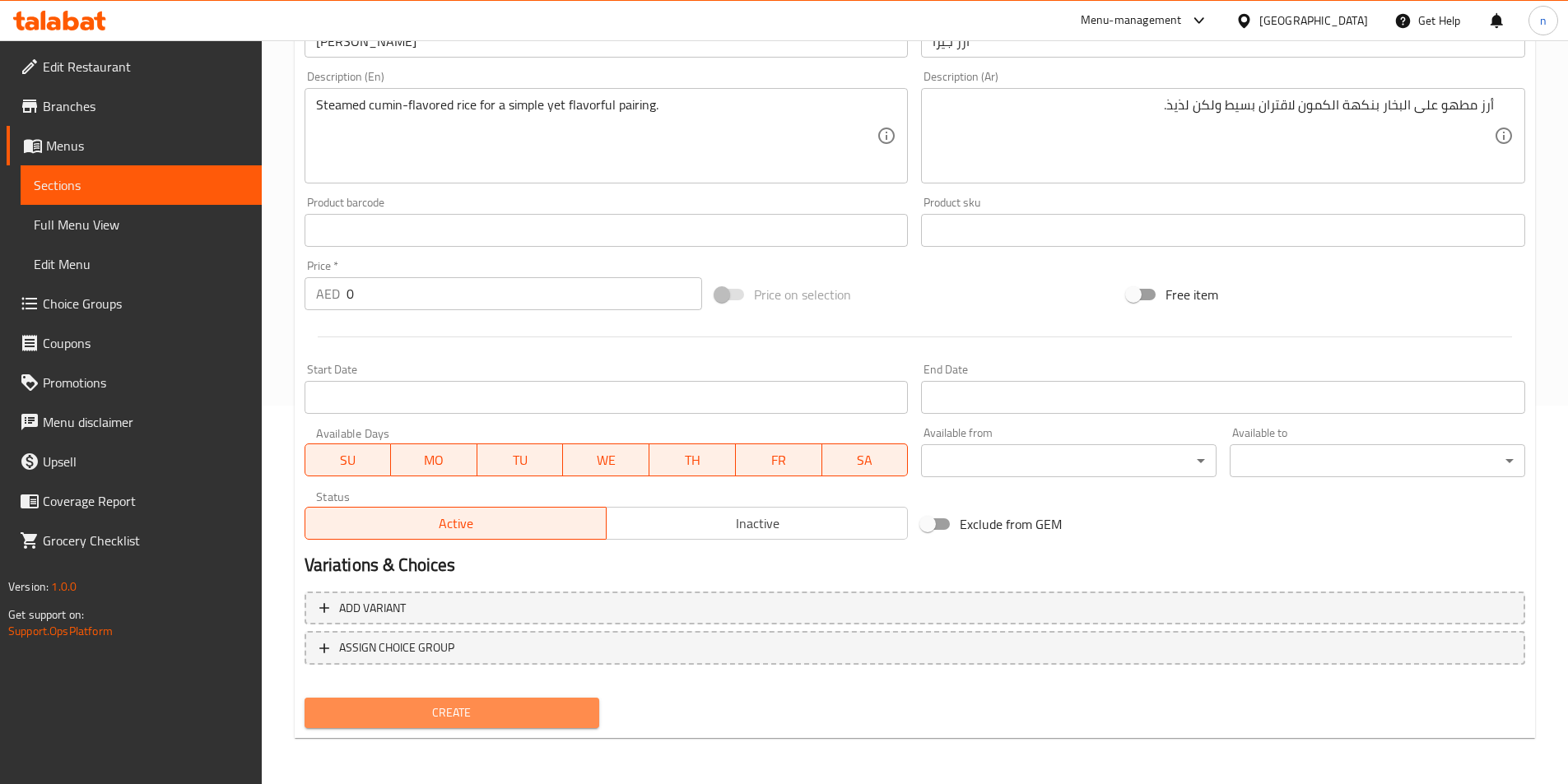
click at [493, 717] on span "Create" at bounding box center [453, 712] width 269 height 21
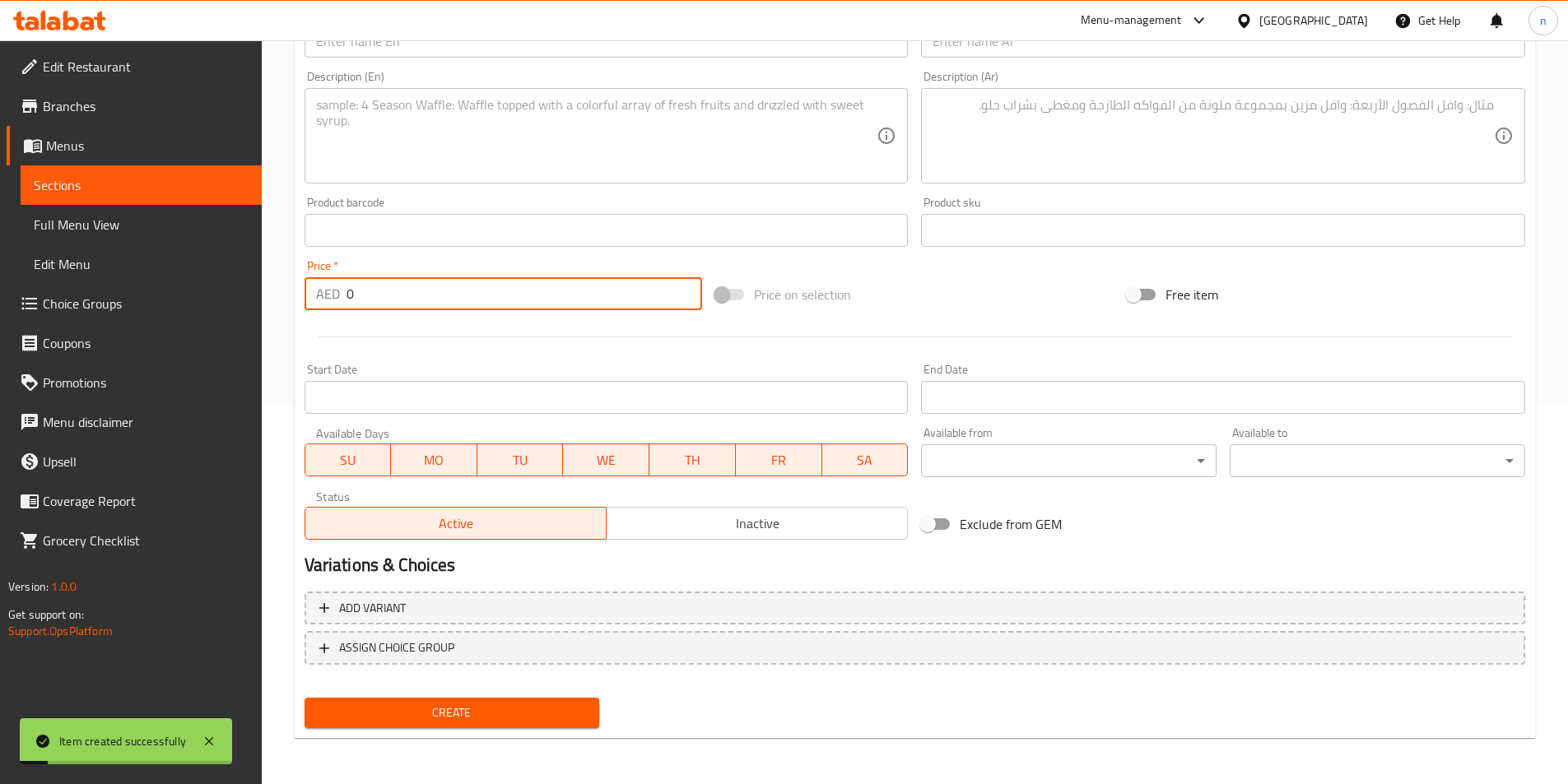
click at [365, 297] on input "0" at bounding box center [525, 293] width 357 height 33
click at [408, 297] on input "0" at bounding box center [525, 293] width 357 height 33
type input "21"
click at [367, 707] on span "Create" at bounding box center [453, 712] width 269 height 21
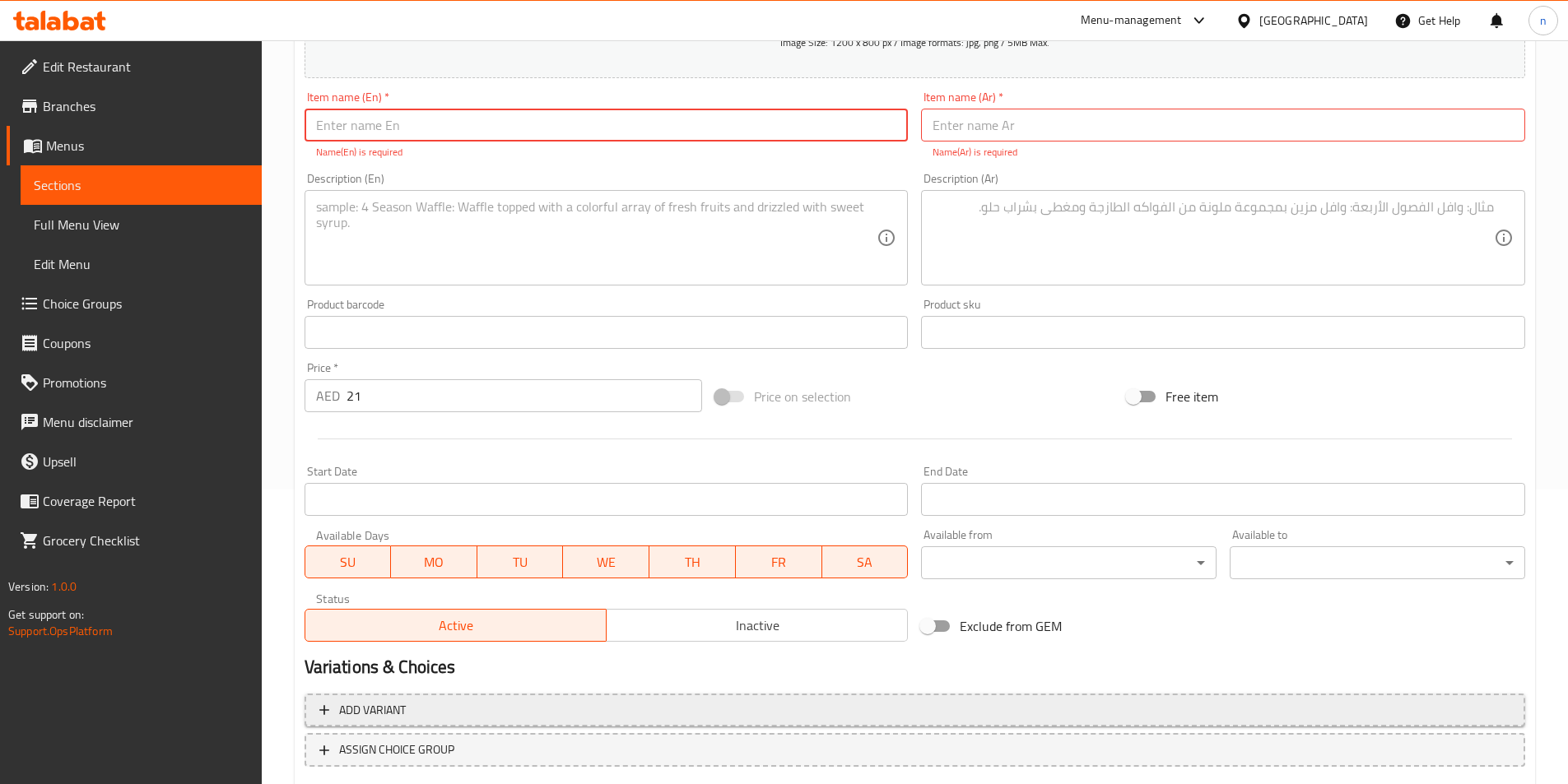
scroll to position [214, 0]
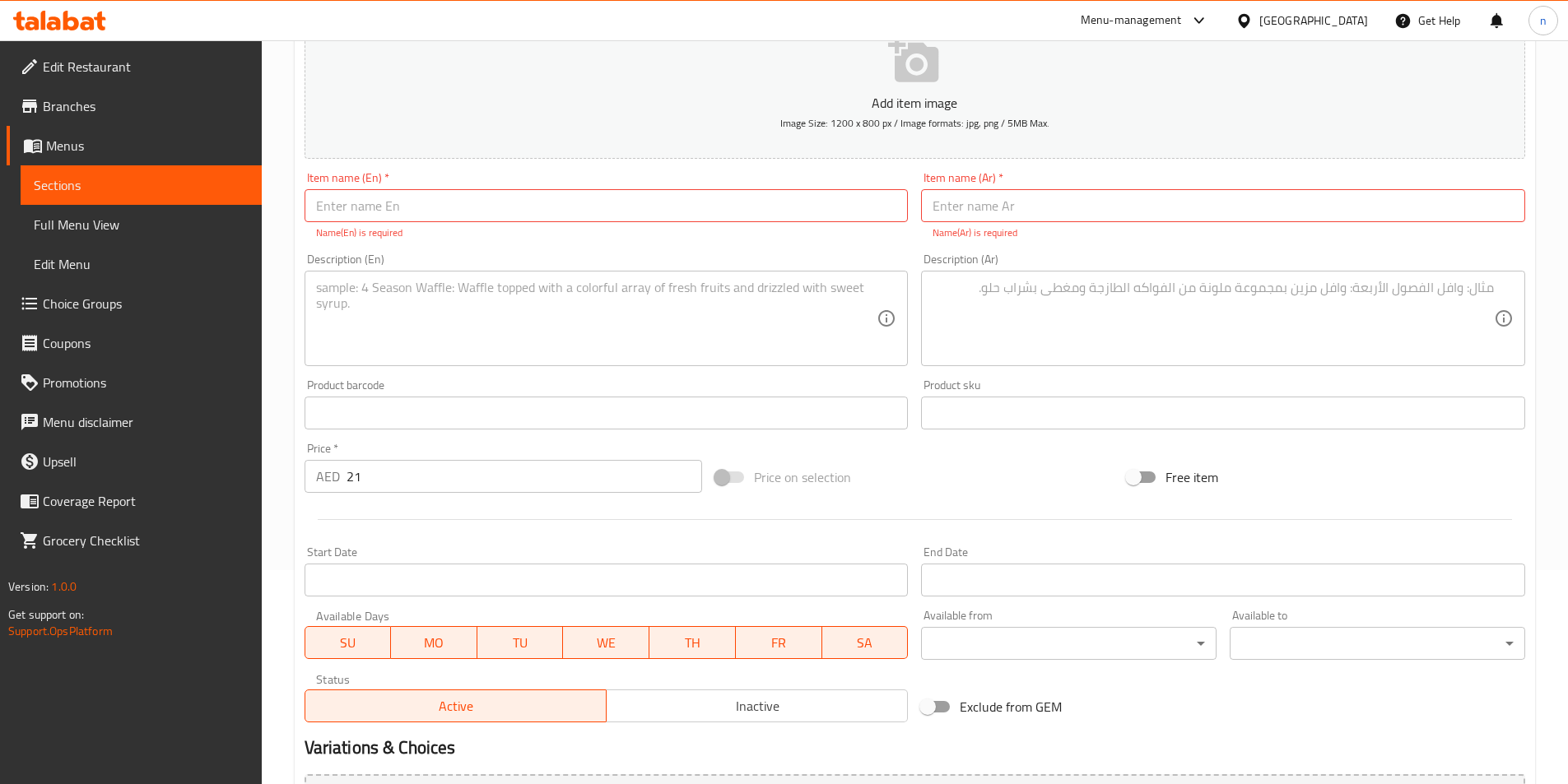
click at [973, 208] on input "text" at bounding box center [1222, 205] width 604 height 33
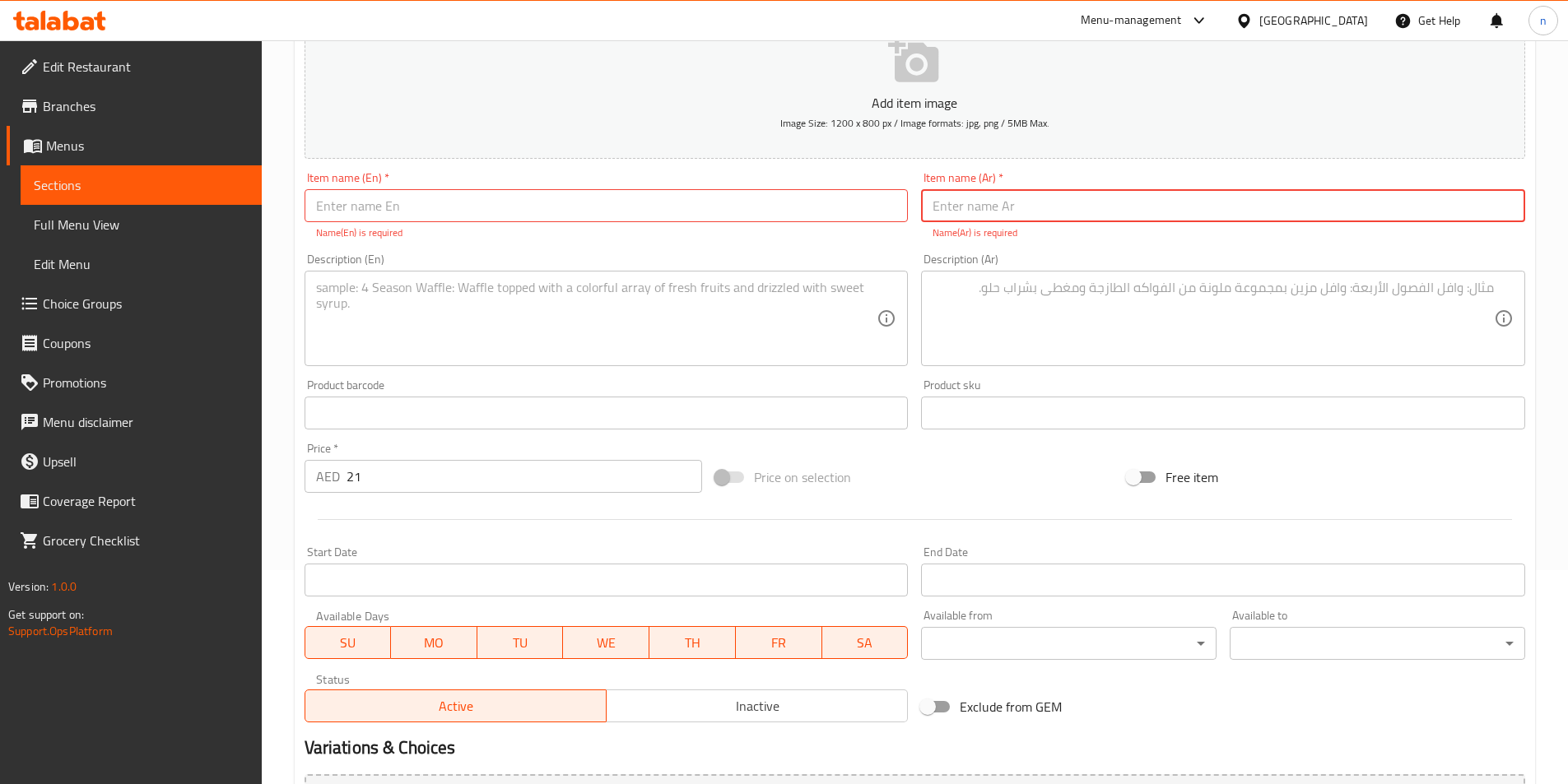
paste input "بوغا تشاول"
type input "بوغا تشاول"
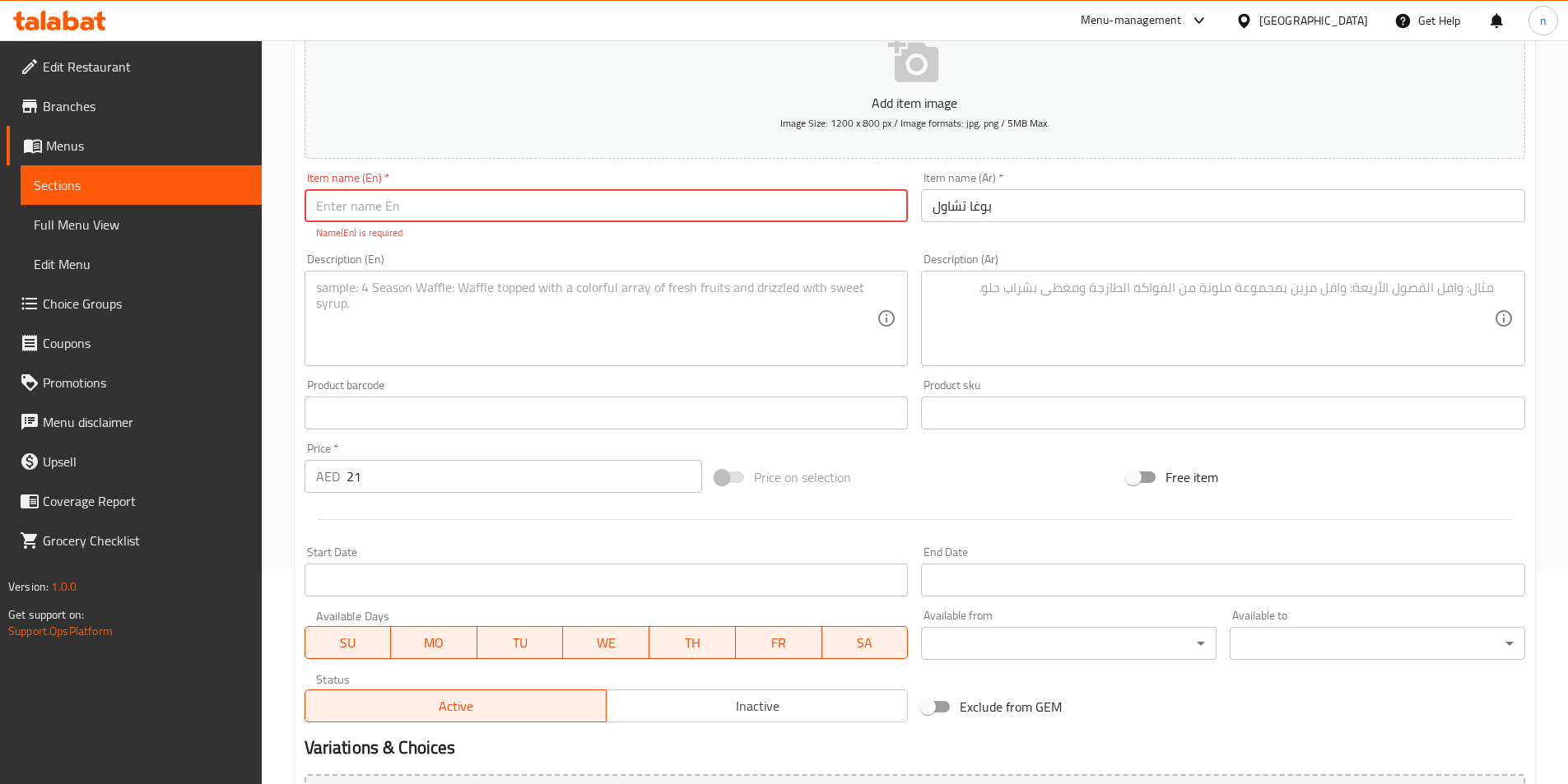
click at [363, 203] on input "text" at bounding box center [606, 205] width 604 height 33
paste input "[PERSON_NAME]"
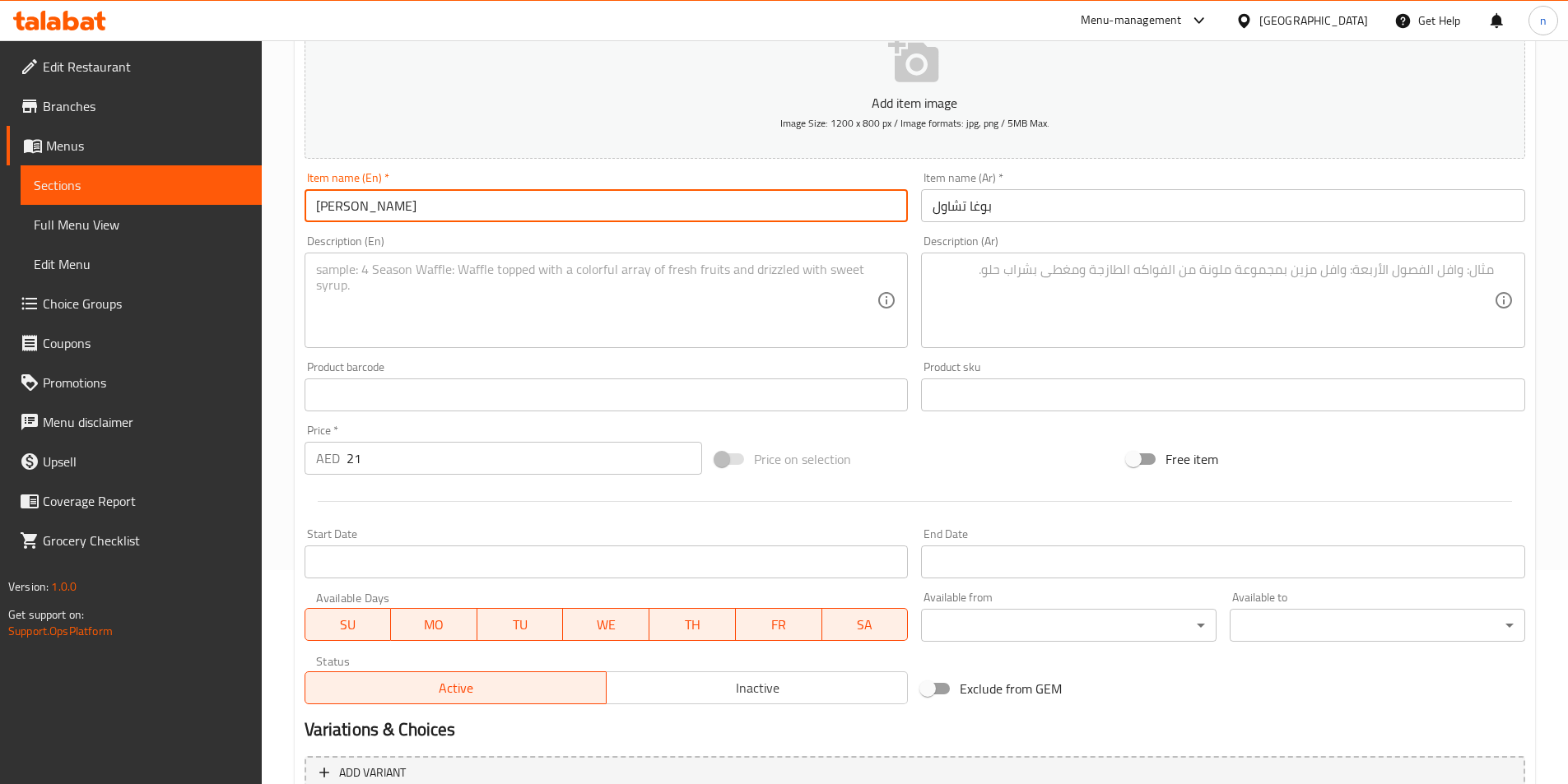
click at [414, 278] on textarea at bounding box center [597, 300] width 561 height 78
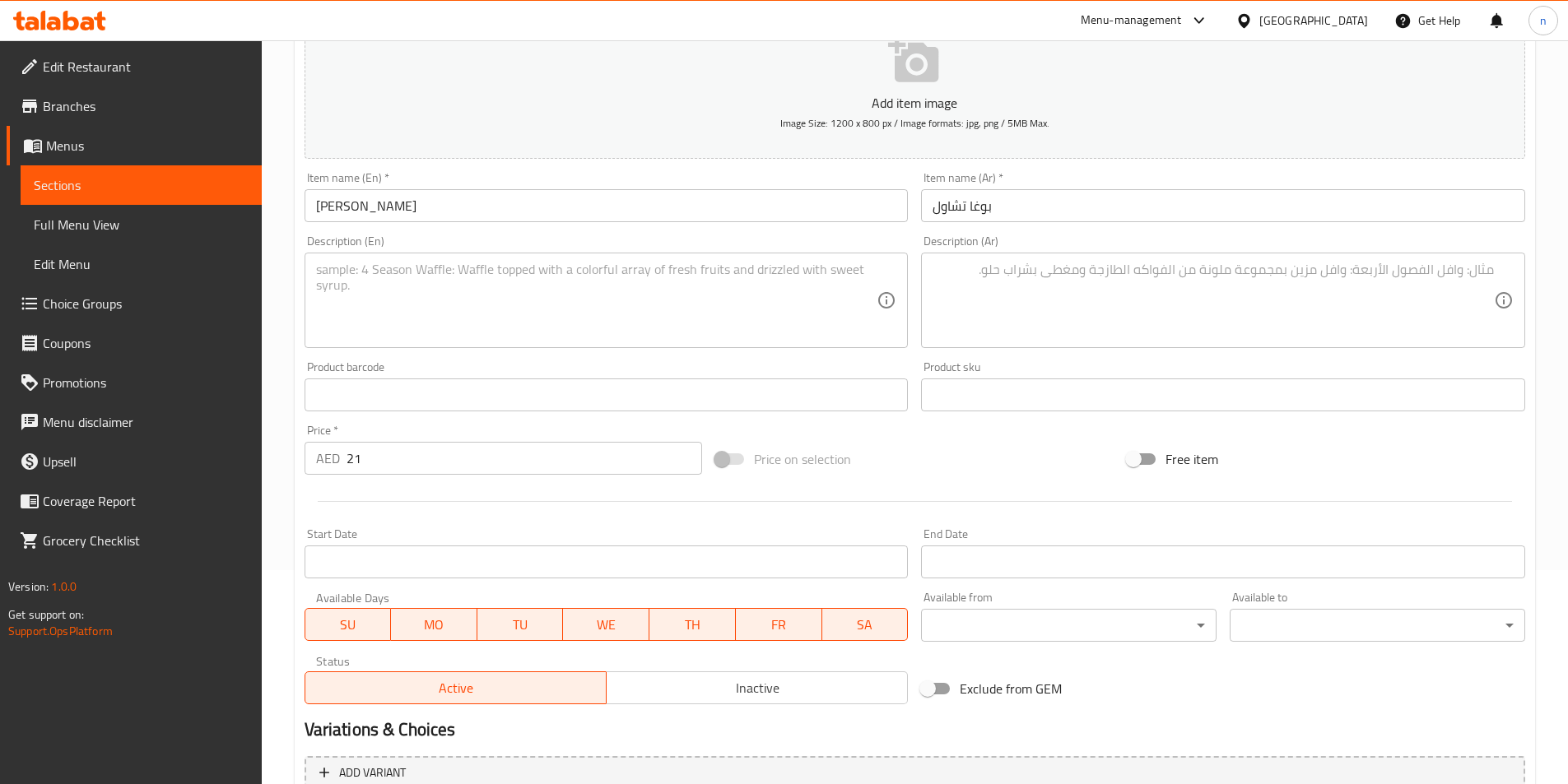
click at [433, 195] on input "[PERSON_NAME]" at bounding box center [606, 205] width 604 height 33
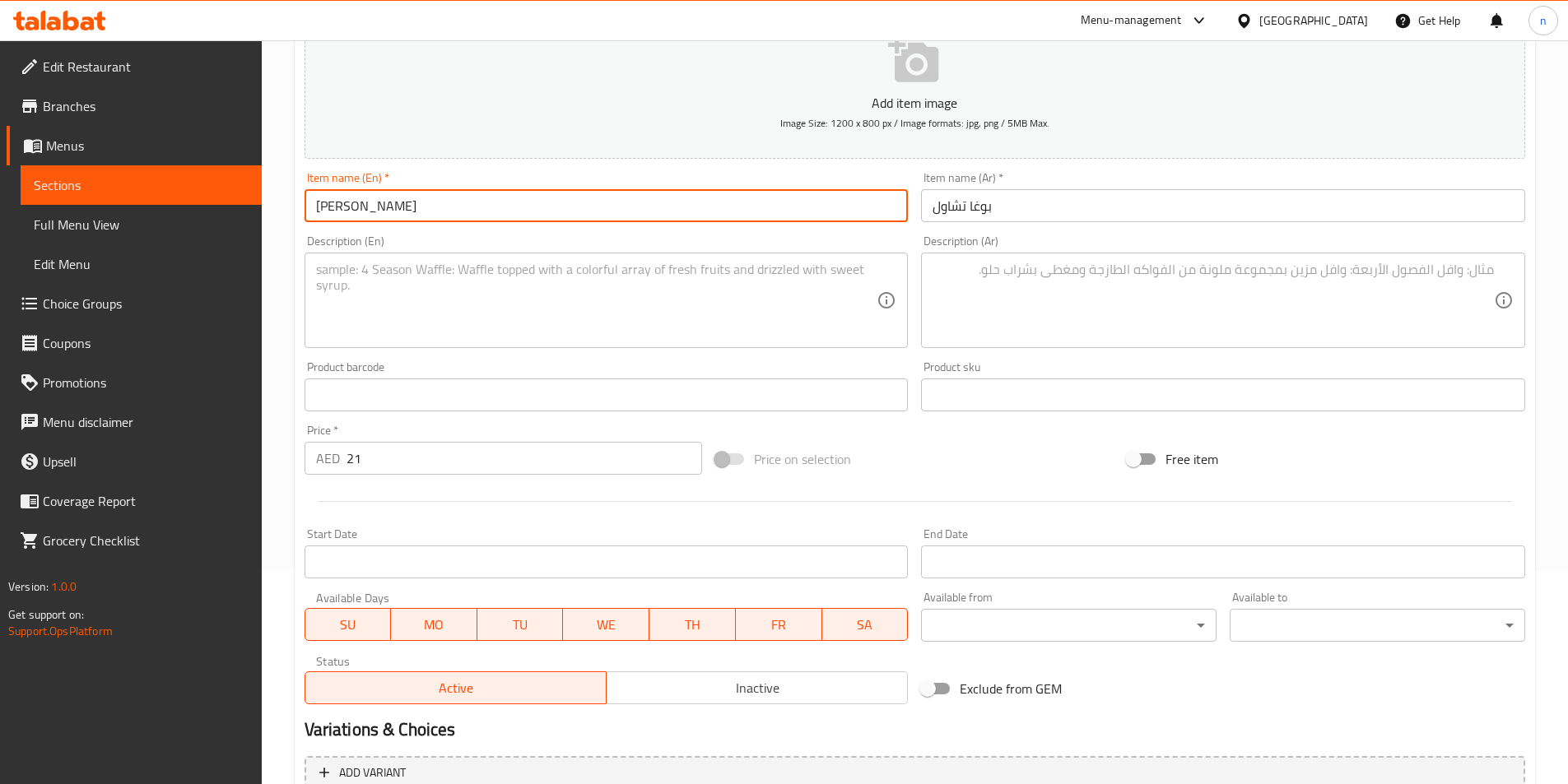
click at [433, 195] on input "[PERSON_NAME]" at bounding box center [606, 205] width 604 height 33
paste input "[PERSON_NAME]"
type input "[PERSON_NAME]"
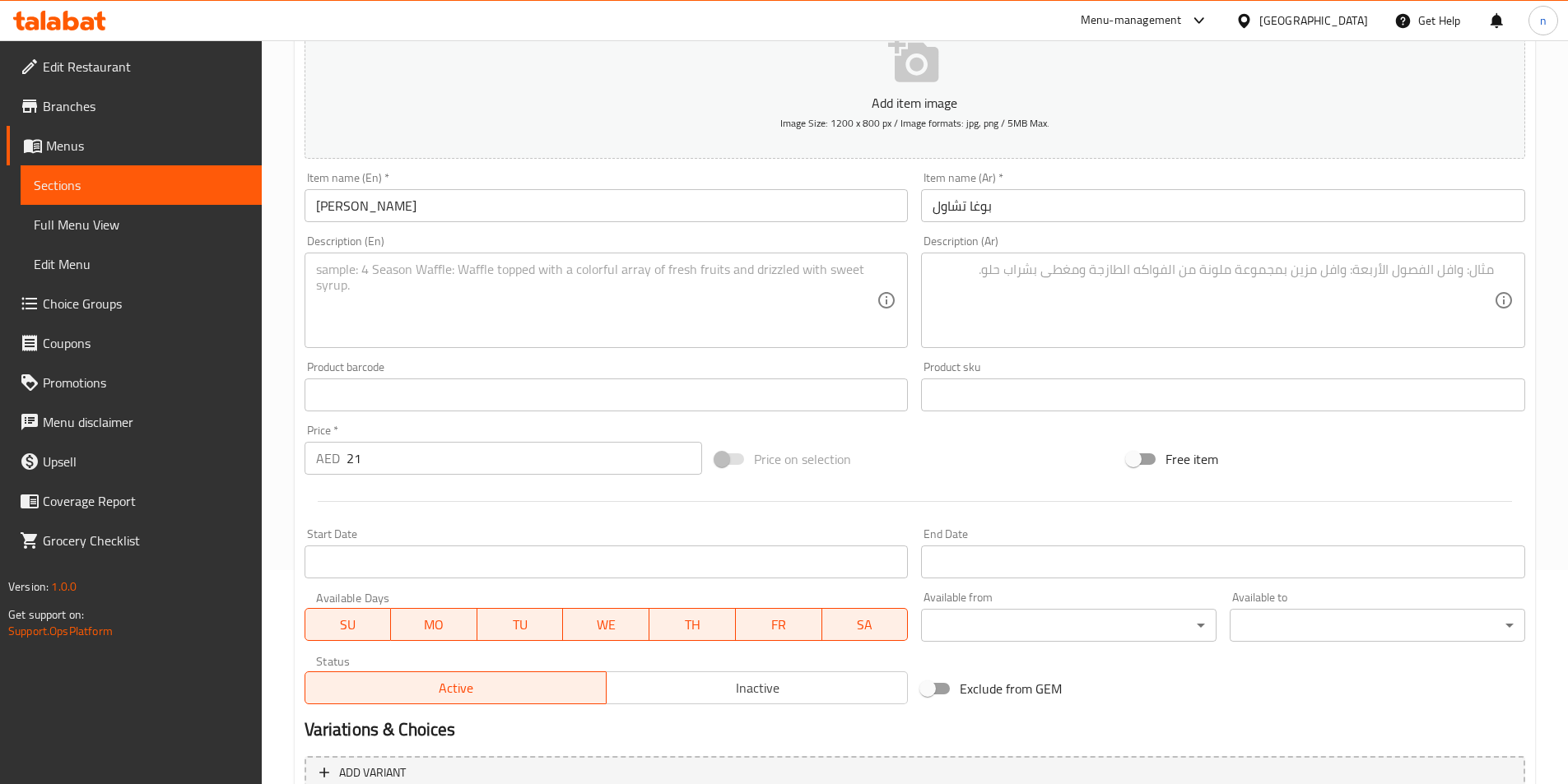
click at [998, 193] on input "بوغا تشاول" at bounding box center [1222, 205] width 604 height 33
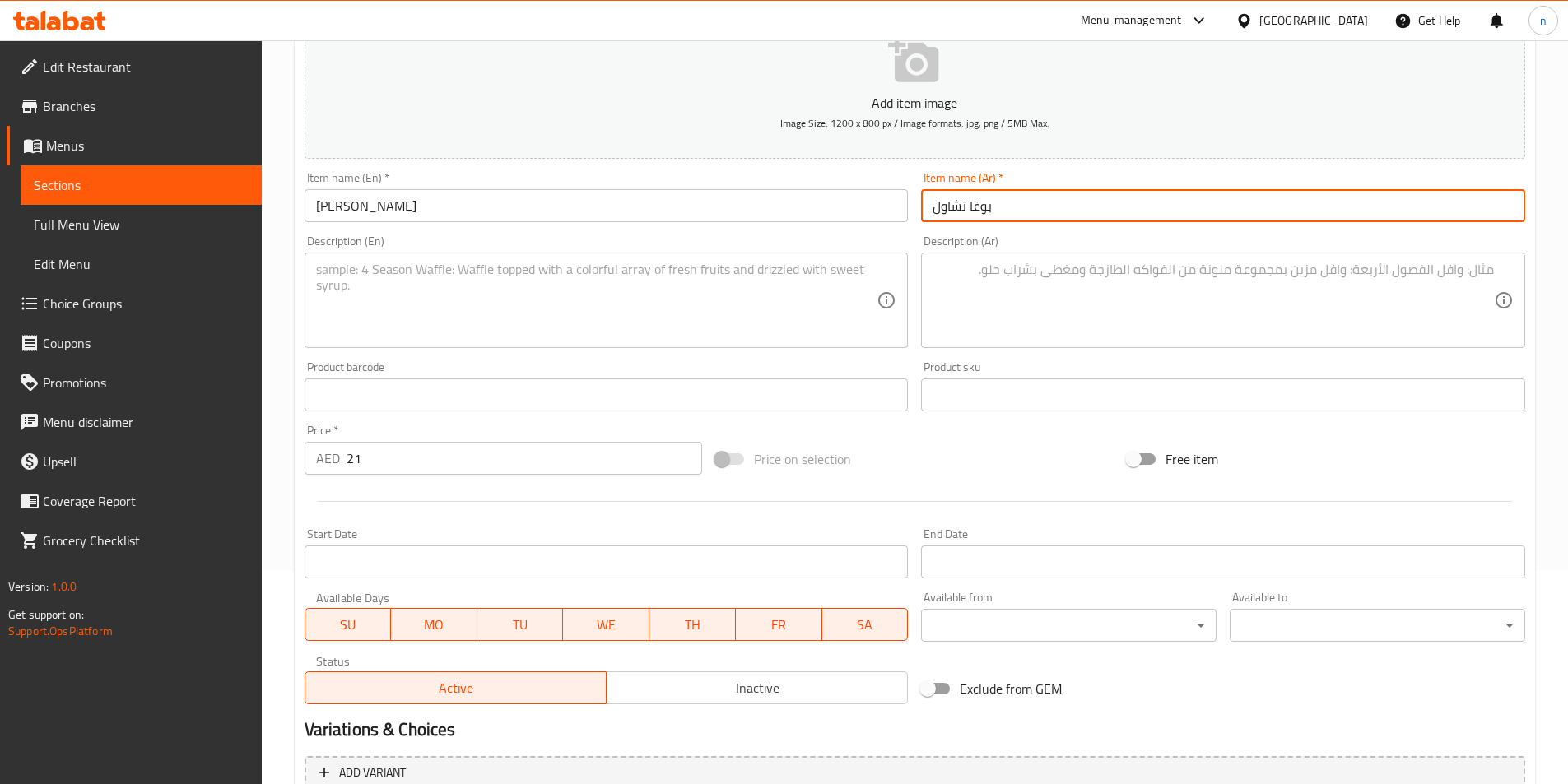
click at [1000, 201] on input "بوغا تشاول" at bounding box center [1222, 205] width 604 height 33
paste input "رز بالكمون"
click at [954, 204] on input "أرز بالكمون" at bounding box center [1222, 205] width 604 height 33
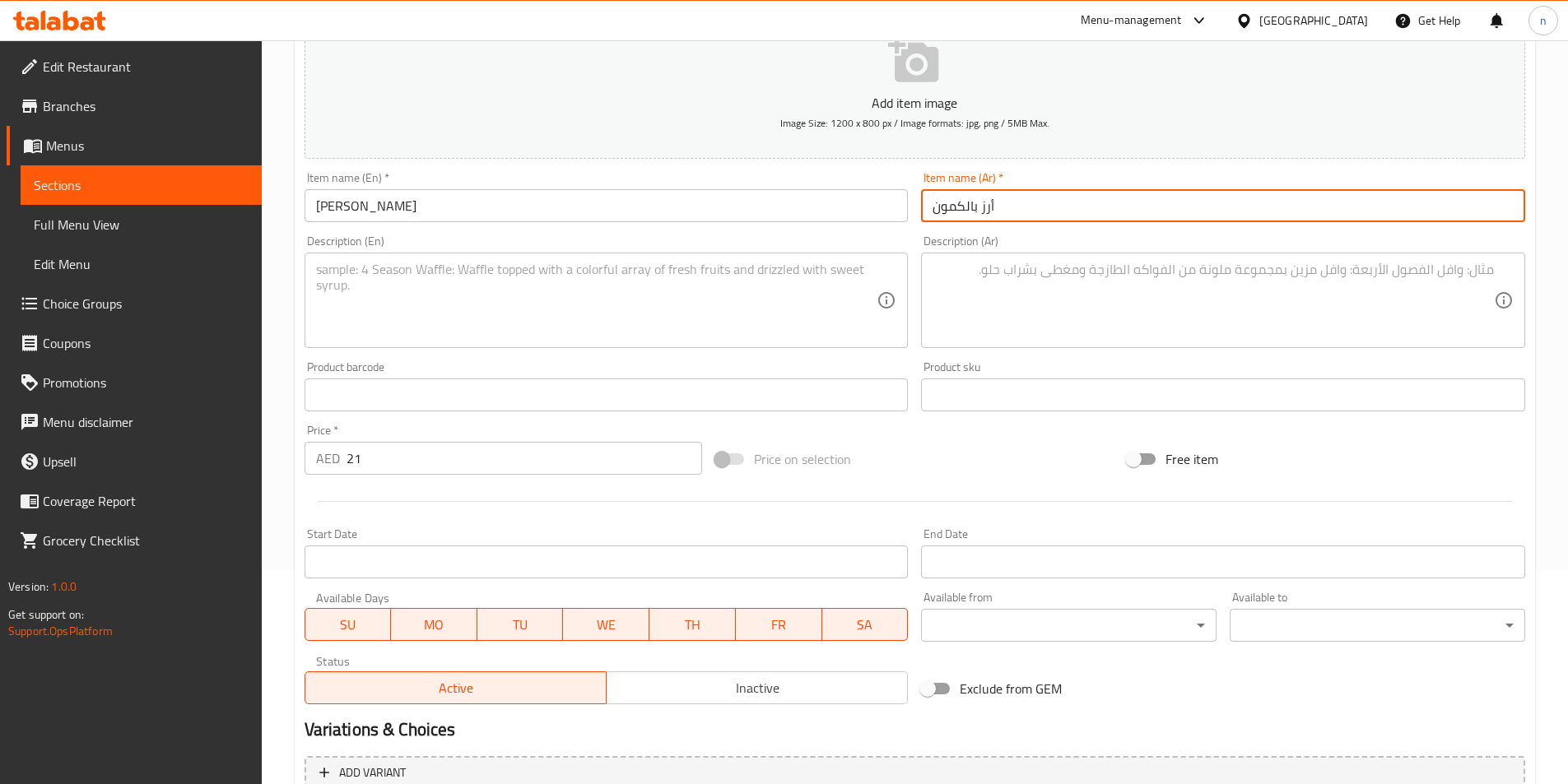
click at [954, 204] on input "أرز بالكمون" at bounding box center [1222, 205] width 604 height 33
type input "أرز جيرا"
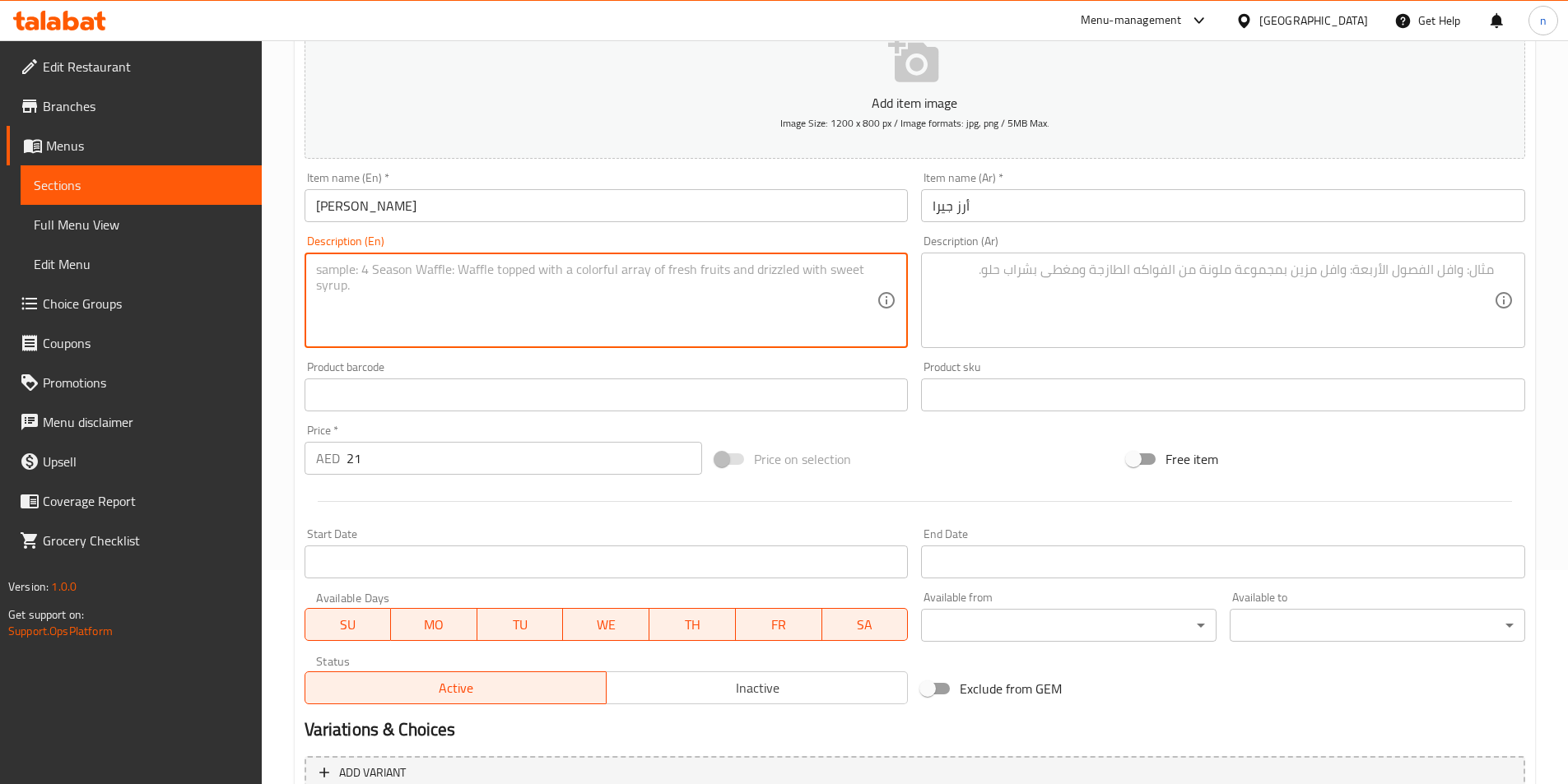
click at [571, 291] on textarea at bounding box center [597, 300] width 561 height 78
paste textarea "Steamed cumin-flavored rice for a simple yet flavorful pairing."
type textarea "Steamed cumin-flavored rice for a simple yet flavorful pairing."
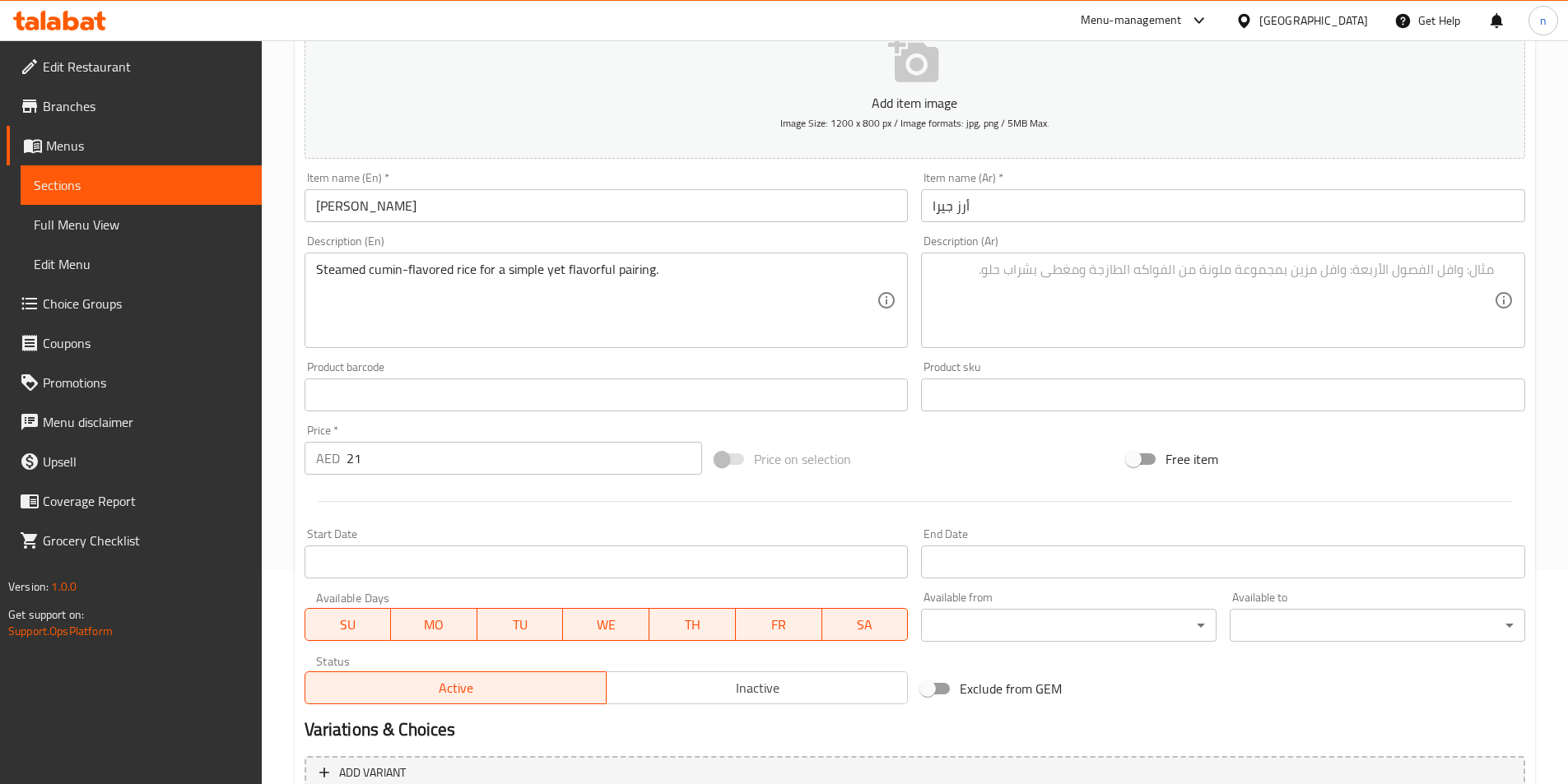
click at [990, 280] on textarea at bounding box center [1213, 300] width 561 height 78
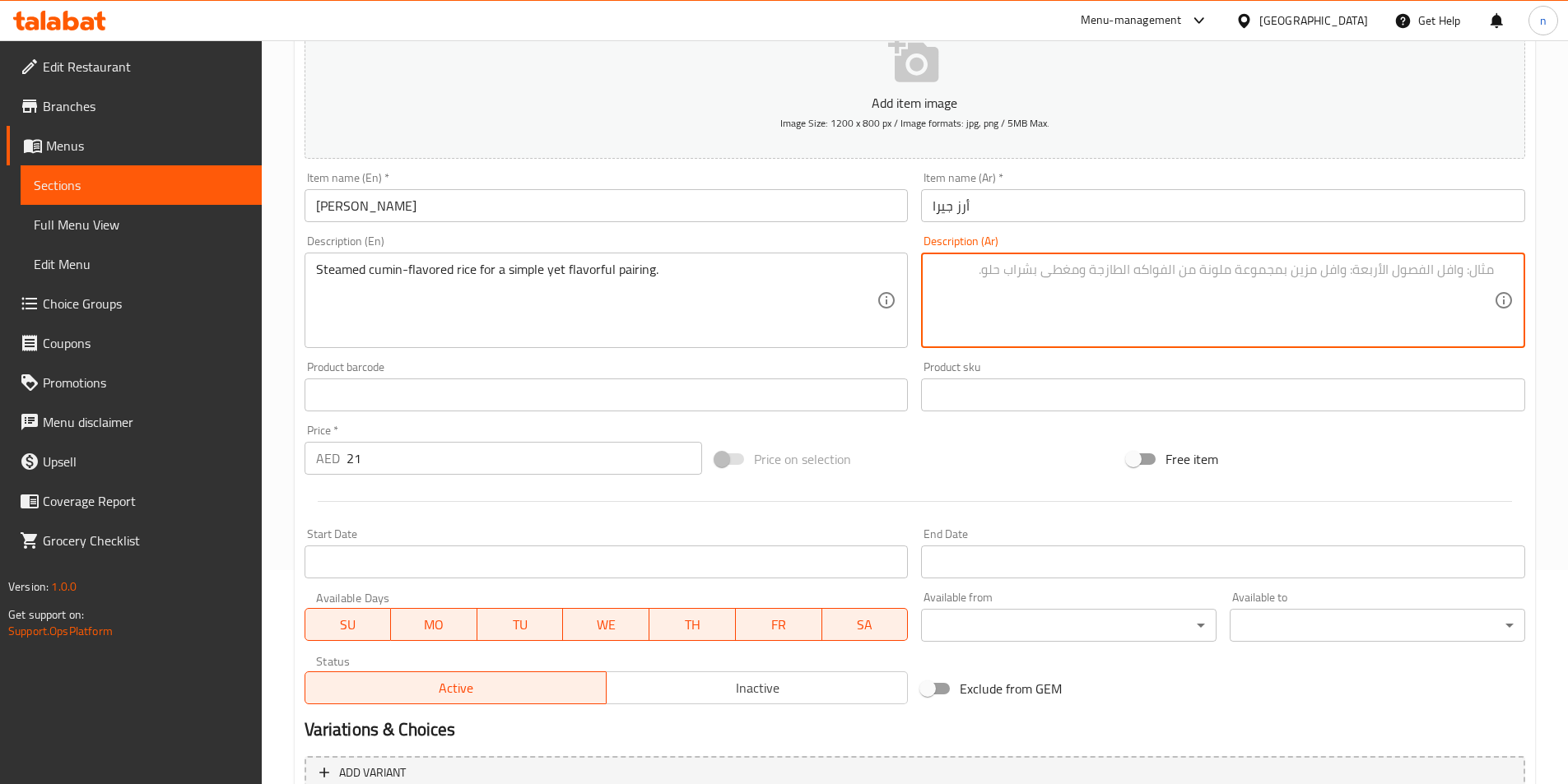
paste textarea "أرز مطهو على البخار بنكهة الكمون لتحضير طبق بسيط ولذيذ."
drag, startPoint x: 1167, startPoint y: 272, endPoint x: 1200, endPoint y: 276, distance: 33.2
click at [1200, 276] on textarea "أرز مطهو على البخار بنكهة الكمون لتحضير طبق بسيط ولذيذ." at bounding box center [1213, 300] width 561 height 78
click at [1234, 270] on textarea "أرز مطهو على البخار بنكهة الكمون لتحضير طبق بسيط ولذيذ." at bounding box center [1213, 300] width 561 height 78
click at [1279, 269] on textarea "أرز مطهو على البخار بنكهة الكمون لتحضير طبق بسيط ولذيذ." at bounding box center [1213, 300] width 561 height 78
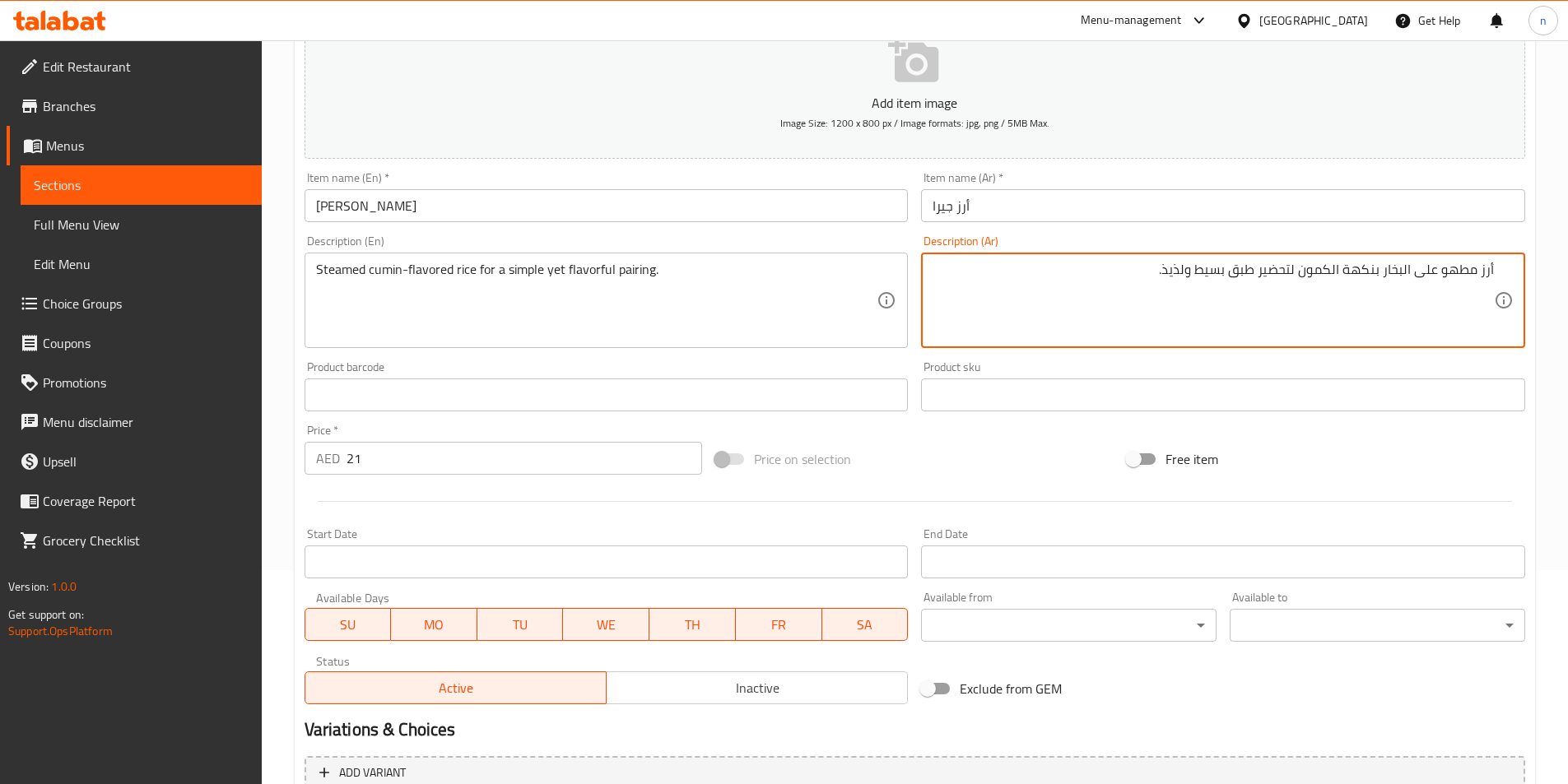
click at [1279, 269] on textarea "أرز مطهو على البخار بنكهة الكمون لتحضير طبق بسيط ولذيذ." at bounding box center [1213, 300] width 561 height 78
click at [1281, 274] on textarea "أرز مطهو على البخار بنكهة الكمون لاق طبق بسيط ولذيذ." at bounding box center [1213, 300] width 561 height 78
click at [1273, 273] on textarea "أرز مطهو على البخار بنكهة الكمون لاقتؤان طبق بسيط ولذيذ." at bounding box center [1213, 300] width 561 height 78
click at [1250, 273] on textarea "أرز مطهو على البخار بنكهة الكمون لاقتران طبق بسيط ولذيذ." at bounding box center [1213, 300] width 561 height 78
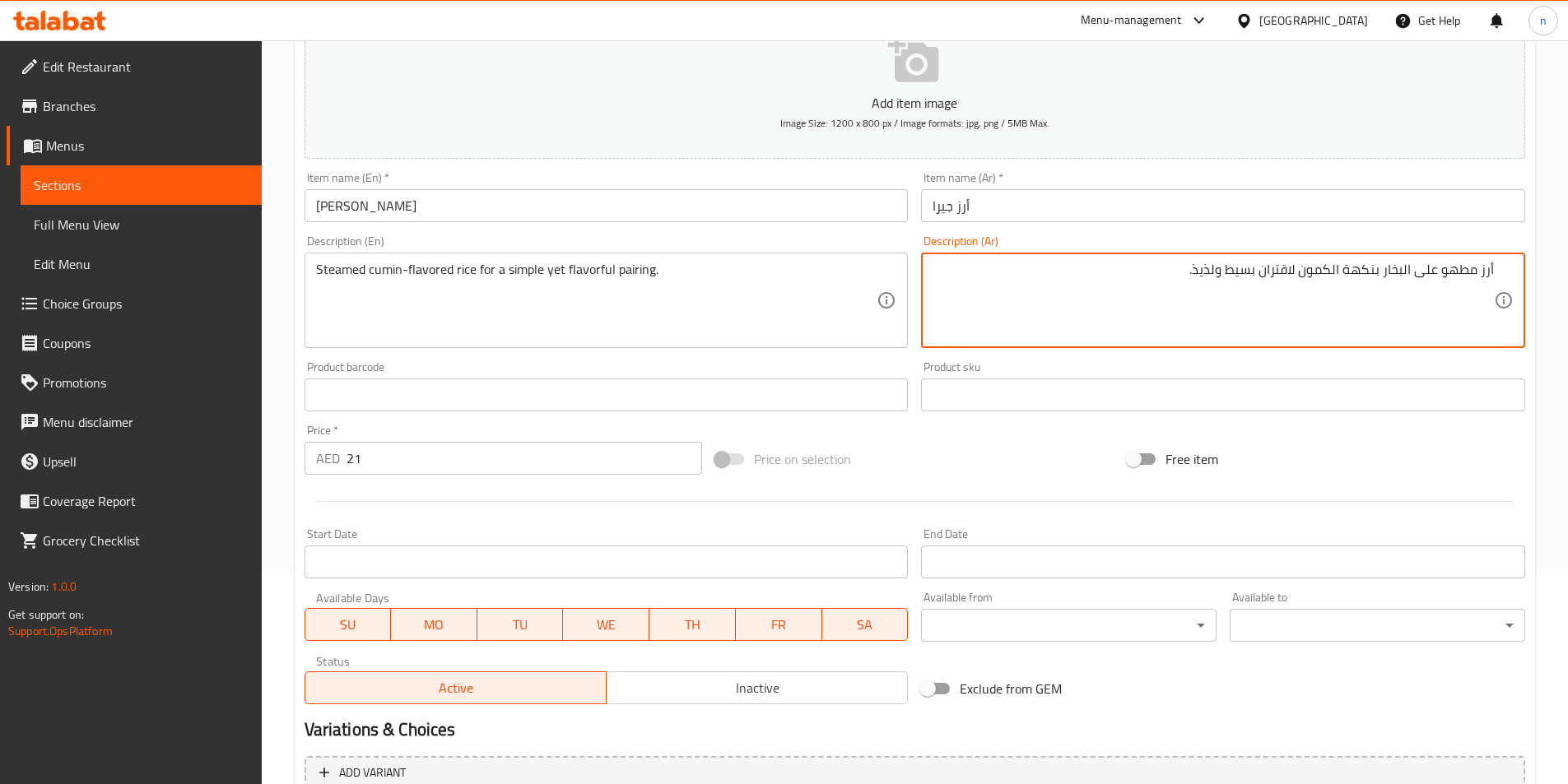
click at [1217, 271] on textarea "أرز مطهو على البخار بنكهة الكمون لاقتران بسيط ولذيذ." at bounding box center [1213, 300] width 561 height 78
click at [1219, 274] on textarea "أرز مطهو على البخار بنكهة الكمون لاقتران بسيط وكن لذيذ." at bounding box center [1213, 300] width 561 height 78
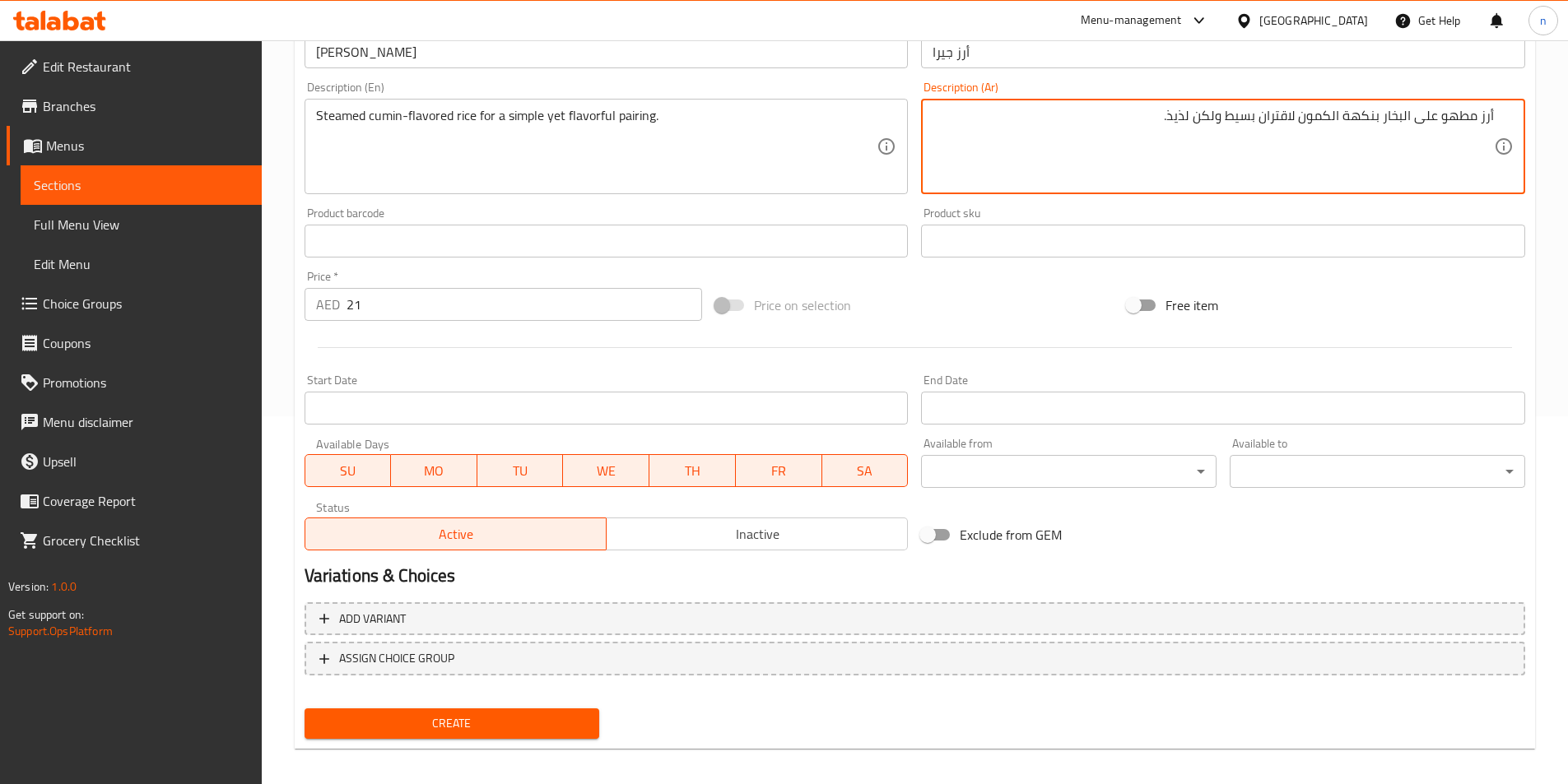
scroll to position [378, 0]
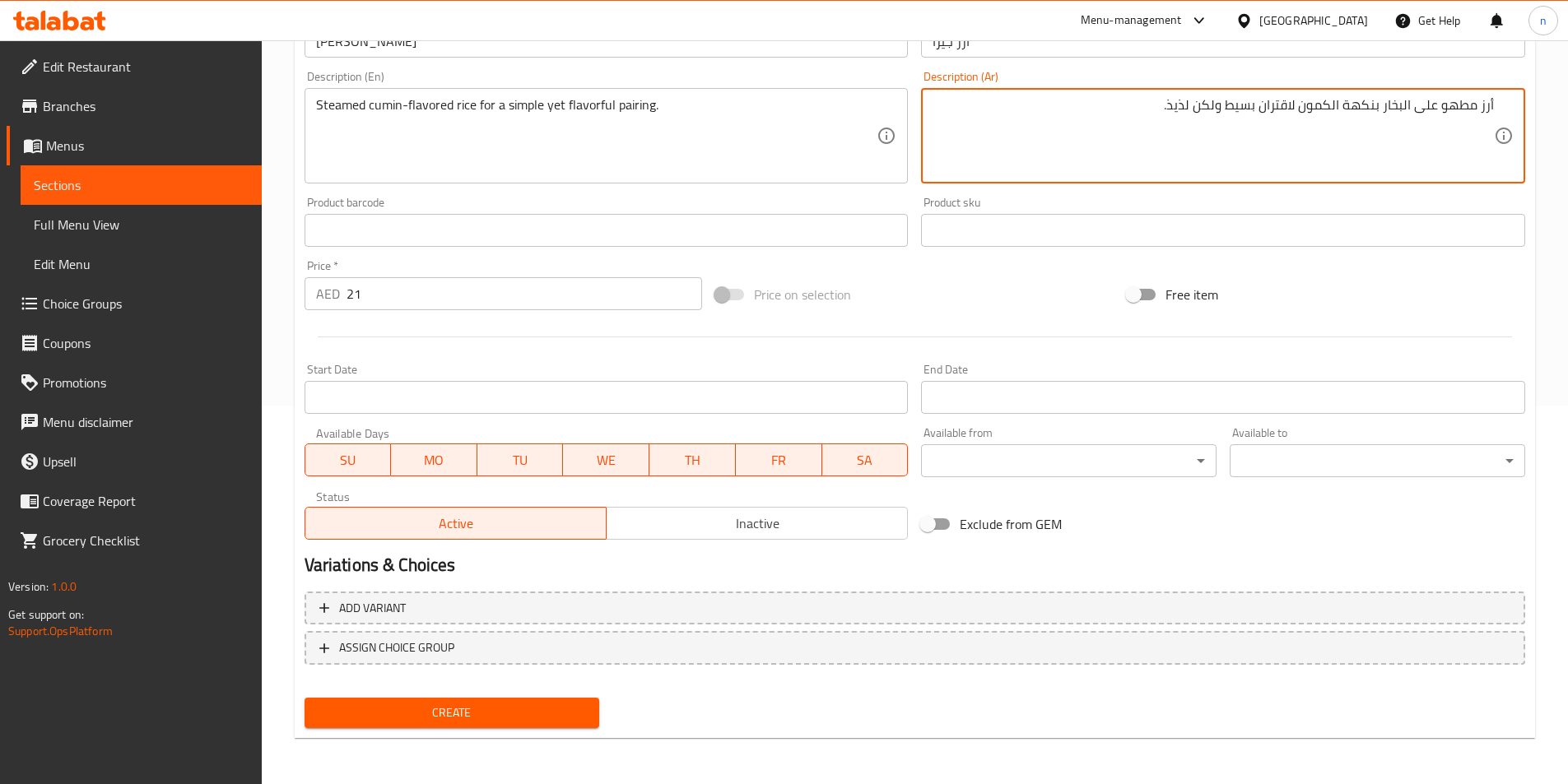
type textarea "أرز مطهو على البخار بنكهة الكمون لاقتران بسيط ولكن لذيذ."
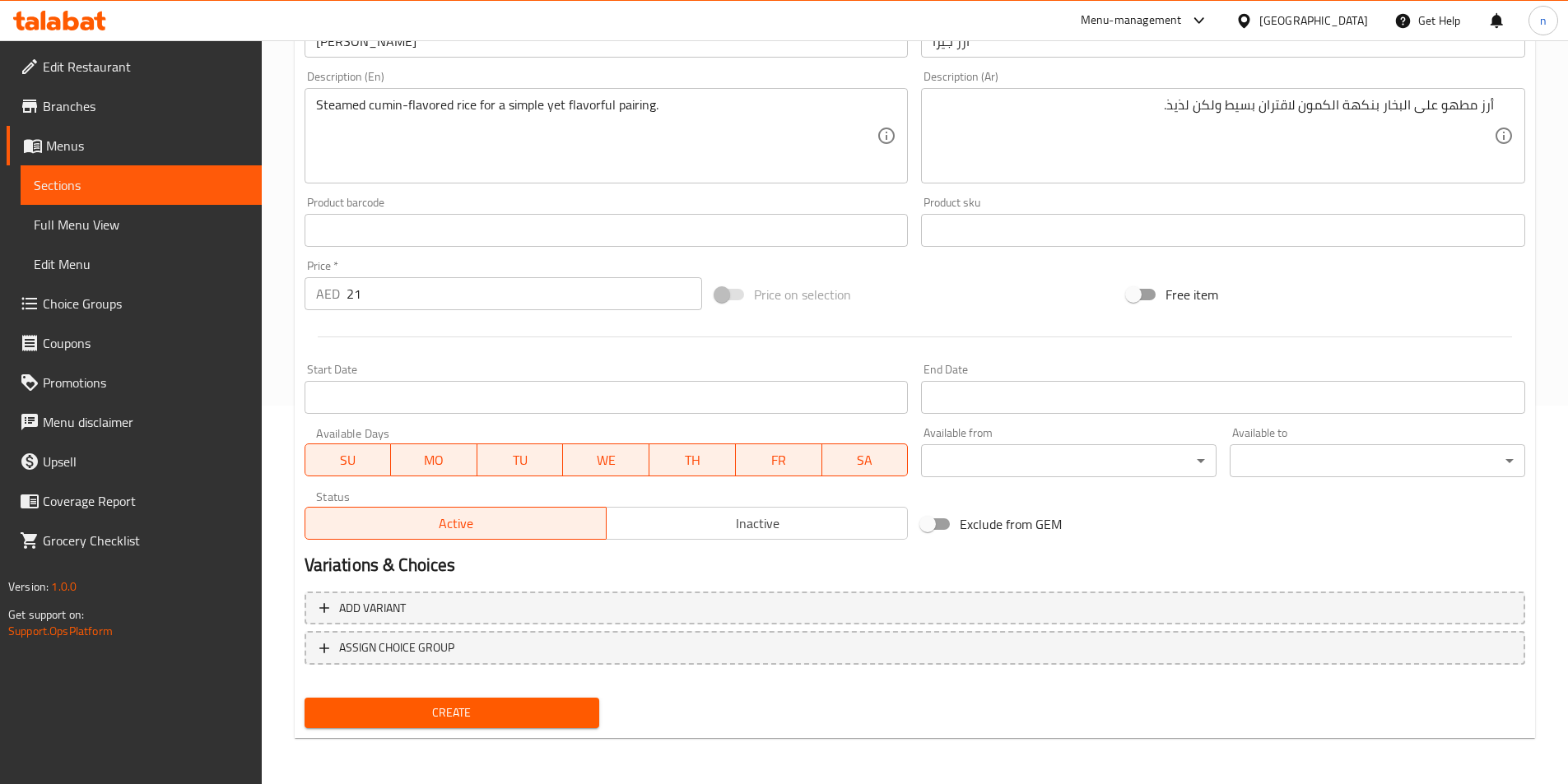
click at [388, 716] on span "Create" at bounding box center [453, 712] width 269 height 21
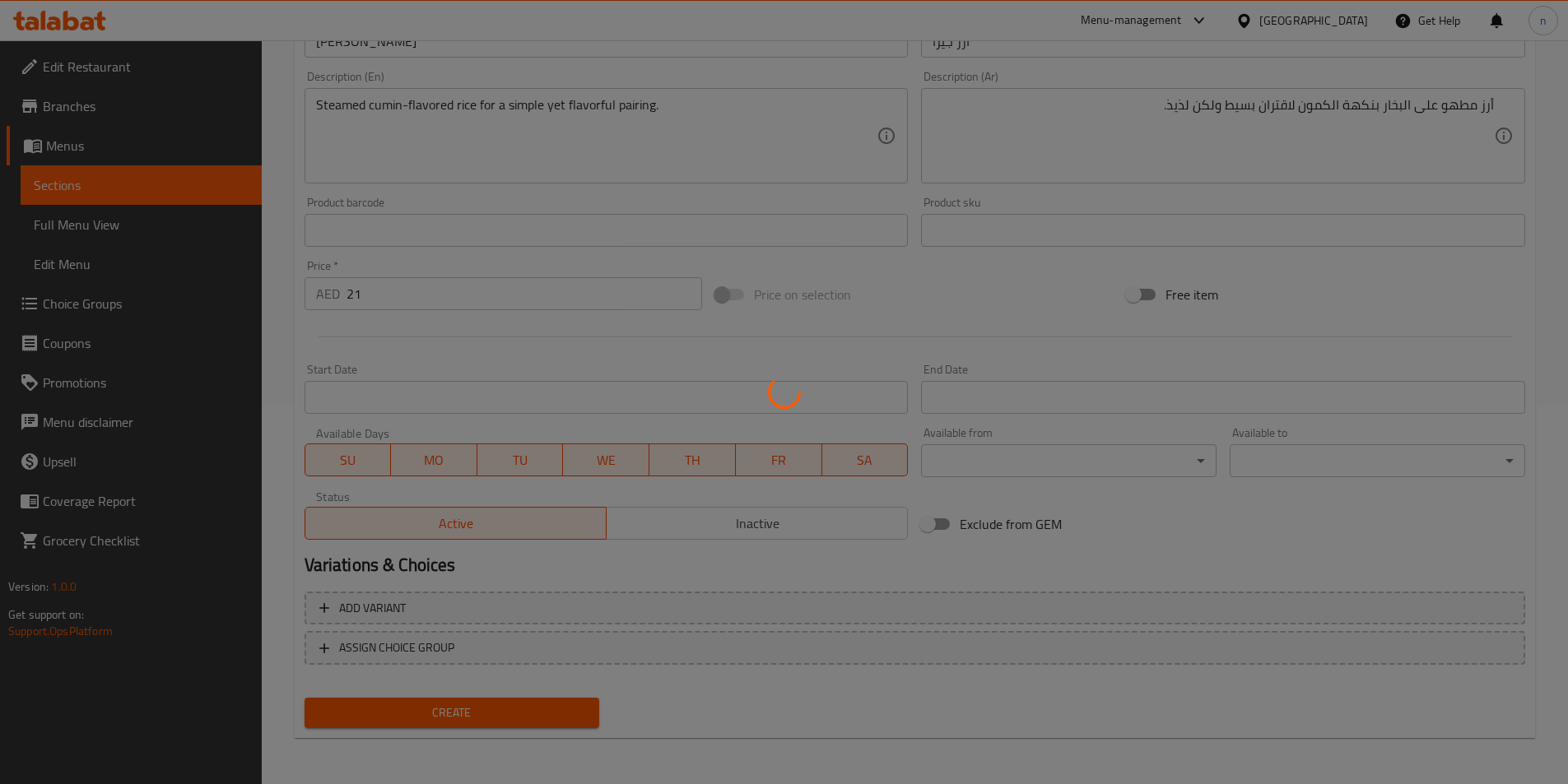
type input "0"
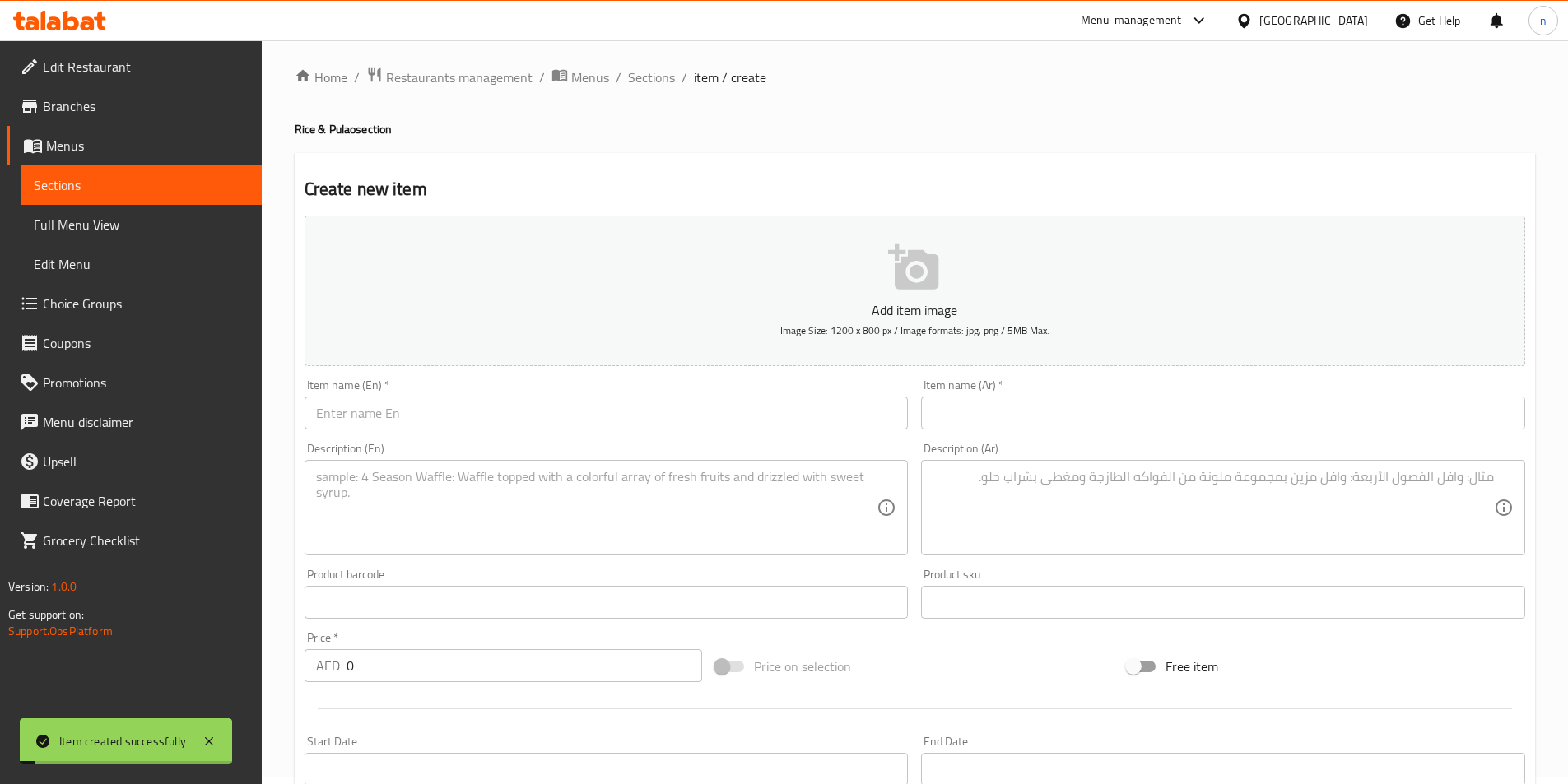
scroll to position [0, 0]
click at [639, 77] on span "Sections" at bounding box center [651, 84] width 46 height 20
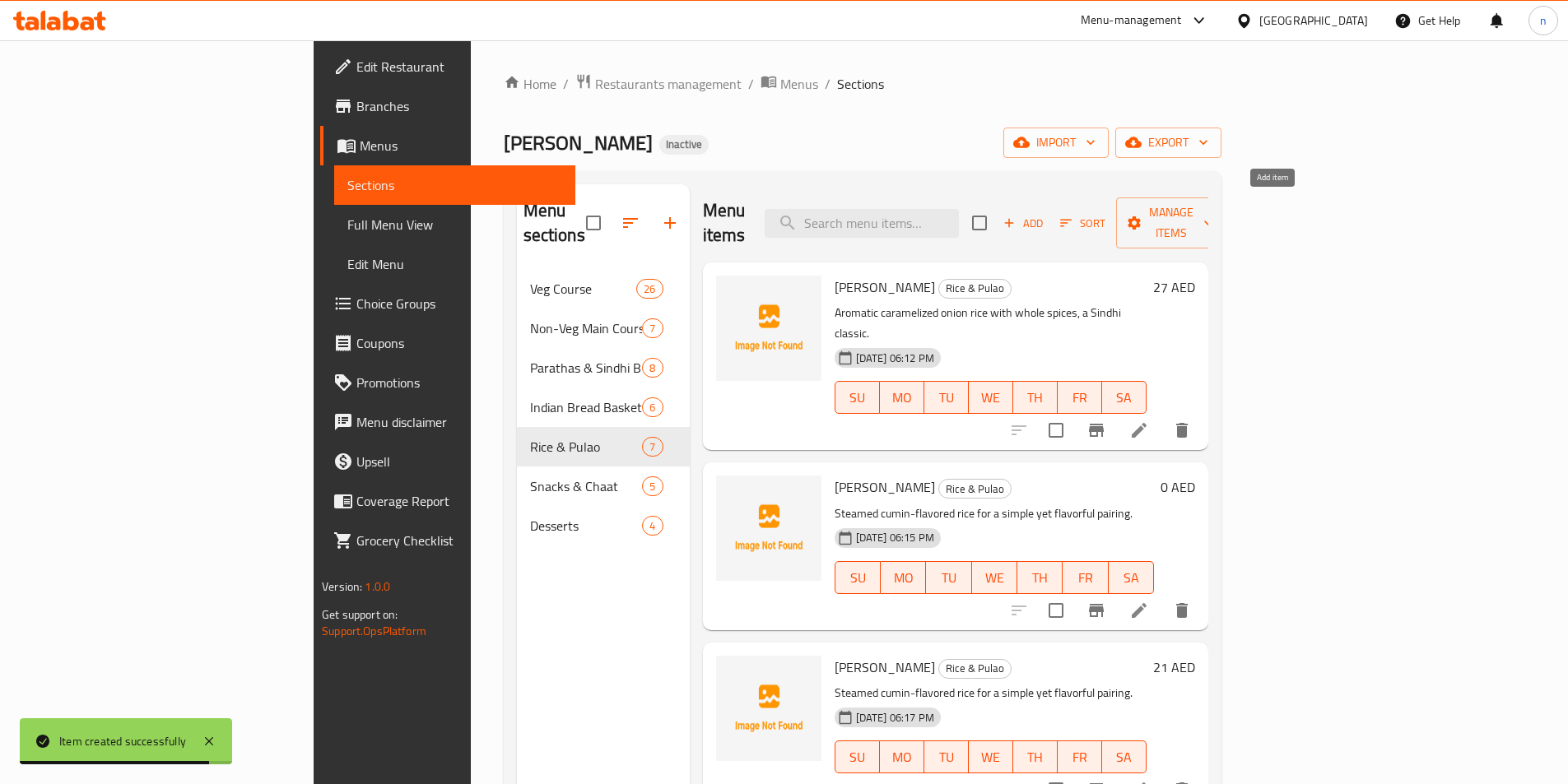
click at [1045, 214] on span "Add" at bounding box center [1023, 223] width 44 height 19
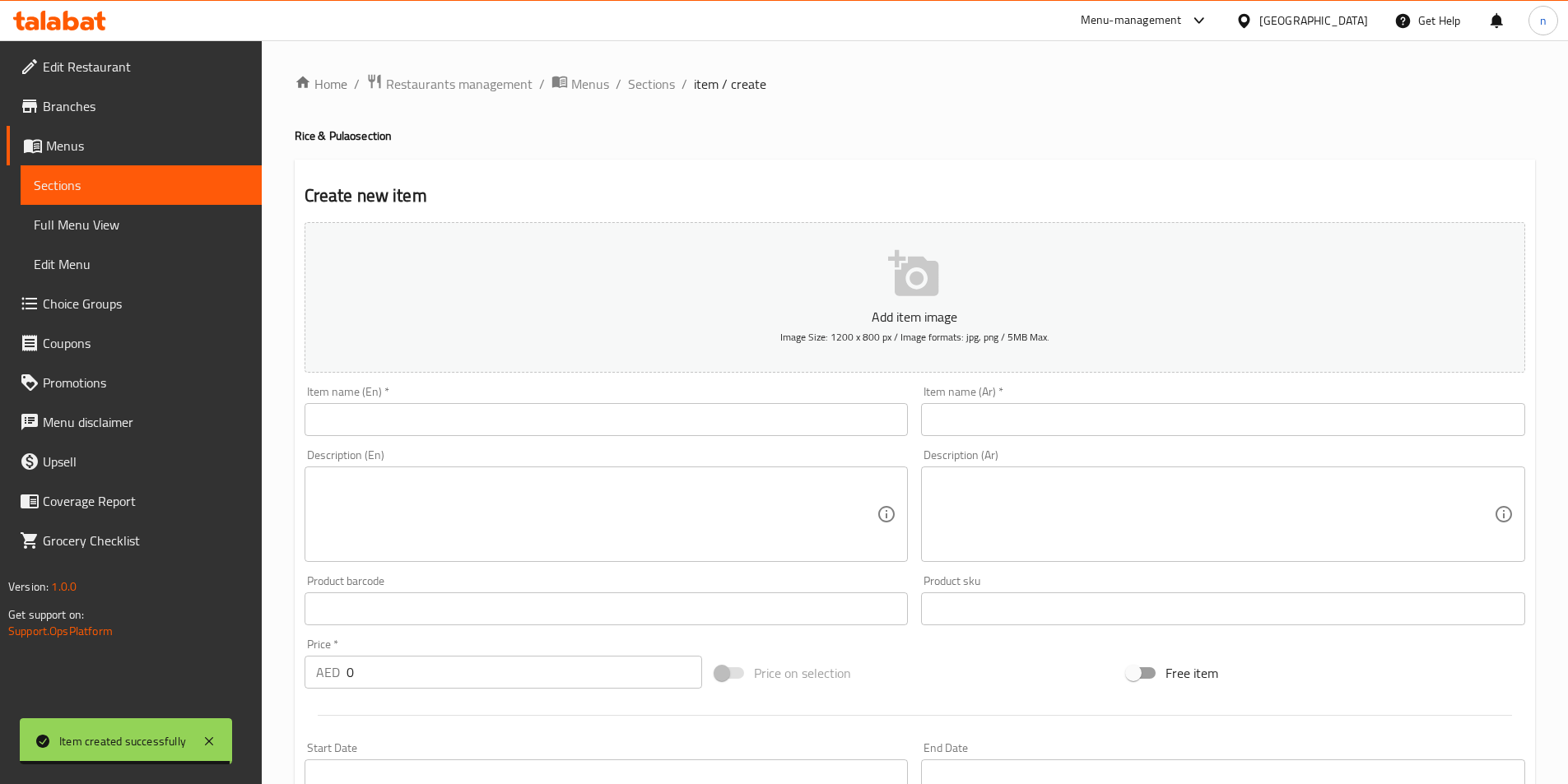
click at [457, 411] on input "text" at bounding box center [606, 419] width 604 height 33
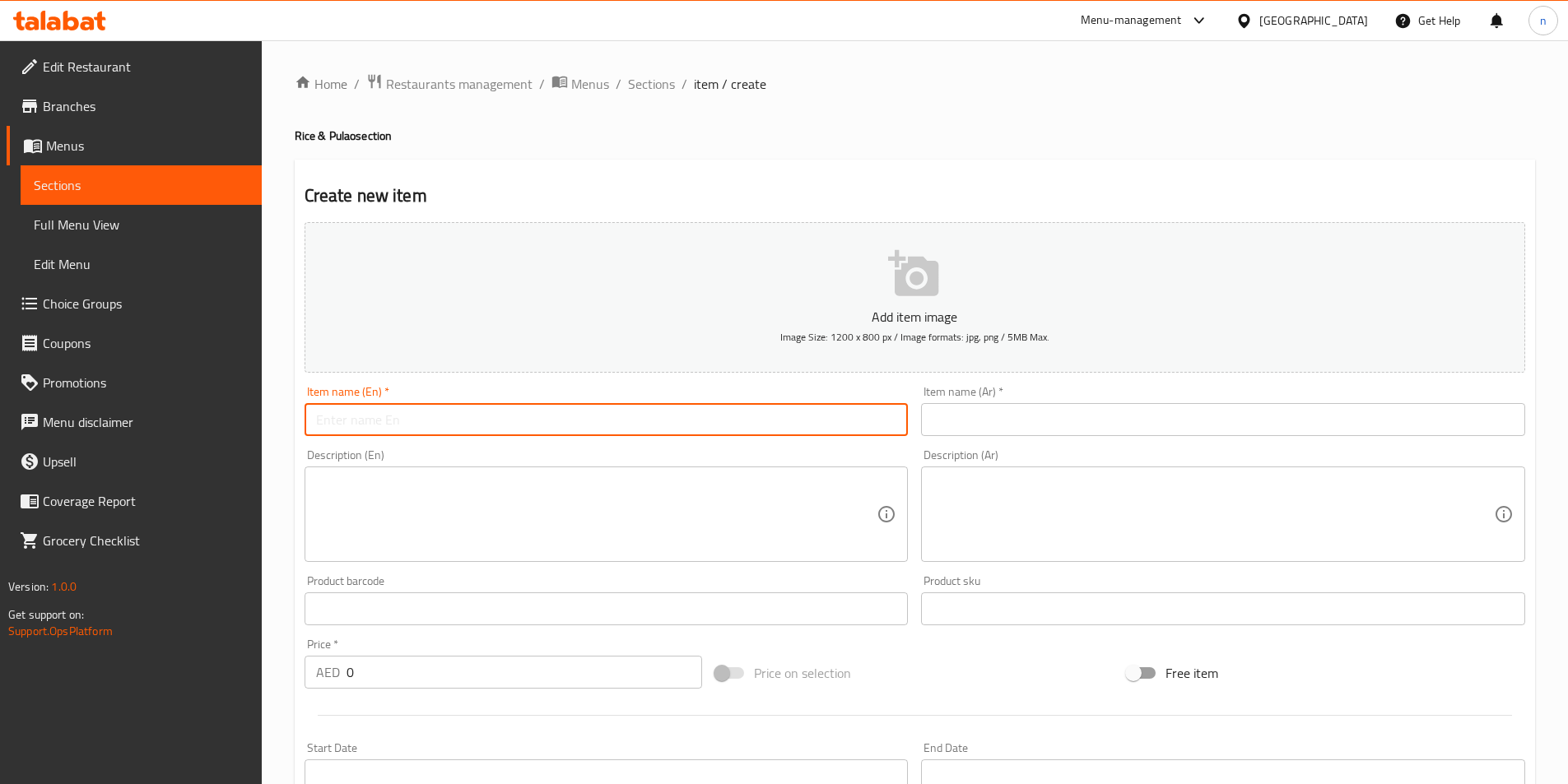
paste input "Veg Pulao"
type input "Veg Pulao"
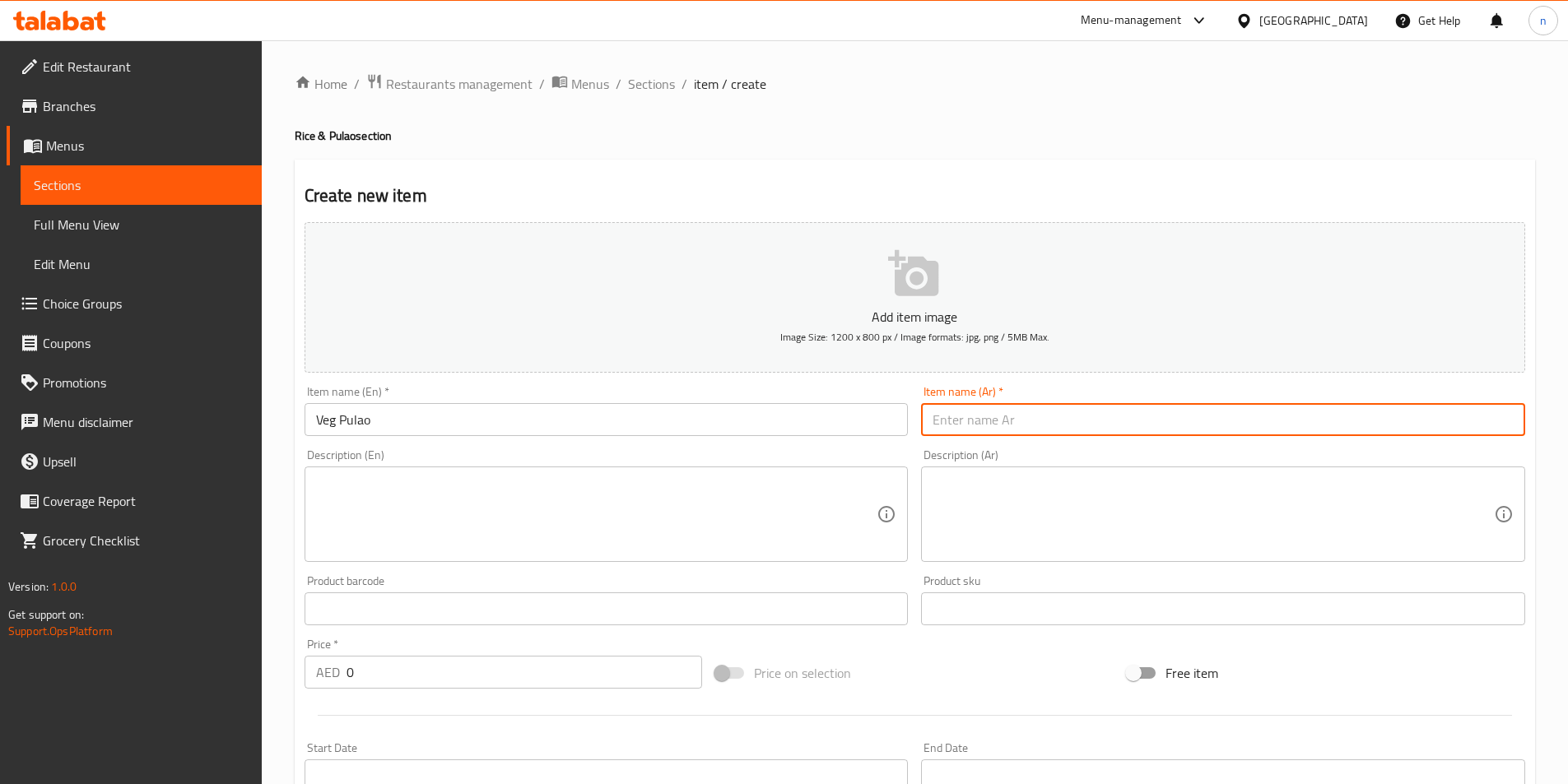
click at [984, 425] on input "text" at bounding box center [1222, 419] width 604 height 33
paste input "بيلاو خضار"
type input "بيلاو خضار"
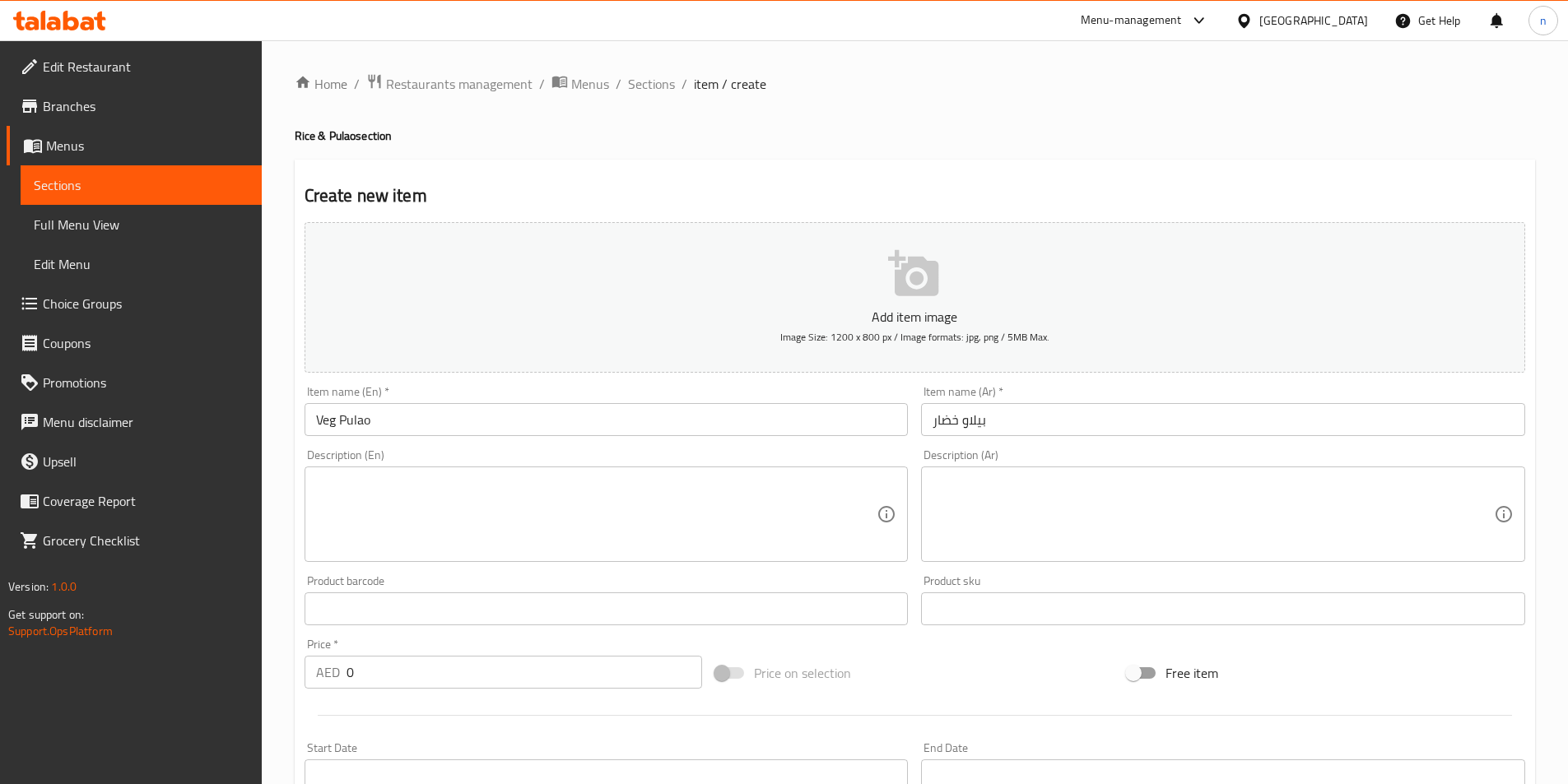
click at [333, 470] on div "Description (En)" at bounding box center [606, 513] width 604 height 96
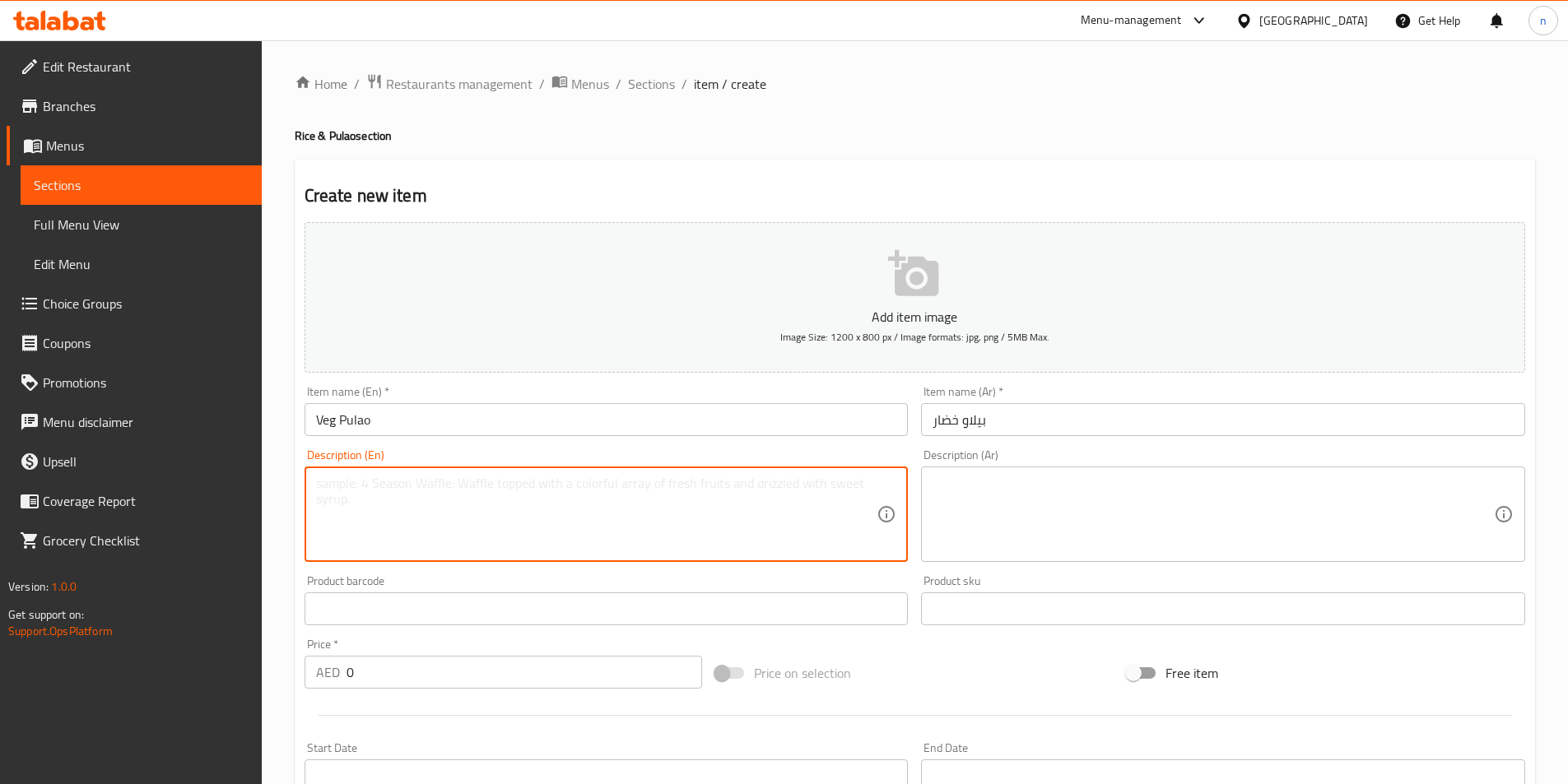
paste textarea "Fragrant basmati rice cooked with vegetables and mild spices."
type textarea "Fragrant basmati rice cooked with vegetables and mild spices."
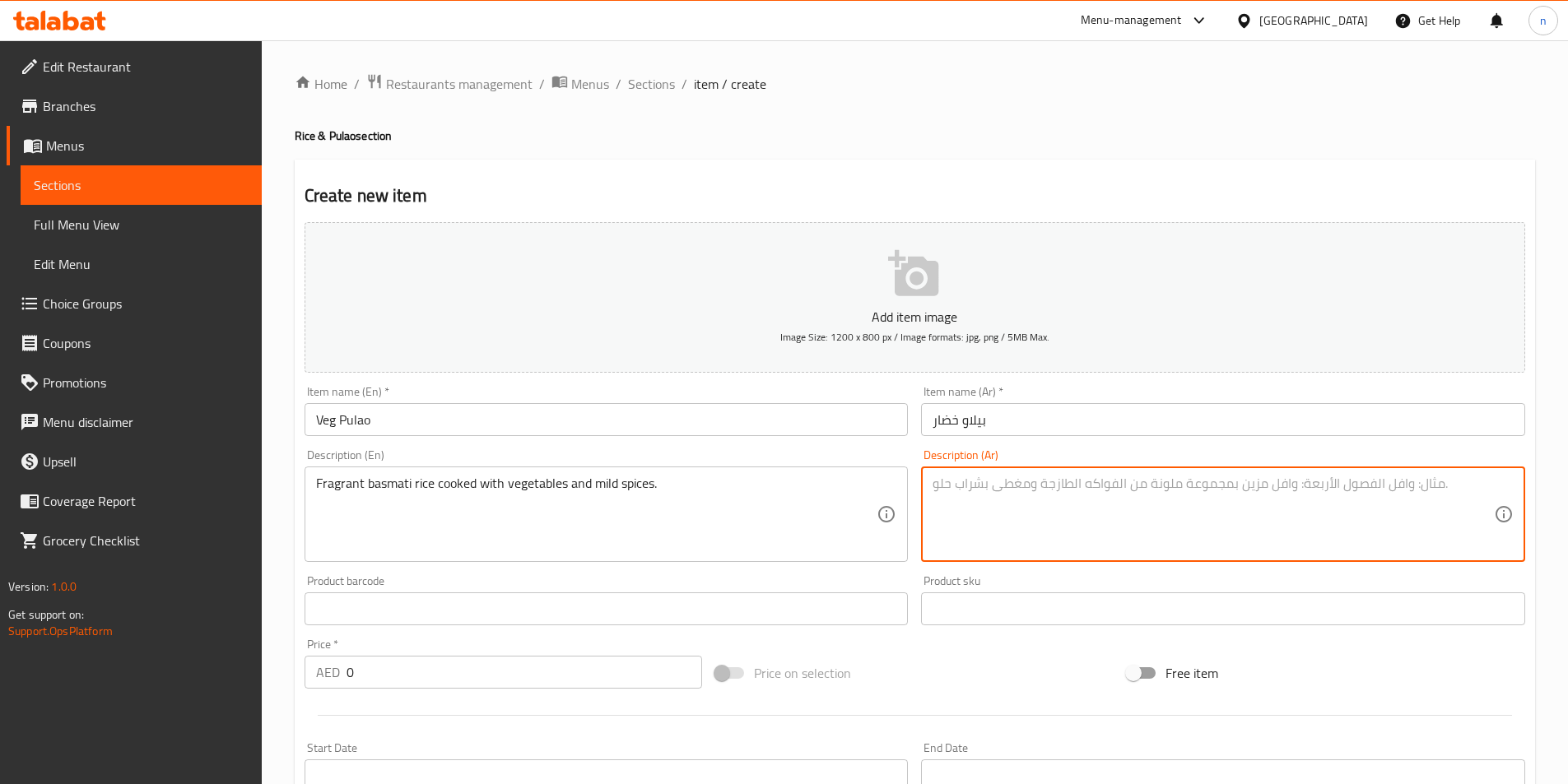
click at [1019, 491] on textarea at bounding box center [1213, 513] width 561 height 78
paste textarea "أرز بسمتي معطر مطبوخ مع الخضار والتوابل الخفيفة."
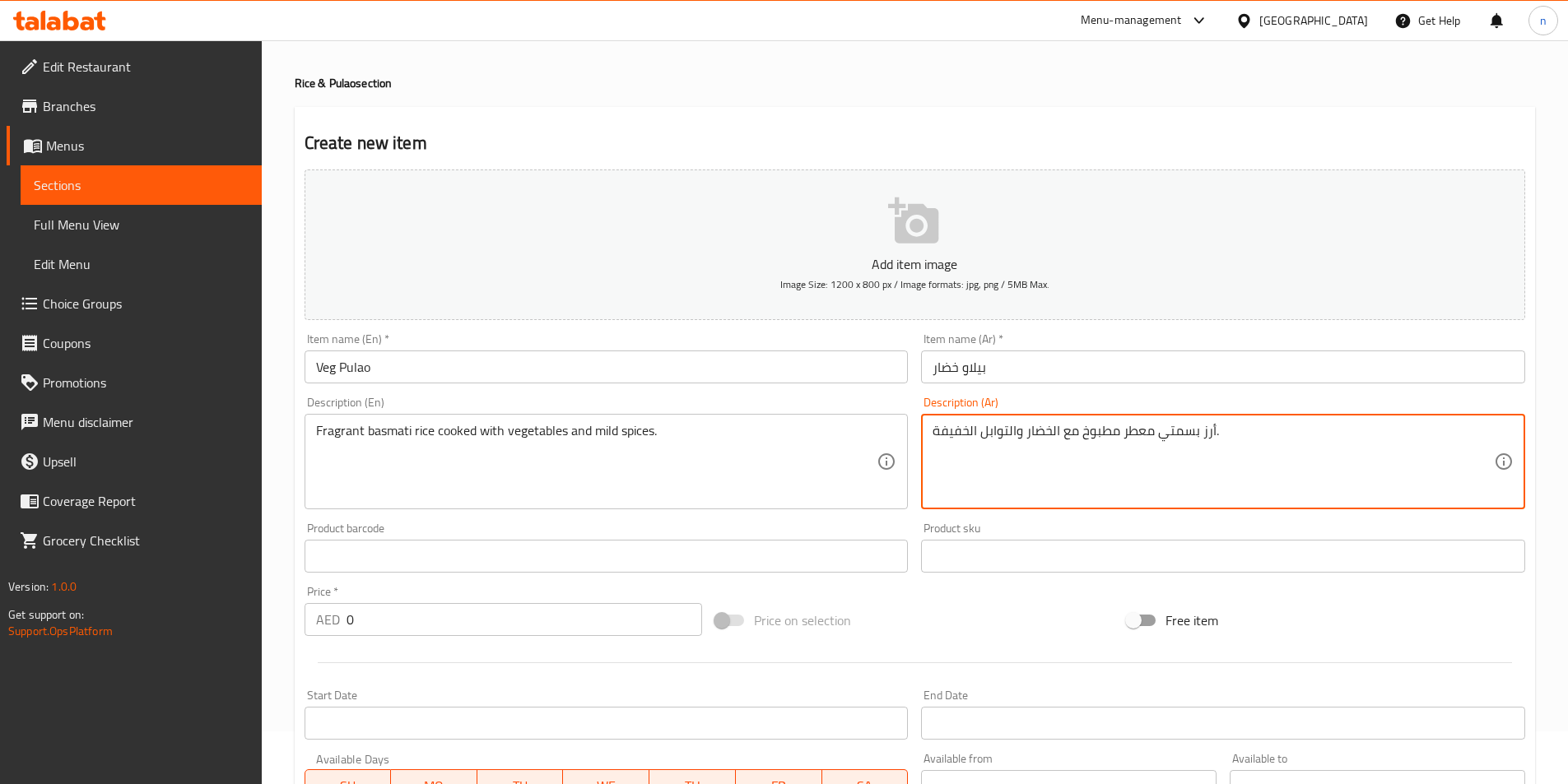
scroll to position [82, 0]
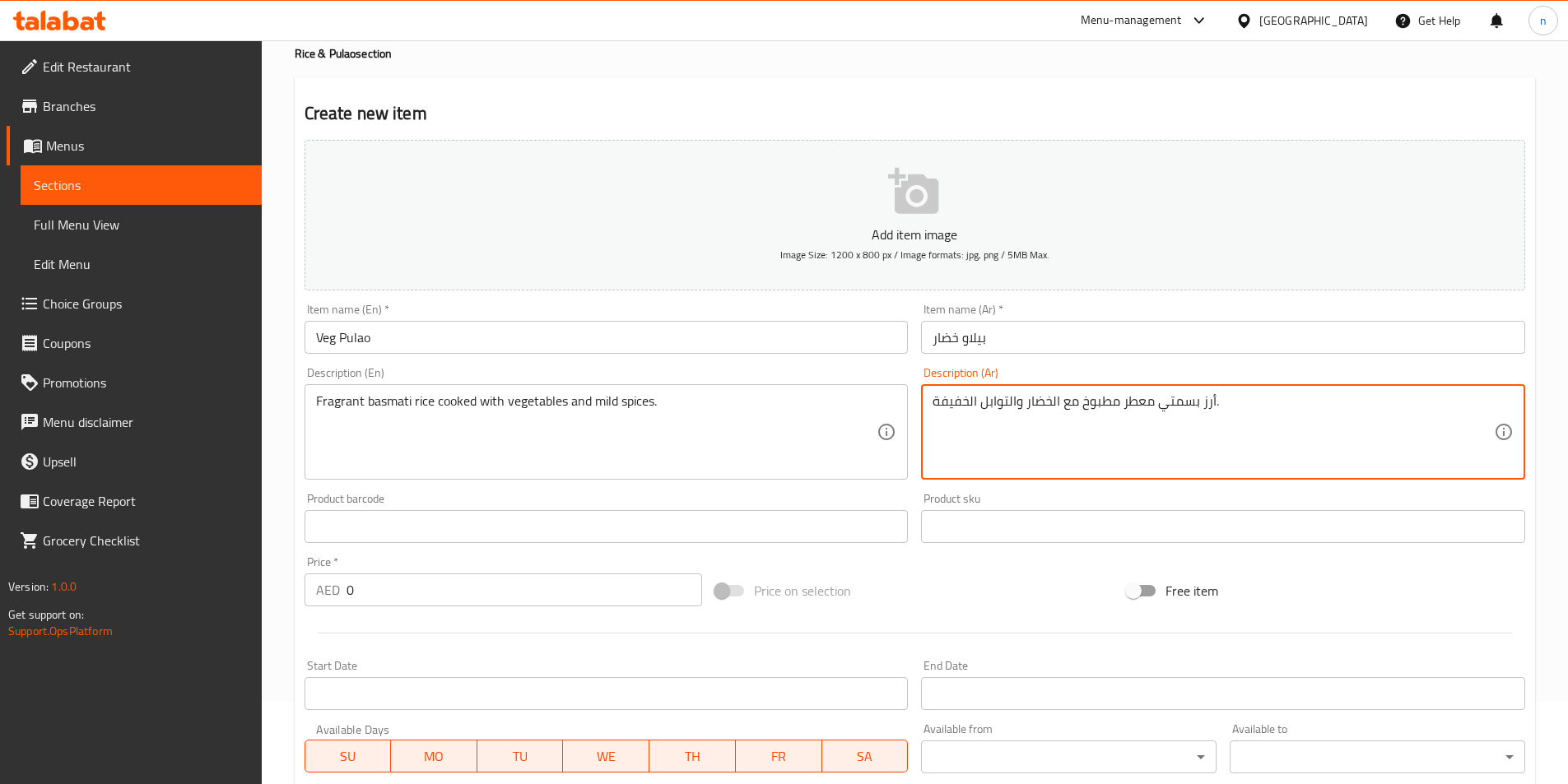
type textarea "أرز بسمتي معطر مطبوخ مع الخضار والتوابل الخفيفة."
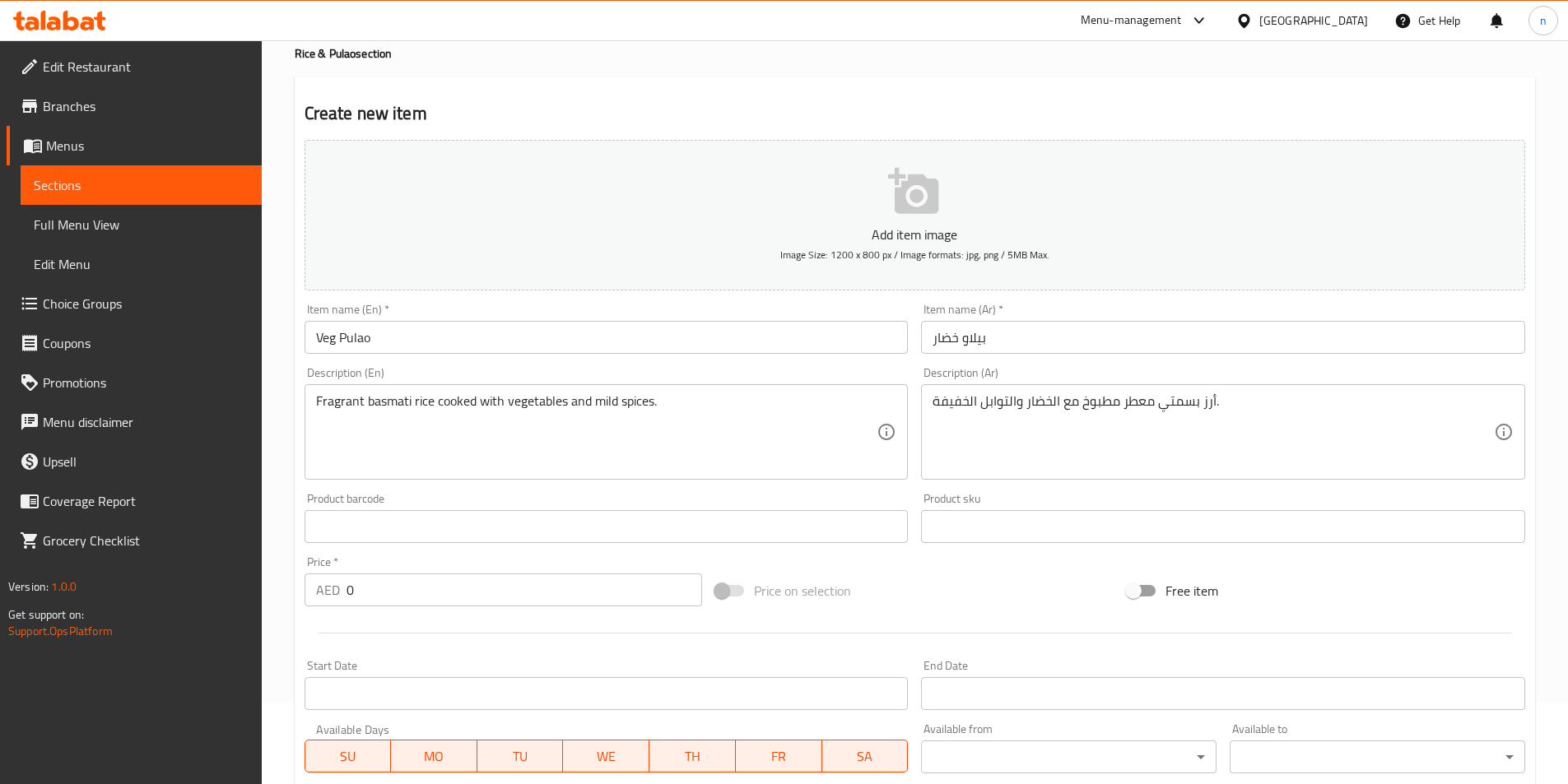
scroll to position [247, 0]
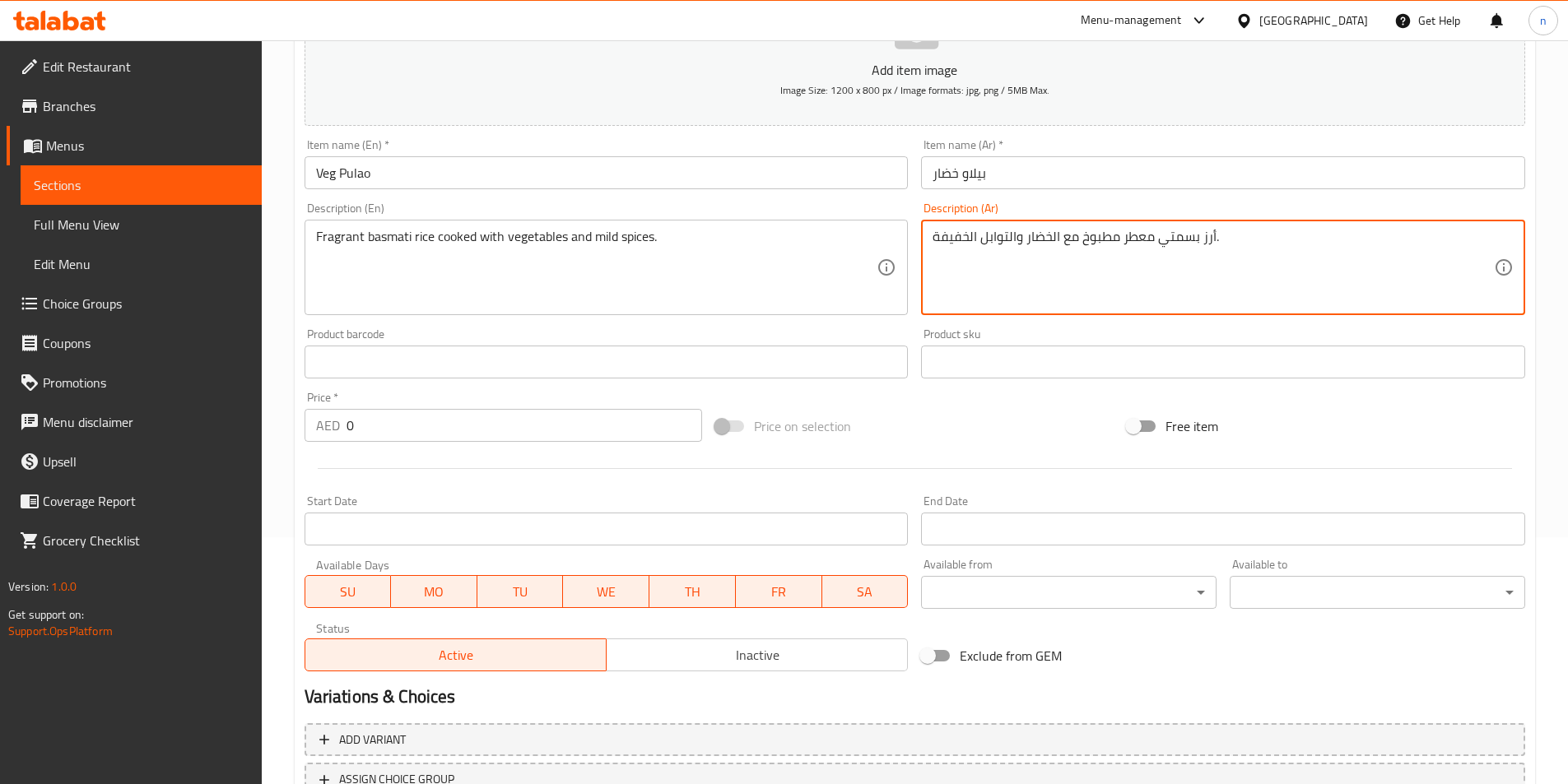
click at [407, 426] on input "0" at bounding box center [525, 425] width 357 height 33
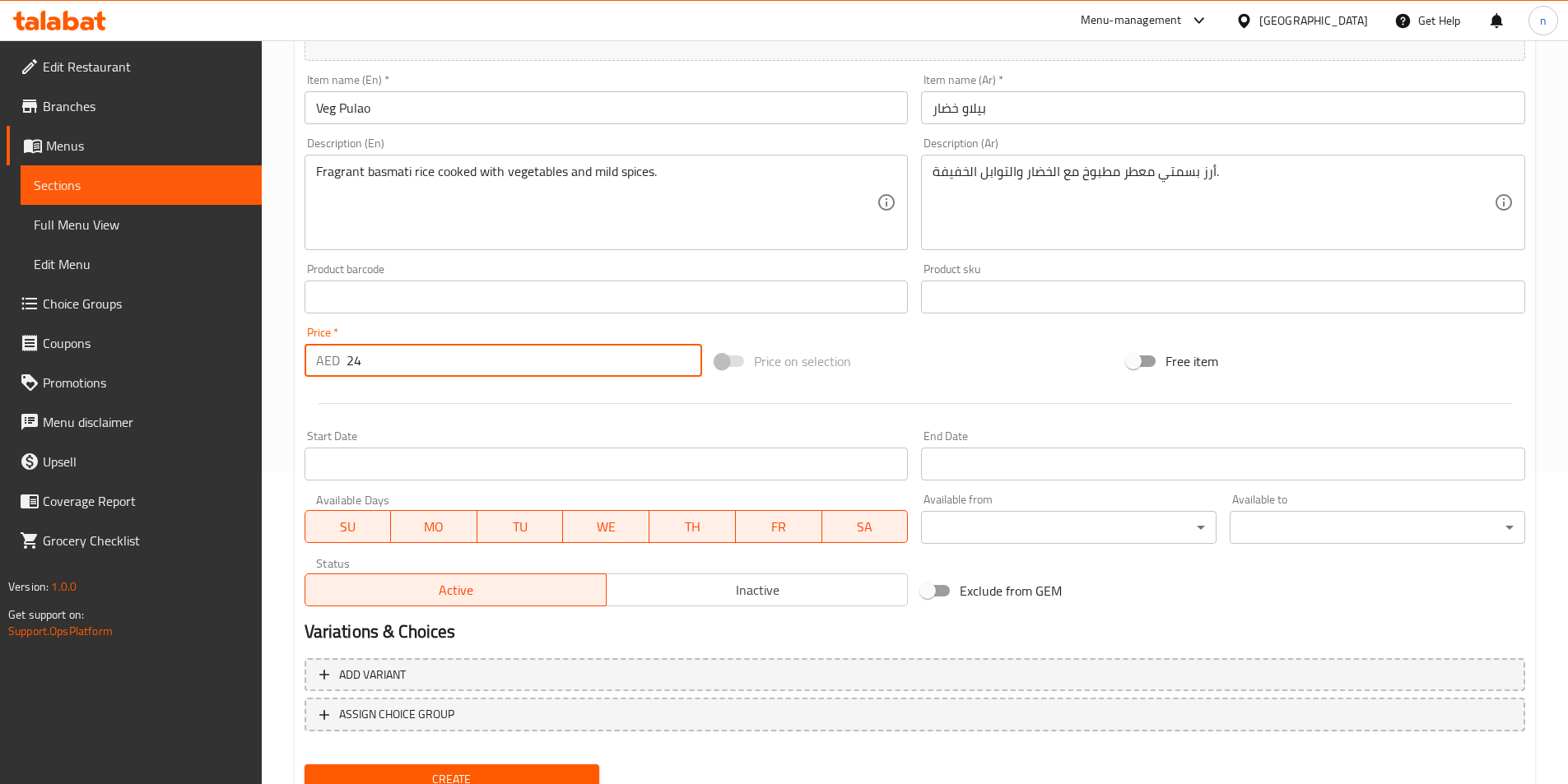
scroll to position [378, 0]
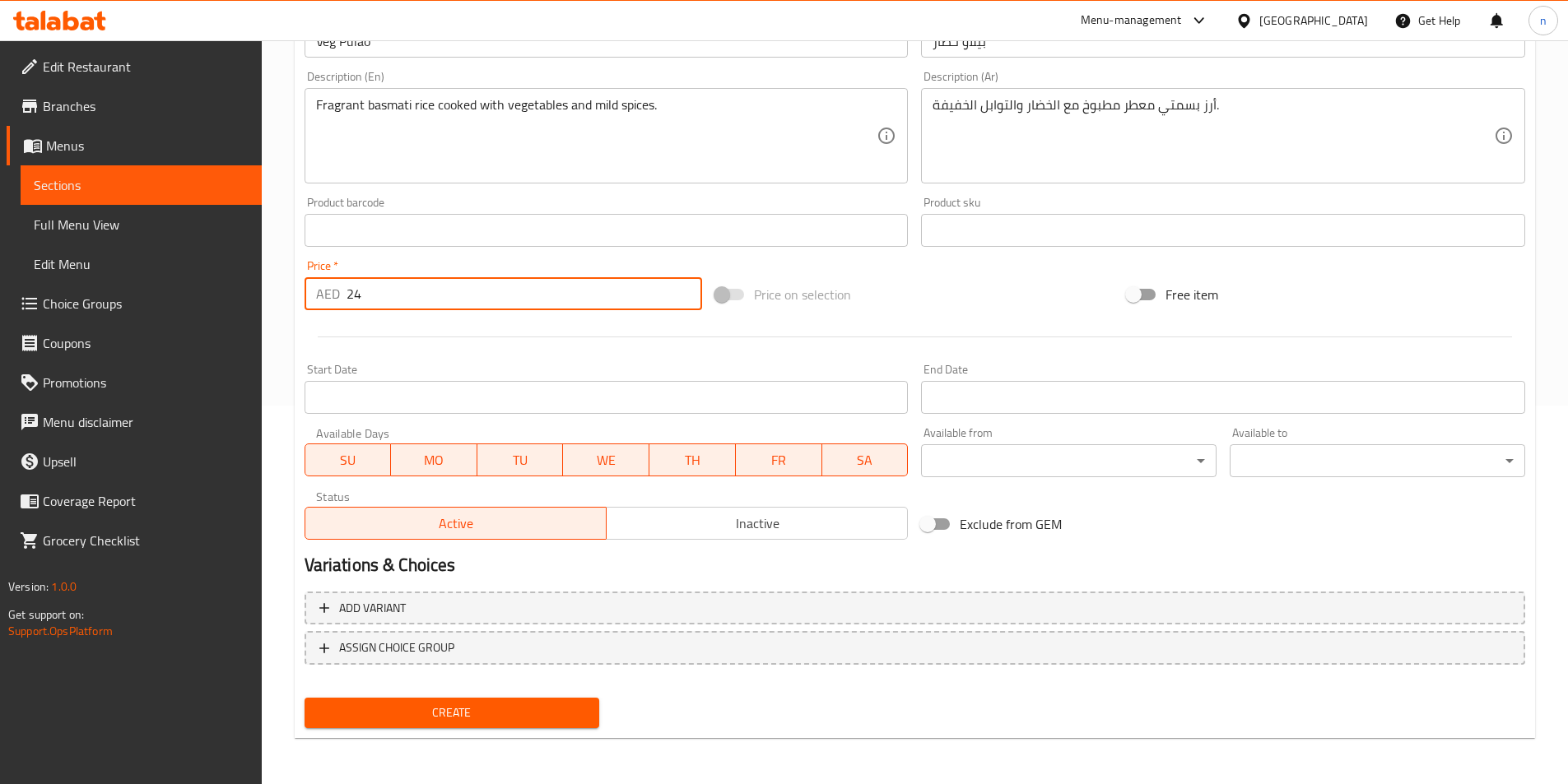
type input "24"
click at [346, 712] on span "Create" at bounding box center [453, 712] width 269 height 21
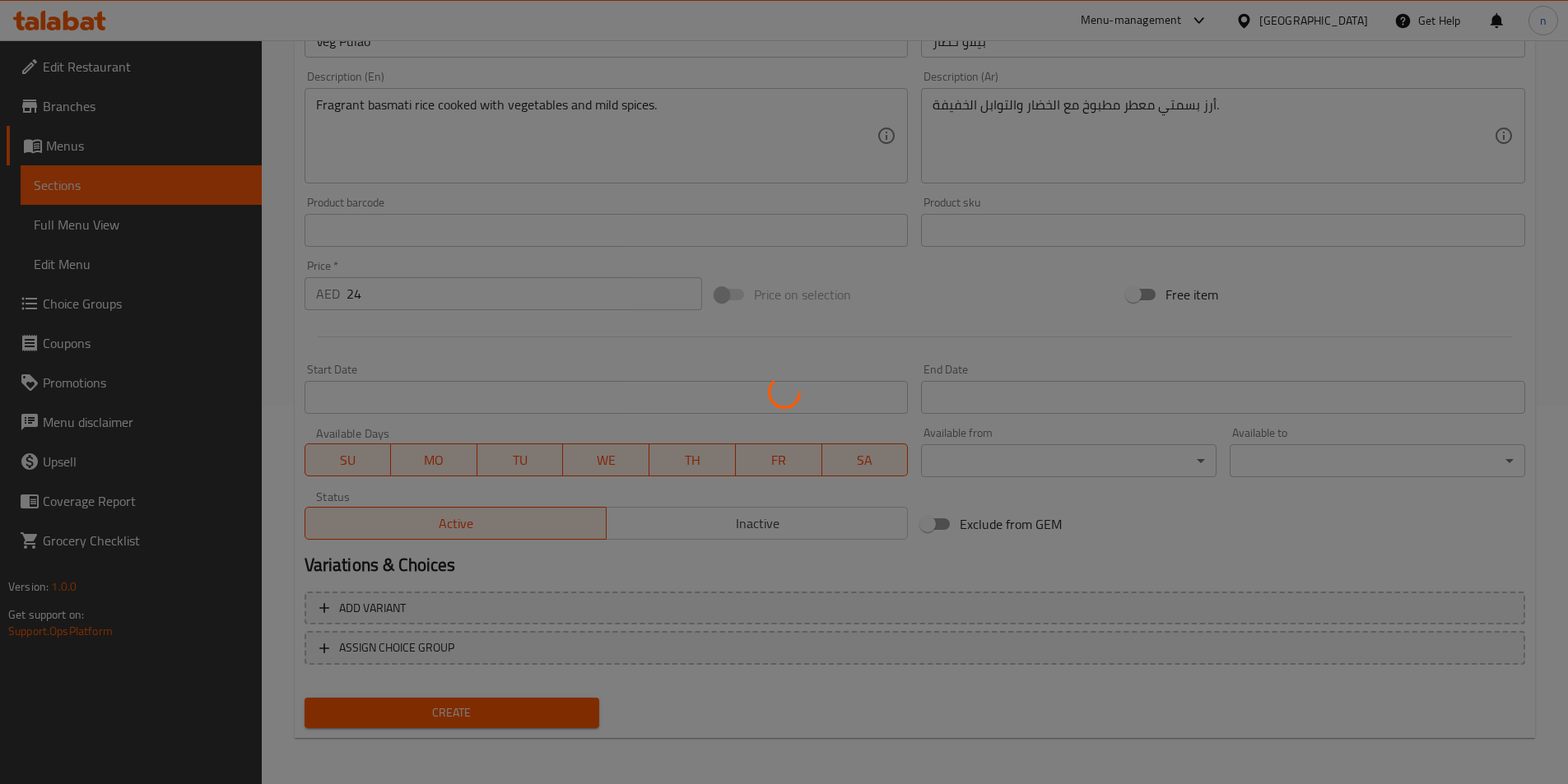
type input "0"
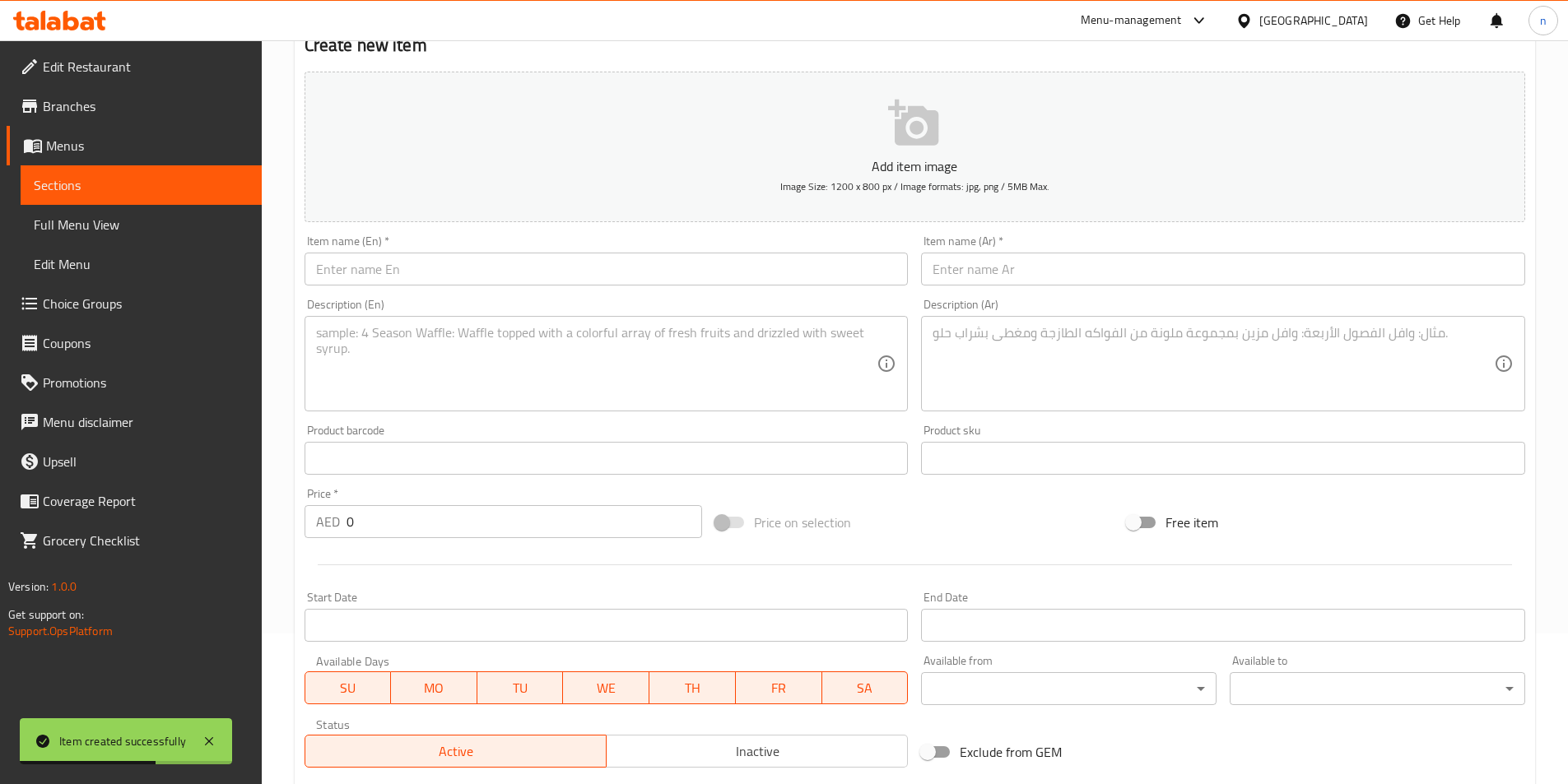
scroll to position [0, 0]
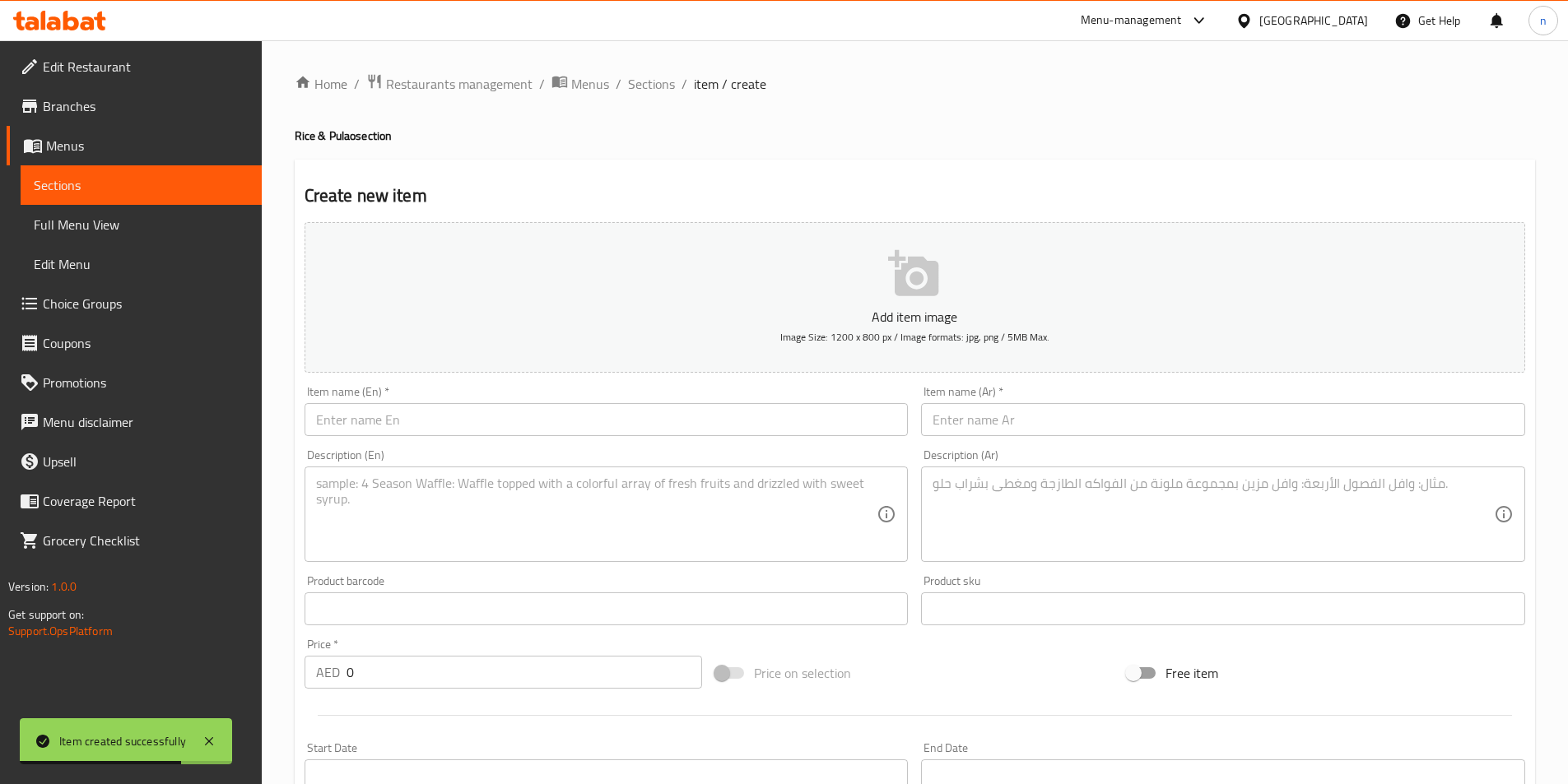
click at [652, 83] on span "Sections" at bounding box center [651, 84] width 46 height 20
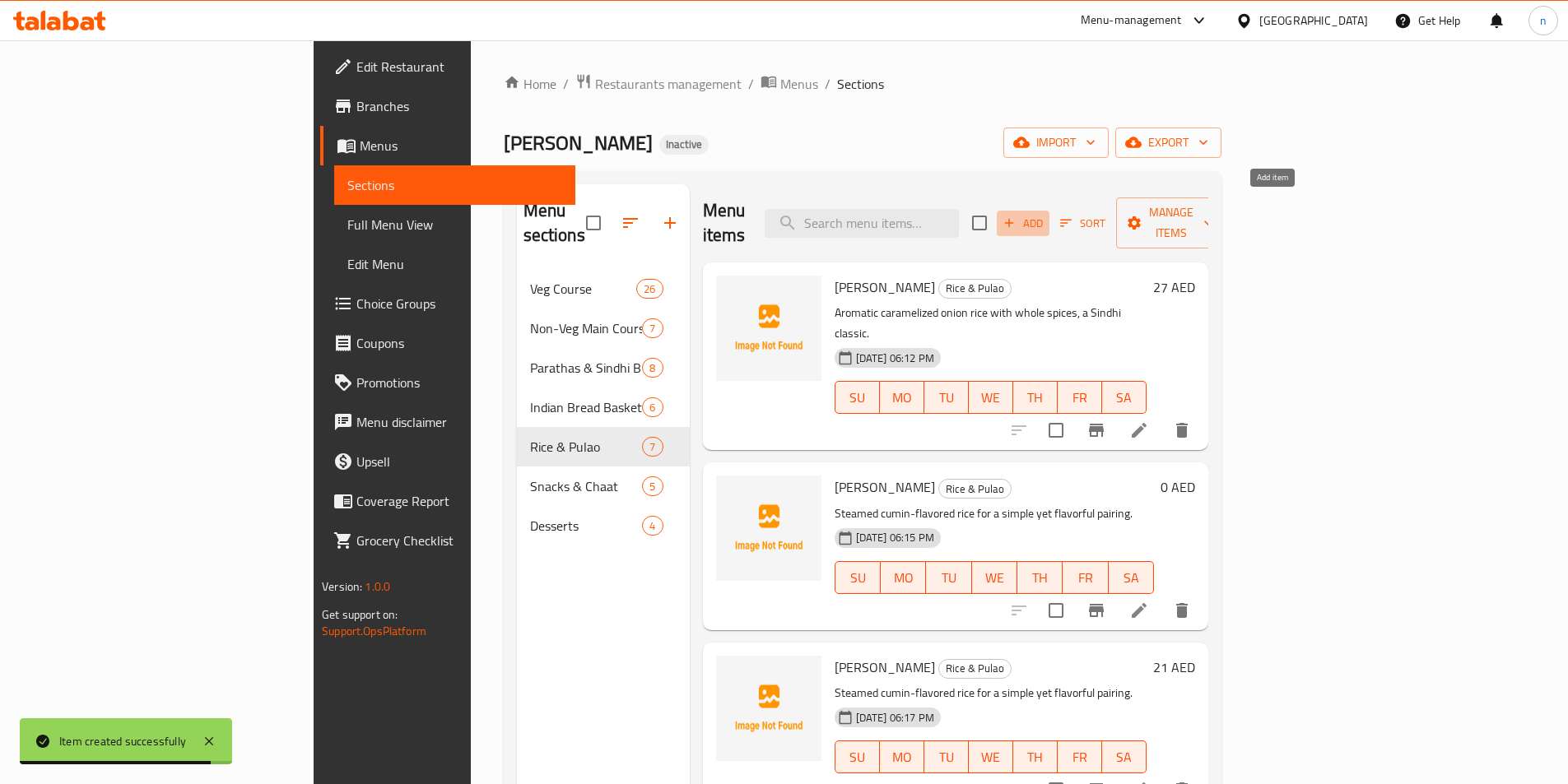
click at [1045, 214] on span "Add" at bounding box center [1023, 223] width 44 height 19
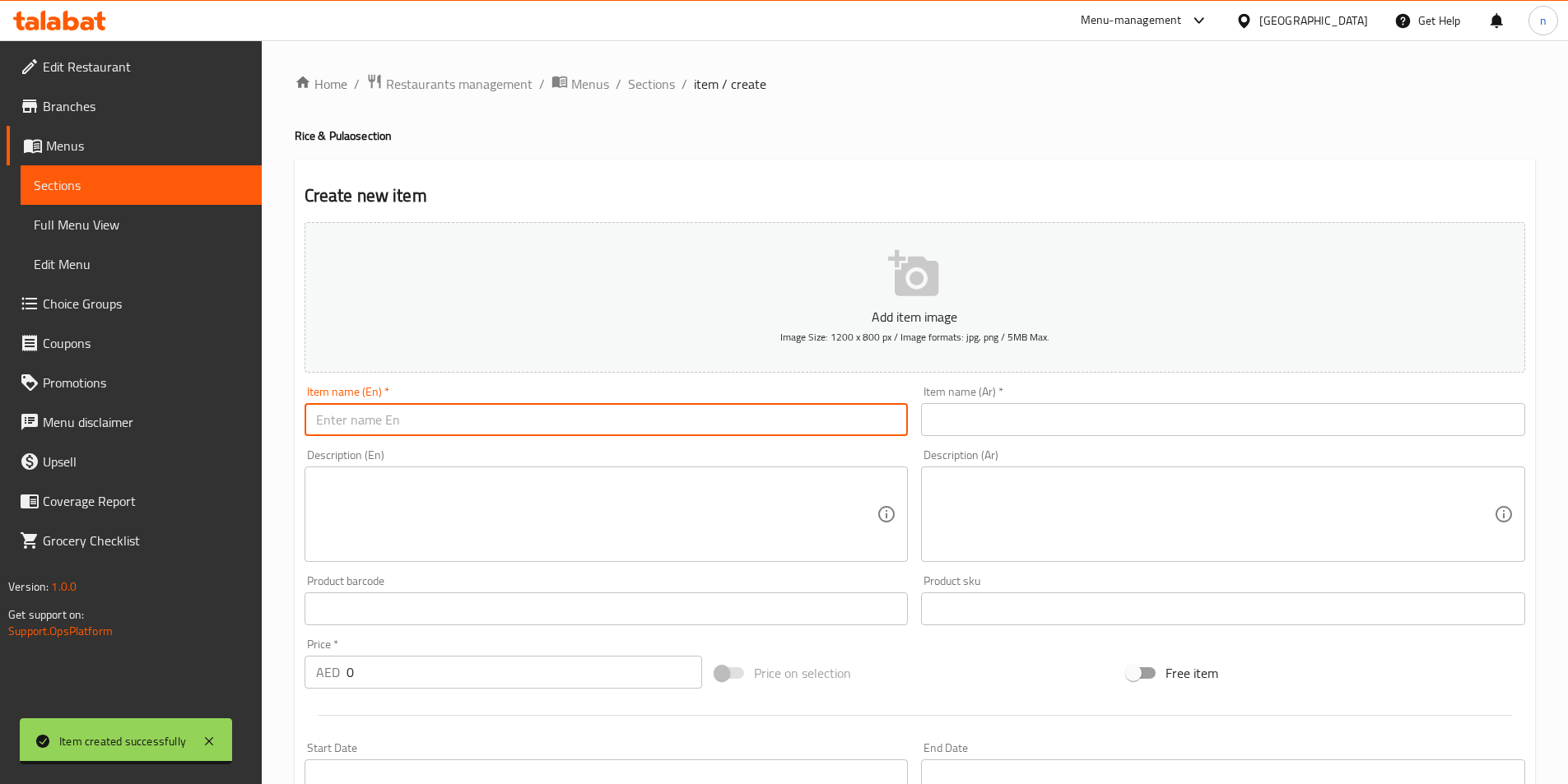
click at [509, 418] on input "text" at bounding box center [606, 419] width 604 height 33
paste input "Steamed Basmati Rice"
type input "Steamed Basmati Rice"
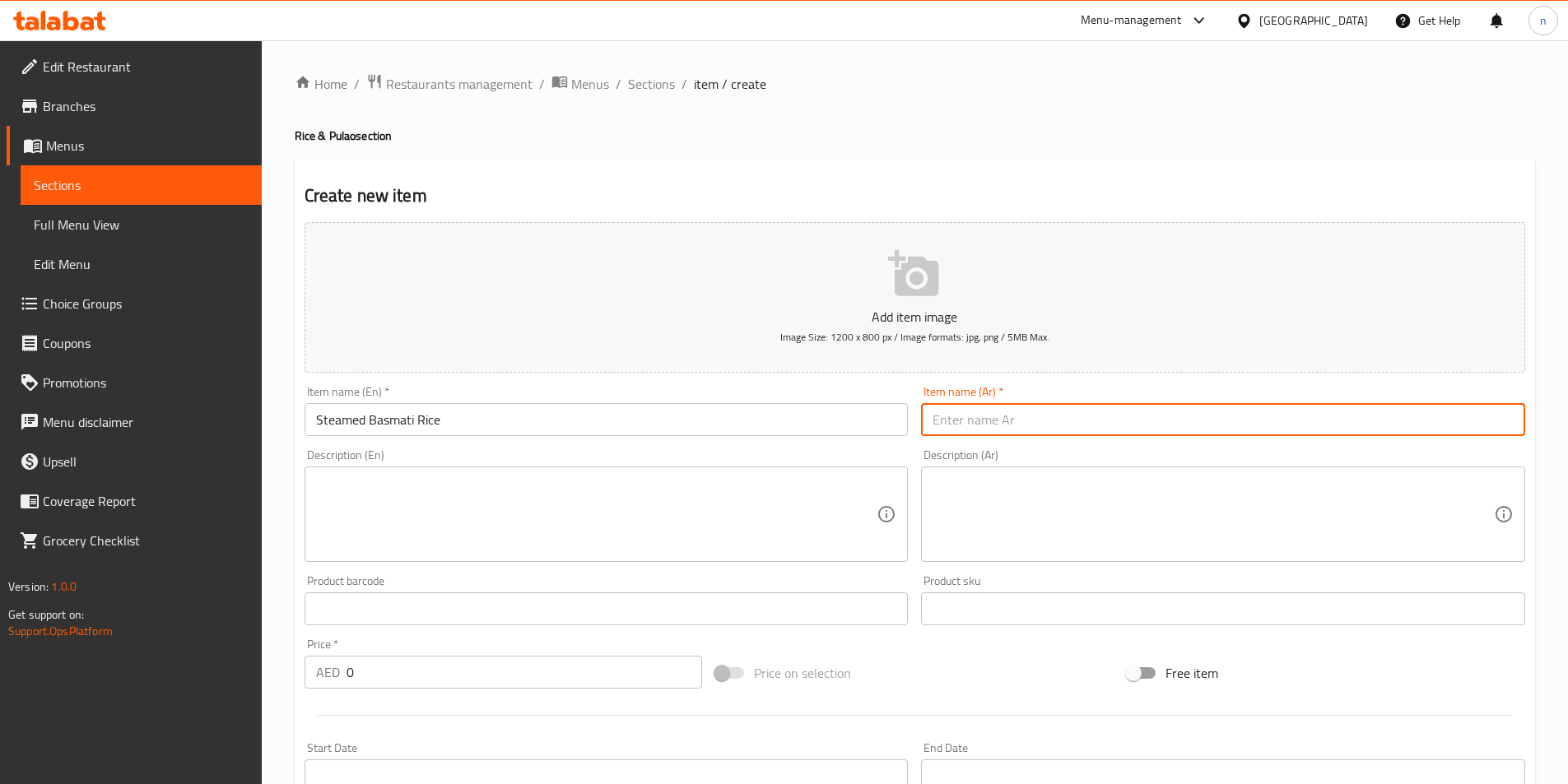
click at [972, 421] on input "text" at bounding box center [1222, 419] width 604 height 33
paste input "أرز بسمتي مطهو على البخار"
type input "أرز بسمتي مطهو على البخار"
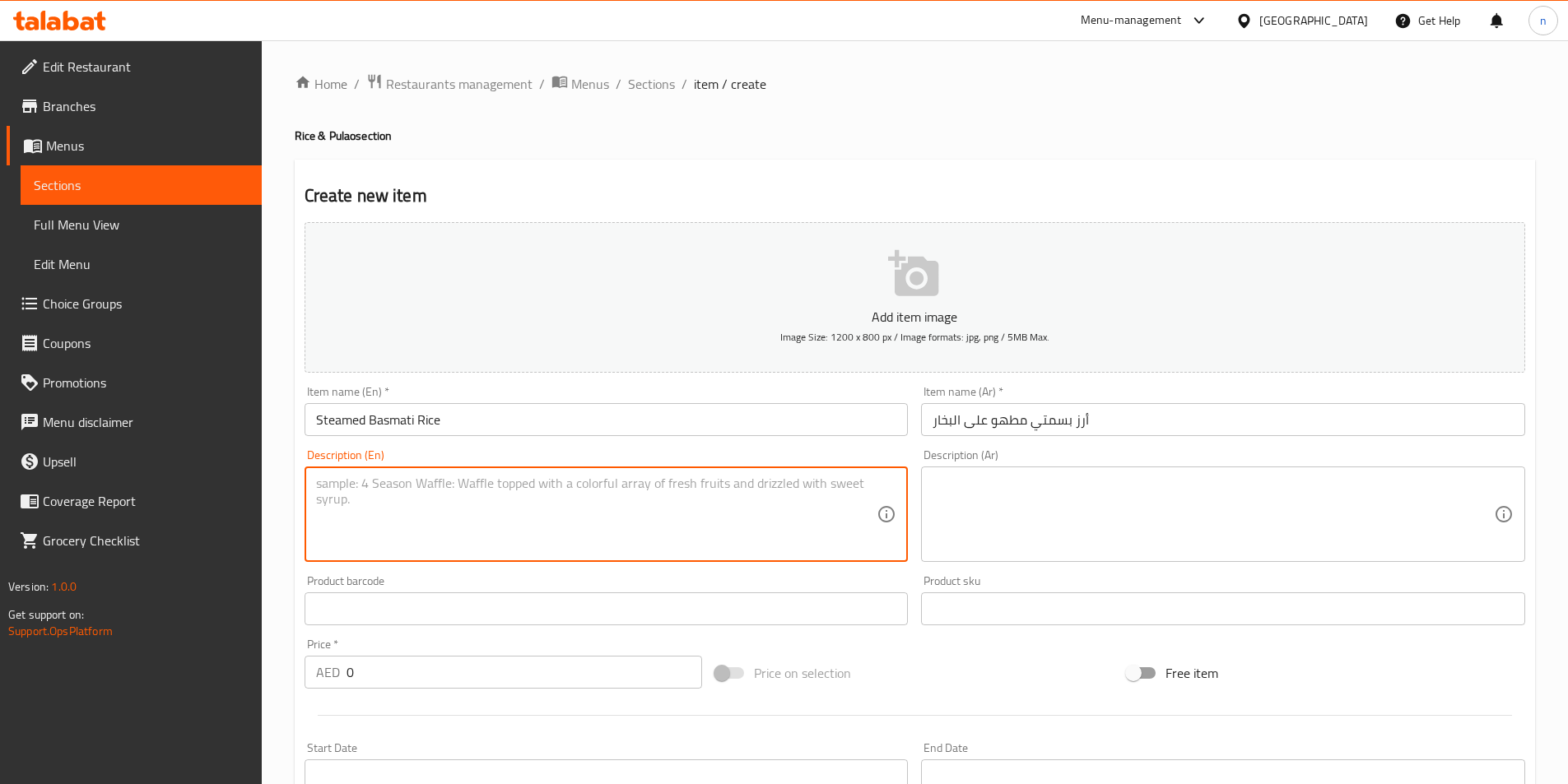
click at [372, 478] on textarea at bounding box center [597, 513] width 561 height 78
paste textarea "Plain steamed long-grain basmati rice, light and fluffy."
type textarea "Plain steamed long-grain basmati rice, light and fluffy."
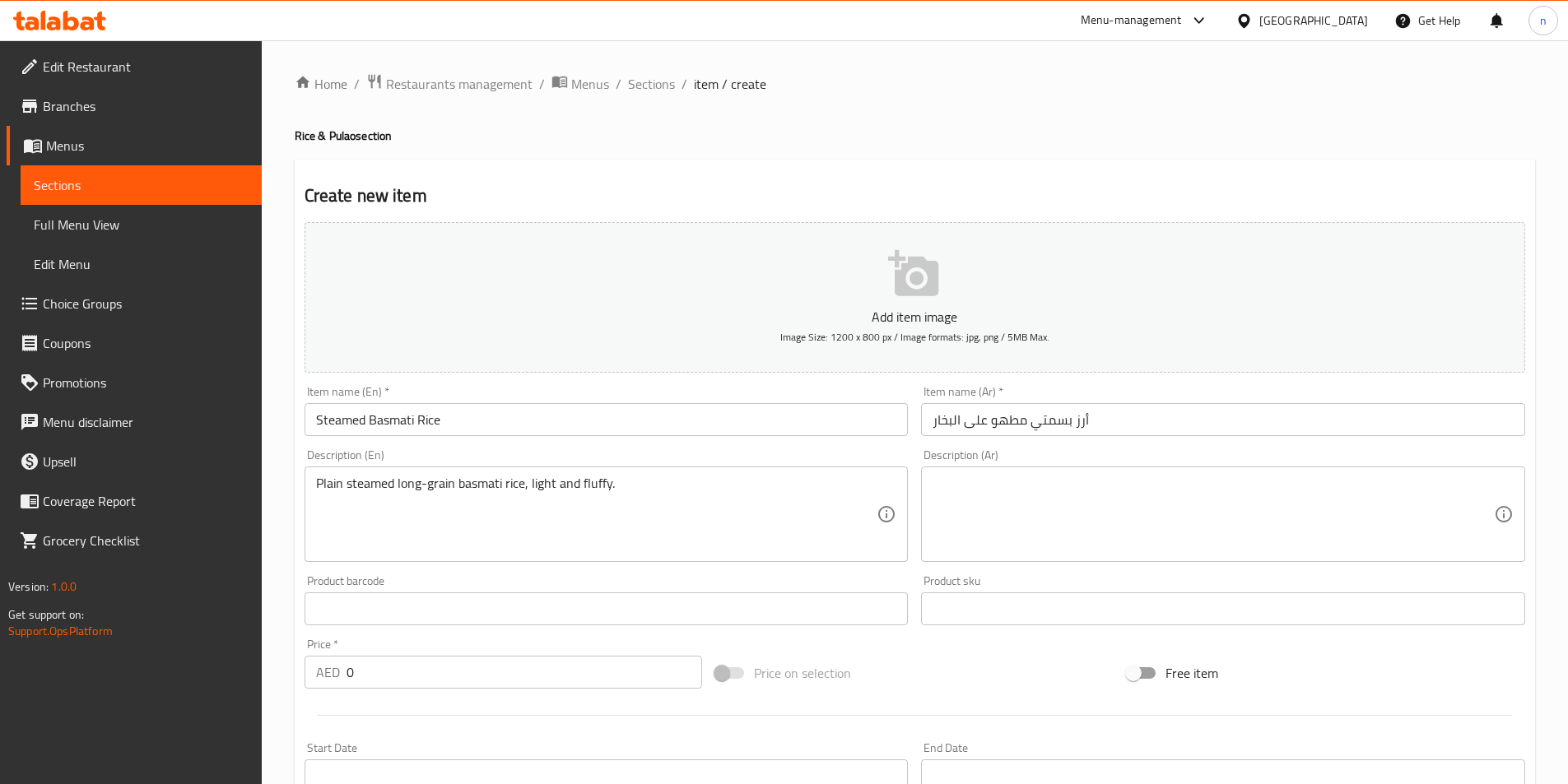
click at [967, 480] on textarea at bounding box center [1213, 513] width 561 height 78
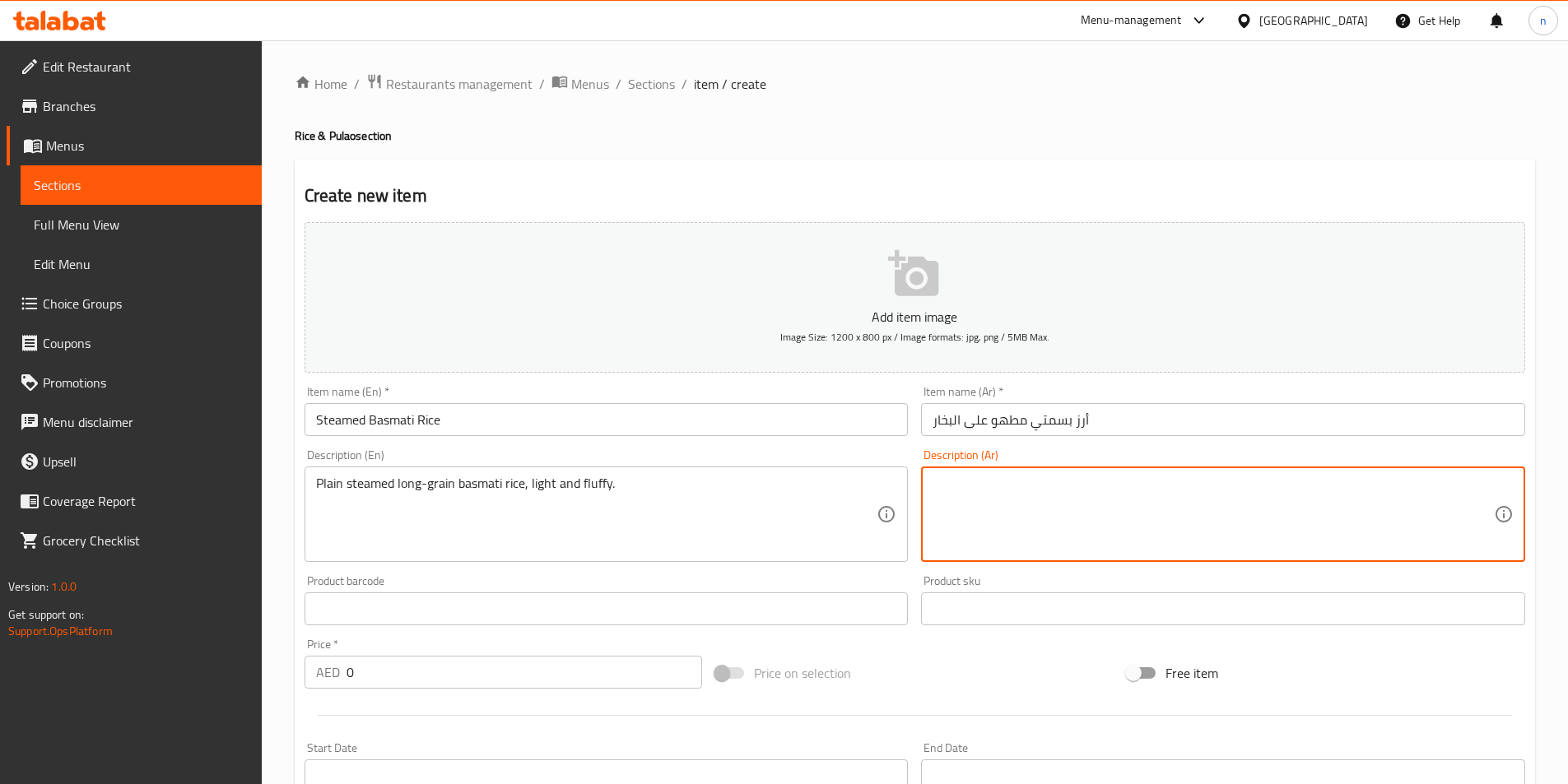
paste textarea "أرز بسمتي عادي طويل الحبة، مطهو على البخار، خفيف وفلافي."
click at [1196, 485] on textarea "أرز بسمتي عادي طويل الحبة، مطهو على البخار، خفيف وفلافي." at bounding box center [1213, 513] width 561 height 78
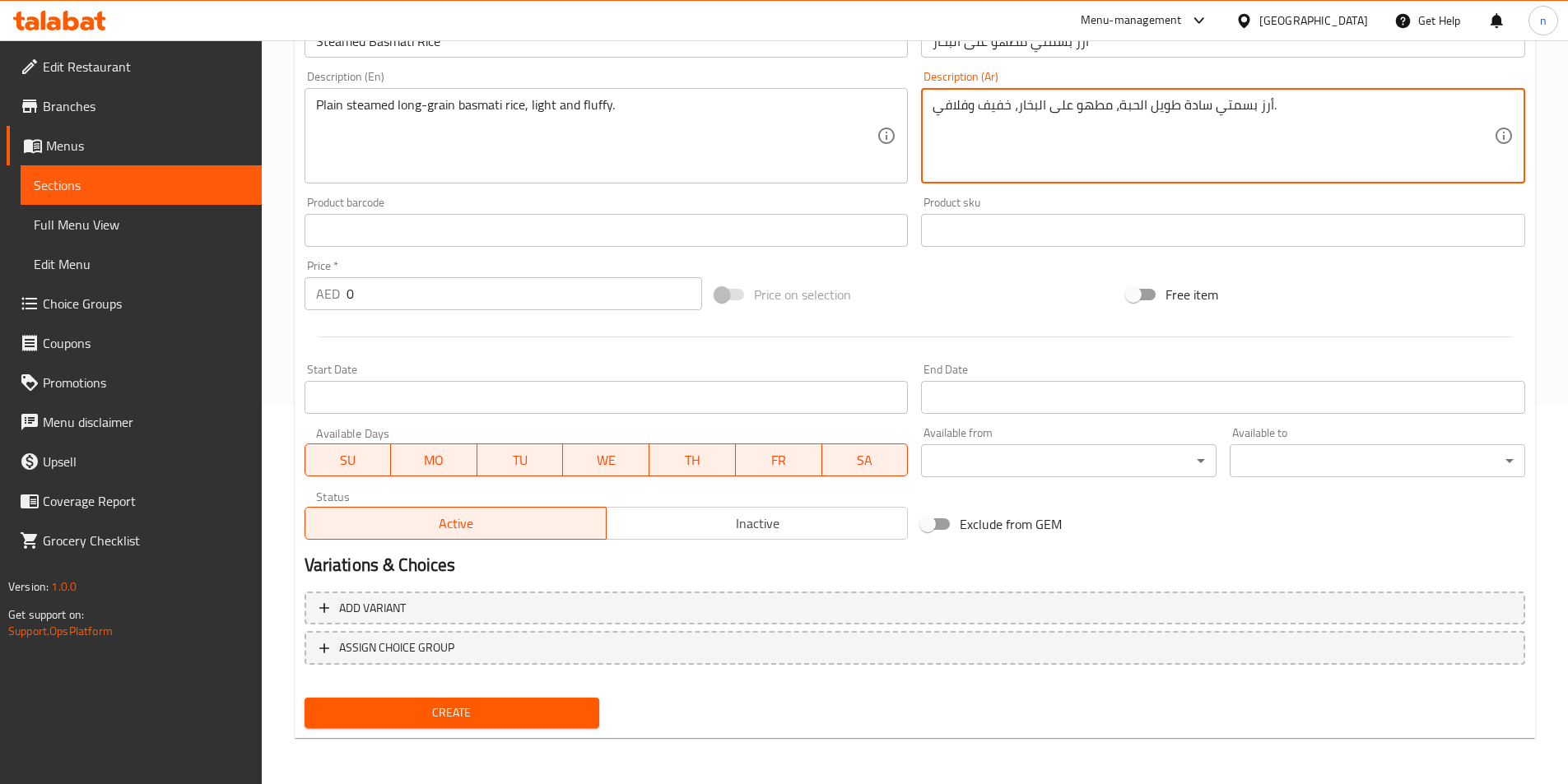
type textarea "أرز بسمتي سادة طويل الحبة، مطهو على البخار، خفيف وفلافي."
click at [401, 710] on span "Create" at bounding box center [453, 712] width 269 height 21
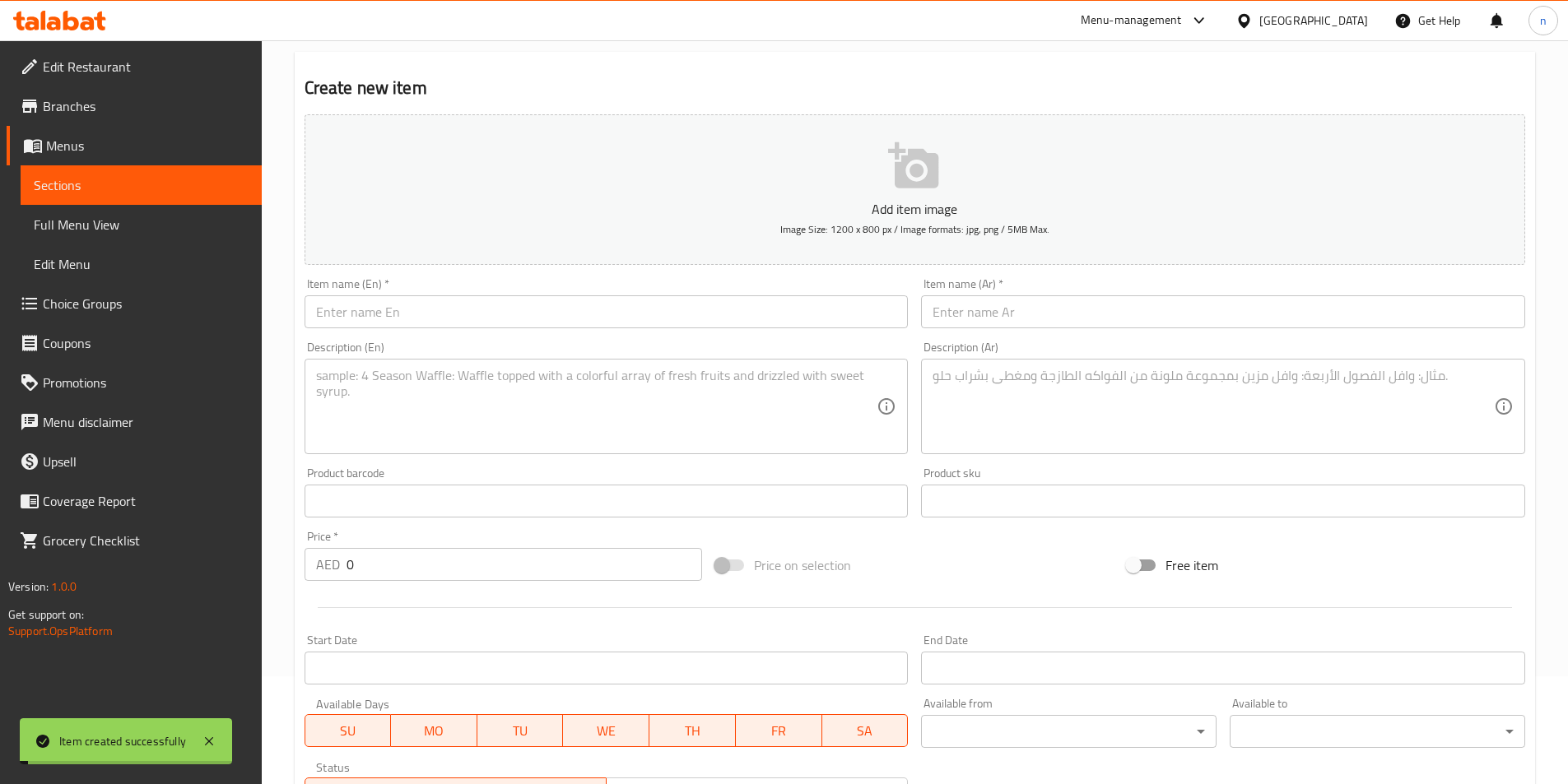
scroll to position [0, 0]
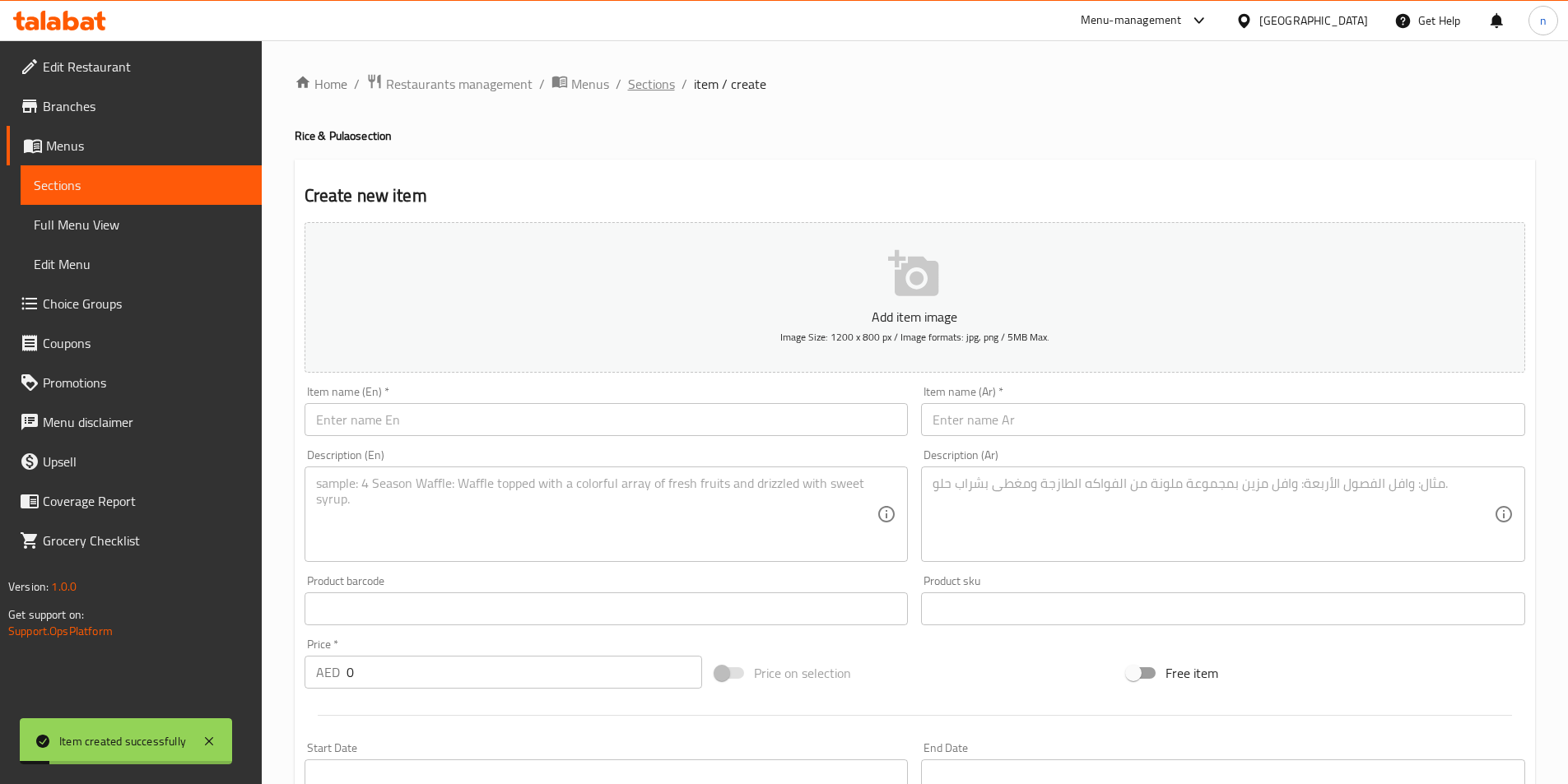
click at [657, 92] on span "Sections" at bounding box center [651, 84] width 46 height 20
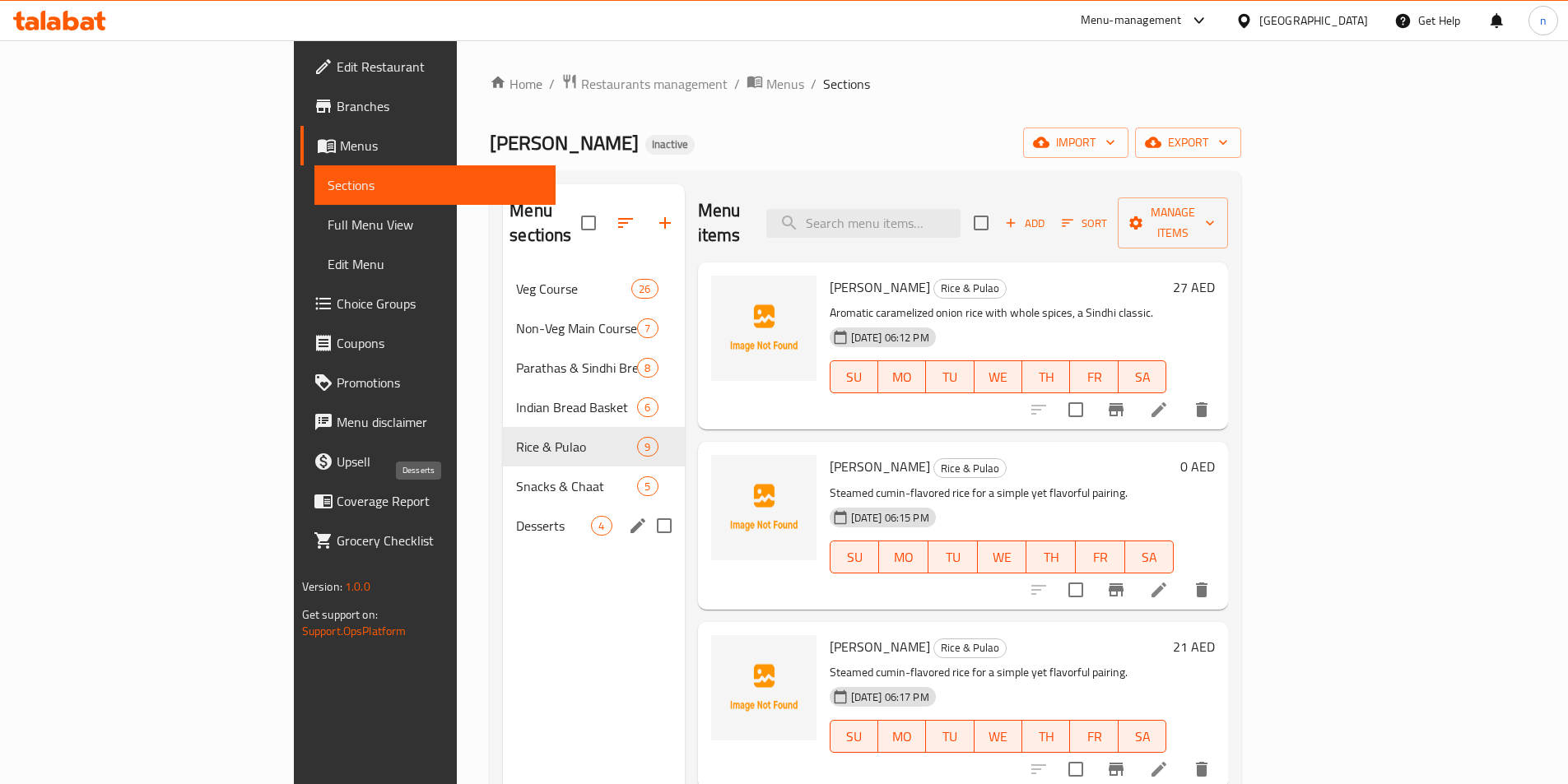
drag, startPoint x: 466, startPoint y: 495, endPoint x: 43, endPoint y: 706, distance: 472.7
click at [516, 515] on span "Desserts" at bounding box center [553, 525] width 75 height 20
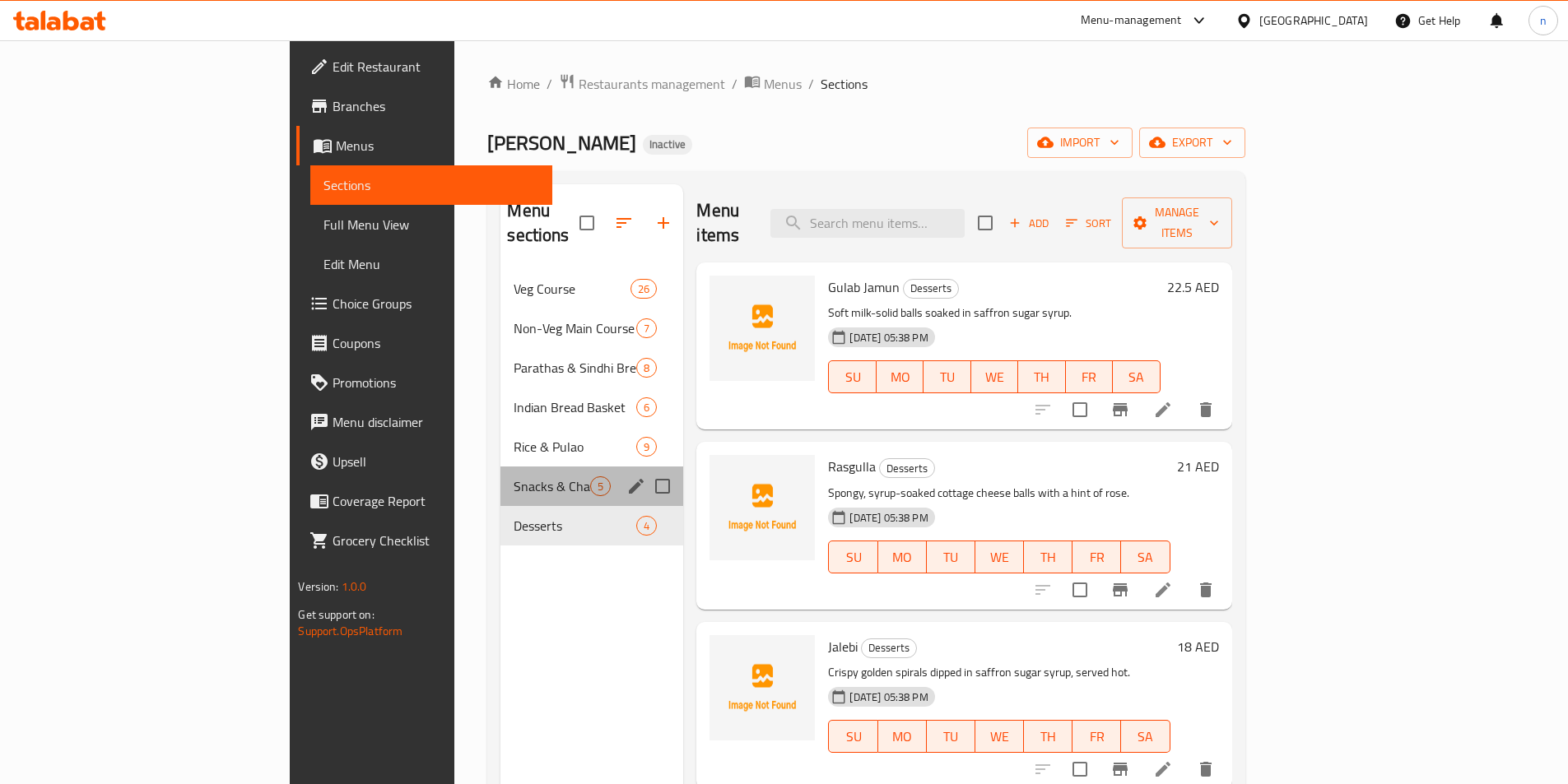
click at [500, 466] on div "Snacks & Chaat 5" at bounding box center [591, 486] width 183 height 39
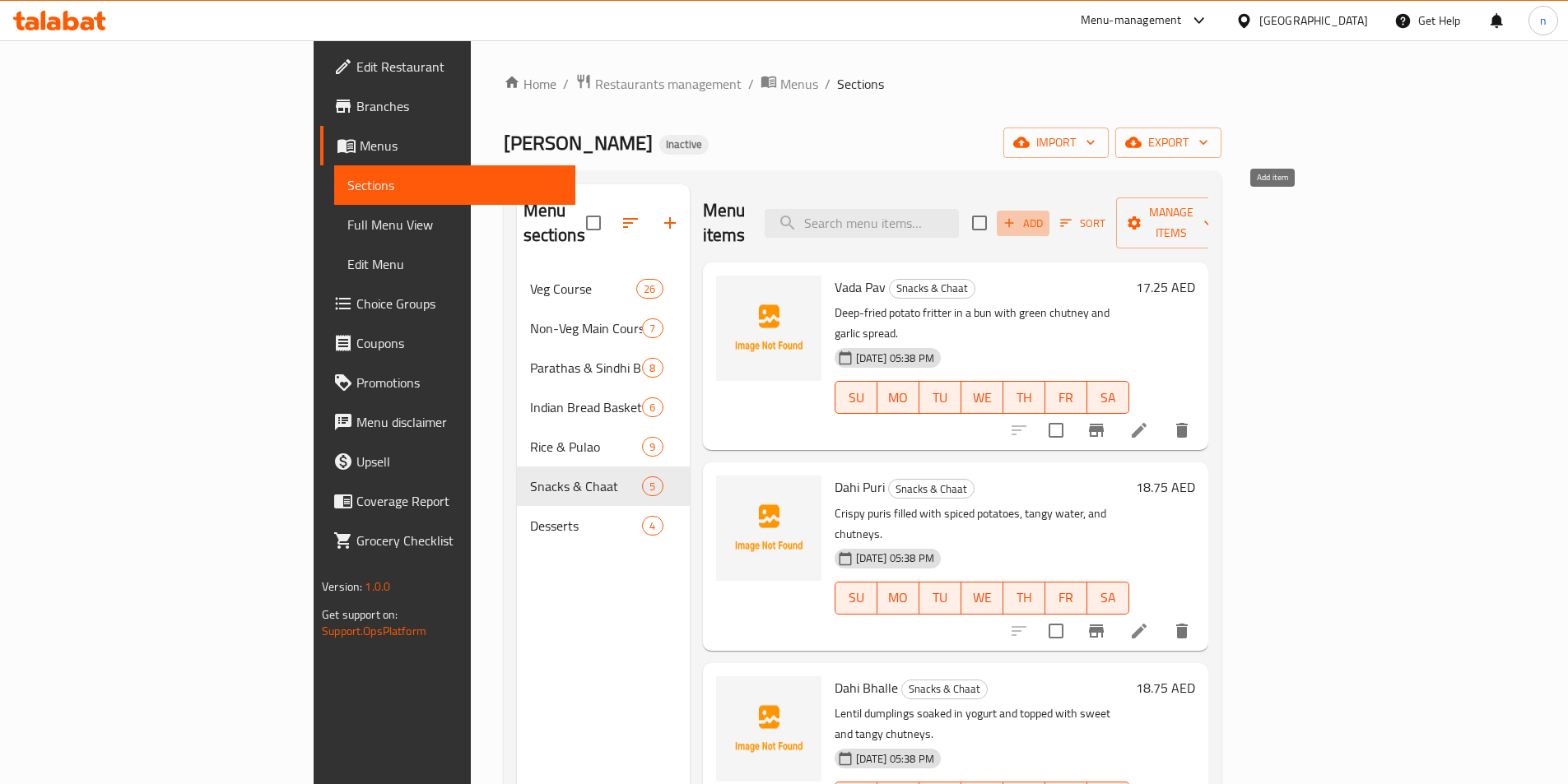
click at [1045, 214] on span "Add" at bounding box center [1023, 223] width 44 height 19
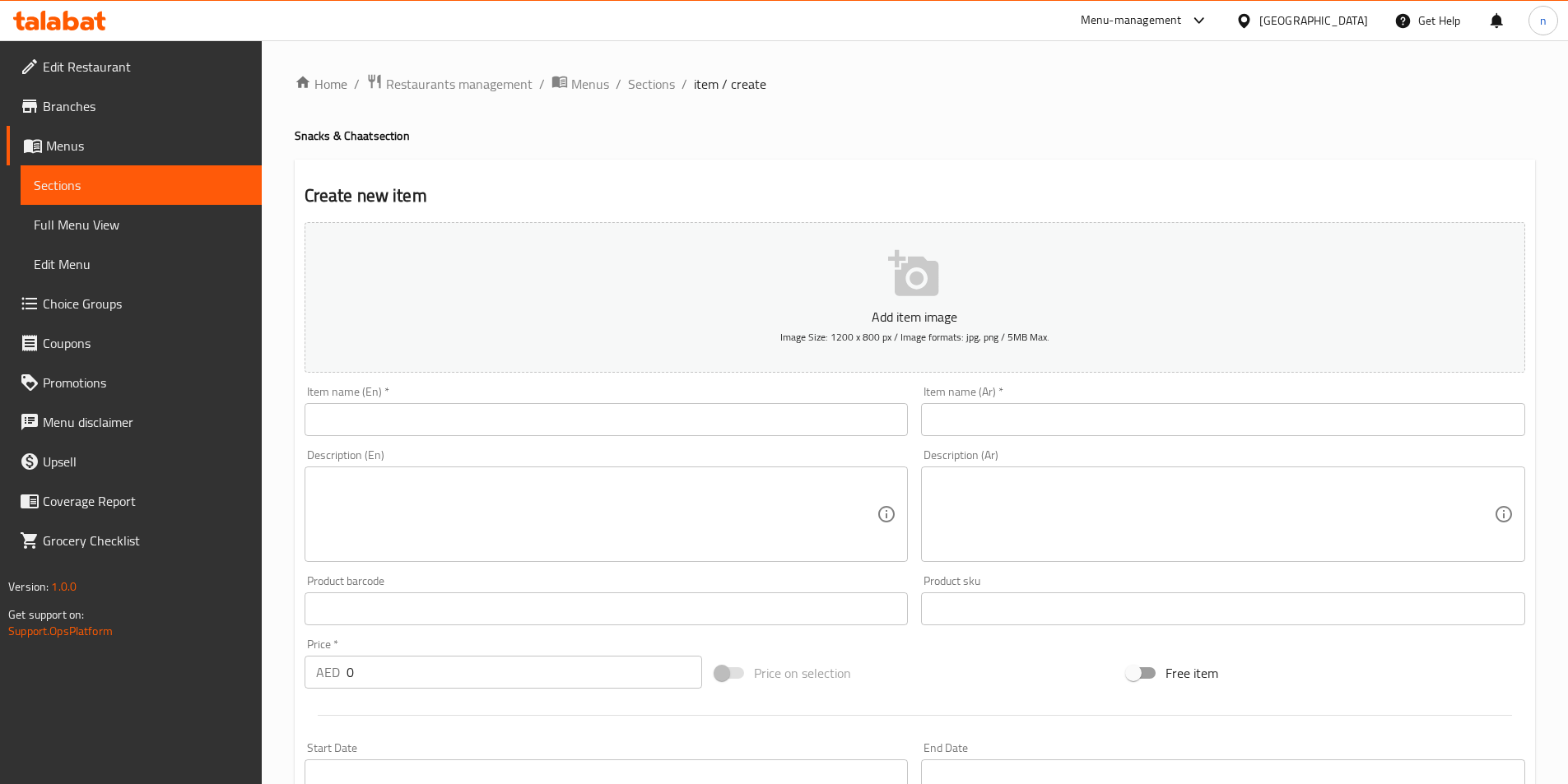
click at [469, 421] on input "text" at bounding box center [606, 419] width 604 height 33
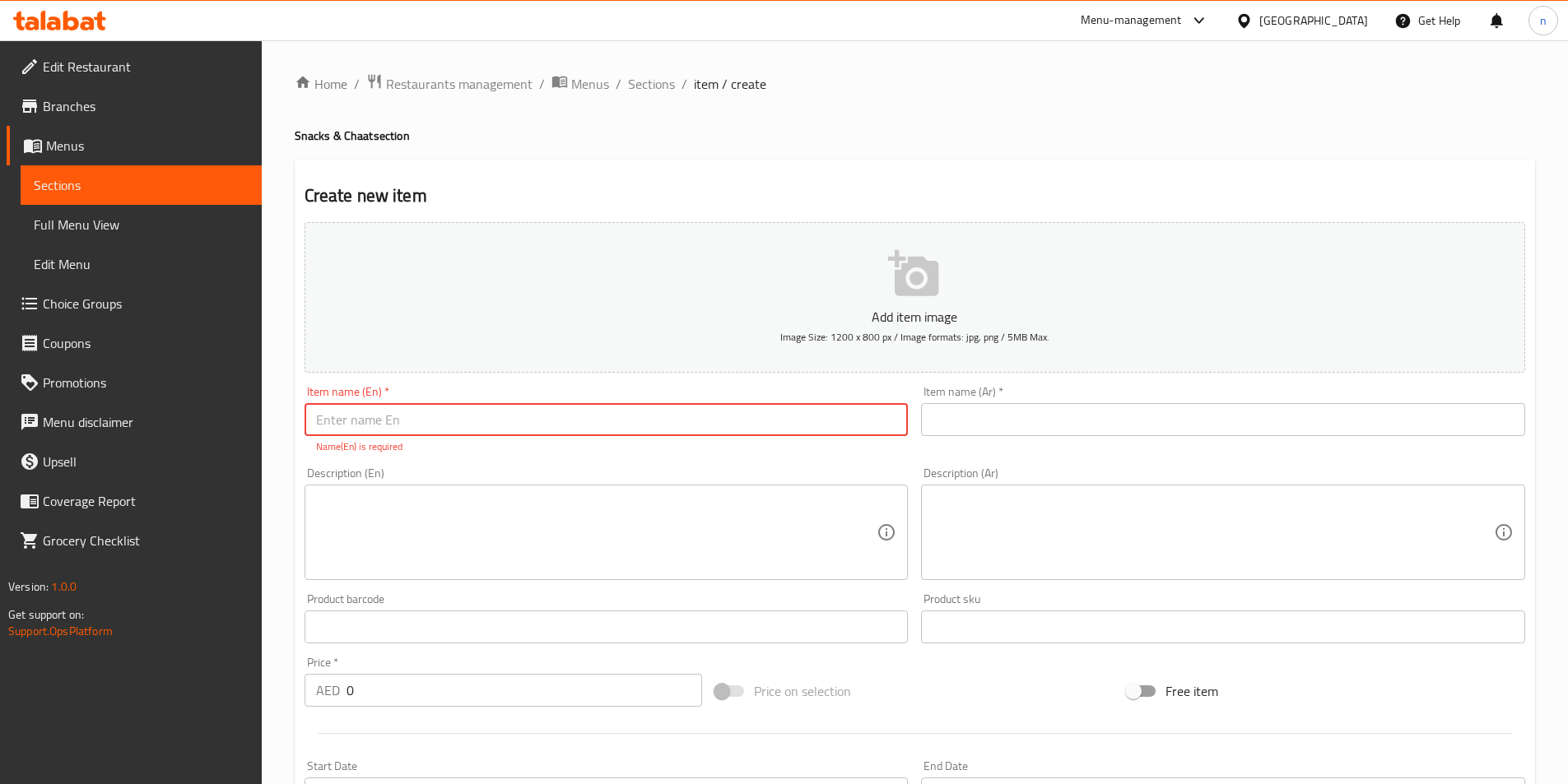
click at [367, 407] on input "text" at bounding box center [606, 419] width 604 height 33
paste input "[PERSON_NAME]"
type input "[PERSON_NAME]"
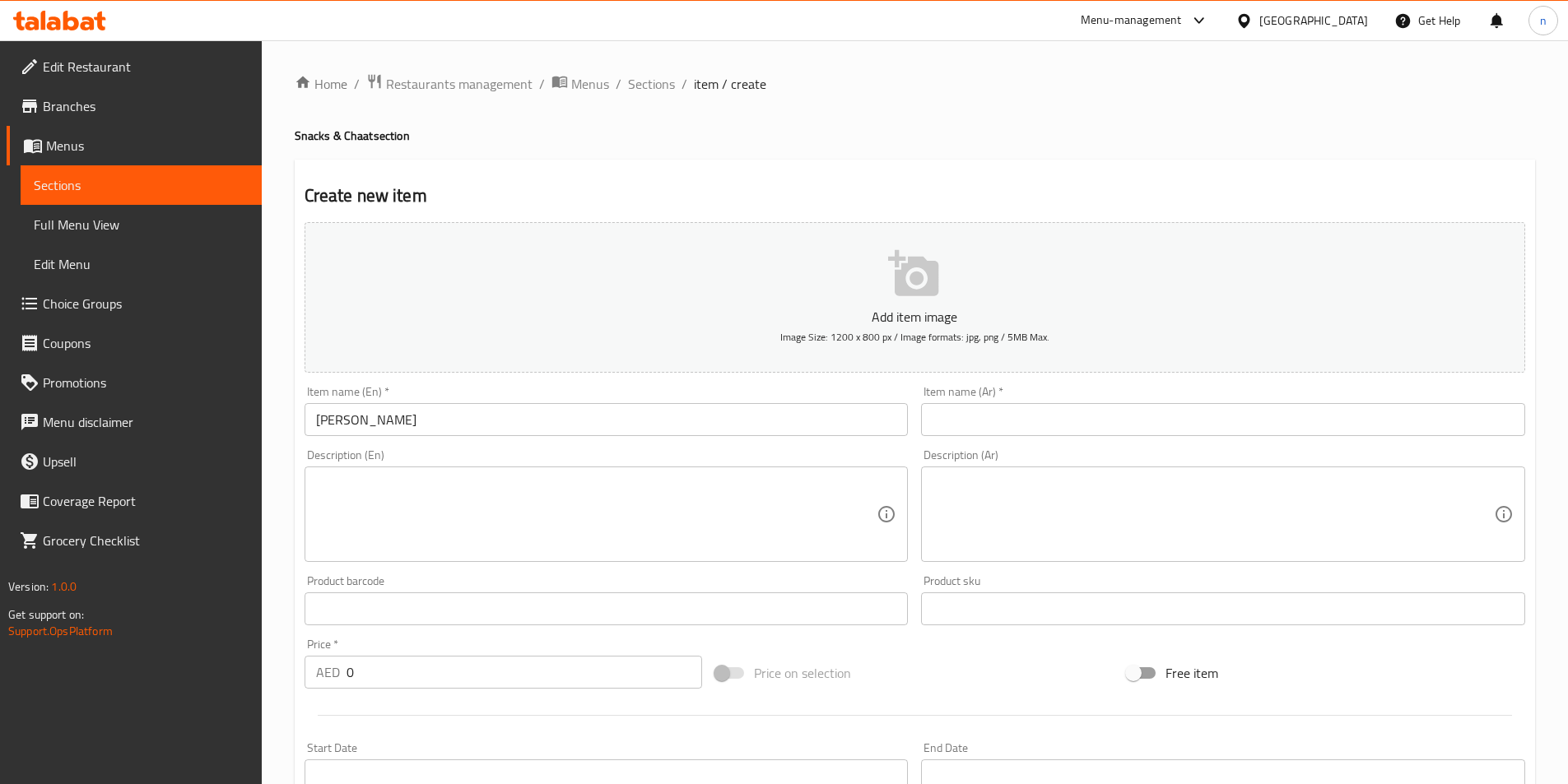
click at [945, 412] on input "text" at bounding box center [1222, 419] width 604 height 33
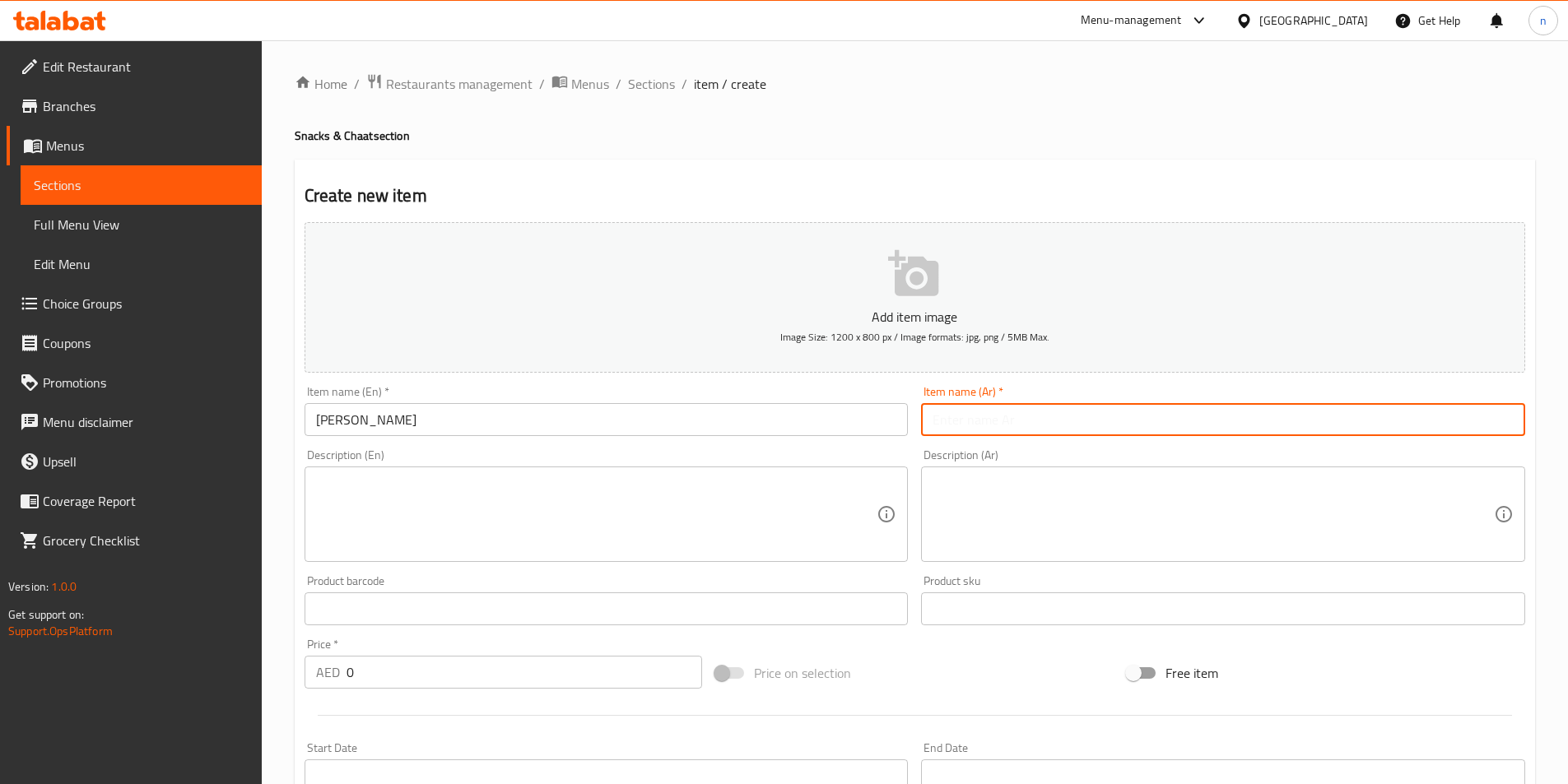
paste input "دال باكوان"
type input "دال باكوان"
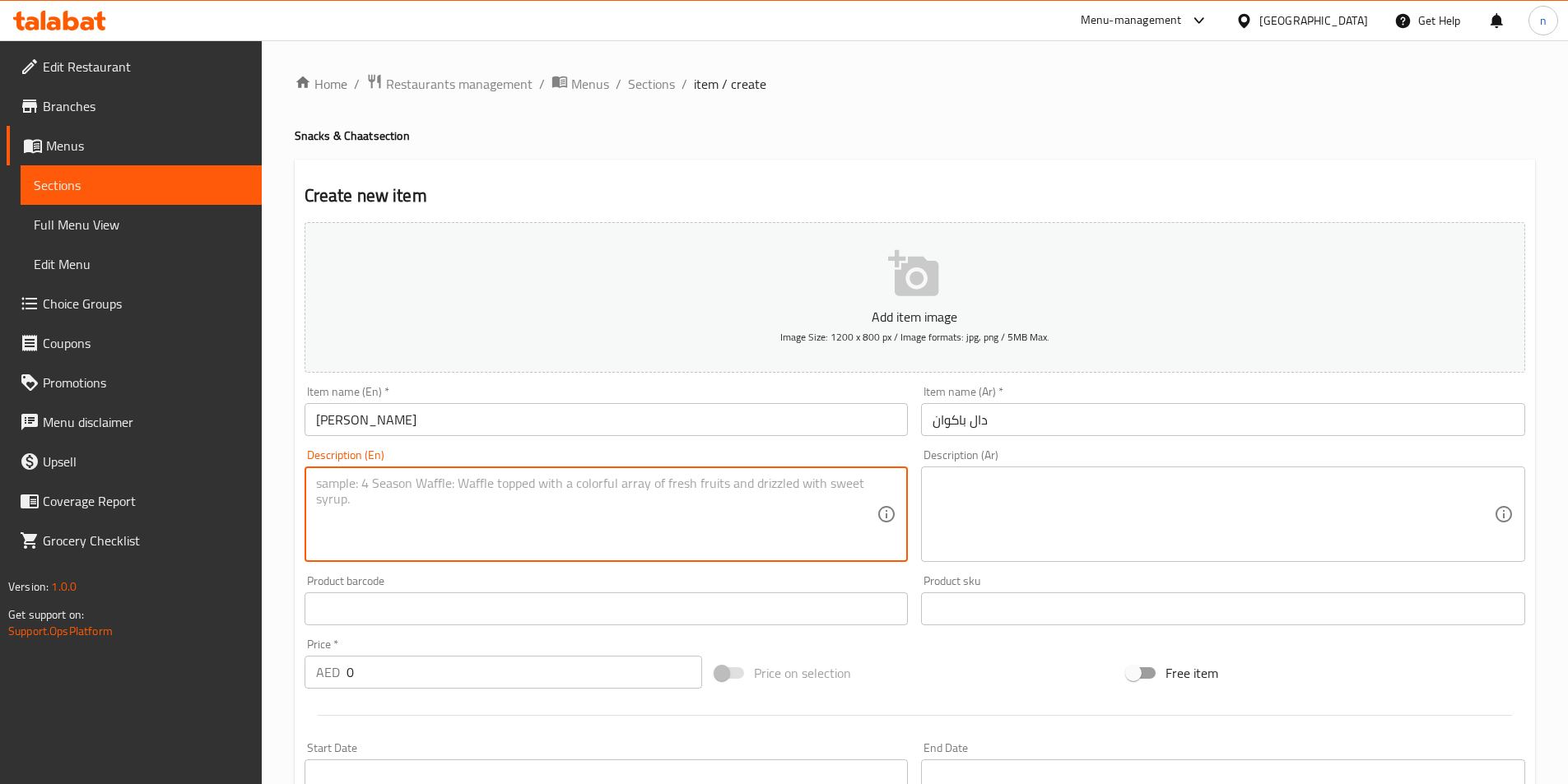
click at [423, 475] on textarea at bounding box center [597, 513] width 561 height 78
paste textarea "Crispy fried lentil wafers served with spiced chana dal and chutneys."
type textarea "Crispy fried lentil wafers served with spiced chana dal and chutneys."
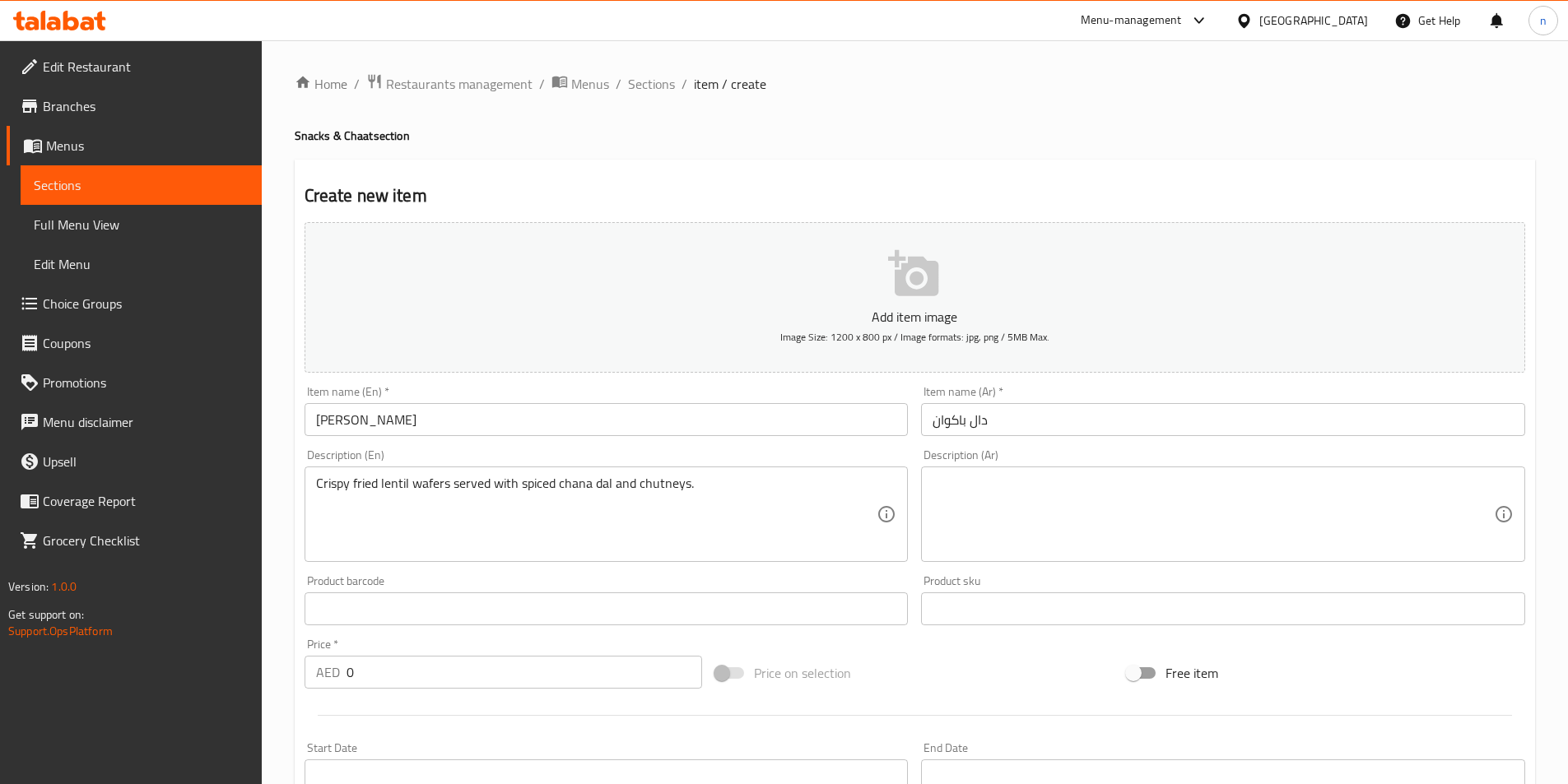
click at [973, 487] on textarea at bounding box center [1213, 513] width 561 height 78
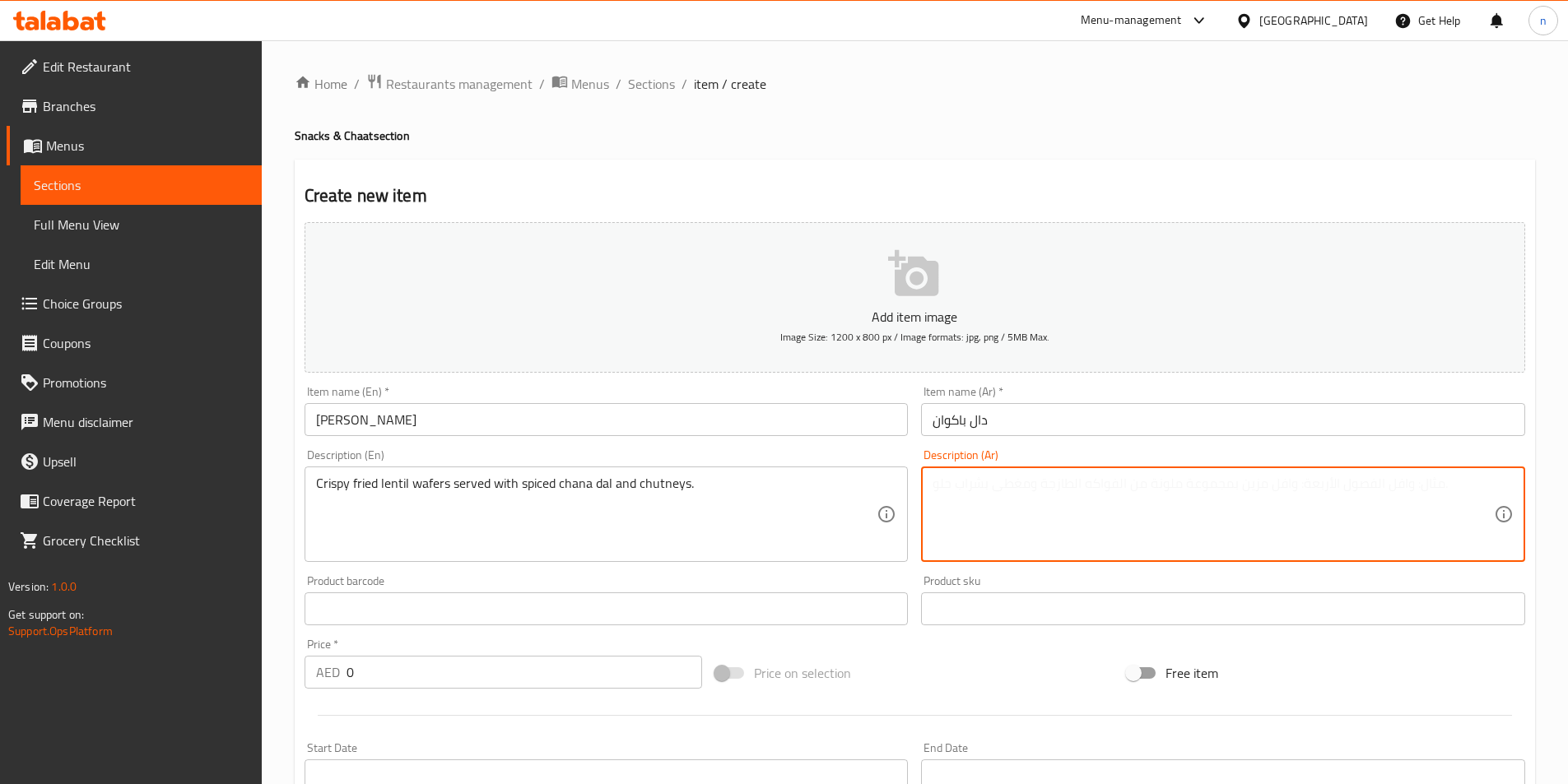
paste textarea "ويفرز العدس المقلية المقرمشة تقدم مع دال شانا المتبل وشوتني ."
type textarea "ويفرز العدس المقلية المقرمشة تقدم مع دال شانا المتبل وشوتني ."
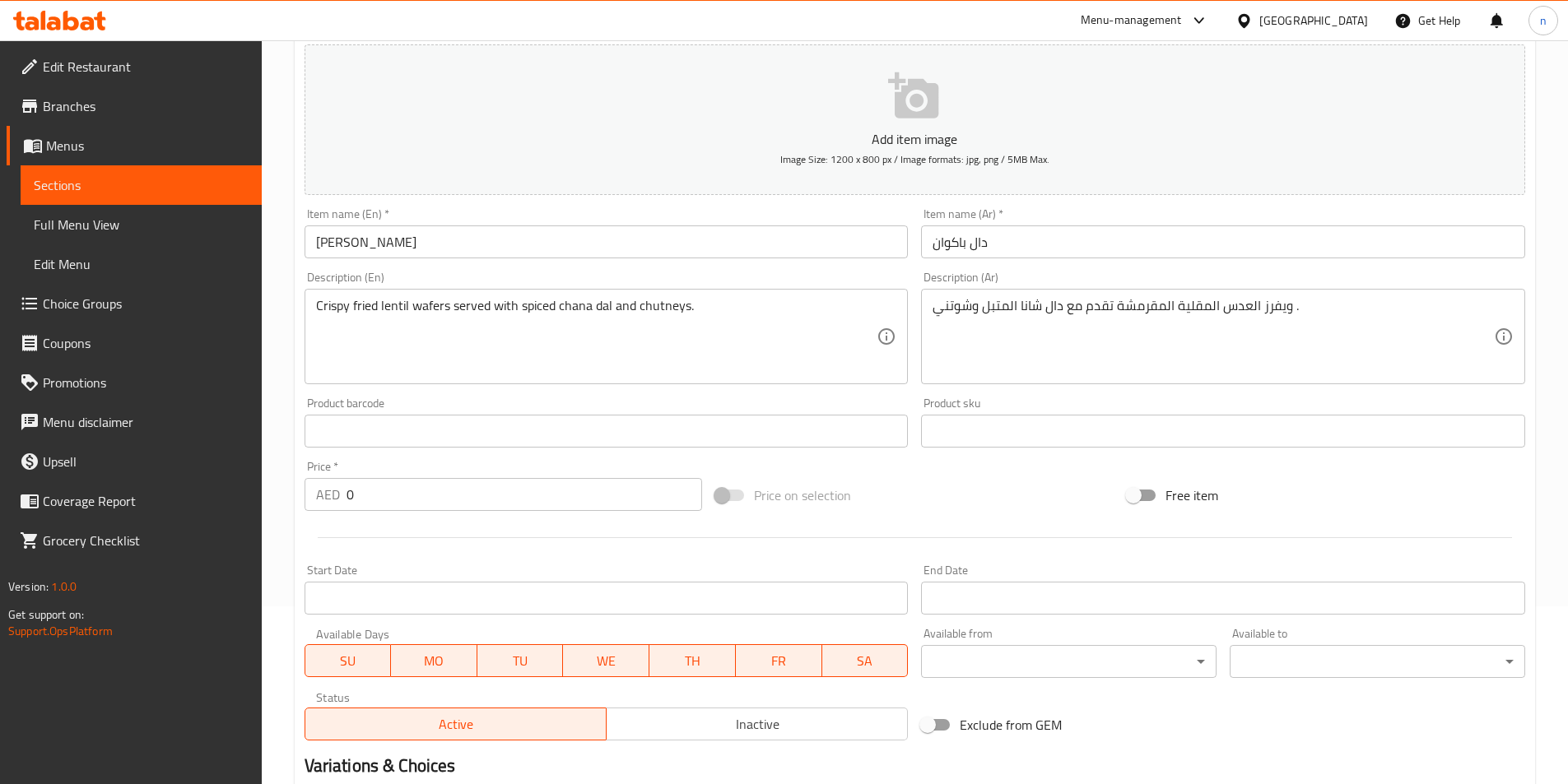
scroll to position [329, 0]
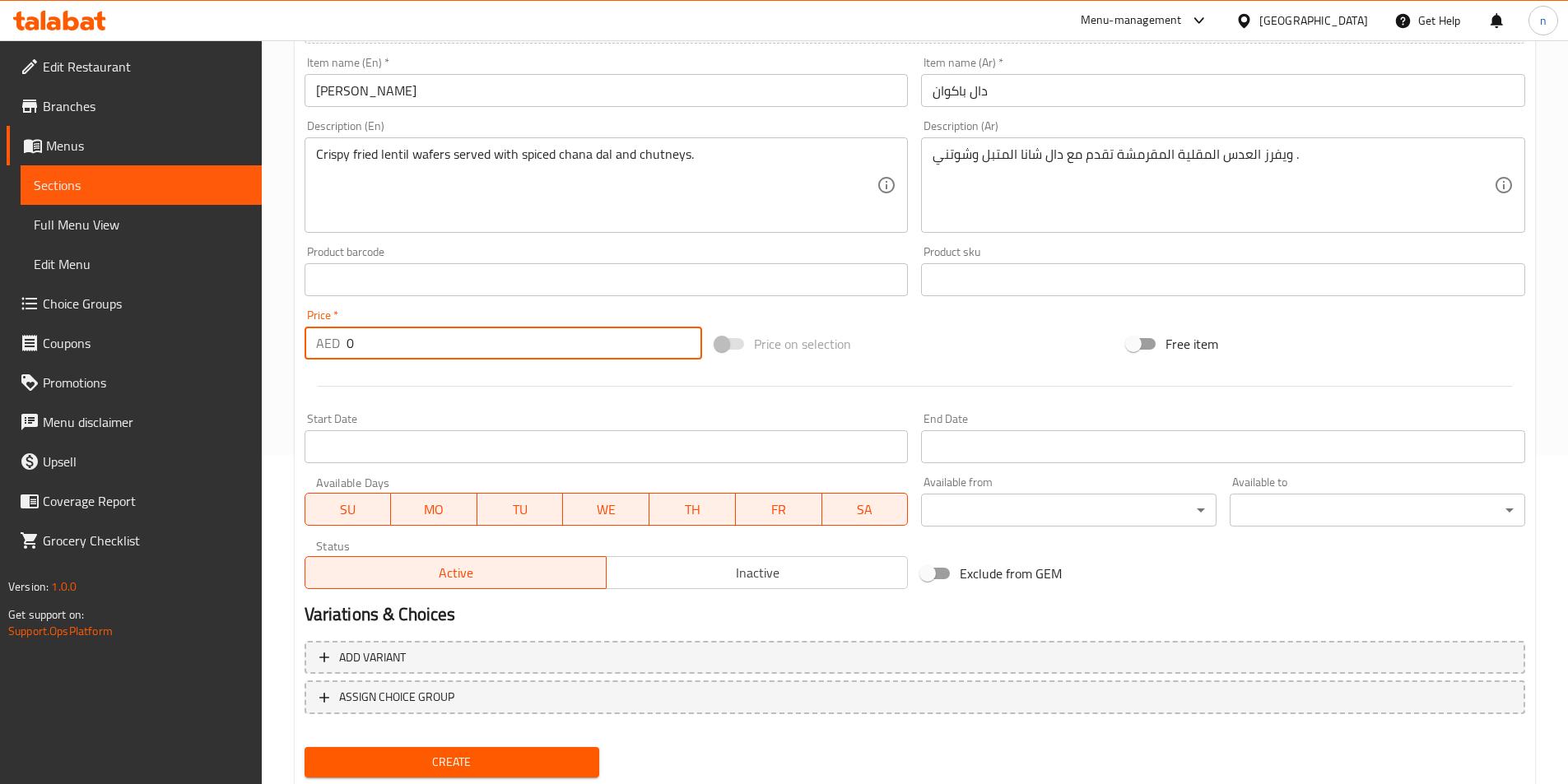
click at [368, 334] on input "0" at bounding box center [525, 343] width 357 height 33
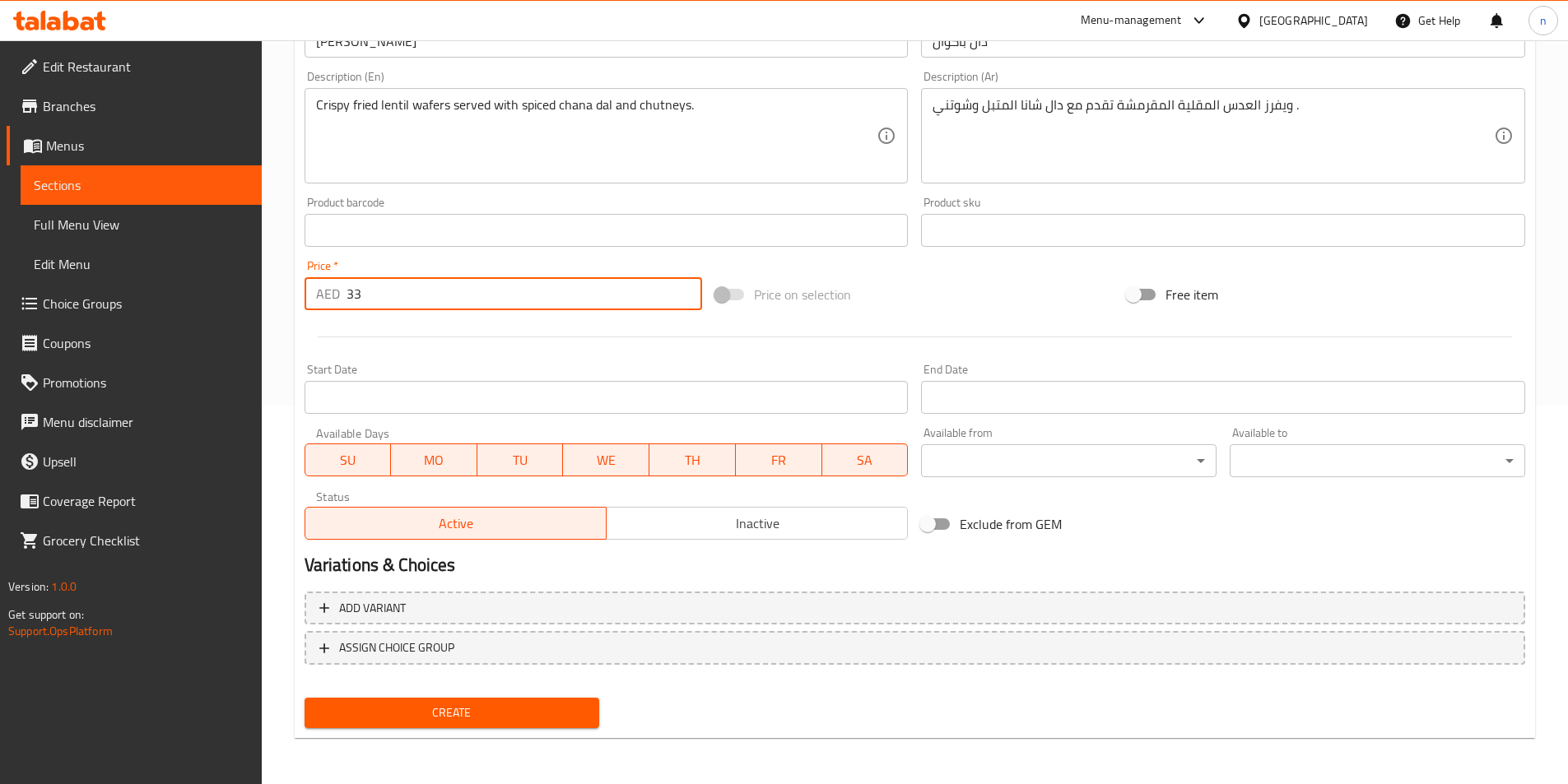
type input "33"
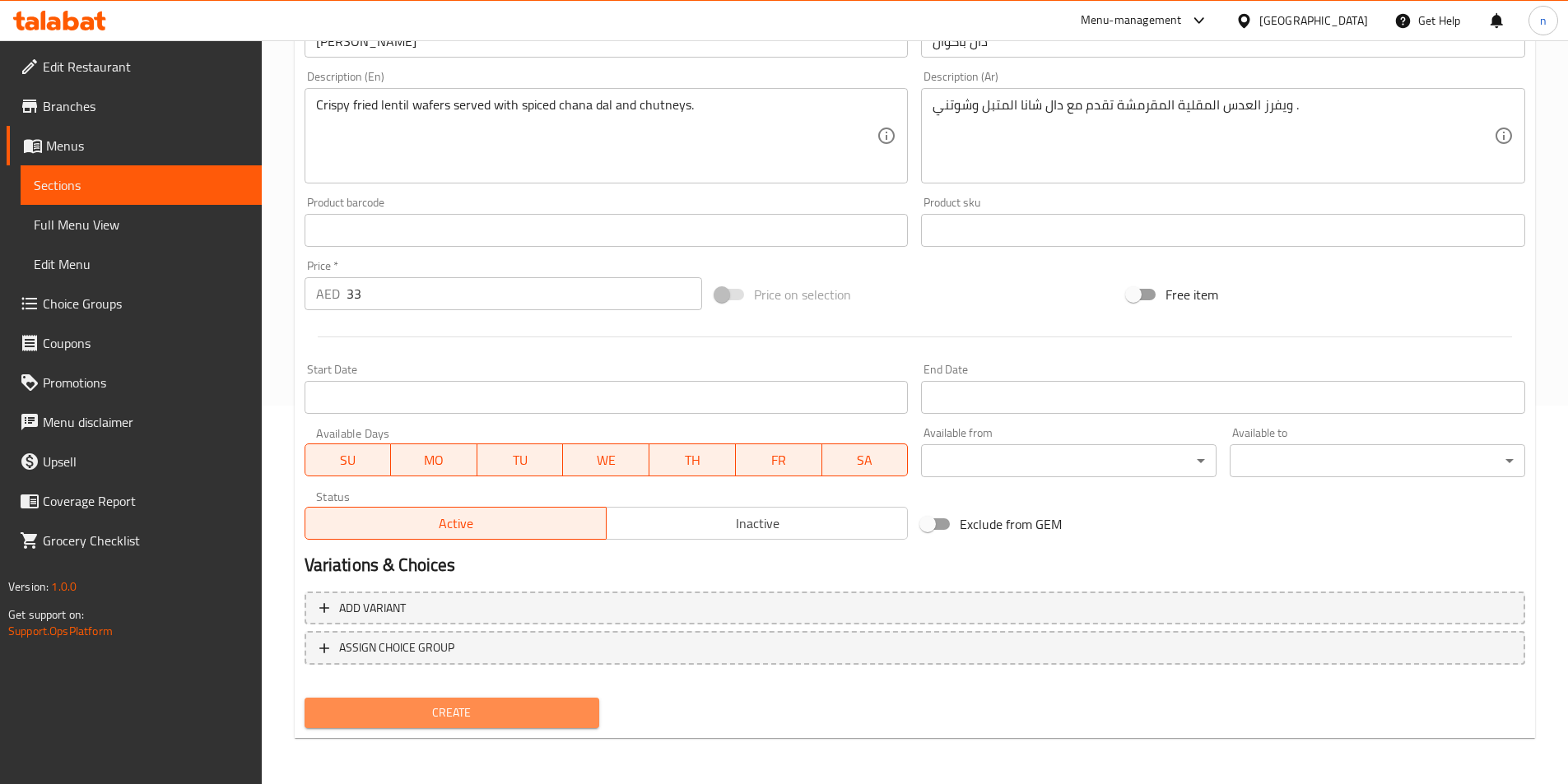
click at [450, 712] on span "Create" at bounding box center [453, 712] width 269 height 21
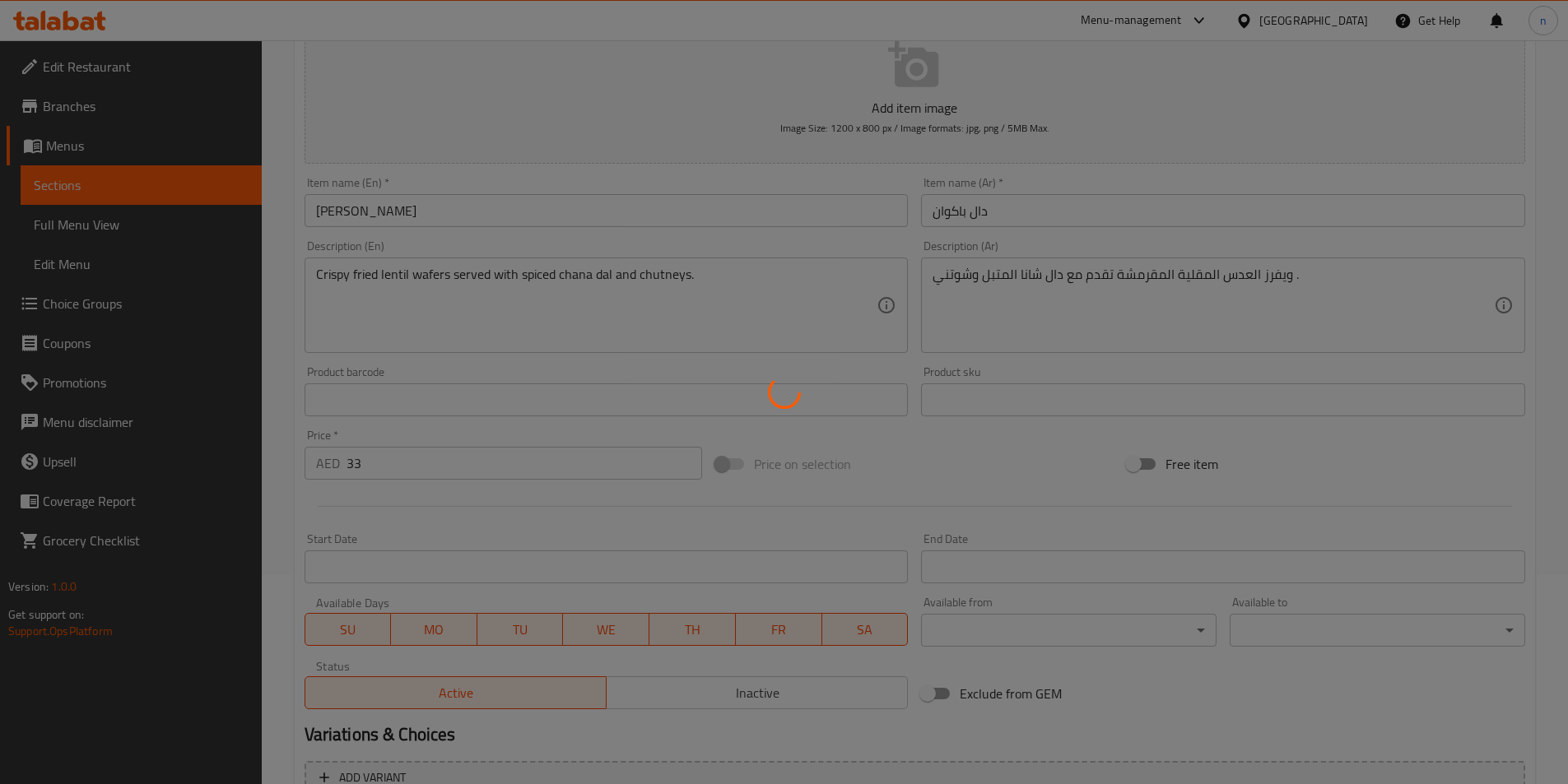
scroll to position [0, 0]
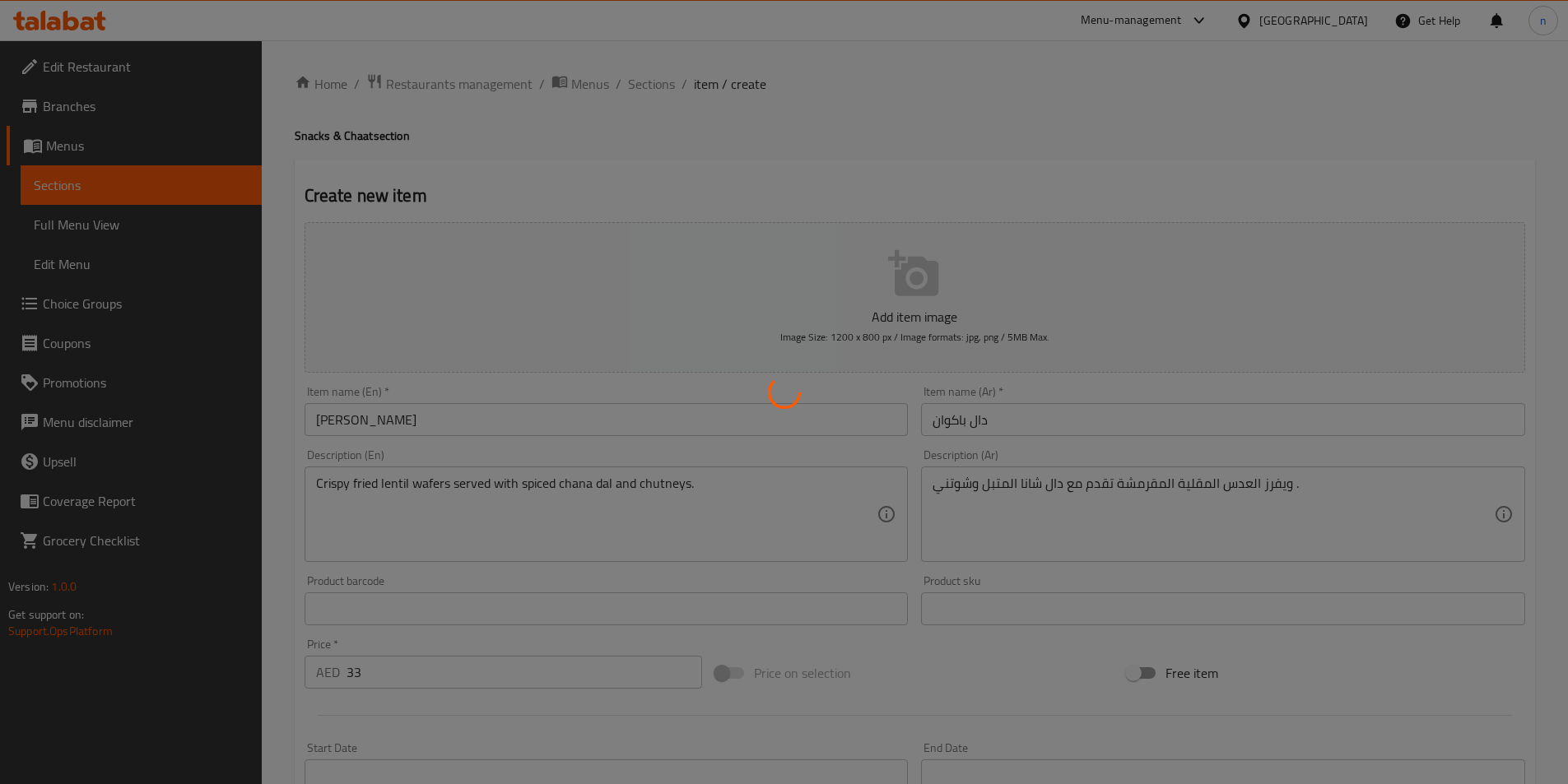
type input "0"
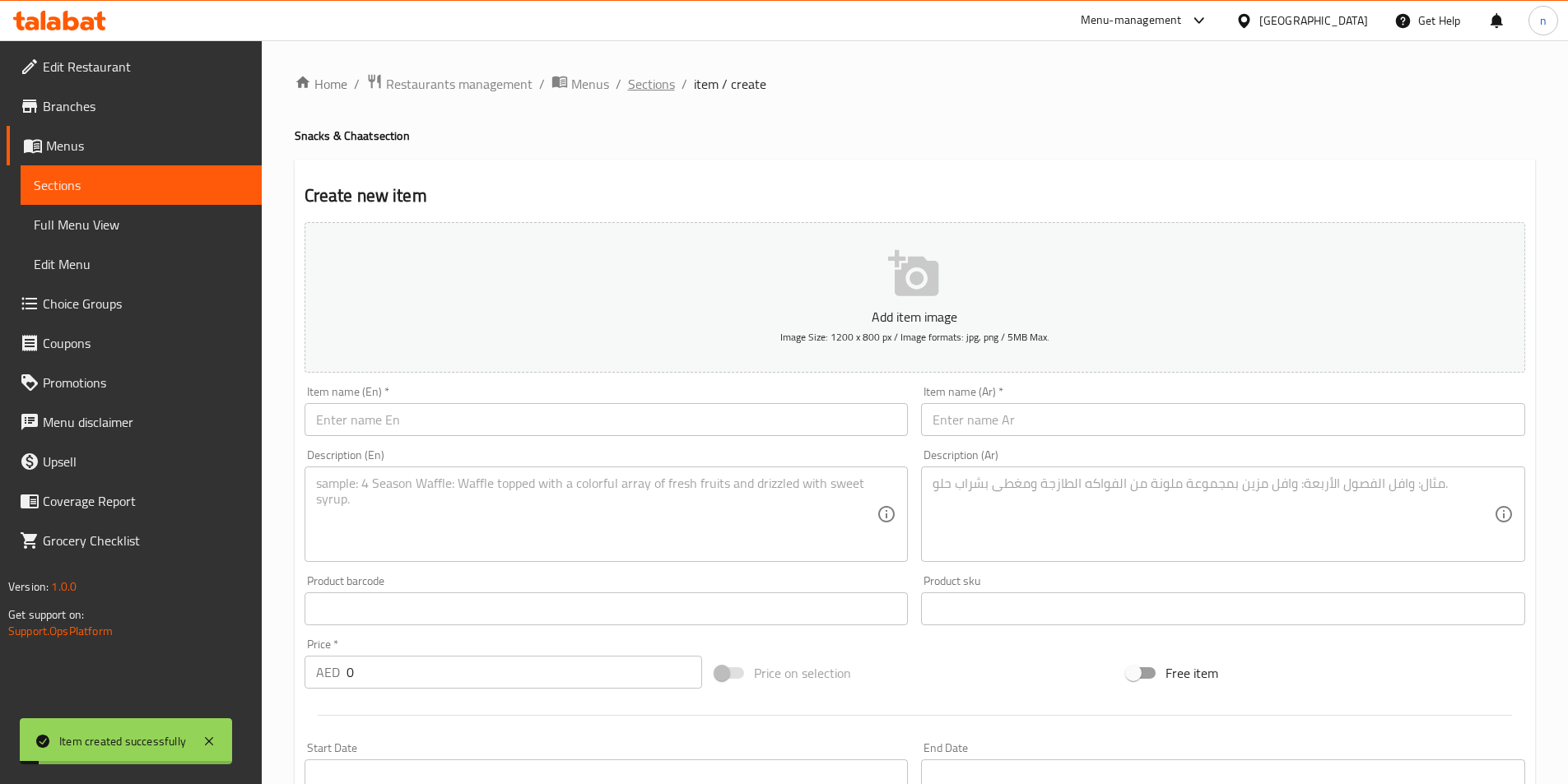
click at [651, 85] on span "Sections" at bounding box center [651, 84] width 46 height 20
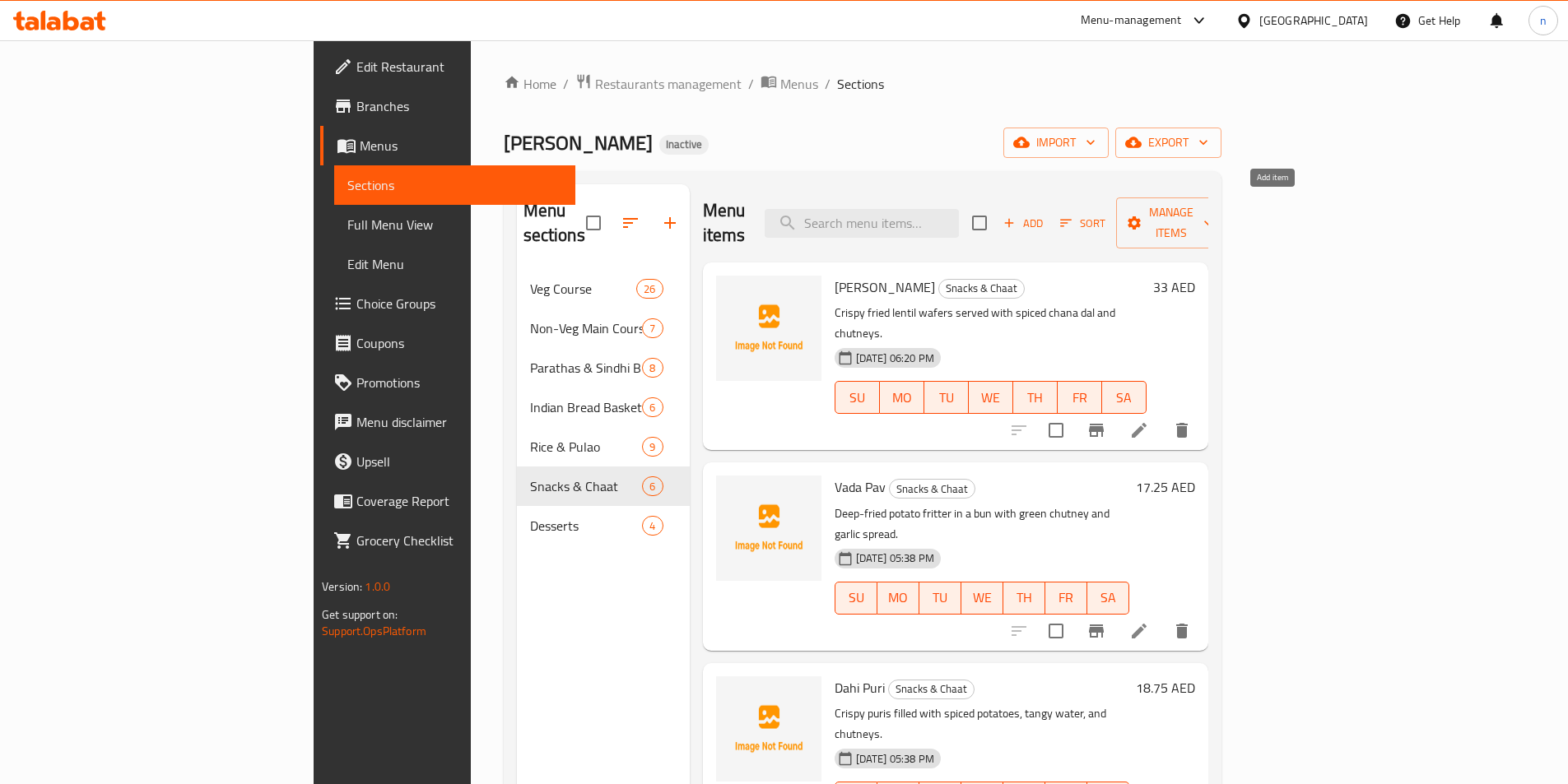
click at [1045, 214] on span "Add" at bounding box center [1023, 223] width 44 height 19
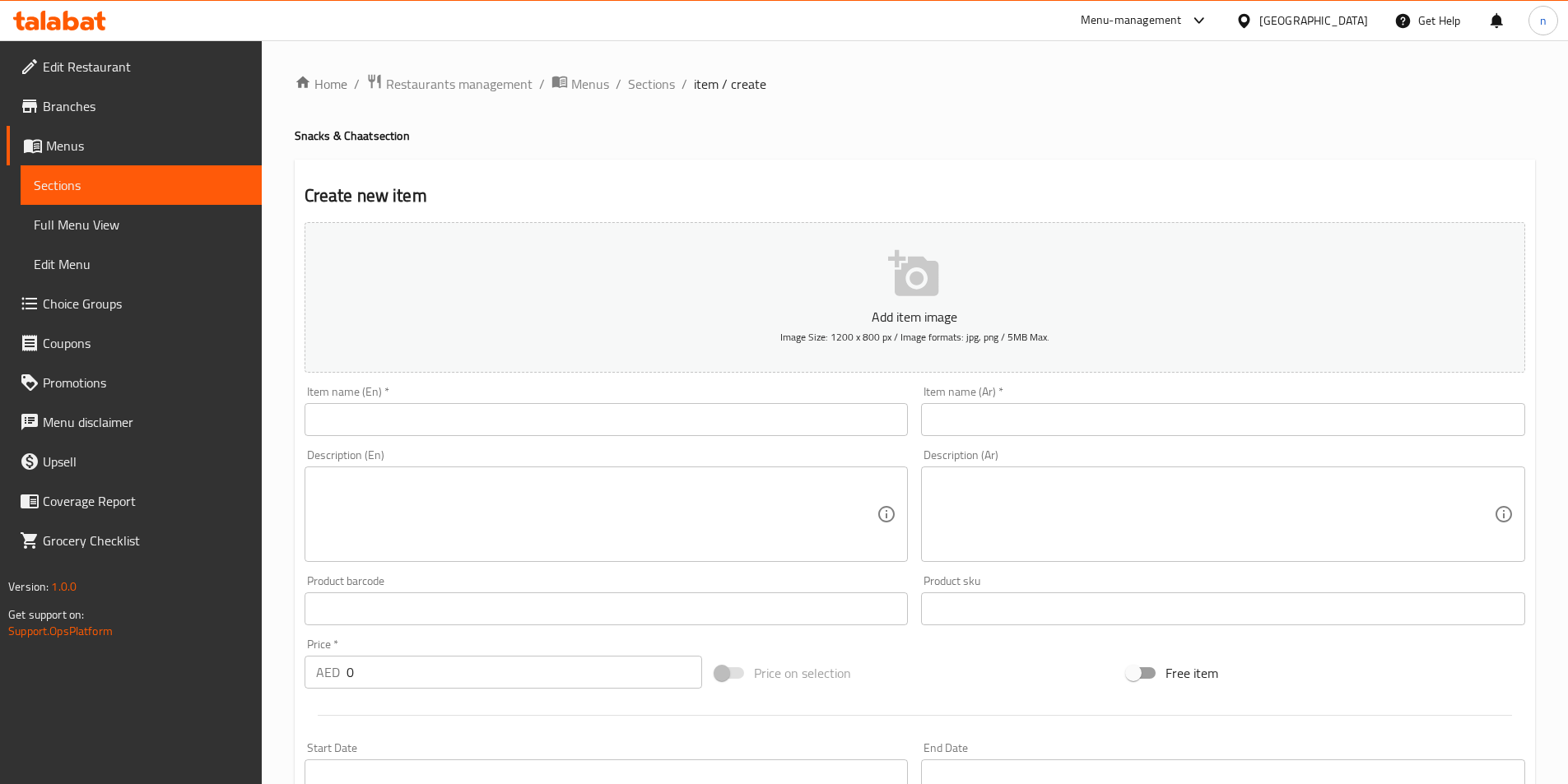
click at [503, 417] on input "text" at bounding box center [606, 419] width 604 height 33
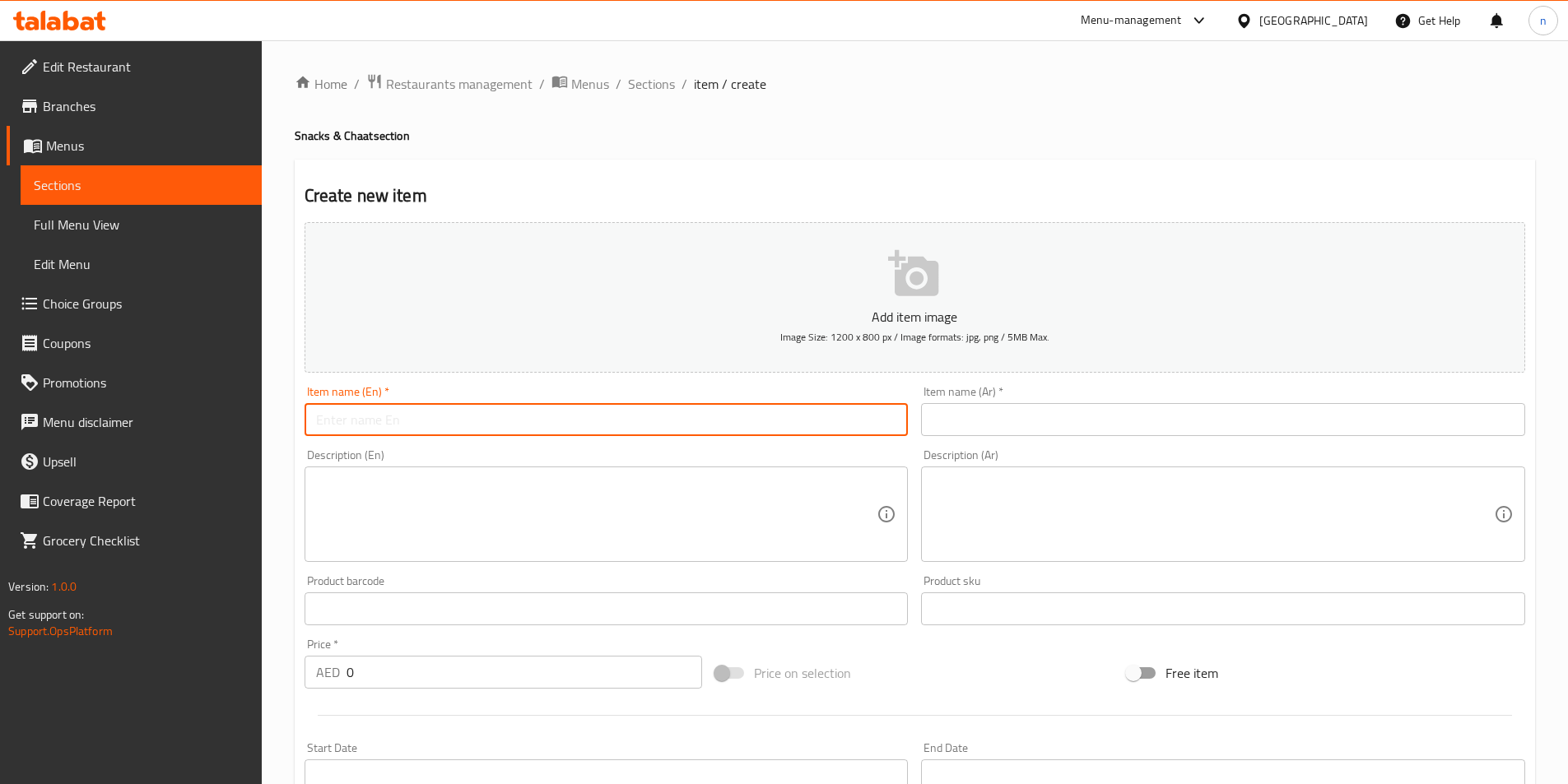
paste input "Samosa Chaat"
type input "Samosa Chaat"
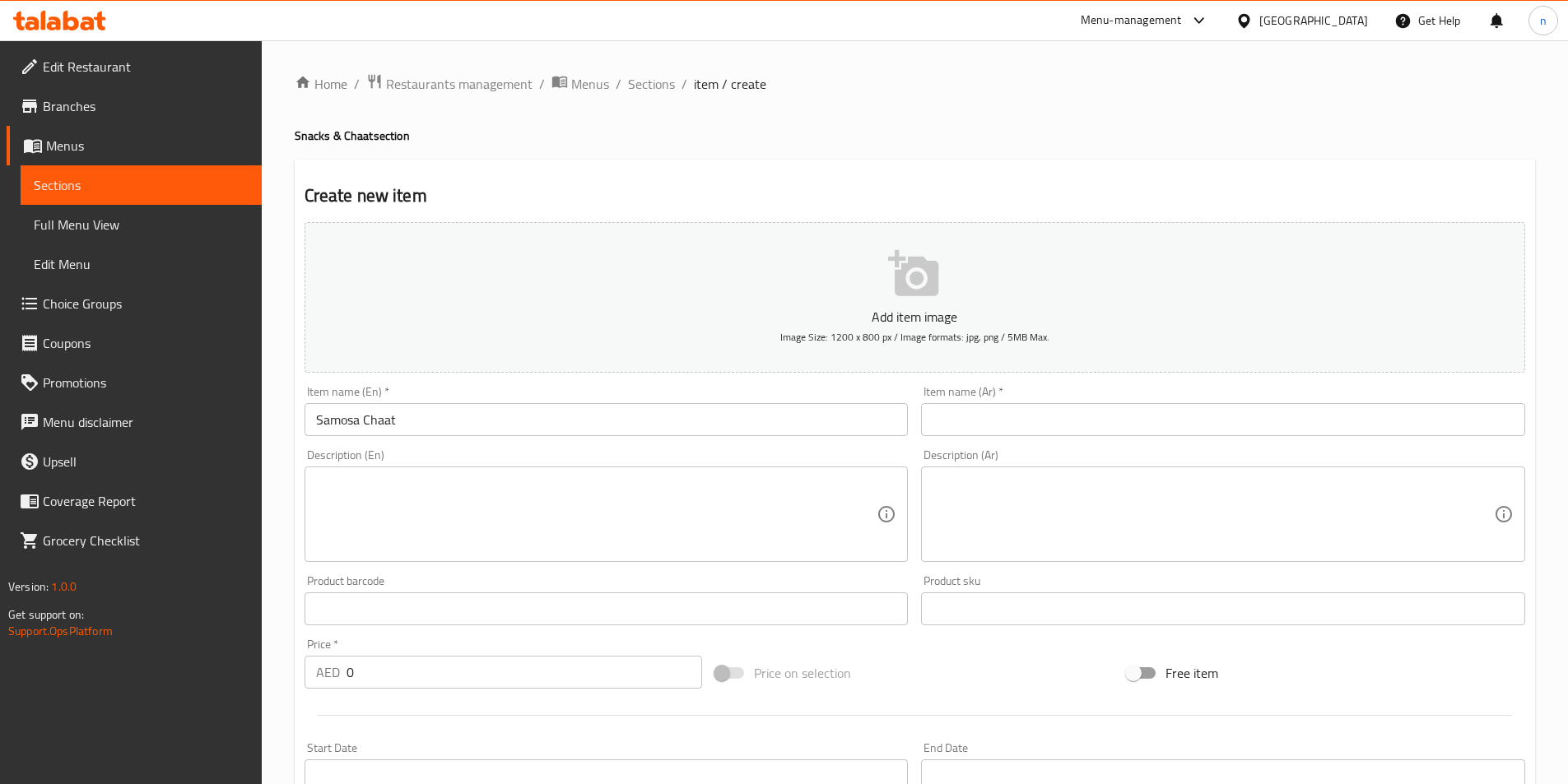
click at [962, 416] on input "text" at bounding box center [1222, 419] width 604 height 33
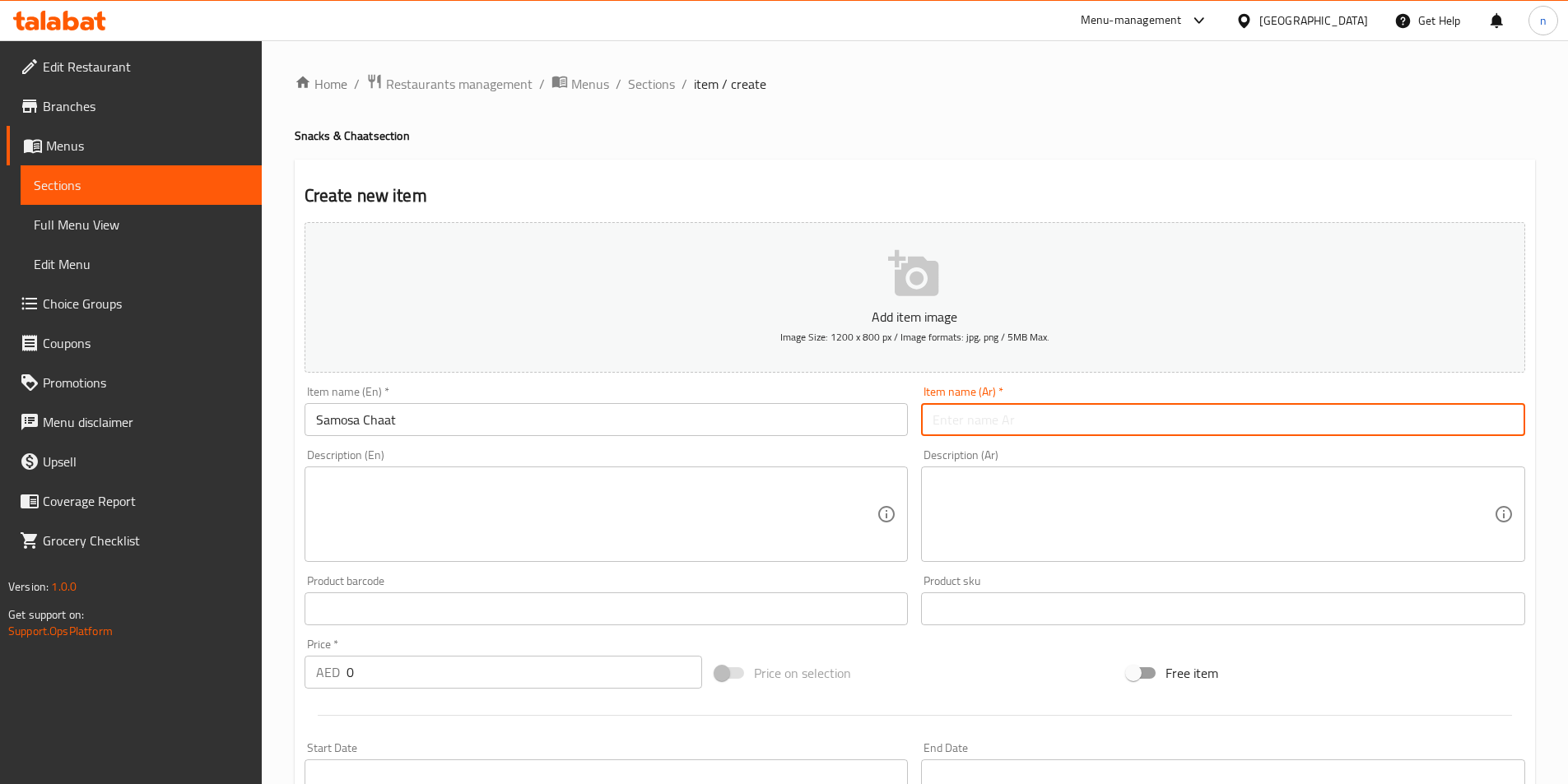
paste input "سمبوسة شات"
type input "سمبوسة شات"
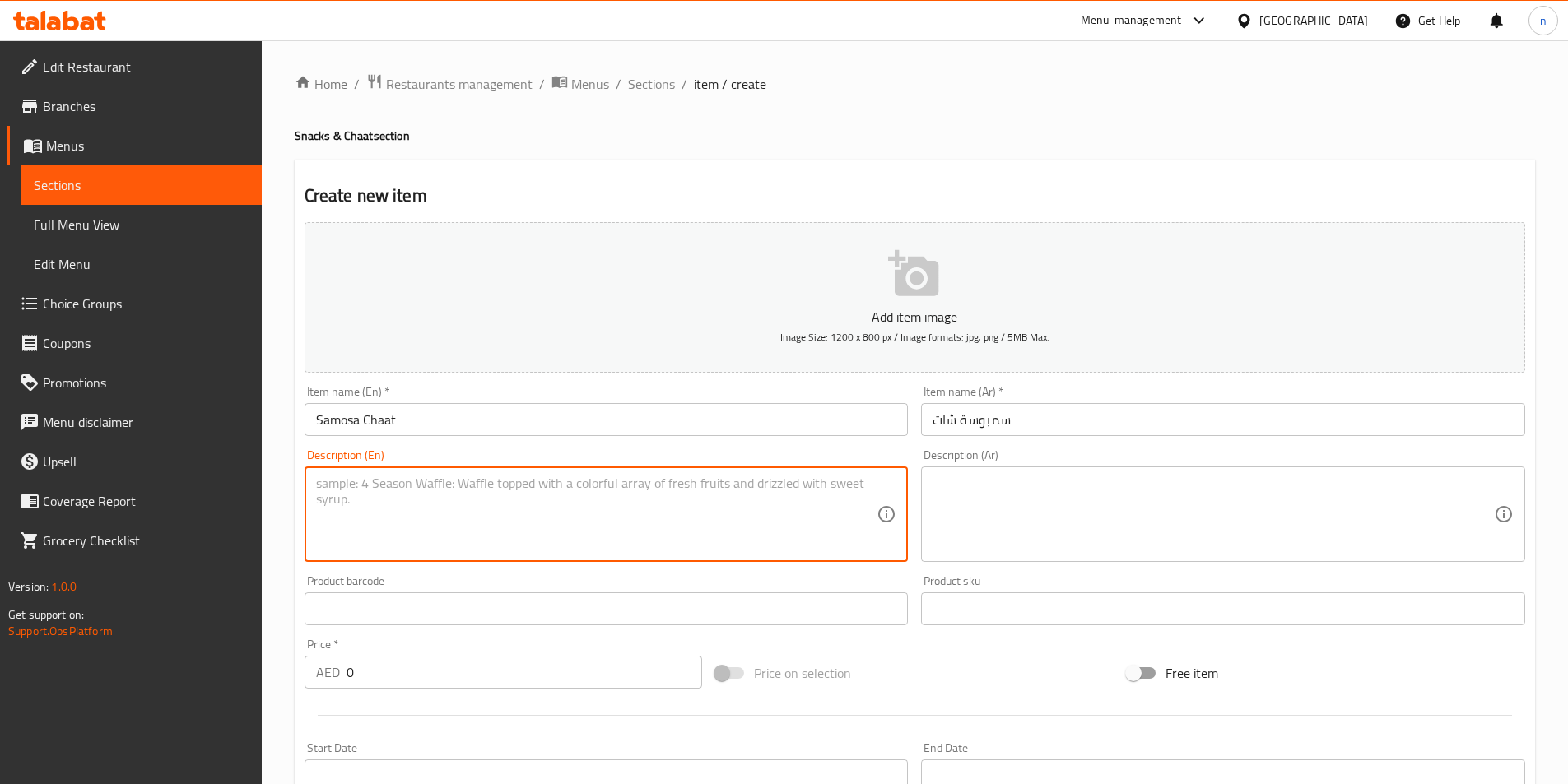
click at [371, 480] on textarea at bounding box center [597, 513] width 561 height 78
paste textarea "Crispy samosas topped with tangy chutneys, yogurt, and sev."
type textarea "Crispy samosas topped with tangy chutneys, yogurt, and sev."
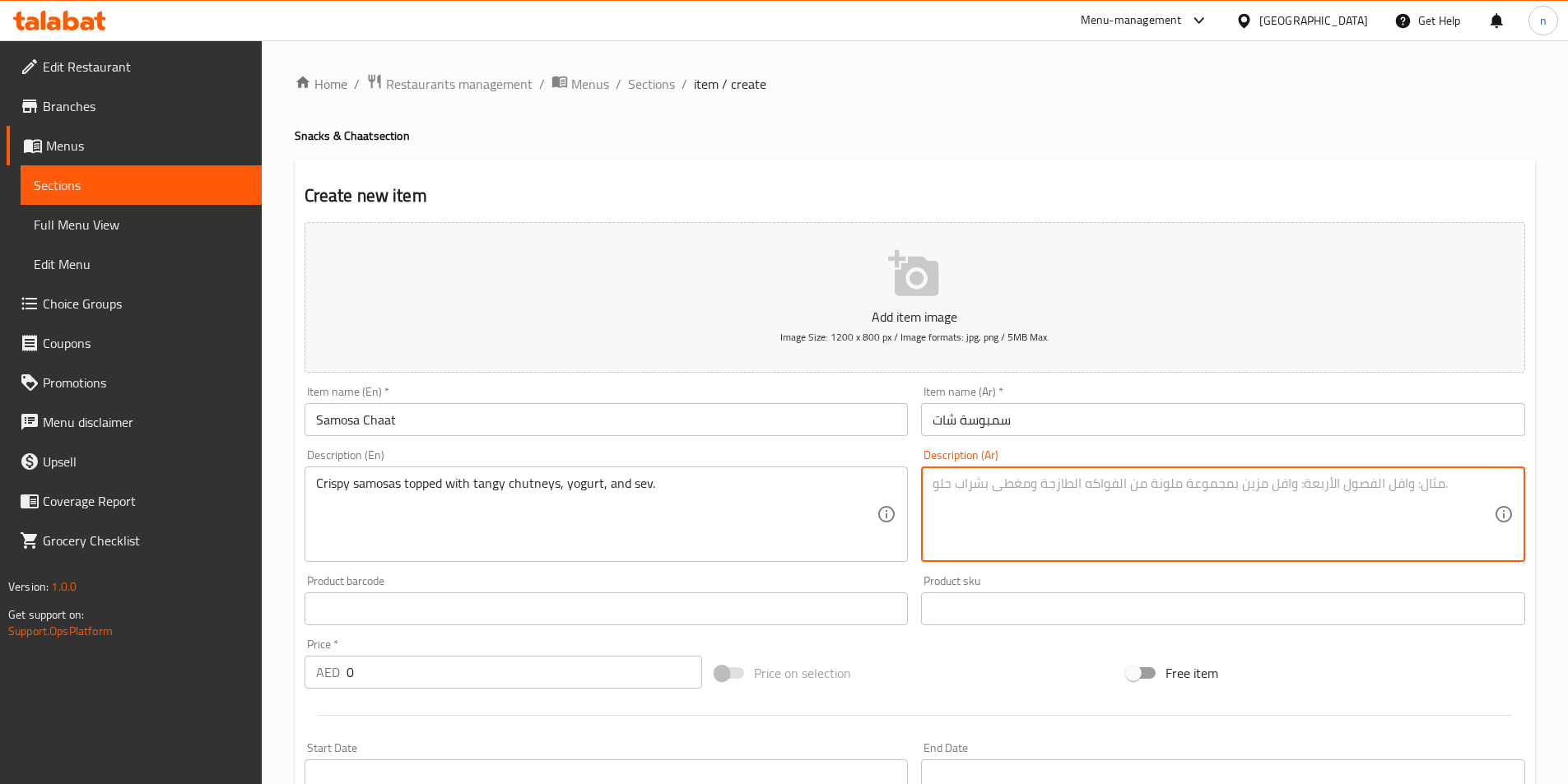
click at [1025, 491] on textarea at bounding box center [1213, 513] width 561 height 78
paste textarea "سمبوسة مقرمشة مغطاة بشوتني المنعشة، الزبادي، والسيف."
type textarea "سمبوسة مقرمشة مغطاة بشوتني المنعشة، الزبادي، والسيف."
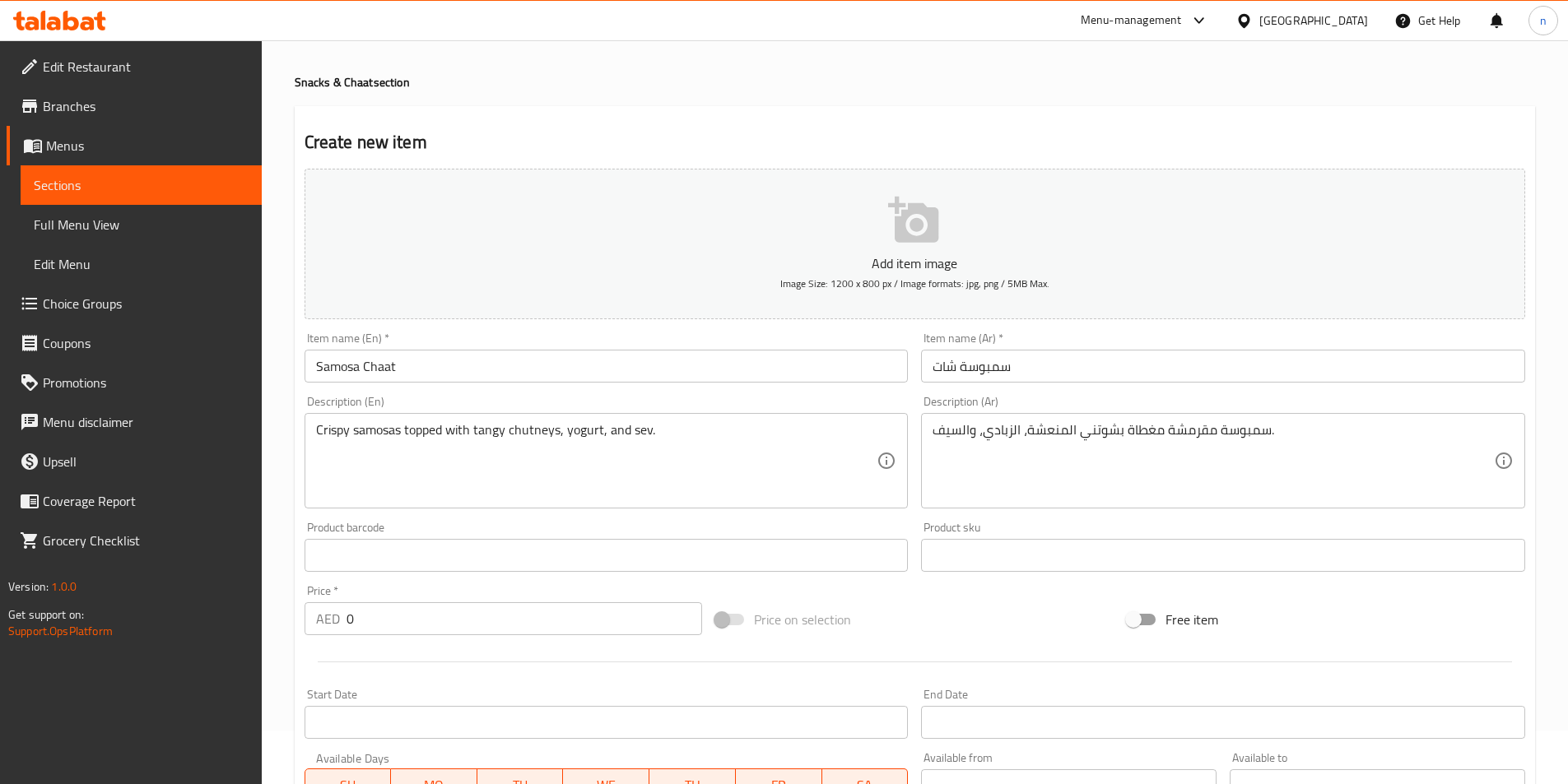
scroll to position [82, 0]
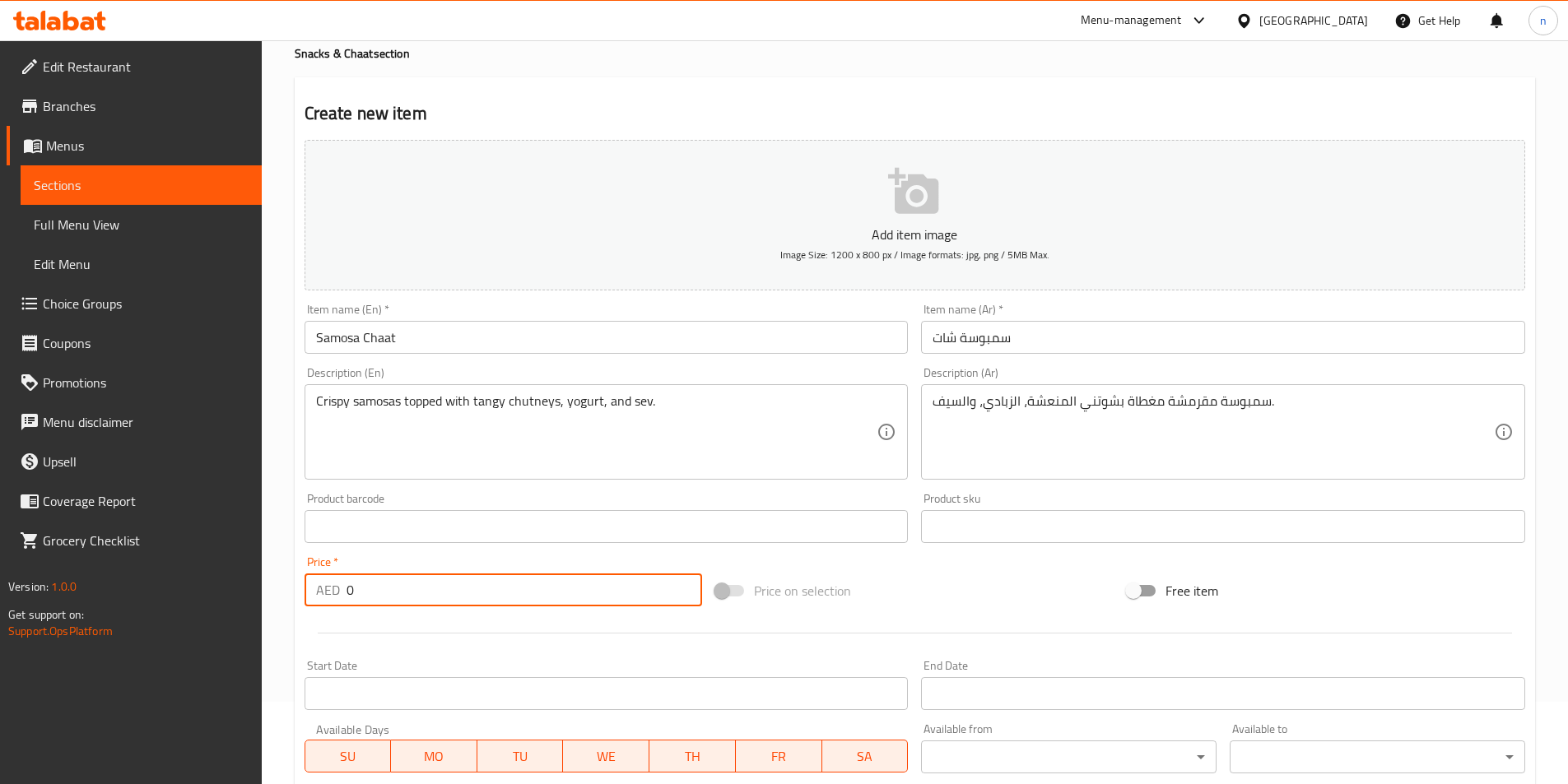
drag, startPoint x: 392, startPoint y: 595, endPoint x: 346, endPoint y: 596, distance: 46.0
click at [347, 596] on input "0" at bounding box center [525, 589] width 357 height 33
paste input "21.75"
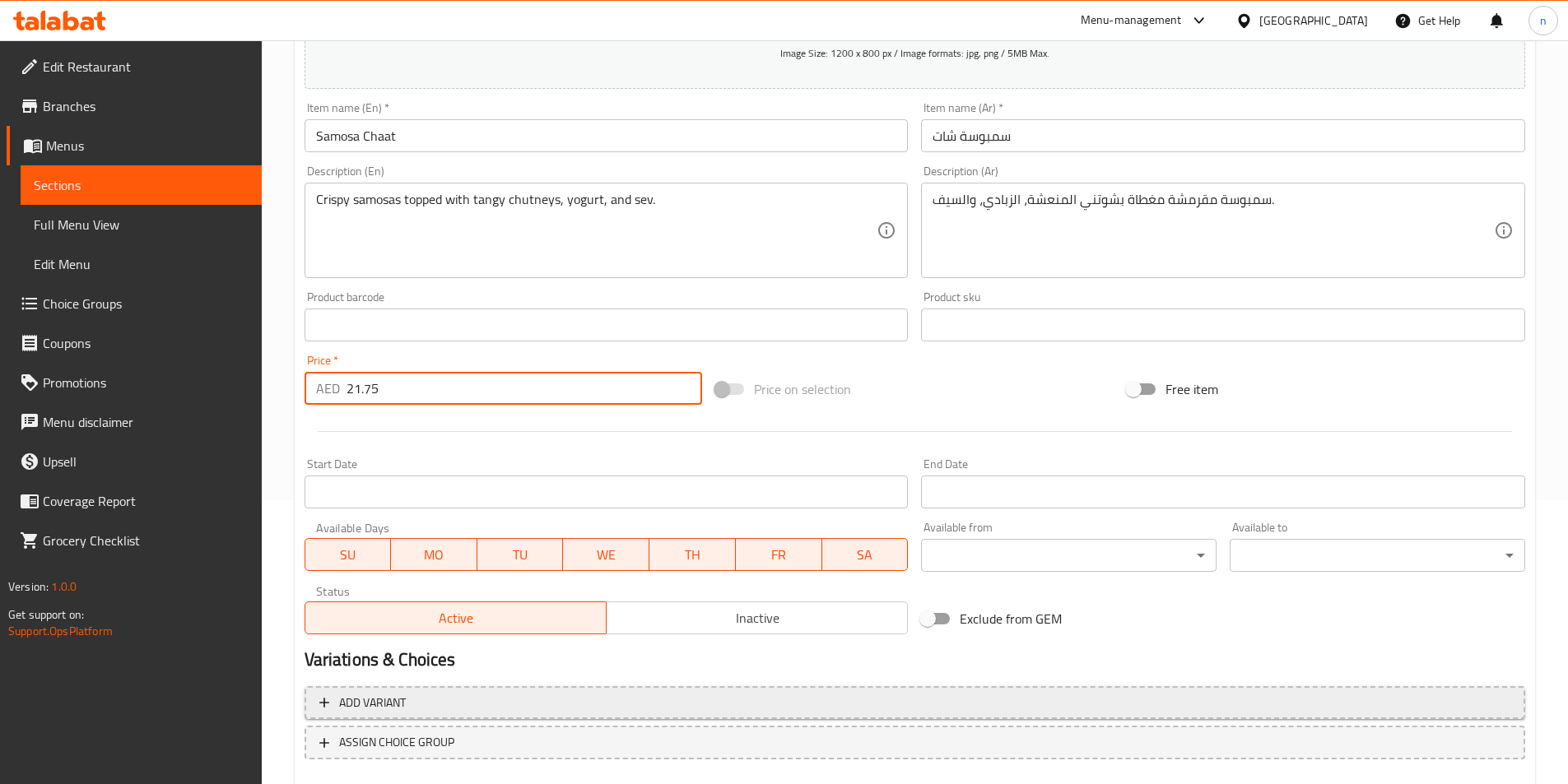
scroll to position [329, 0]
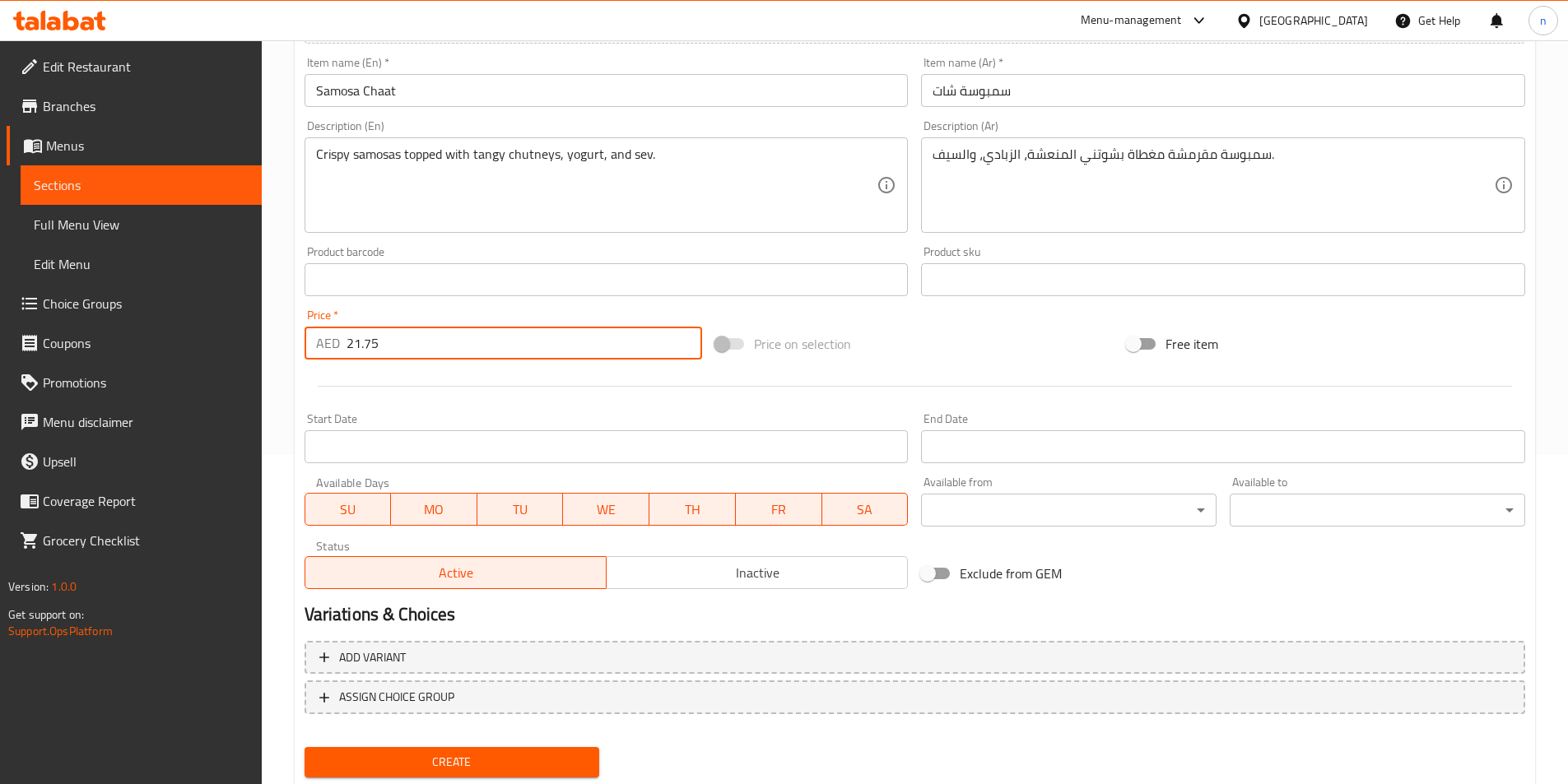
type input "21.75"
click at [411, 749] on button "Create" at bounding box center [452, 761] width 295 height 31
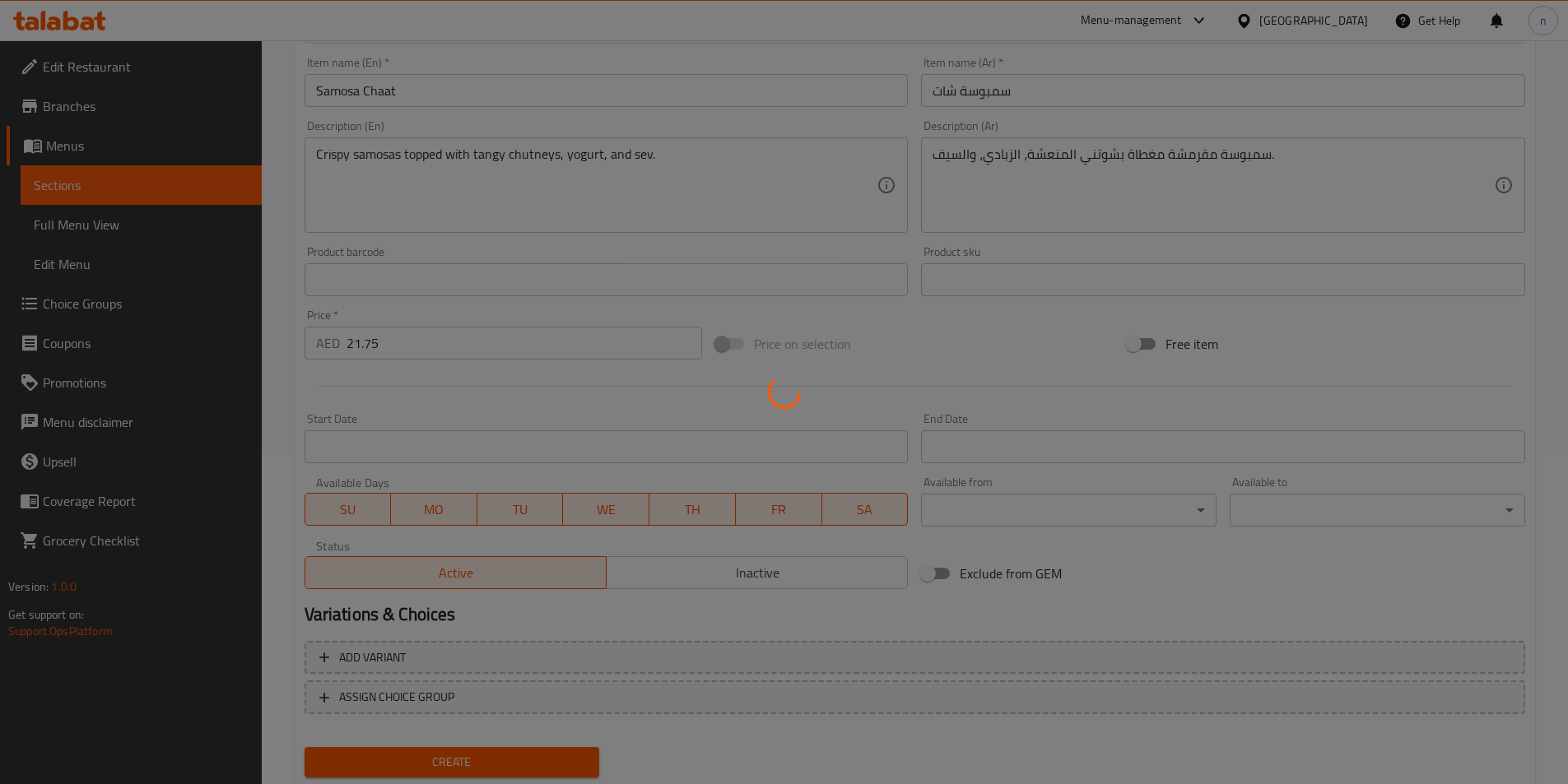
type input "0"
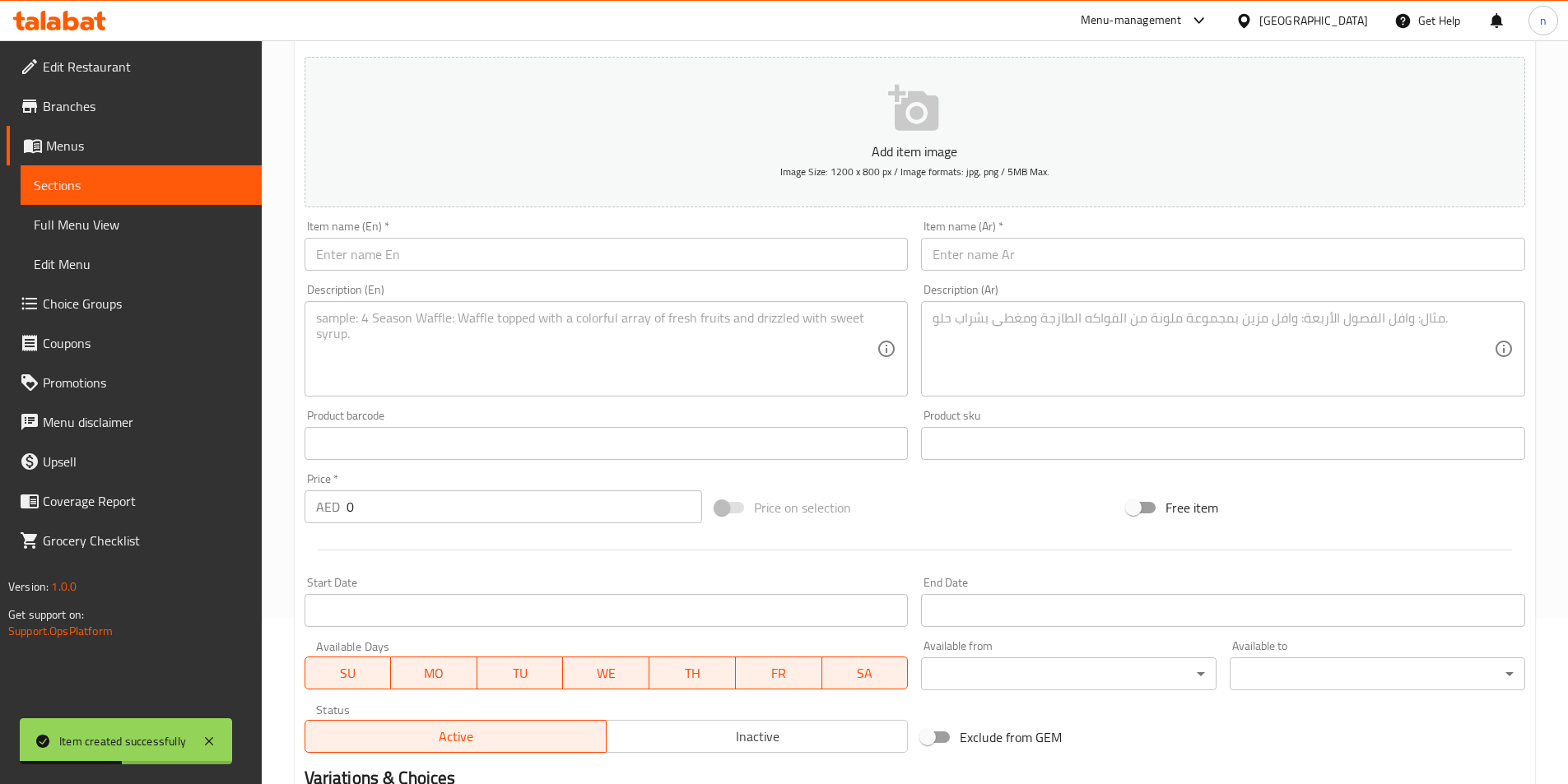
scroll to position [0, 0]
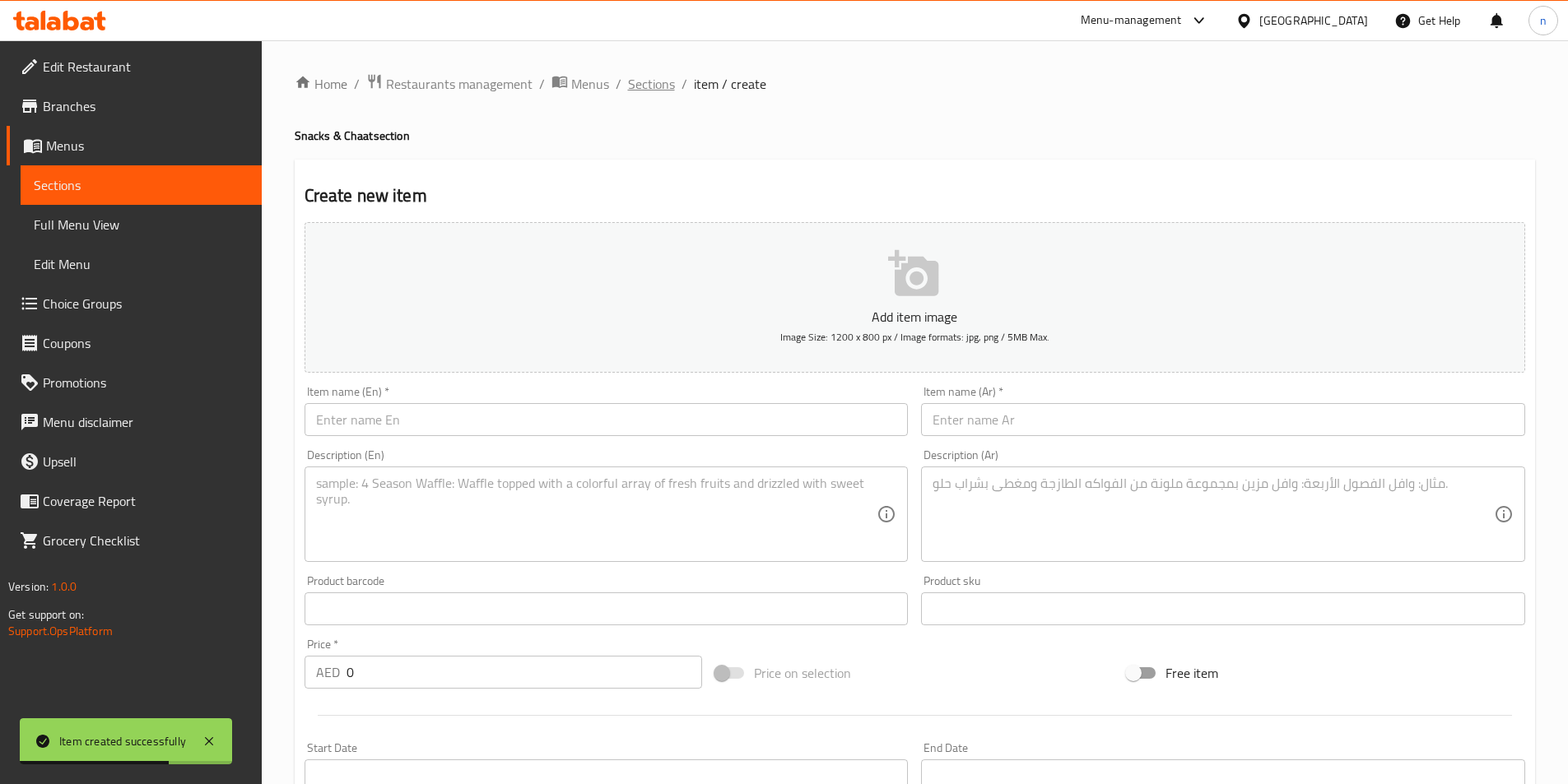
click at [643, 84] on span "Sections" at bounding box center [651, 84] width 46 height 20
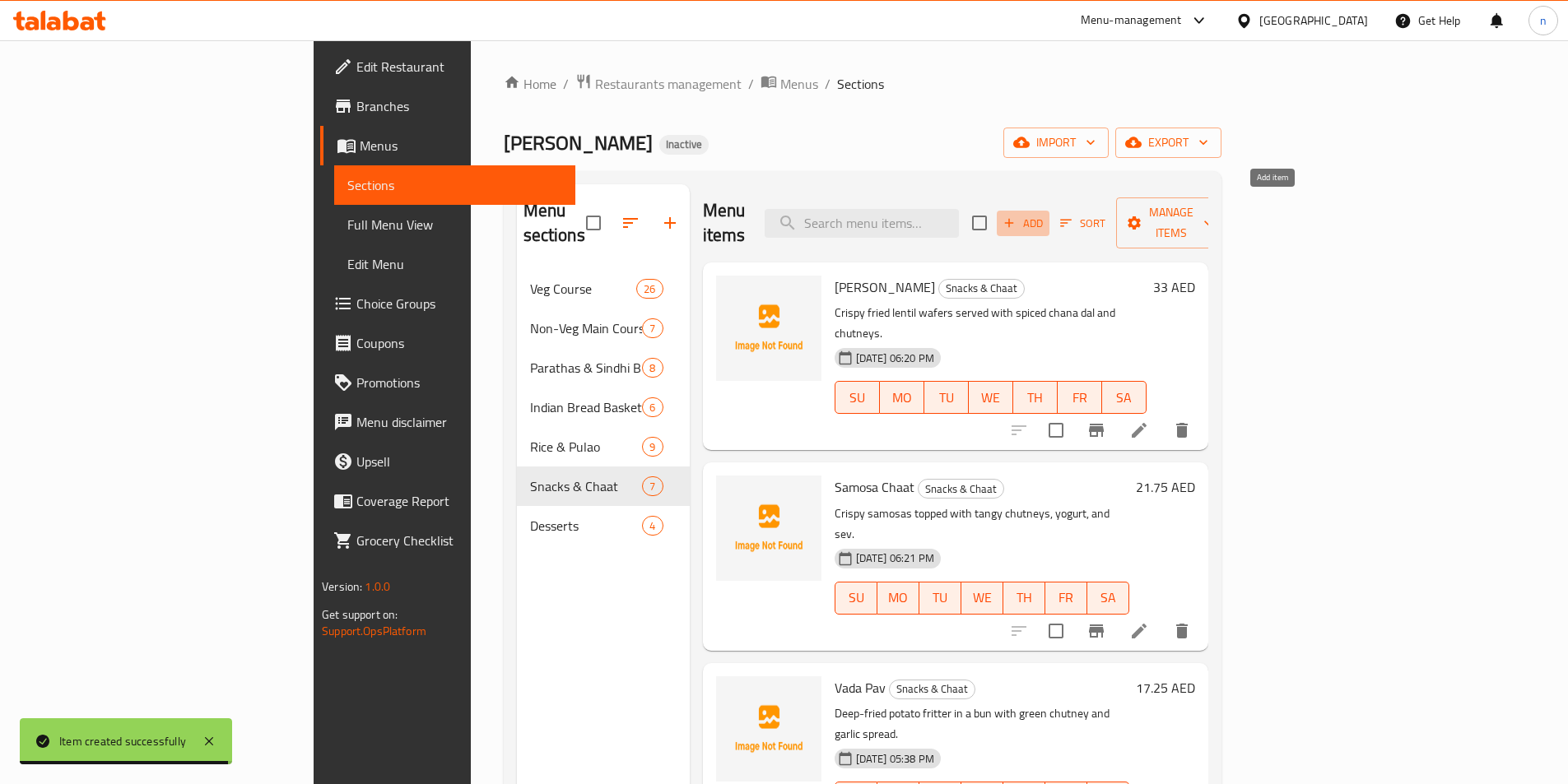
click at [1045, 214] on span "Add" at bounding box center [1023, 223] width 44 height 19
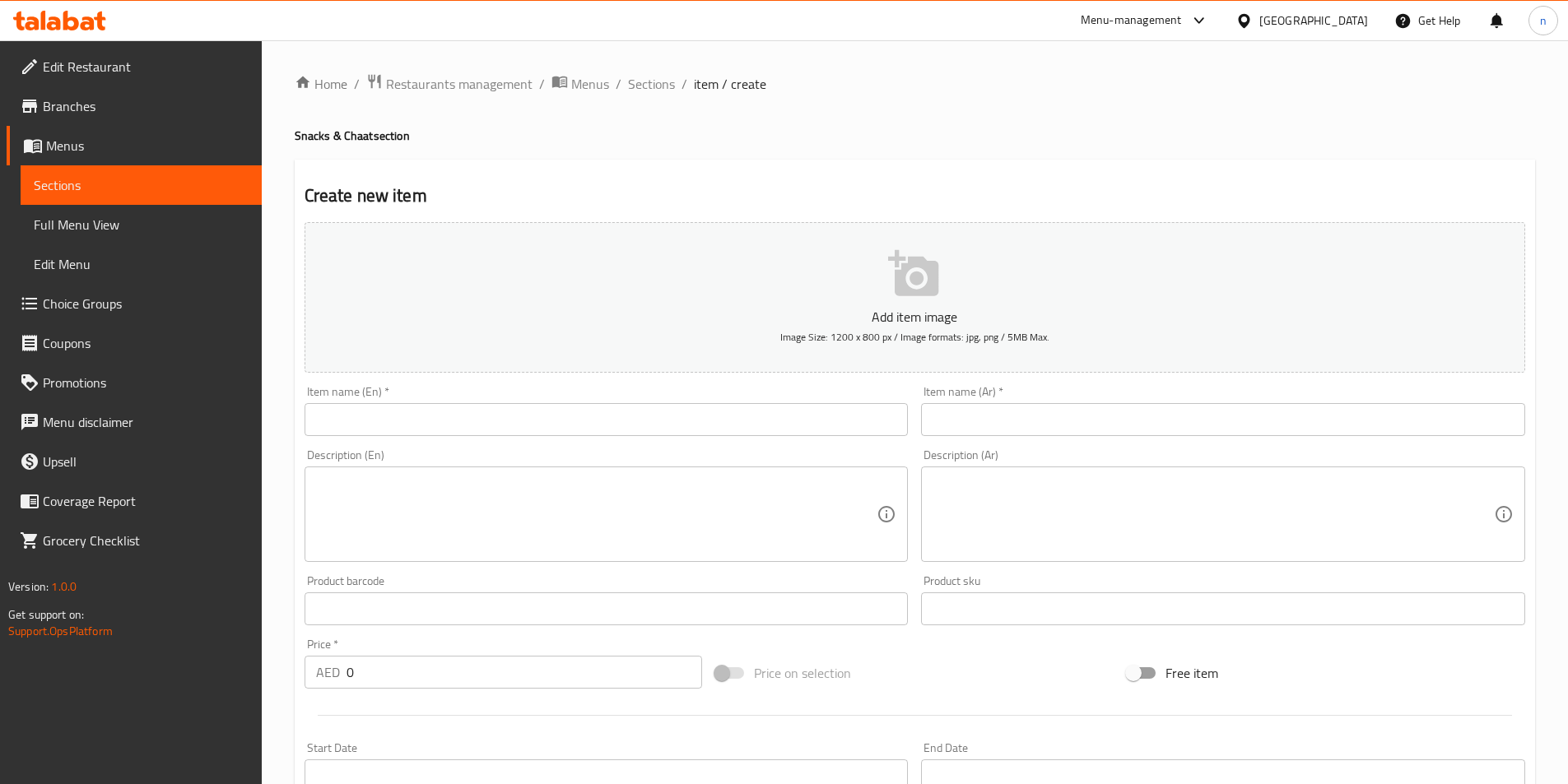
click at [470, 431] on input "text" at bounding box center [606, 419] width 604 height 33
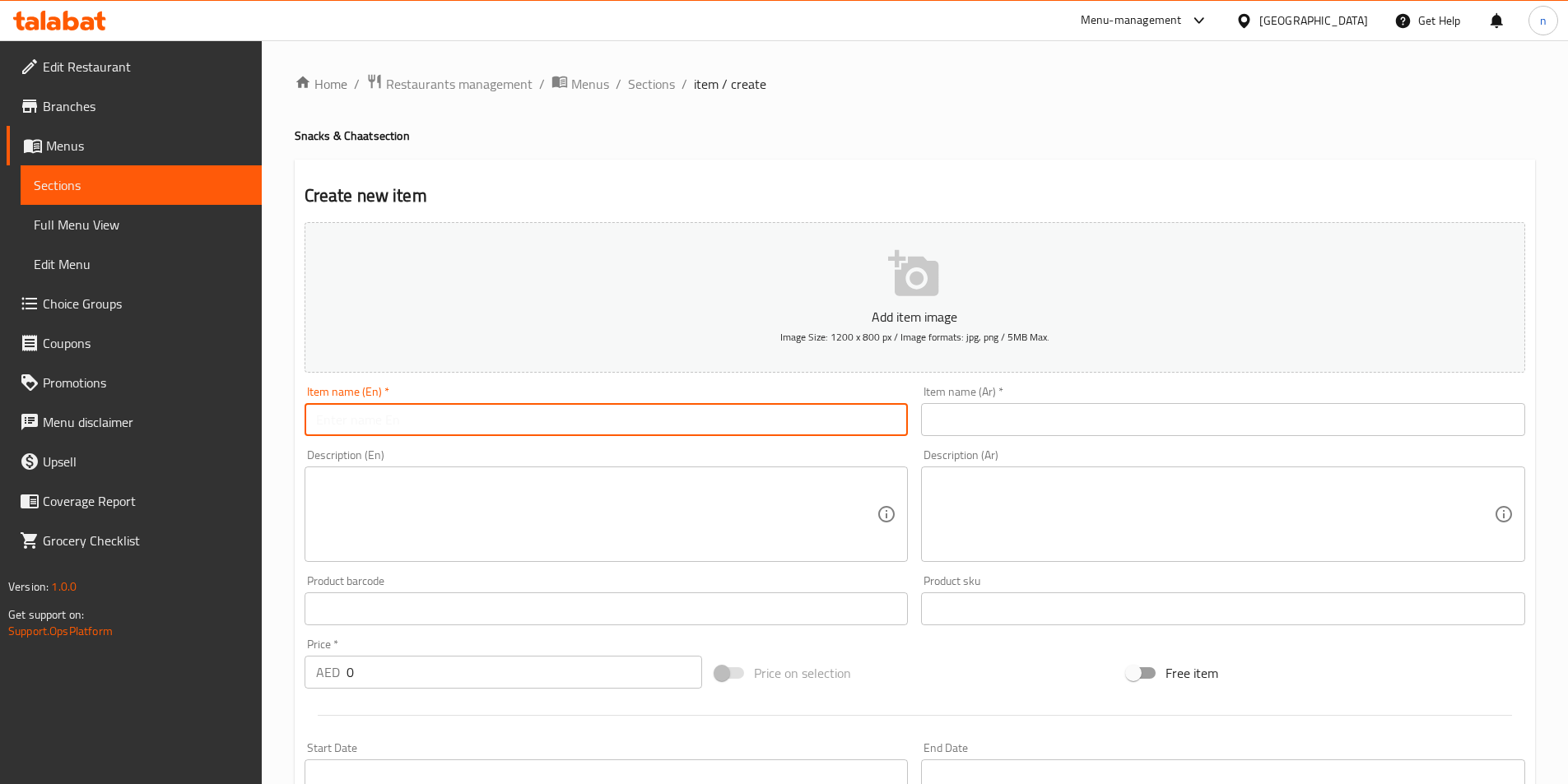
paste input "Bhajiya Pav"
type input "Bhajiya Pav"
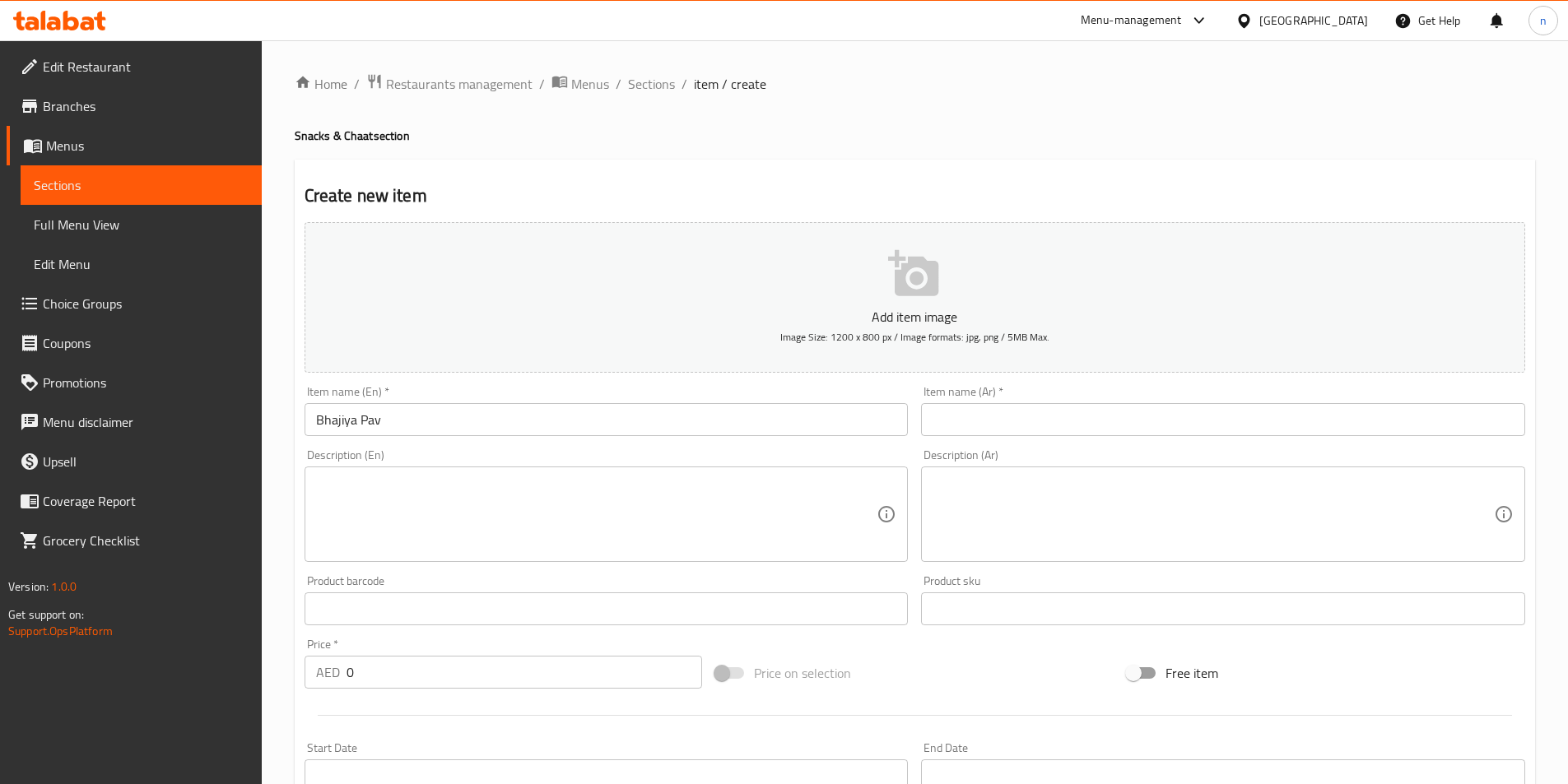
click at [962, 407] on input "text" at bounding box center [1222, 419] width 604 height 33
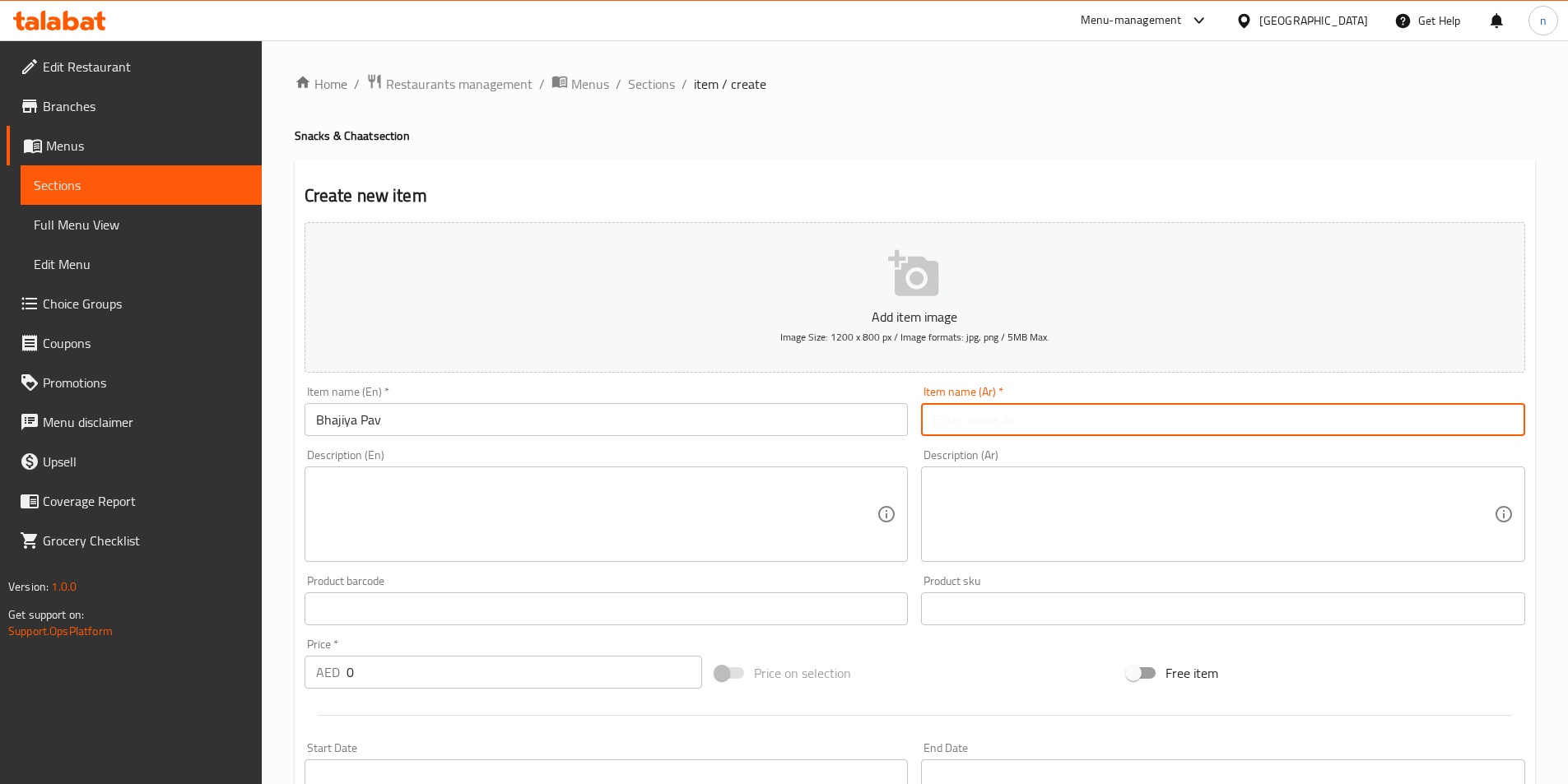
paste input "بهاجيا باف"
type input "بهاجيا باف"
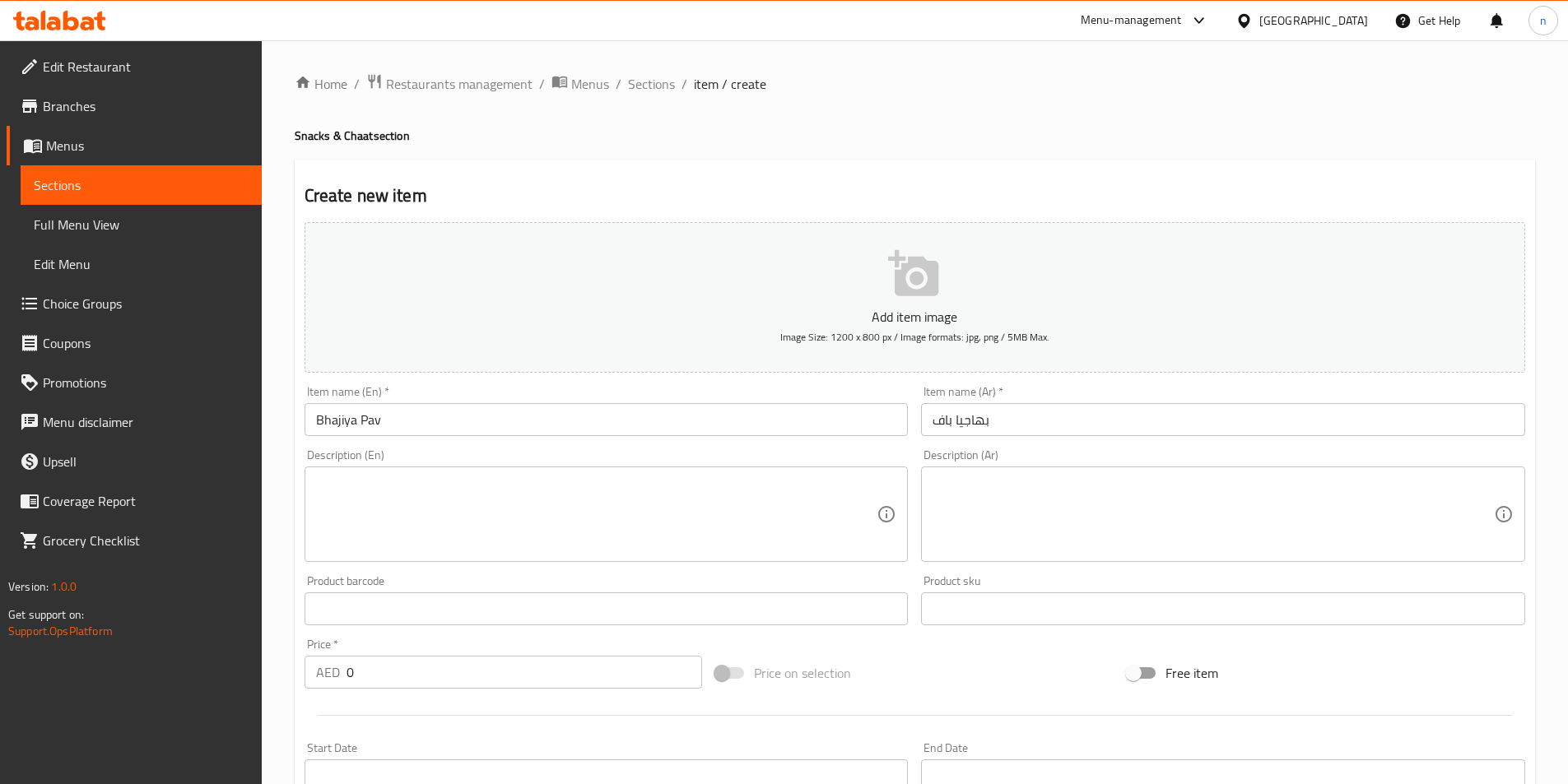
click at [362, 476] on textarea at bounding box center [597, 513] width 561 height 78
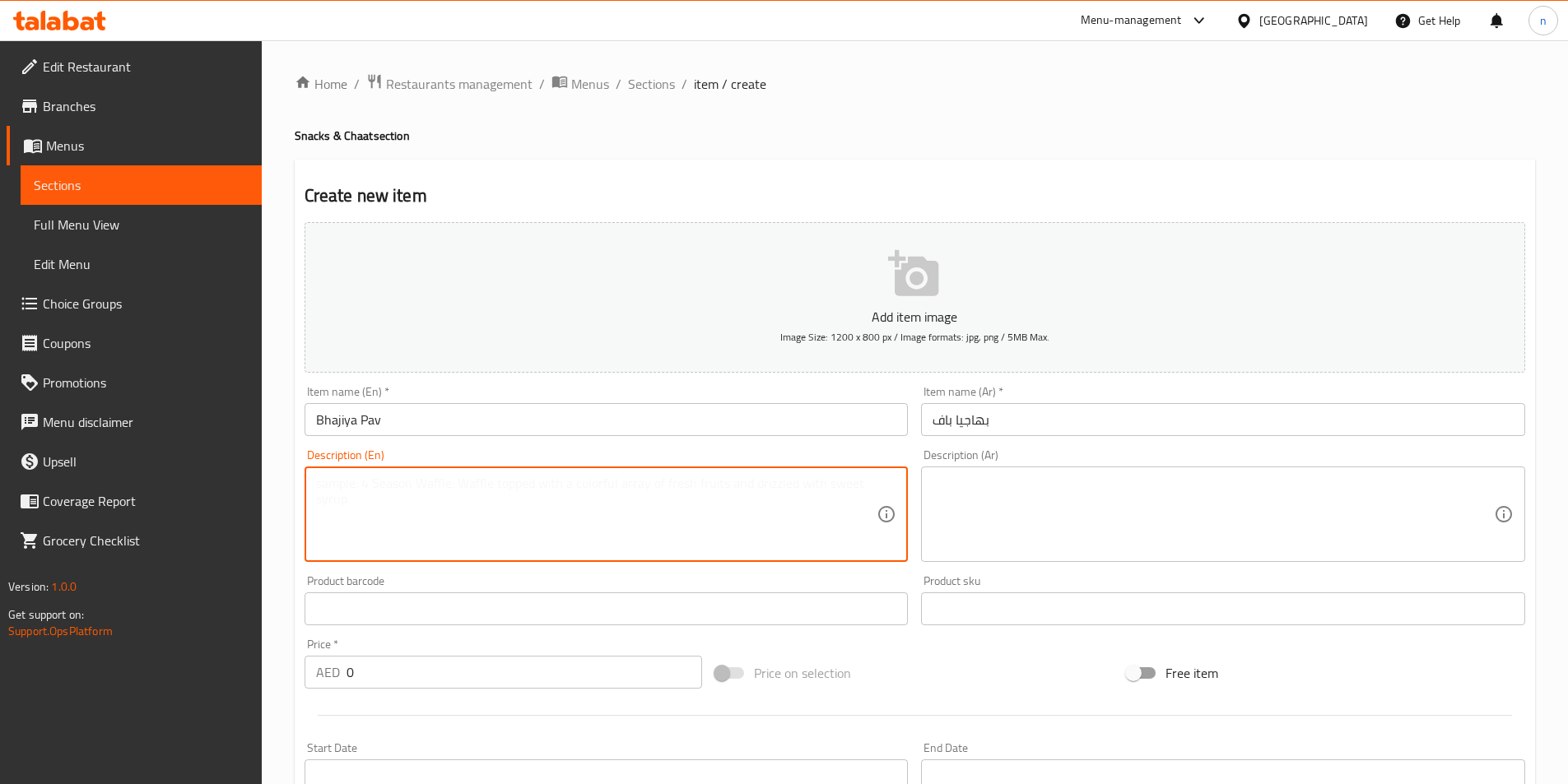
paste textarea "Fried vegetable fritters served in soft buns with chutneys."
type textarea "Fried vegetable fritters served in soft buns with chutneys."
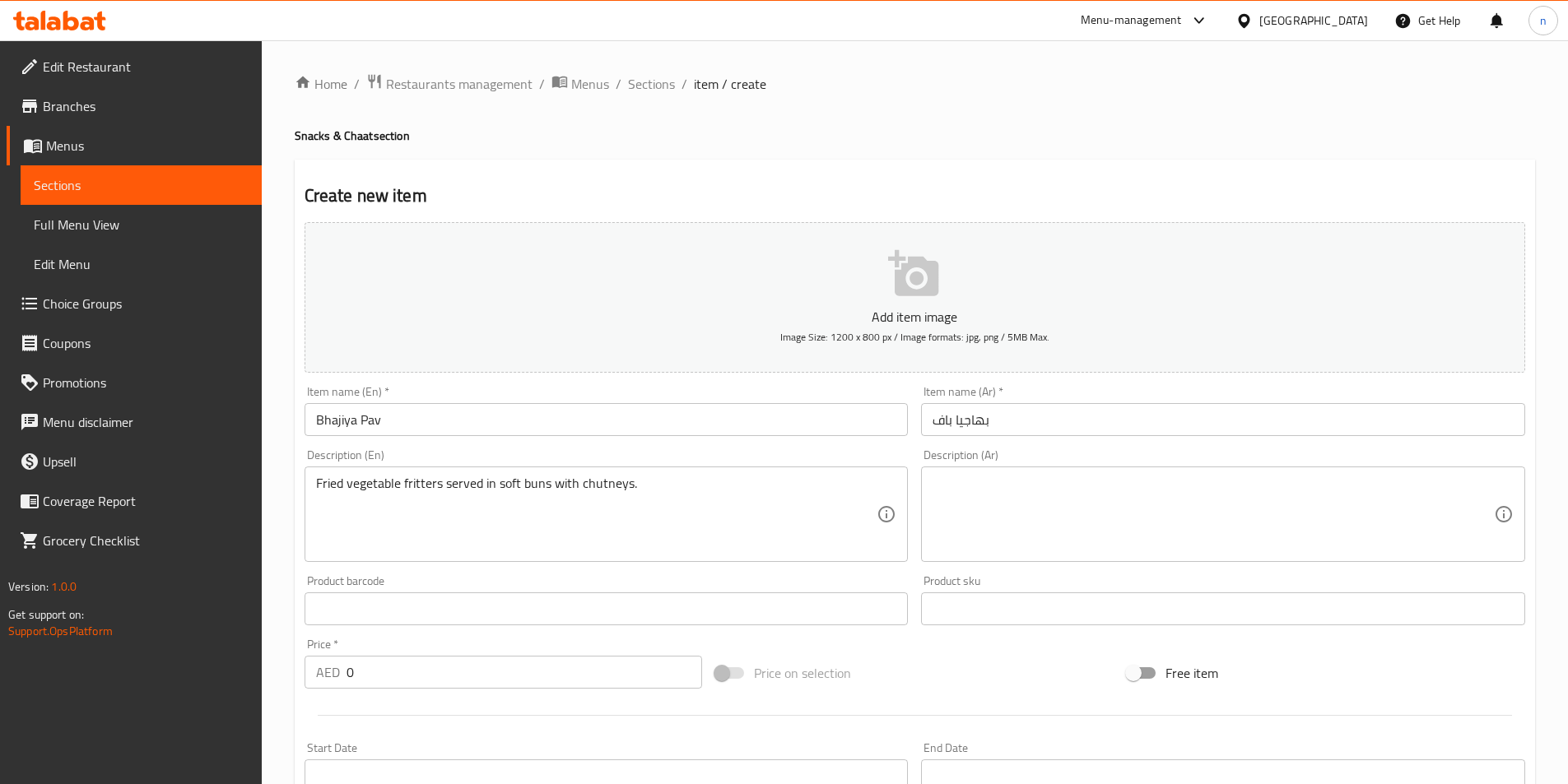
click at [1000, 489] on textarea at bounding box center [1213, 513] width 561 height 78
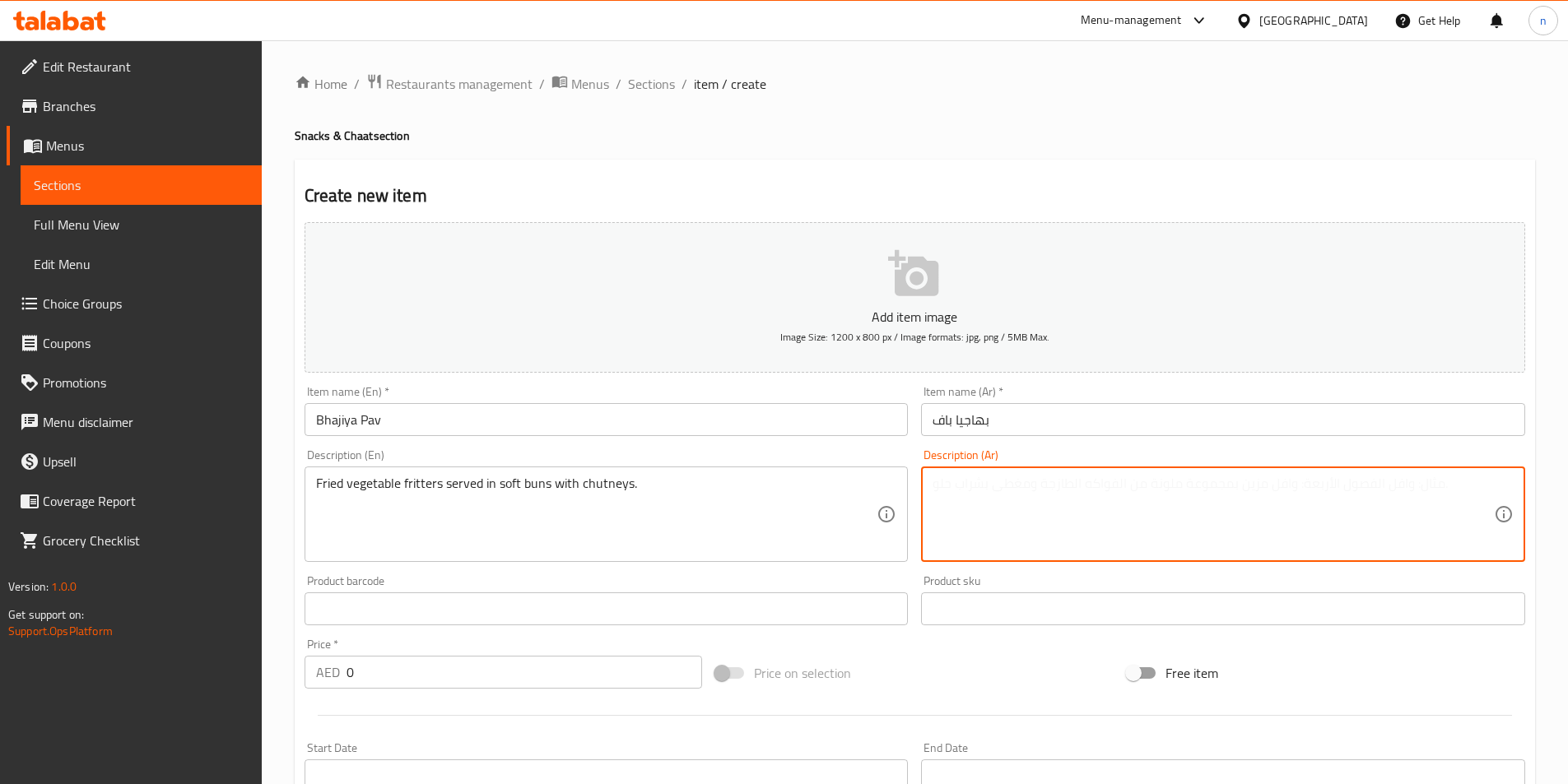
paste textarea "فطائر الخضار المقلية تقدم في كيزر سوفت مع الشوتني."
type textarea "فطائر الخضار المقلية تقدم في كيزر سوفت مع الشوتني."
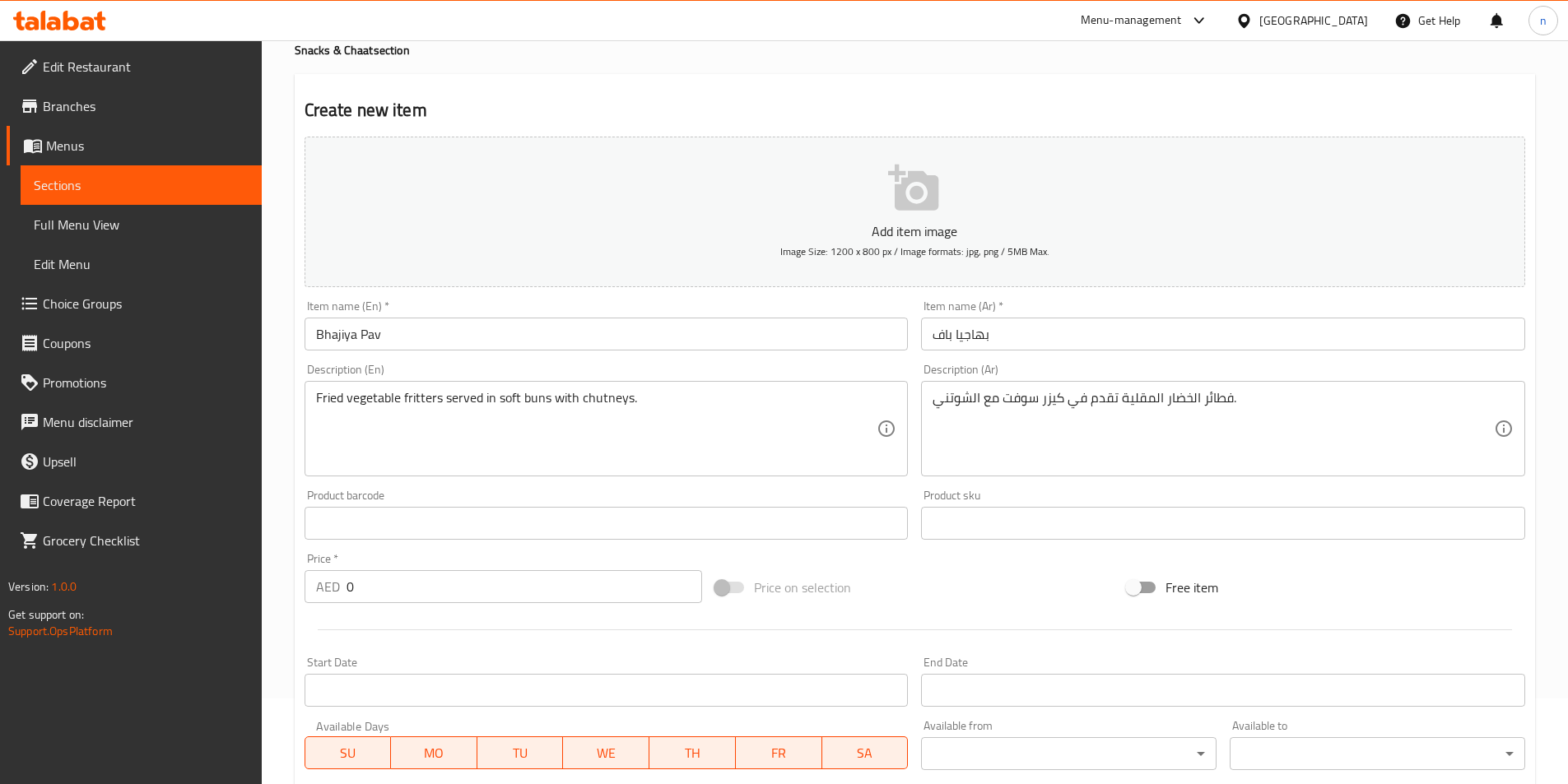
scroll to position [378, 0]
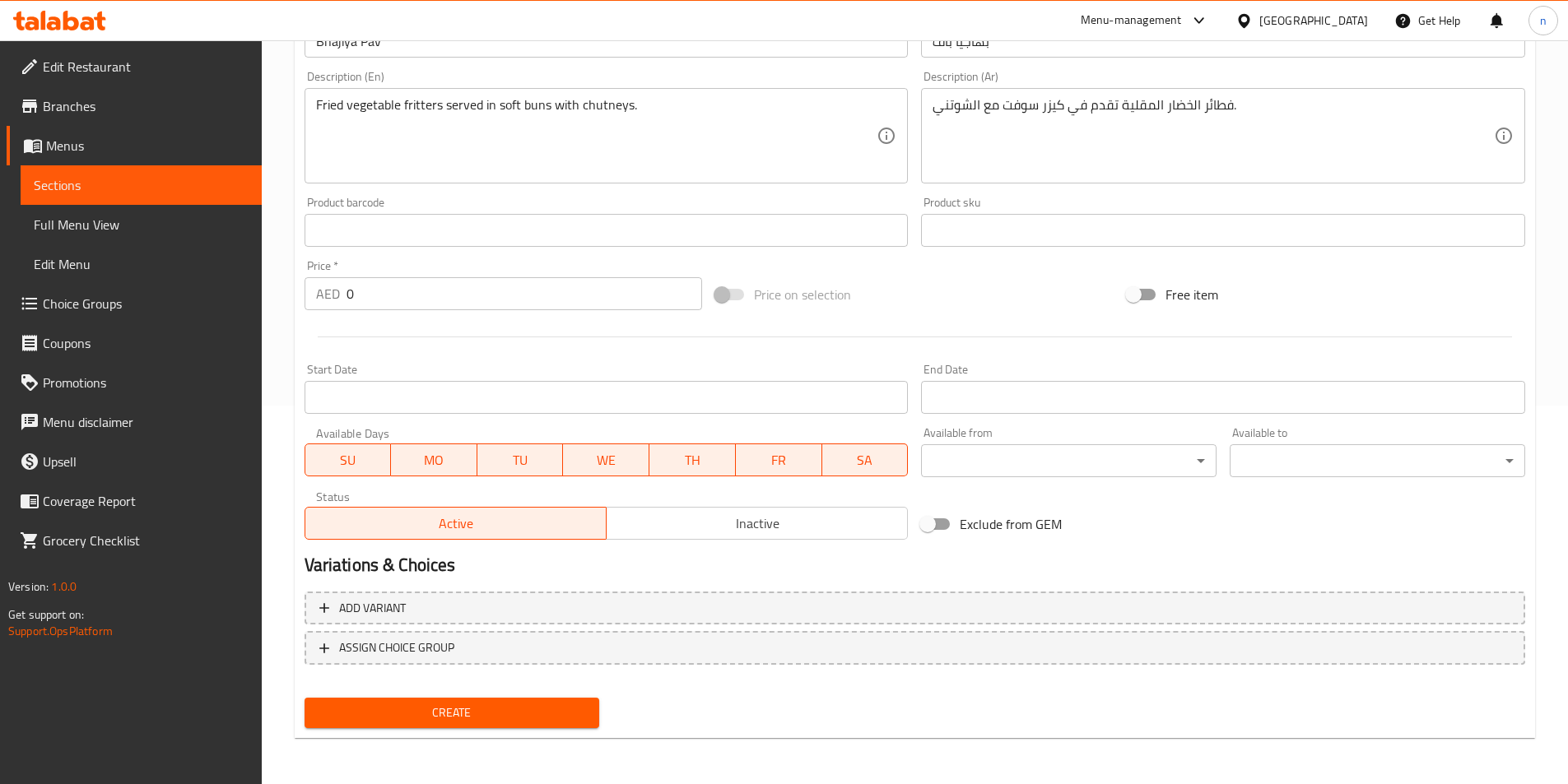
click at [384, 304] on input "0" at bounding box center [525, 293] width 357 height 33
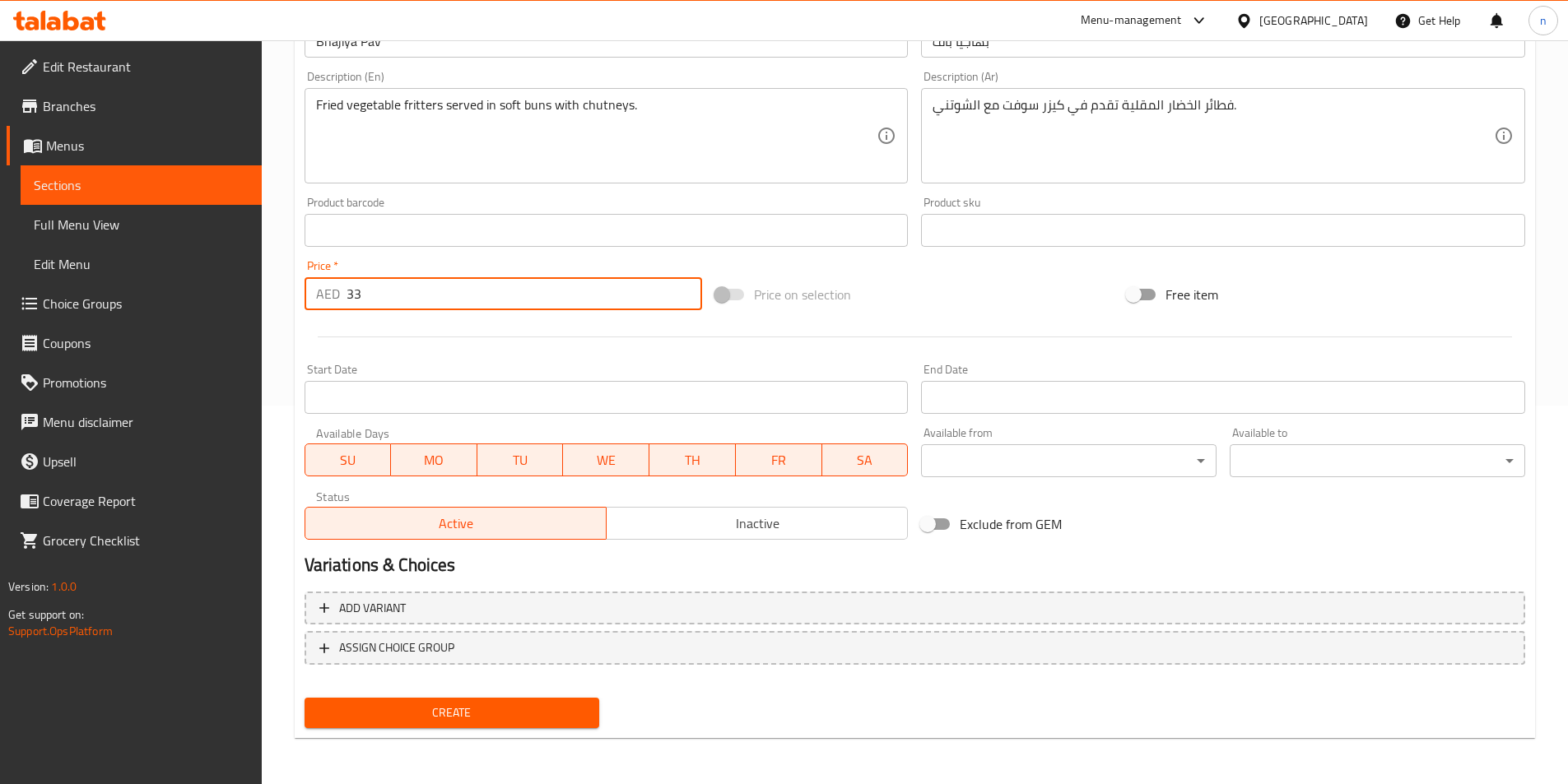
type input "33"
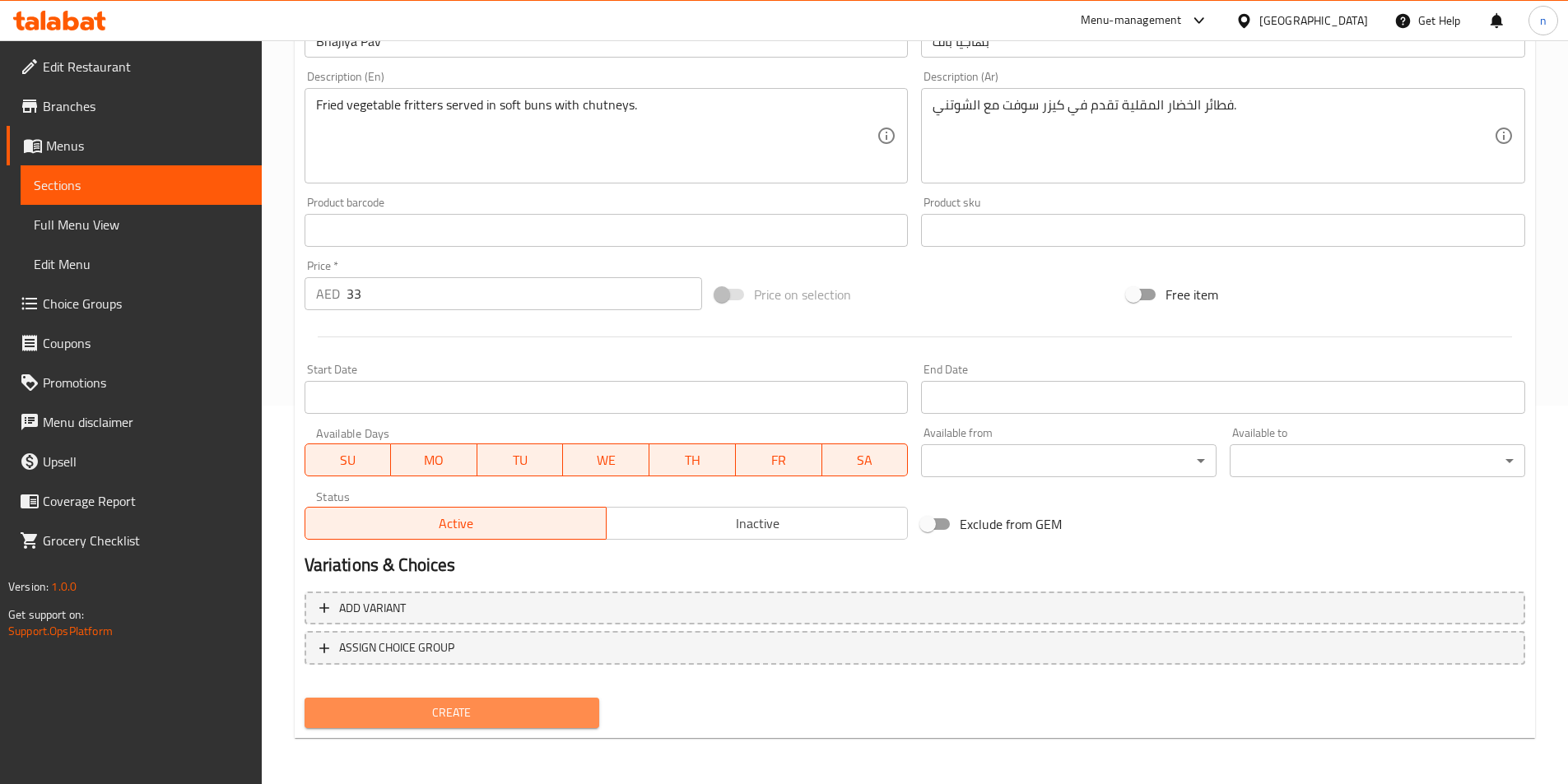
click at [358, 716] on span "Create" at bounding box center [453, 712] width 269 height 21
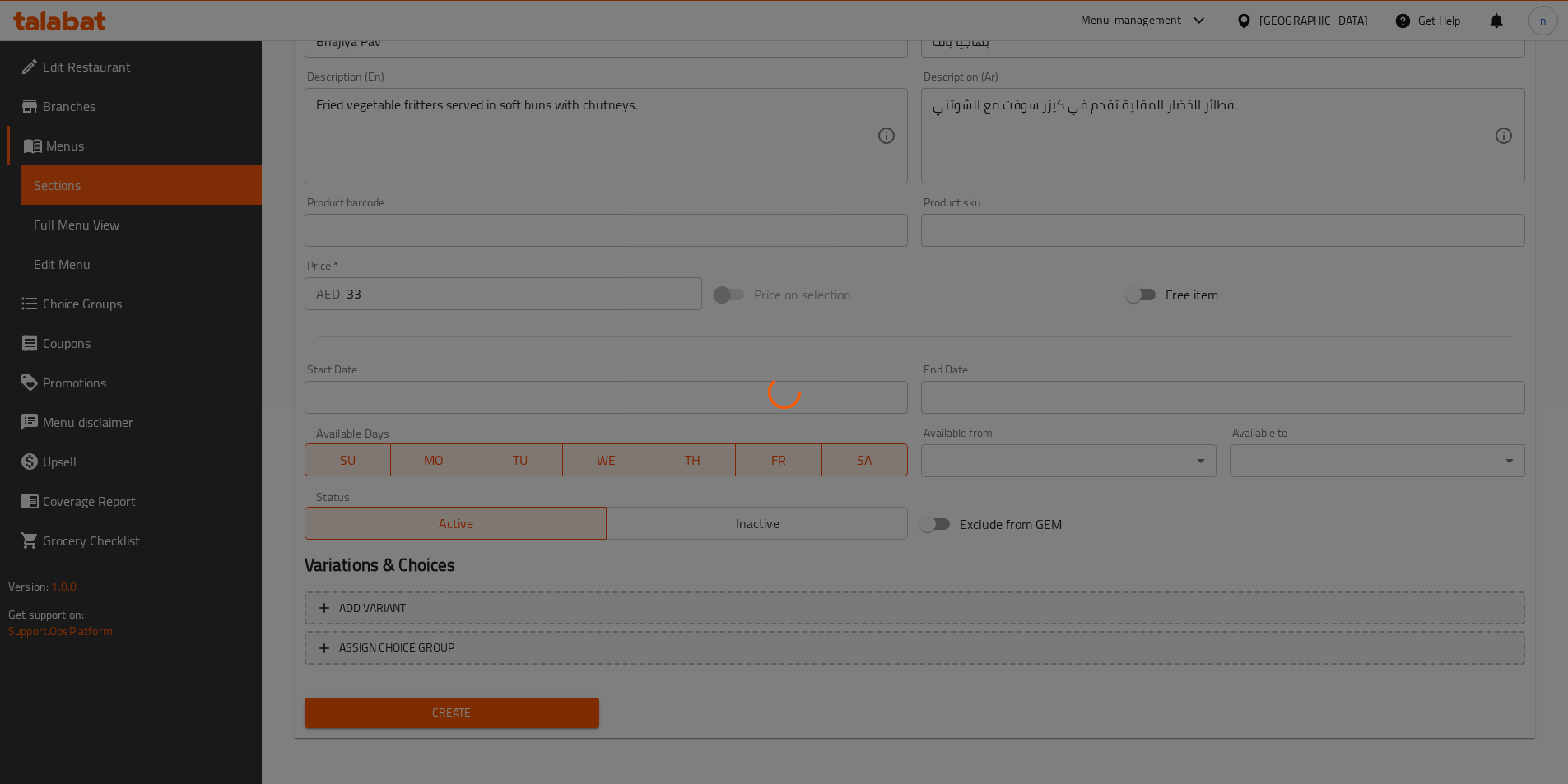
type input "0"
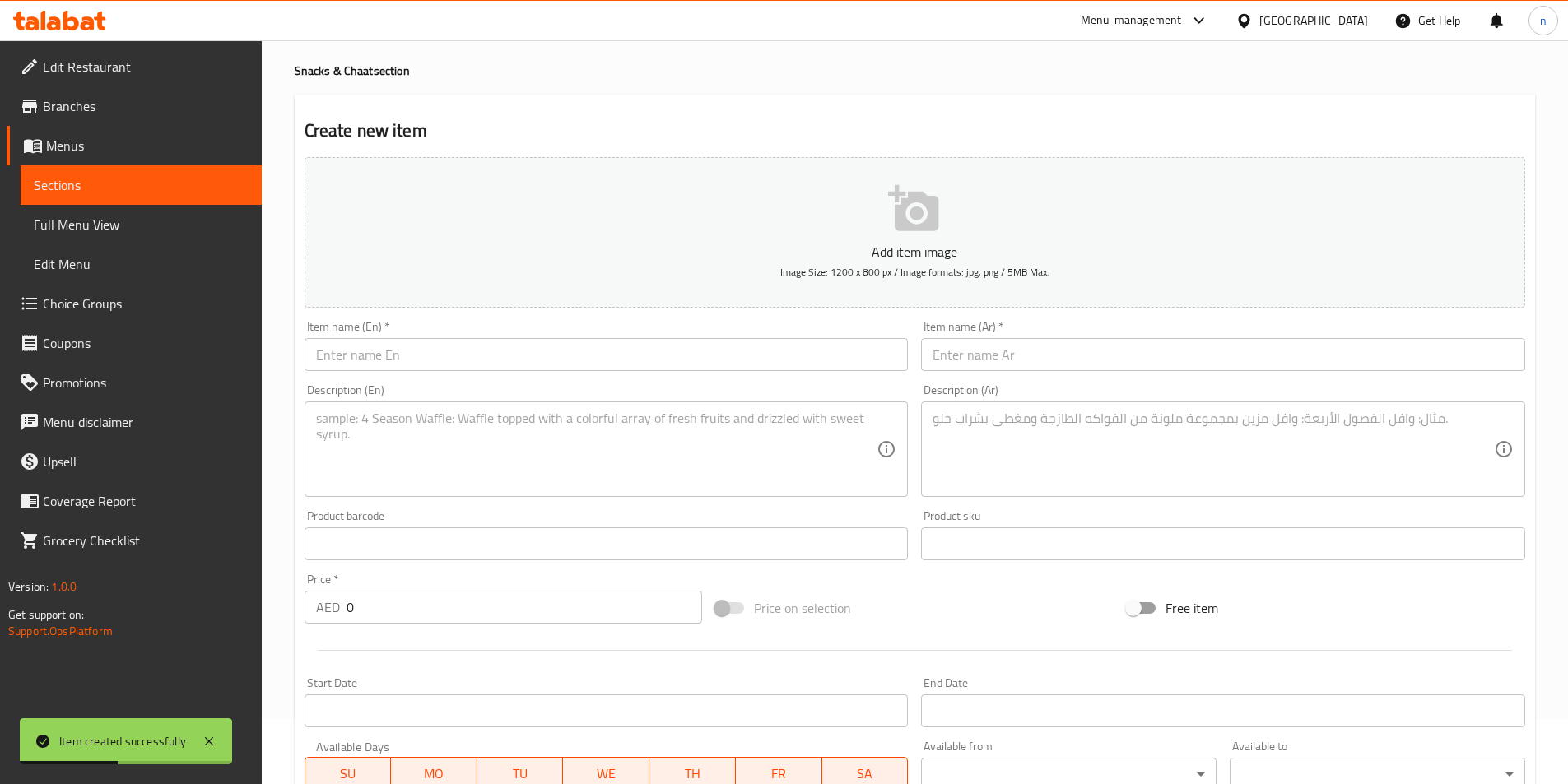
scroll to position [0, 0]
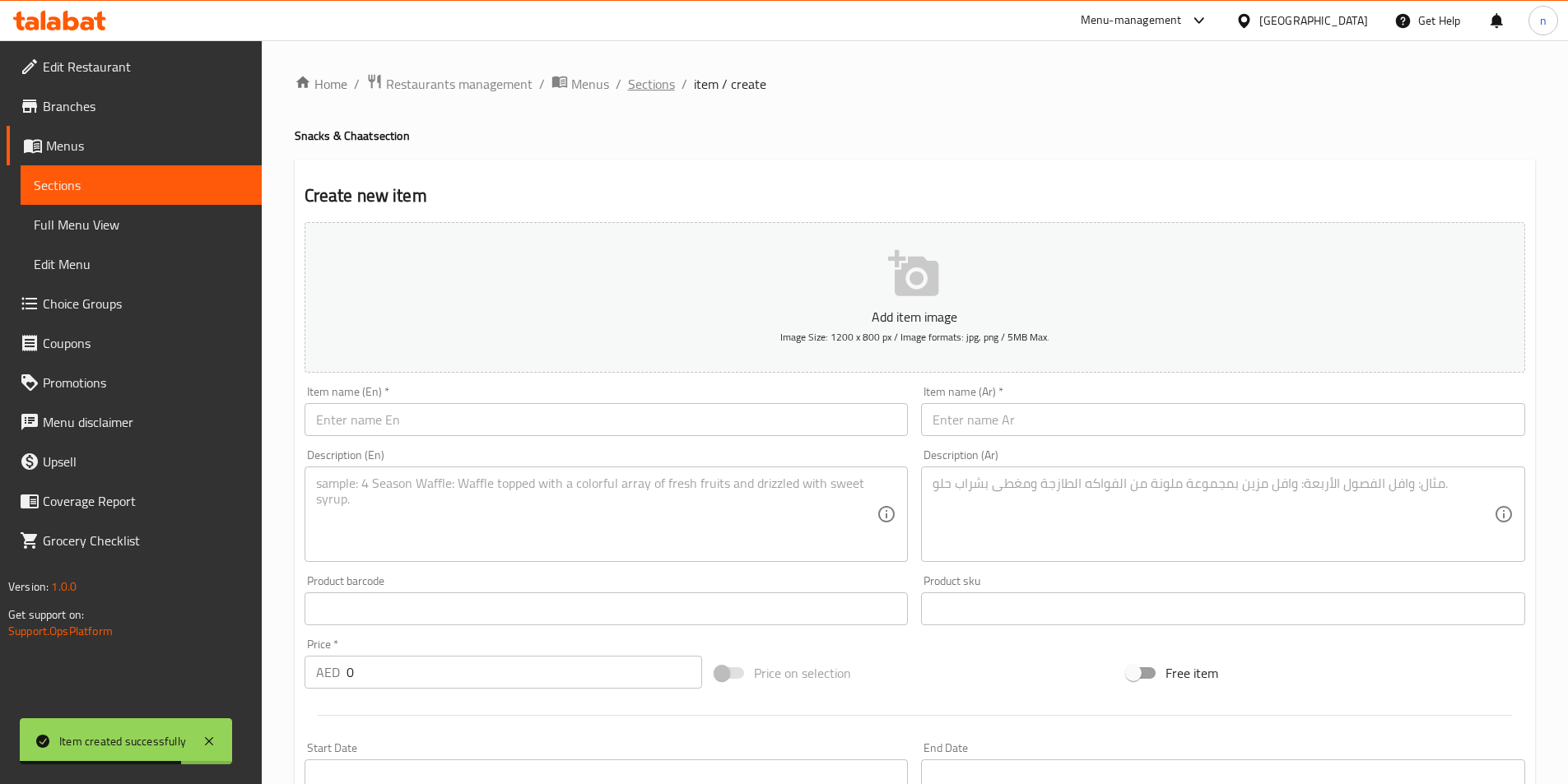
click at [648, 76] on span "Sections" at bounding box center [651, 84] width 46 height 20
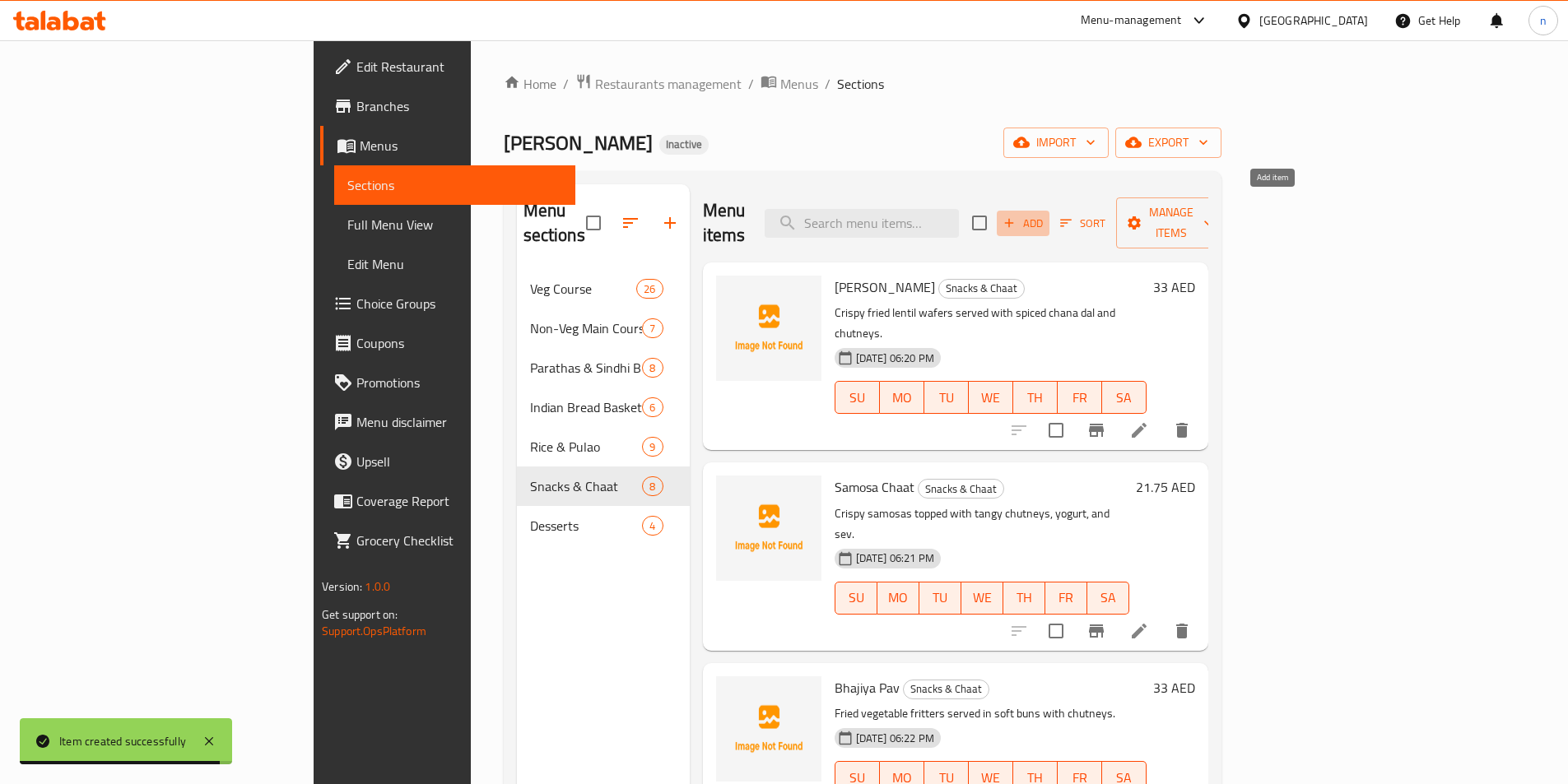
click at [1045, 214] on span "Add" at bounding box center [1023, 223] width 44 height 19
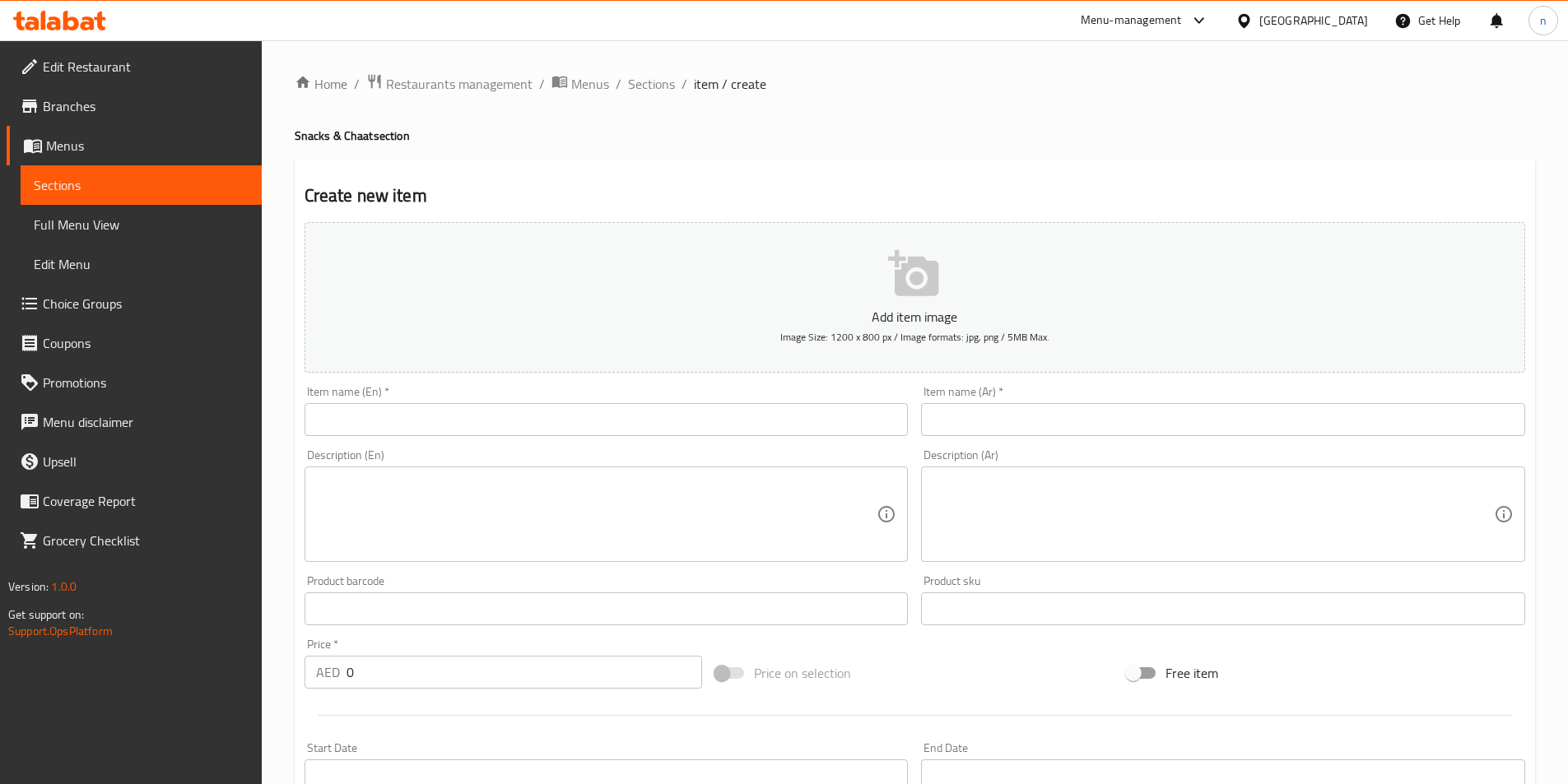
click at [461, 430] on input "text" at bounding box center [606, 419] width 604 height 33
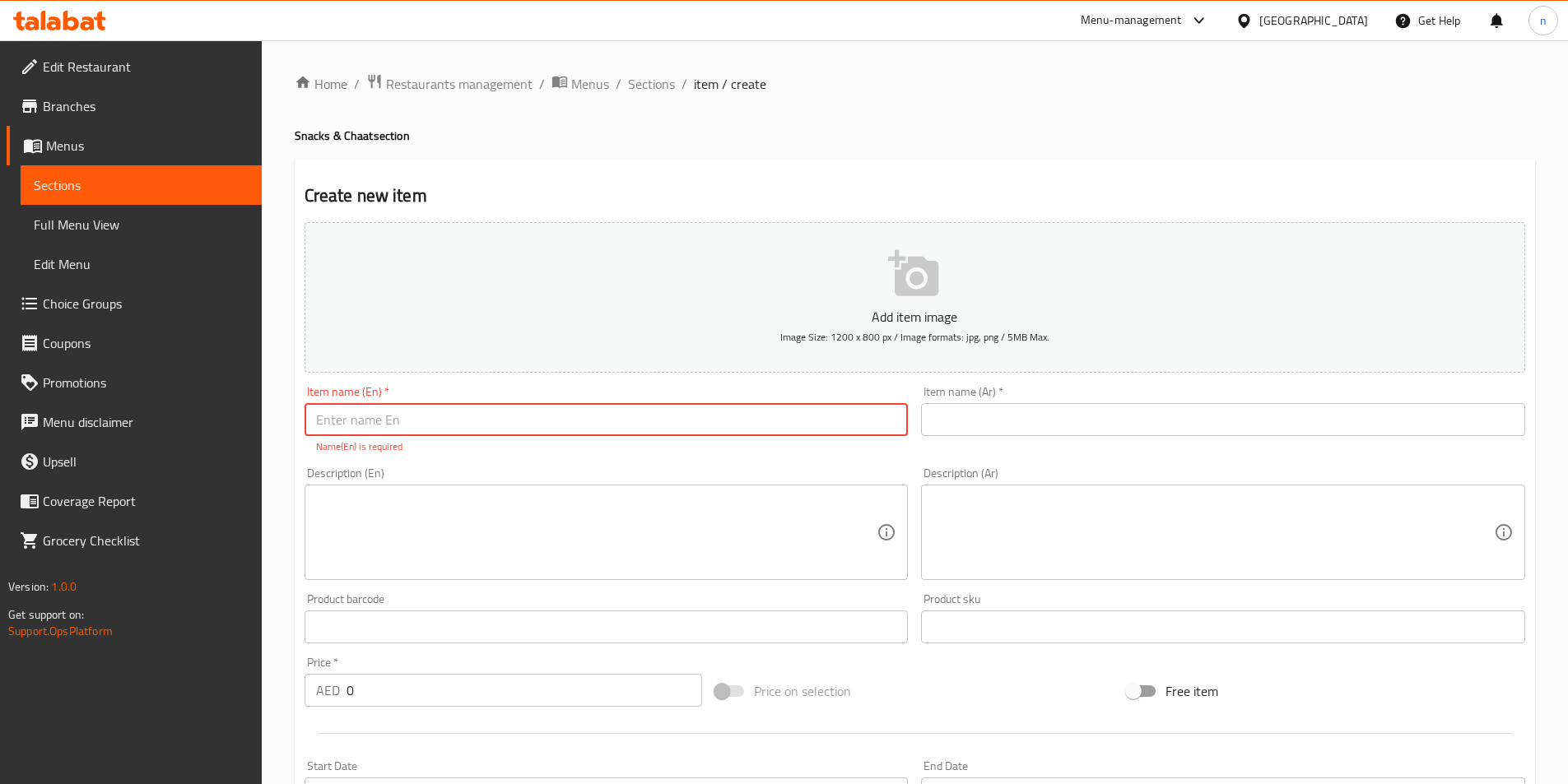
click at [382, 436] on input "text" at bounding box center [606, 419] width 604 height 33
paste input "[PERSON_NAME]"
type input "[PERSON_NAME]"
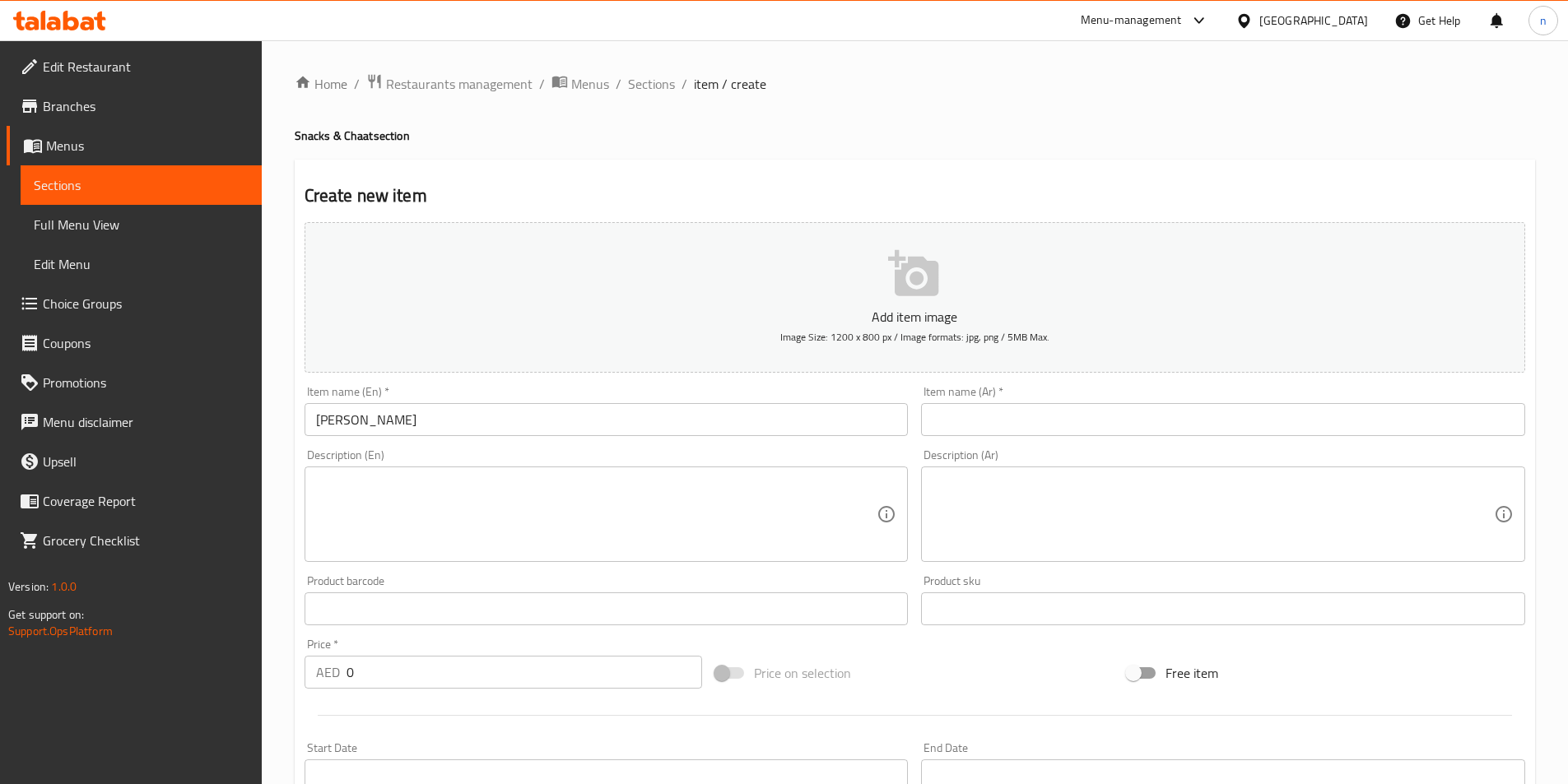
click at [975, 438] on div "Item name (Ar)   * Item name (Ar) *" at bounding box center [1223, 411] width 618 height 63
click at [985, 415] on input "text" at bounding box center [1222, 419] width 604 height 33
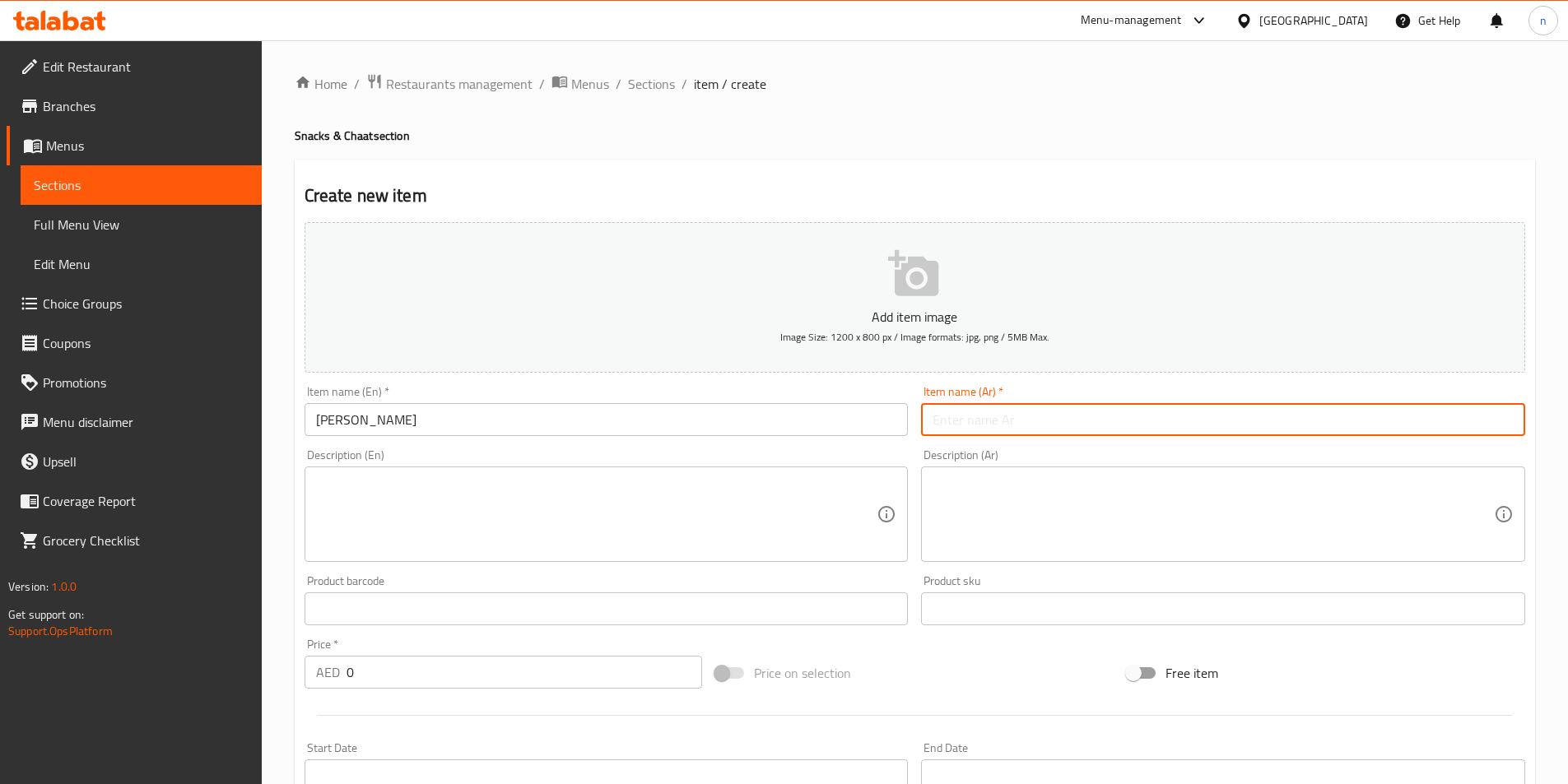
paste input "بوري بهجي"
type input "بوري بهجي"
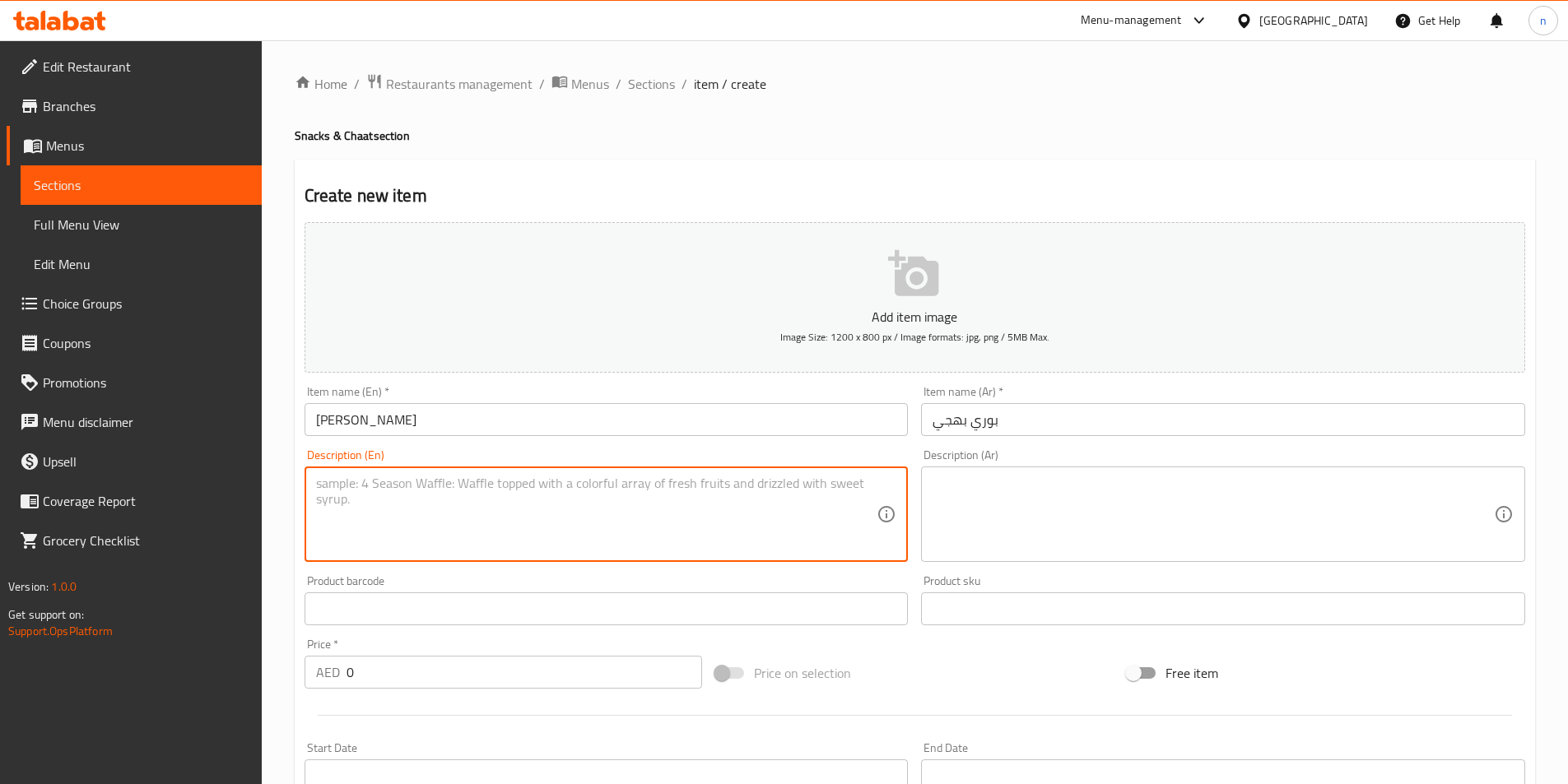
click at [456, 528] on textarea at bounding box center [597, 513] width 561 height 78
paste textarea "Fluffy puris served with mildly spiced potato curry."
type textarea "Fluffy puris served with mildly spiced potato curry."
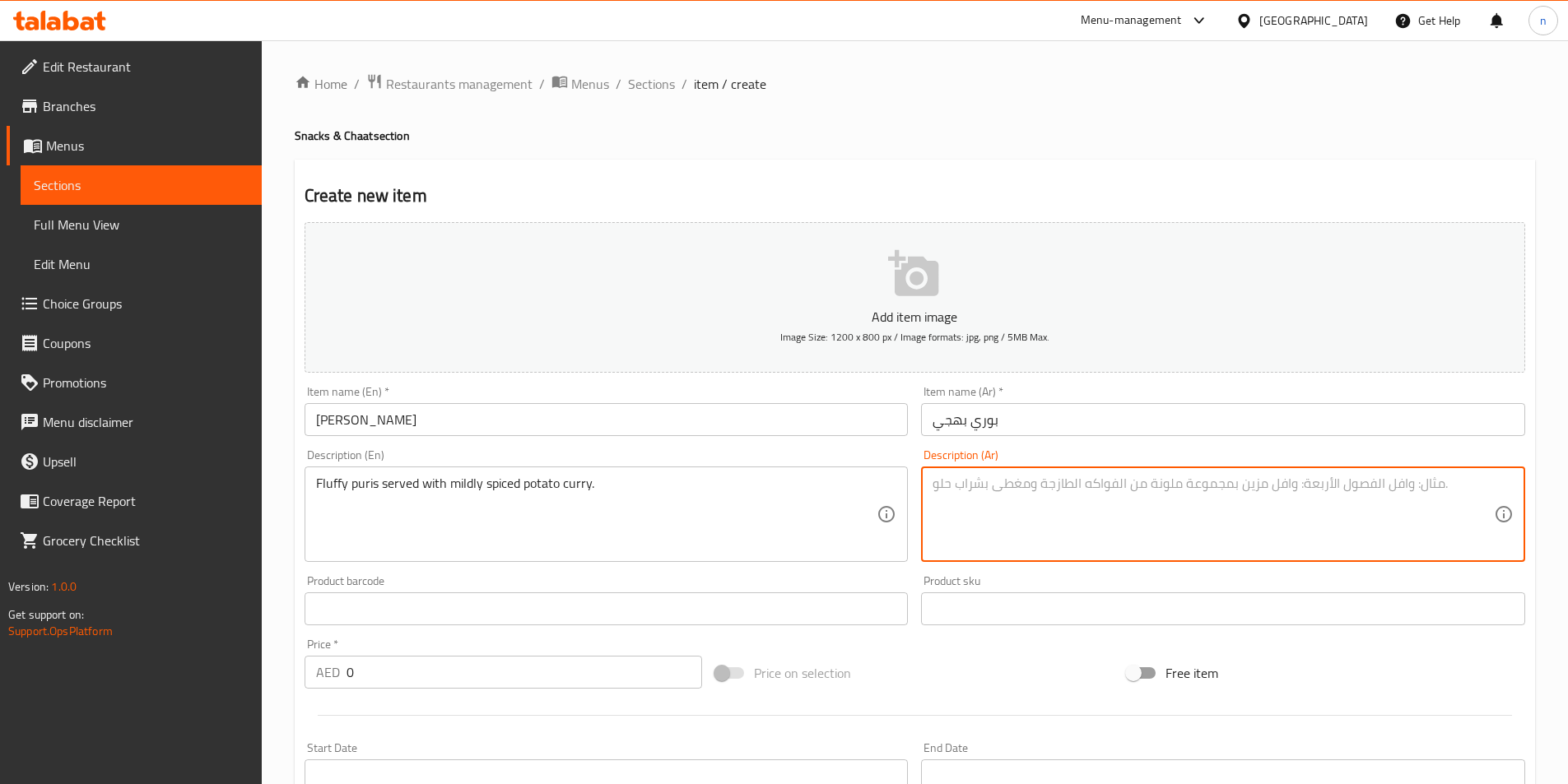
click at [944, 514] on textarea at bounding box center [1213, 513] width 561 height 78
paste textarea "بوري فلافي يقدم مع كاري البطاطس المتبل بشكل خفيف."
type textarea "بوري فلافي يقدم مع كاري البطاطس المتبل بشكل خفيف."
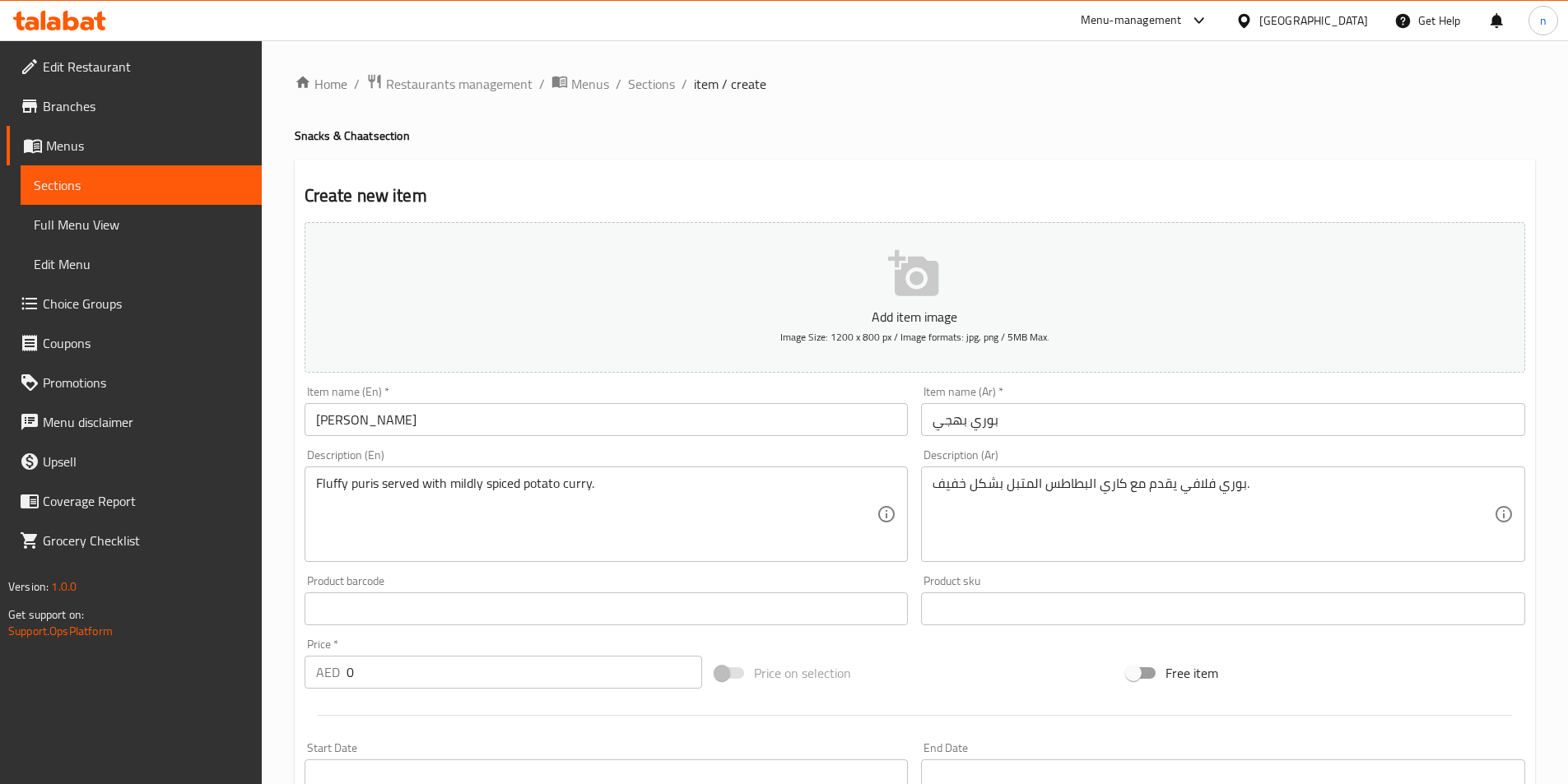
click at [441, 683] on input "0" at bounding box center [525, 671] width 357 height 33
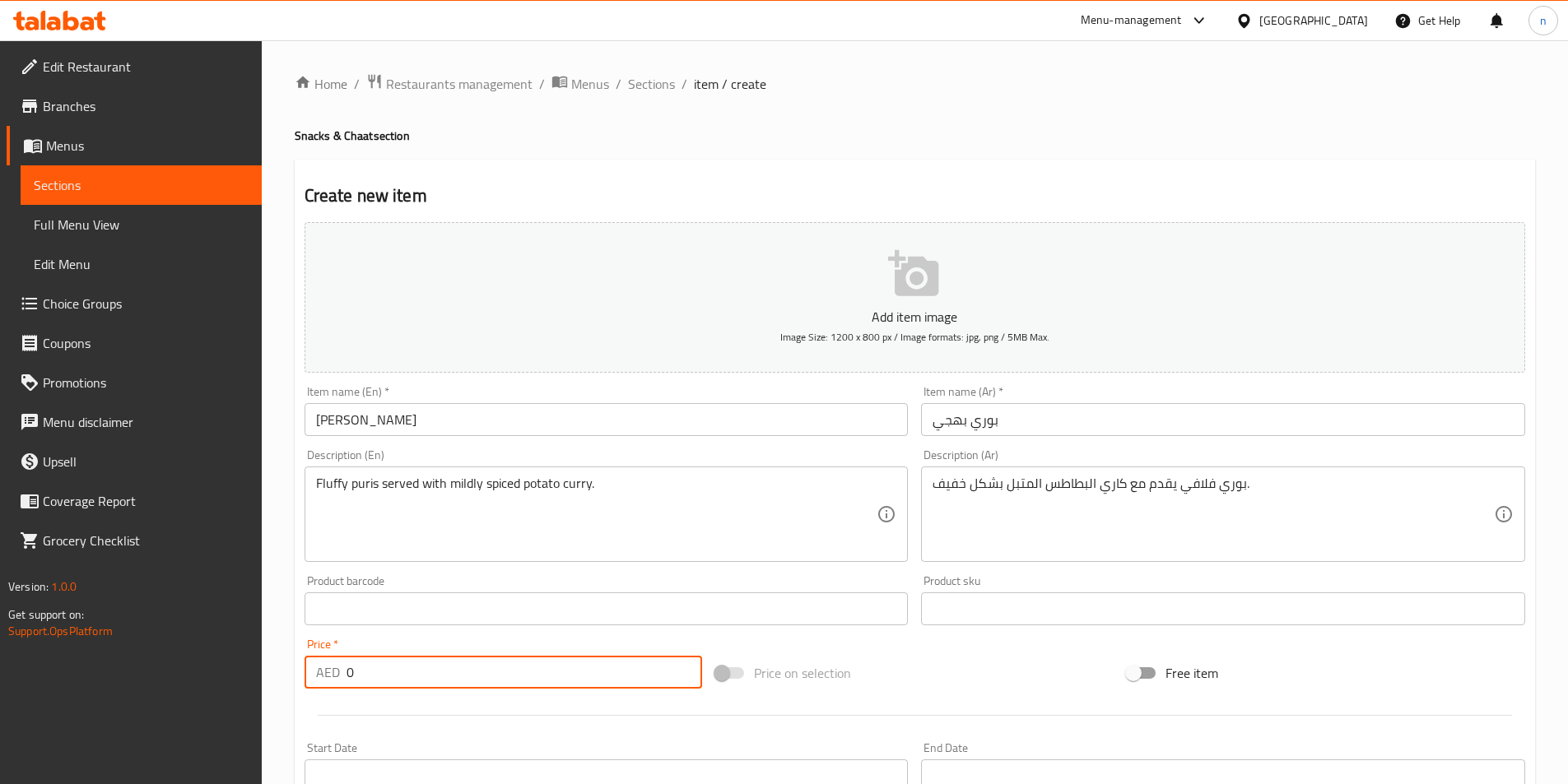
click at [441, 683] on input "0" at bounding box center [525, 671] width 357 height 33
paste input "37.5"
type input "37.5"
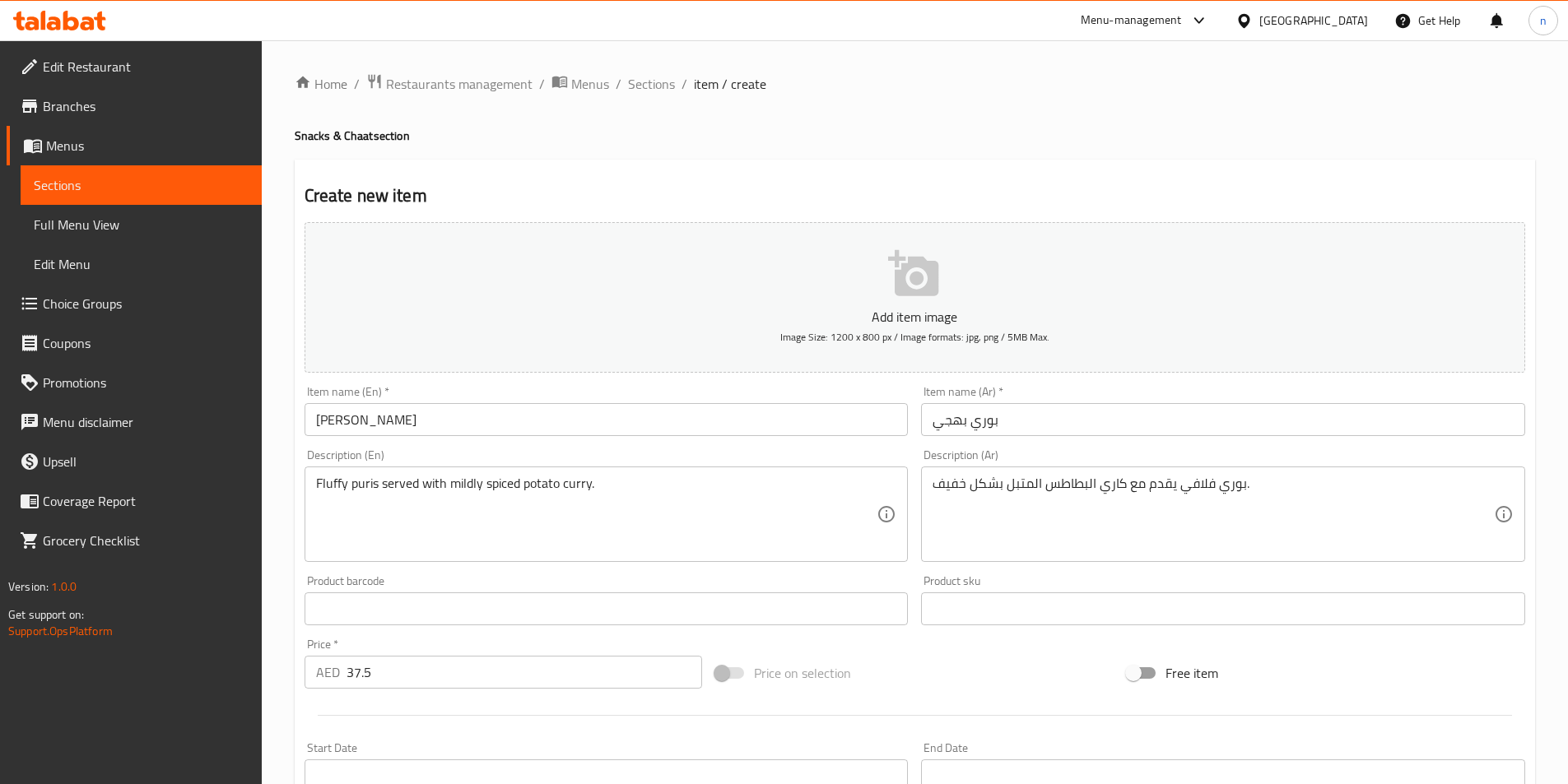
click at [436, 701] on div at bounding box center [915, 715] width 1234 height 40
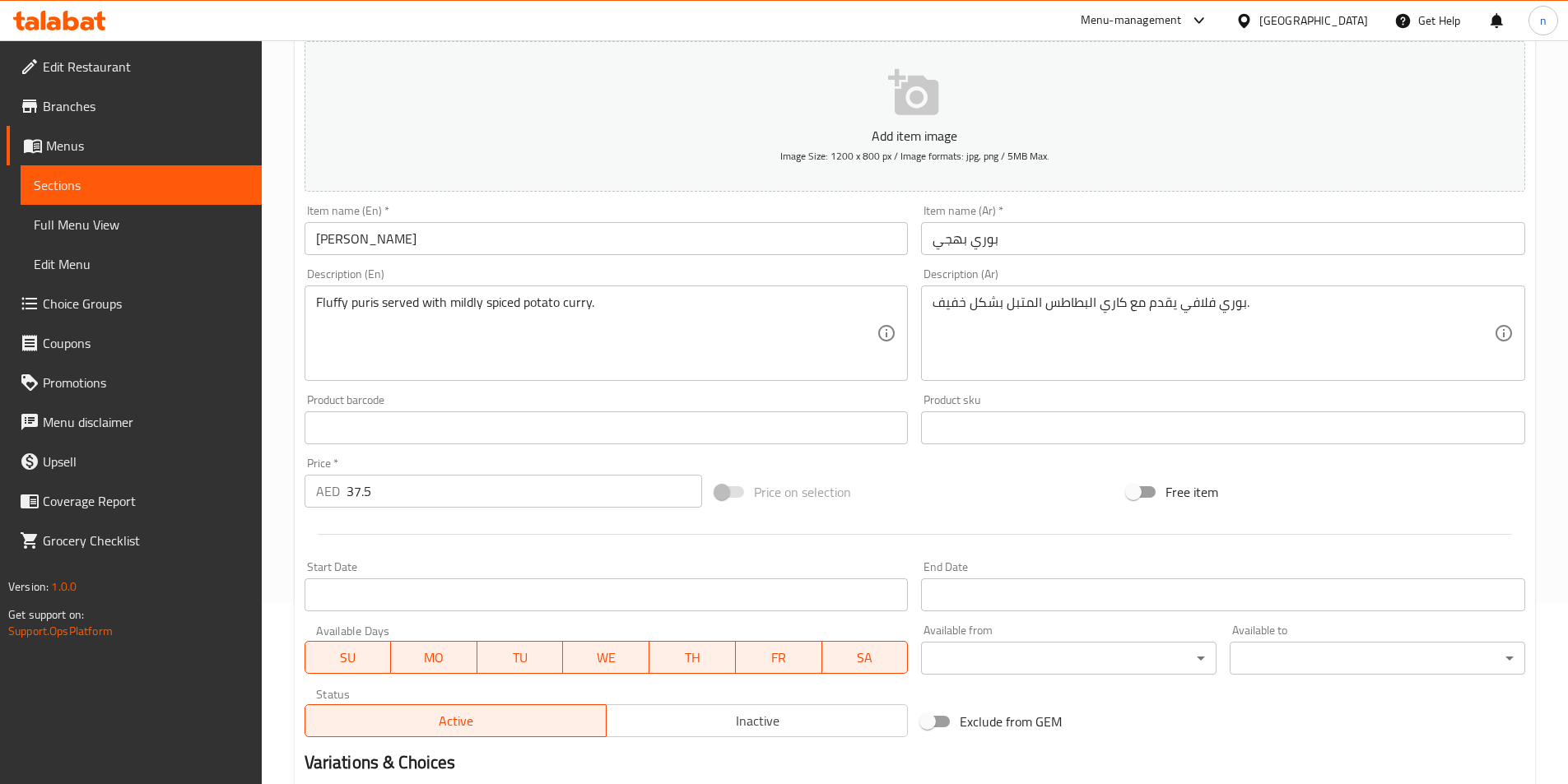
scroll to position [378, 0]
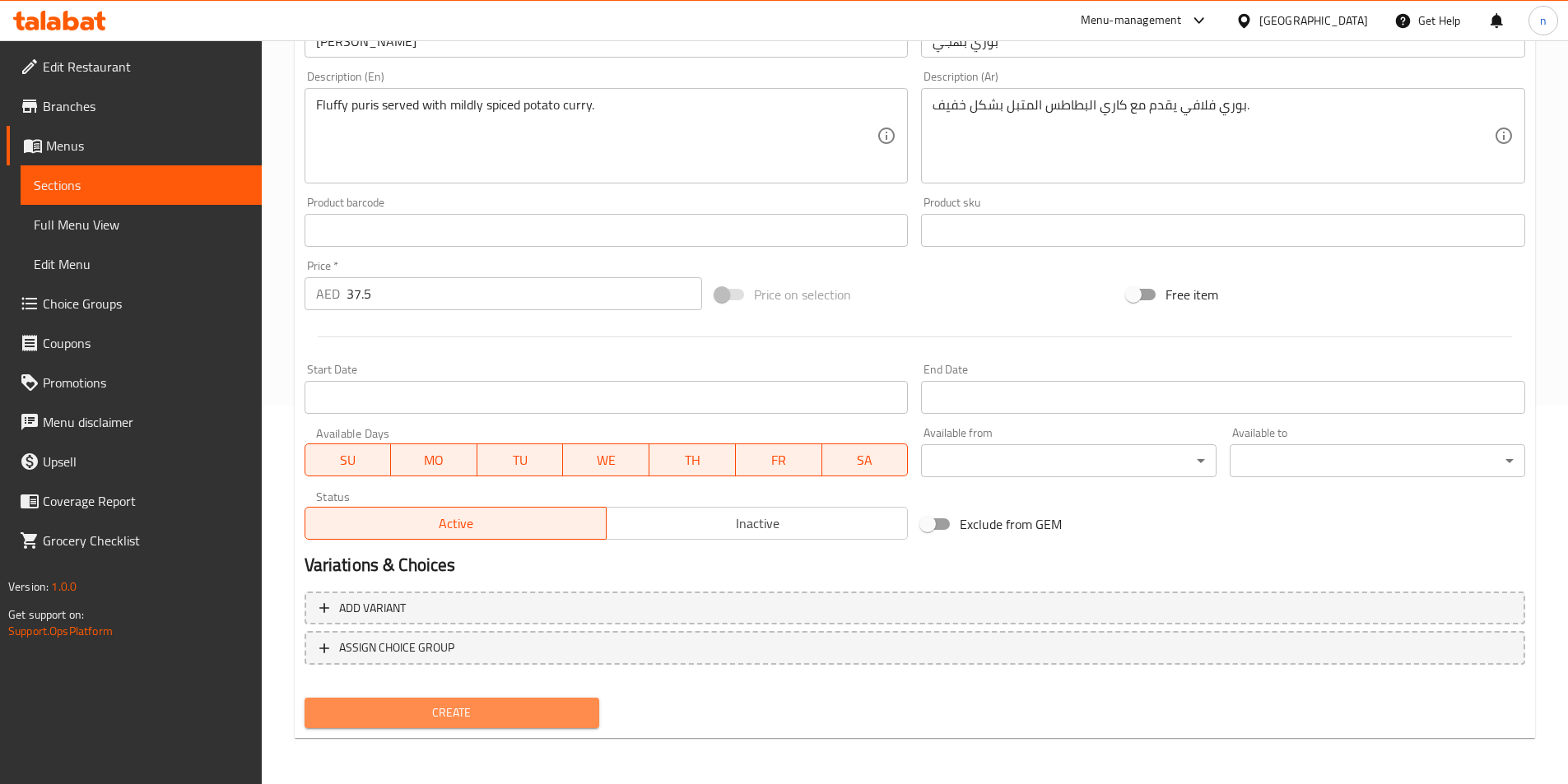
click at [424, 721] on span "Create" at bounding box center [453, 712] width 269 height 21
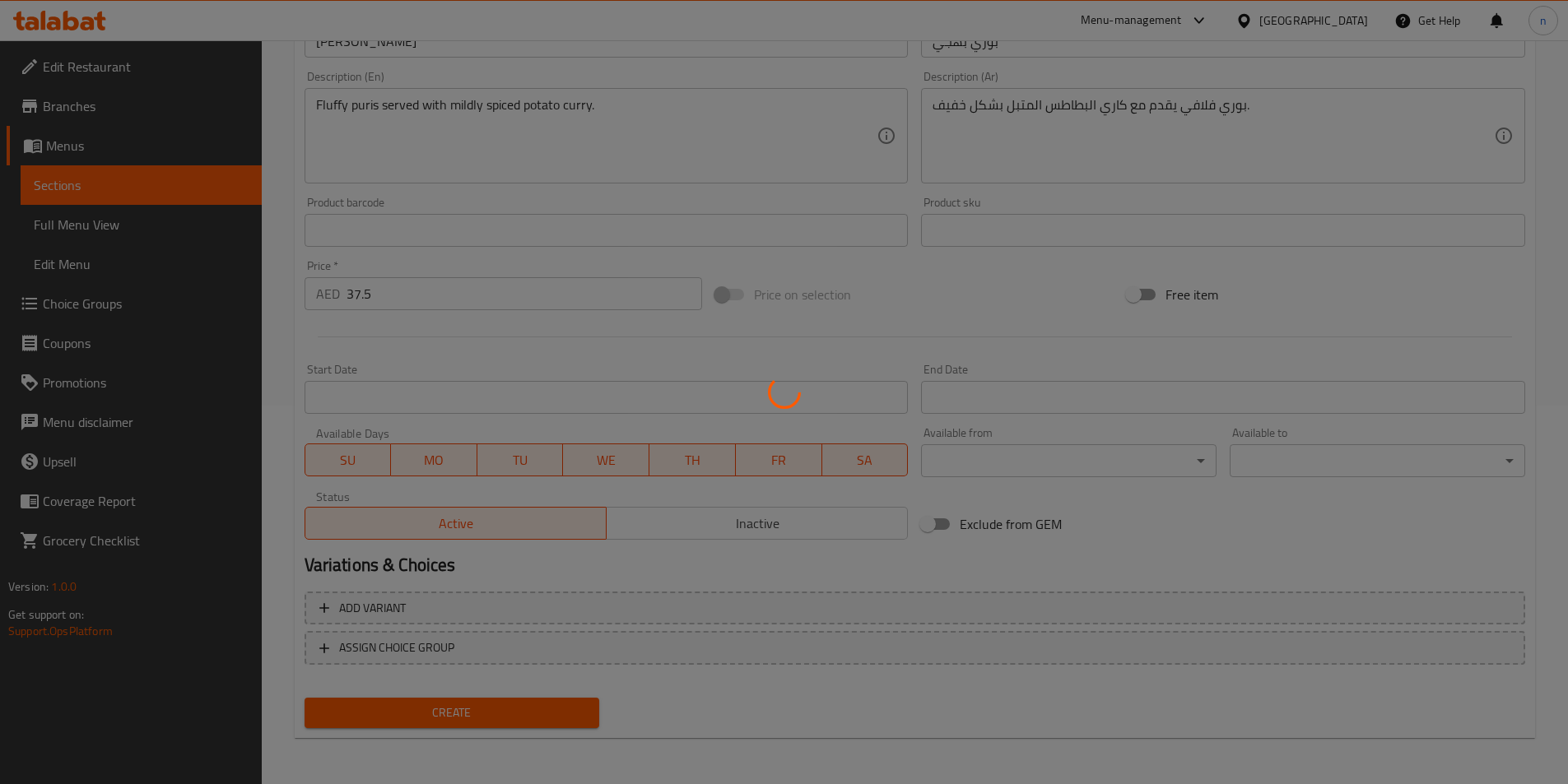
type input "0"
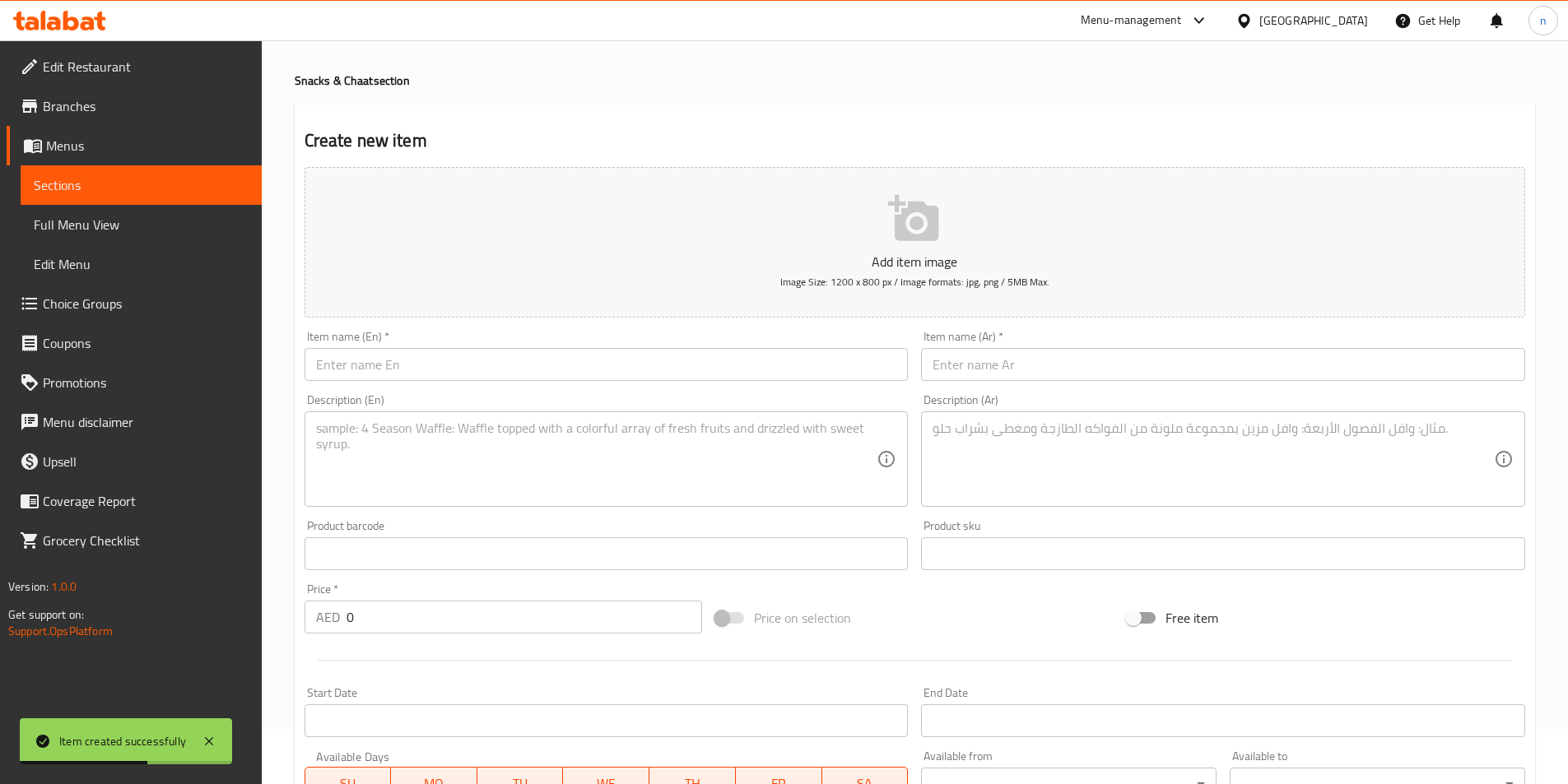
scroll to position [0, 0]
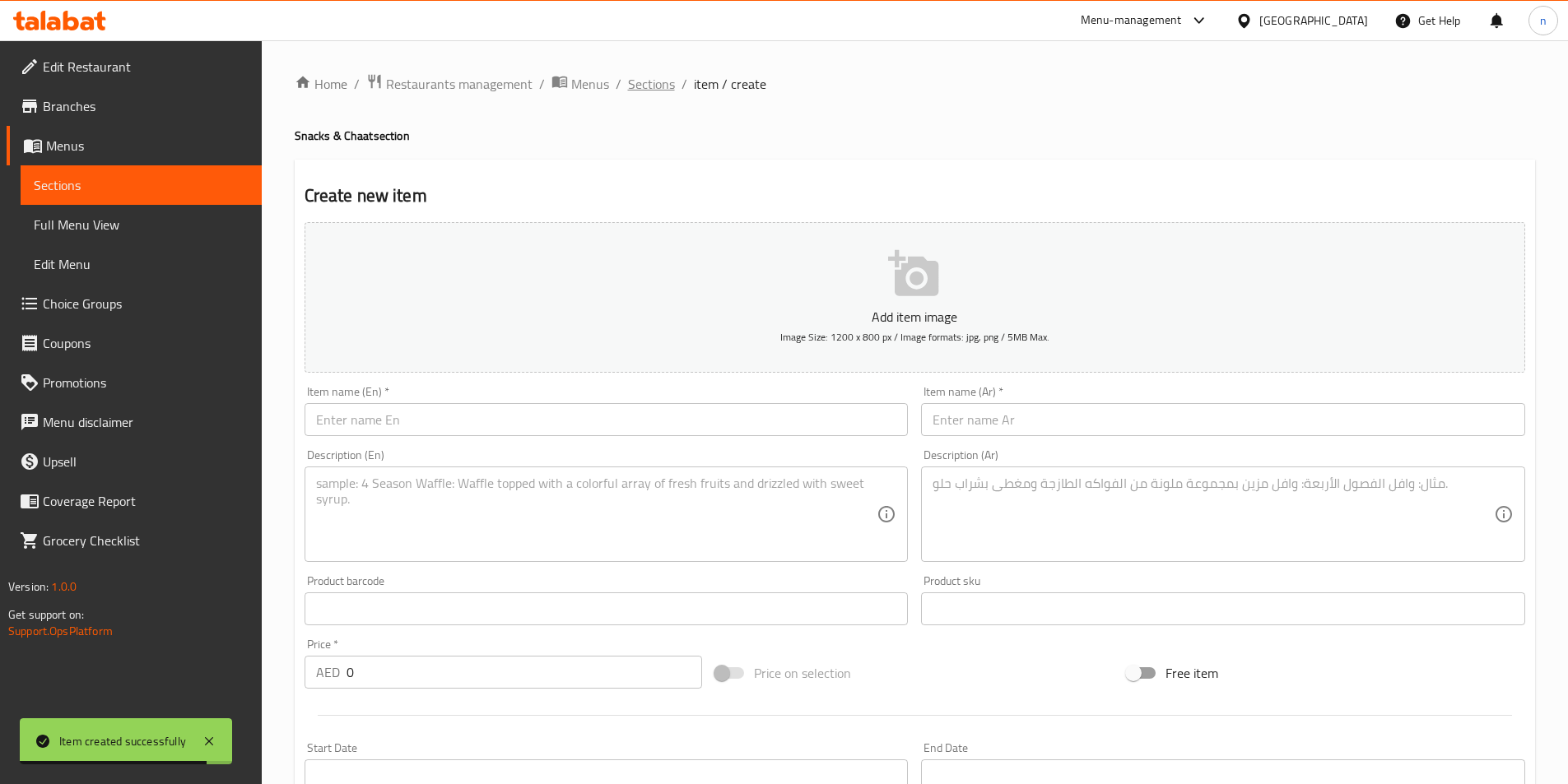
click at [634, 88] on span "Sections" at bounding box center [651, 84] width 46 height 20
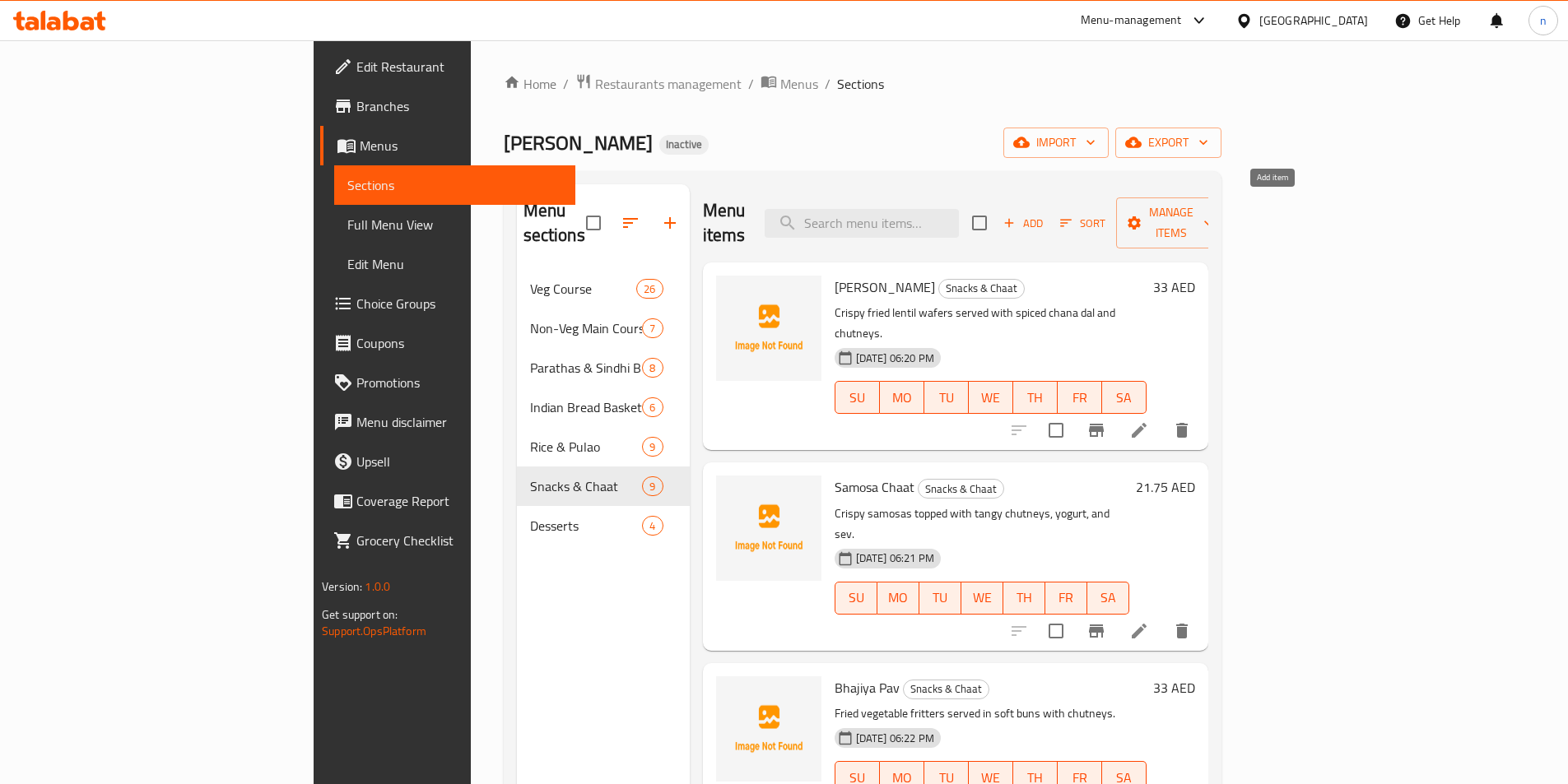
click at [1049, 210] on button "Add" at bounding box center [1023, 223] width 52 height 26
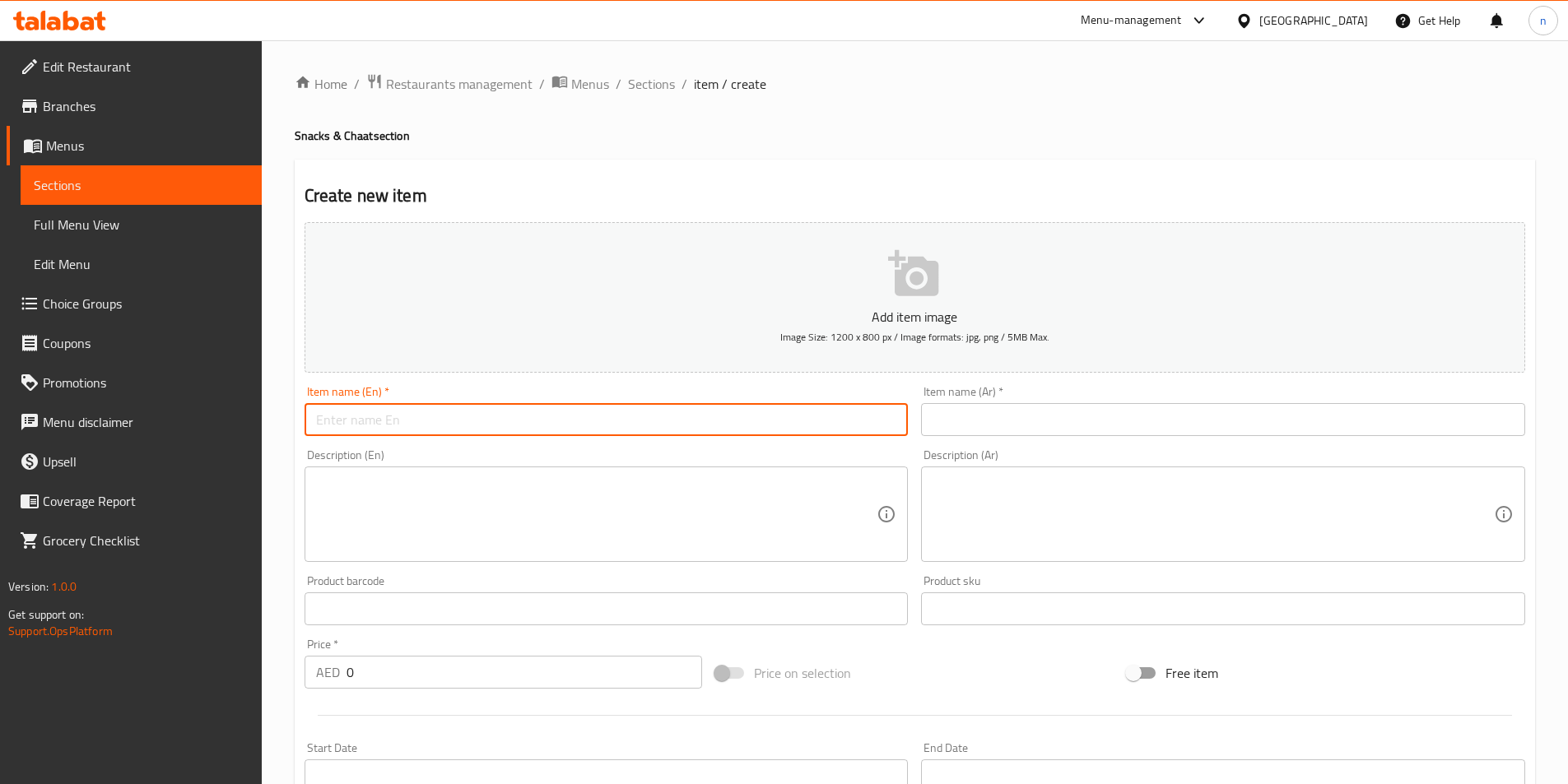
click at [570, 427] on input "text" at bounding box center [606, 419] width 604 height 33
paste input "Samosa Pav"
type input "Samosa Pav"
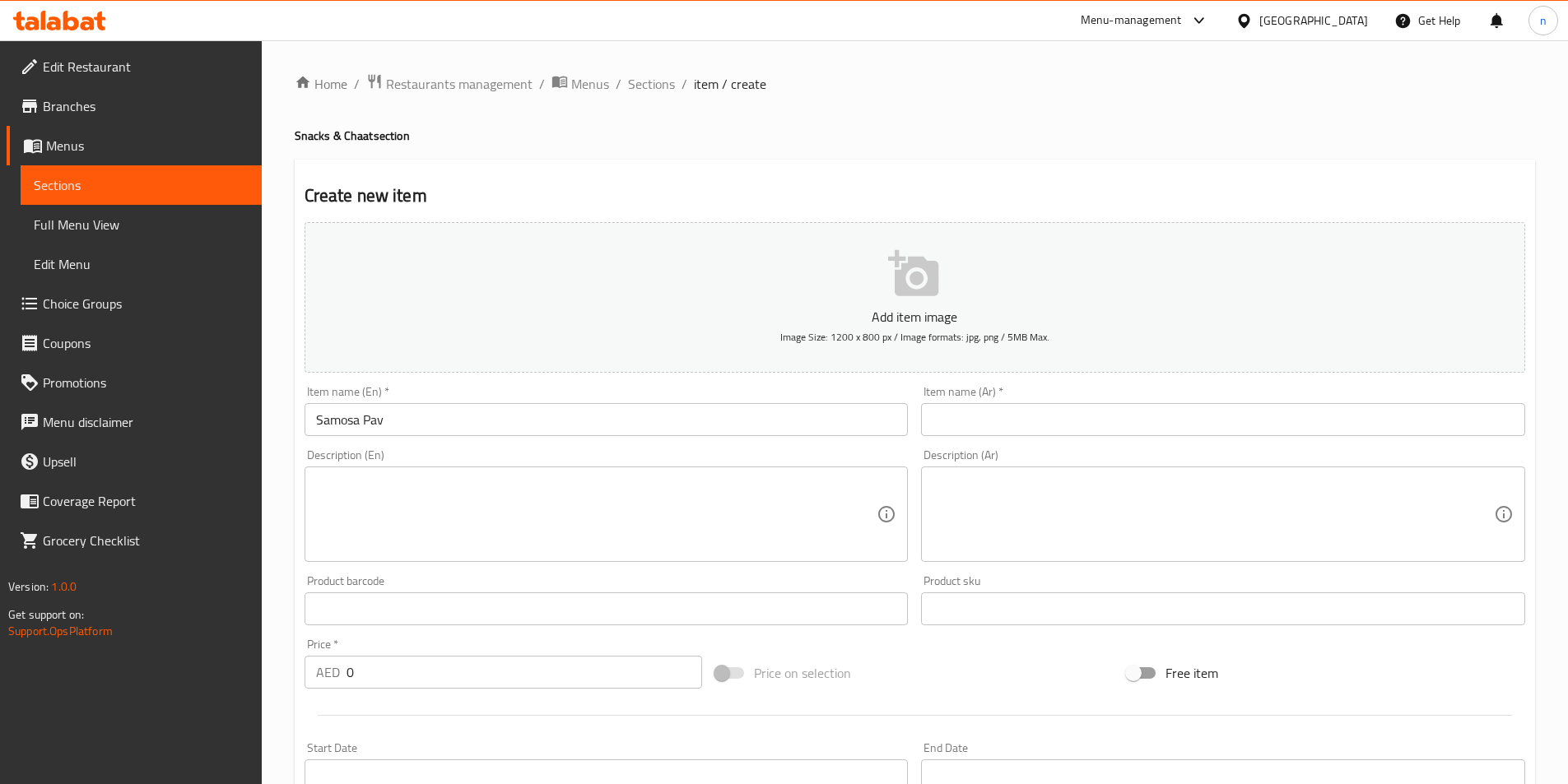
click at [1090, 427] on input "text" at bounding box center [1222, 419] width 604 height 33
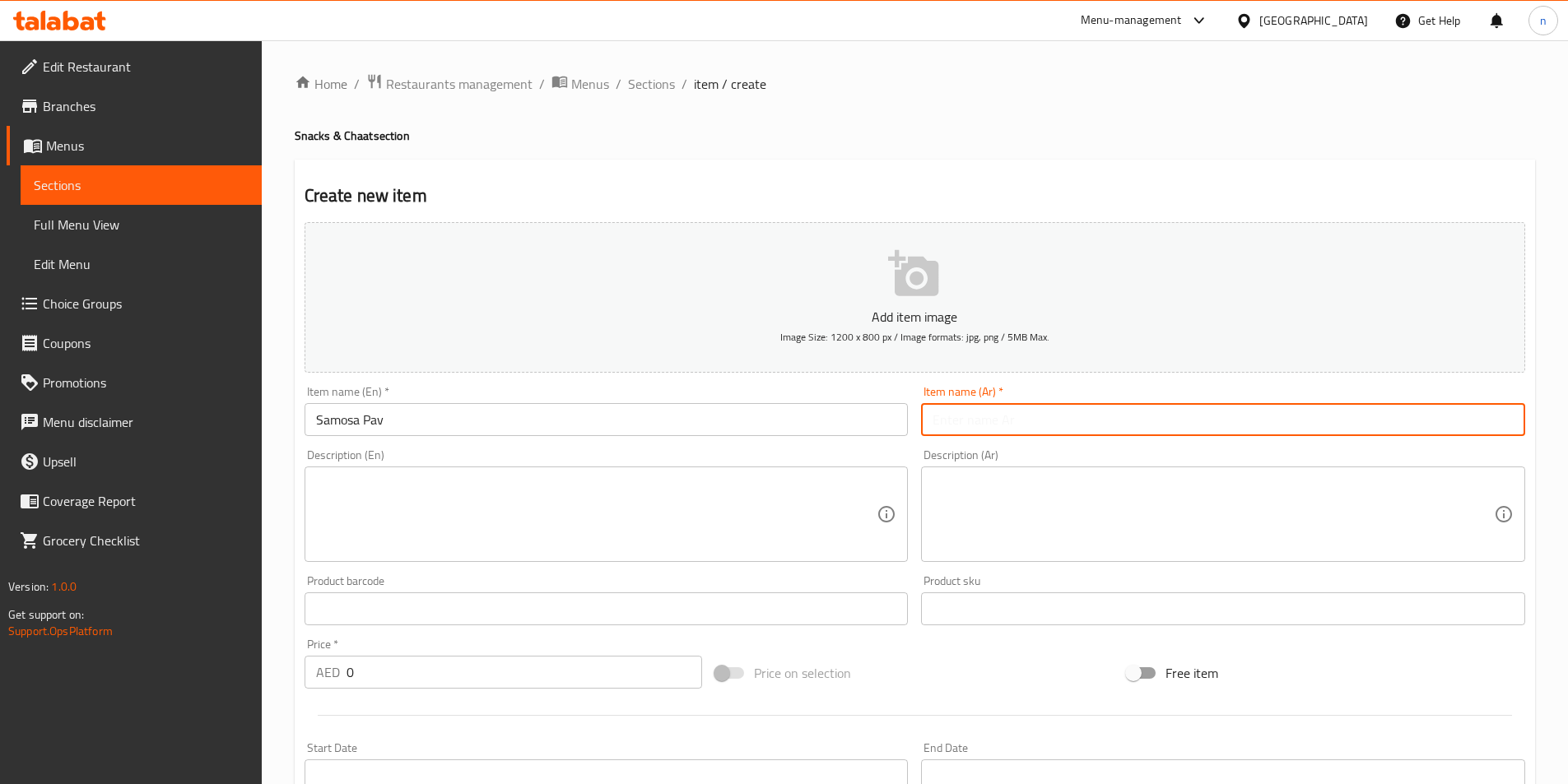
paste input "سمبوسة باف"
type input "سمبوسة باف"
click at [767, 484] on textarea at bounding box center [597, 513] width 561 height 78
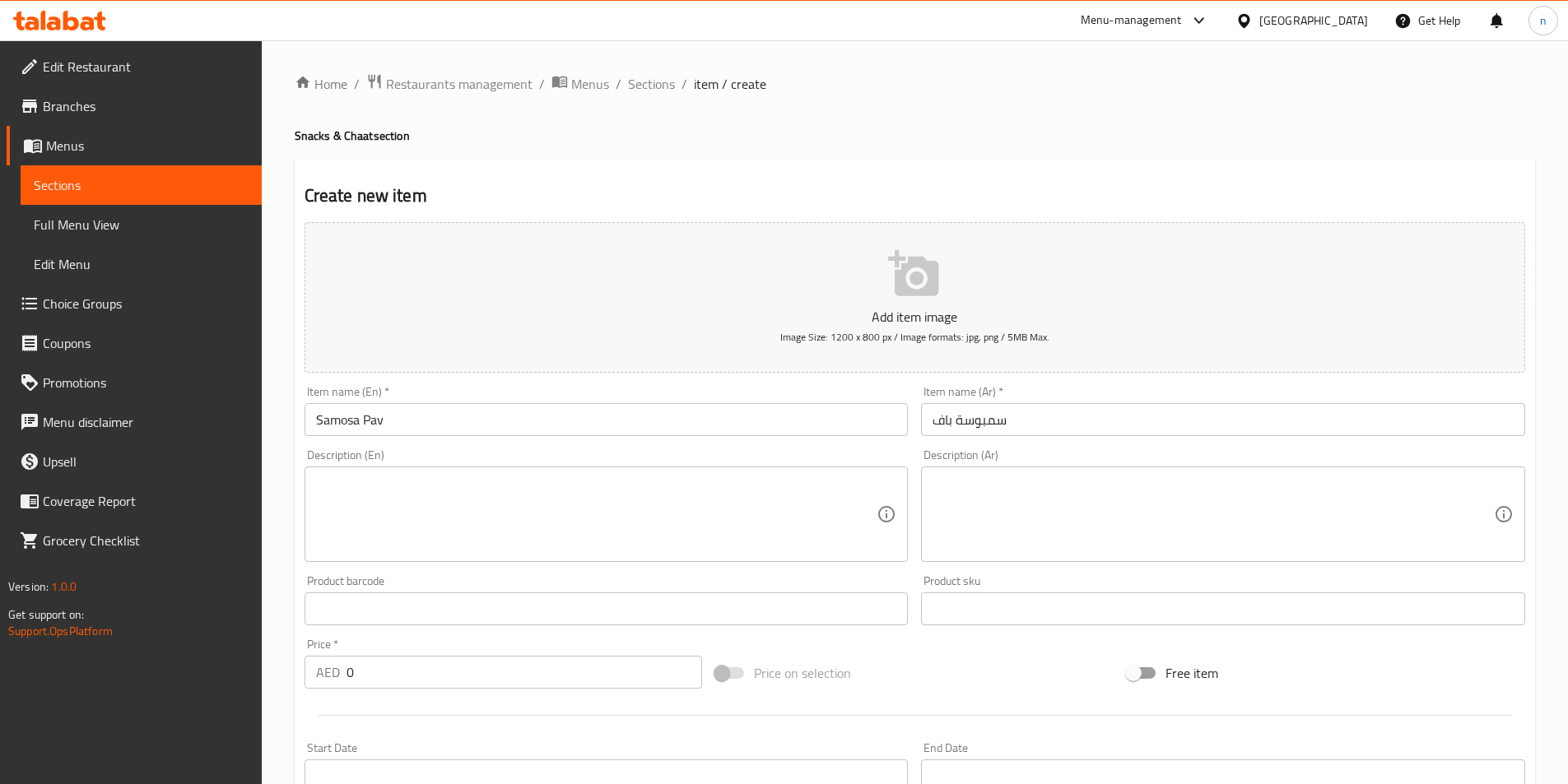
click at [582, 528] on textarea at bounding box center [597, 513] width 561 height 78
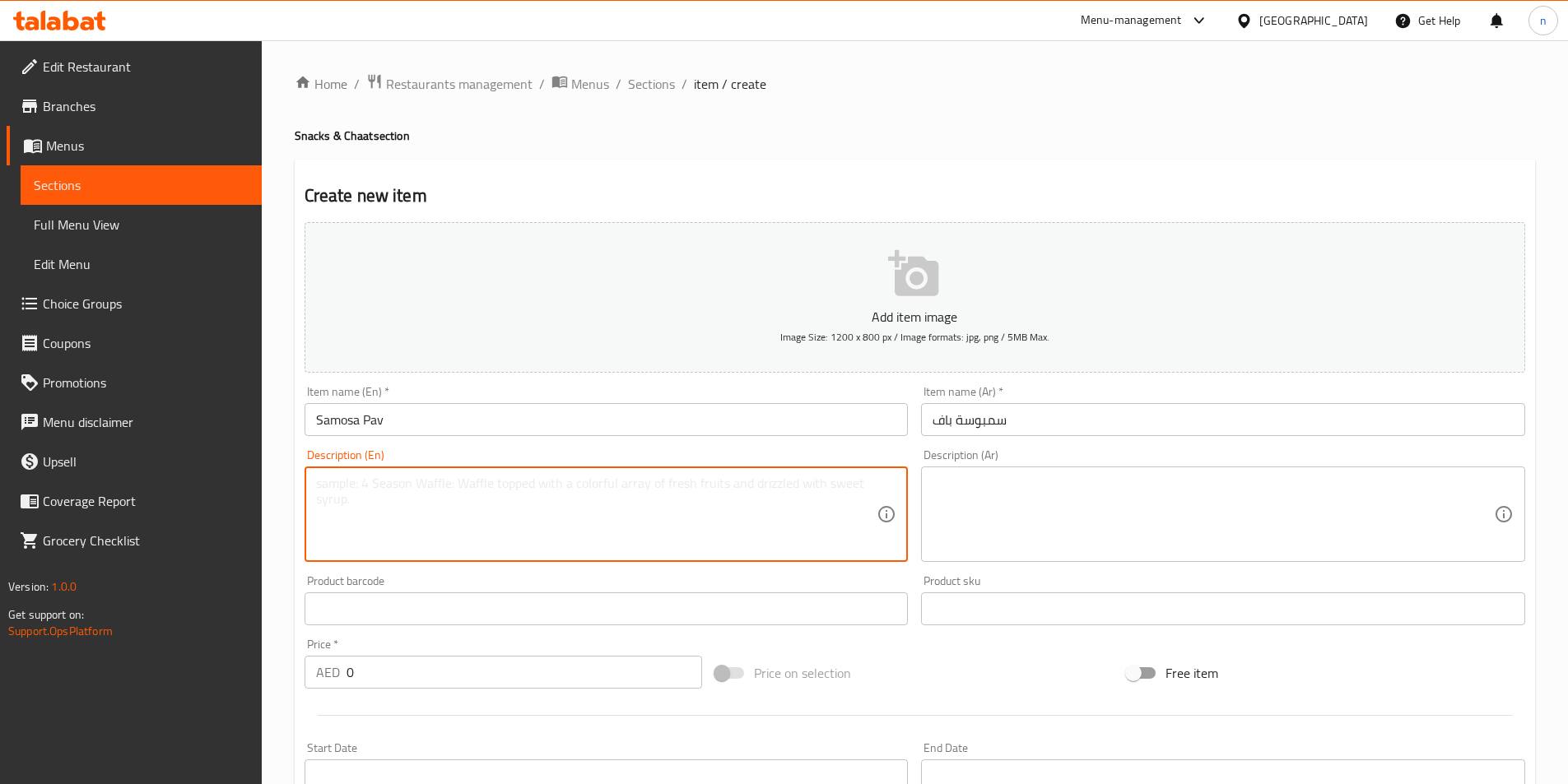
paste textarea "Crispy samosa served in a pav bun with chutneys."
type textarea "Crispy samosa served in a pav bun with chutneys."
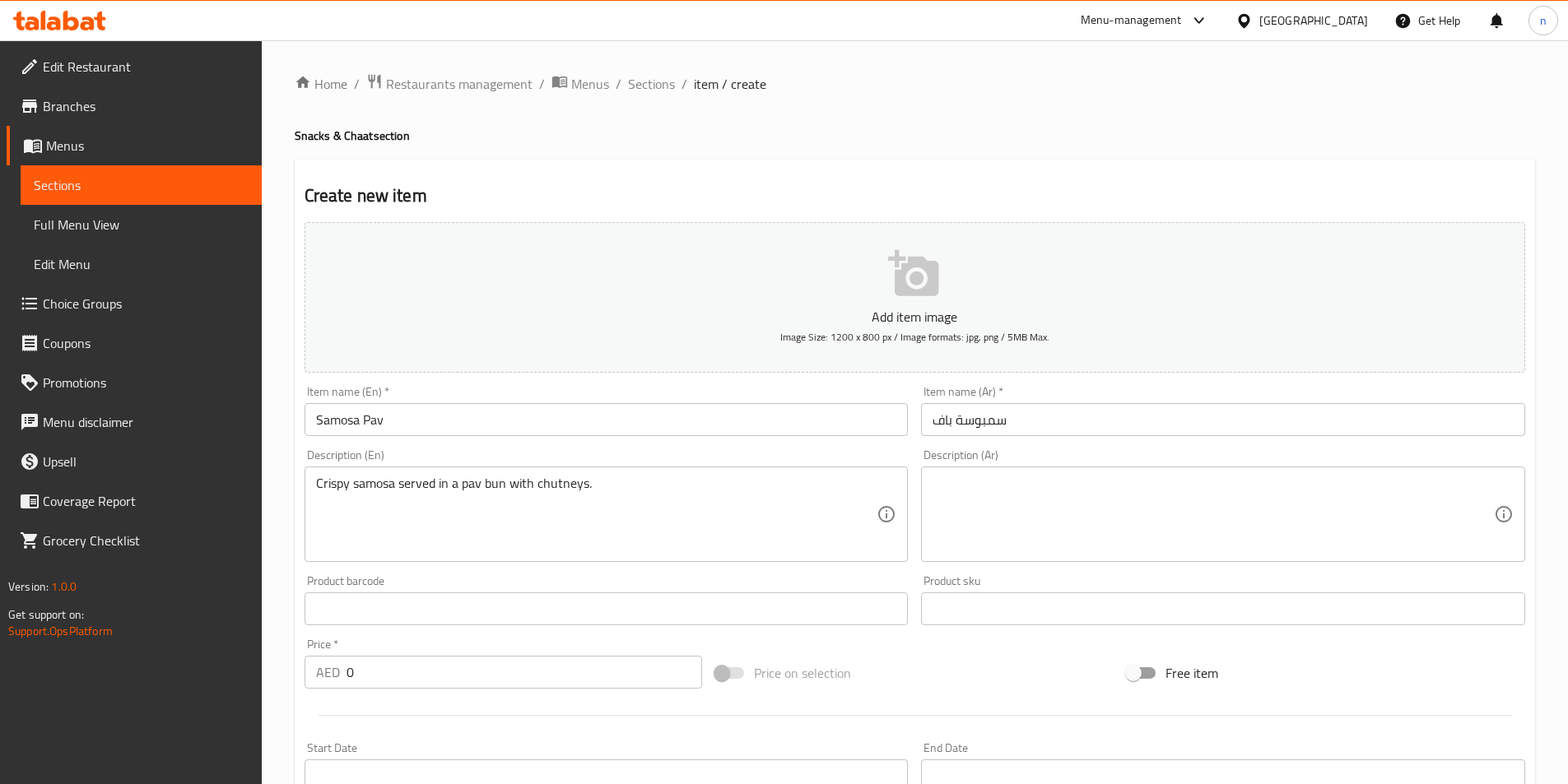
click at [1057, 518] on textarea at bounding box center [1213, 513] width 561 height 78
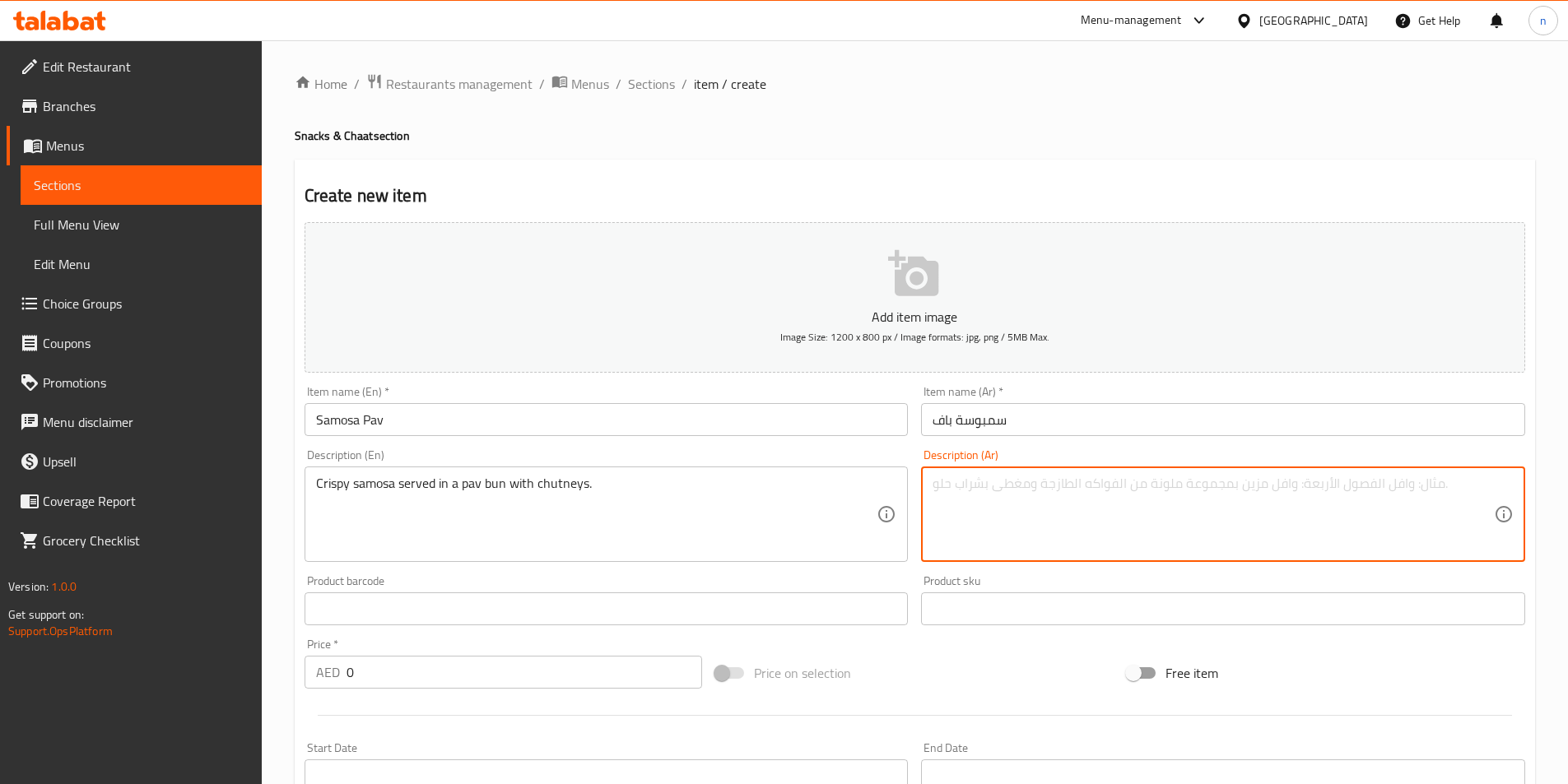
paste textarea "سمبوسة مقرمشة تقدم في [GEOGRAPHIC_DATA] باف مع الشوتني."
type textarea "سمبوسة مقرمشة تقدم في [GEOGRAPHIC_DATA] باف مع الشوتني."
click at [814, 651] on div "Price on selection" at bounding box center [914, 672] width 412 height 44
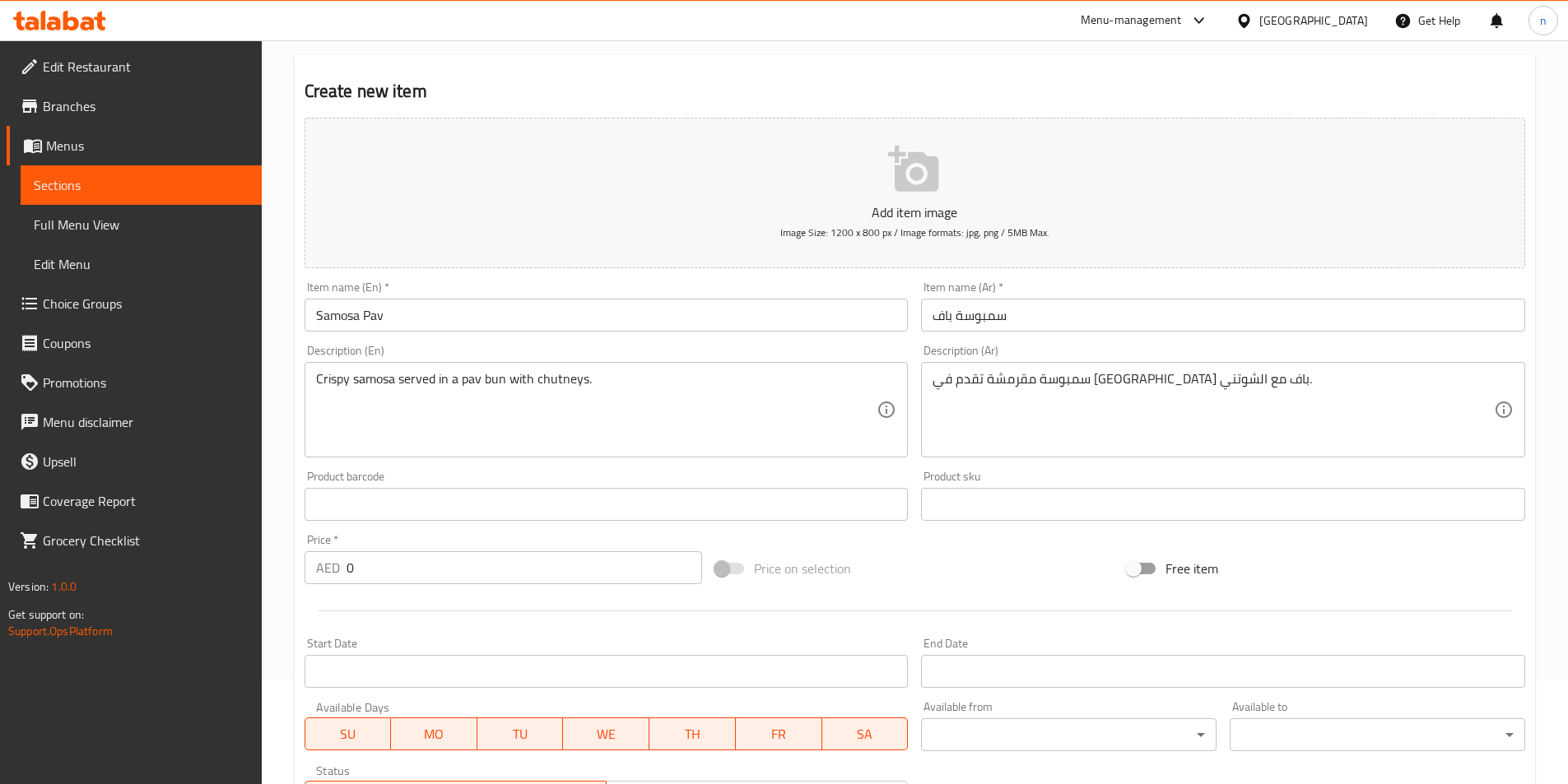
scroll to position [247, 0]
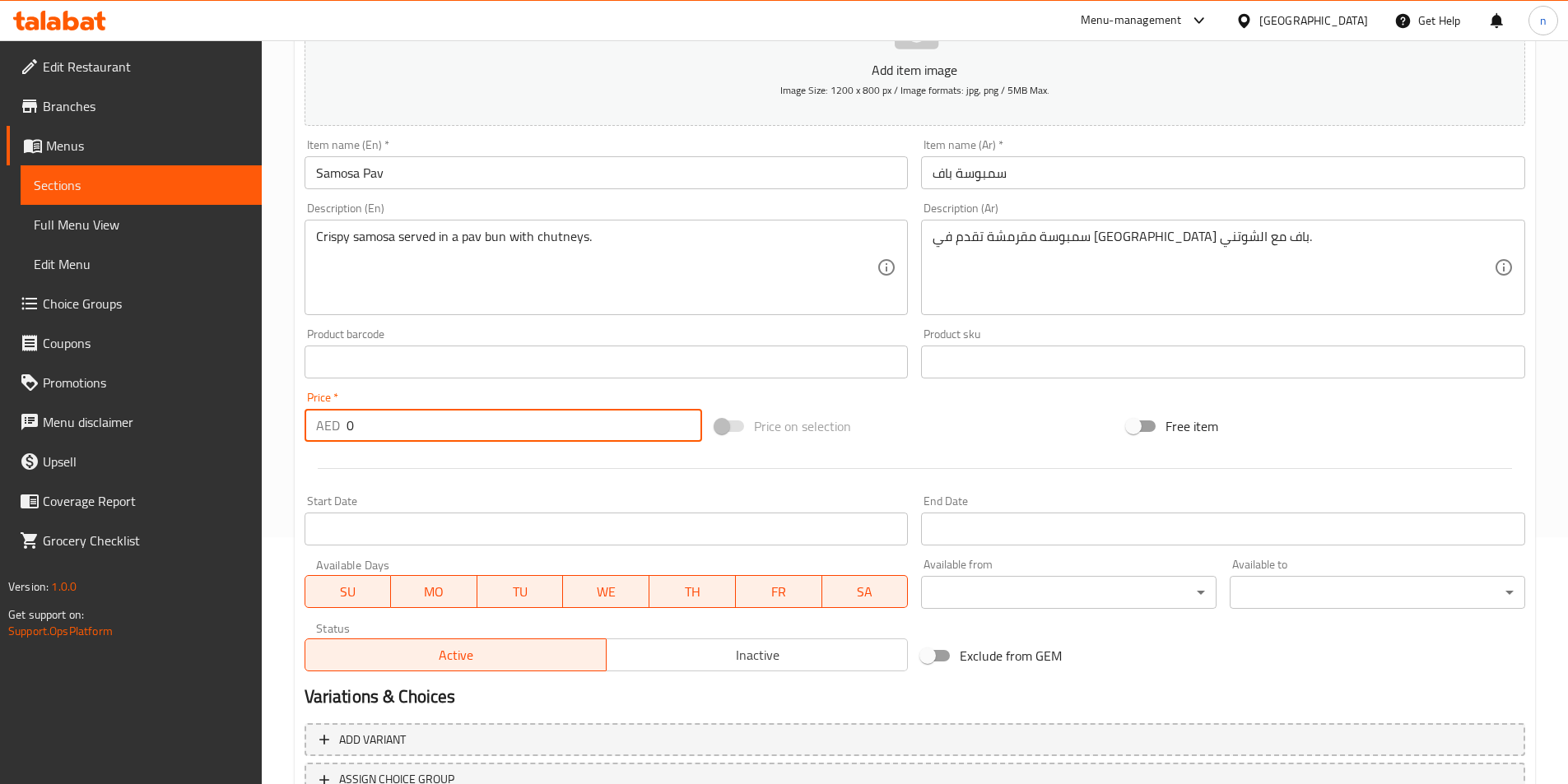
click at [458, 433] on input "0" at bounding box center [525, 425] width 357 height 33
paste input "17.25"
click at [463, 437] on input "017.25" at bounding box center [525, 425] width 357 height 33
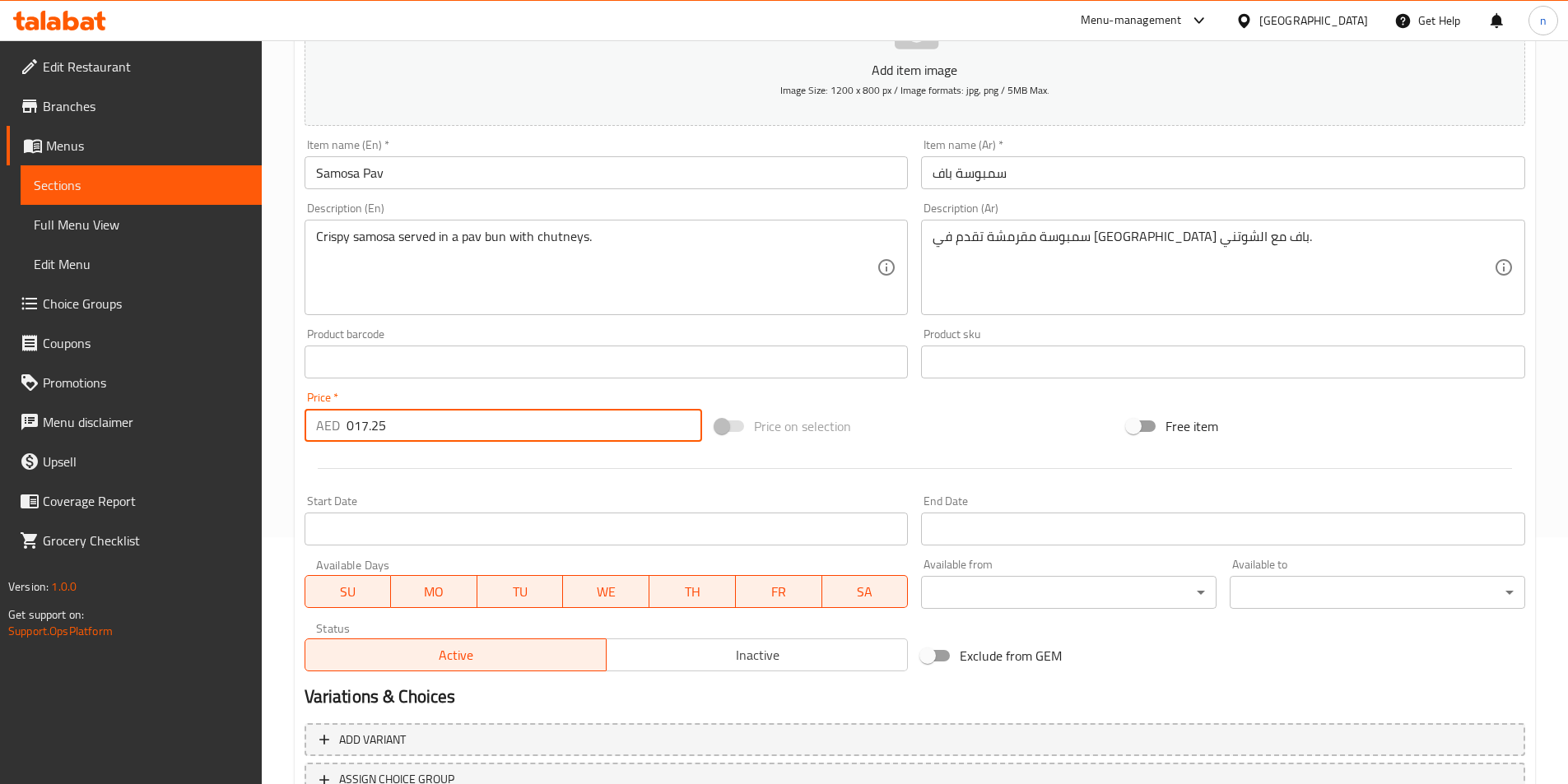
click at [463, 437] on input "017.25" at bounding box center [525, 425] width 357 height 33
paste input "number"
type input "17.25"
click at [470, 466] on div at bounding box center [915, 468] width 1234 height 40
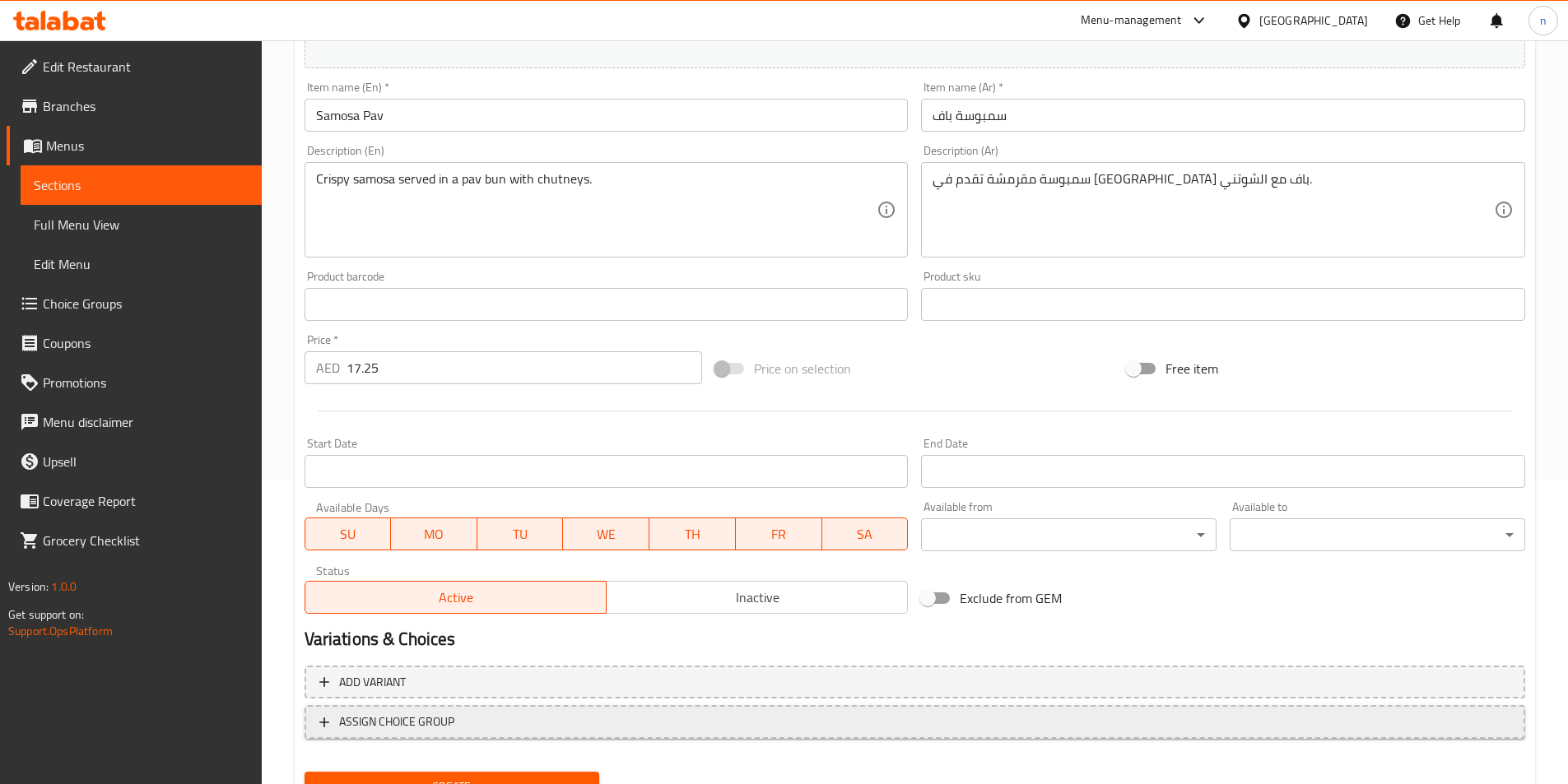
scroll to position [378, 0]
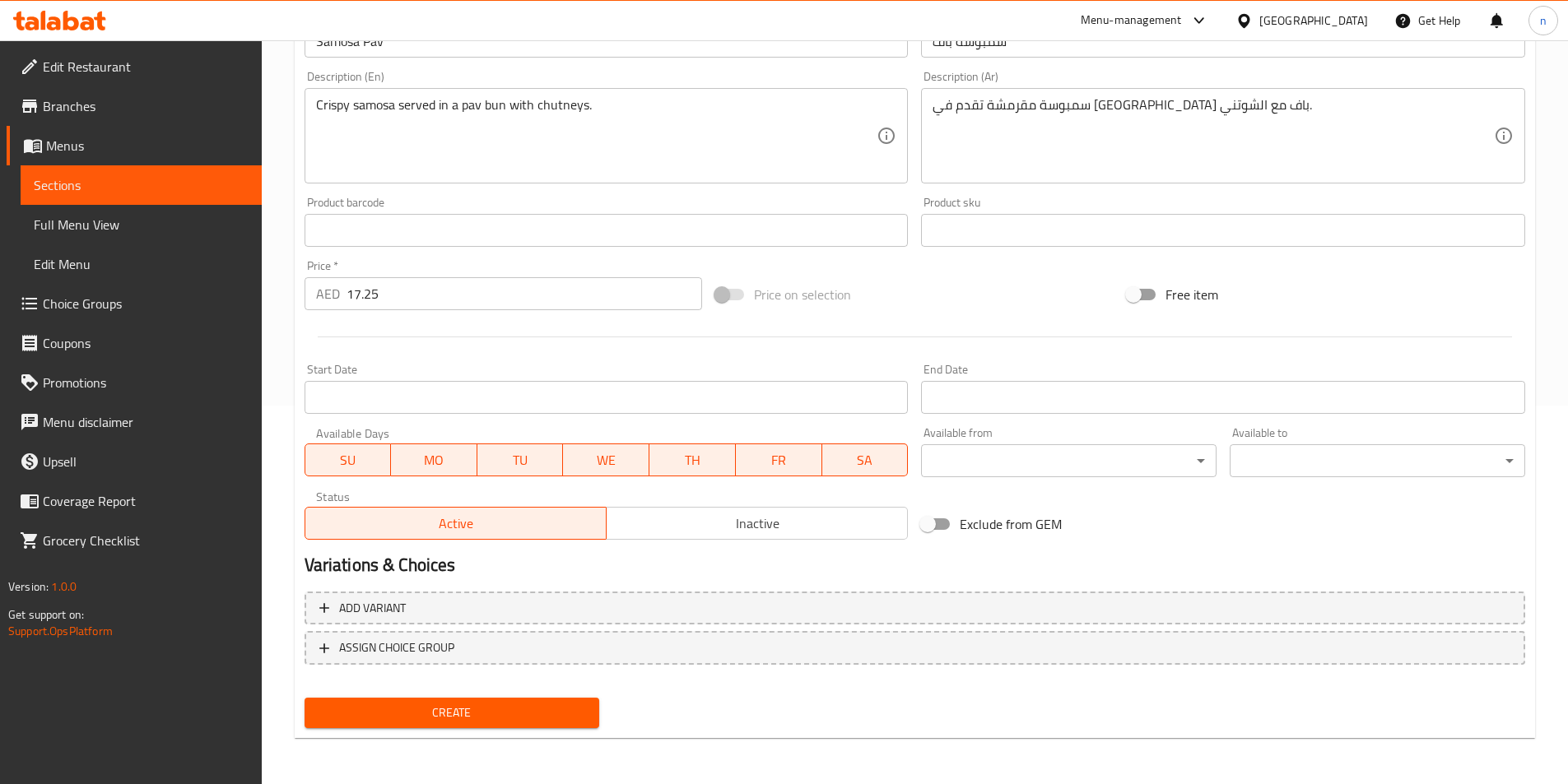
click at [442, 698] on button "Create" at bounding box center [452, 712] width 295 height 31
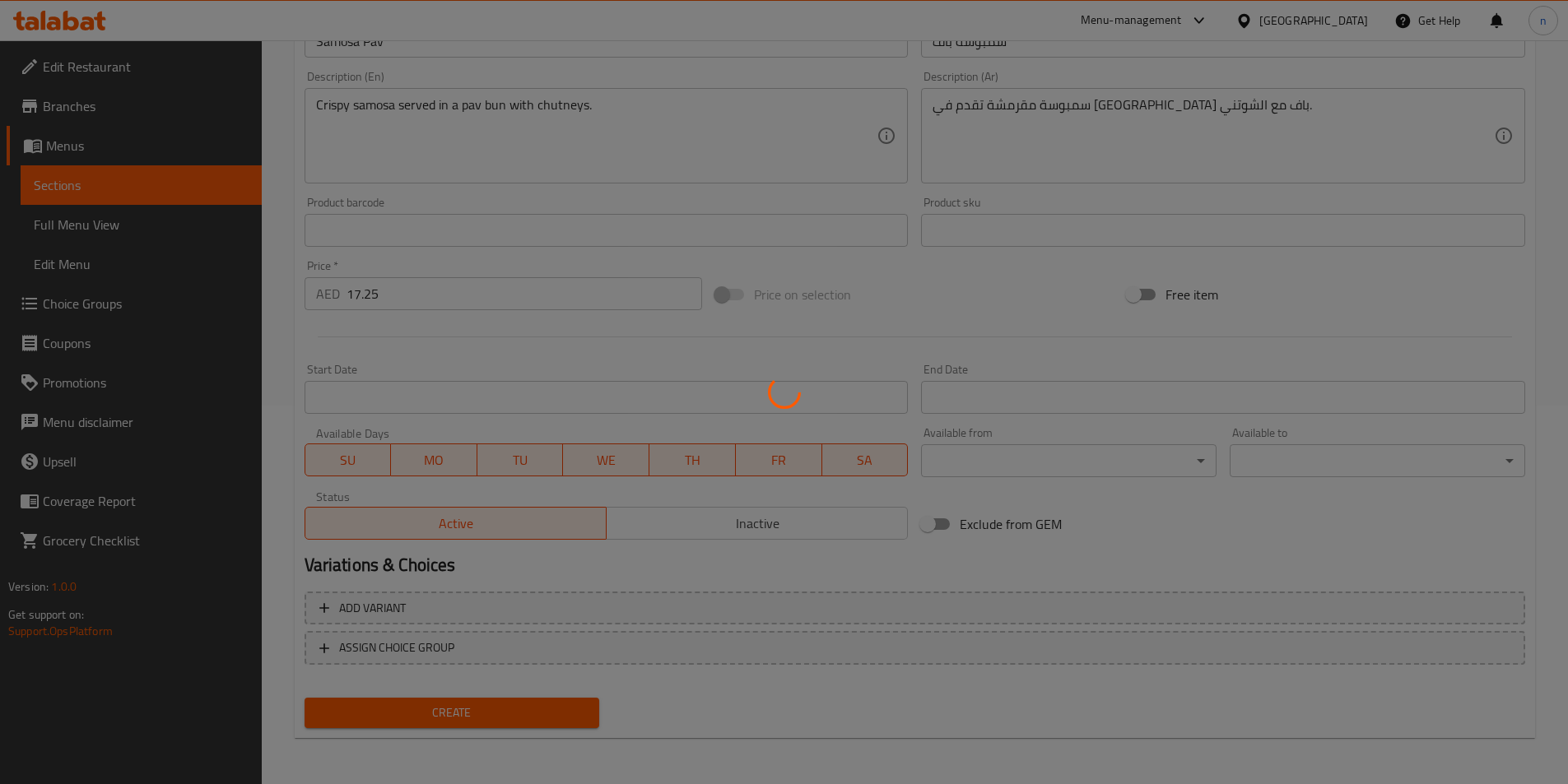
type input "0"
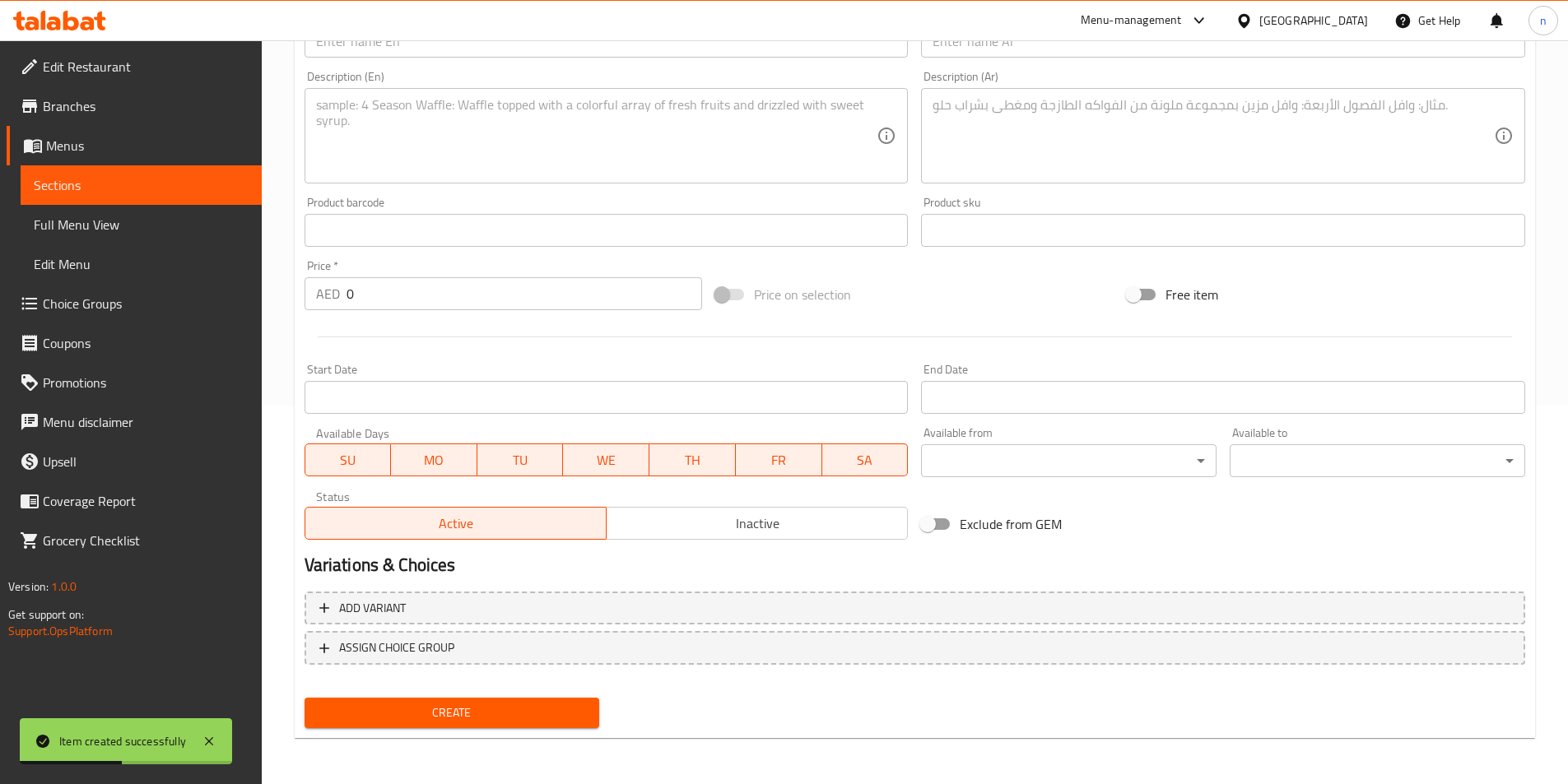
click at [184, 198] on link "Sections" at bounding box center [141, 185] width 241 height 39
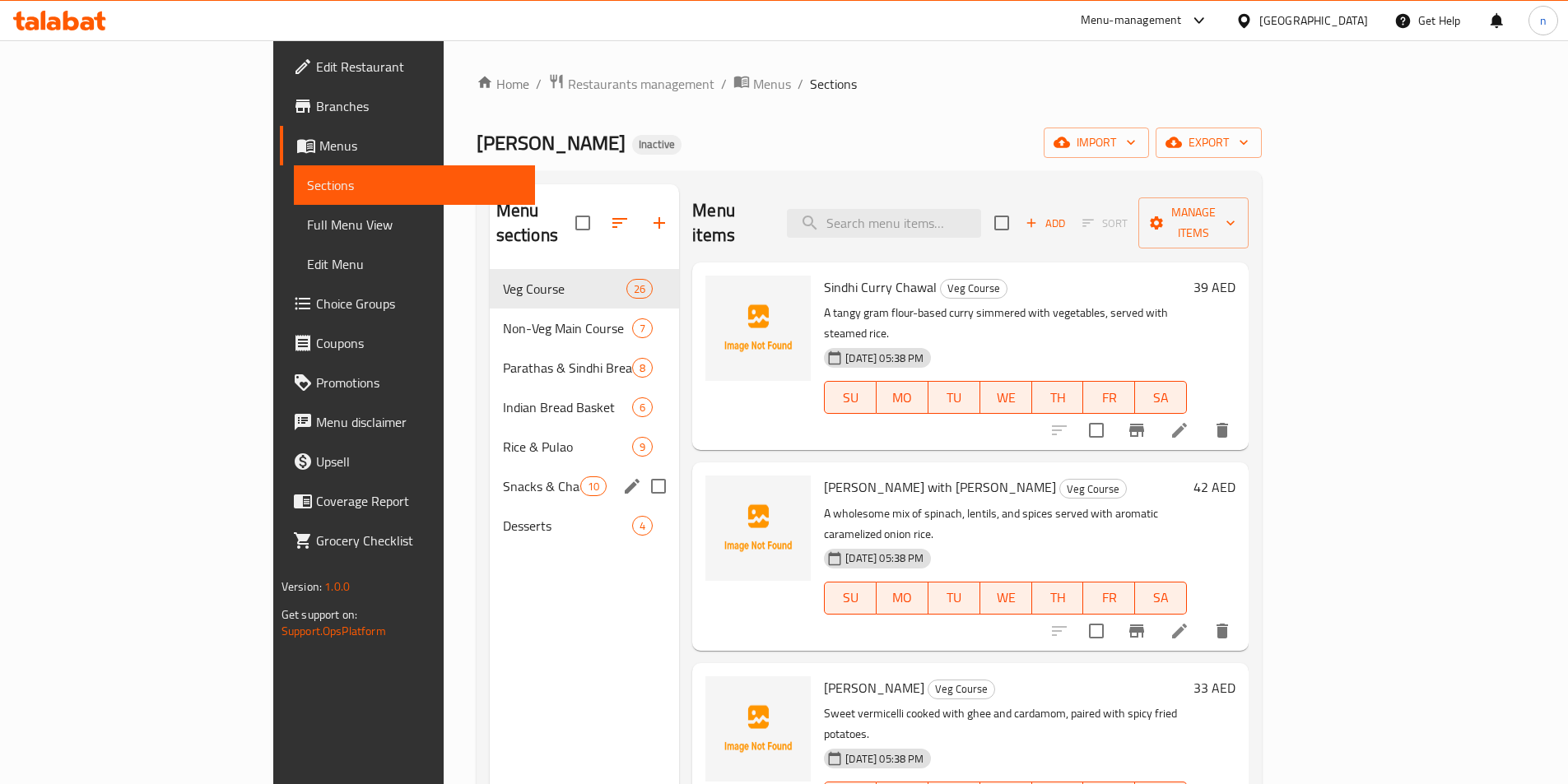
click at [490, 476] on div "Snacks & Chaat 10" at bounding box center [585, 486] width 190 height 39
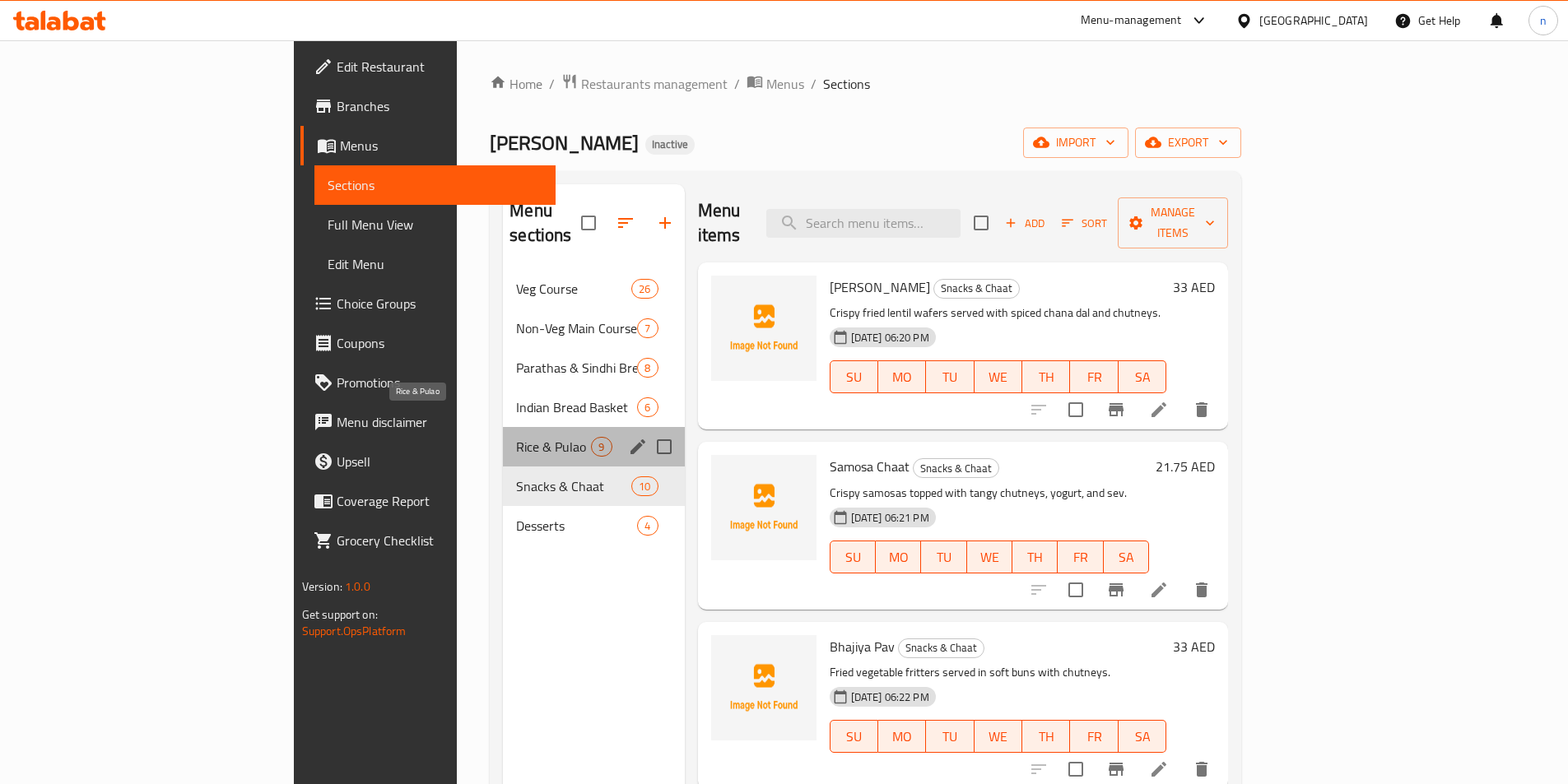
drag, startPoint x: 499, startPoint y: 417, endPoint x: 582, endPoint y: 434, distance: 84.7
click at [516, 436] on span "Rice & Pulao" at bounding box center [553, 446] width 75 height 20
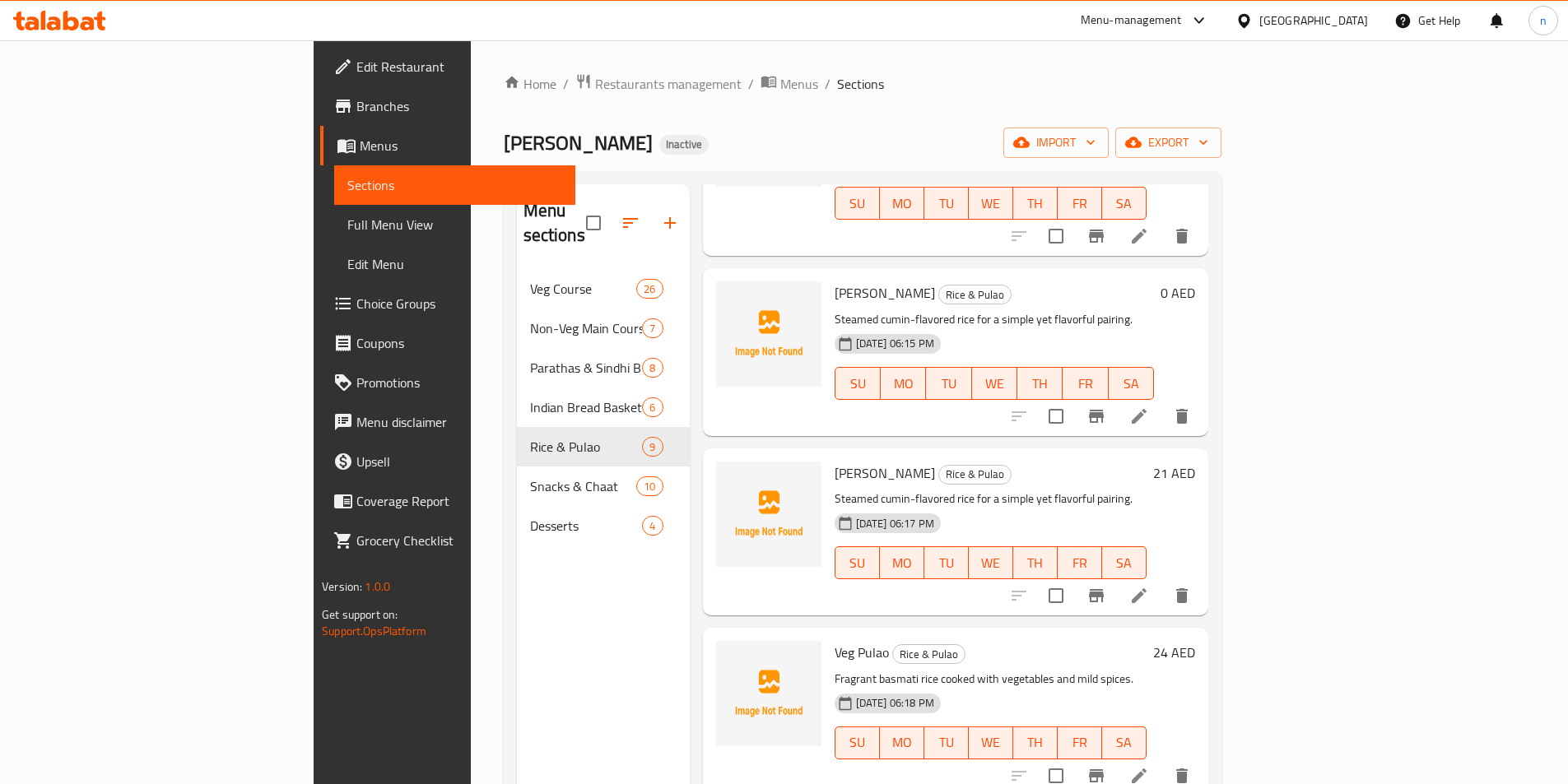
scroll to position [165, 0]
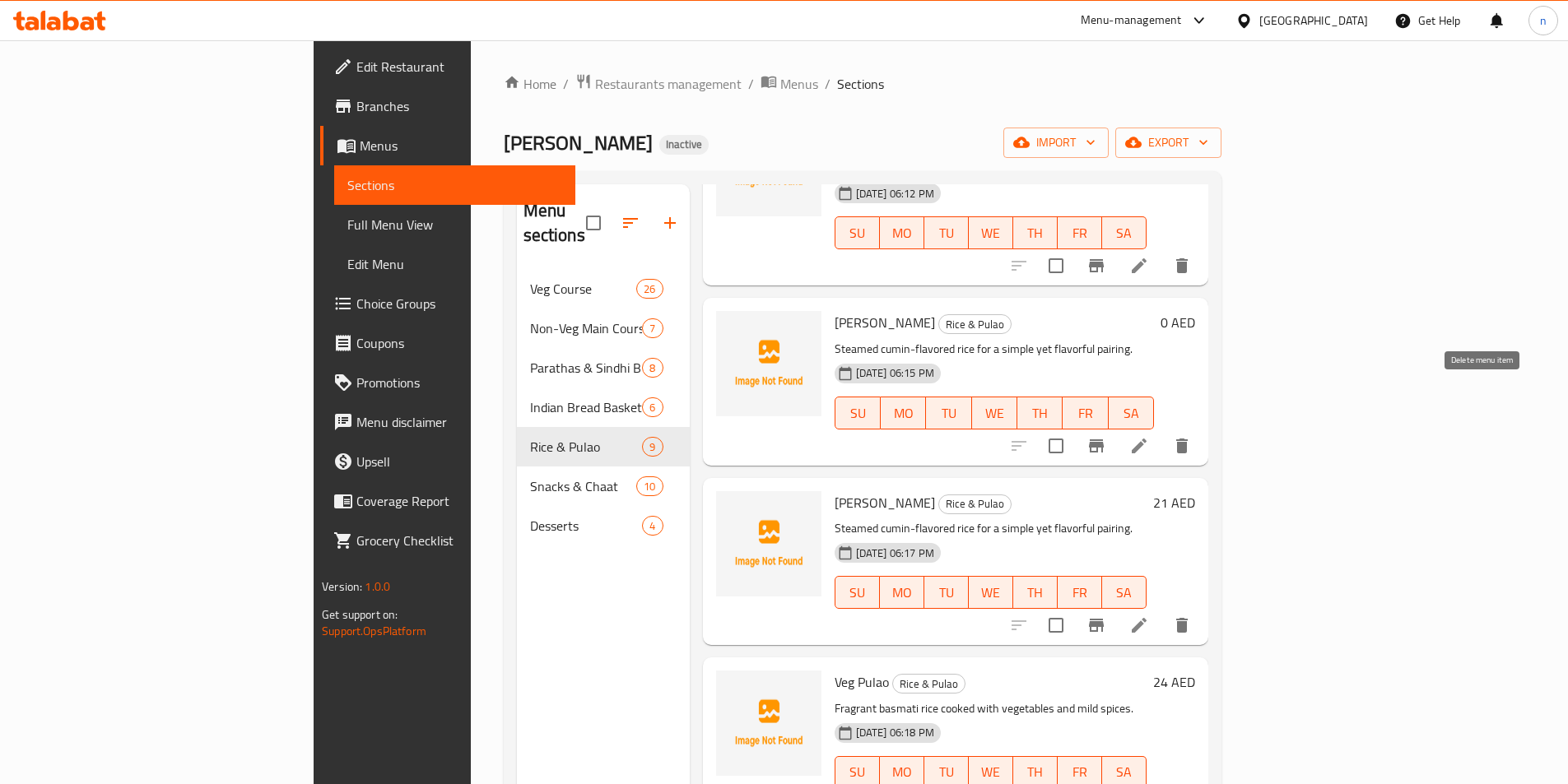
click at [1192, 436] on icon "delete" at bounding box center [1182, 446] width 20 height 20
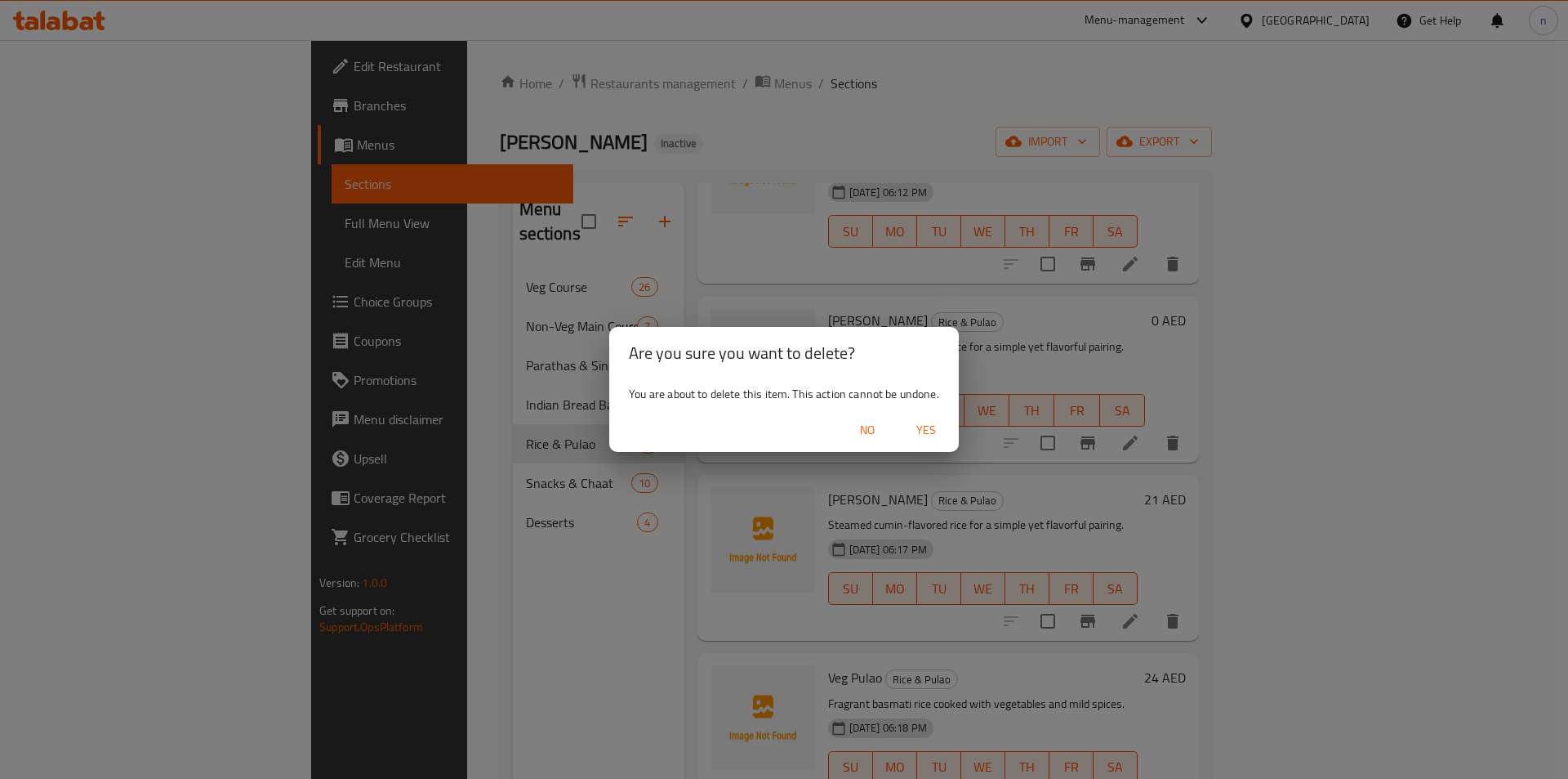
click at [932, 424] on span "Yes" at bounding box center [927, 430] width 39 height 21
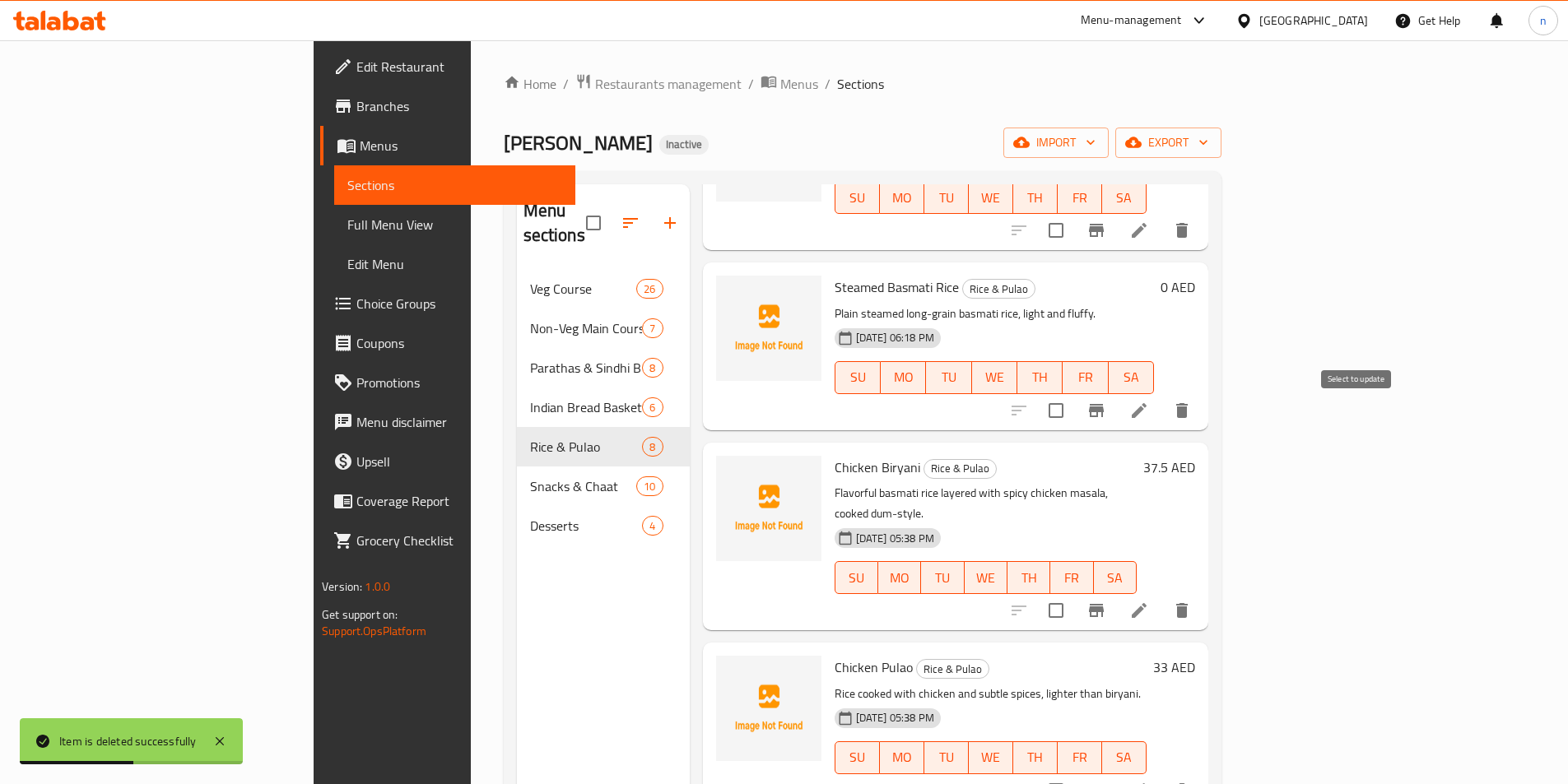
scroll to position [494, 0]
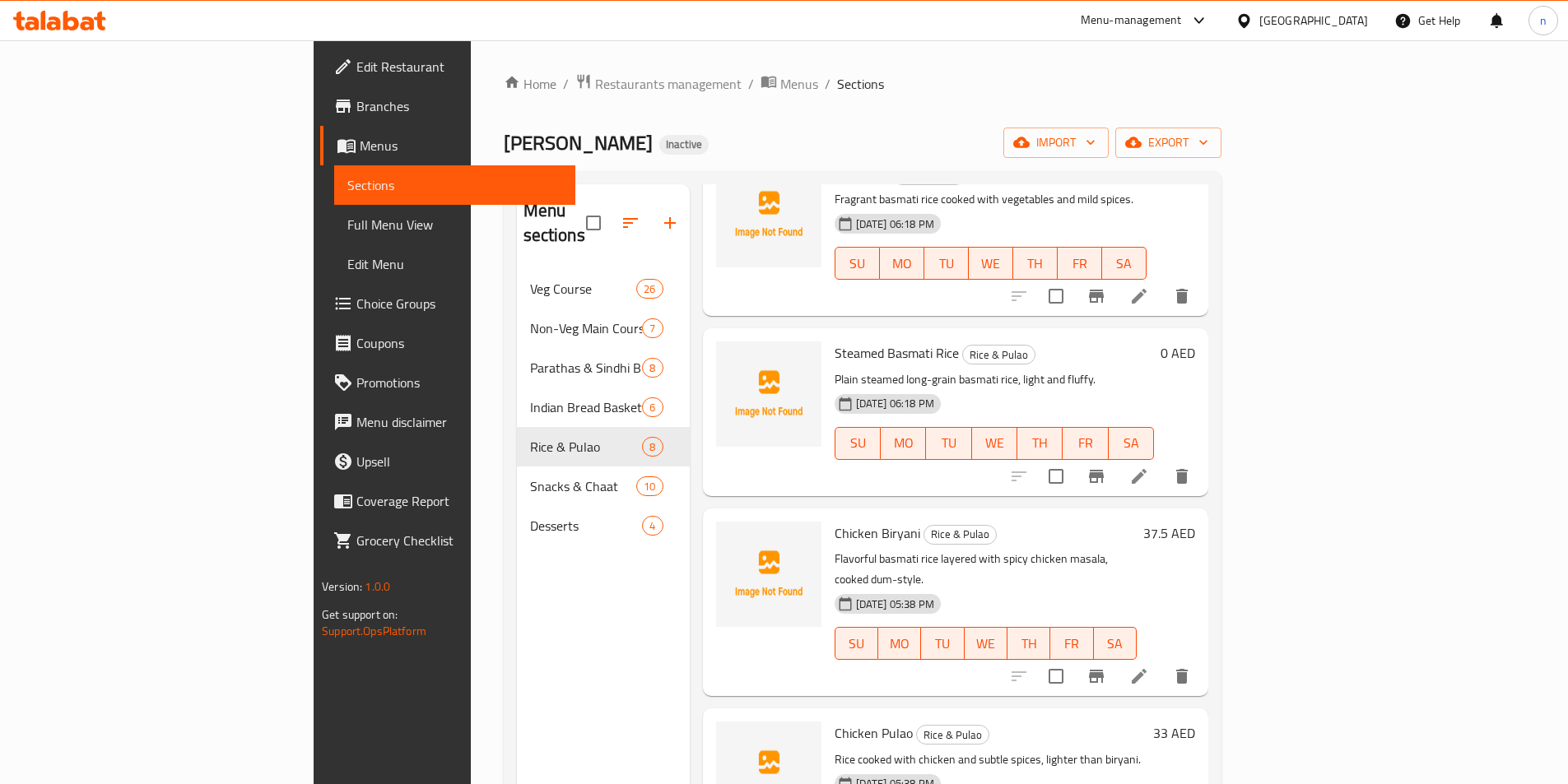
click at [1162, 461] on li at bounding box center [1139, 476] width 46 height 30
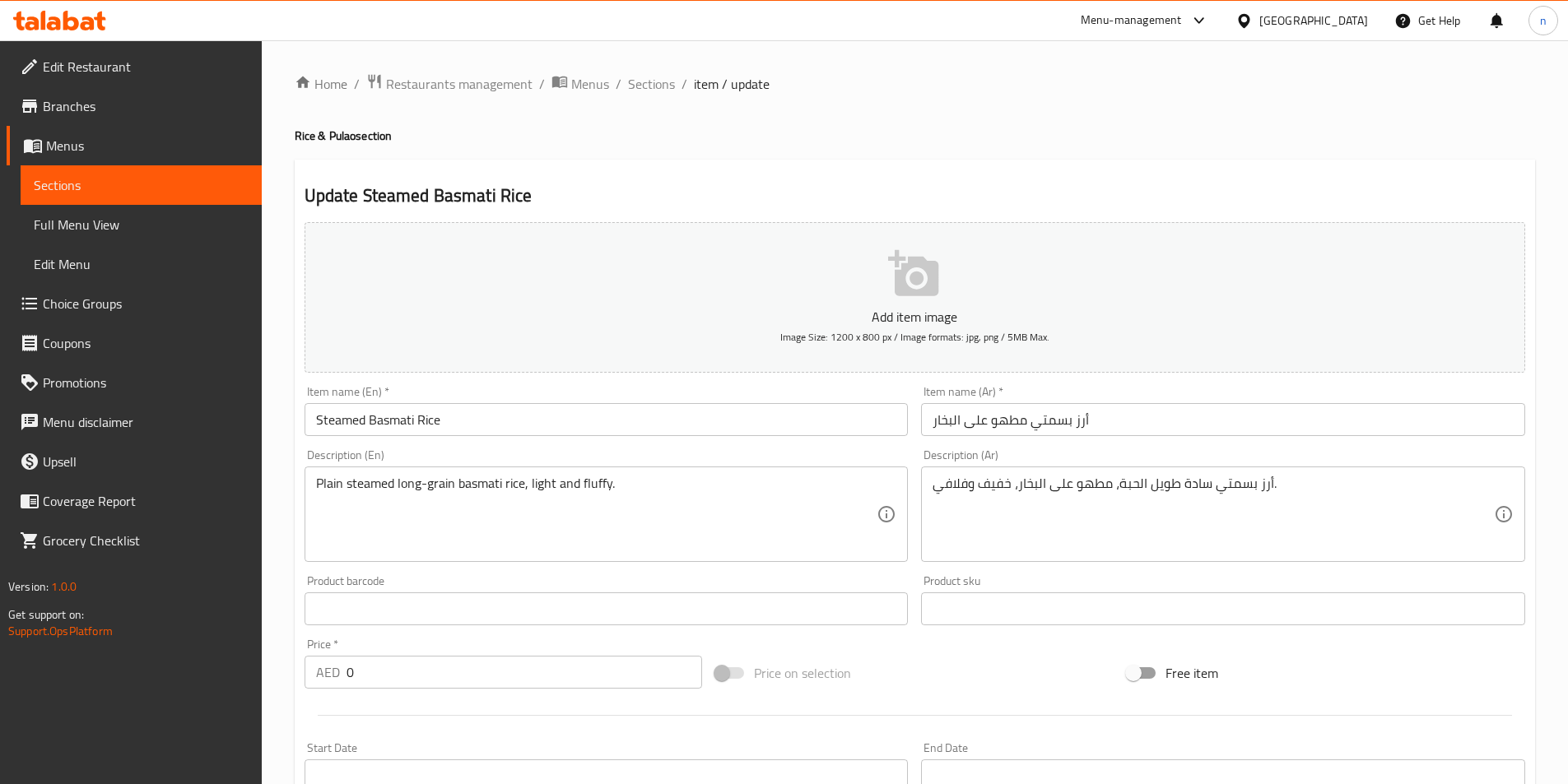
click at [446, 412] on input "Steamed Basmati Rice" at bounding box center [606, 419] width 604 height 33
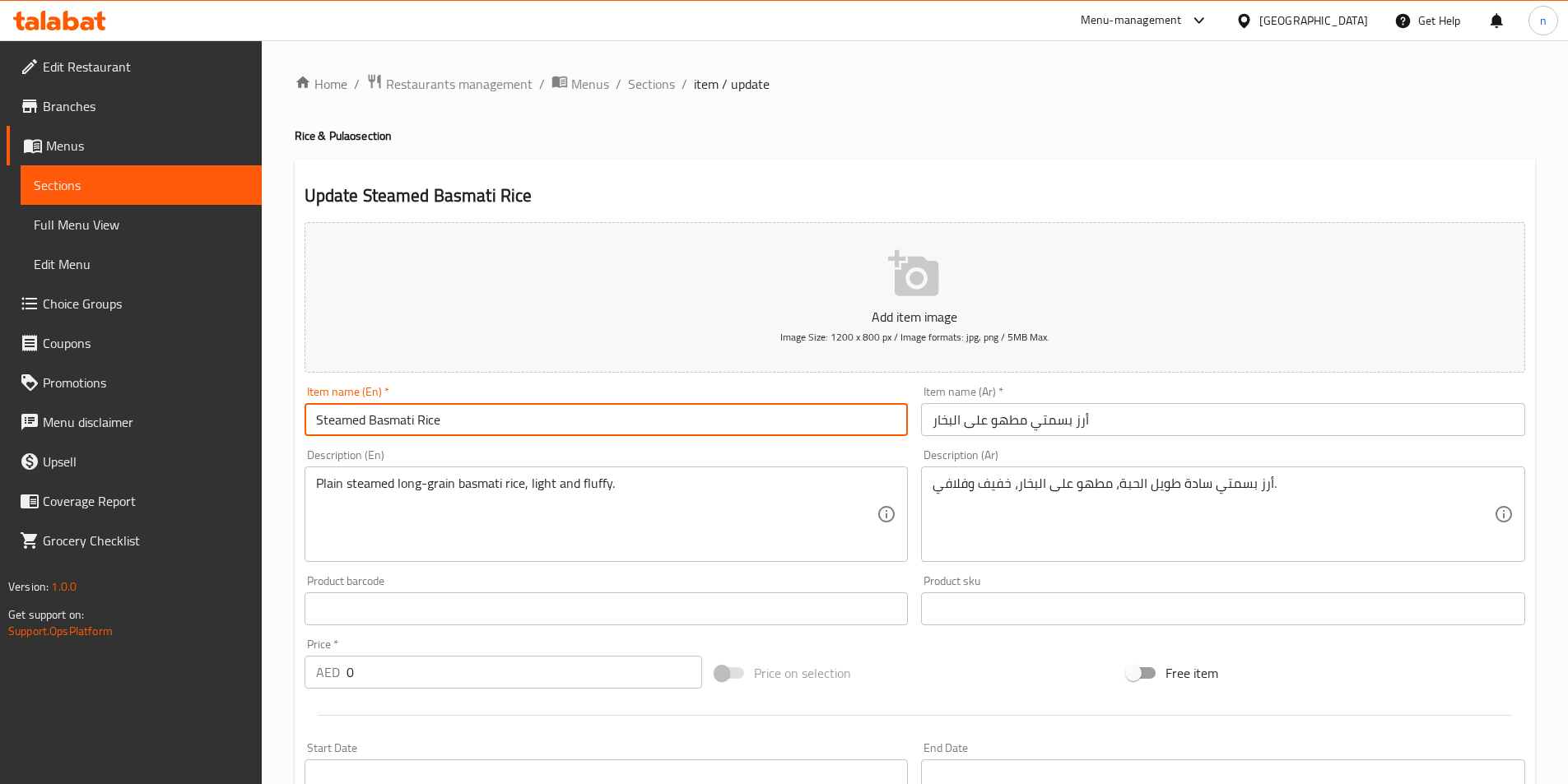
click at [446, 412] on input "Steamed Basmati Rice" at bounding box center [606, 419] width 604 height 33
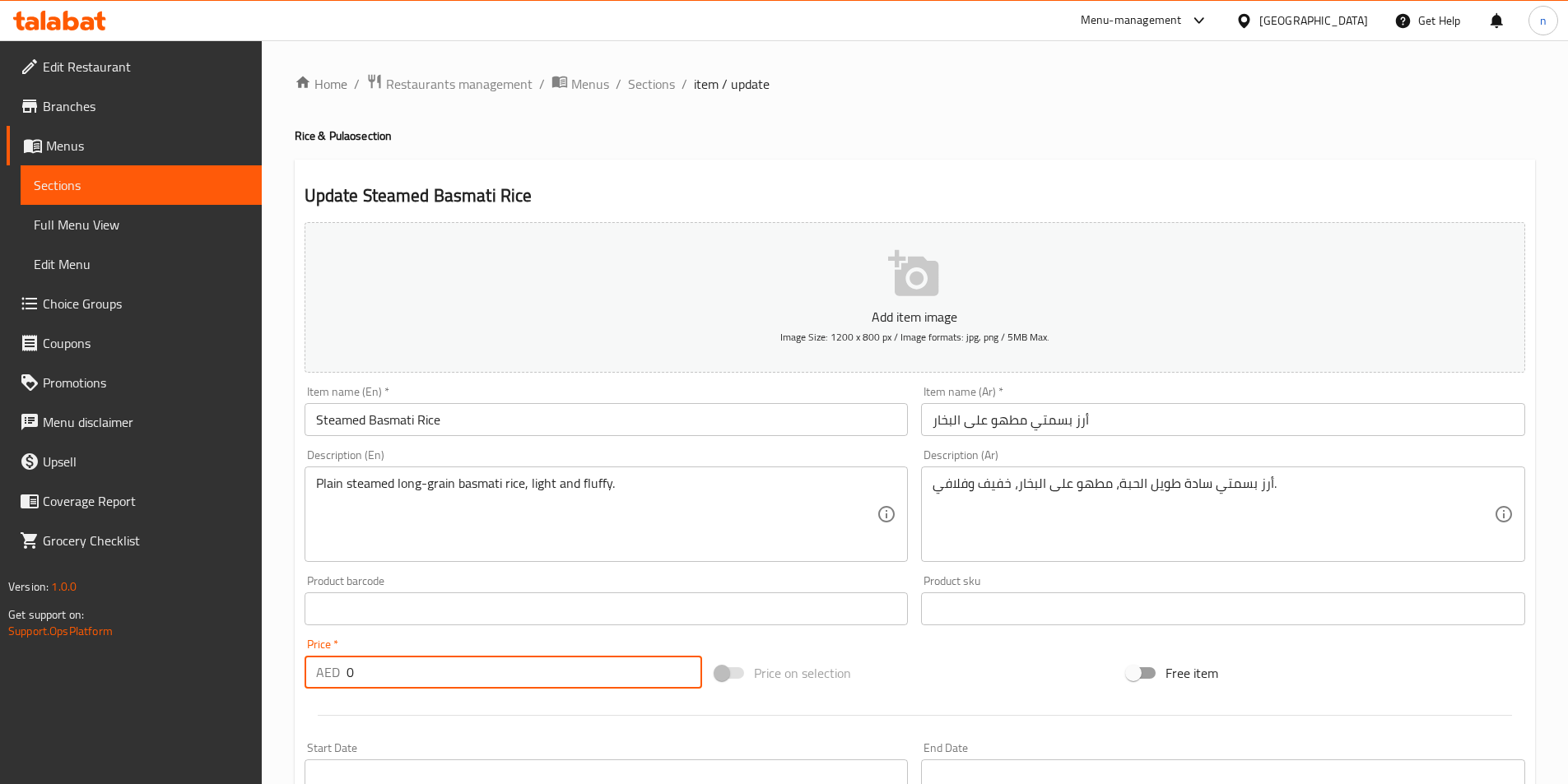
click at [389, 672] on input "0" at bounding box center [525, 671] width 357 height 33
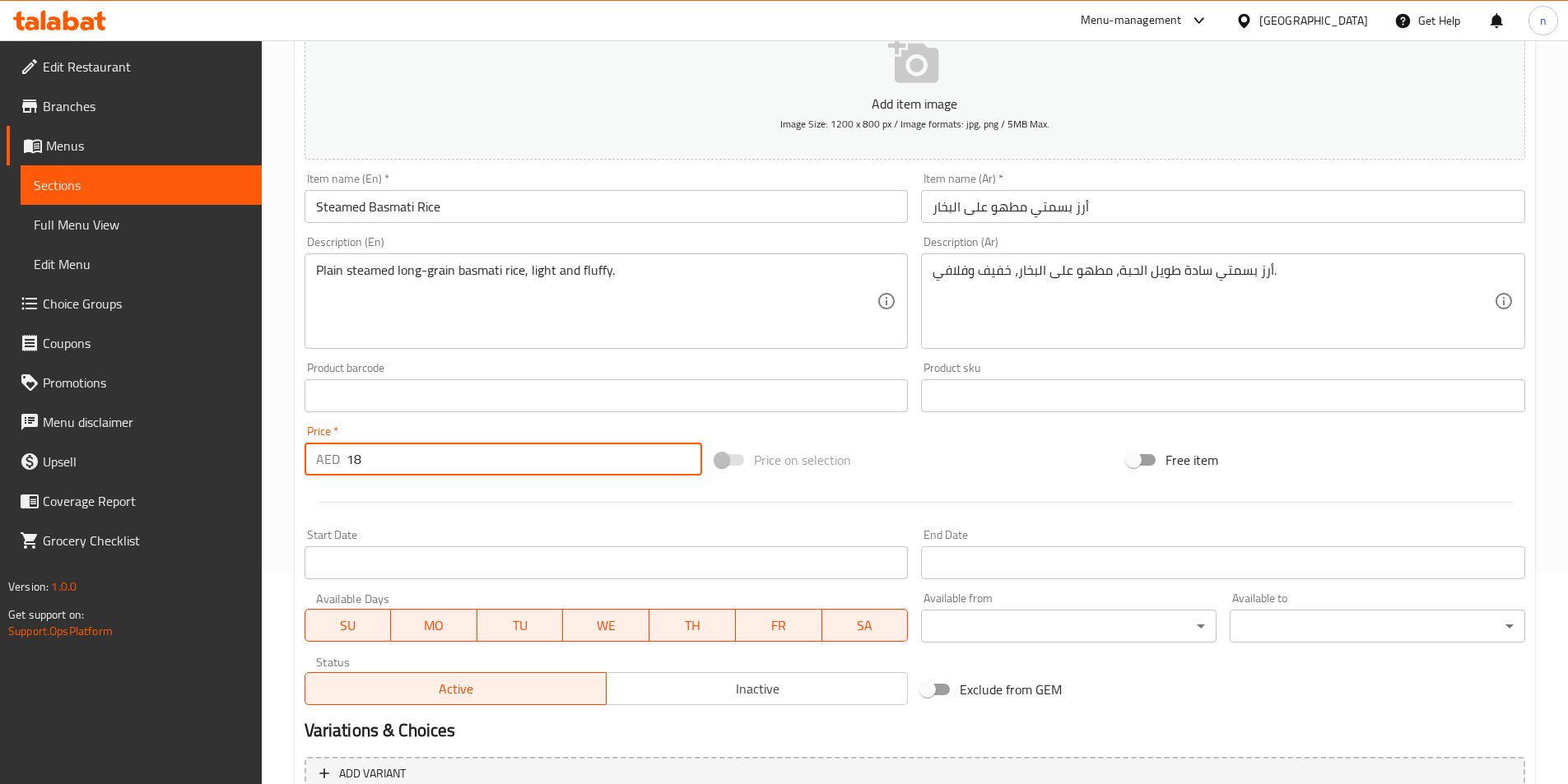
scroll to position [378, 0]
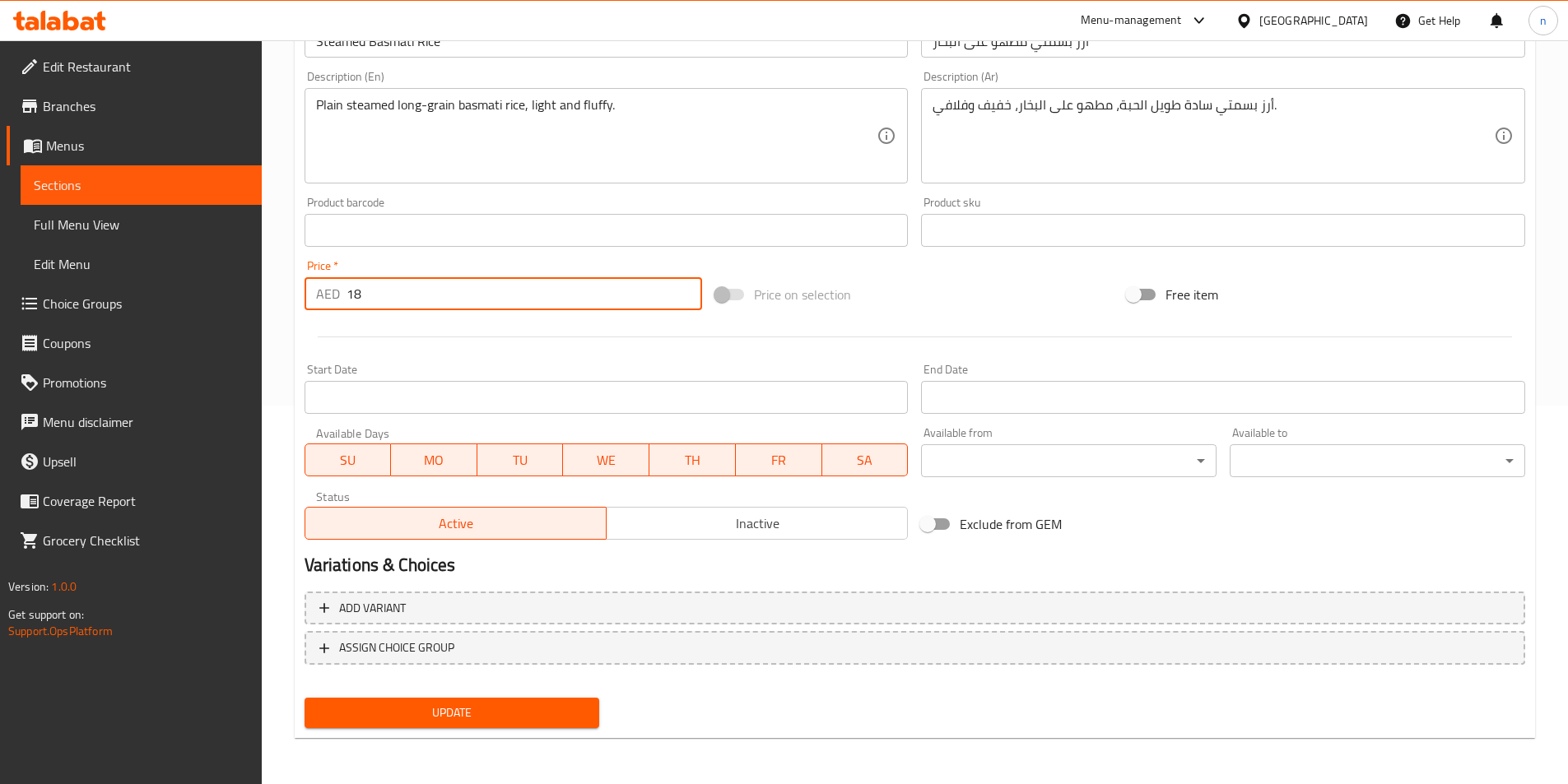
type input "18"
click at [384, 711] on span "Update" at bounding box center [453, 712] width 269 height 21
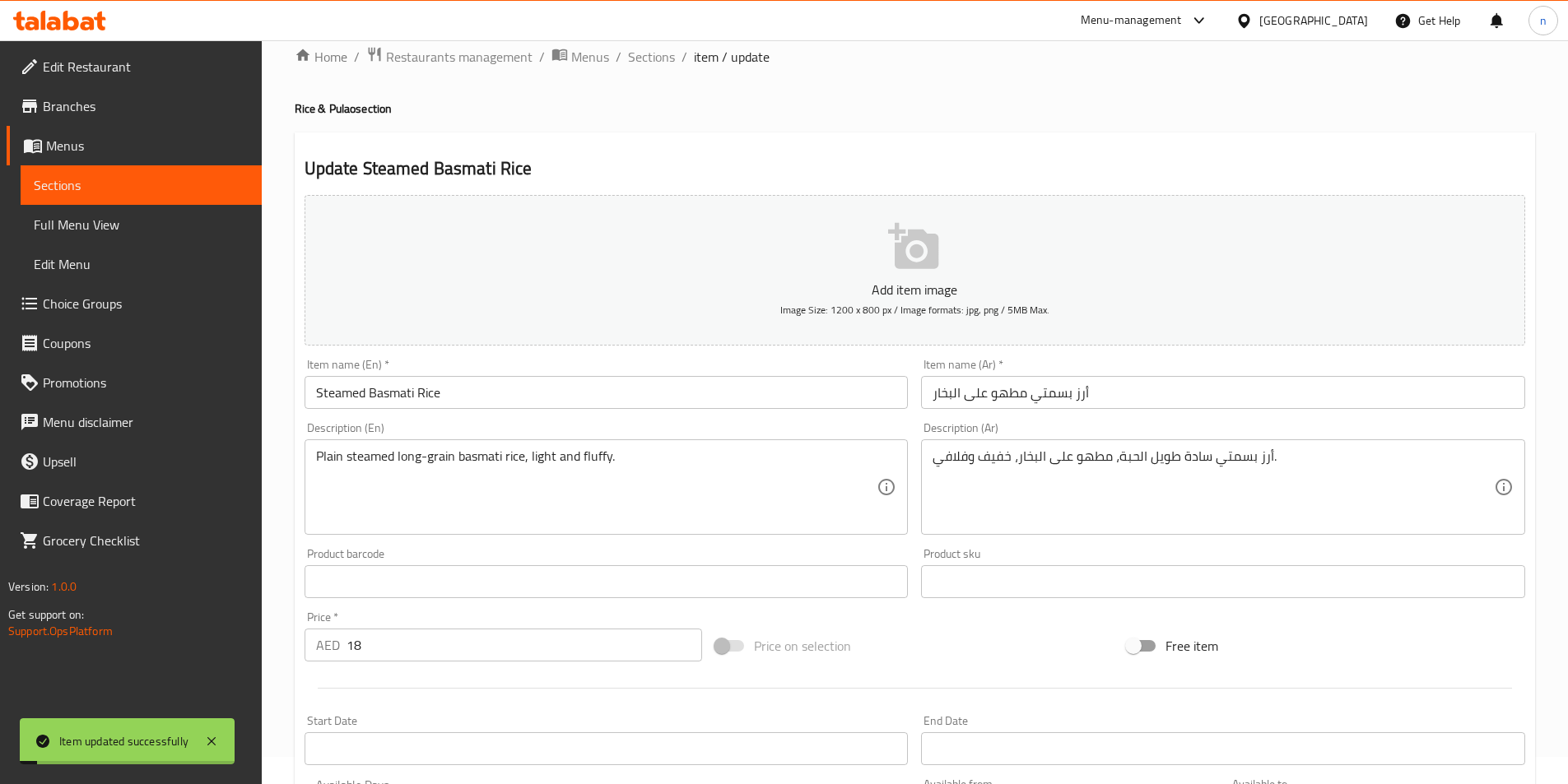
scroll to position [0, 0]
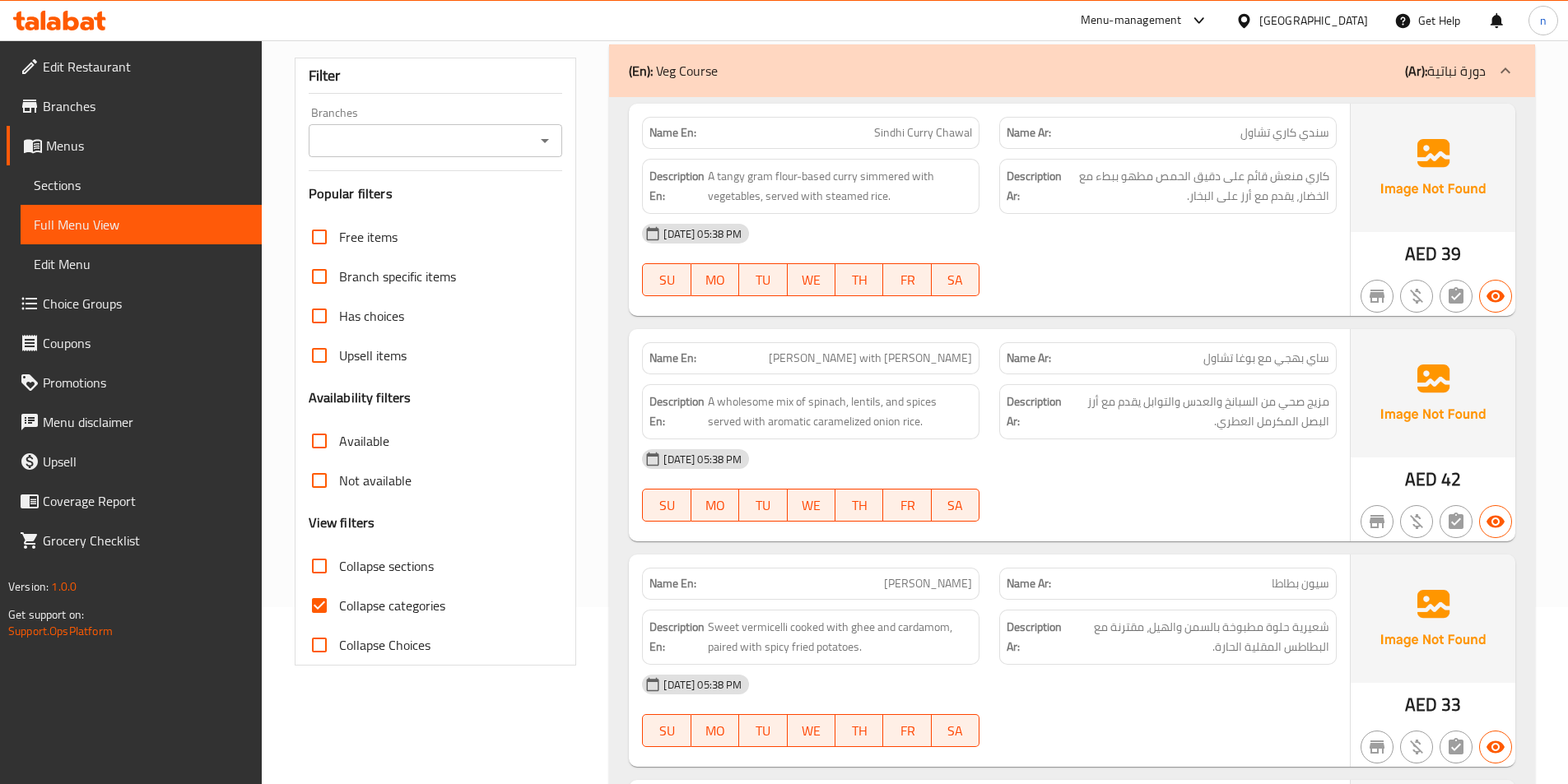
scroll to position [247, 0]
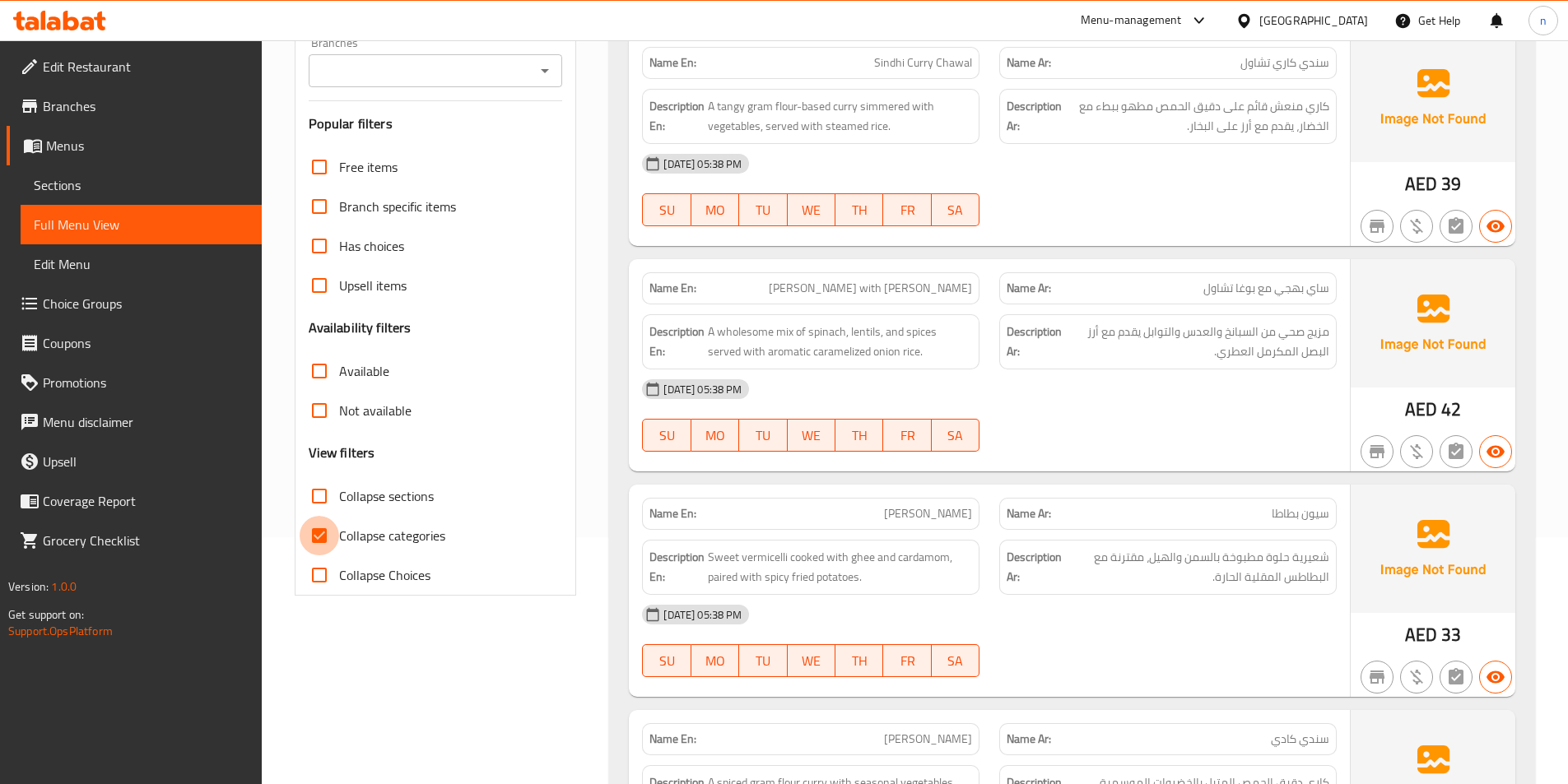
click at [320, 534] on input "Collapse categories" at bounding box center [319, 535] width 40 height 39
checkbox input "false"
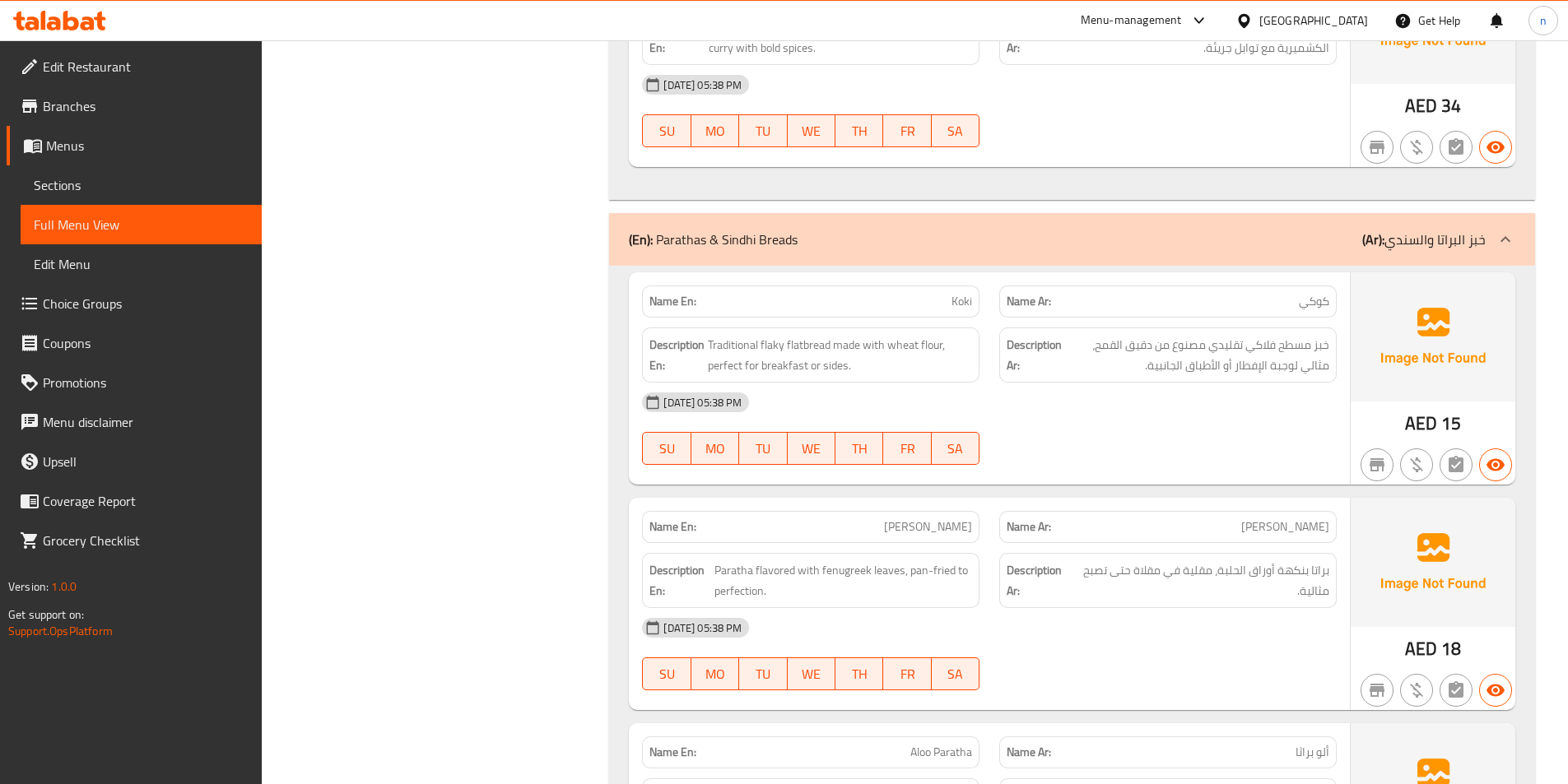
scroll to position [7732, 0]
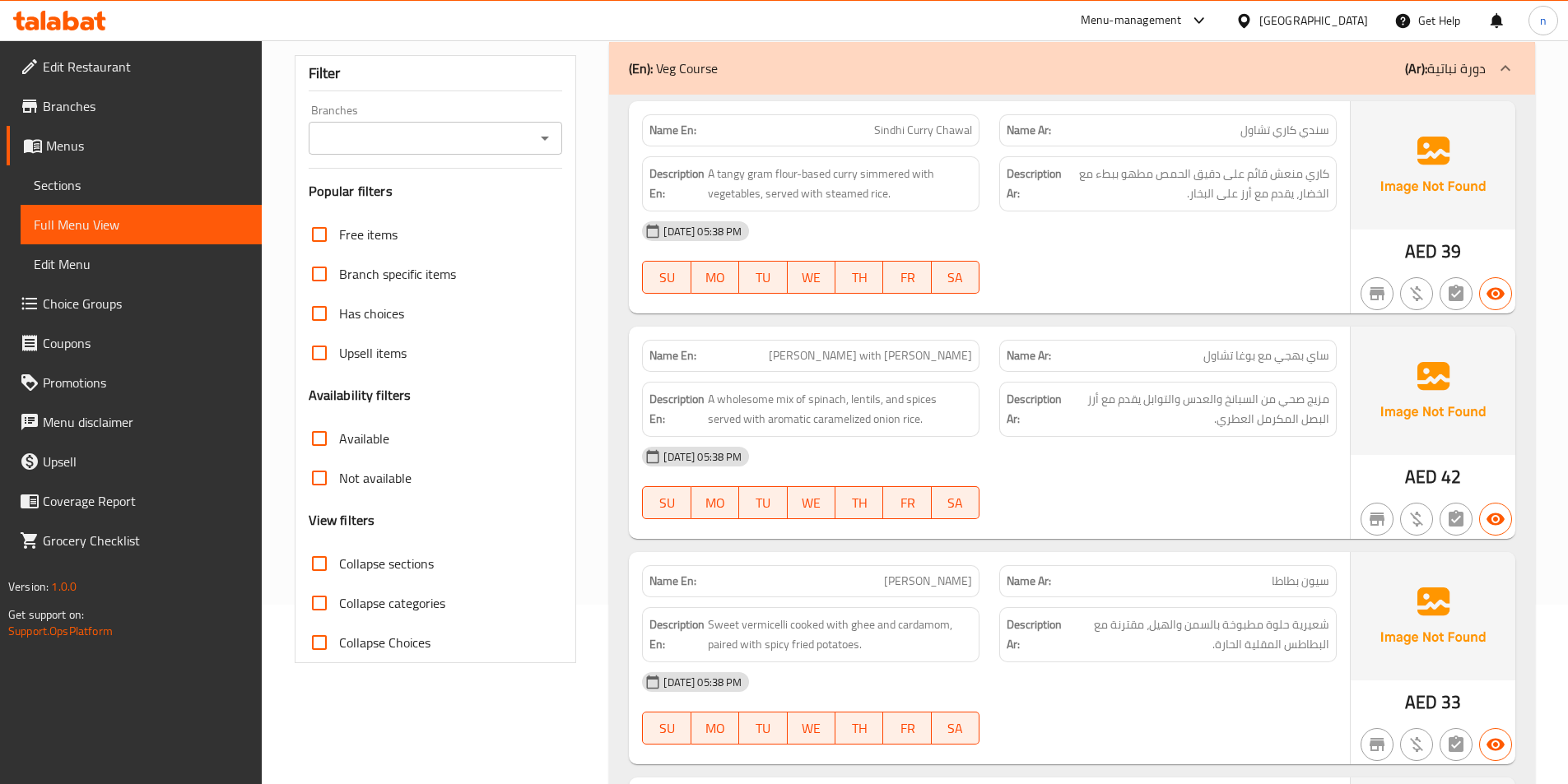
scroll to position [0, 0]
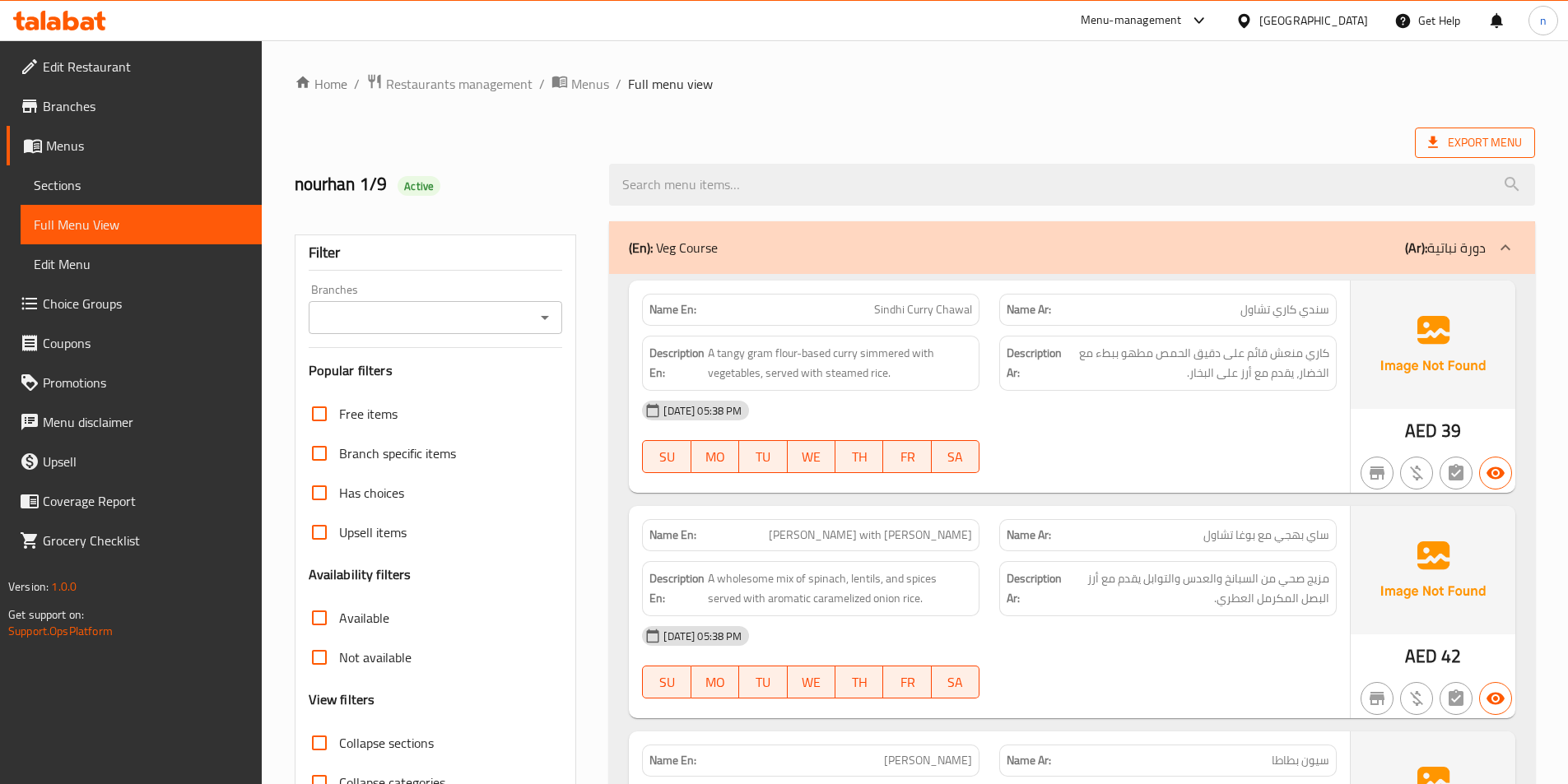
click at [1445, 145] on span "Export Menu" at bounding box center [1474, 142] width 94 height 21
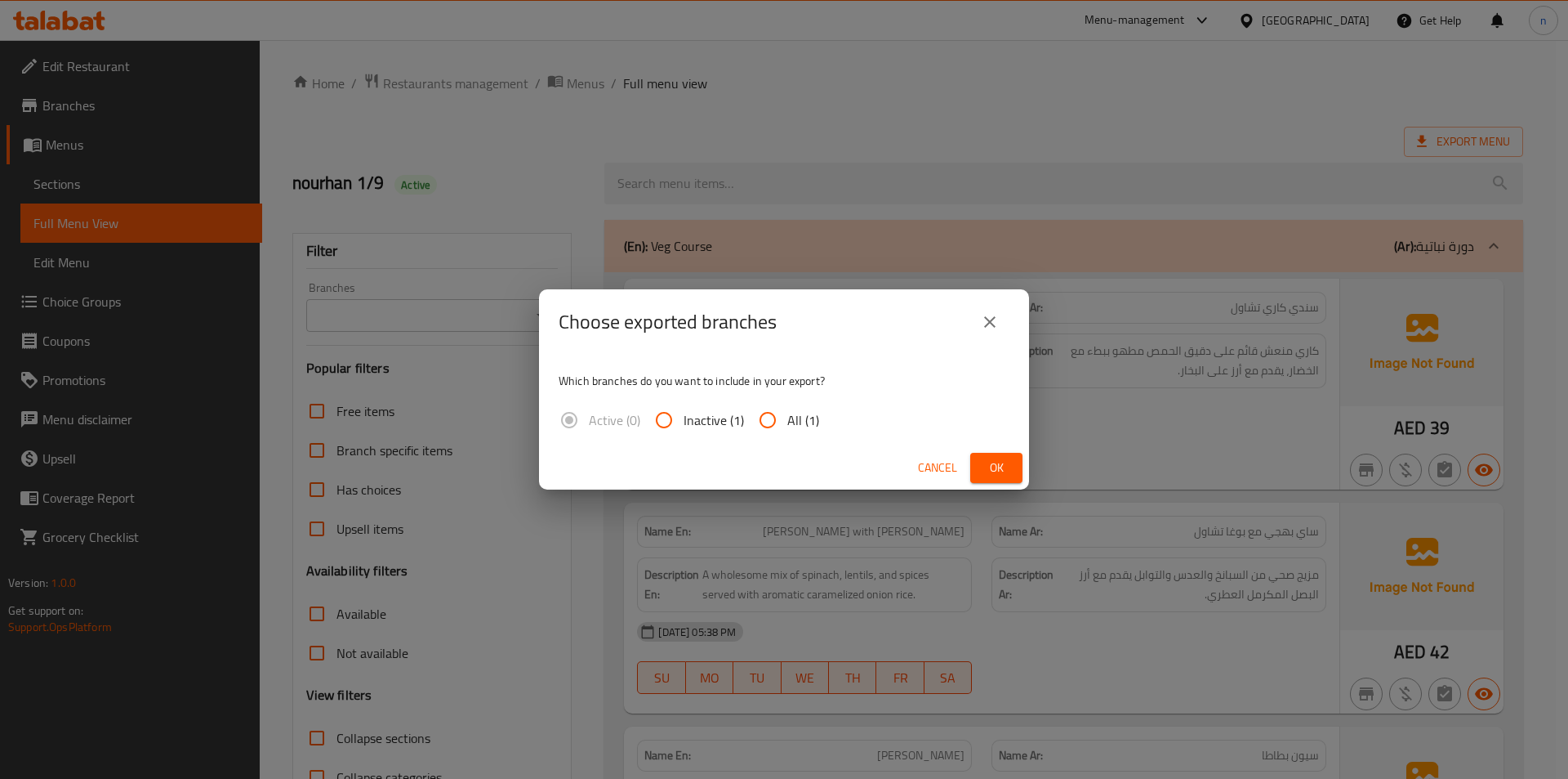
drag, startPoint x: 764, startPoint y: 428, endPoint x: 785, endPoint y: 436, distance: 22.5
click at [764, 429] on input "All (1)" at bounding box center [768, 420] width 39 height 39
radio input "true"
click at [974, 463] on button "Ok" at bounding box center [996, 468] width 52 height 30
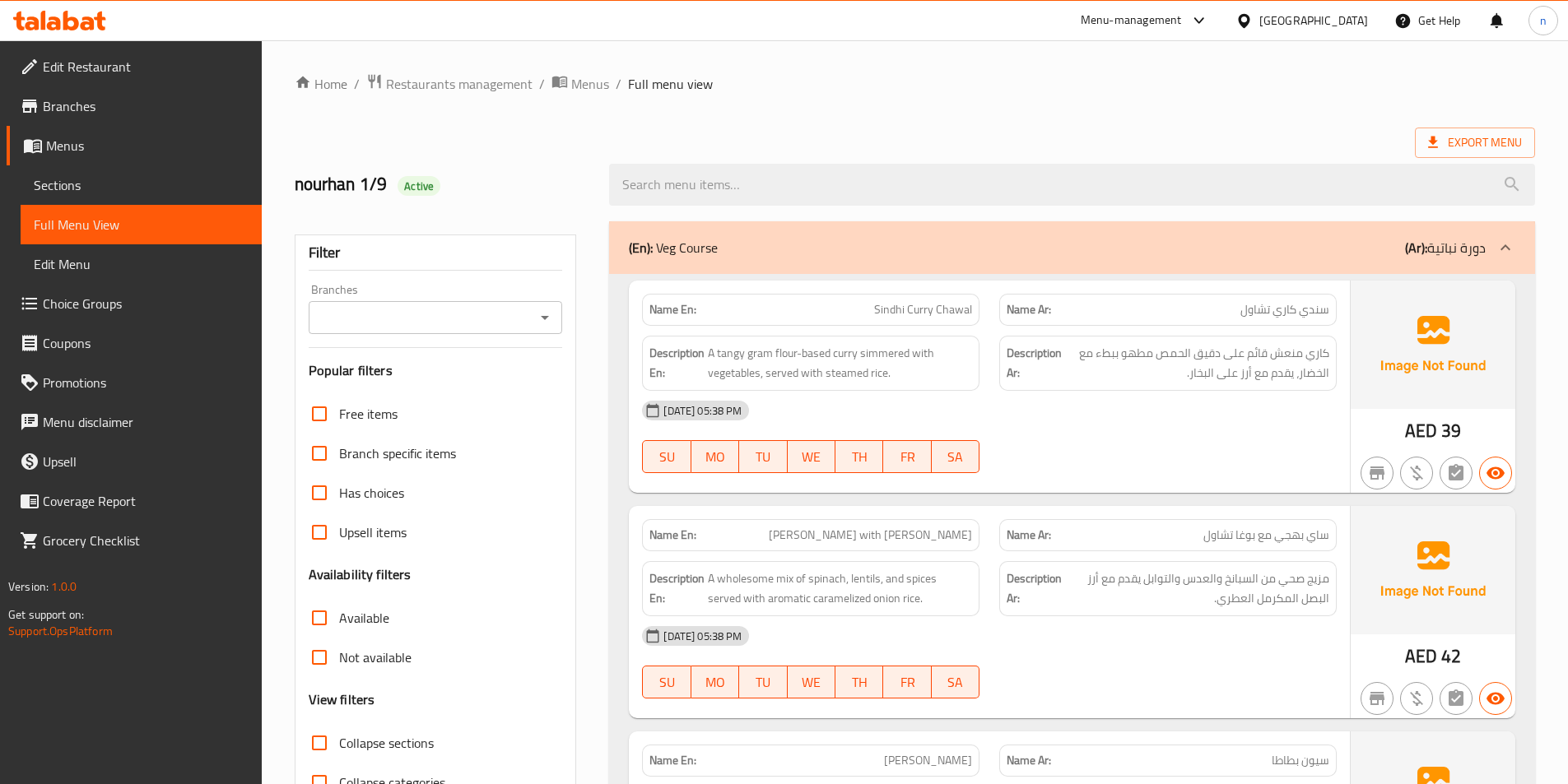
scroll to position [165, 0]
